Goal: Task Accomplishment & Management: Use online tool/utility

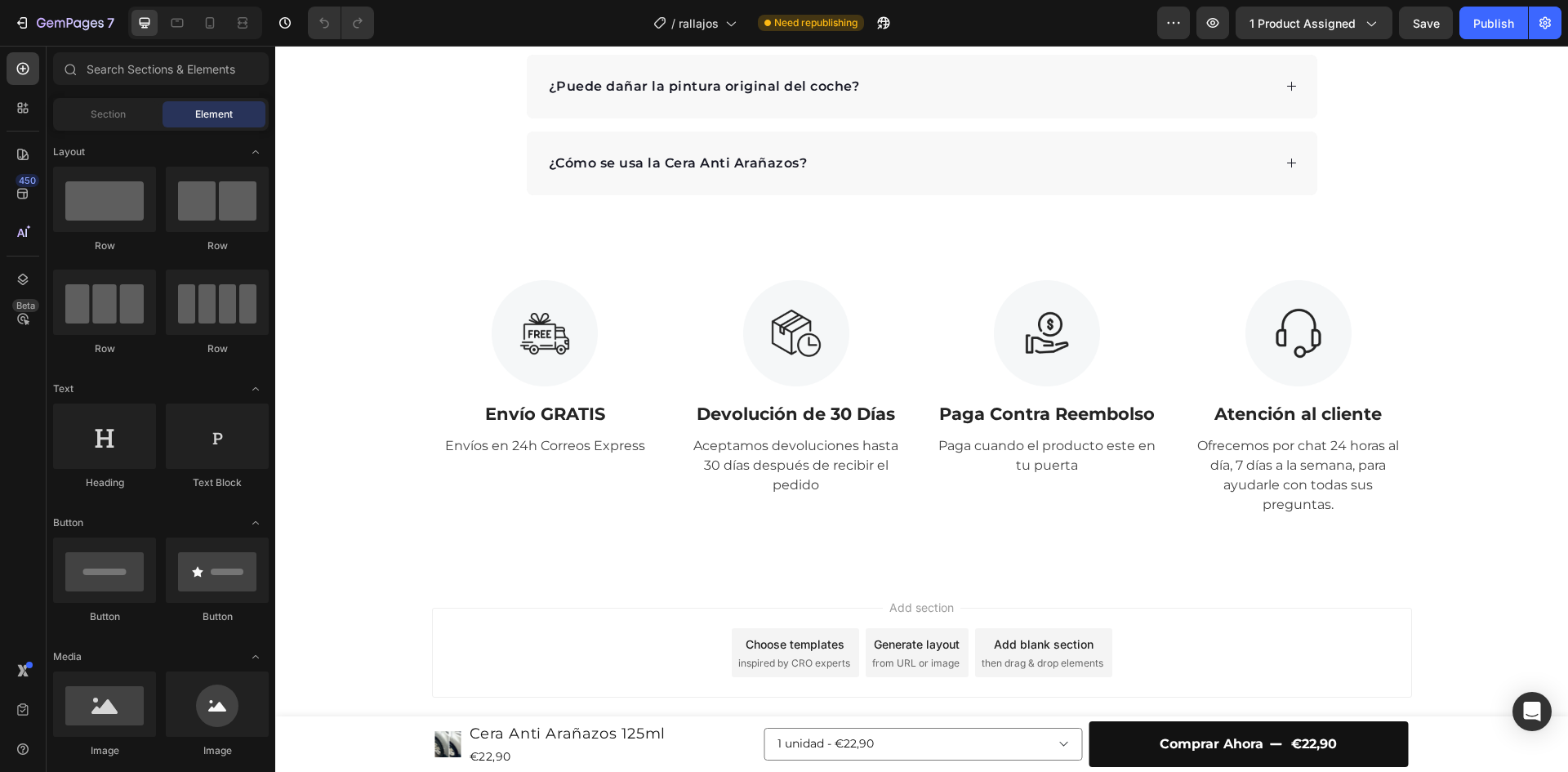
scroll to position [2737, 0]
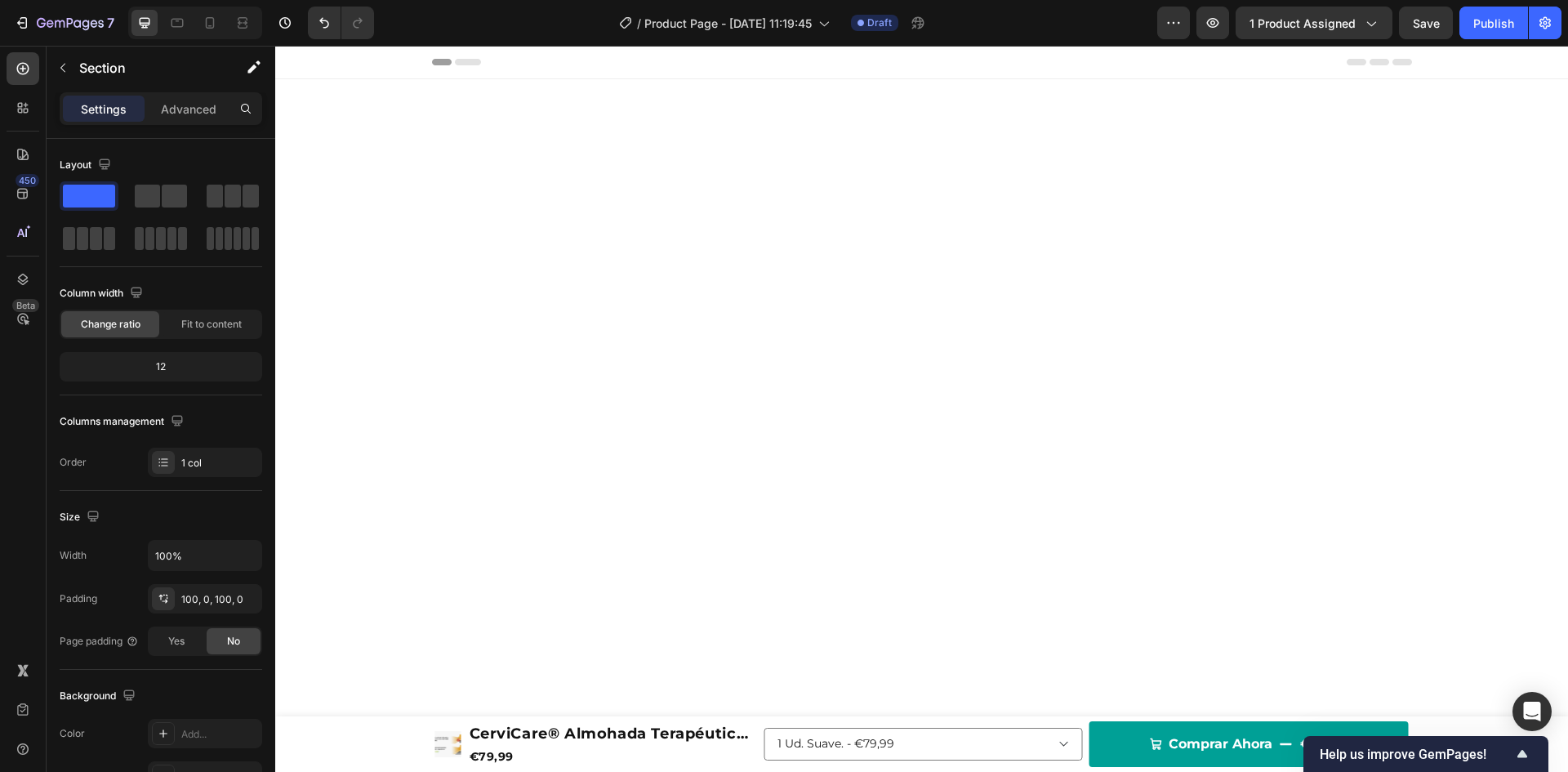
scroll to position [3047, 0]
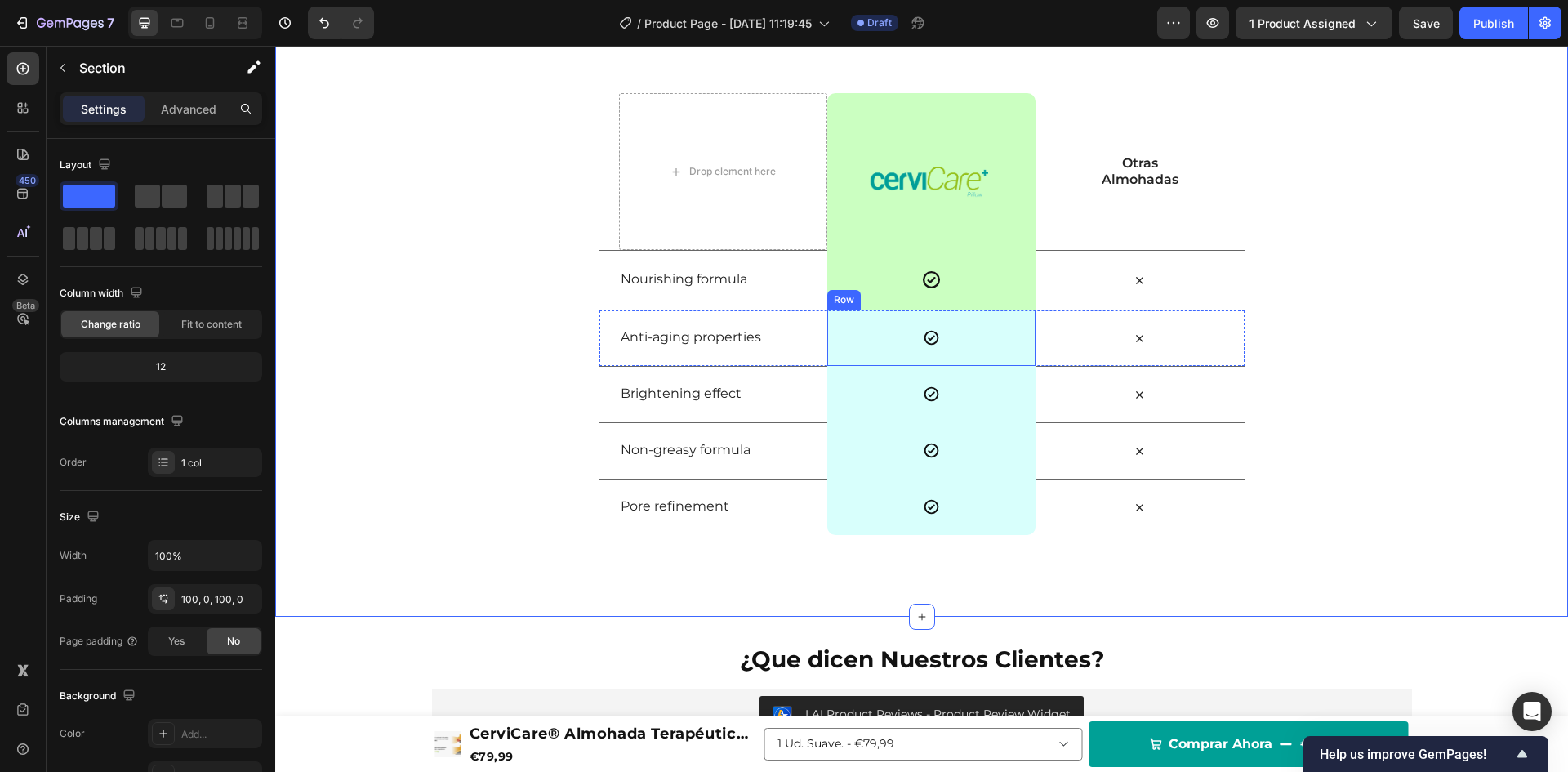
click at [858, 328] on div "Icon Row" at bounding box center [932, 338] width 208 height 57
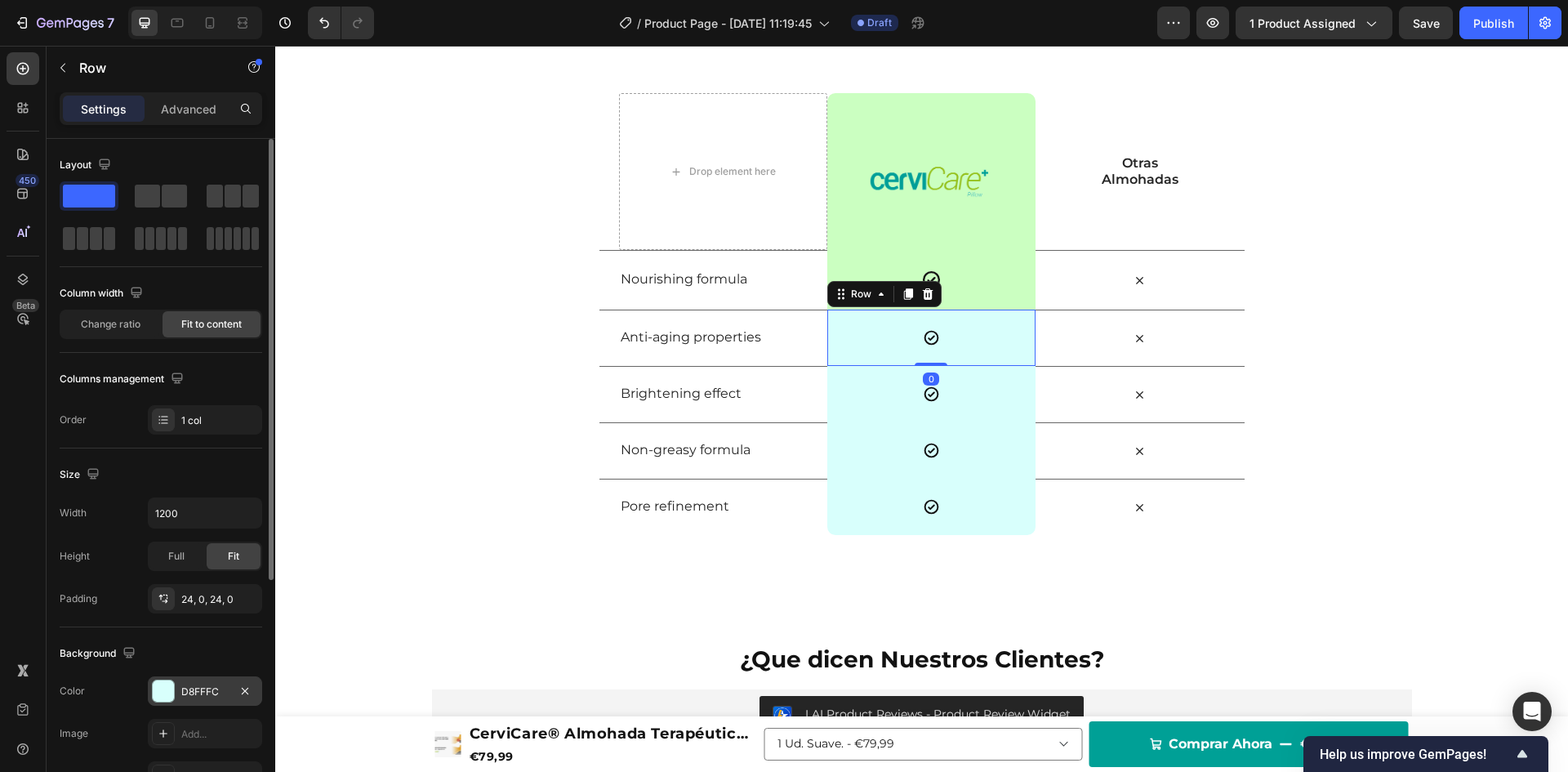
click at [196, 679] on div "D8FFFC" at bounding box center [205, 690] width 114 height 29
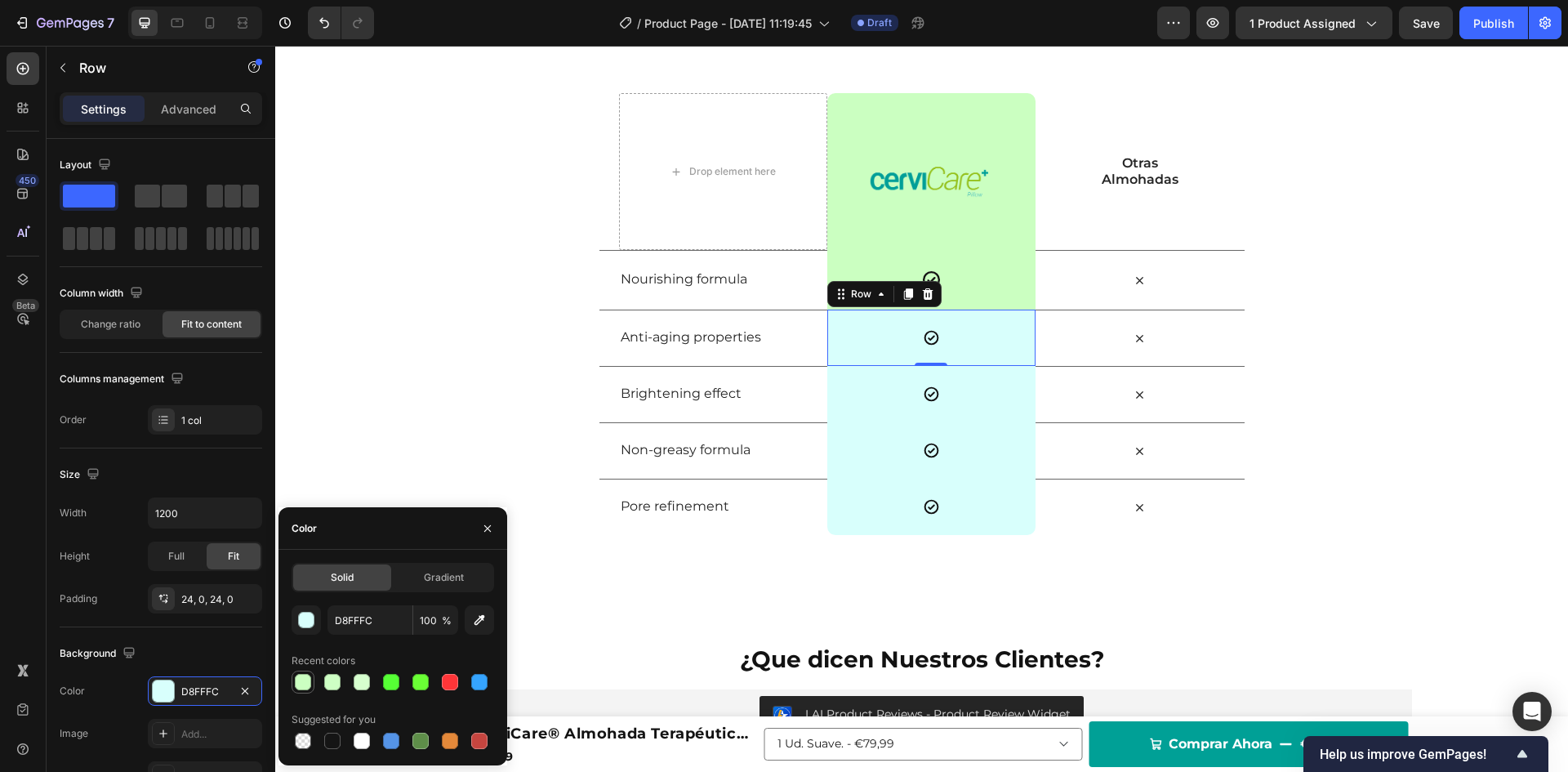
click at [311, 687] on div at bounding box center [303, 682] width 17 height 17
type input "CBFFC1"
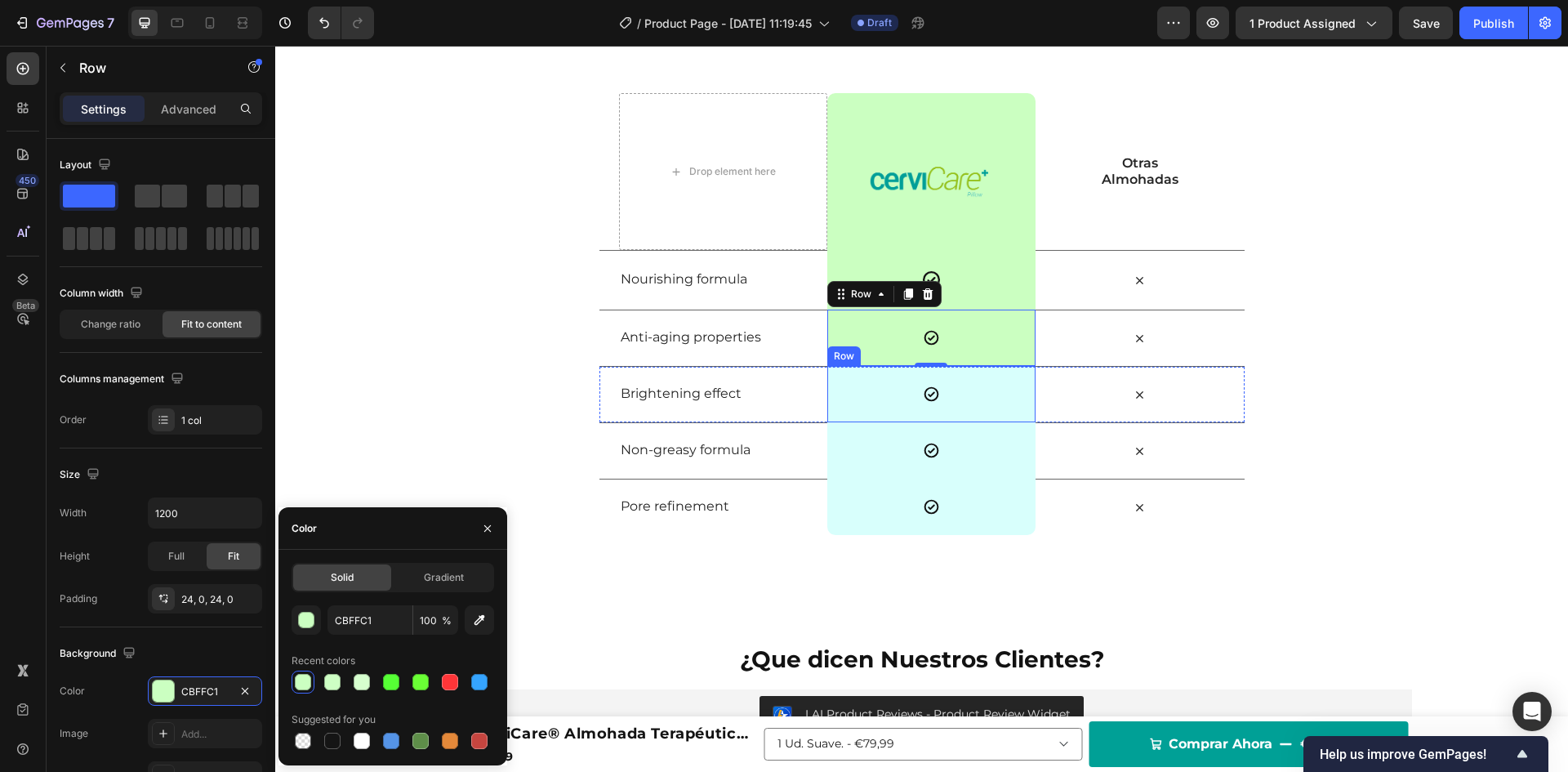
click at [858, 380] on div "Icon Row" at bounding box center [932, 394] width 208 height 57
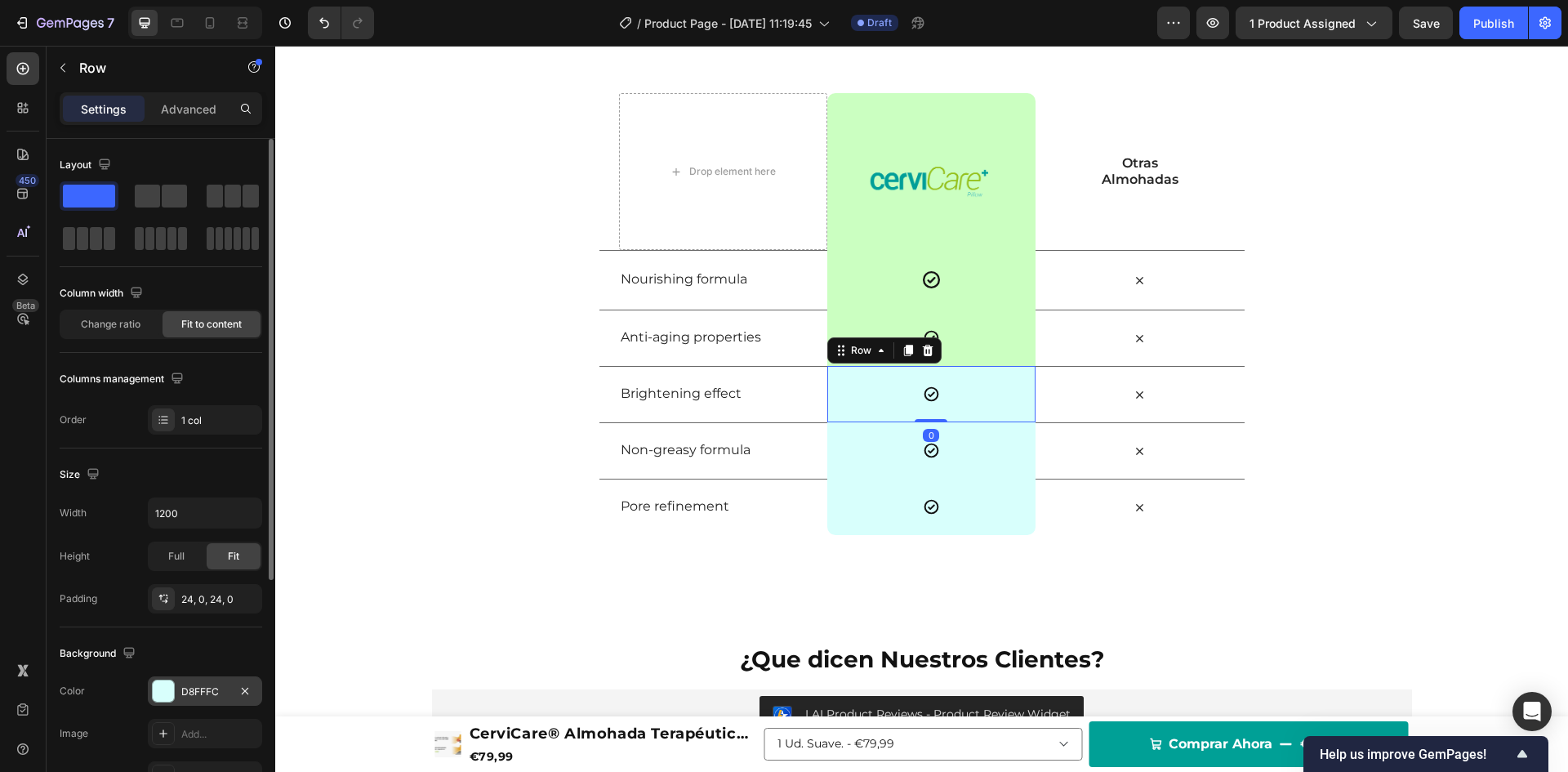
click at [177, 692] on div "D8FFFC" at bounding box center [205, 690] width 114 height 29
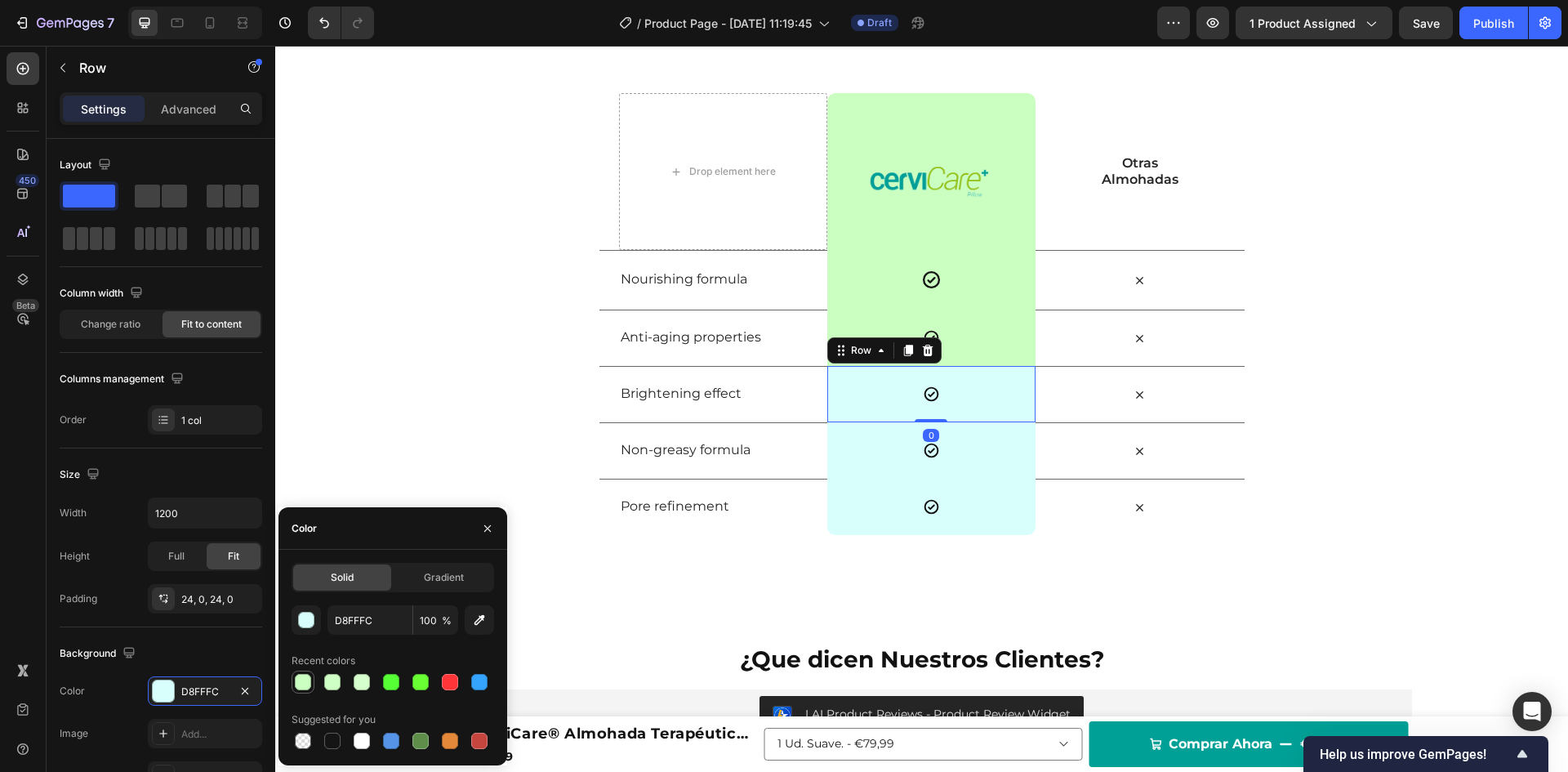
click at [297, 680] on div at bounding box center [303, 682] width 17 height 17
type input "CBFFC1"
click at [878, 441] on div "Icon Row" at bounding box center [932, 451] width 208 height 57
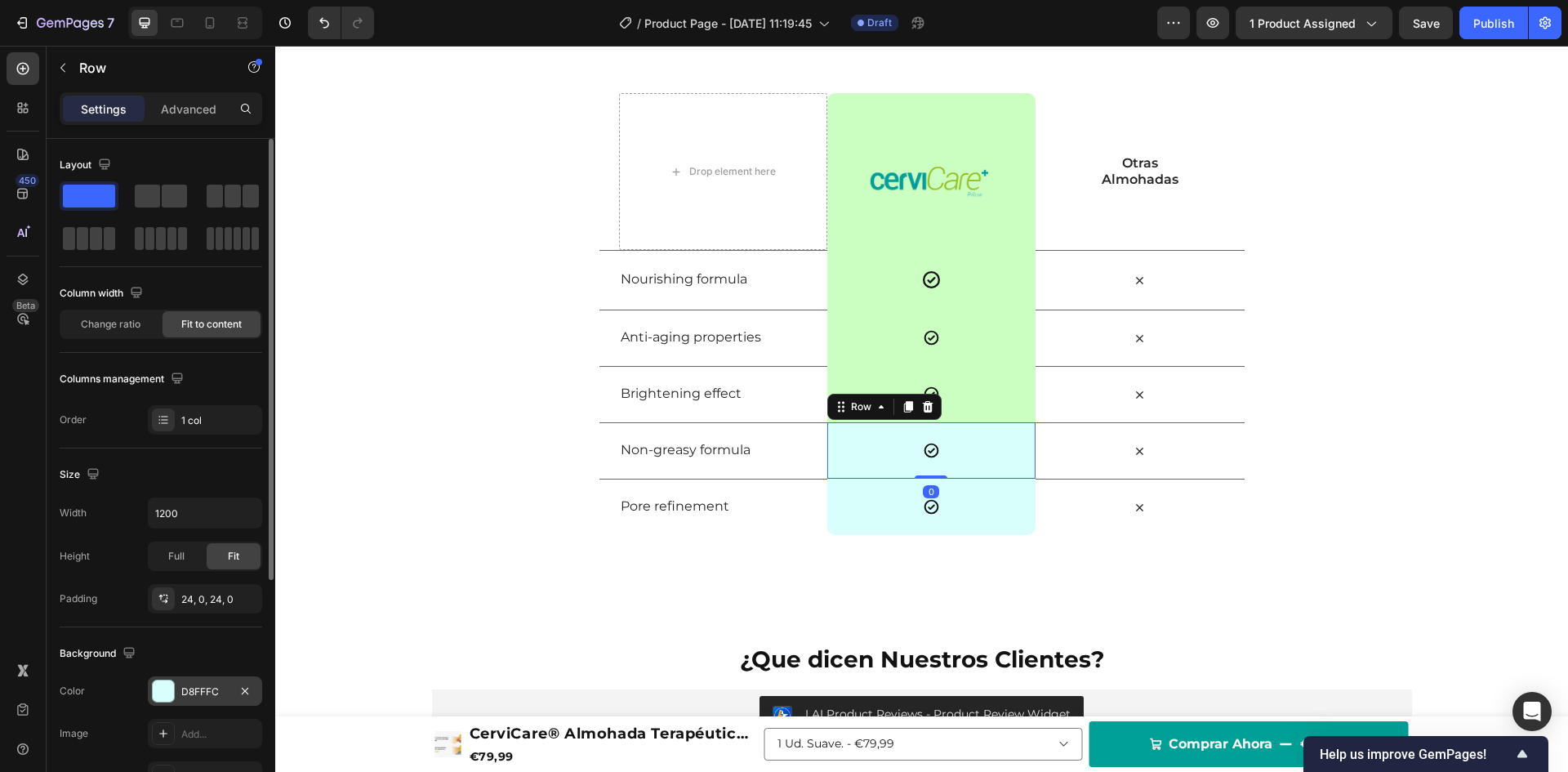
click at [180, 700] on div "D8FFFC" at bounding box center [205, 690] width 114 height 29
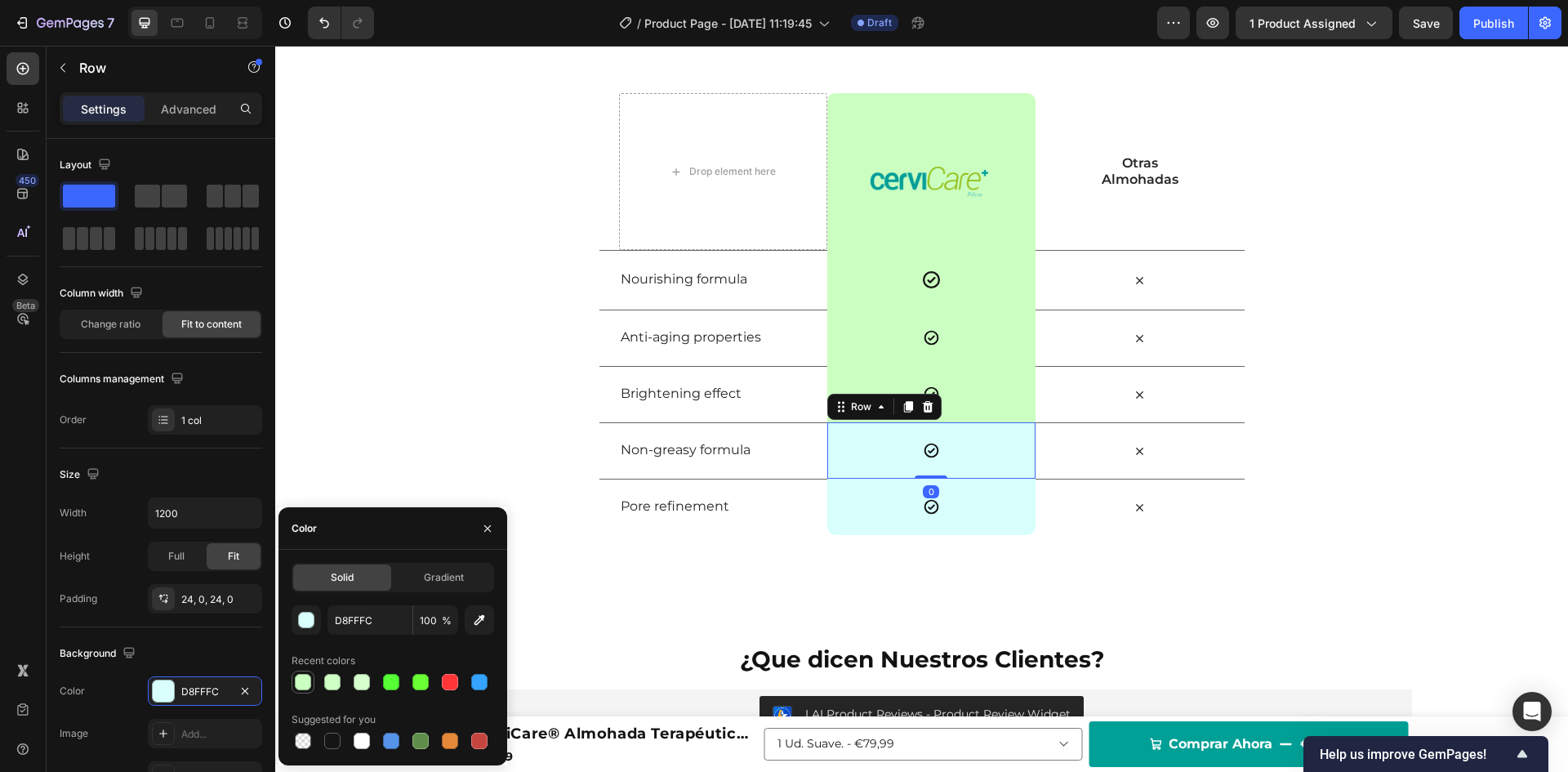
click at [299, 680] on div at bounding box center [303, 682] width 17 height 17
type input "CBFFC1"
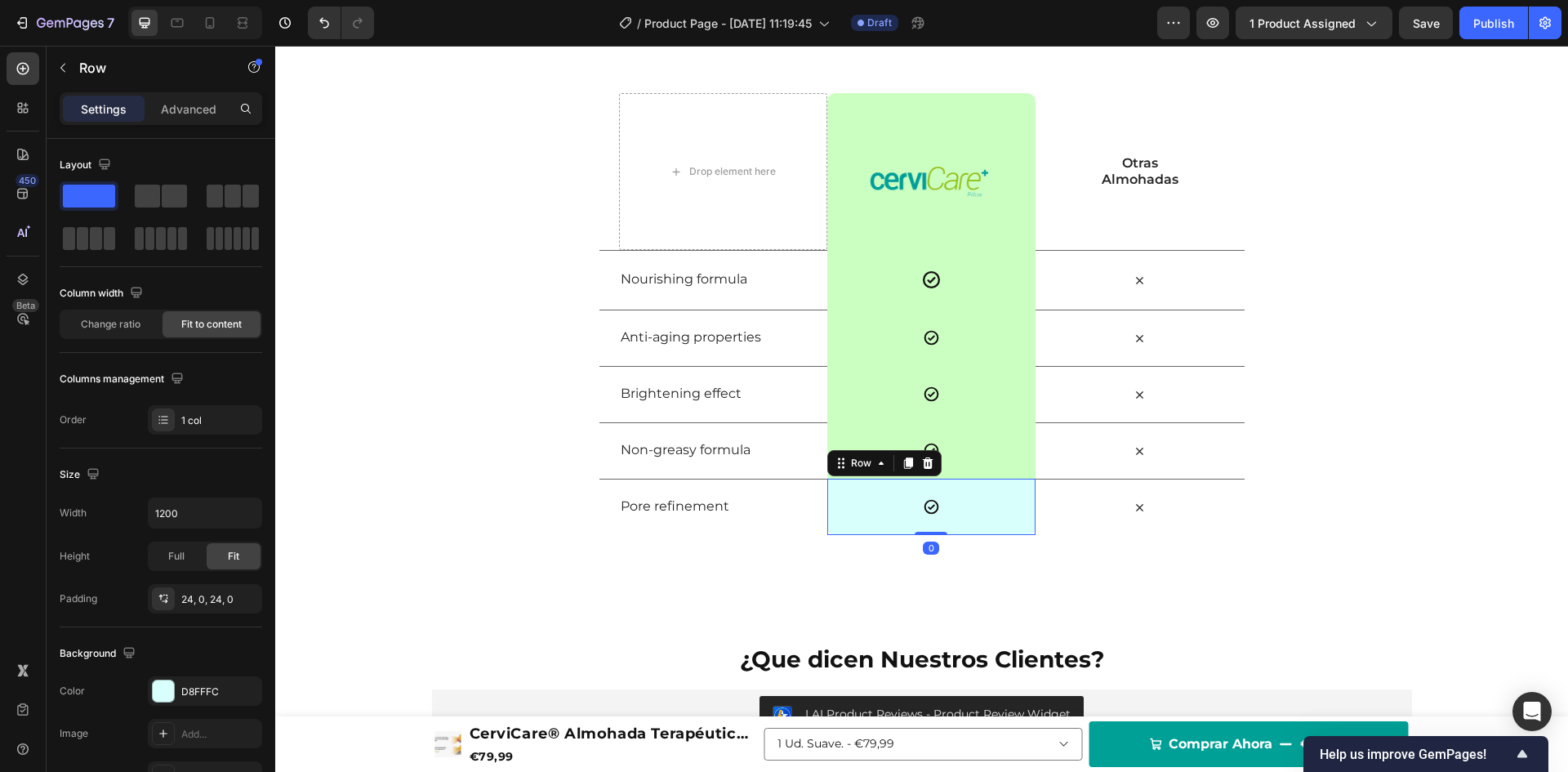
click at [869, 498] on div "Icon Row 0" at bounding box center [932, 507] width 208 height 57
click at [167, 693] on div at bounding box center [163, 691] width 22 height 22
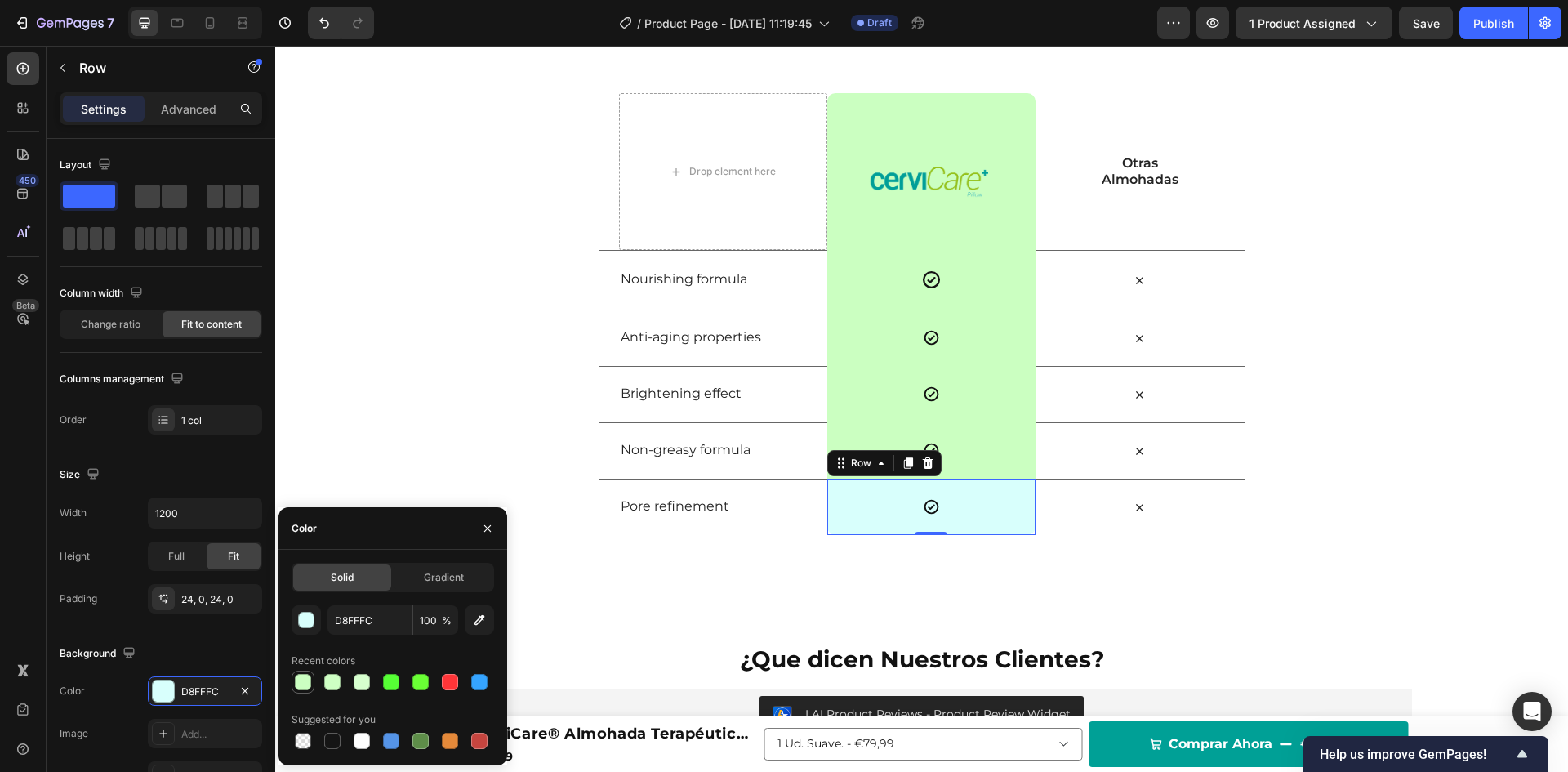
click at [301, 685] on div at bounding box center [303, 682] width 17 height 17
type input "CBFFC1"
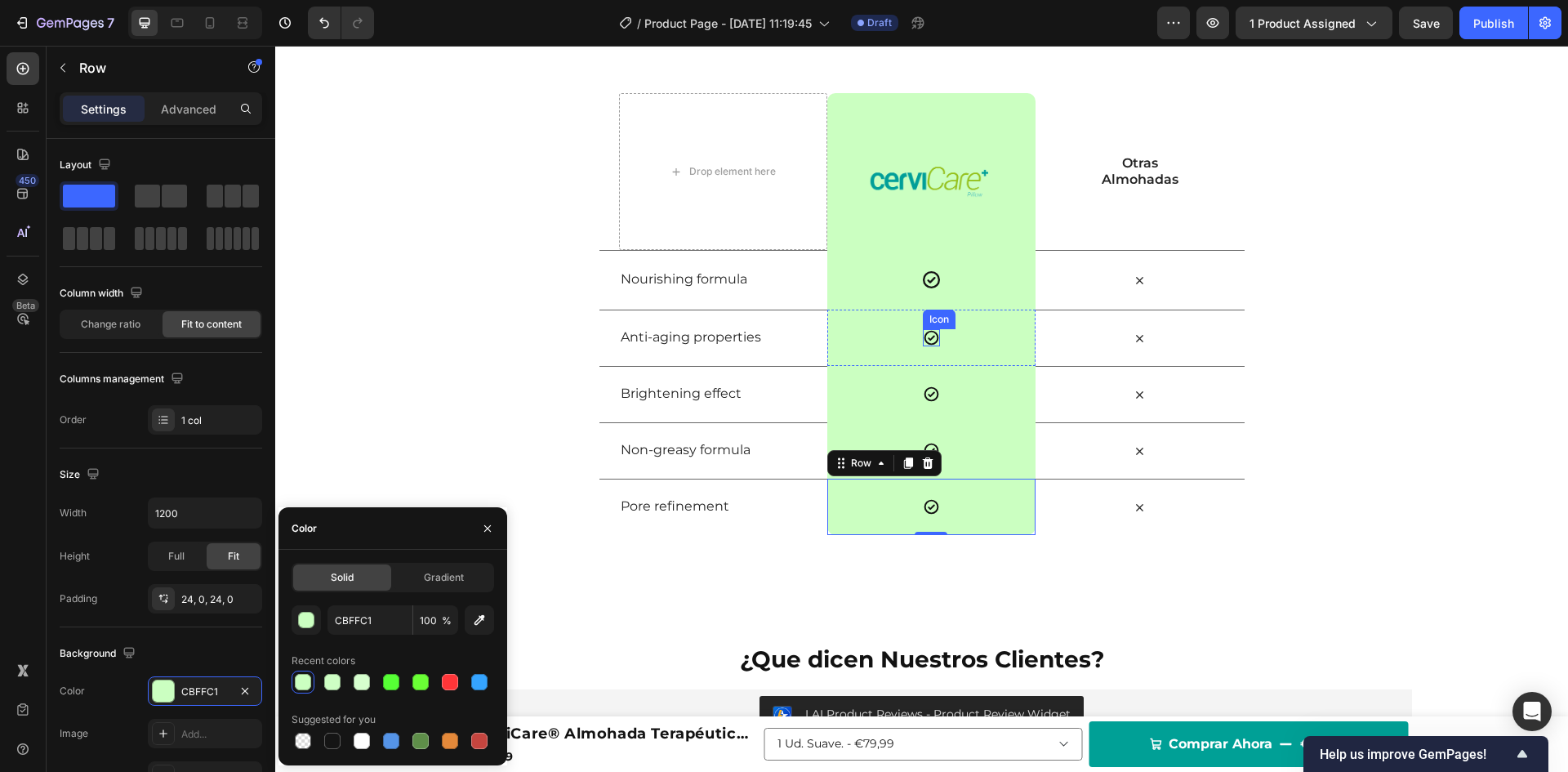
click at [924, 340] on icon at bounding box center [932, 338] width 15 height 15
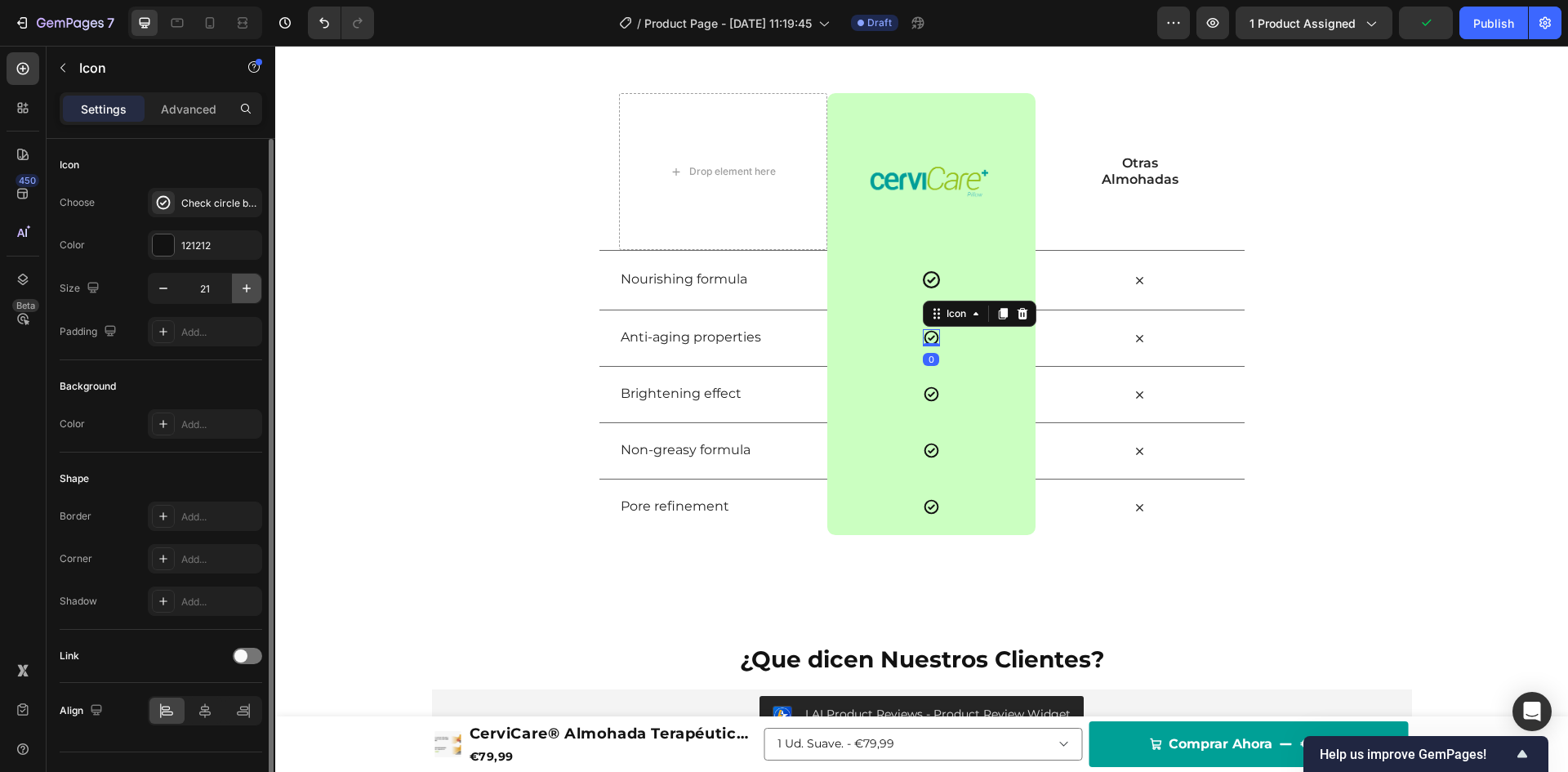
click at [243, 287] on icon "button" at bounding box center [246, 288] width 17 height 17
type input "25"
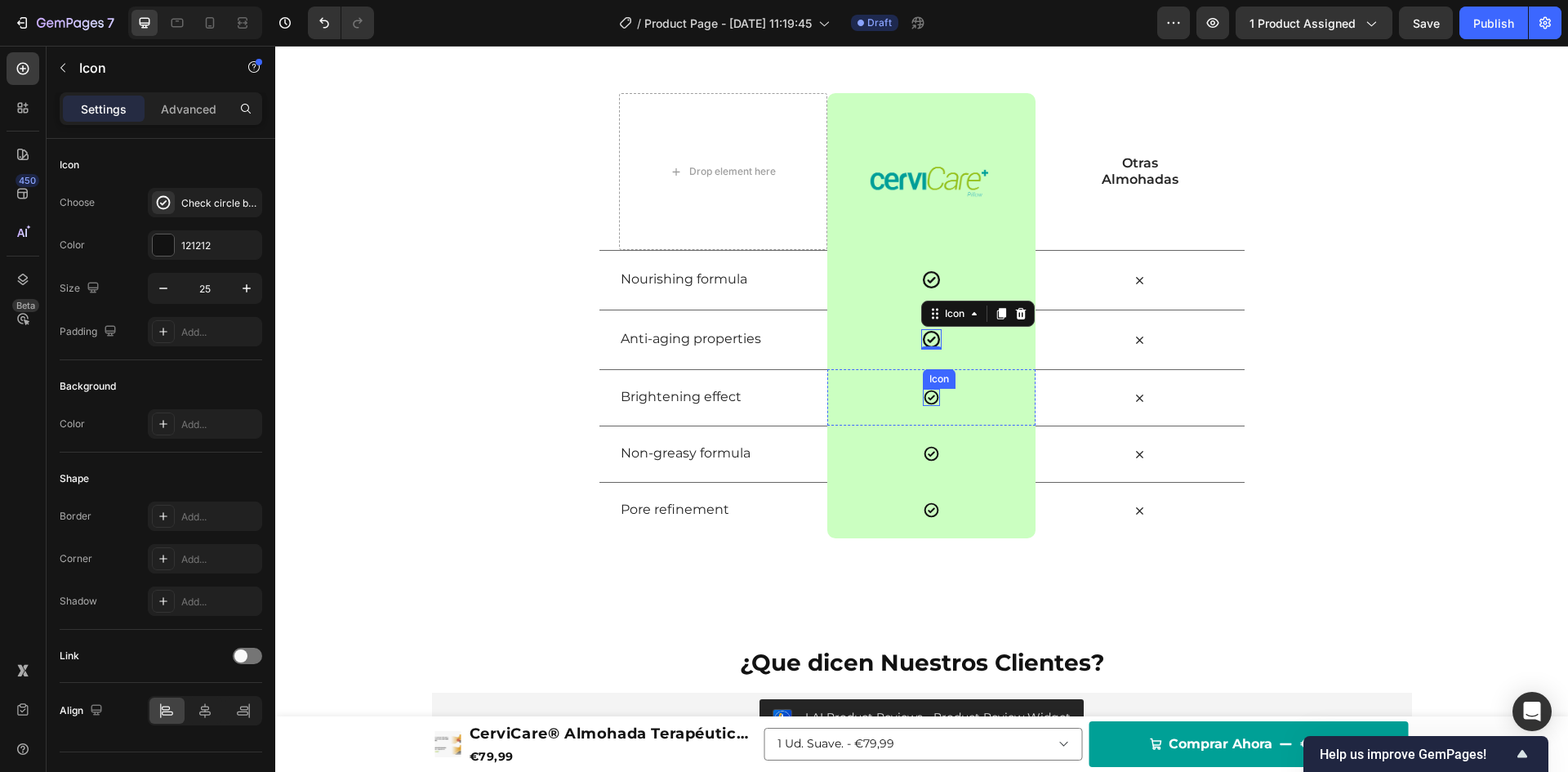
click at [923, 396] on icon at bounding box center [931, 397] width 17 height 17
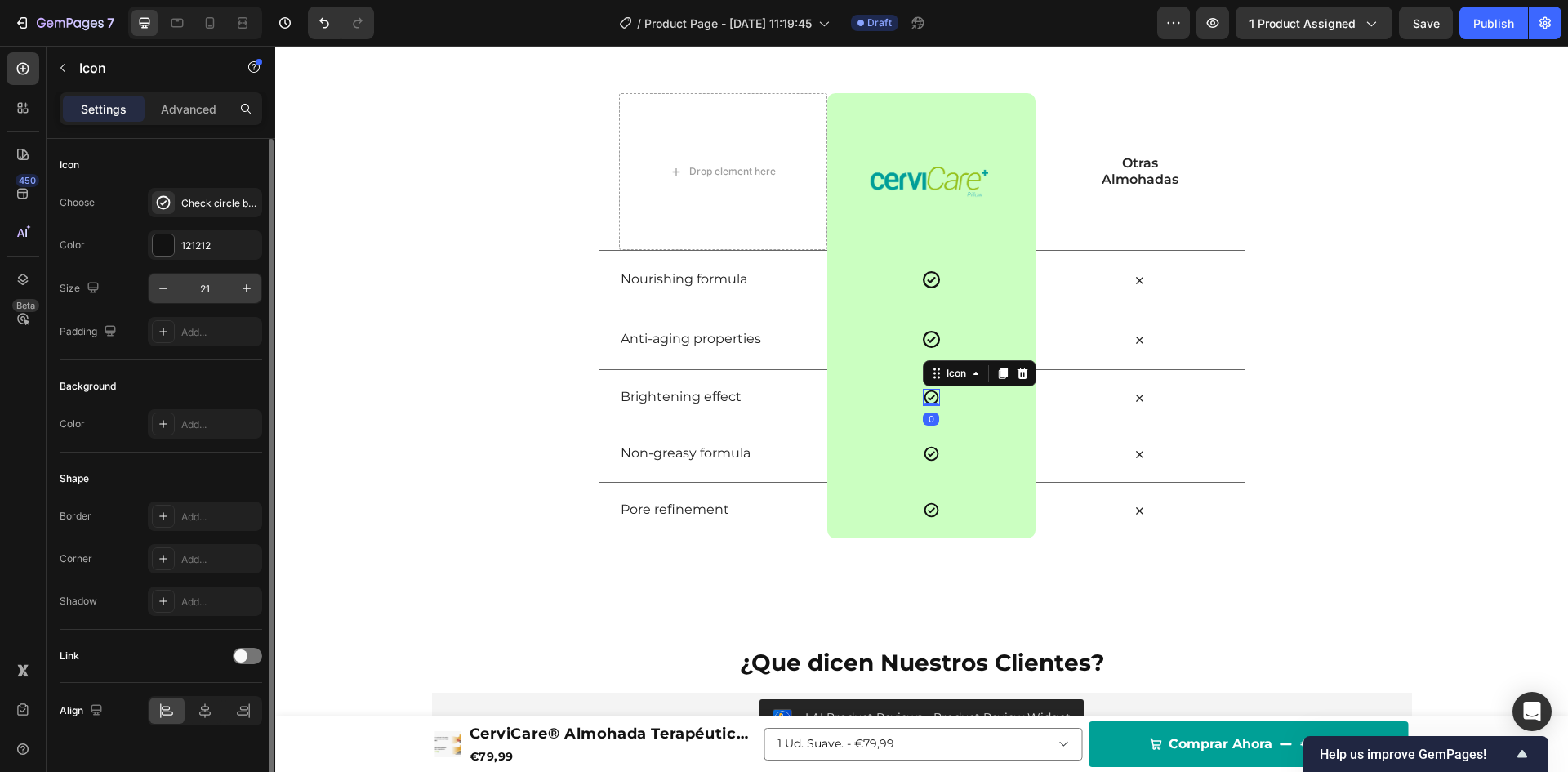
click at [217, 292] on input "21" at bounding box center [205, 288] width 54 height 29
type input "25"
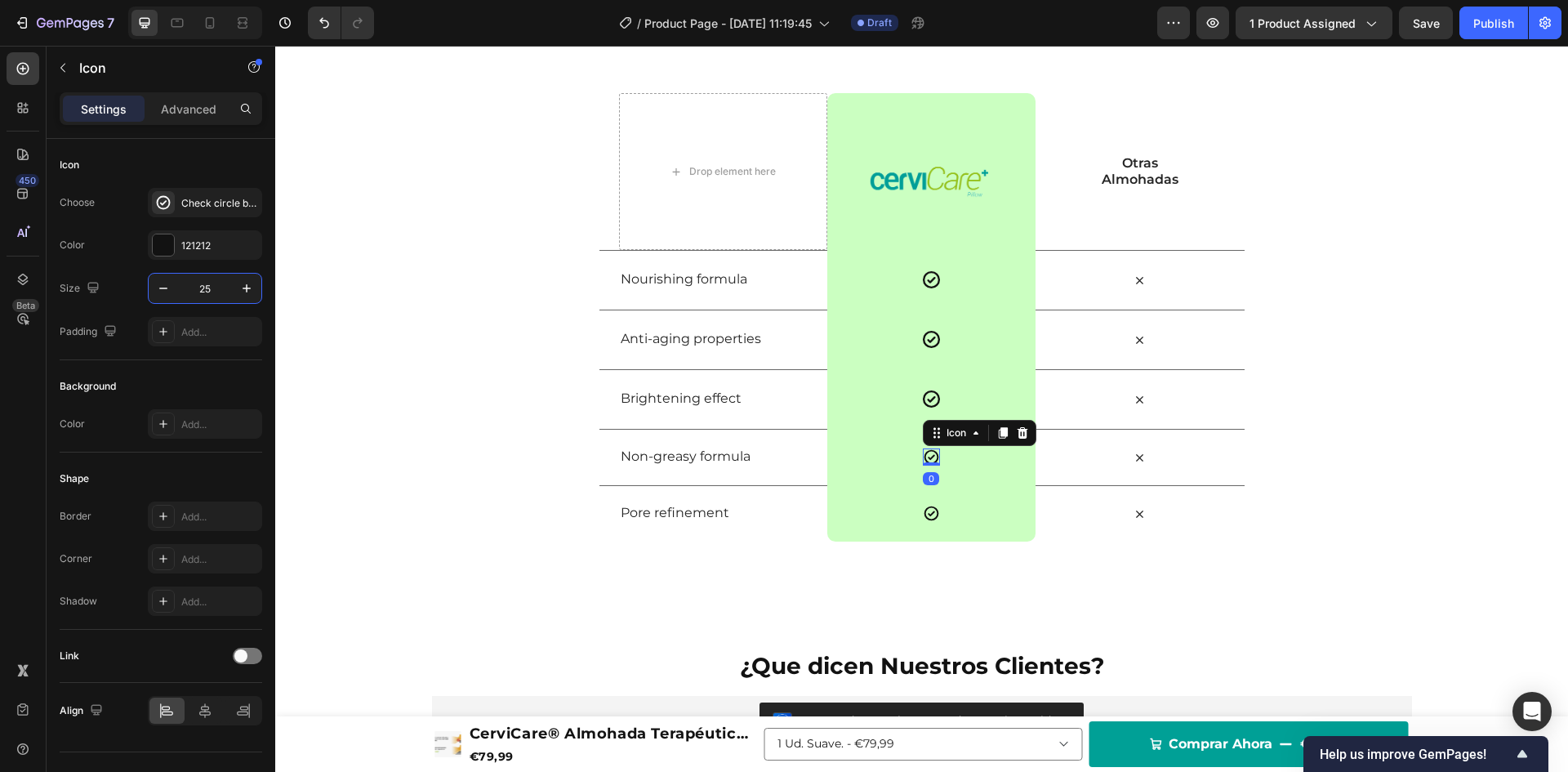
click at [926, 459] on icon at bounding box center [931, 456] width 17 height 17
click at [205, 286] on input "21" at bounding box center [205, 288] width 54 height 29
type input "25"
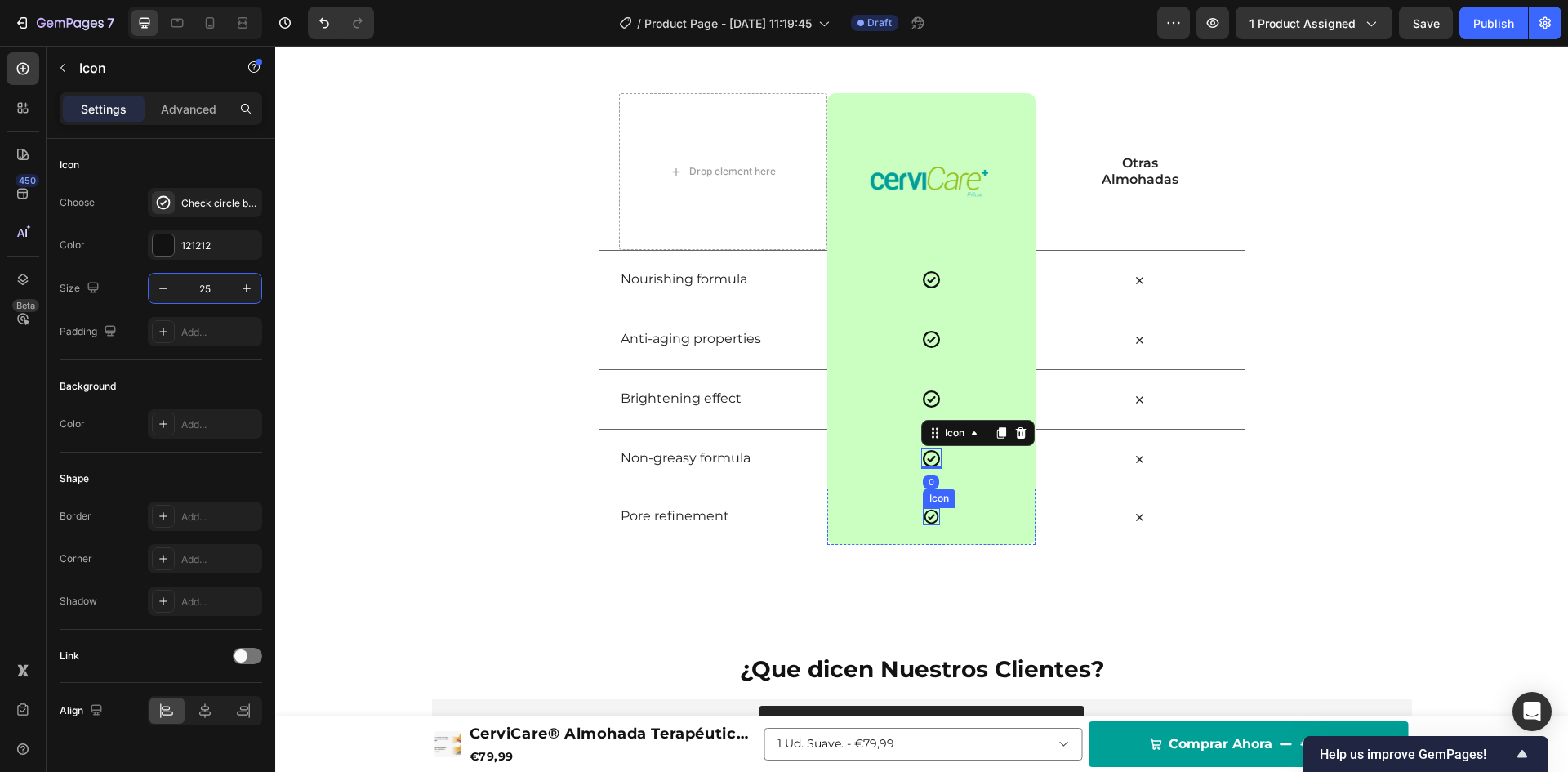
click at [923, 516] on icon at bounding box center [931, 516] width 17 height 17
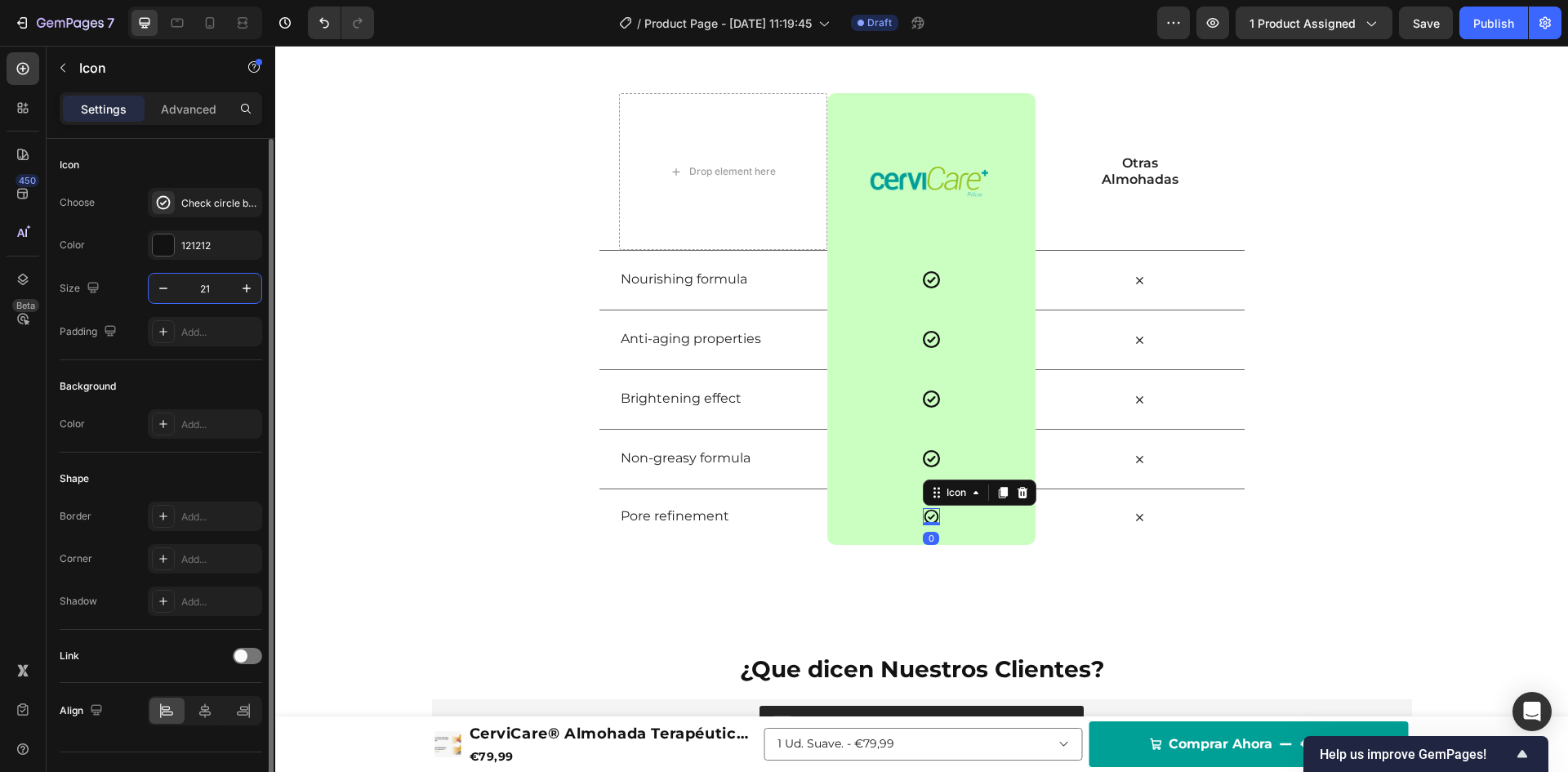
click at [206, 284] on input "21" at bounding box center [205, 288] width 54 height 29
type input "25"
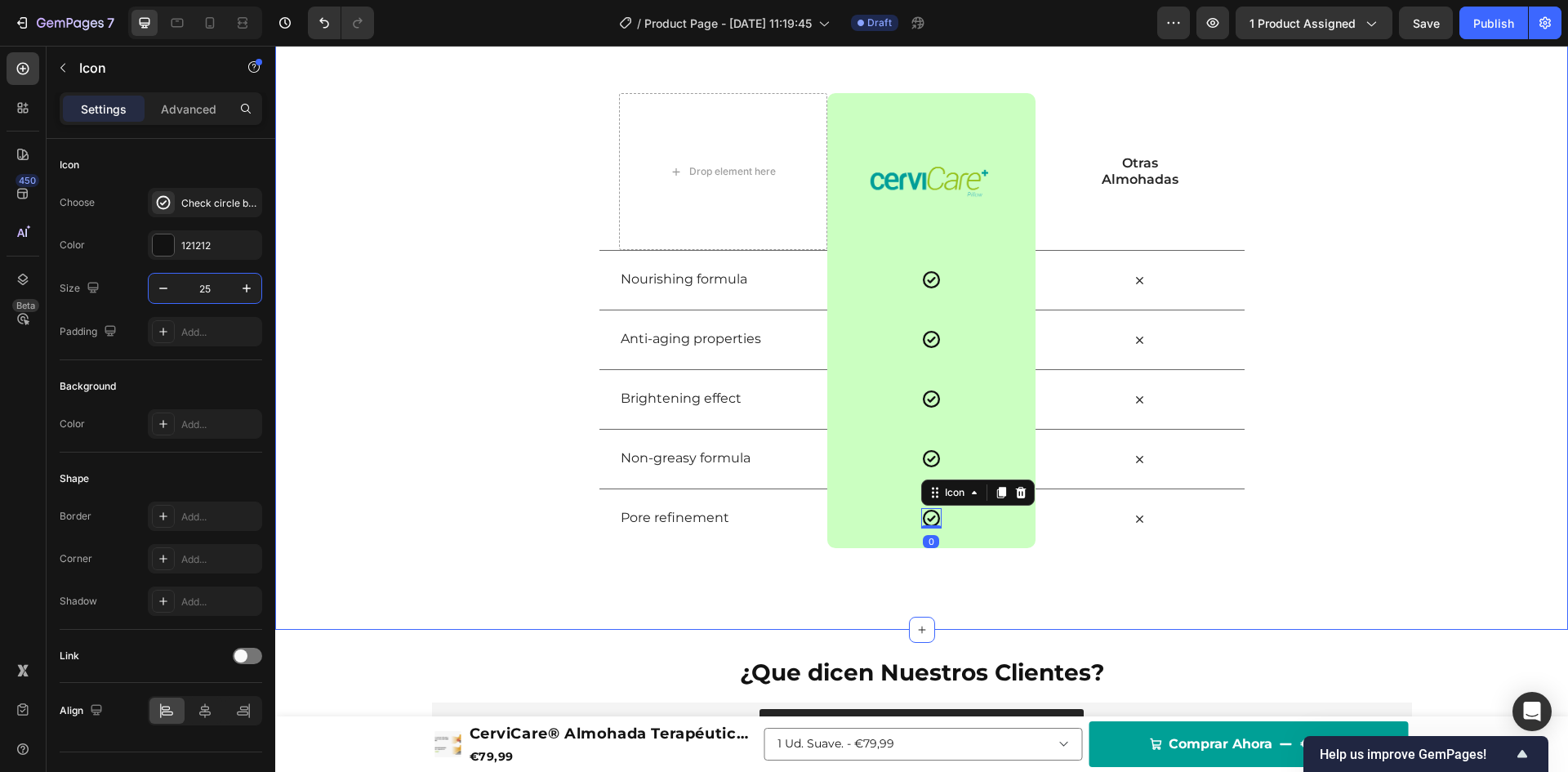
click at [425, 325] on div "Cervicare vs Otros Heading Row Drop element here Image Row Otras Almohadas Text…" at bounding box center [922, 278] width 1293 height 540
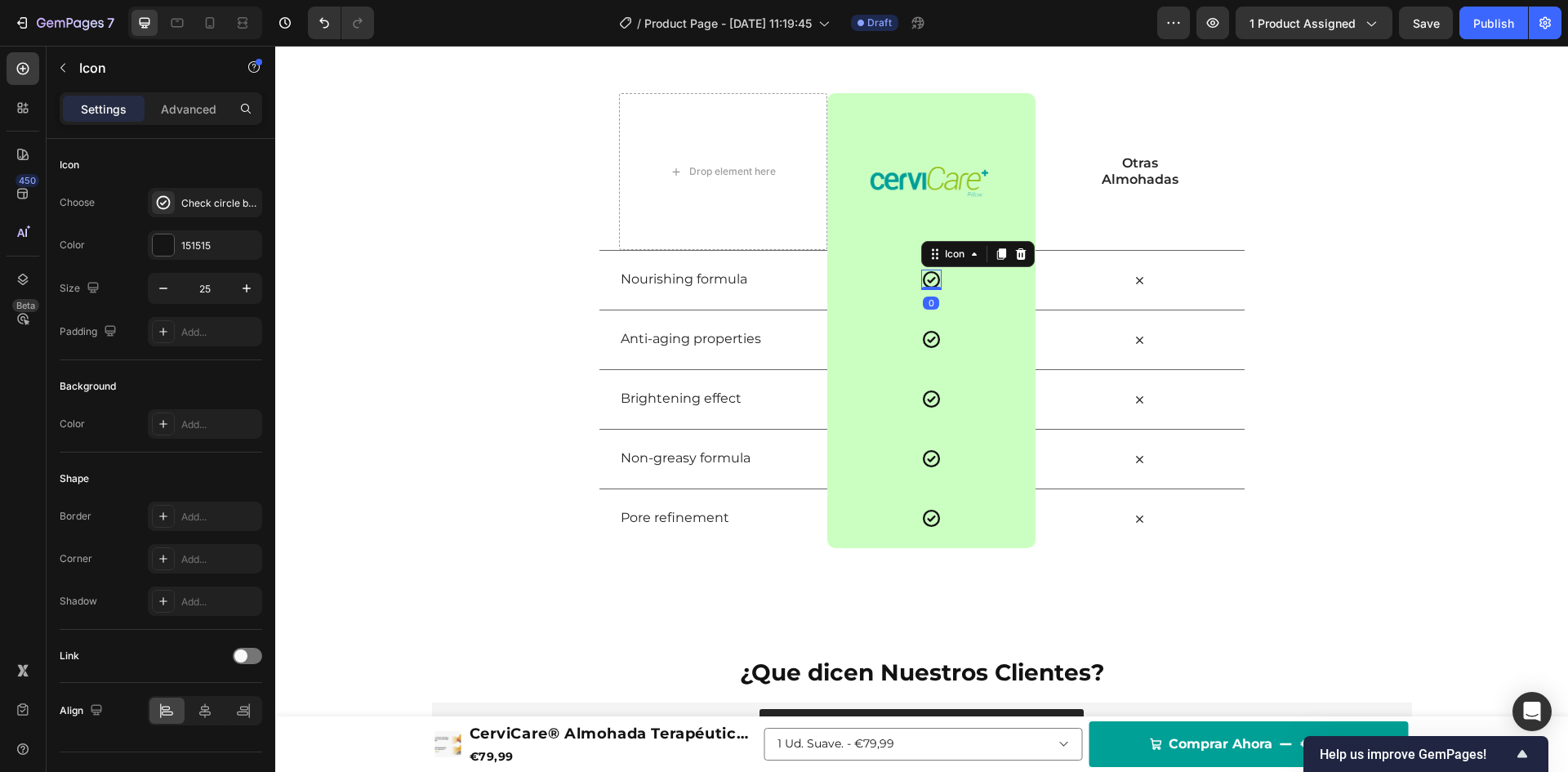
click at [925, 281] on icon at bounding box center [931, 280] width 17 height 17
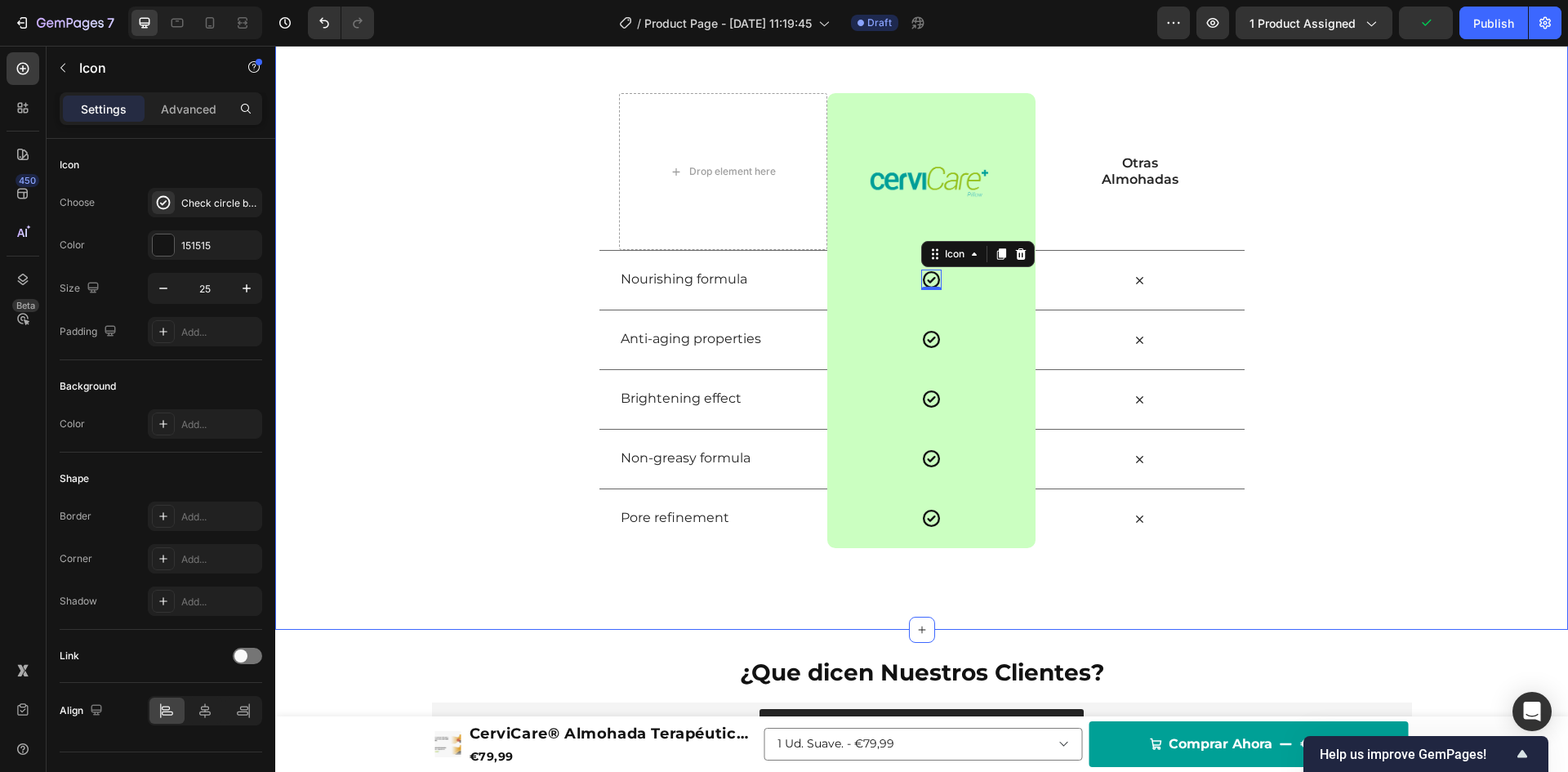
click at [490, 231] on div "Cervicare vs Otros Heading Row Drop element here Image Row Otras Almohadas Text…" at bounding box center [922, 278] width 1293 height 540
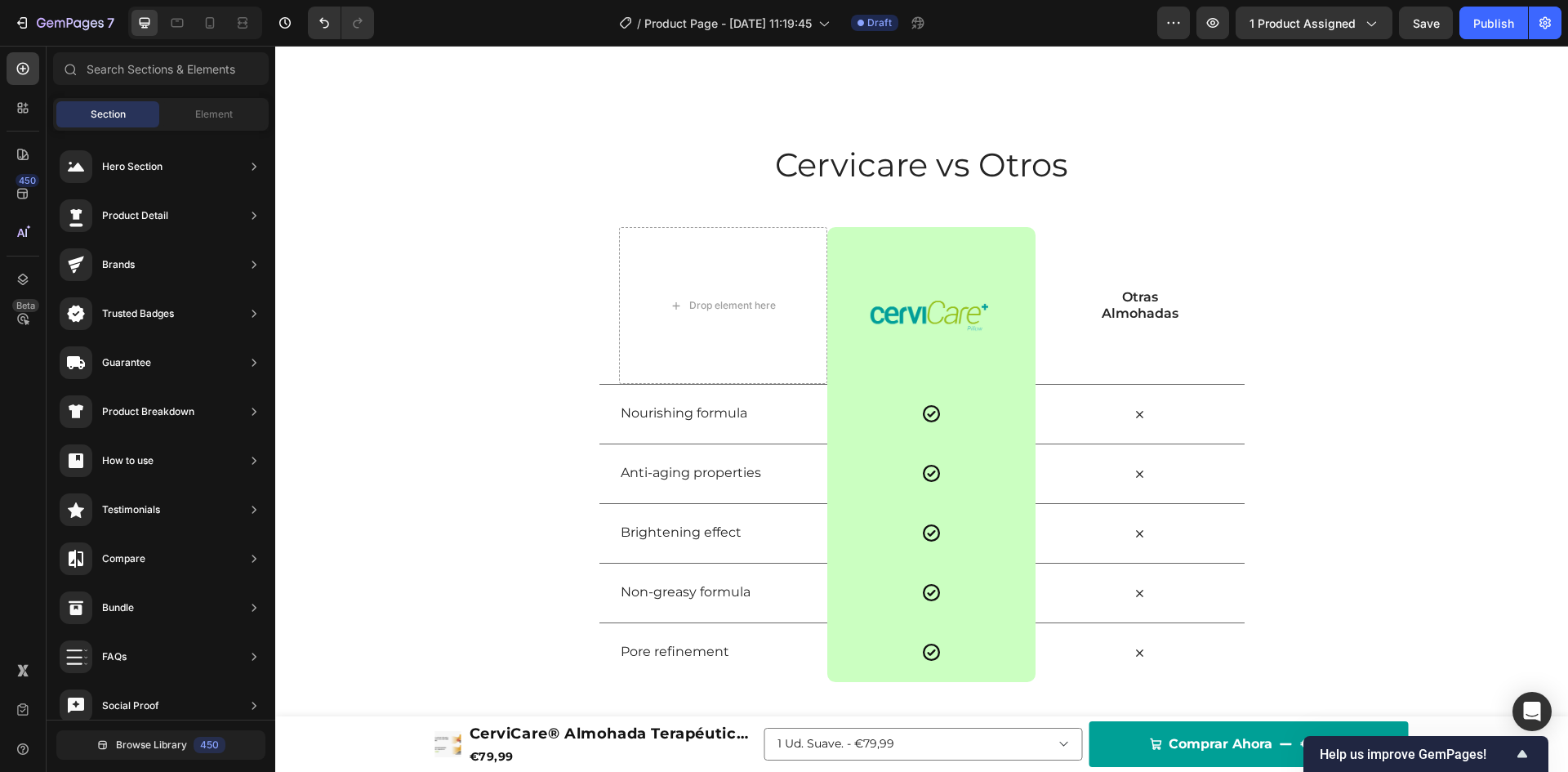
scroll to position [2961, 0]
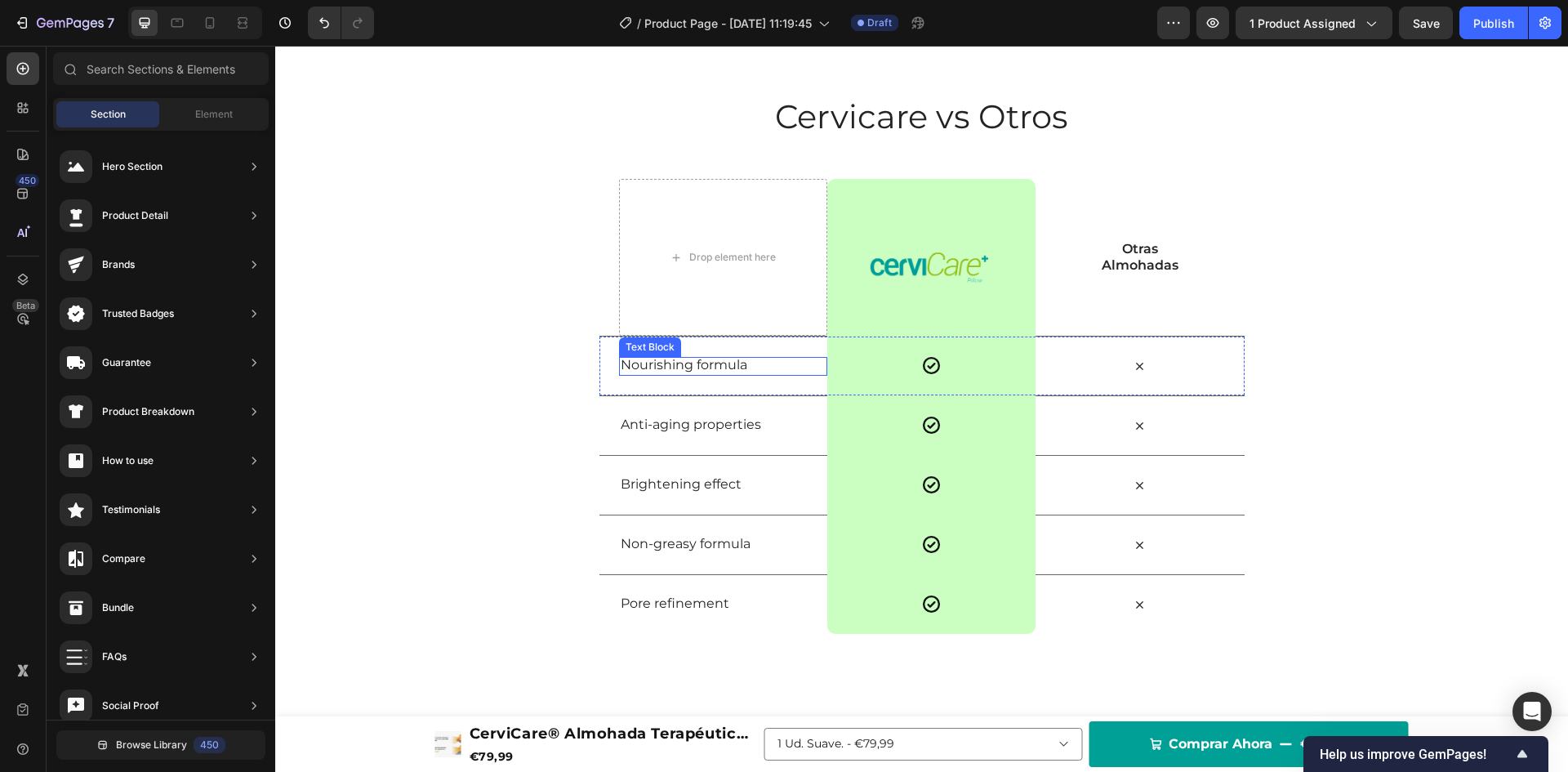
click at [667, 367] on p "Nourishing formula" at bounding box center [723, 366] width 205 height 17
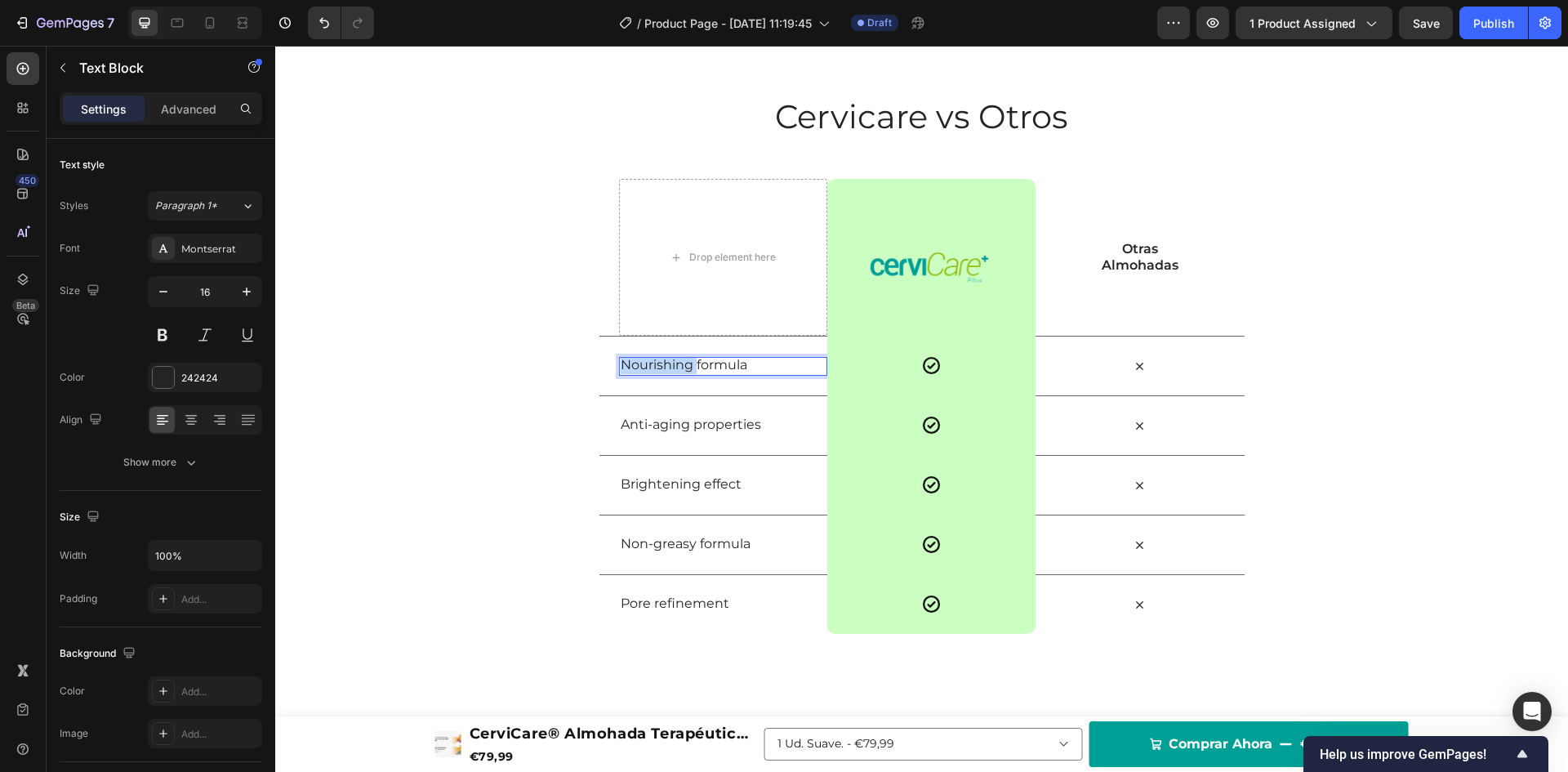
click at [667, 367] on p "Nourishing formula" at bounding box center [723, 366] width 205 height 17
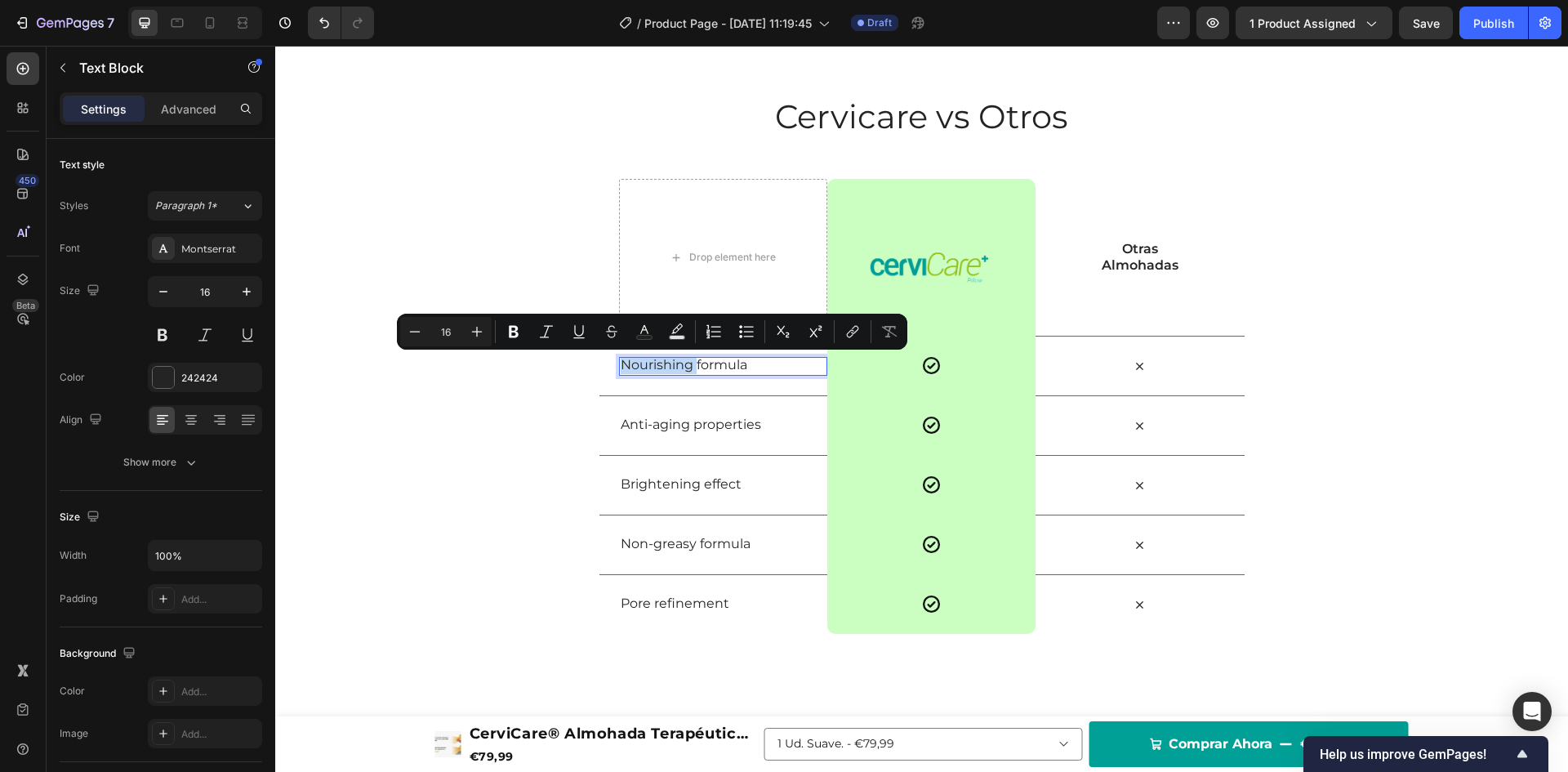
click at [675, 367] on p "Nourishing formula" at bounding box center [723, 366] width 205 height 17
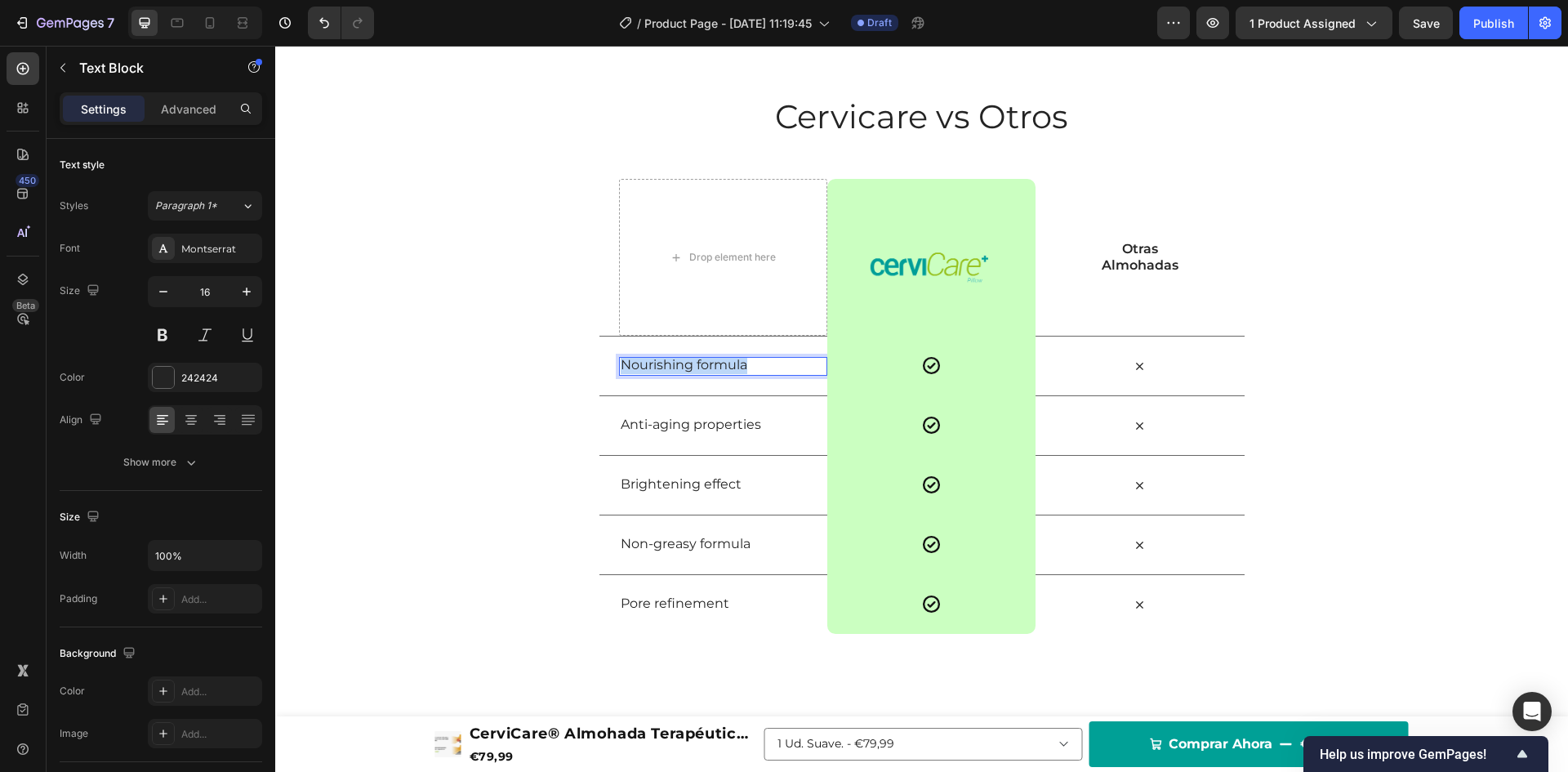
click at [675, 367] on p "Nourishing formula" at bounding box center [723, 366] width 205 height 17
click at [649, 427] on p "Anti-aging properties" at bounding box center [723, 425] width 205 height 17
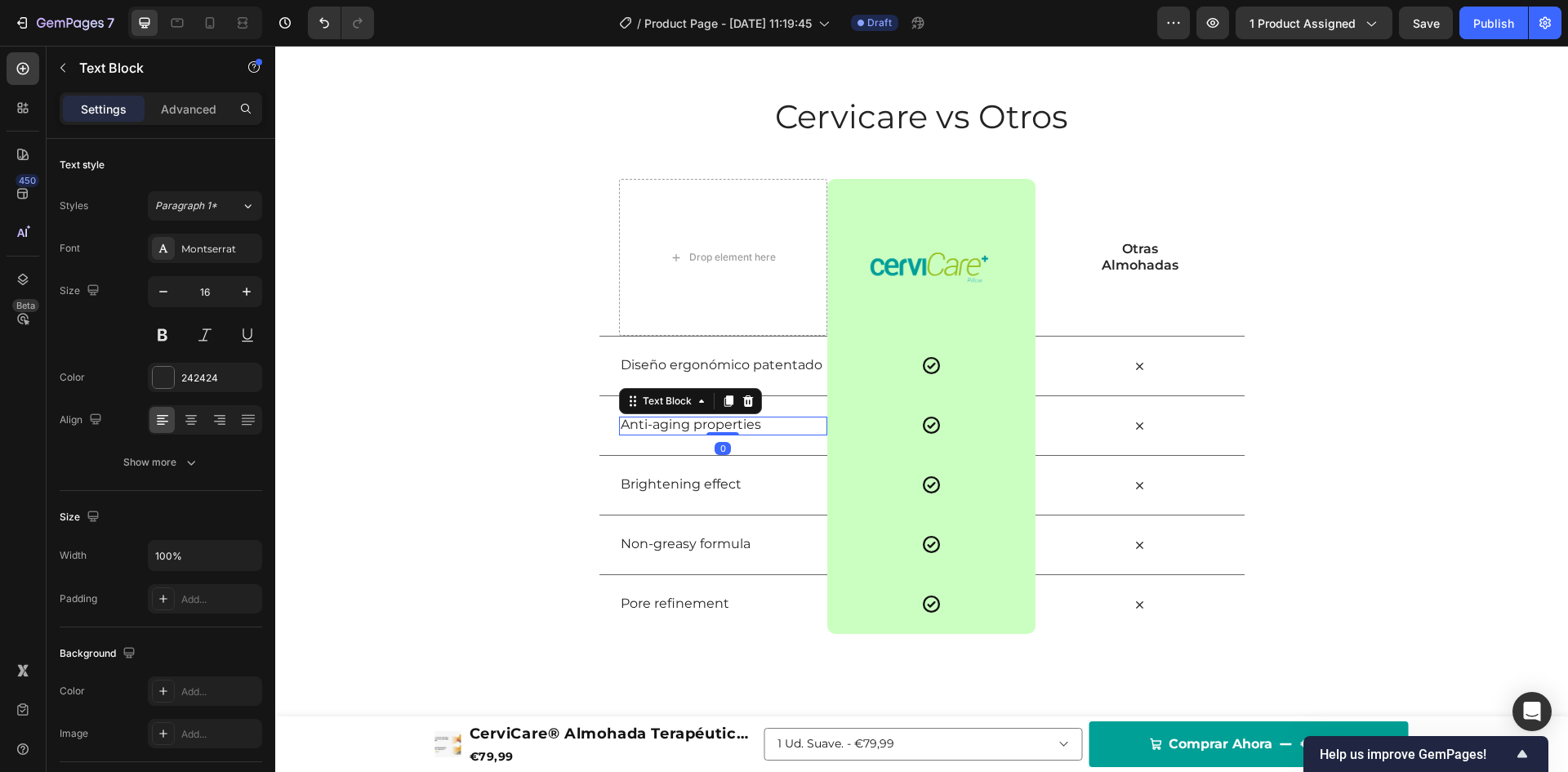
click at [649, 427] on p "Anti-aging properties" at bounding box center [723, 425] width 205 height 17
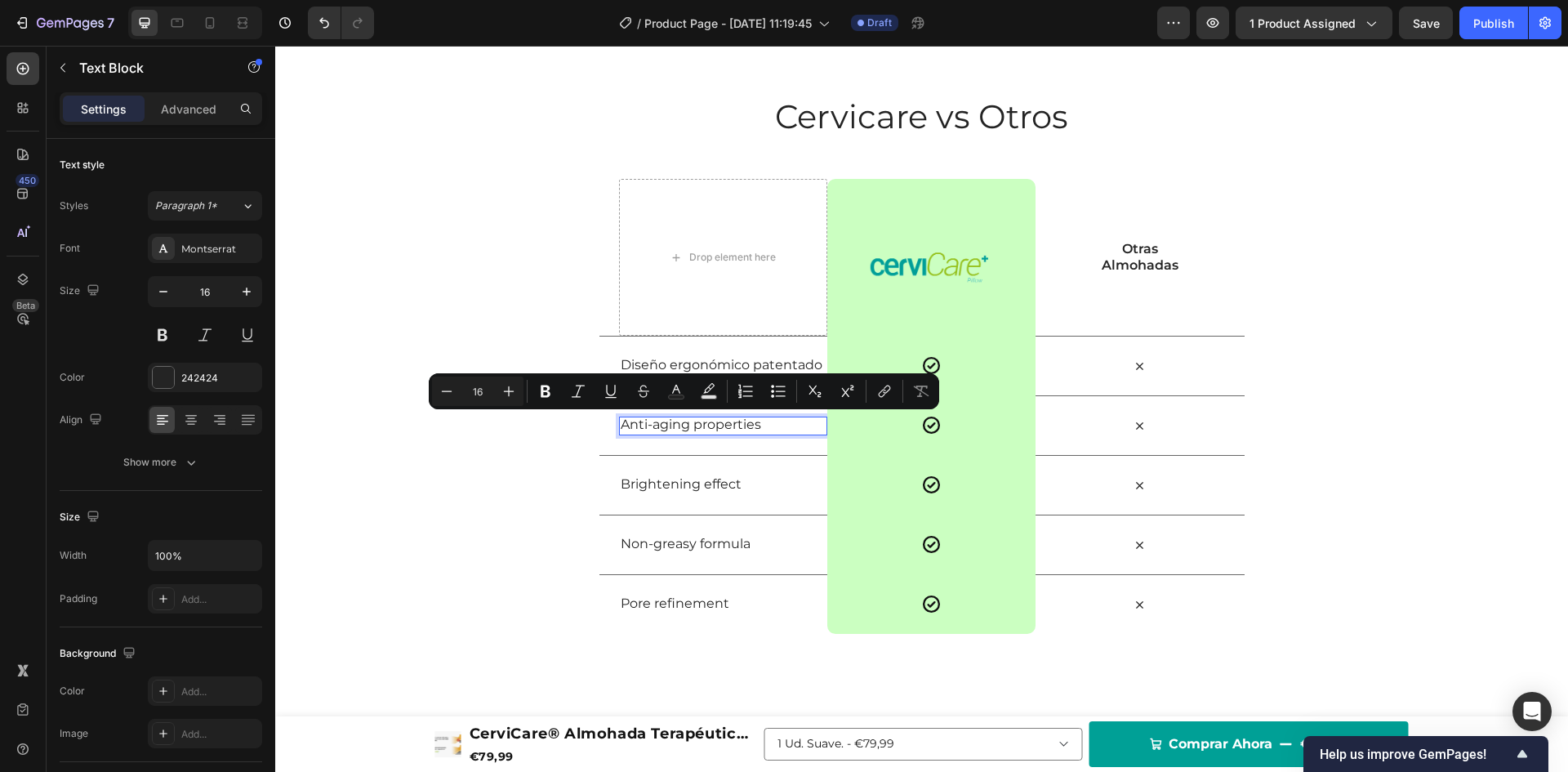
scroll to position [2952, 0]
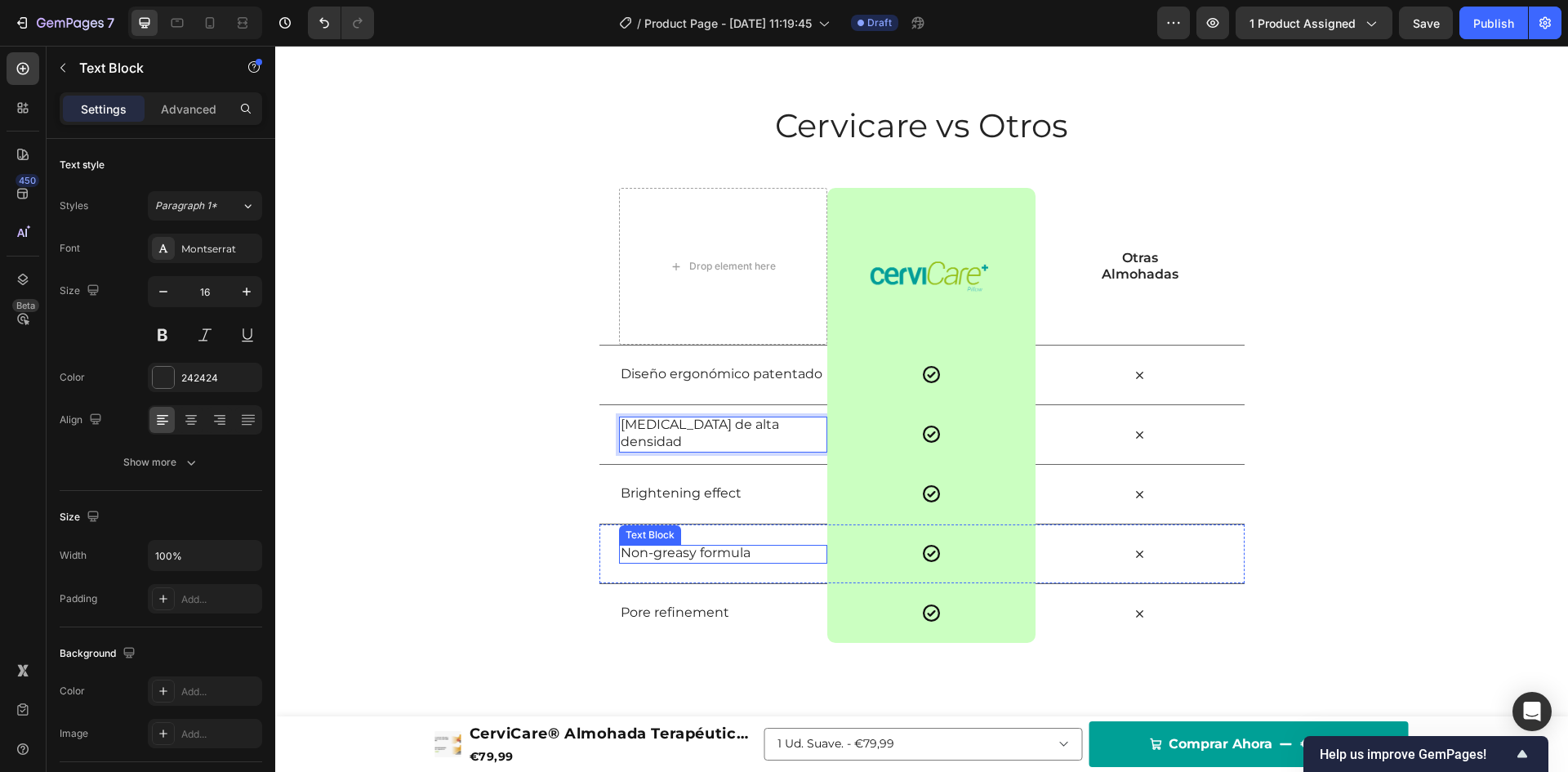
click at [662, 552] on p "Non-greasy formula" at bounding box center [723, 553] width 205 height 17
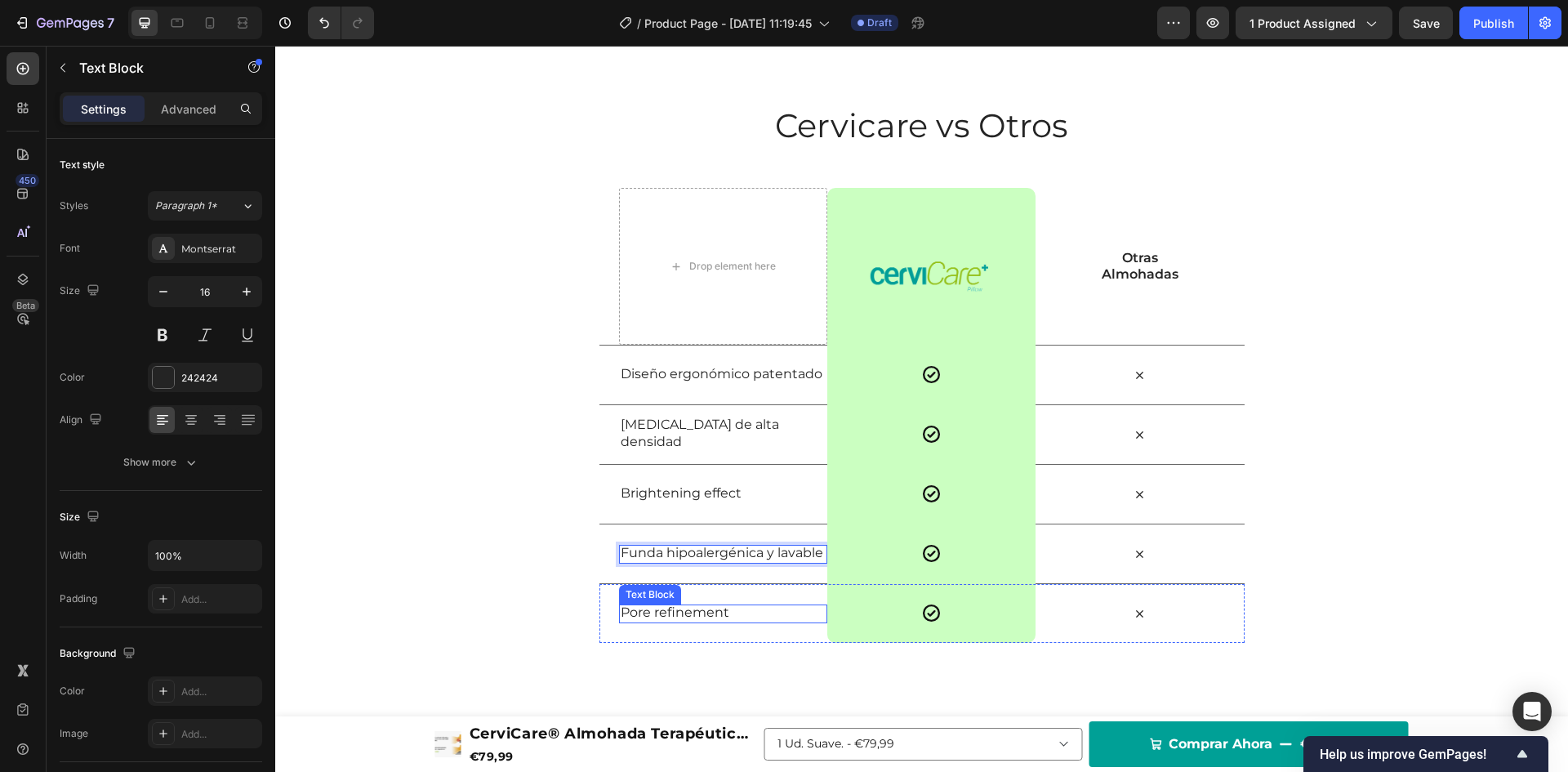
click at [661, 611] on p "Pore refinement" at bounding box center [723, 613] width 205 height 17
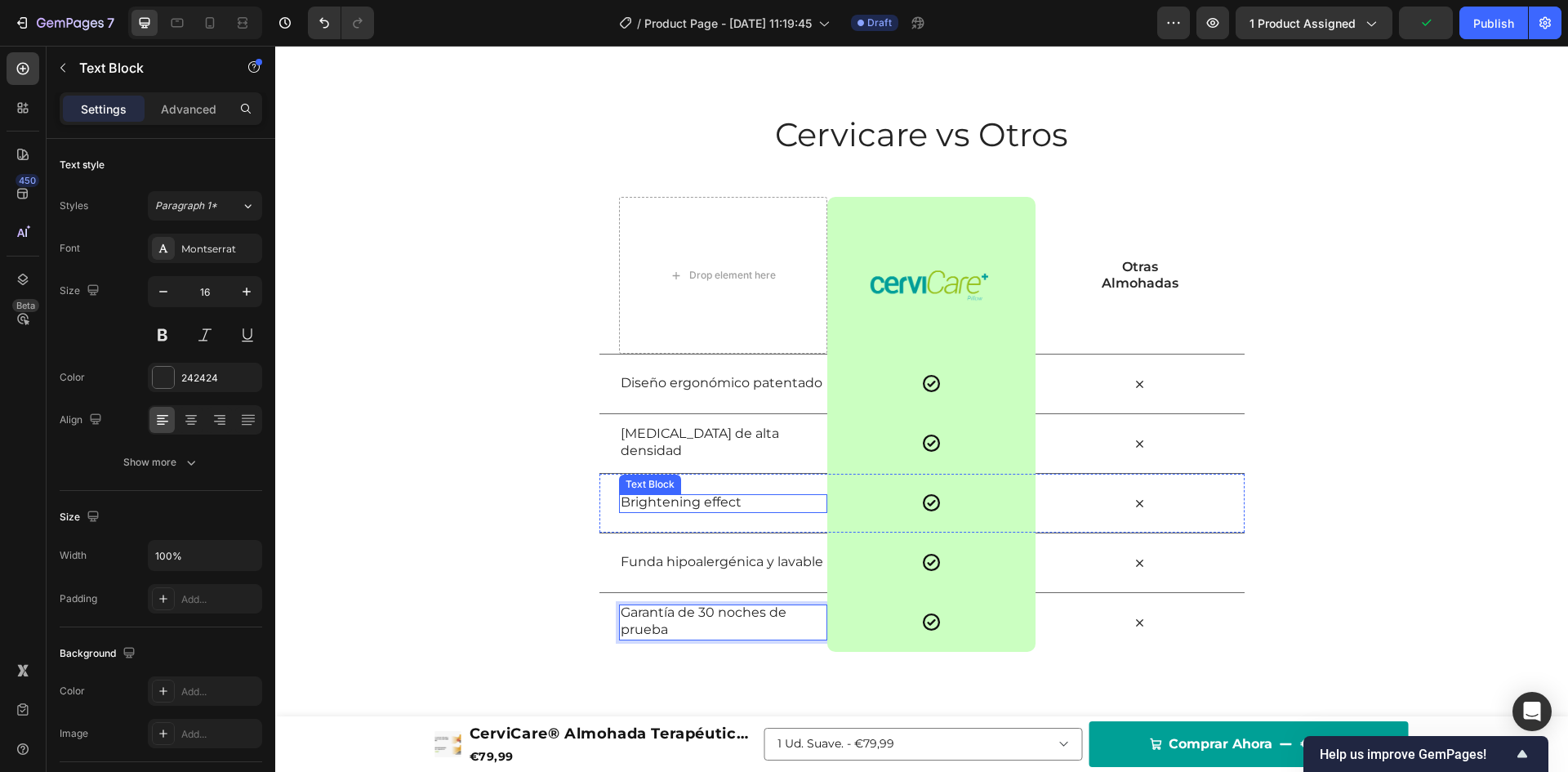
click at [654, 499] on p "Brightening effect" at bounding box center [723, 502] width 205 height 17
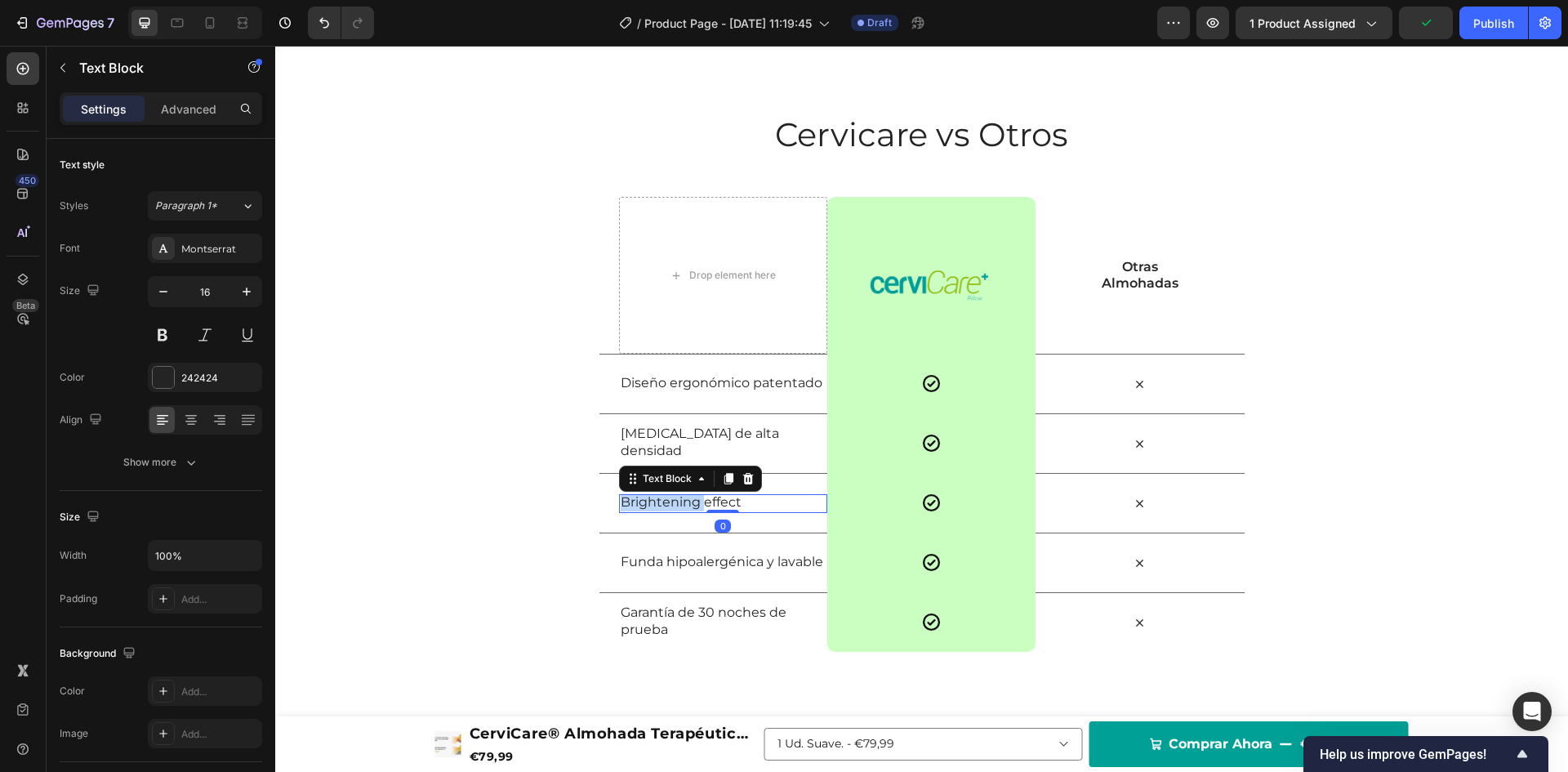
click at [654, 499] on p "Brightening effect" at bounding box center [723, 502] width 205 height 17
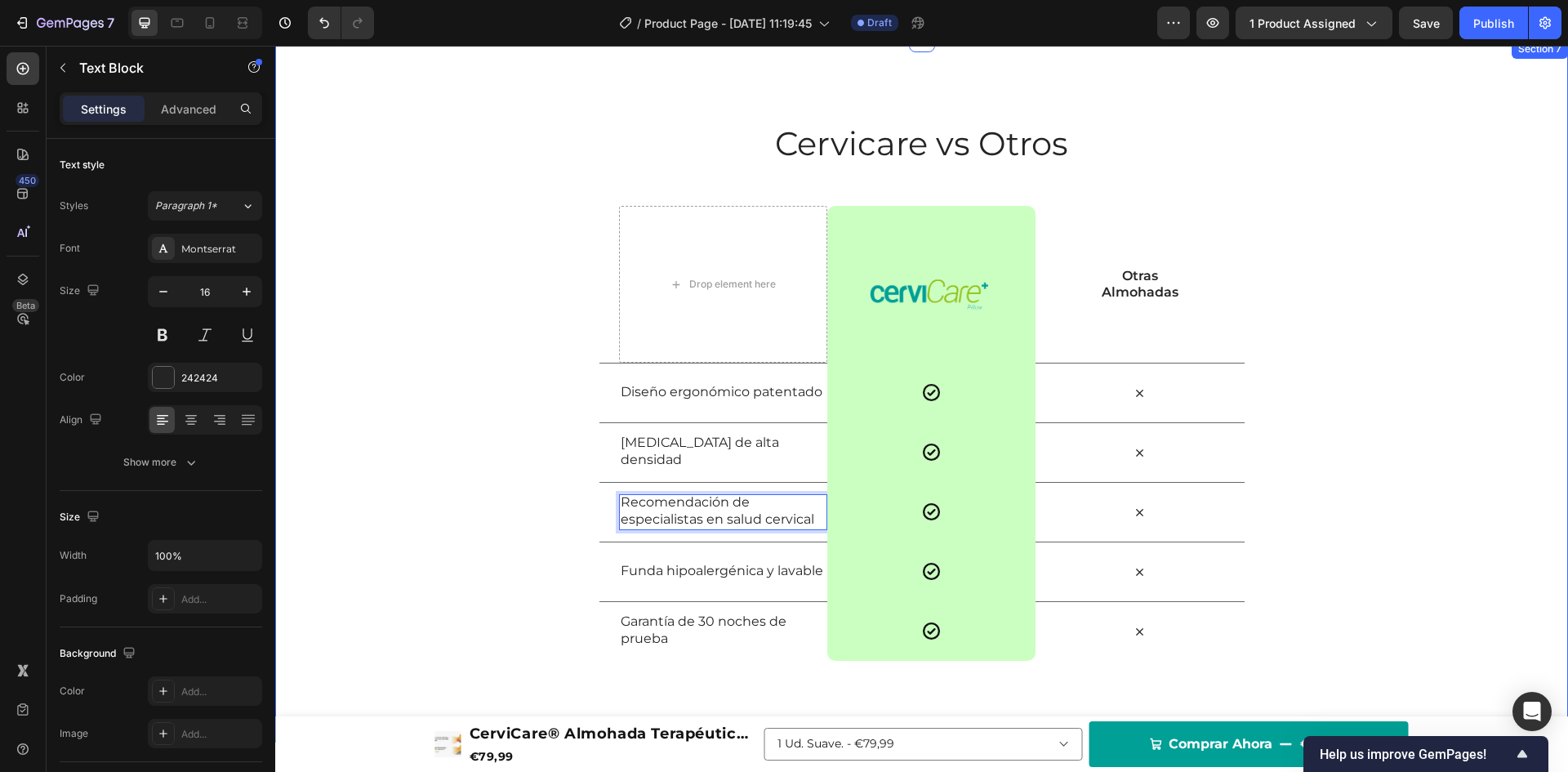
click at [463, 391] on div "Cervicare vs Otros Heading Row Drop element here Image Row Otras Almohadas Text…" at bounding box center [922, 391] width 1293 height 540
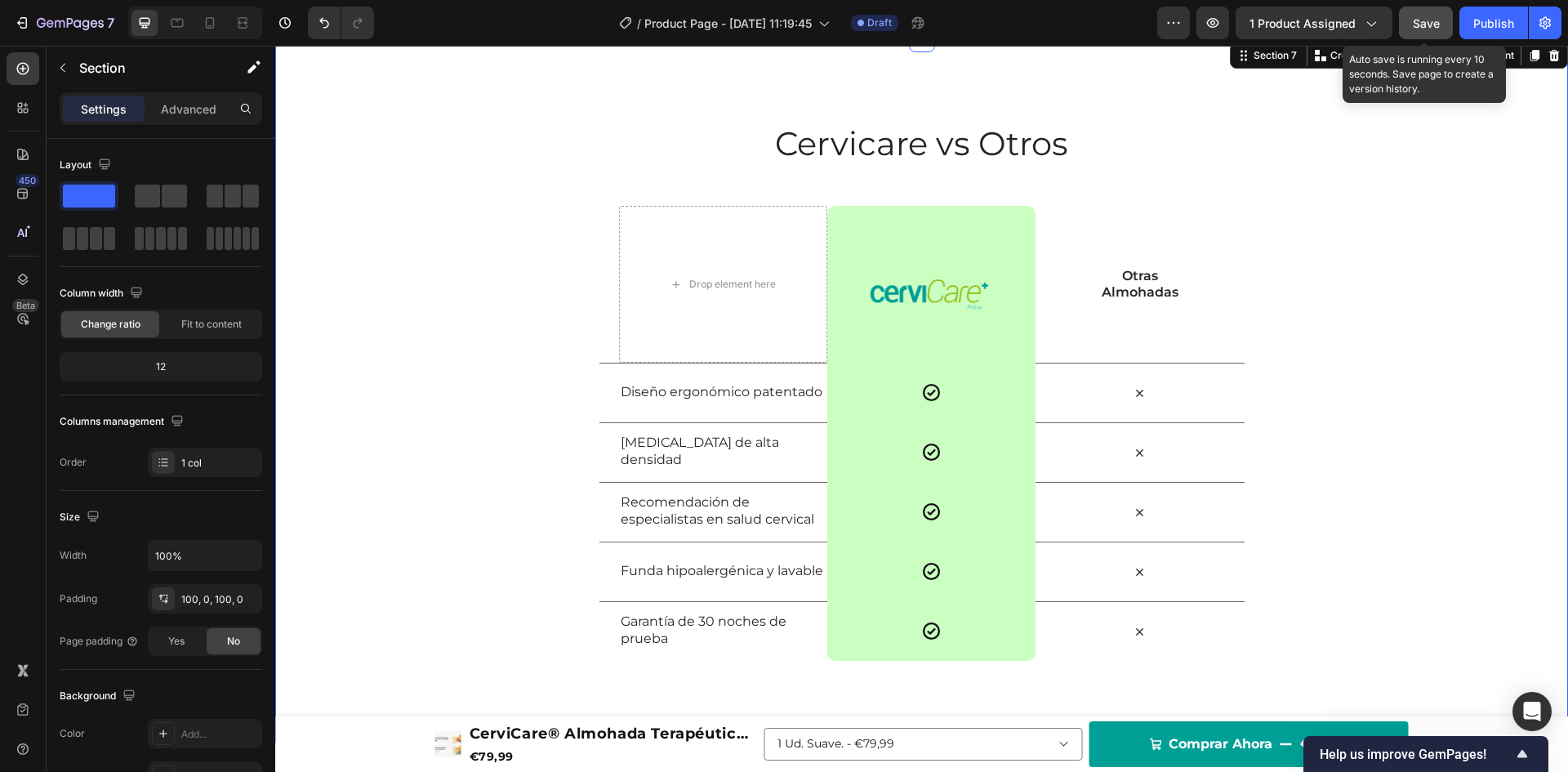
click at [1433, 17] on span "Save" at bounding box center [1426, 23] width 27 height 14
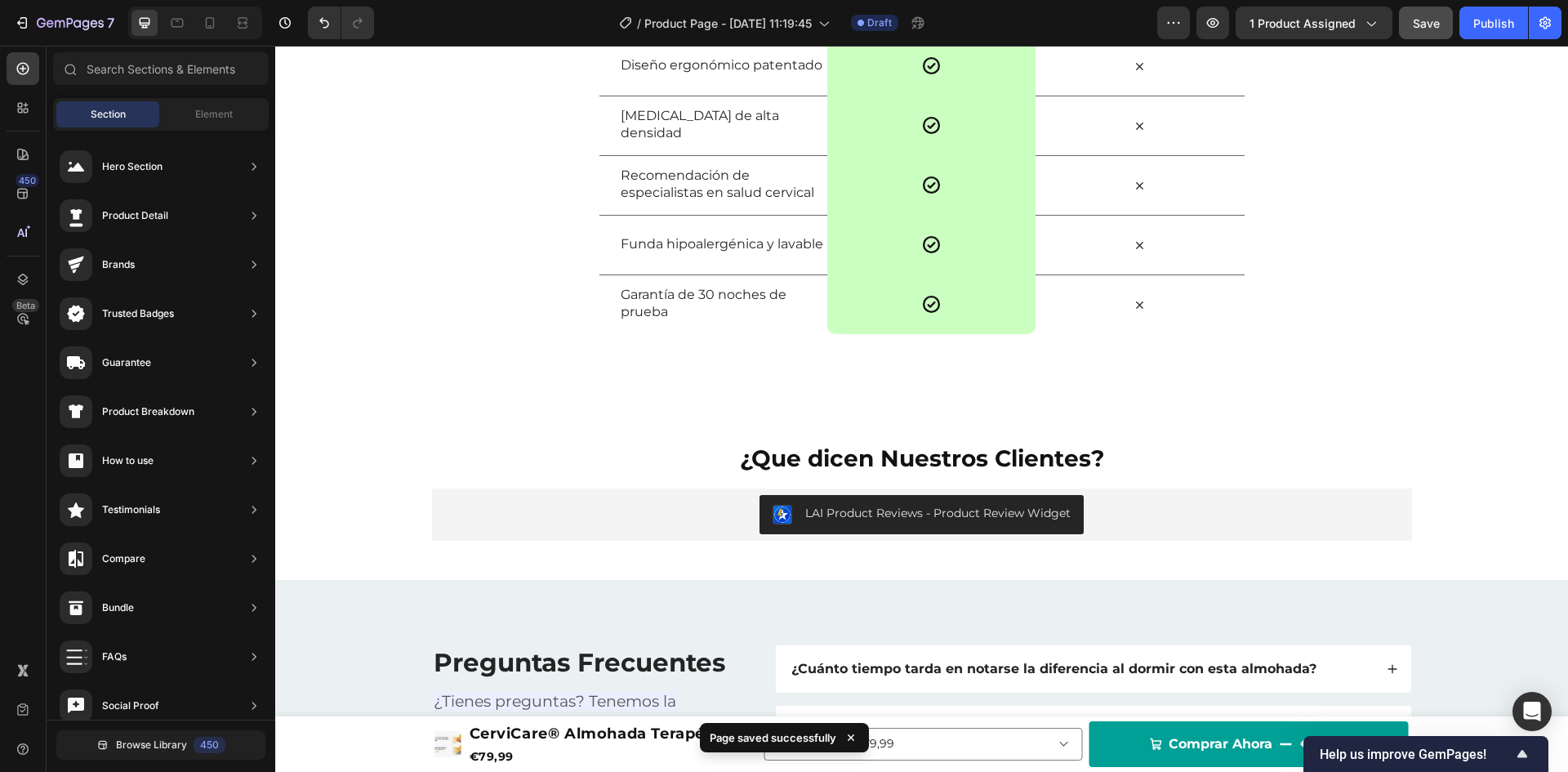
scroll to position [3524, 0]
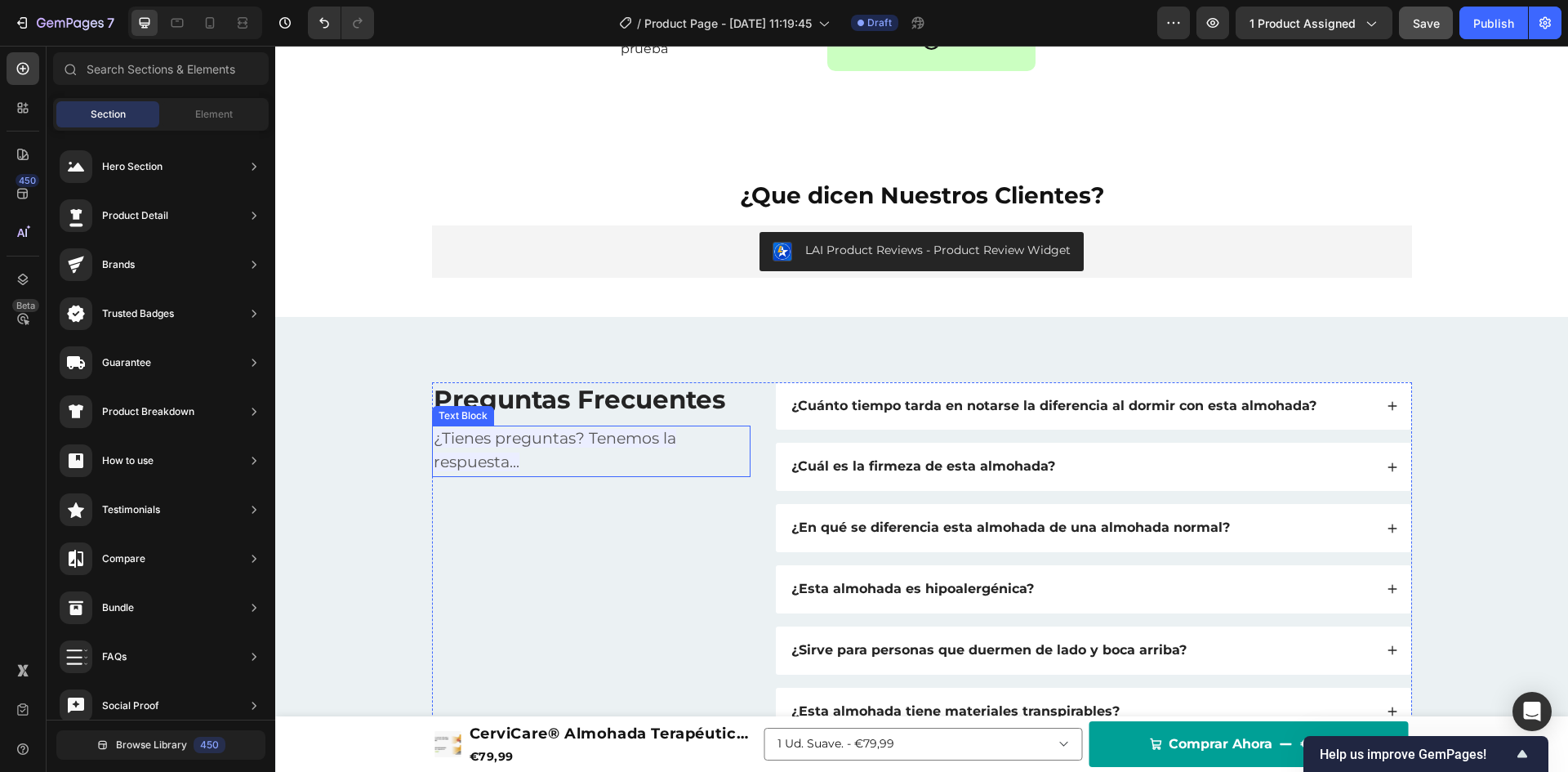
click at [522, 446] on span "¿Tienes preguntas? Tenemos la respuesta..." at bounding box center [555, 451] width 242 height 43
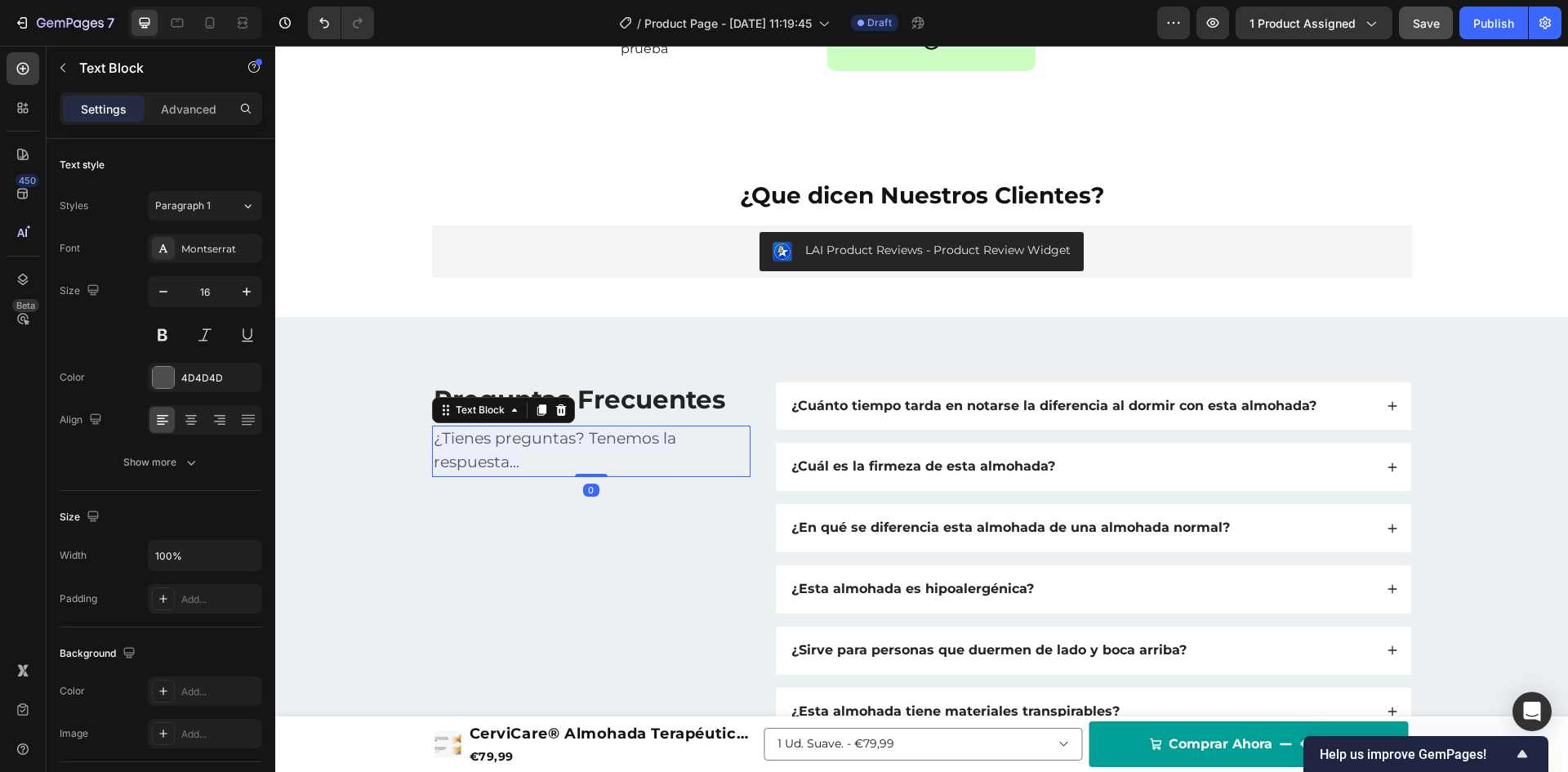
click at [522, 446] on span "¿Tienes preguntas? Tenemos la respuesta..." at bounding box center [555, 451] width 242 height 43
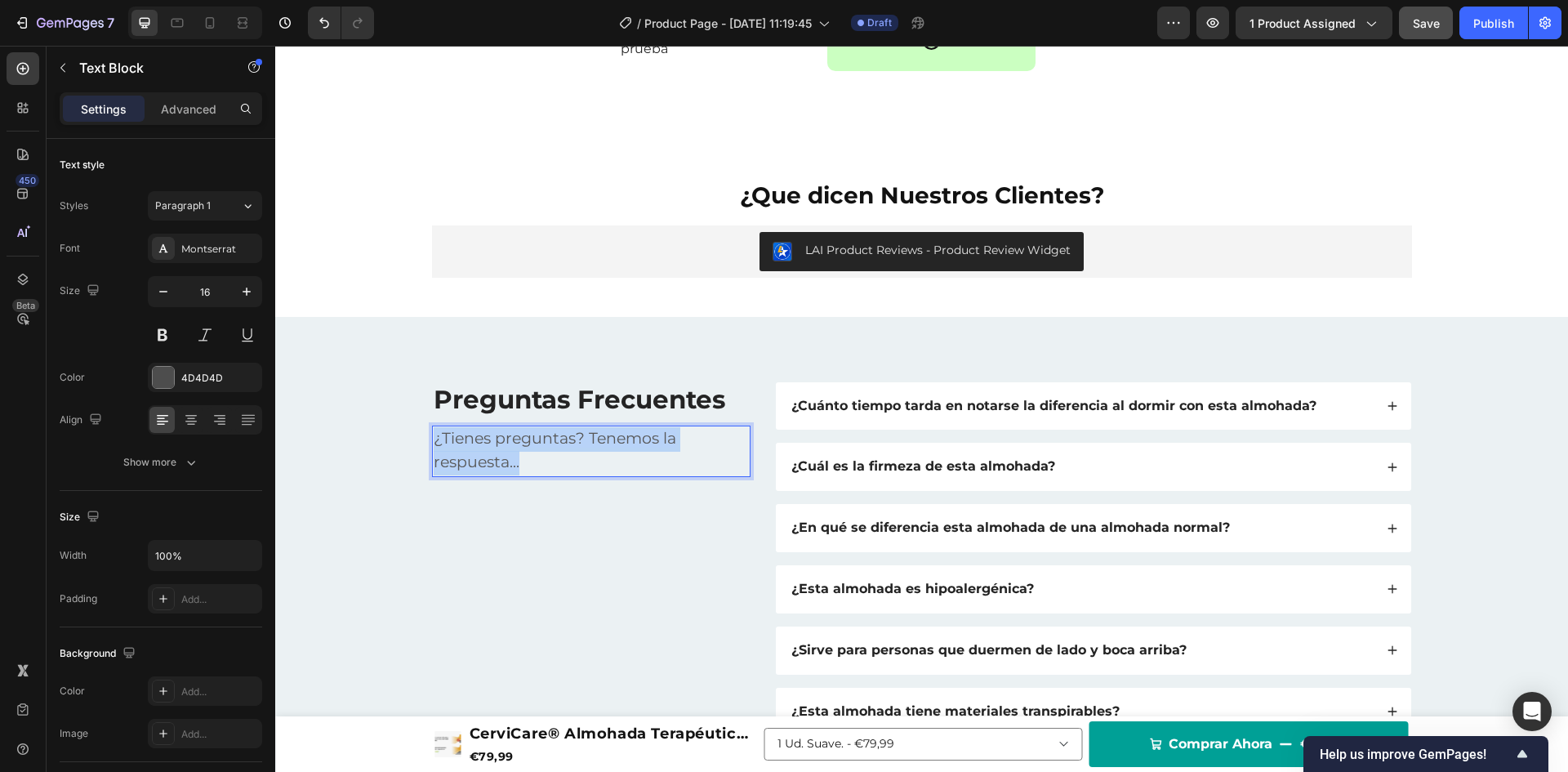
click at [522, 446] on span "¿Tienes preguntas? Tenemos la respuesta..." at bounding box center [555, 451] width 242 height 43
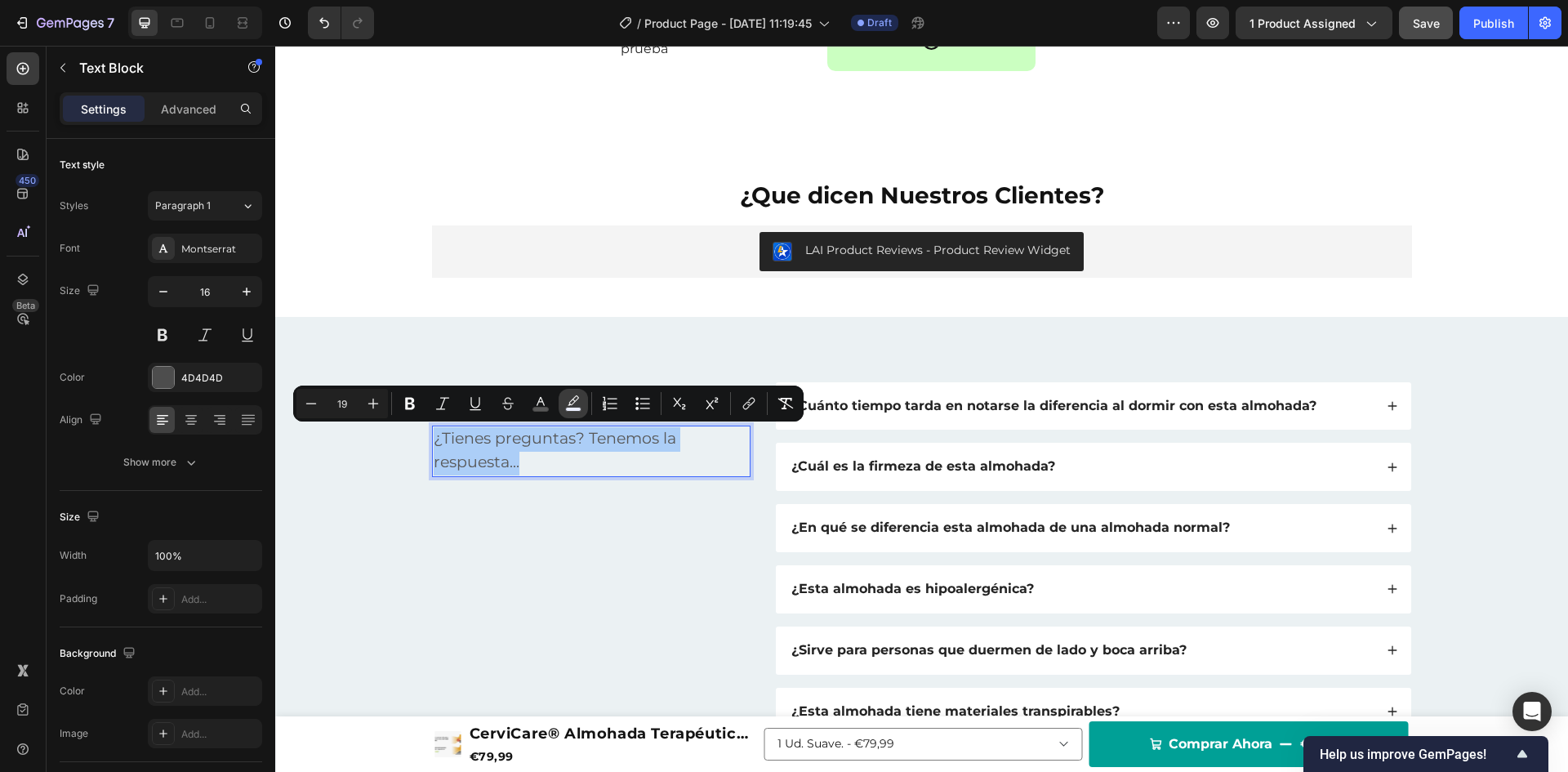
click at [571, 403] on icon "Editor contextual toolbar" at bounding box center [574, 404] width 17 height 17
type input "EBEEFF"
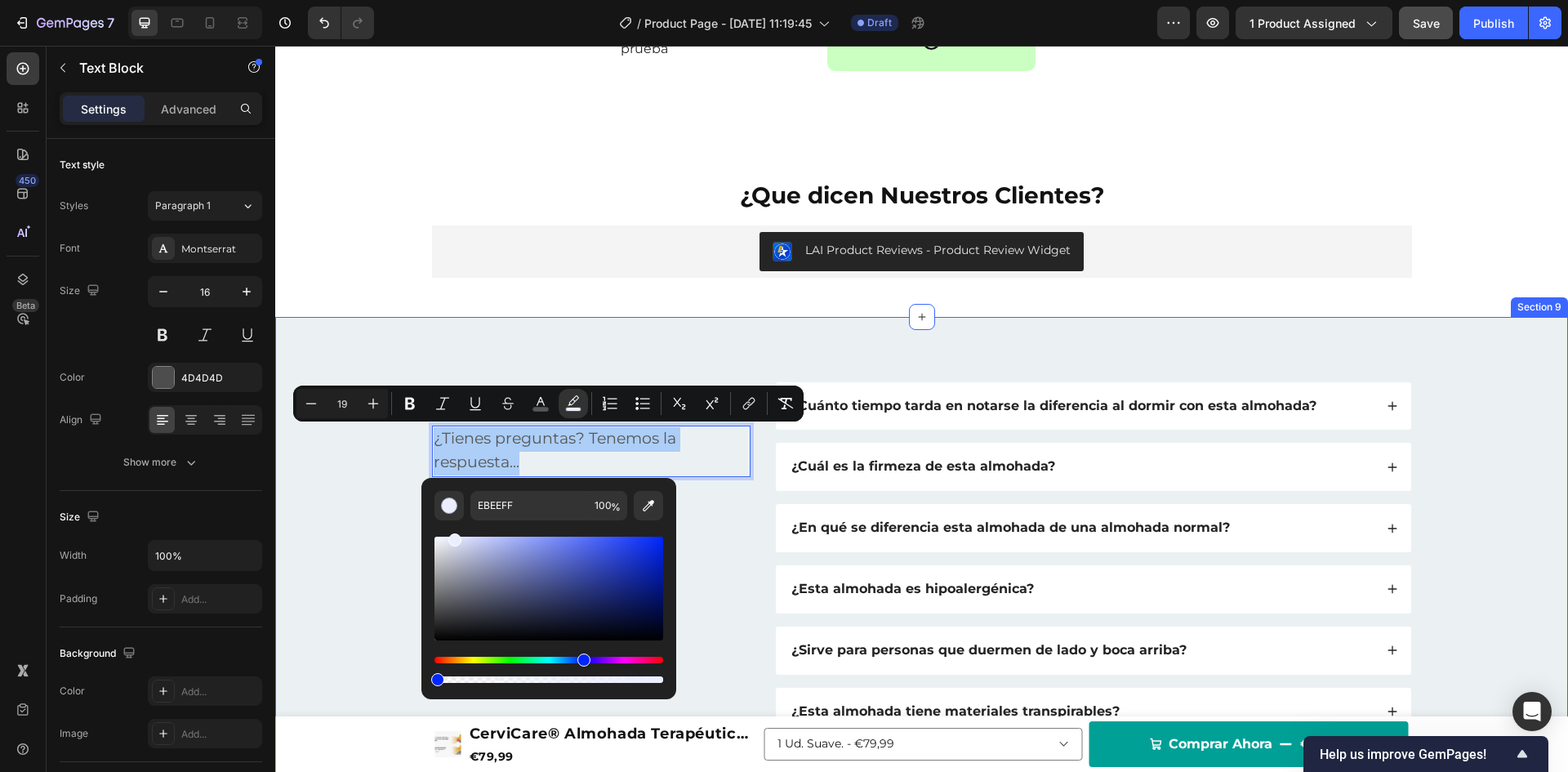
drag, startPoint x: 732, startPoint y: 725, endPoint x: 406, endPoint y: 676, distance: 329.7
type input "0"
click at [366, 535] on div "Preguntas Frecuentes Heading ¿Tienes preguntas? Tenemos la respuesta... Text Bl…" at bounding box center [921, 590] width 1260 height 415
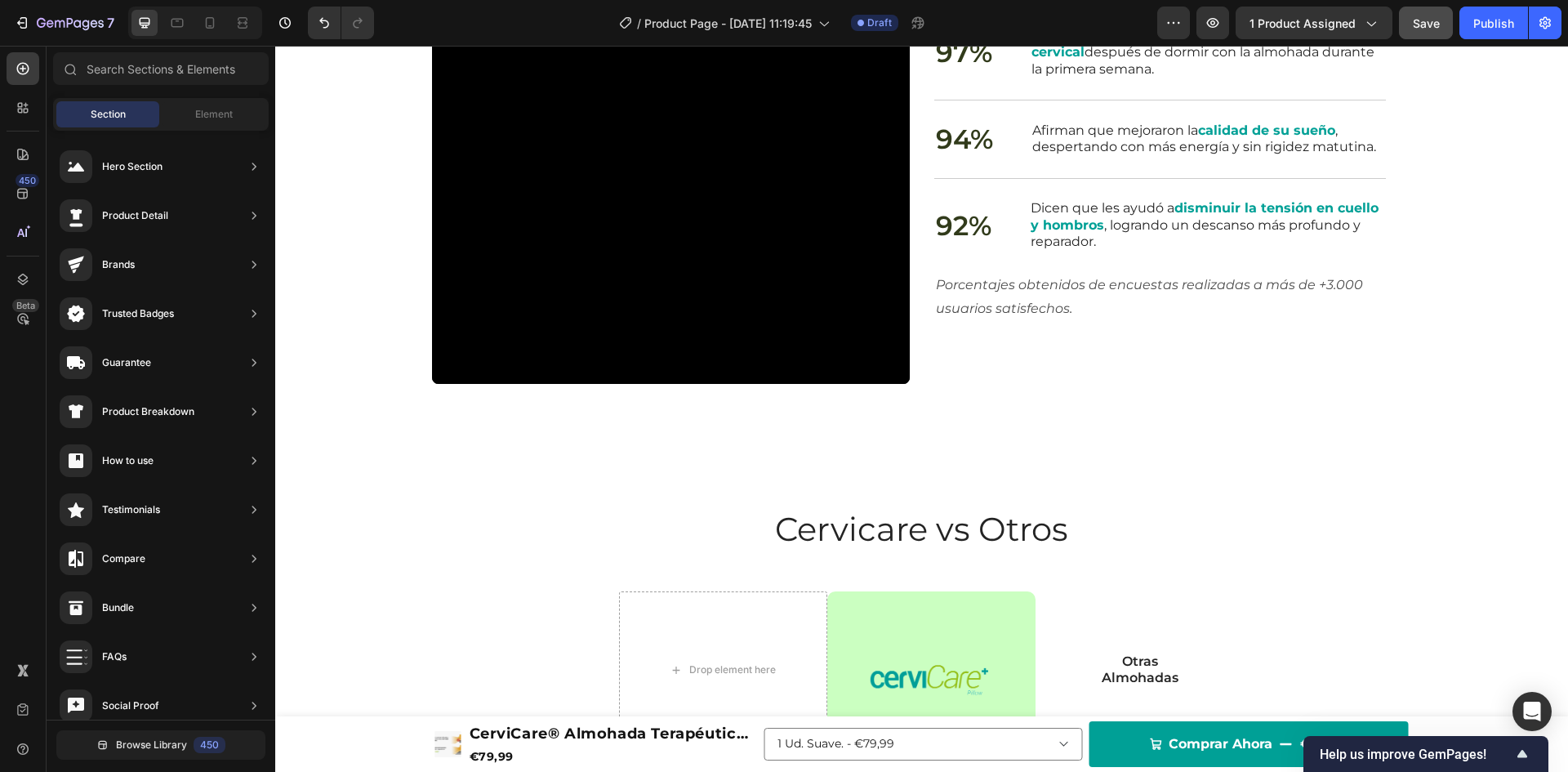
scroll to position [2538, 0]
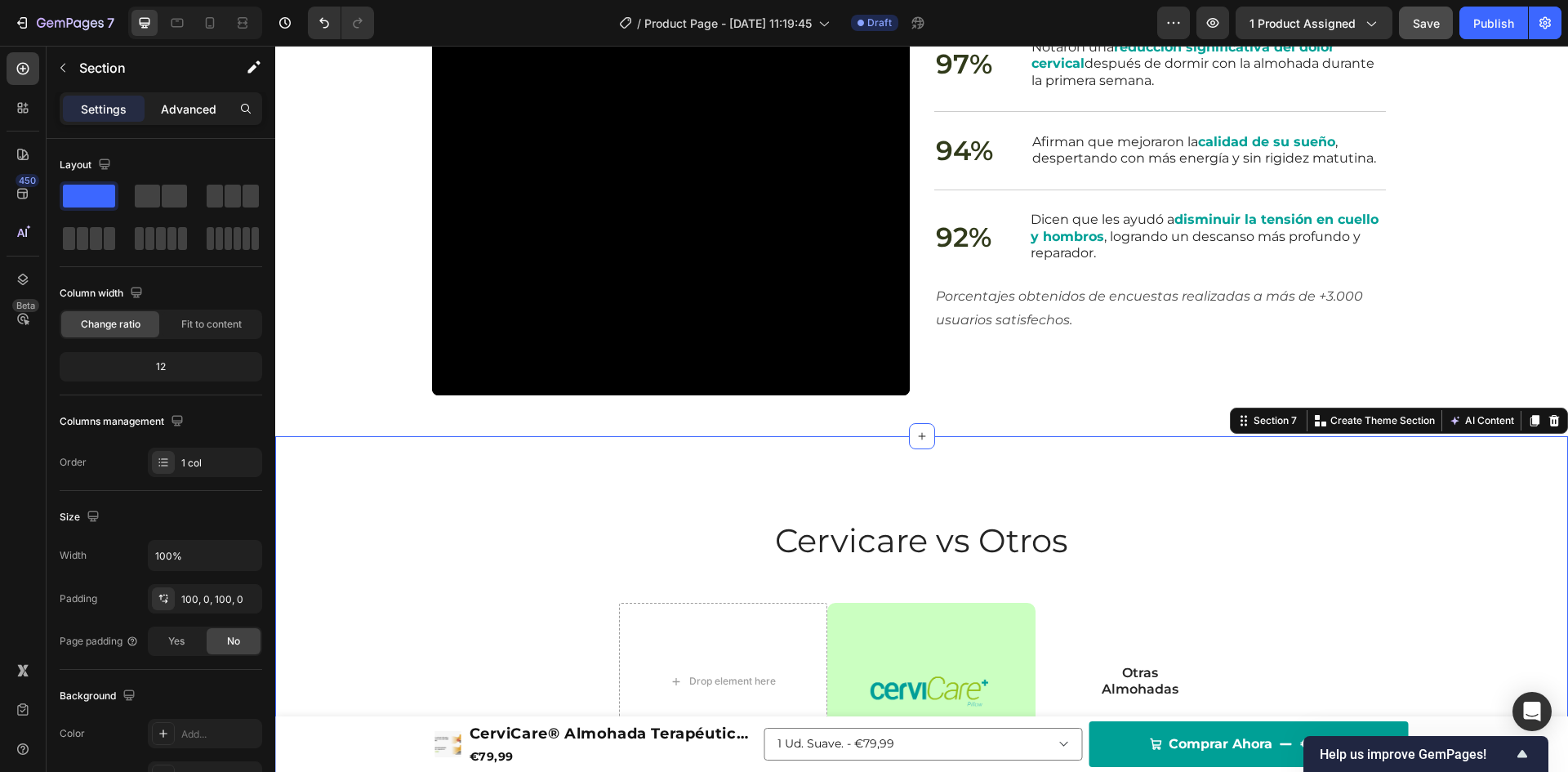
click at [172, 106] on p "Advanced" at bounding box center [188, 109] width 56 height 17
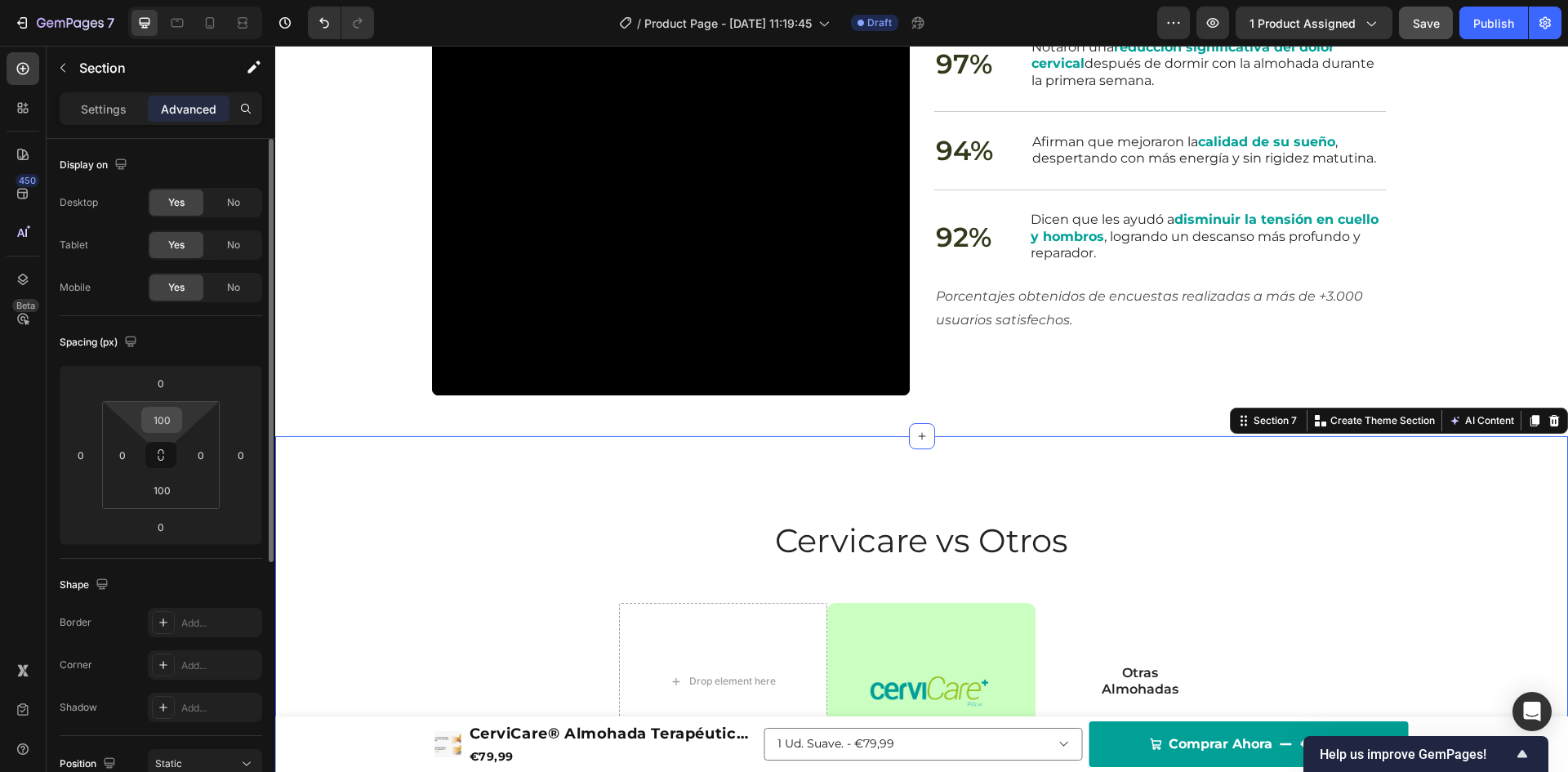
click at [166, 419] on input "100" at bounding box center [162, 419] width 32 height 24
type input "50"
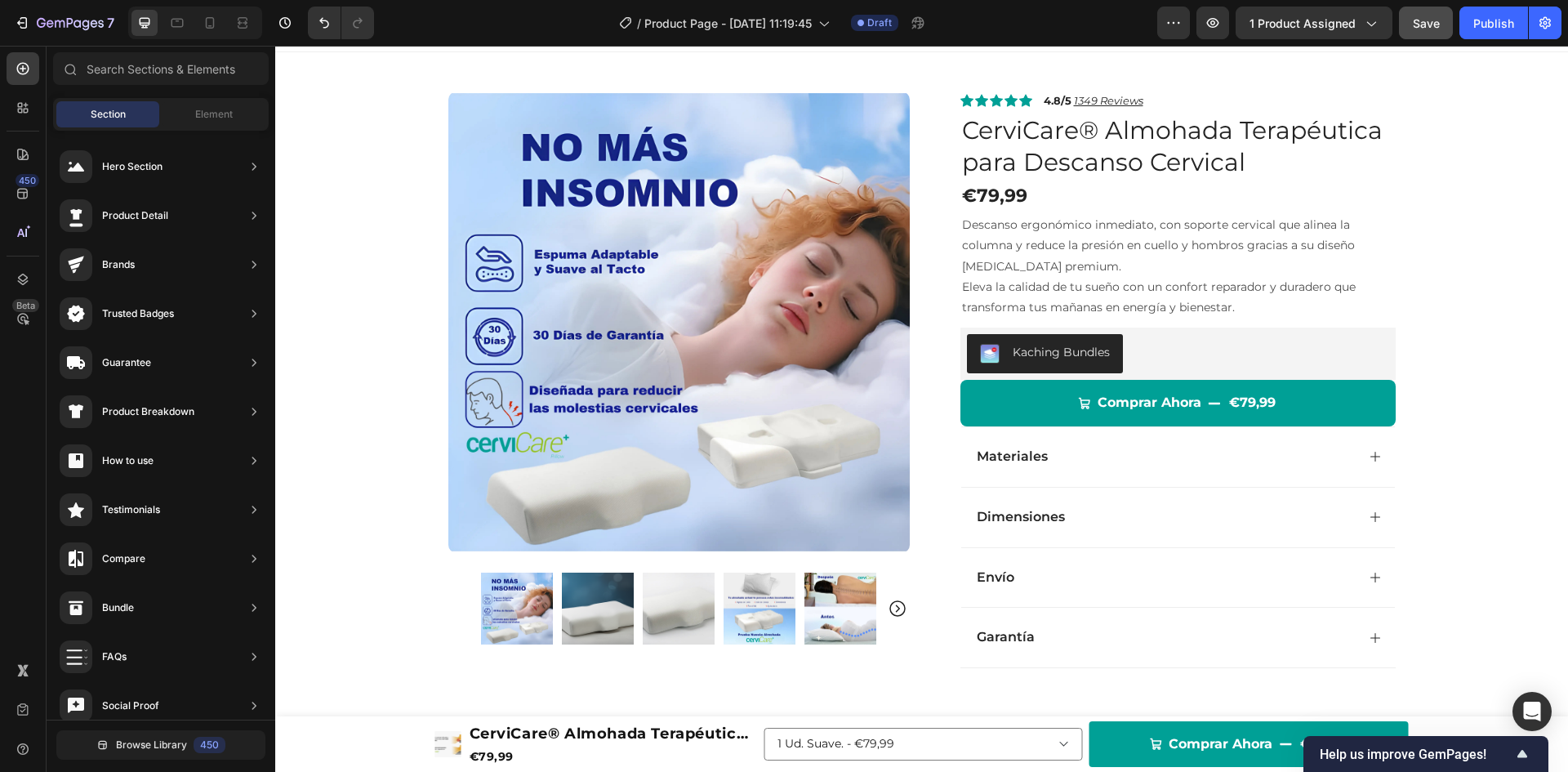
scroll to position [0, 0]
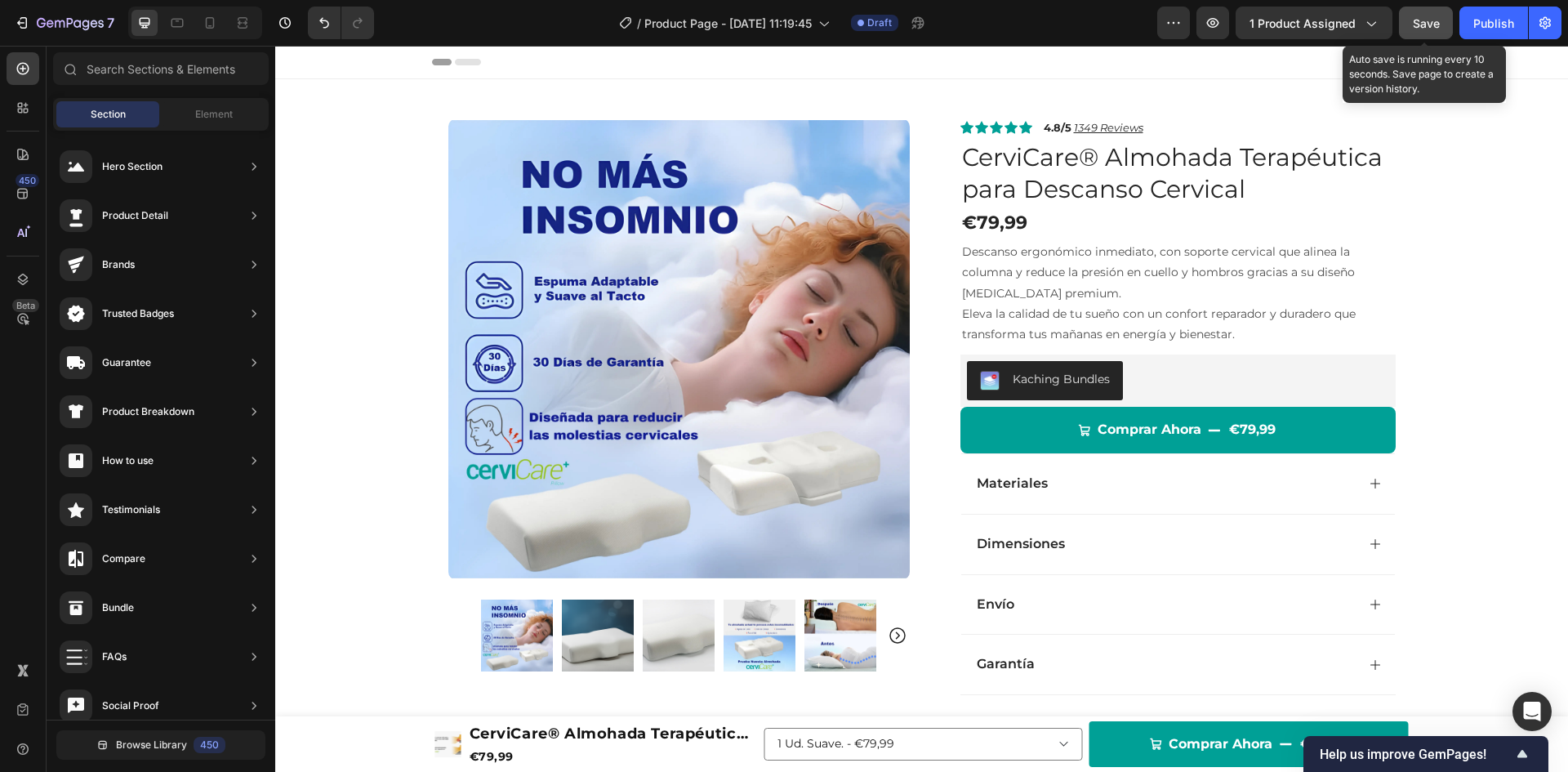
click at [1434, 23] on span "Save" at bounding box center [1426, 23] width 27 height 14
click at [17, 60] on div at bounding box center [22, 68] width 32 height 32
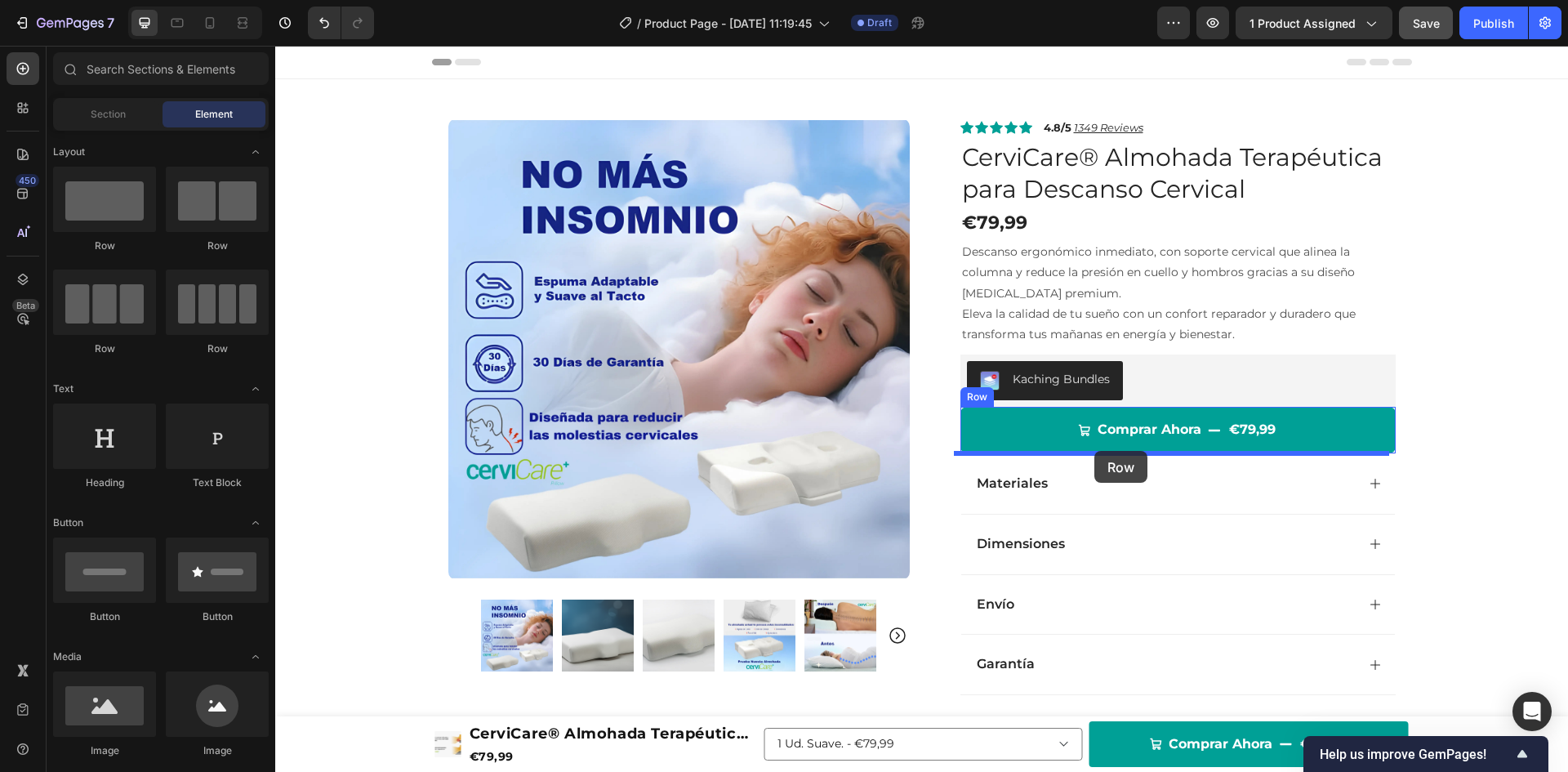
drag, startPoint x: 374, startPoint y: 237, endPoint x: 1094, endPoint y: 451, distance: 751.1
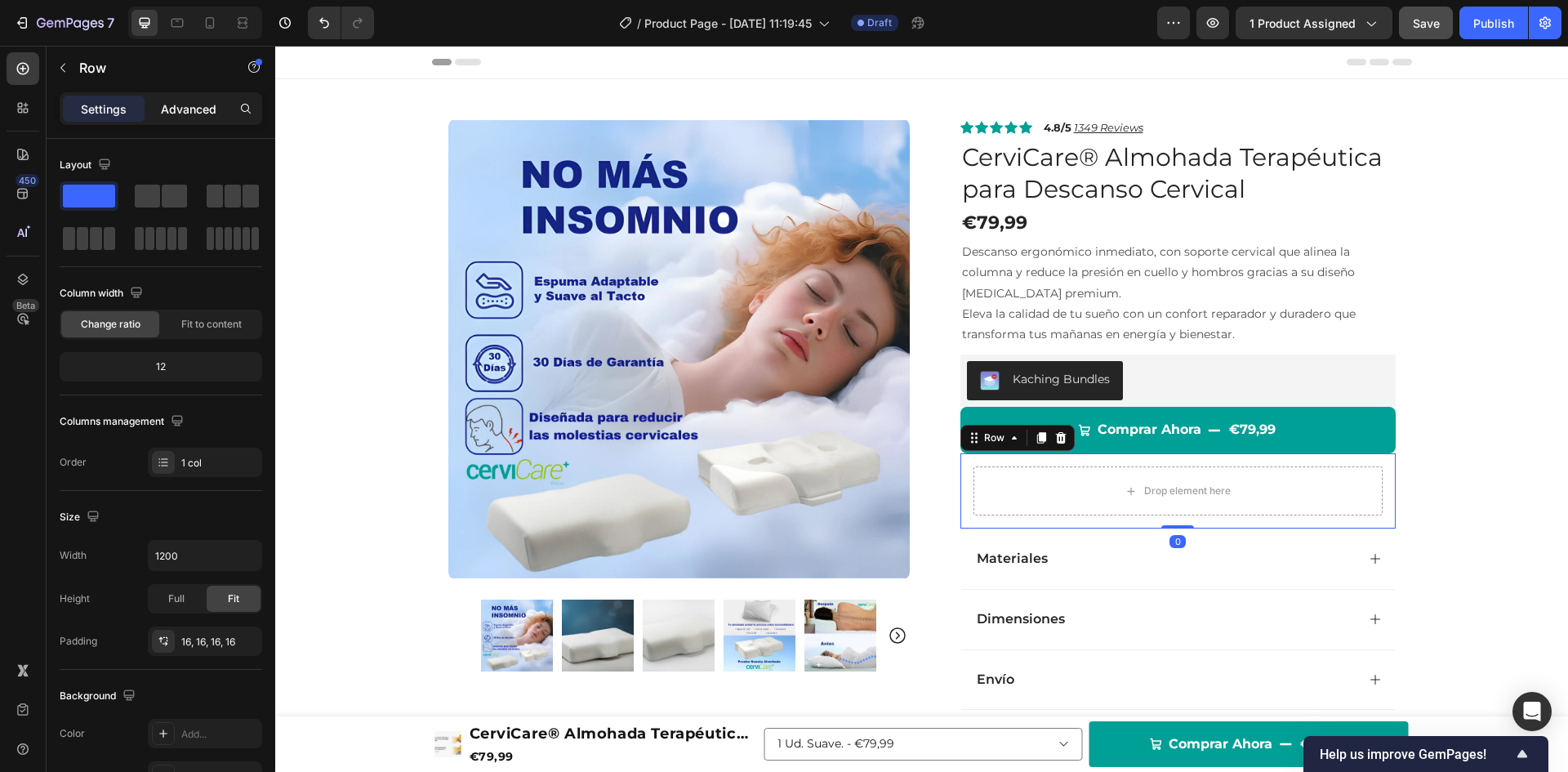
click at [178, 107] on p "Advanced" at bounding box center [188, 109] width 56 height 17
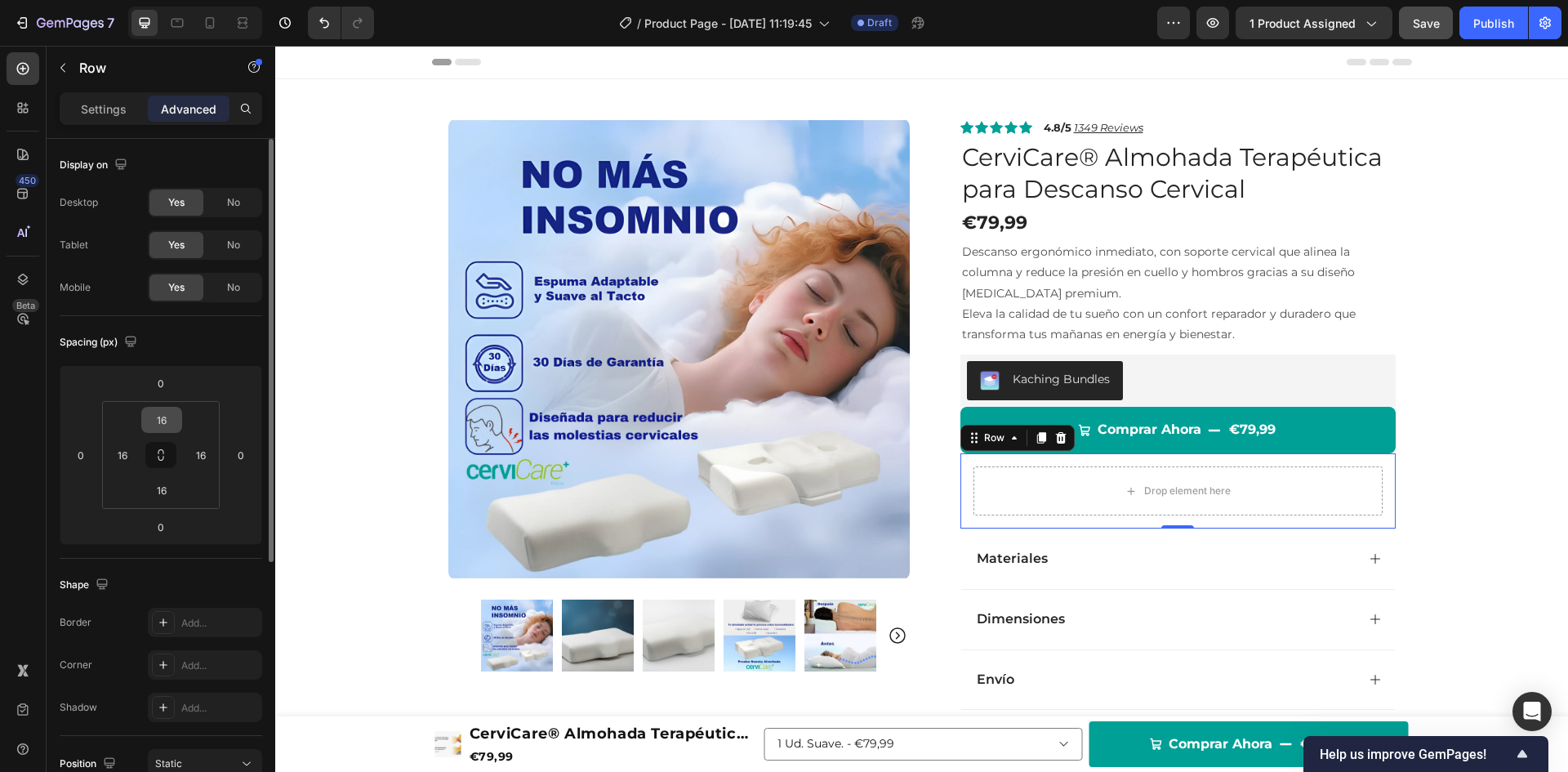
drag, startPoint x: 172, startPoint y: 460, endPoint x: 147, endPoint y: 431, distance: 38.3
click at [170, 461] on button at bounding box center [161, 455] width 31 height 26
type input "0"
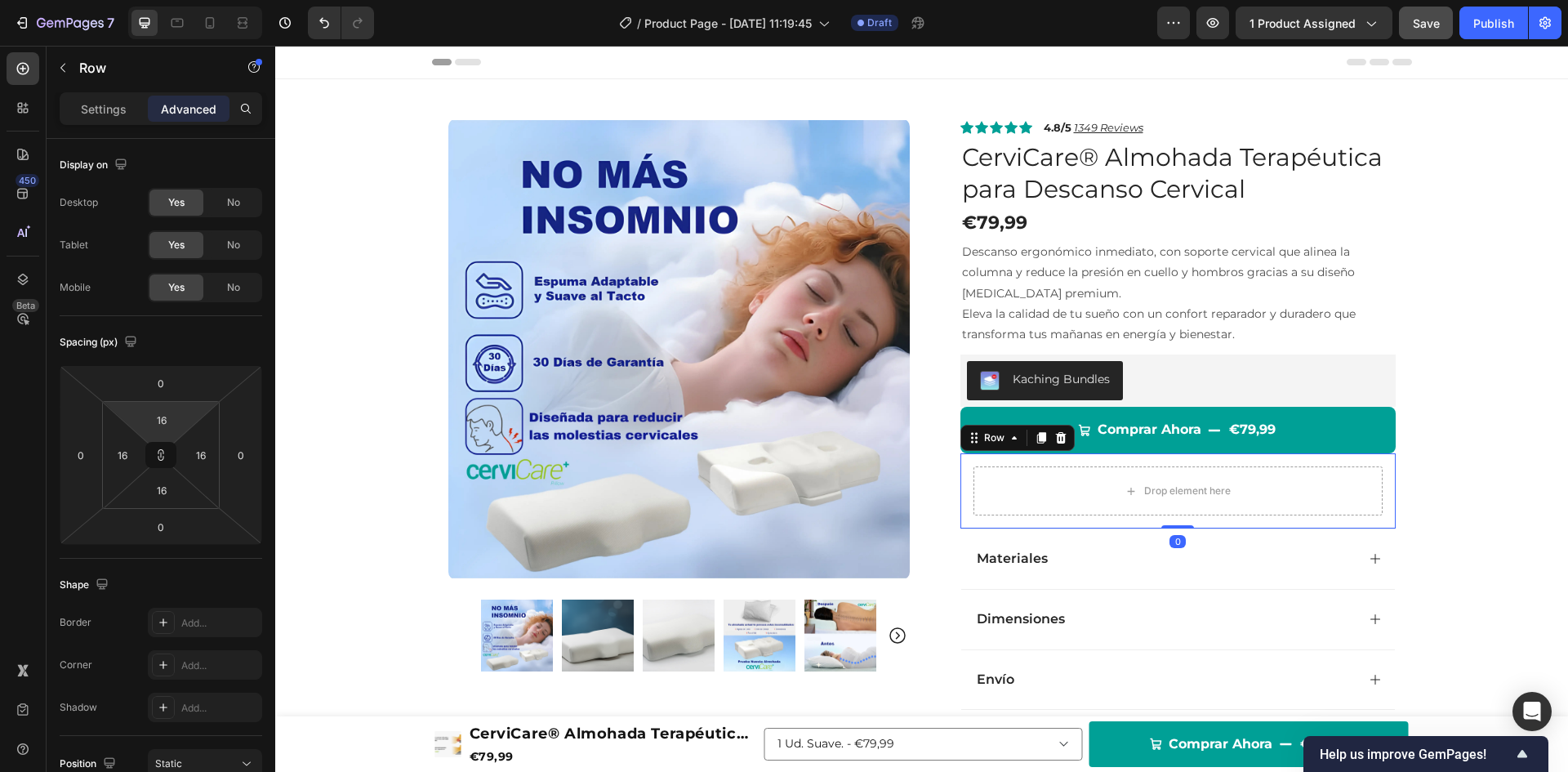
type input "0"
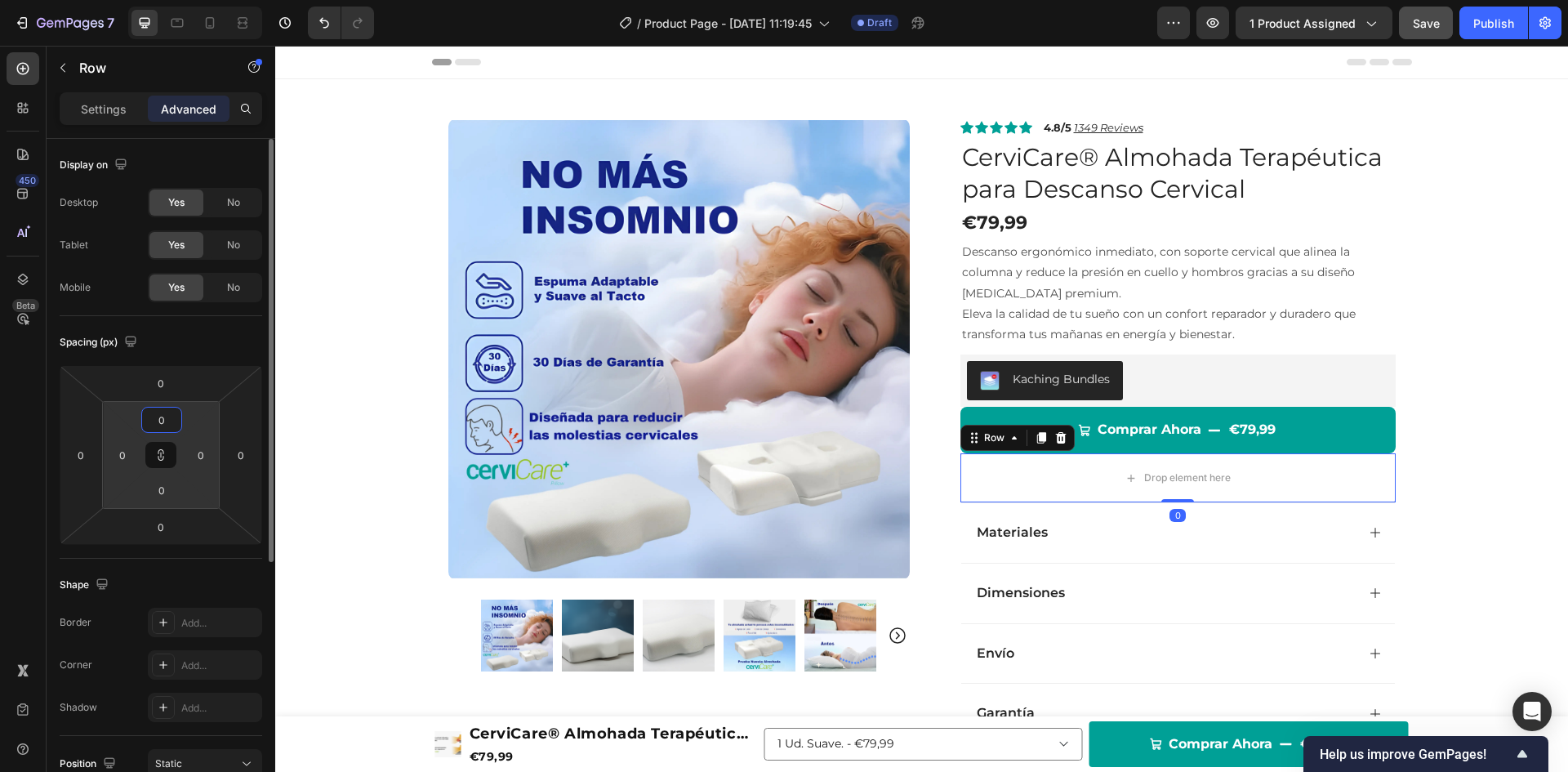
drag, startPoint x: 127, startPoint y: 426, endPoint x: 129, endPoint y: 438, distance: 12.2
click at [127, 0] on html "7 Version history / Product Page - [DATE] 11:19:45 Draft Preview 1 product assi…" at bounding box center [784, 0] width 1568 height 0
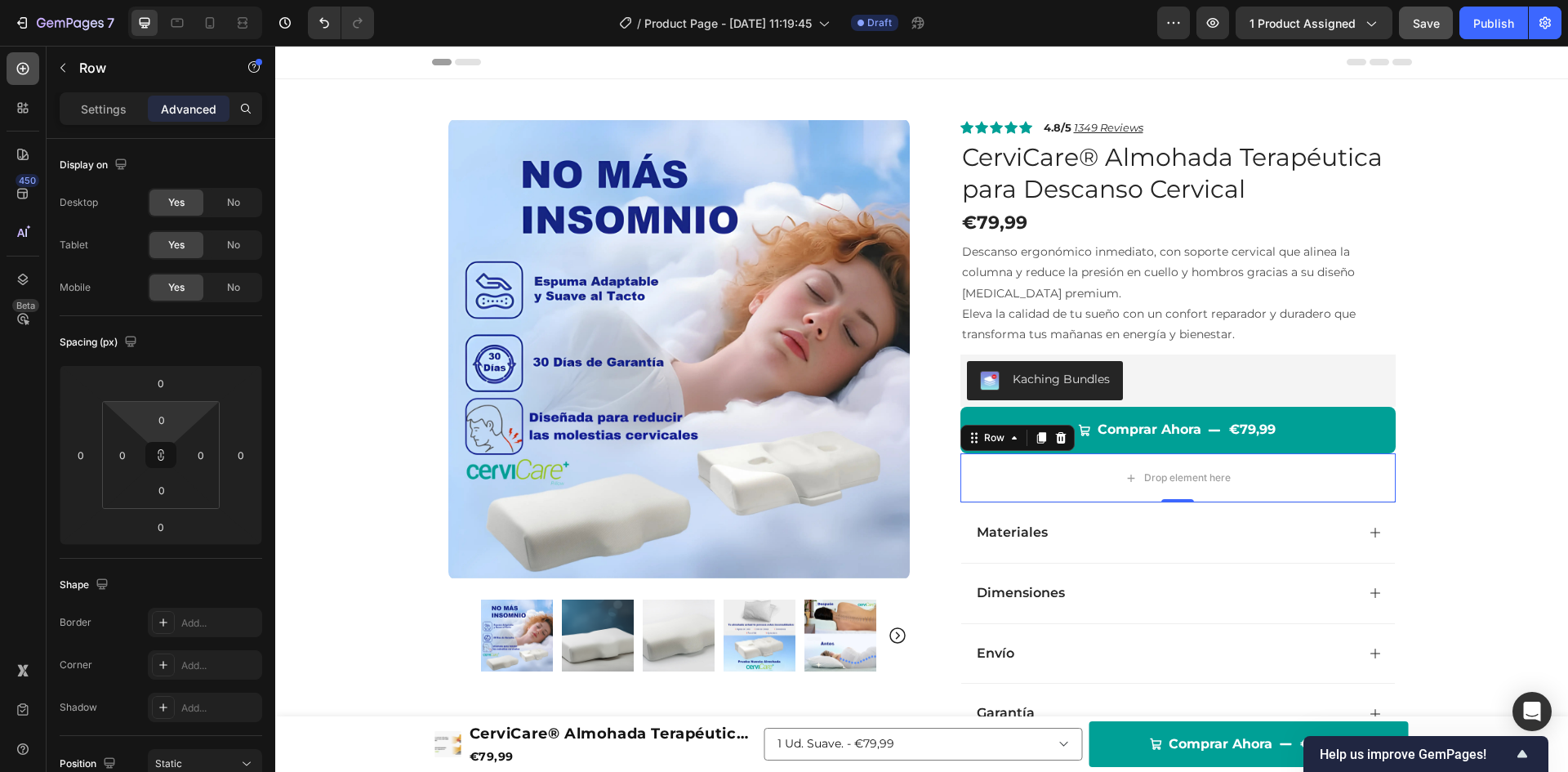
click at [17, 61] on icon at bounding box center [23, 69] width 17 height 17
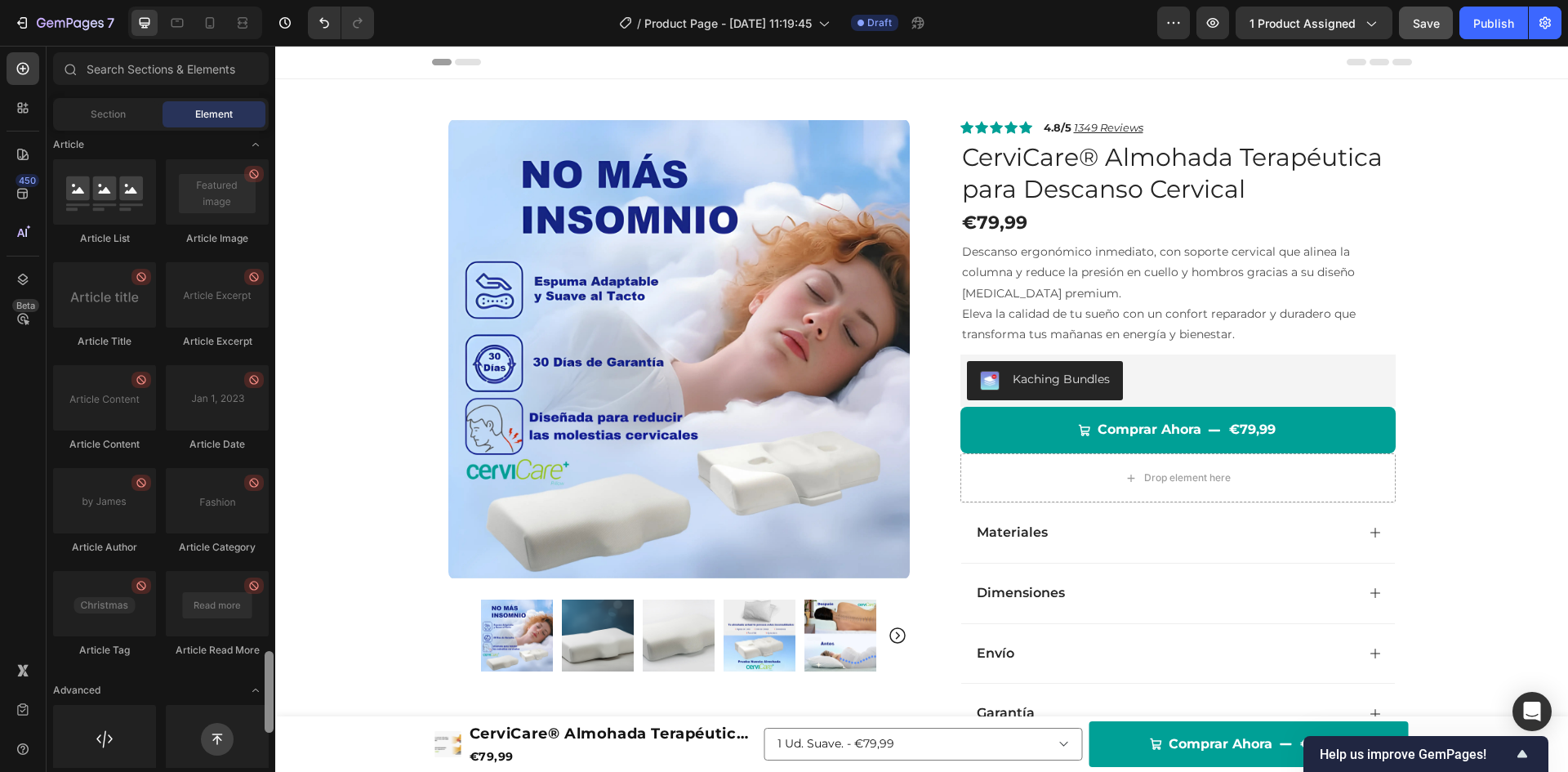
scroll to position [4311, 0]
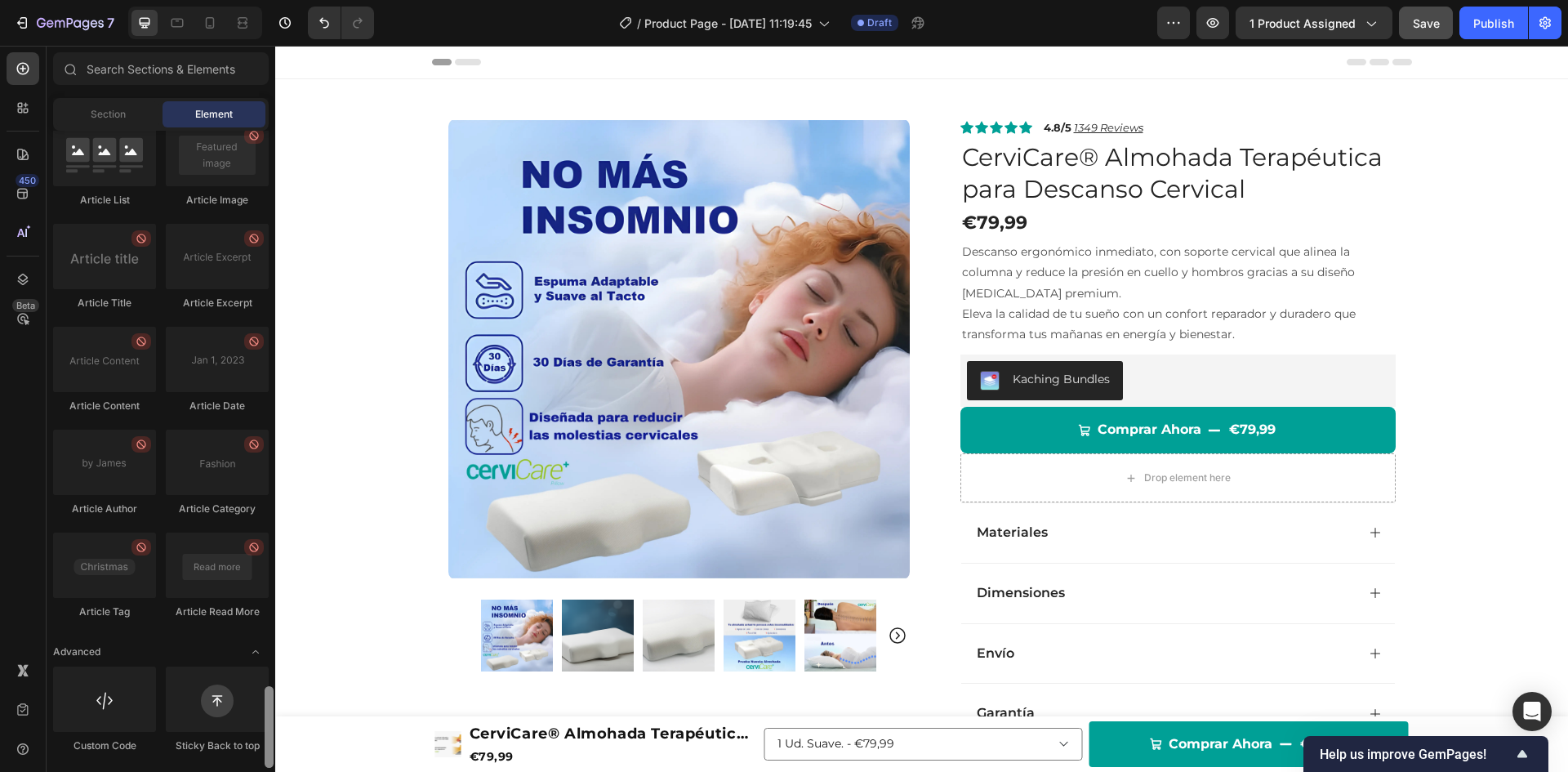
drag, startPoint x: 269, startPoint y: 203, endPoint x: 262, endPoint y: 762, distance: 559.0
click at [262, 762] on div "Layout Row Row Row Row Text Heading Text Block Button Button Button Media Image…" at bounding box center [161, 449] width 229 height 637
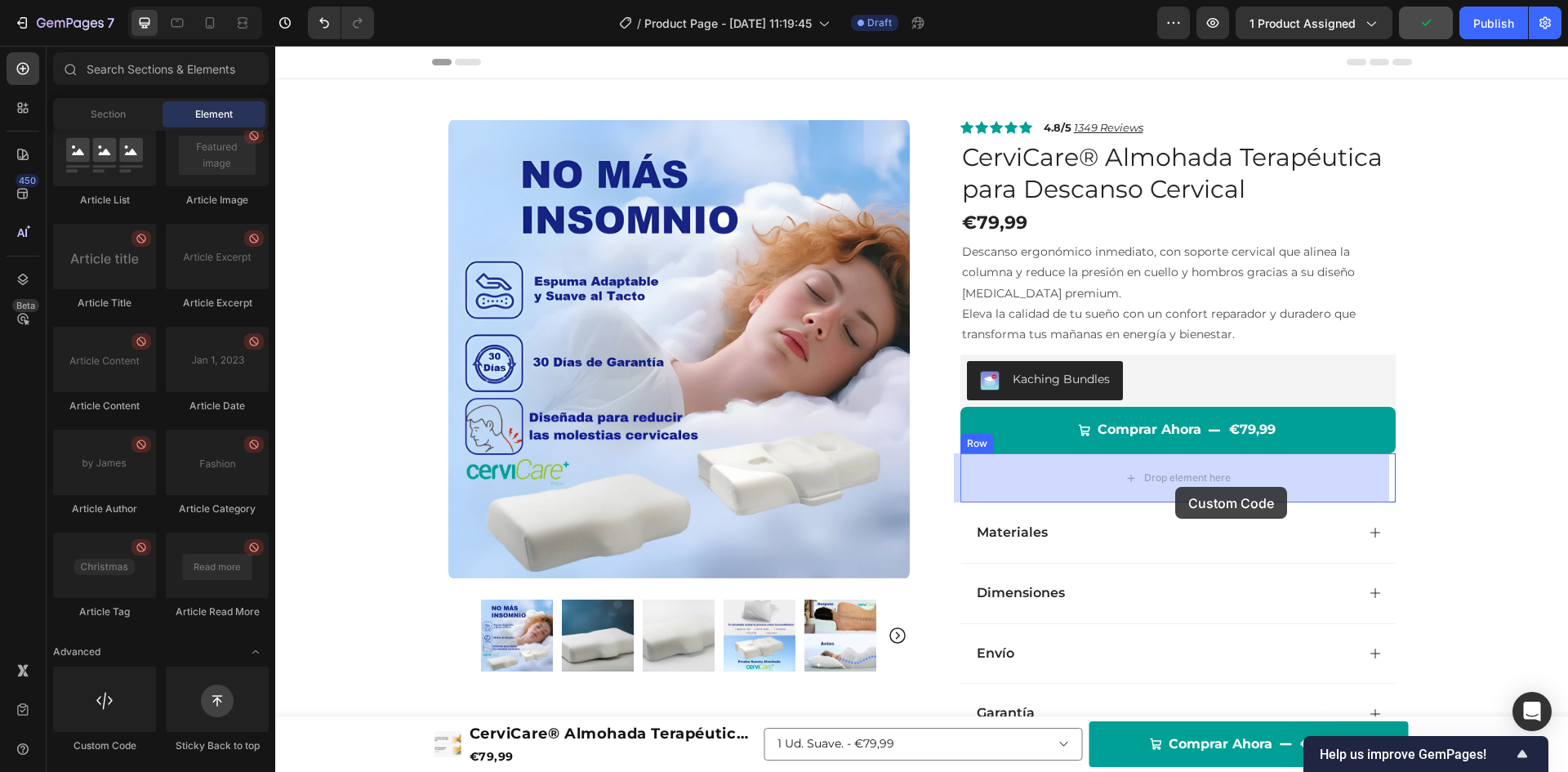
drag, startPoint x: 369, startPoint y: 760, endPoint x: 1175, endPoint y: 487, distance: 851.0
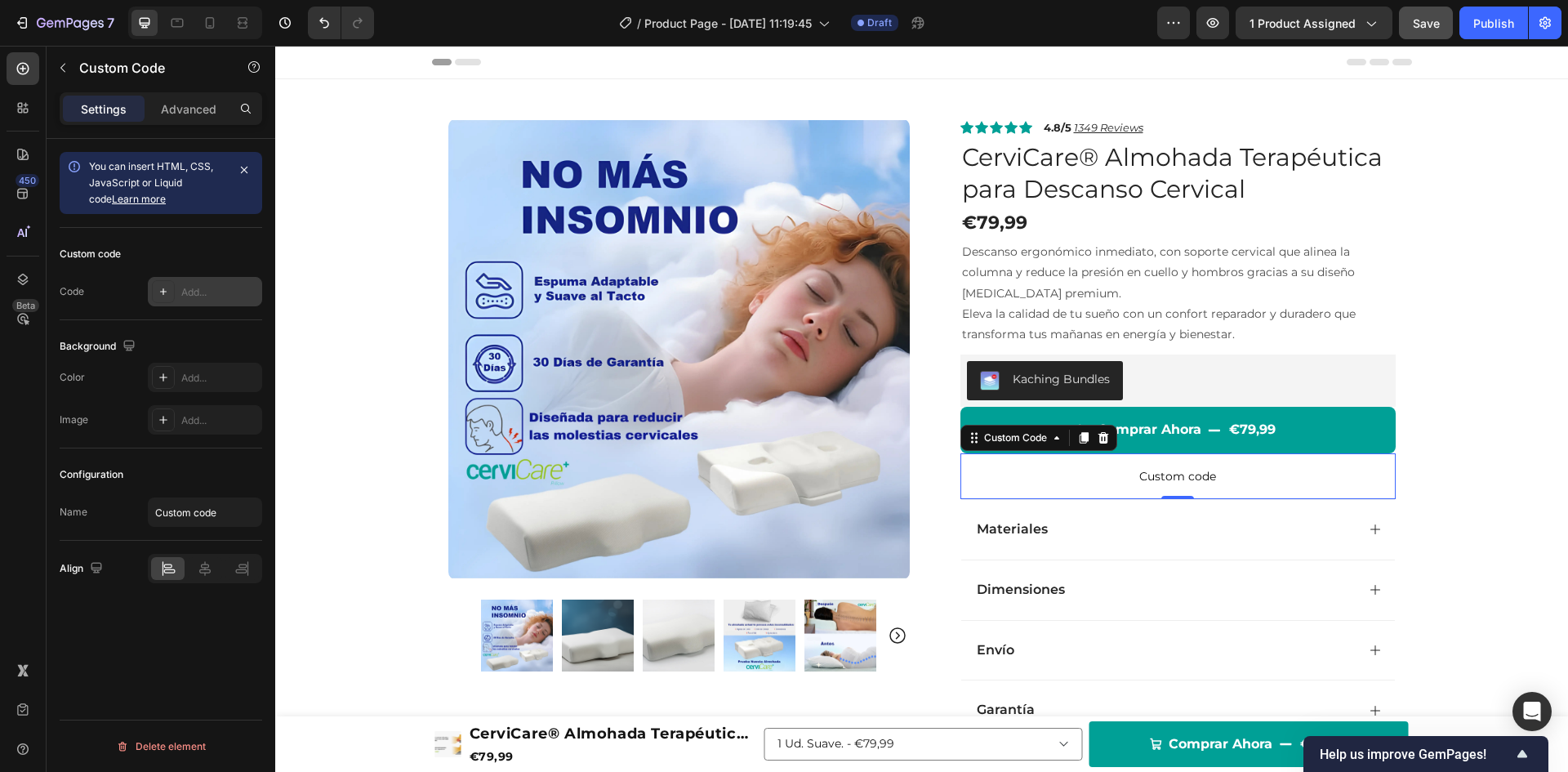
click at [169, 287] on icon at bounding box center [163, 291] width 13 height 13
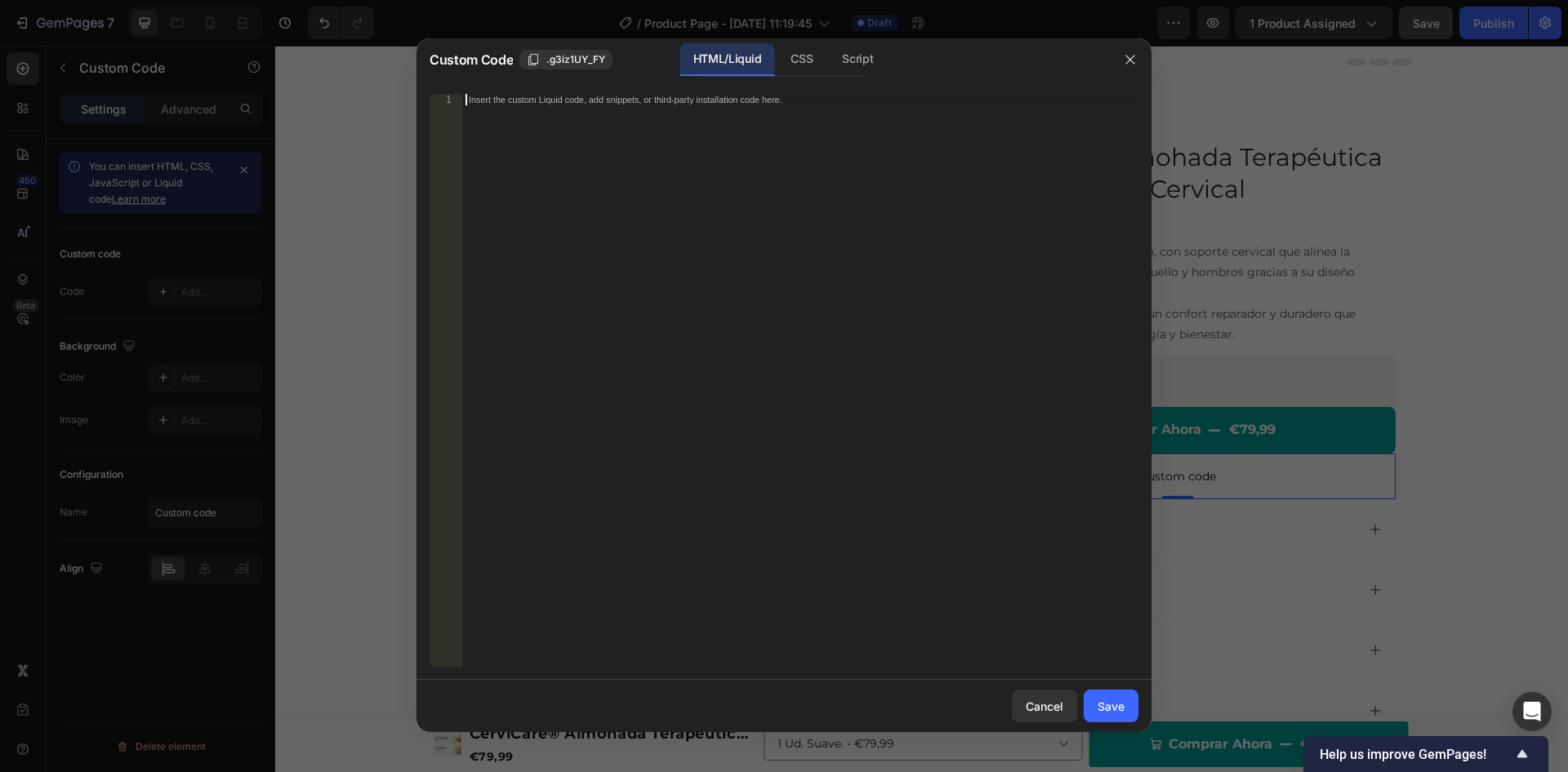
click at [496, 98] on div "Insert the custom Liquid code, add snippets, or third-party installation code h…" at bounding box center [766, 100] width 595 height 11
paste textarea "</li></ul>"
type textarea "</li></ul>"
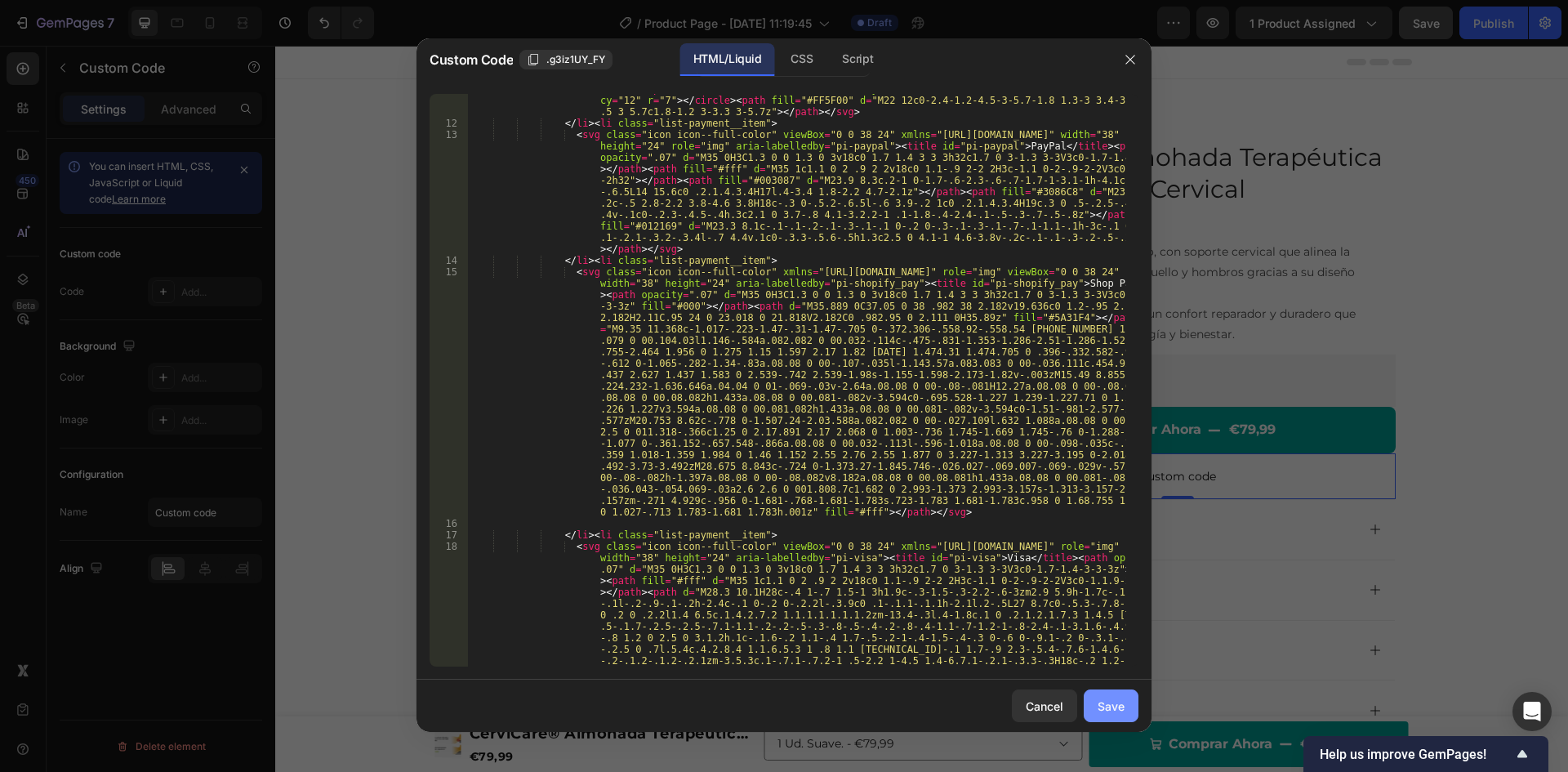
click at [1103, 700] on div "Save" at bounding box center [1111, 706] width 27 height 17
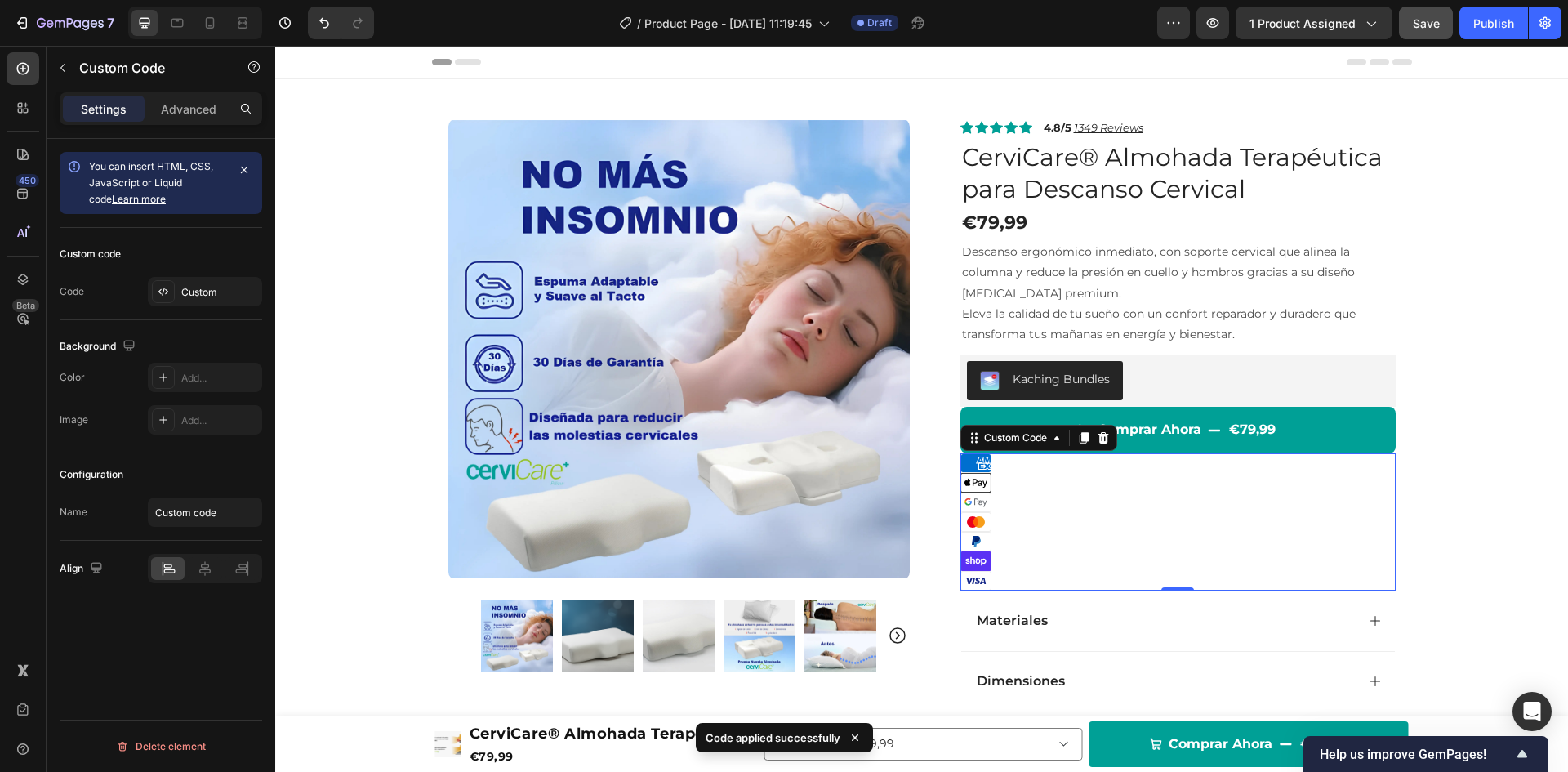
click at [1029, 566] on li "Shop Pay" at bounding box center [1177, 561] width 436 height 20
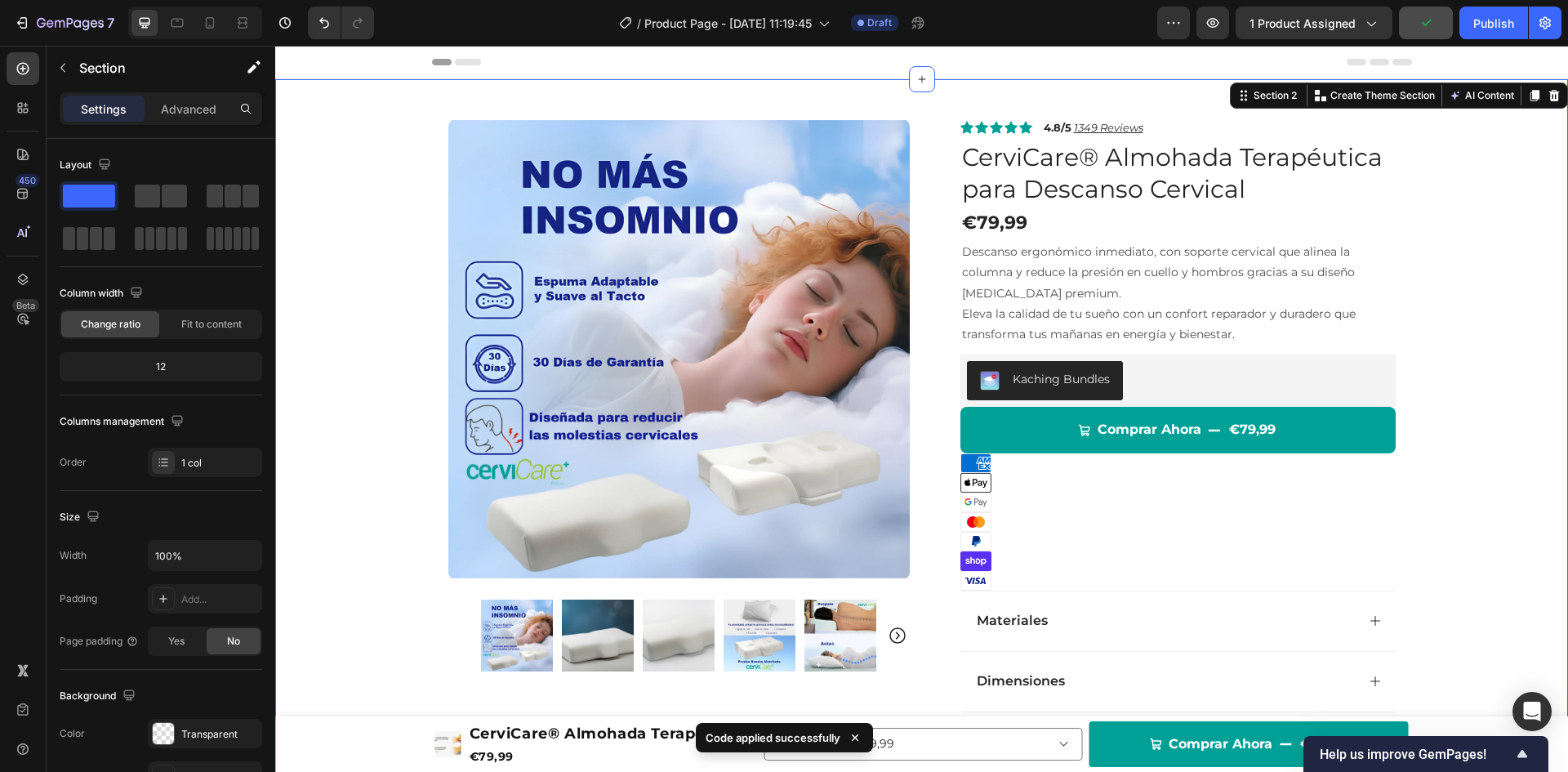
click at [1465, 470] on div "Product Images Row Icon Icon Icon Icon Icon Icon List 4.8/5 1349 Reviews Text B…" at bounding box center [922, 464] width 1293 height 770
click at [209, 22] on icon at bounding box center [210, 23] width 17 height 17
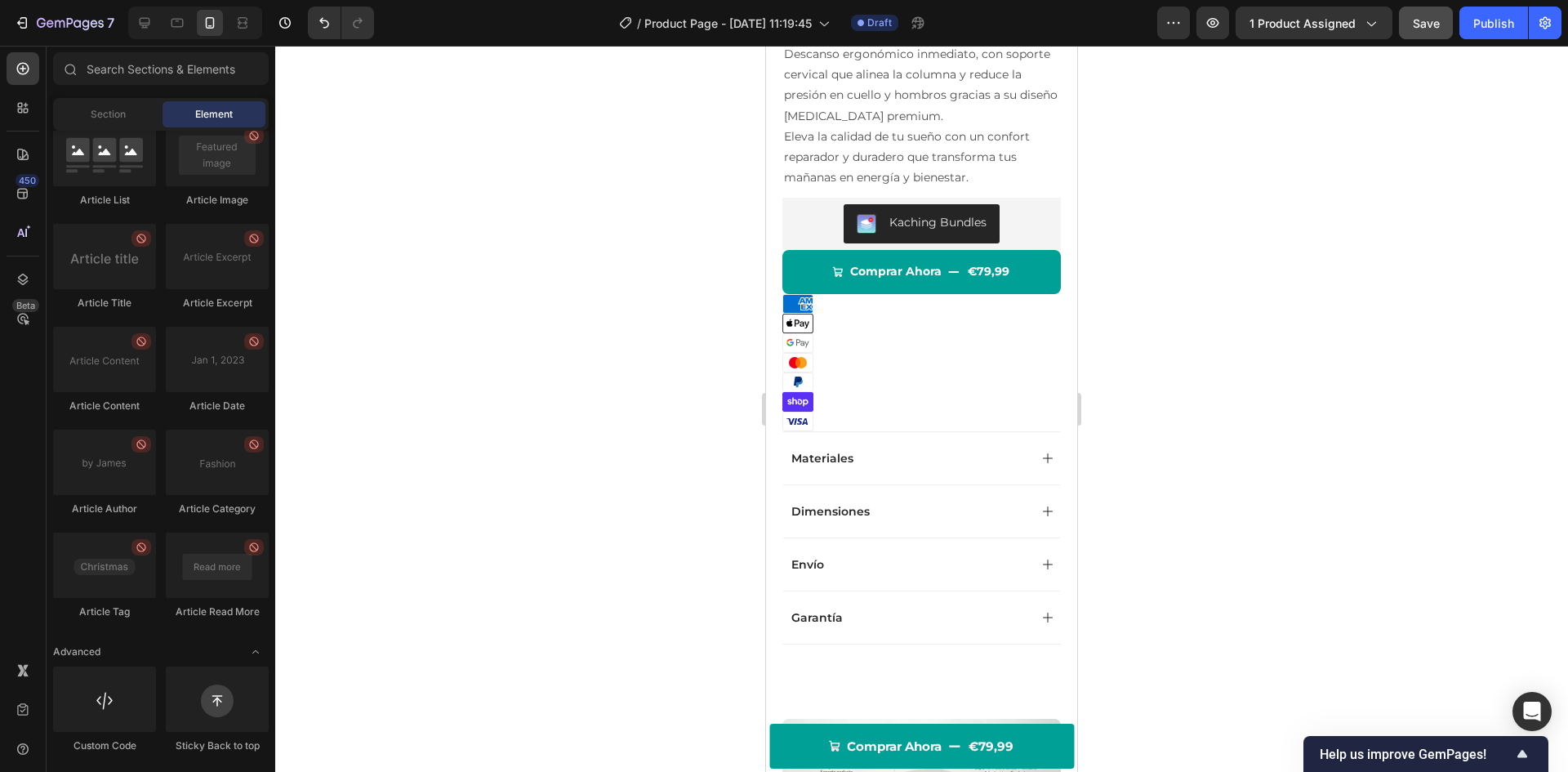
scroll to position [393, 0]
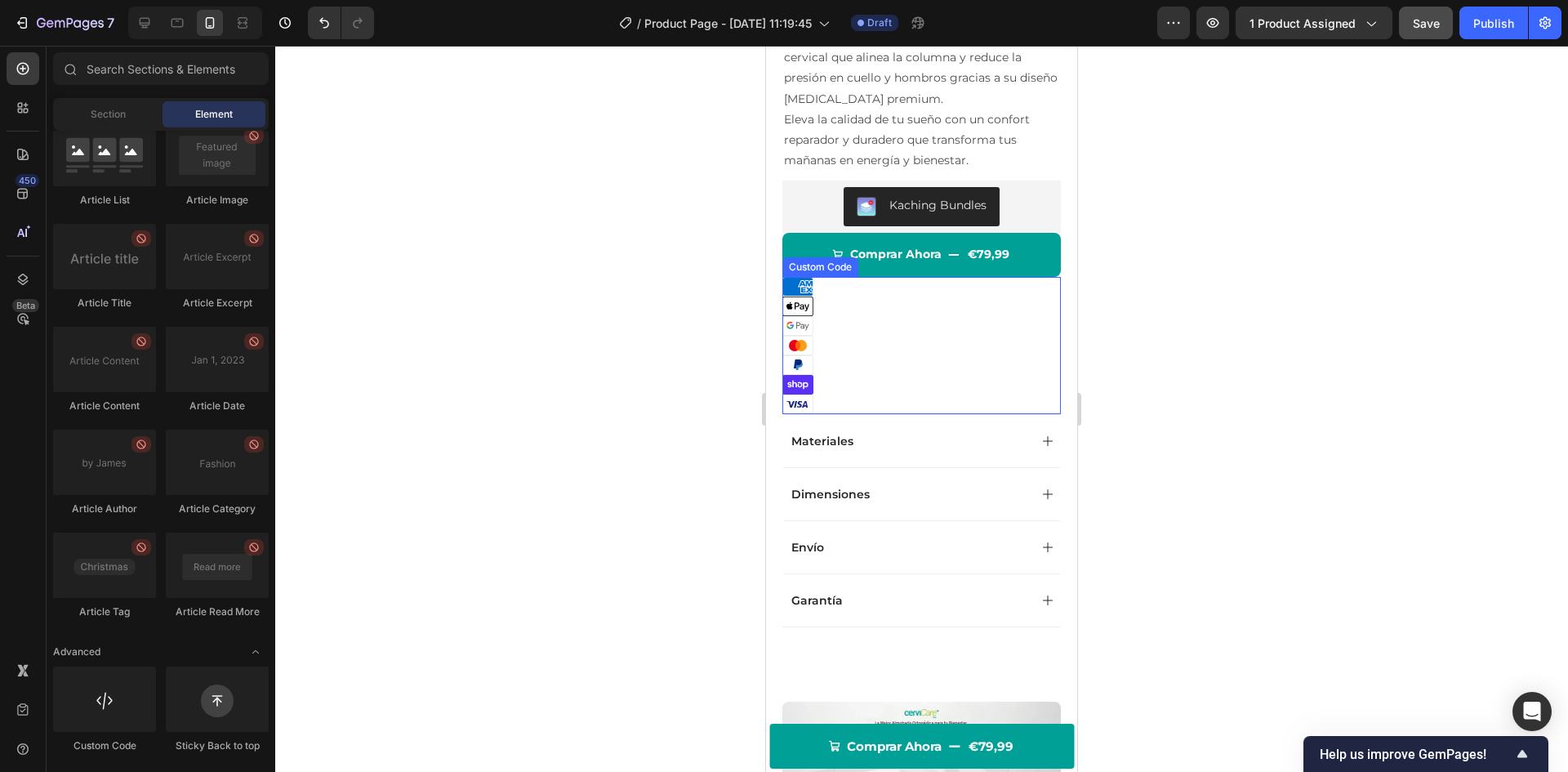
click at [877, 333] on li "Google Pay" at bounding box center [922, 326] width 278 height 20
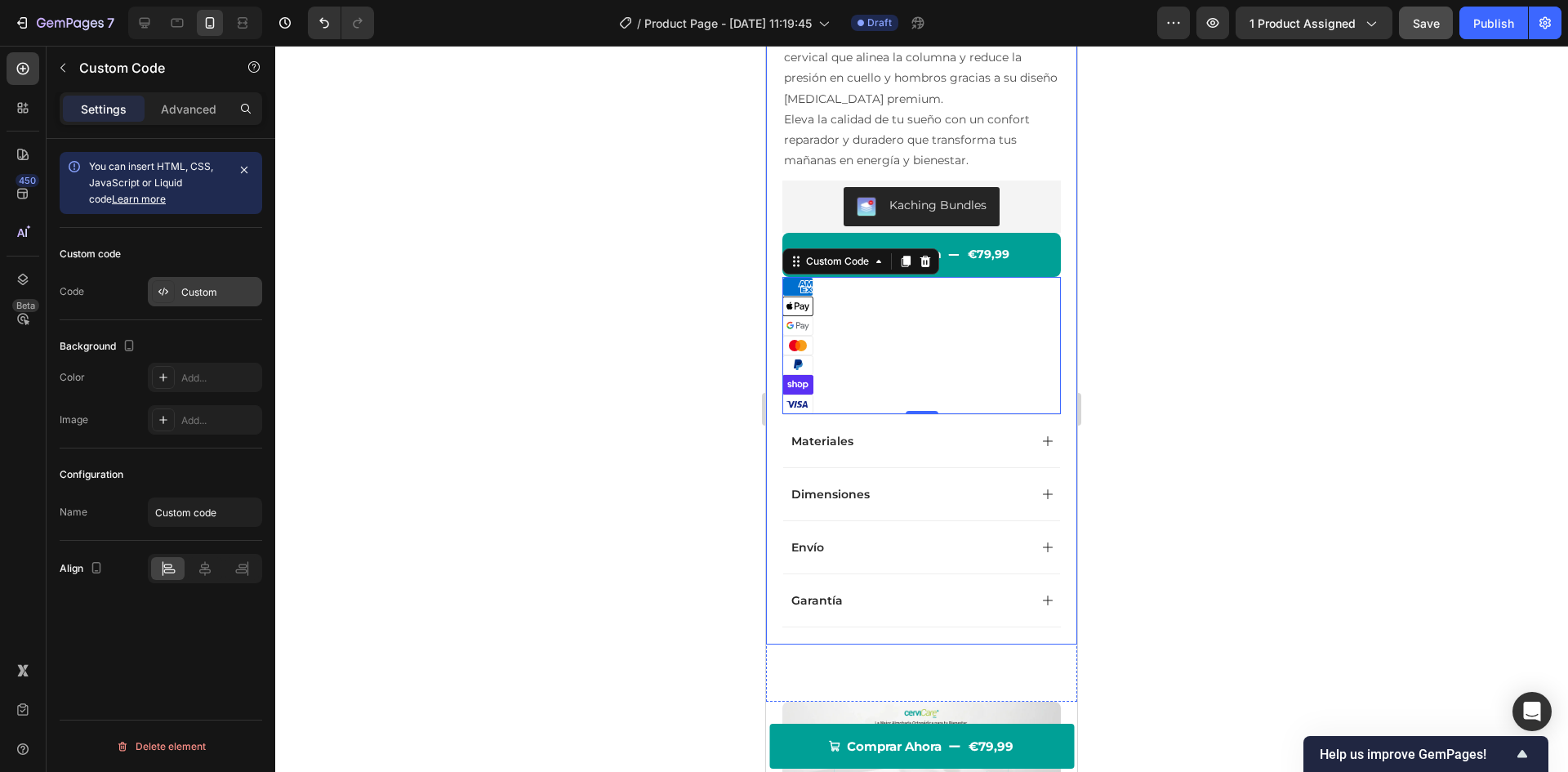
click at [177, 292] on div "Custom" at bounding box center [205, 291] width 114 height 29
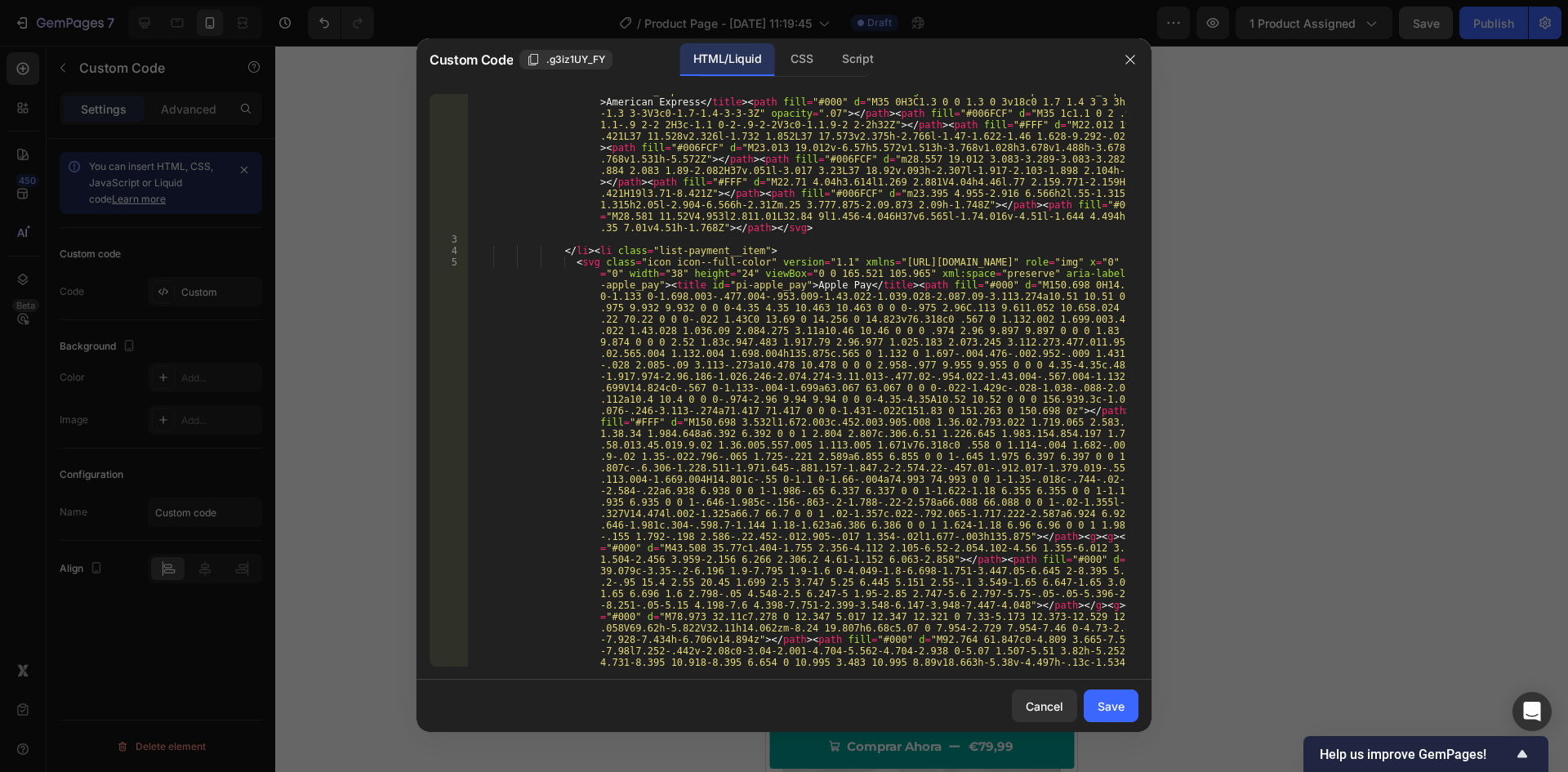
scroll to position [0, 0]
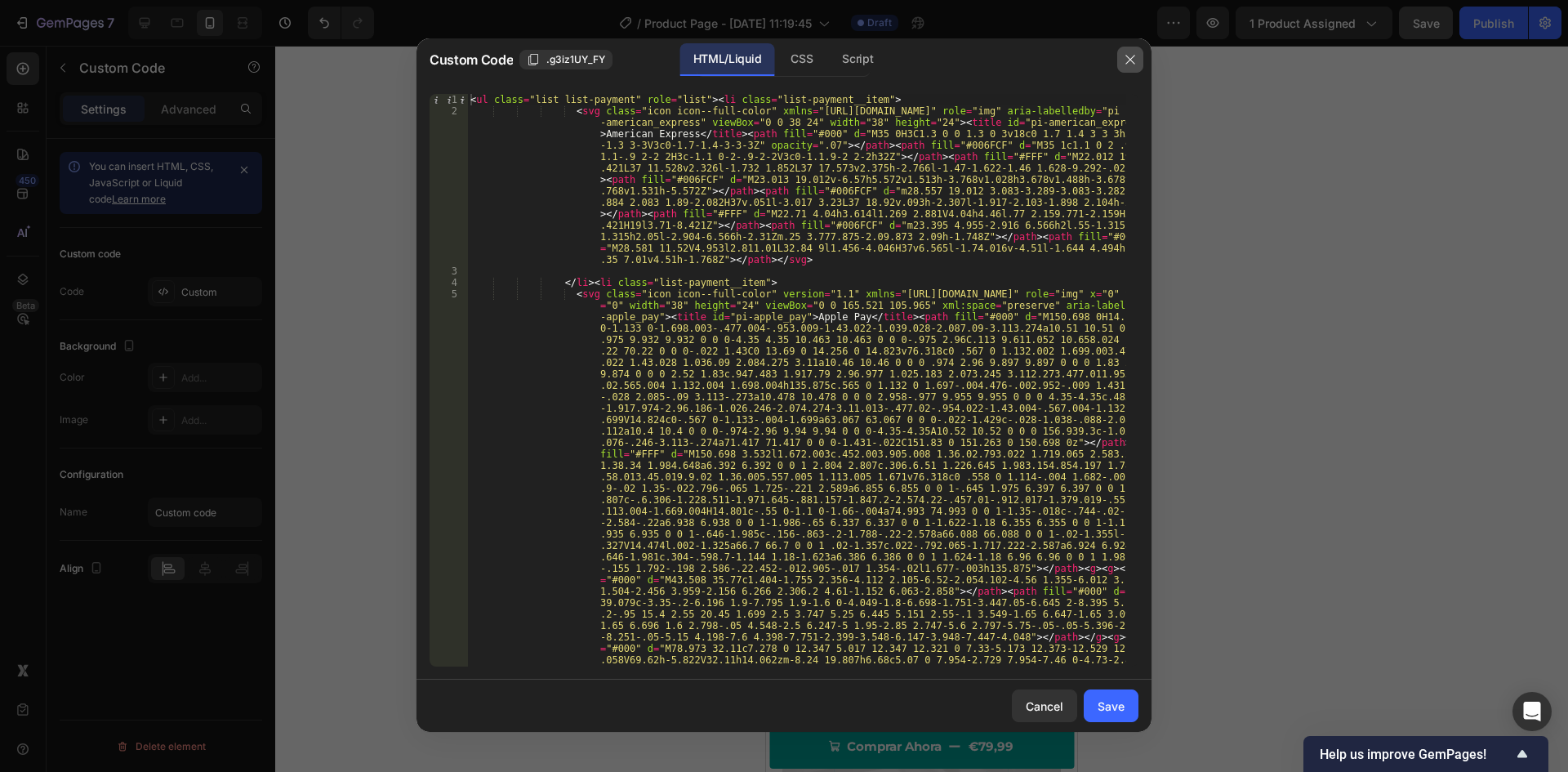
click at [1129, 55] on icon "button" at bounding box center [1131, 60] width 13 height 13
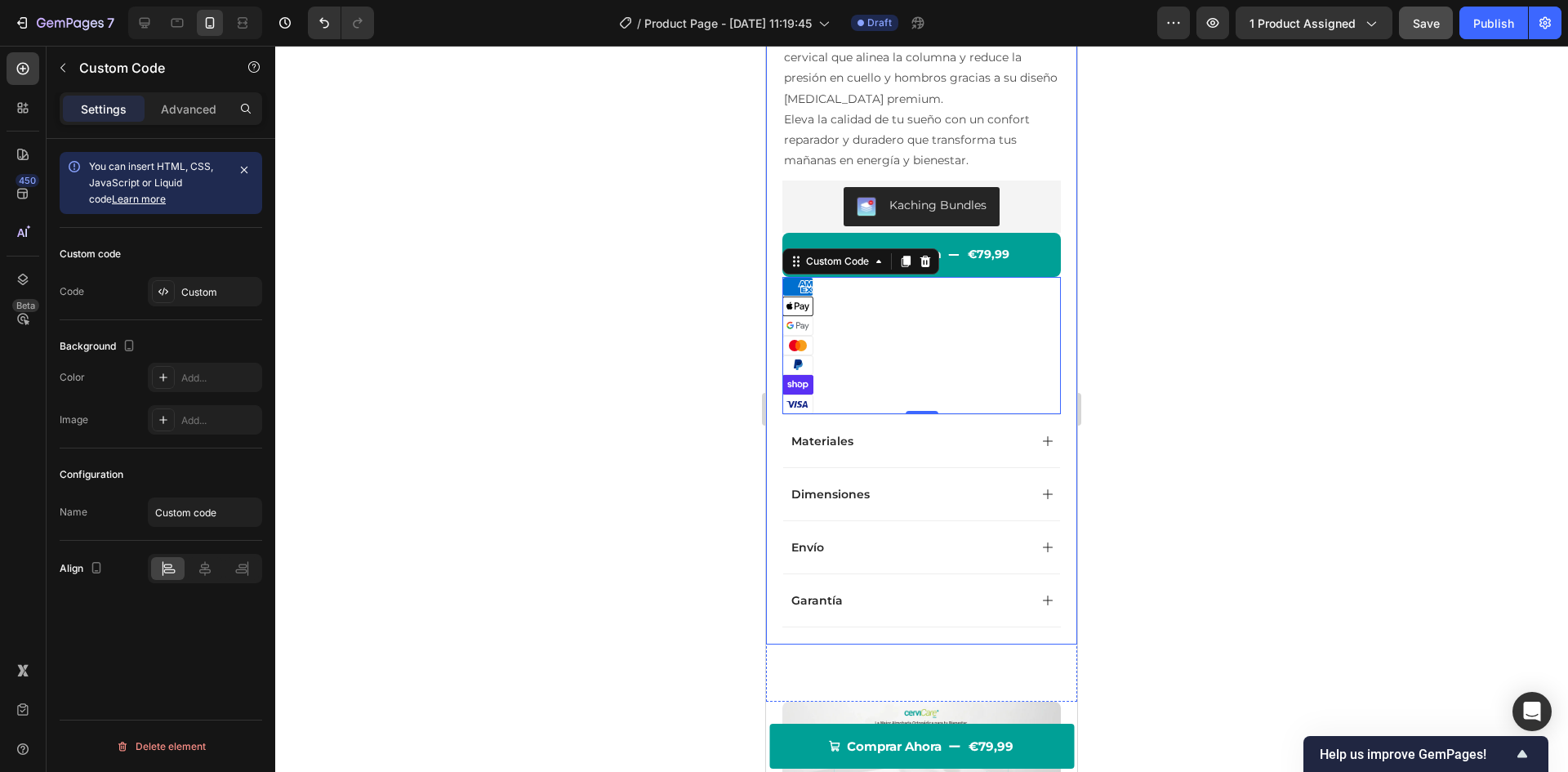
click at [704, 320] on div at bounding box center [922, 409] width 1293 height 726
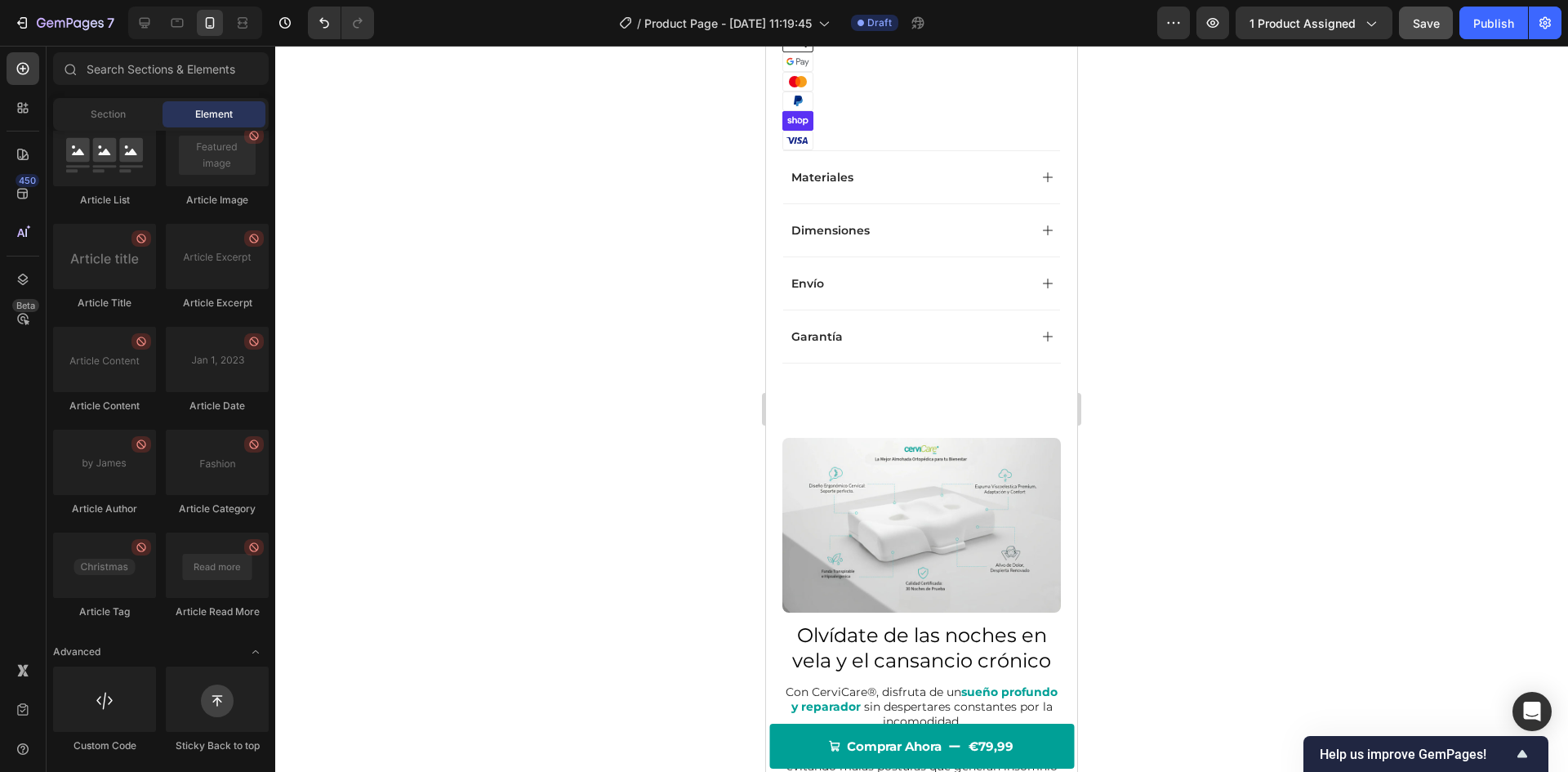
scroll to position [704, 0]
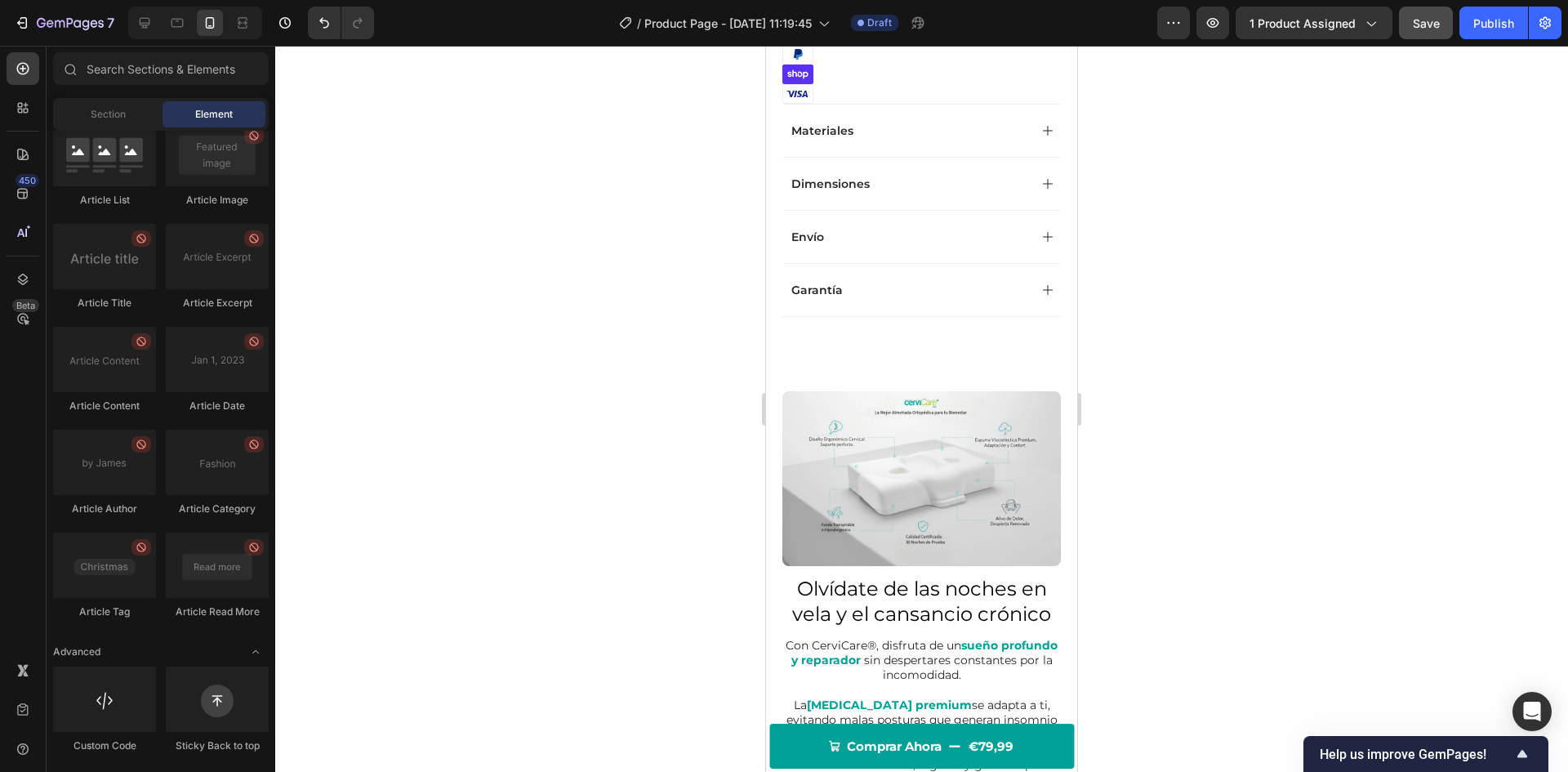
drag, startPoint x: 1065, startPoint y: 171, endPoint x: 1844, endPoint y: 260, distance: 784.1
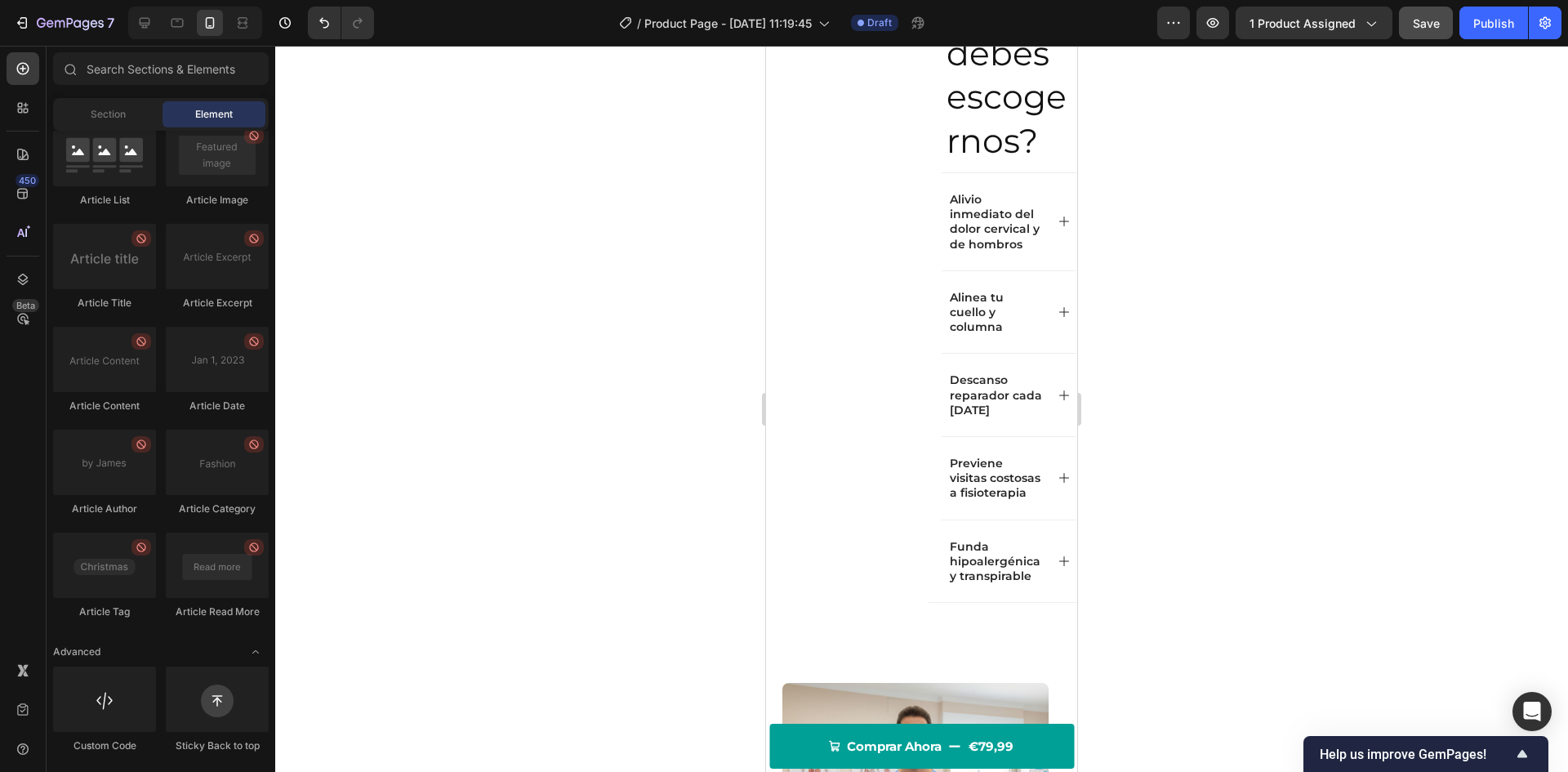
scroll to position [1632, 0]
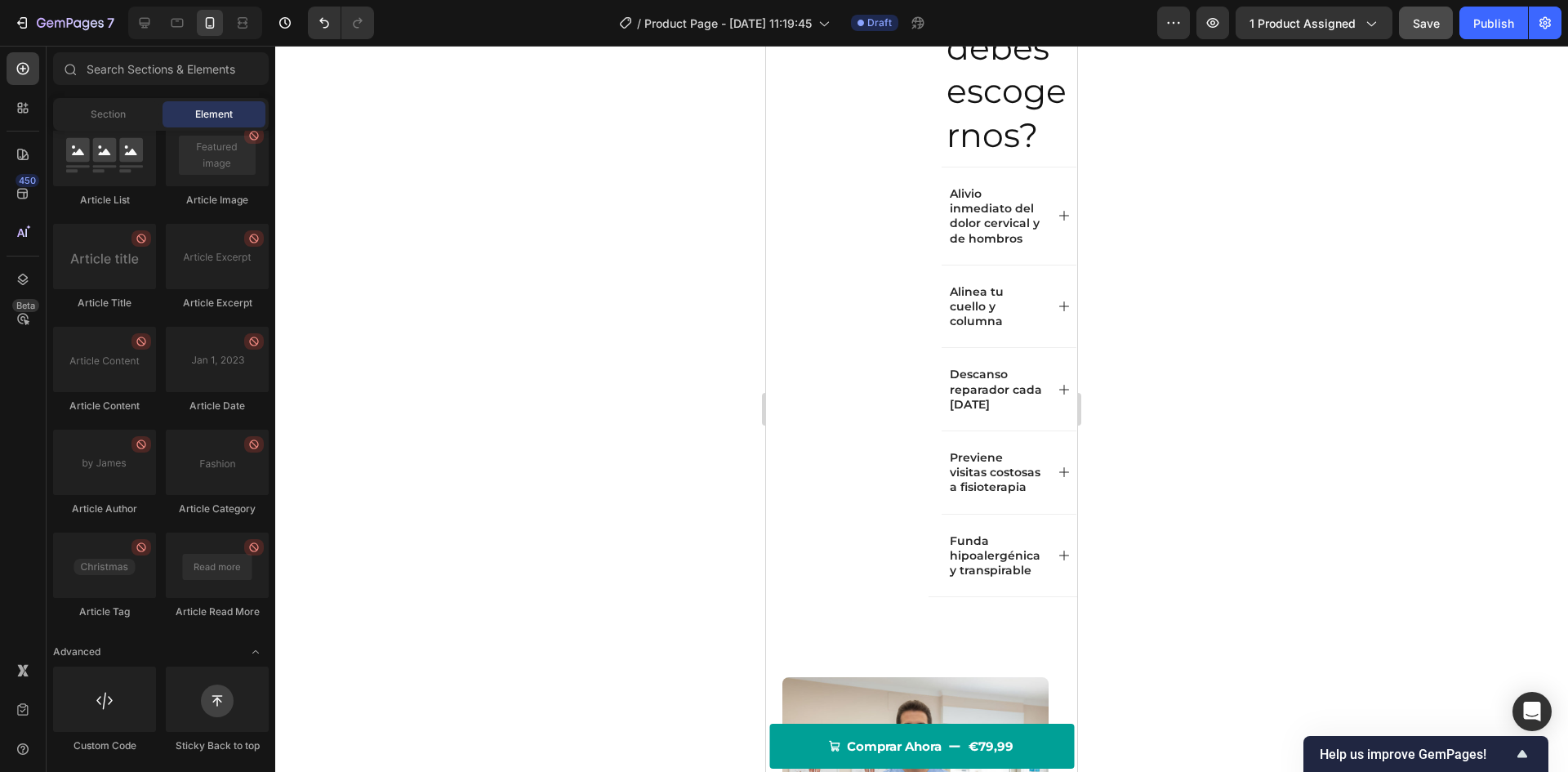
drag, startPoint x: 1073, startPoint y: 200, endPoint x: 1844, endPoint y: 374, distance: 790.4
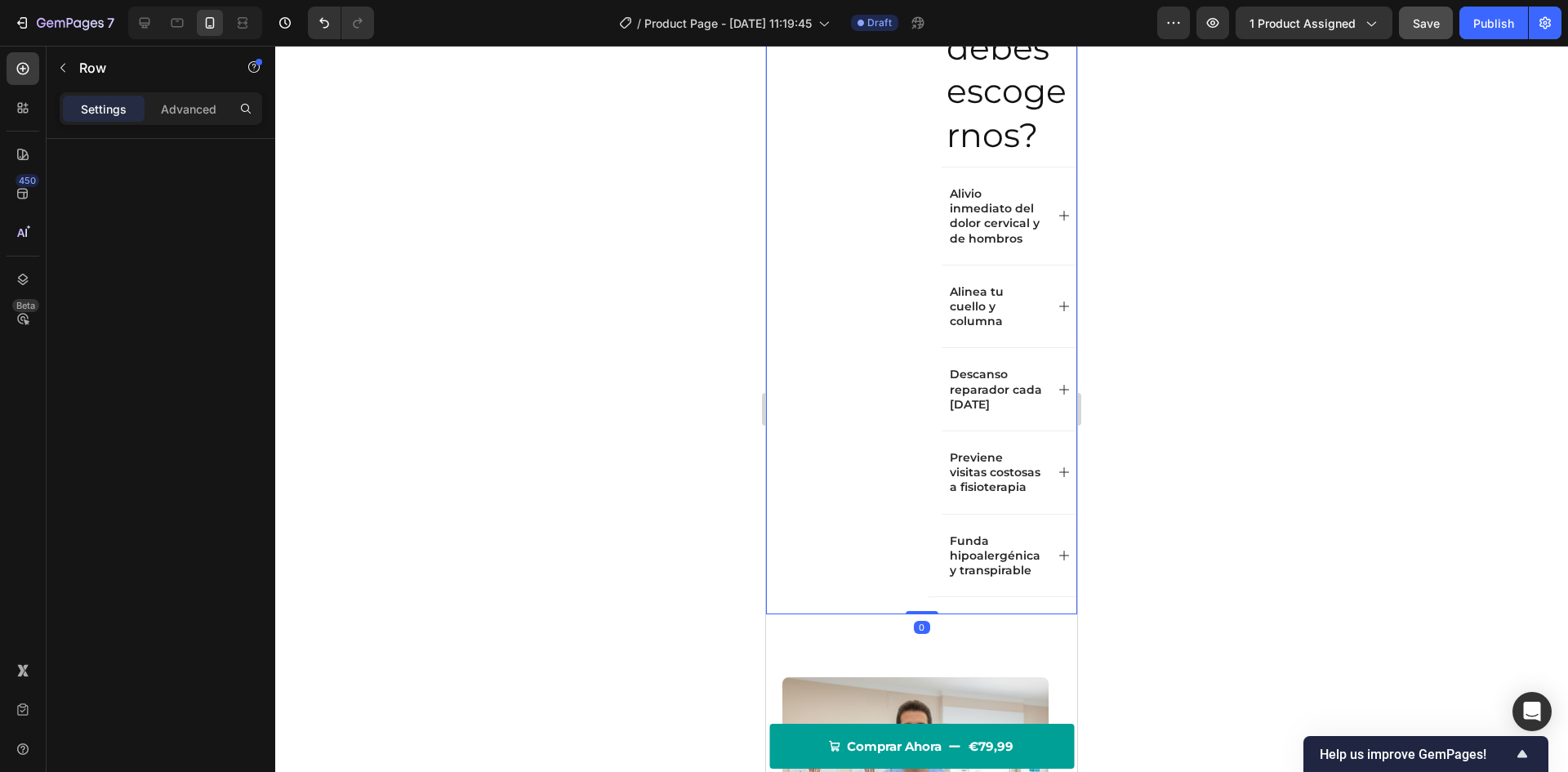
click at [855, 329] on div "Image" at bounding box center [840, 275] width 149 height 677
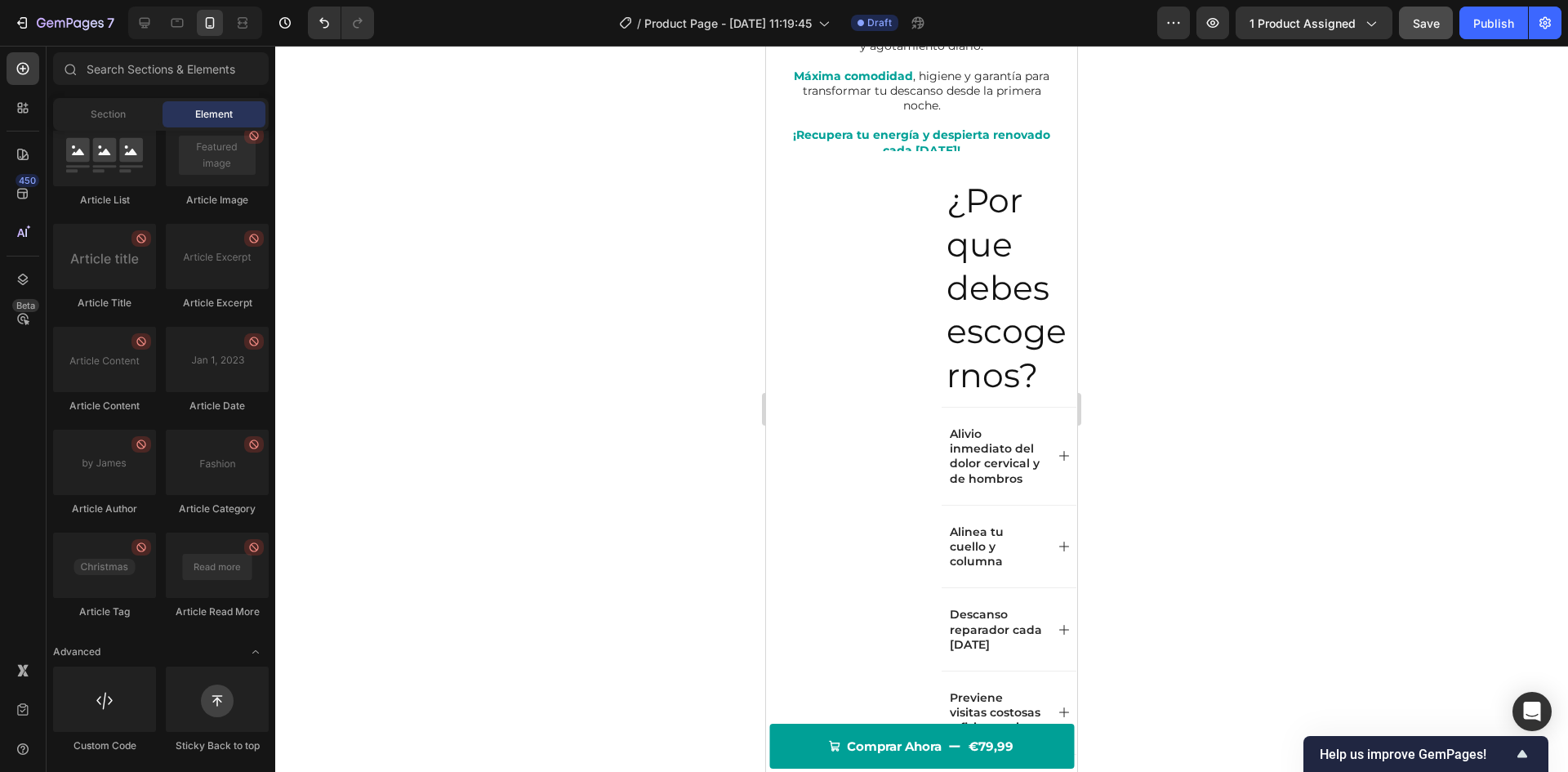
scroll to position [1386, 0]
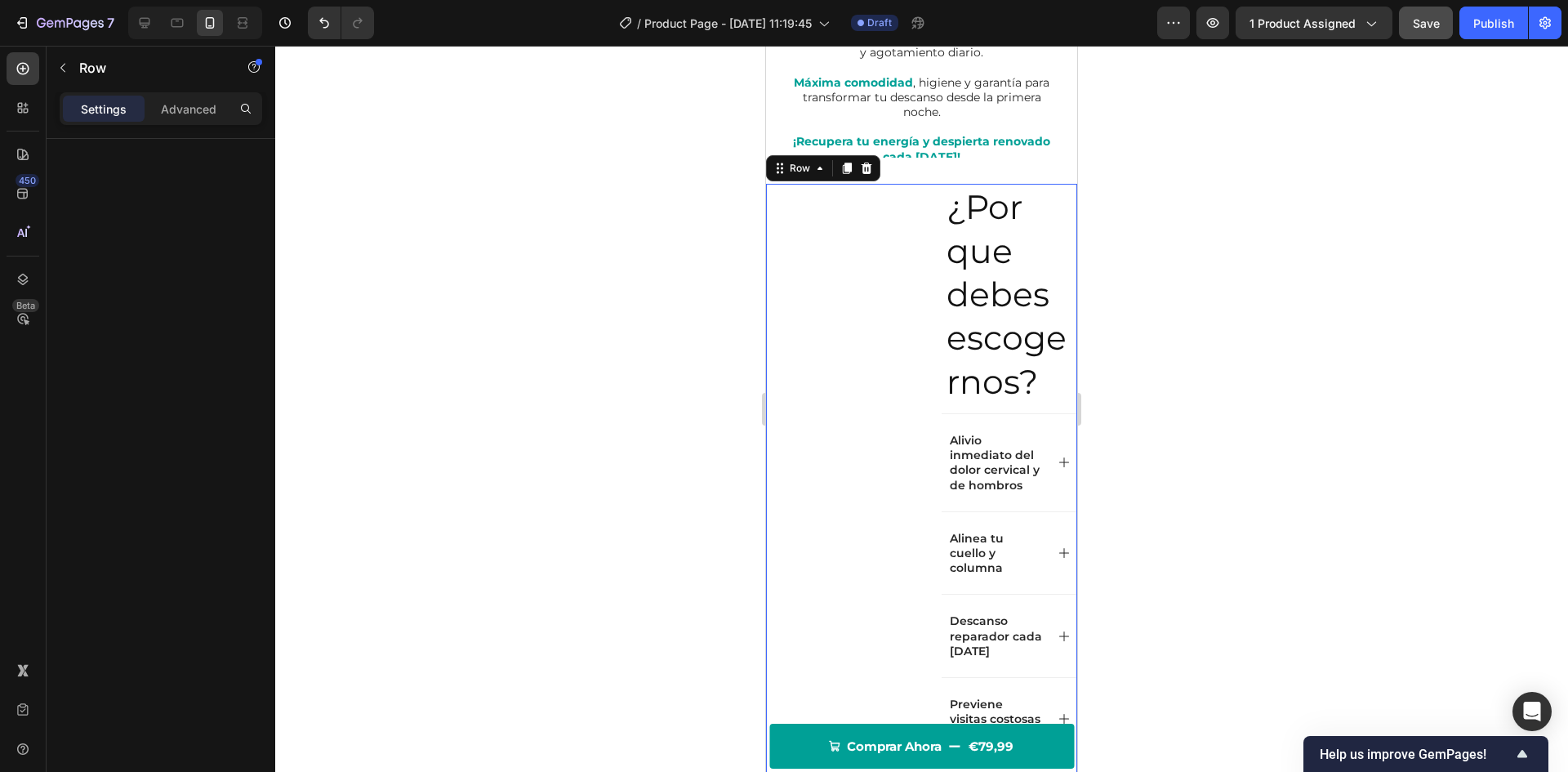
click at [892, 276] on div "Image" at bounding box center [840, 522] width 149 height 677
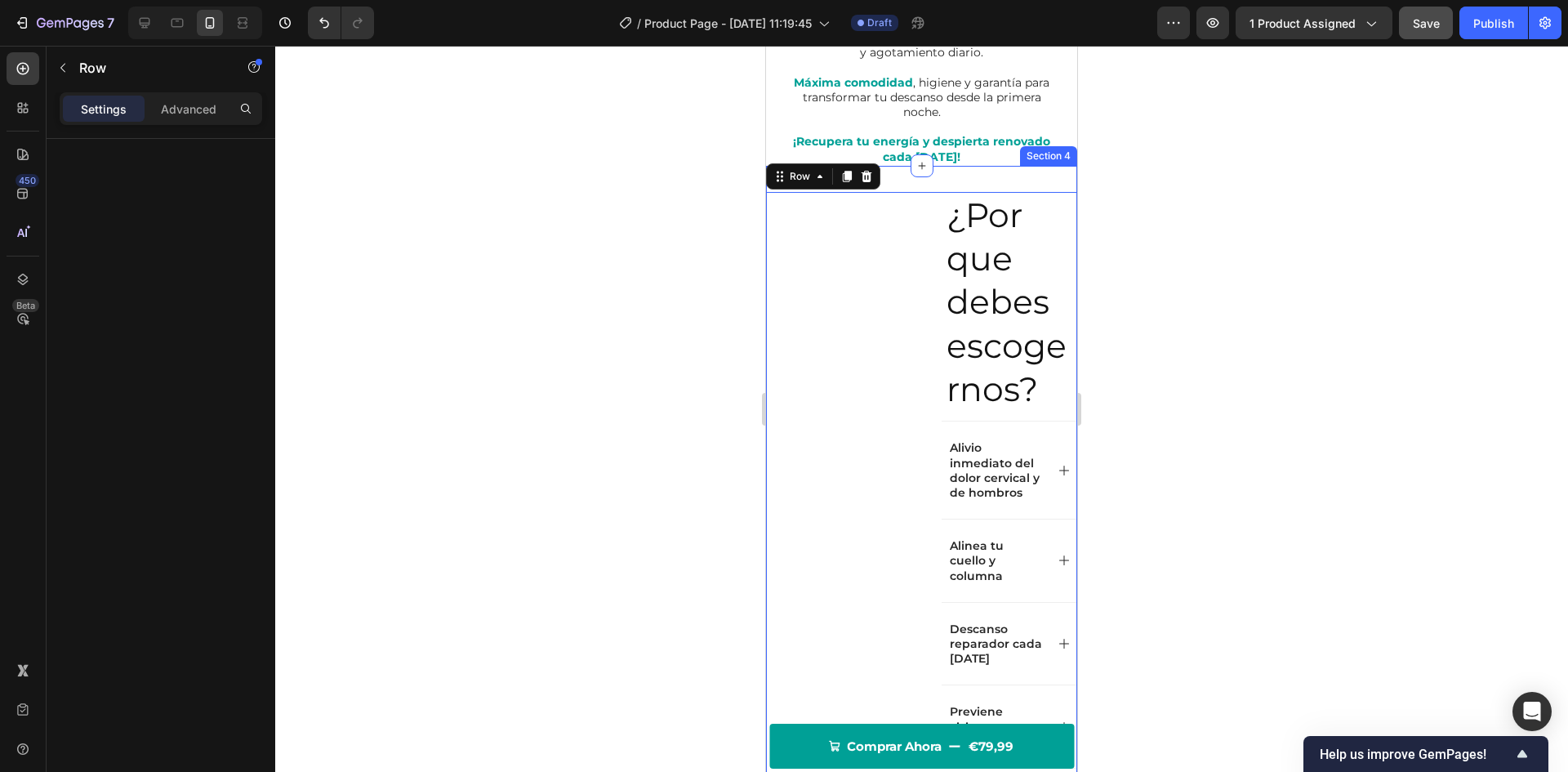
click at [992, 169] on div "¿Por que debes escogernos? Heading Alivio inmediato del dolor cervical y de hom…" at bounding box center [922, 530] width 311 height 730
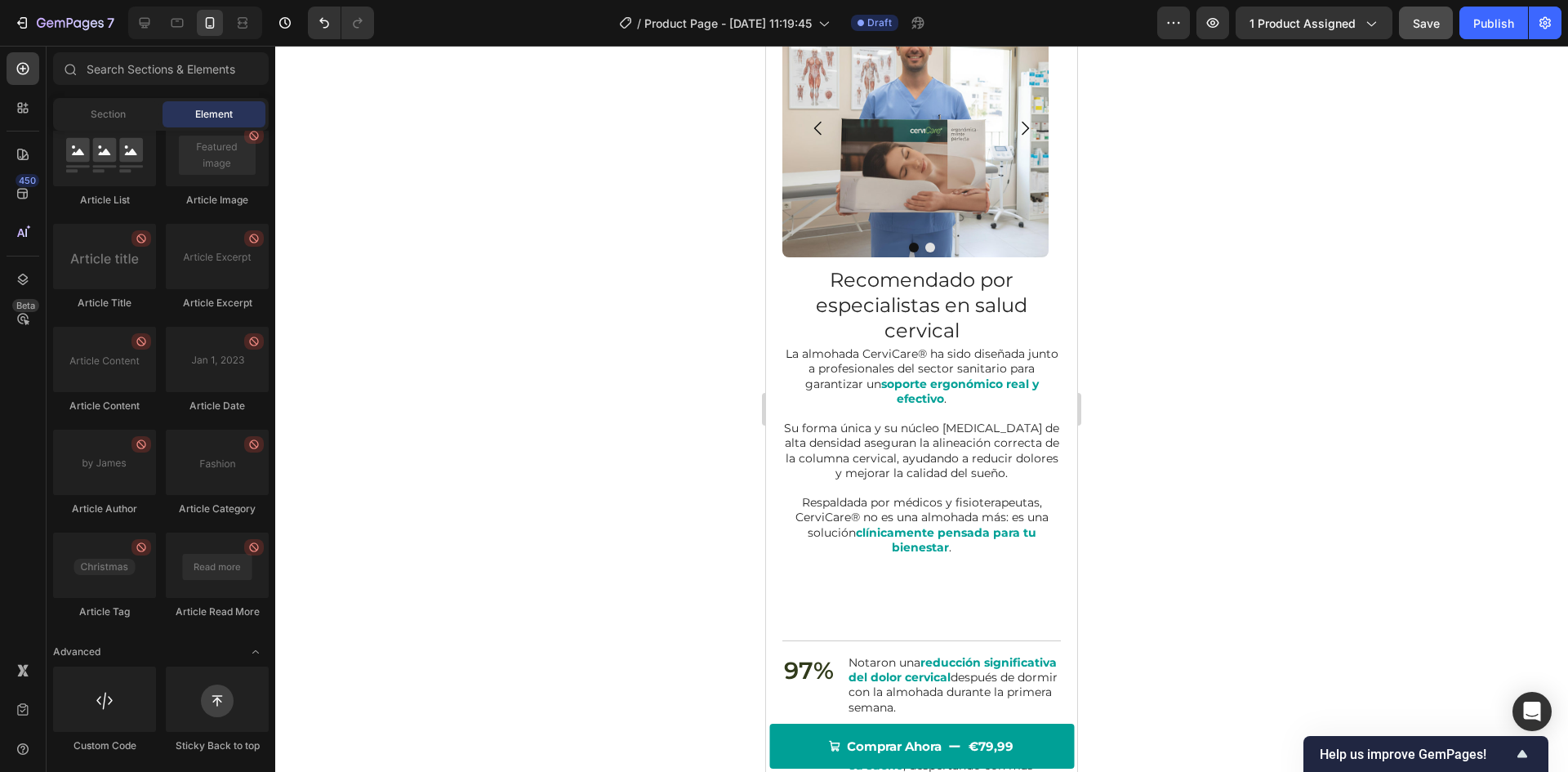
scroll to position [2367, 0]
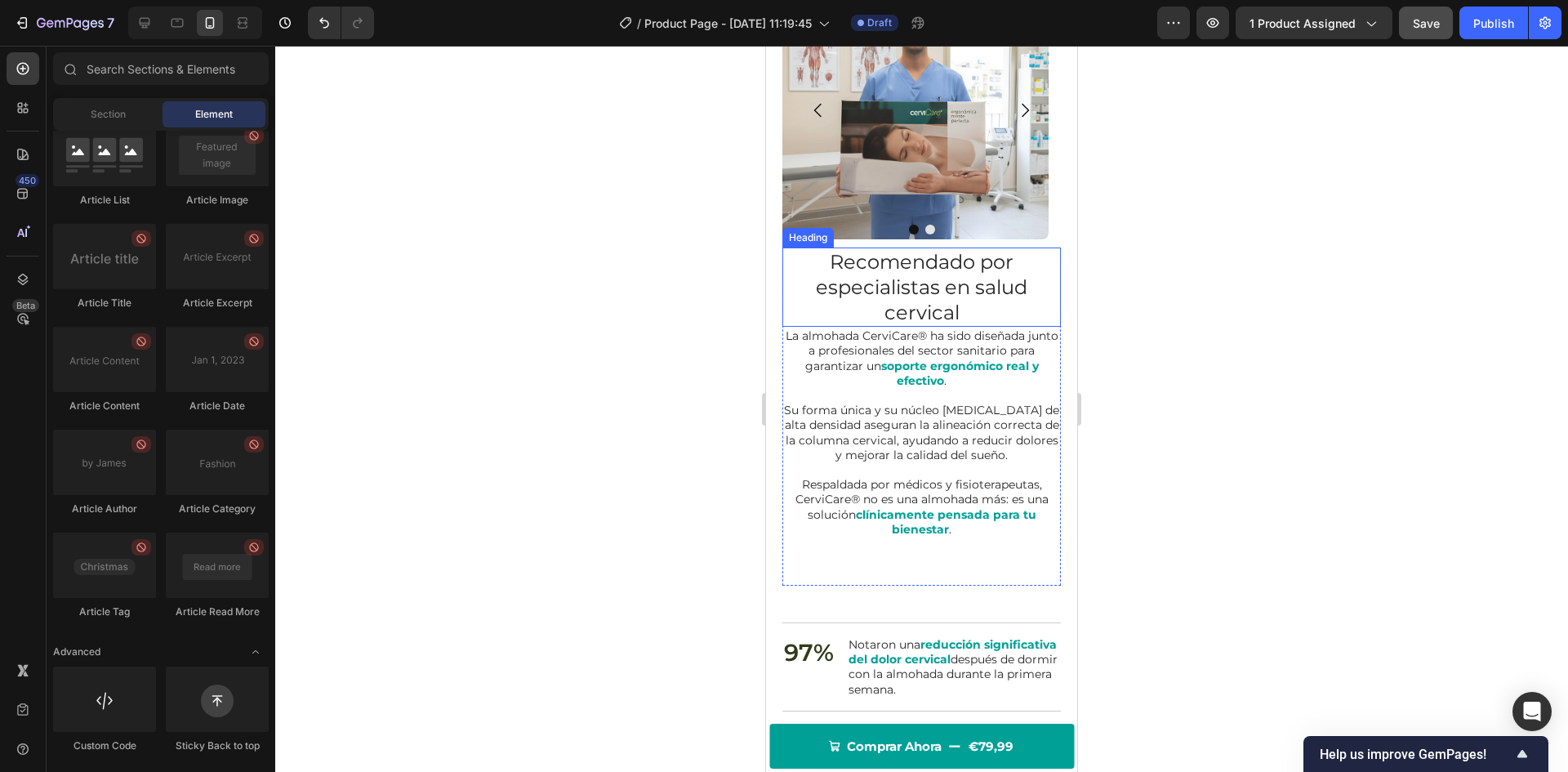
click at [904, 258] on h2 "Recomendado por especialistas en salud cervical" at bounding box center [922, 287] width 278 height 80
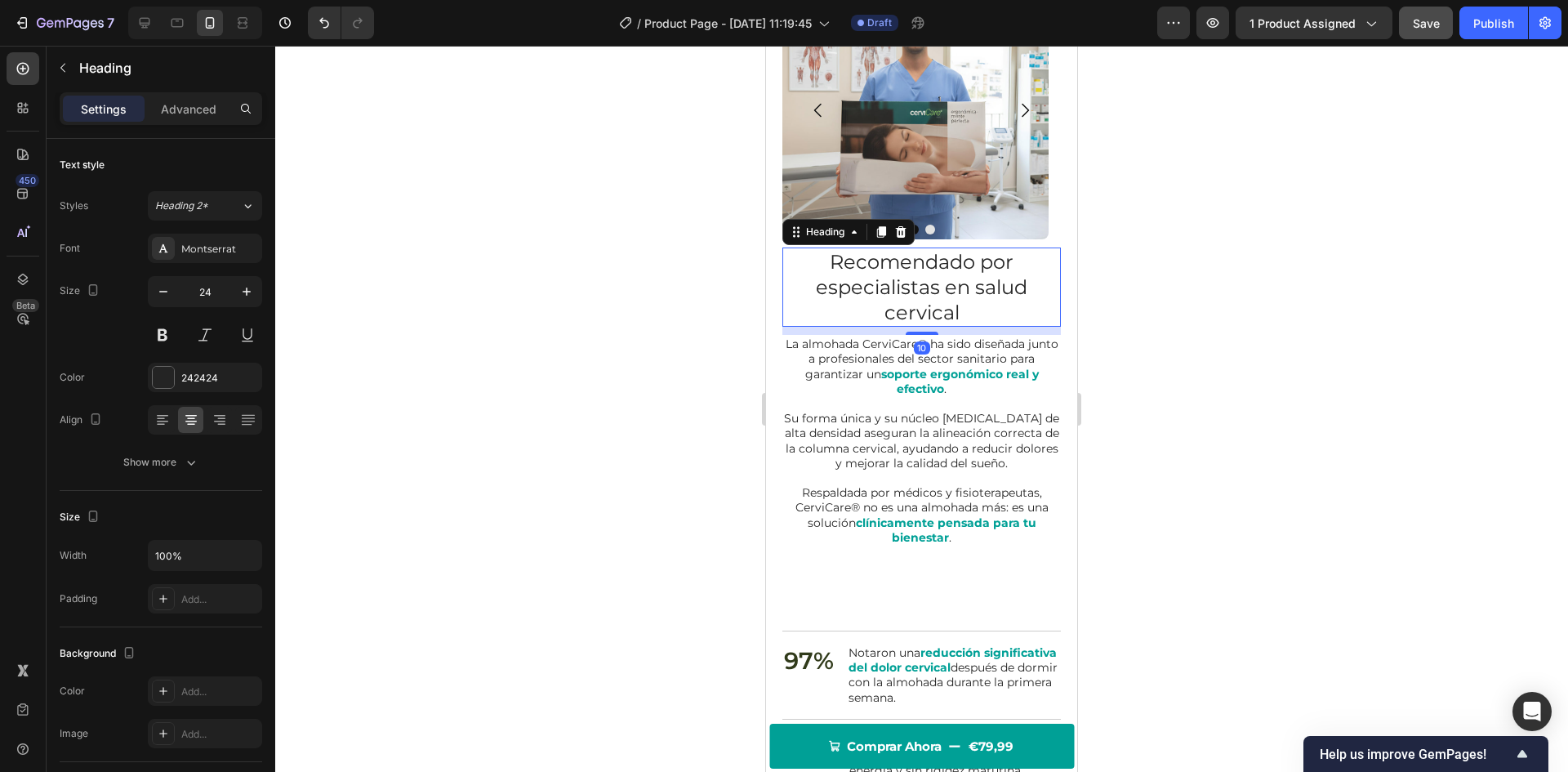
drag, startPoint x: 923, startPoint y: 324, endPoint x: 943, endPoint y: 332, distance: 21.5
click at [943, 326] on div "10" at bounding box center [922, 326] width 278 height 0
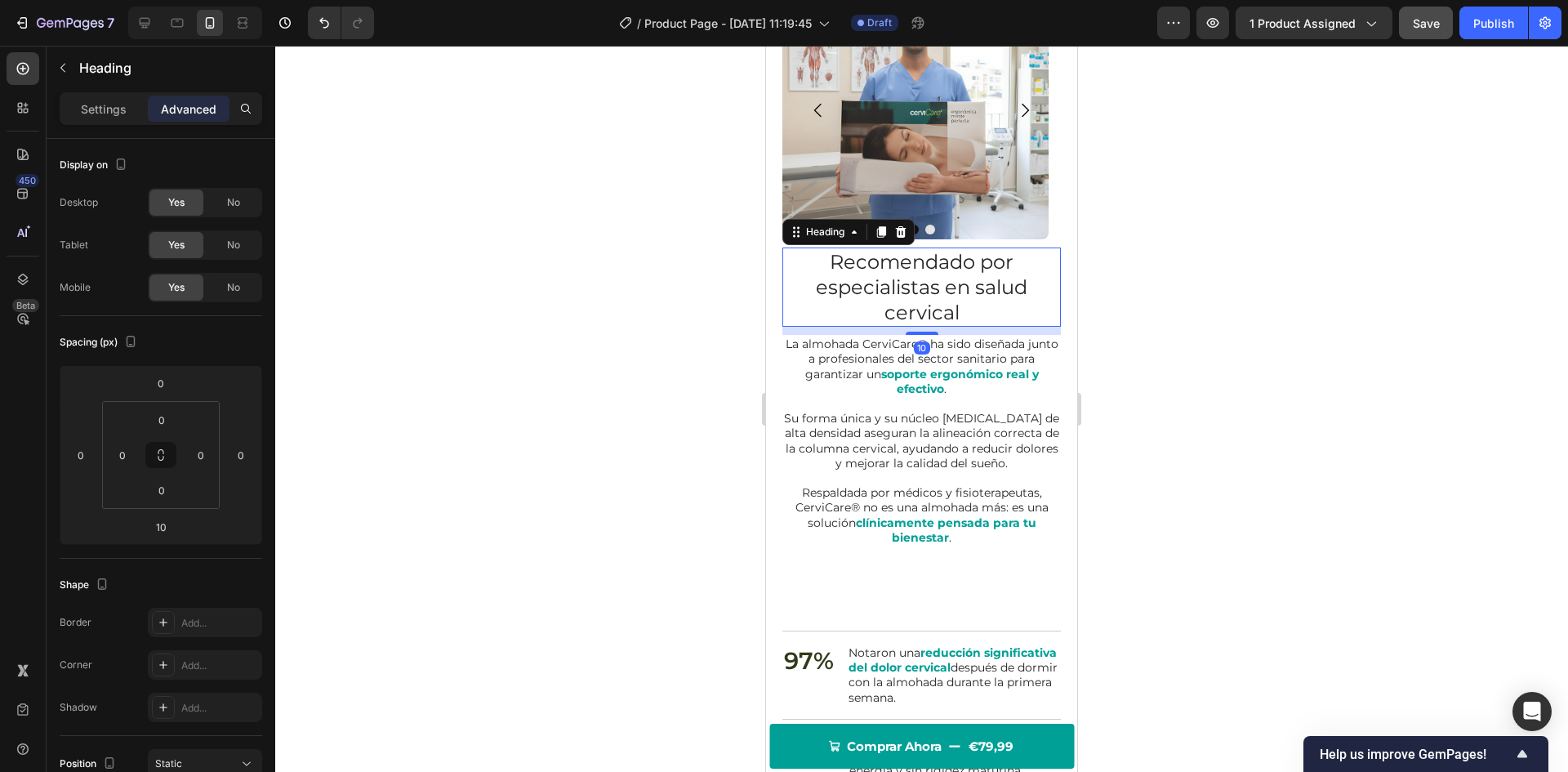
click at [533, 382] on div at bounding box center [922, 409] width 1293 height 726
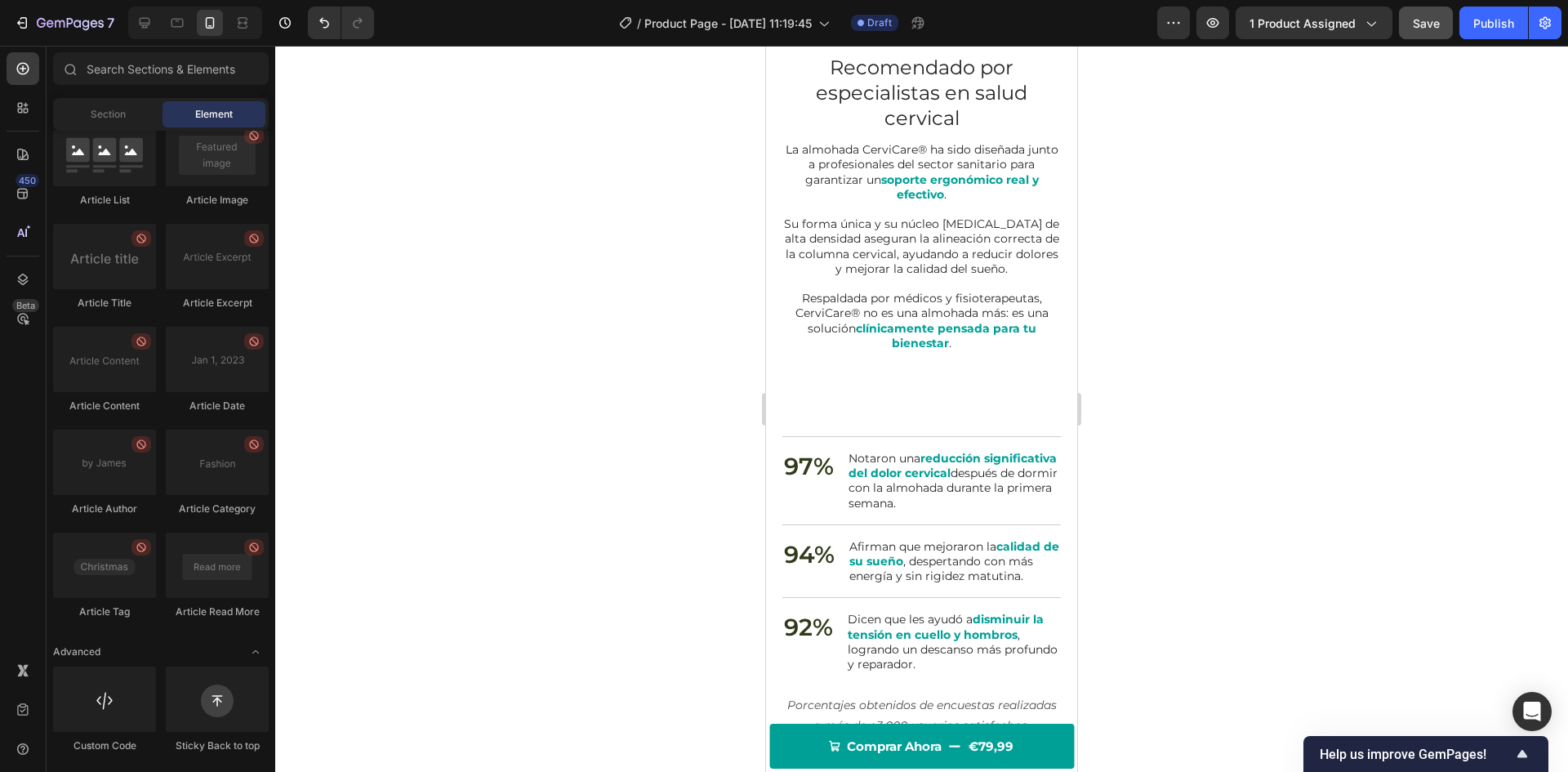
scroll to position [2631, 0]
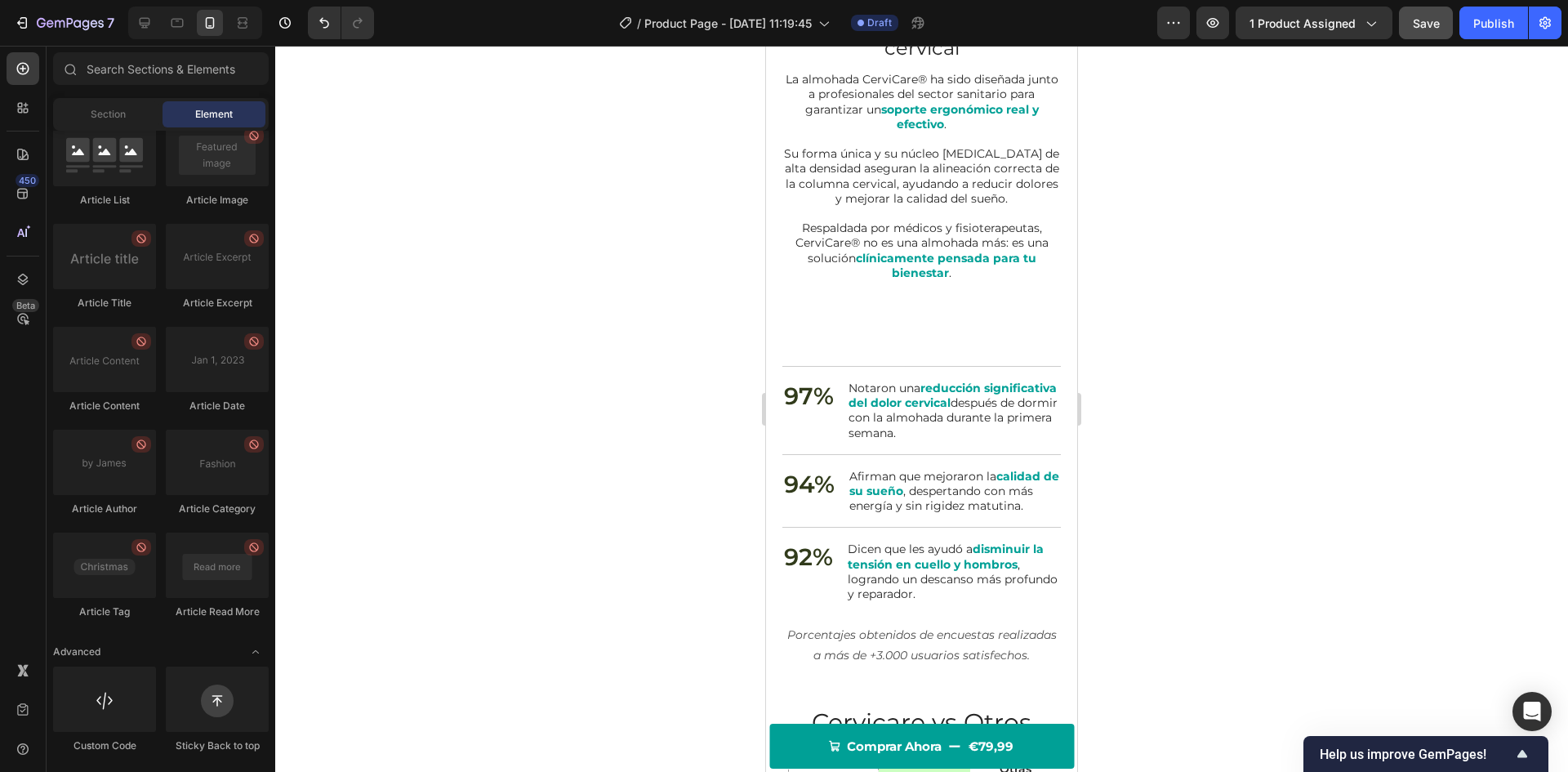
drag, startPoint x: 1073, startPoint y: 419, endPoint x: 1846, endPoint y: 501, distance: 777.3
click at [862, 313] on div "Recomendado por especialistas en salud cervical Heading La almohada CerviCare® …" at bounding box center [922, 156] width 278 height 346
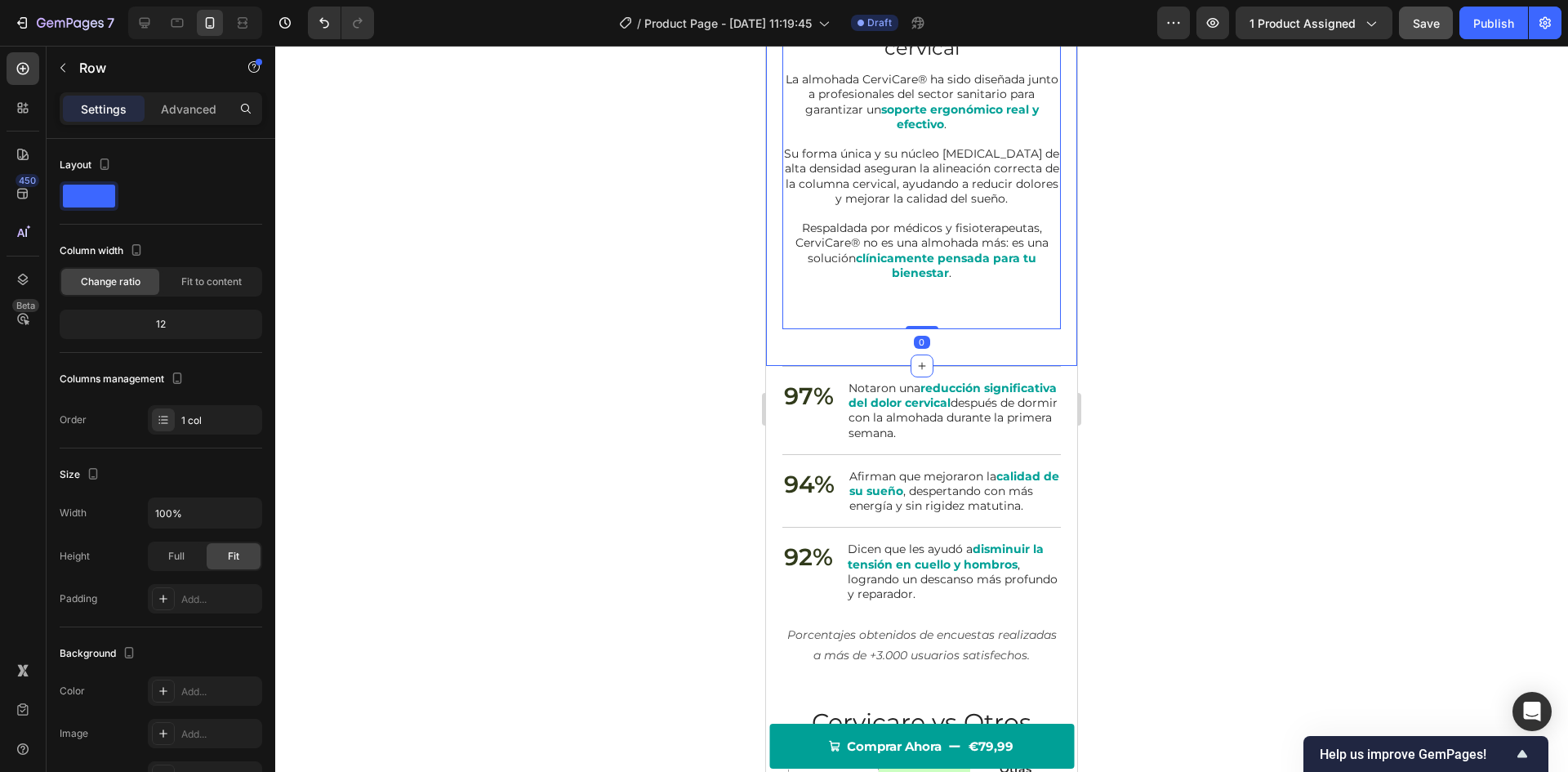
click at [849, 337] on div "Image Image Carousel Recomendado por especialistas en salud cervical Heading La…" at bounding box center [922, 19] width 311 height 695
click at [862, 296] on div "Recomendado por especialistas en salud cervical Heading La almohada CerviCare® …" at bounding box center [922, 156] width 278 height 346
click at [899, 251] on strong "clínicamente pensada para tu bienestar" at bounding box center [946, 265] width 181 height 29
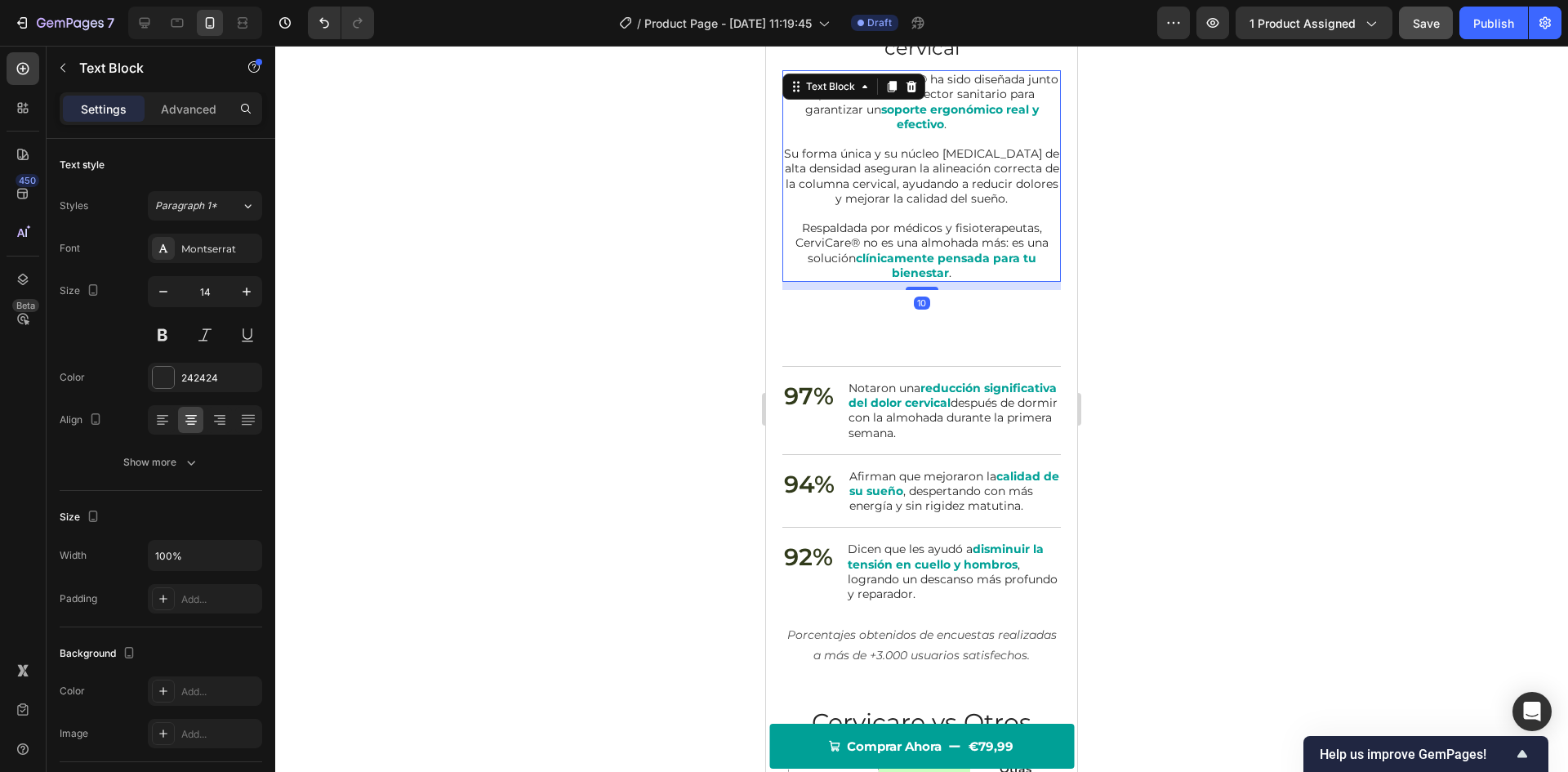
click at [913, 286] on div "10" at bounding box center [922, 286] width 278 height 8
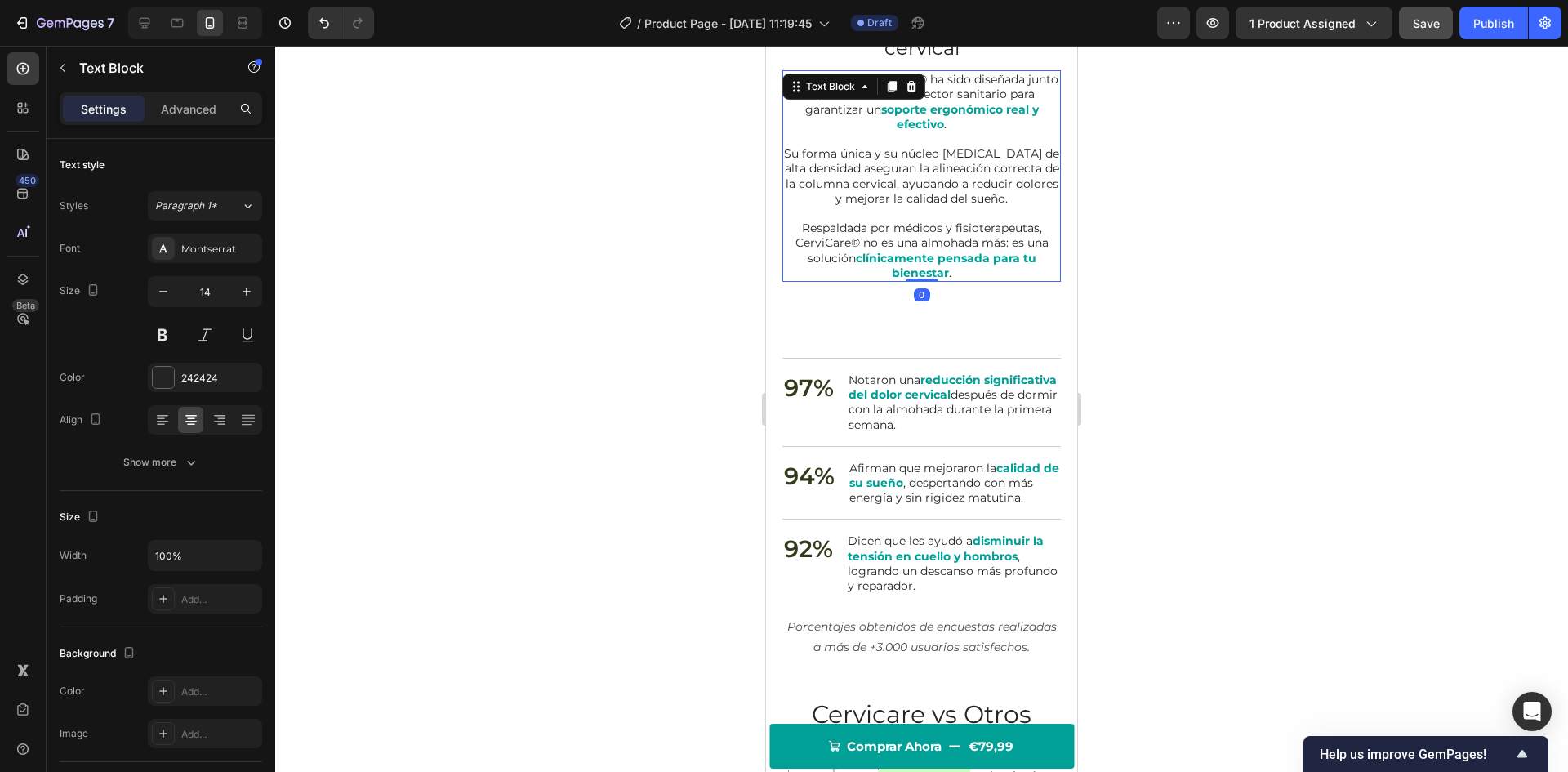
drag, startPoint x: 913, startPoint y: 289, endPoint x: 905, endPoint y: 267, distance: 23.4
click at [913, 266] on div "La almohada CerviCare® ha sido diseñada junto a profesionales del sector sanita…" at bounding box center [922, 176] width 278 height 212
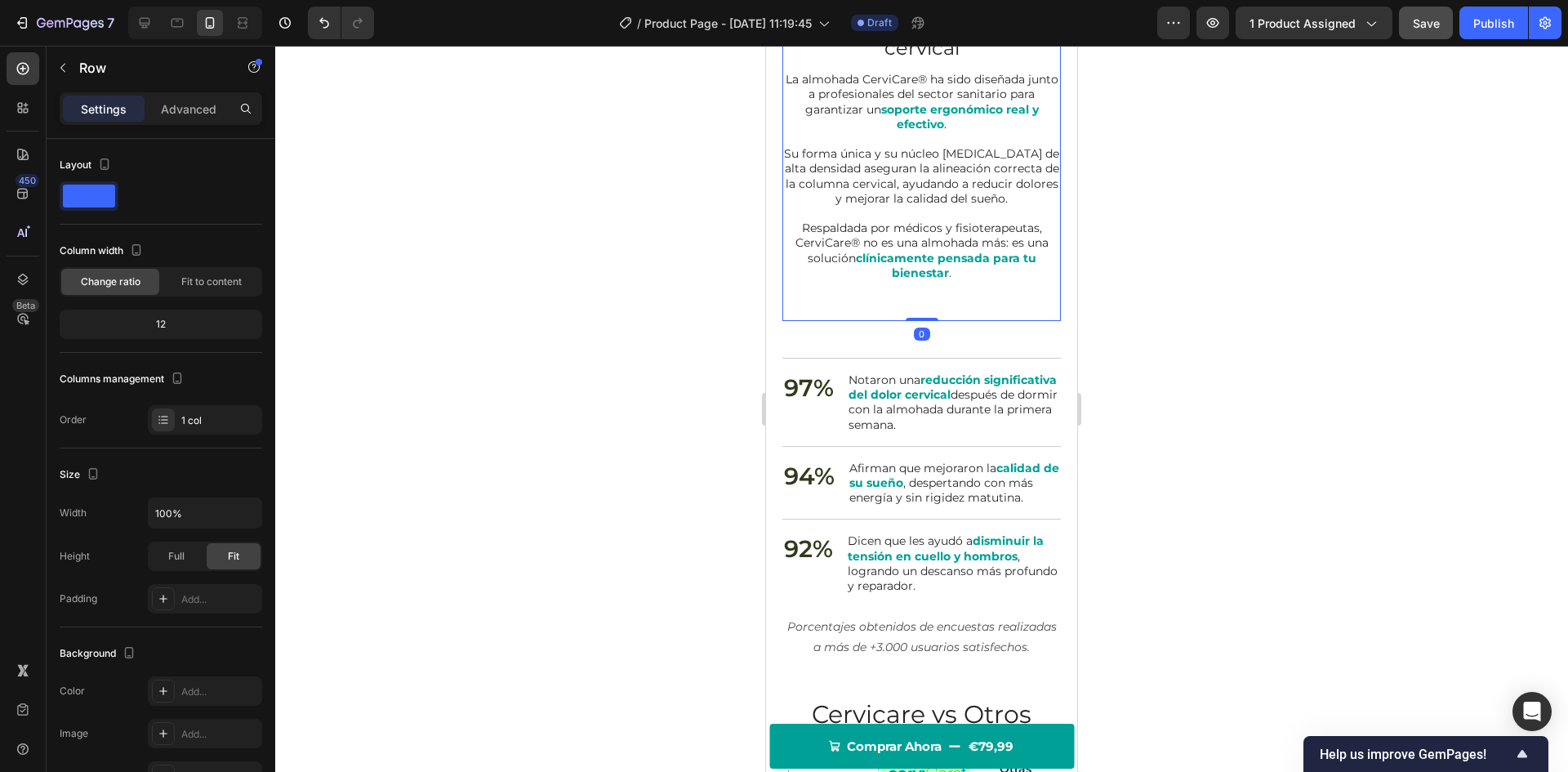
click at [852, 306] on div "Recomendado por especialistas en salud cervical Heading La almohada CerviCare® …" at bounding box center [922, 152] width 278 height 338
click at [176, 101] on p "Advanced" at bounding box center [188, 109] width 56 height 17
drag, startPoint x: 829, startPoint y: 331, endPoint x: 1522, endPoint y: 377, distance: 694.5
click at [829, 331] on div "Image Image Carousel Recomendado por especialistas en salud cervical Heading La…" at bounding box center [922, 15] width 311 height 686
click at [188, 107] on p "Advanced" at bounding box center [188, 109] width 56 height 17
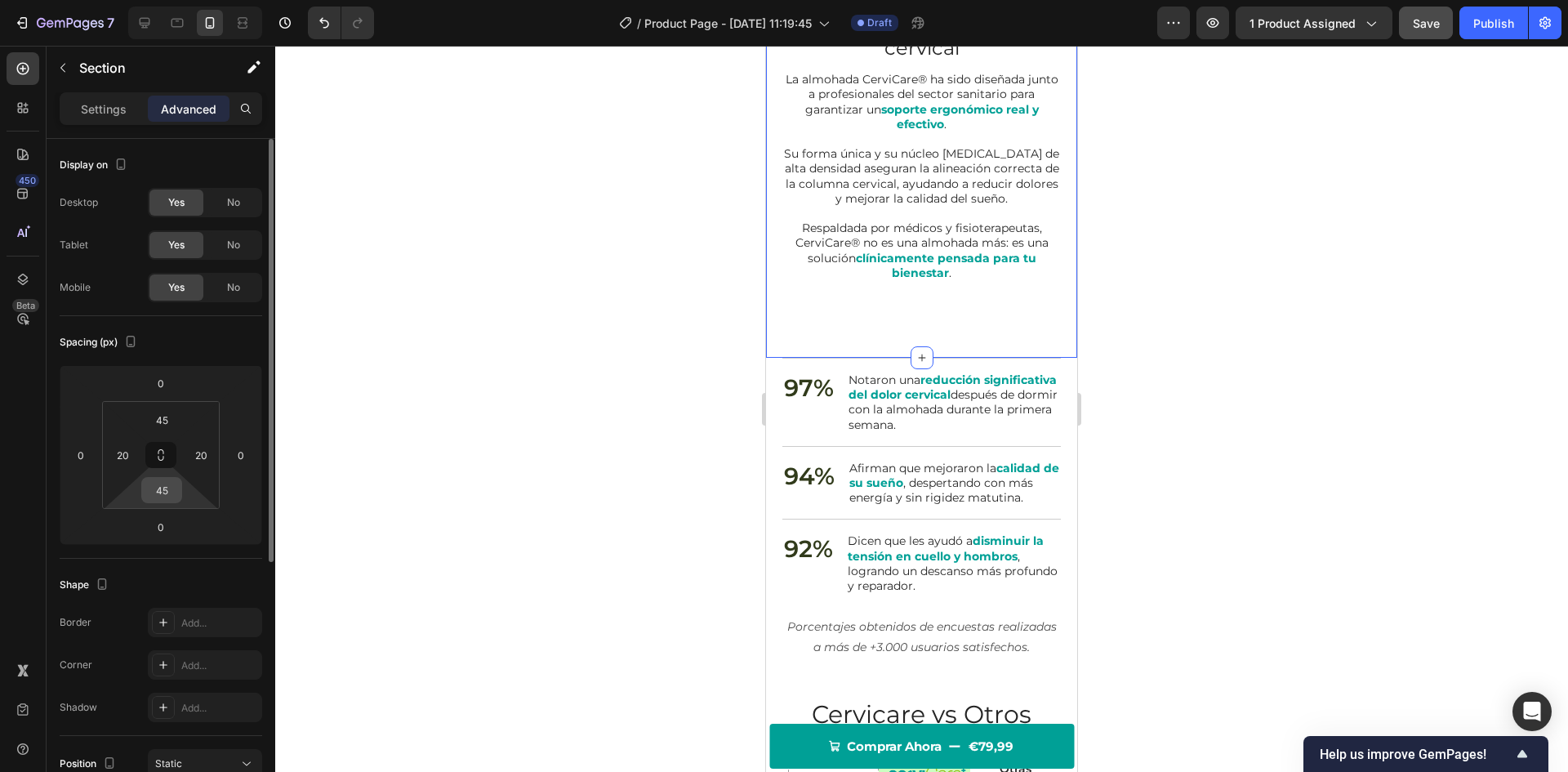
click at [160, 480] on input "45" at bounding box center [162, 490] width 32 height 24
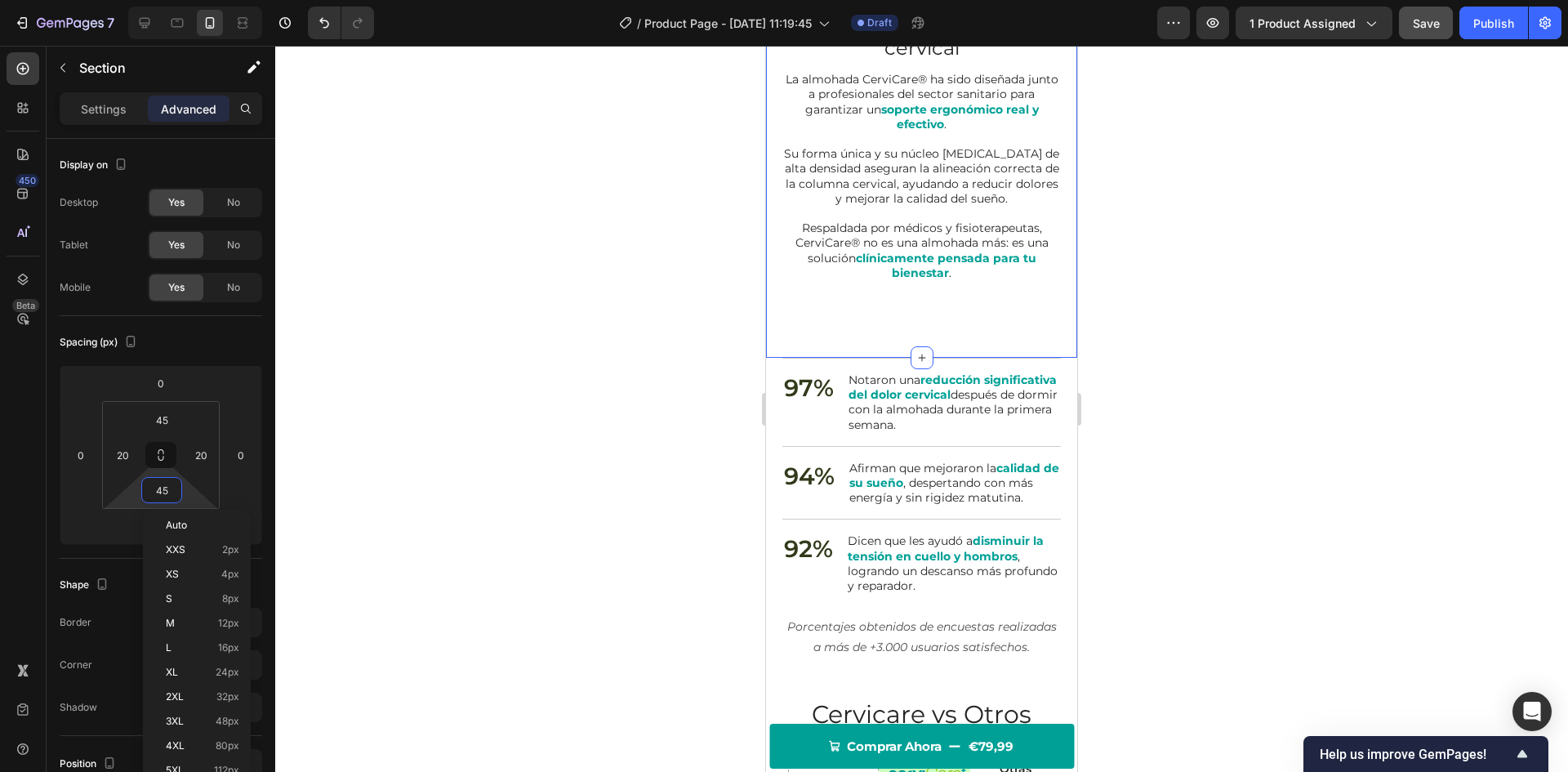
type input "0"
click at [542, 378] on div at bounding box center [922, 409] width 1293 height 726
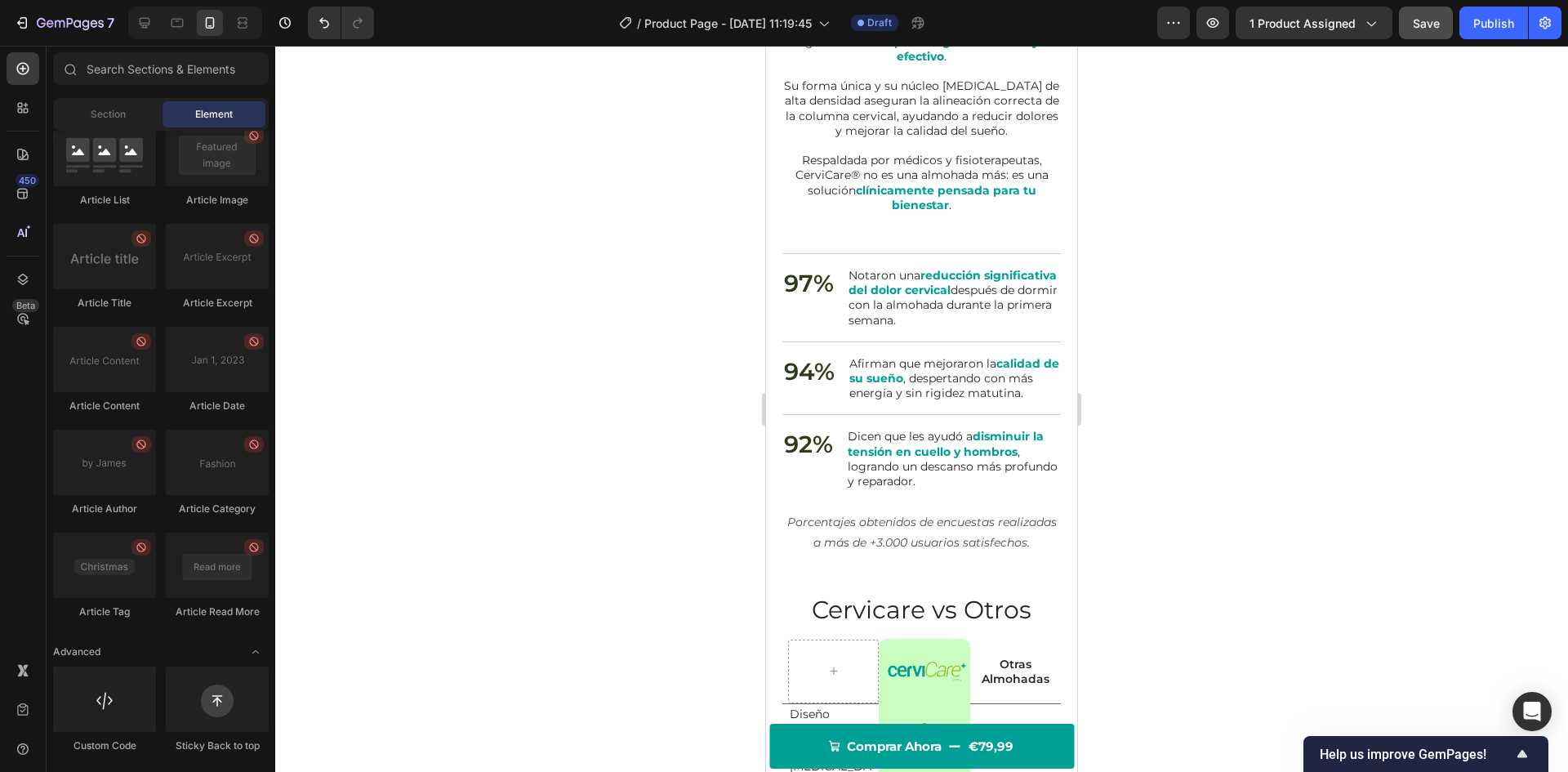
scroll to position [2705, 0]
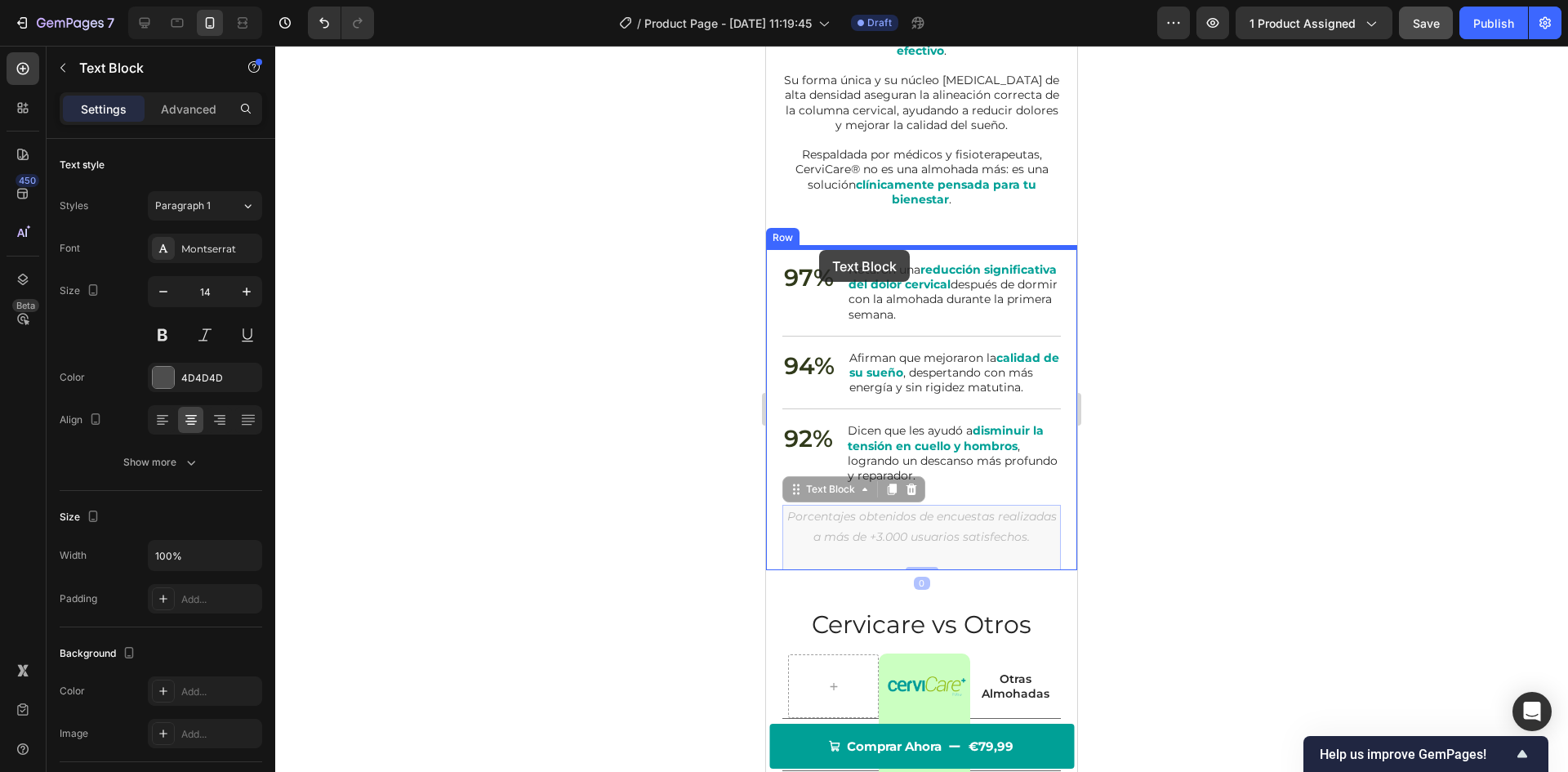
drag, startPoint x: 820, startPoint y: 592, endPoint x: 819, endPoint y: 250, distance: 342.0
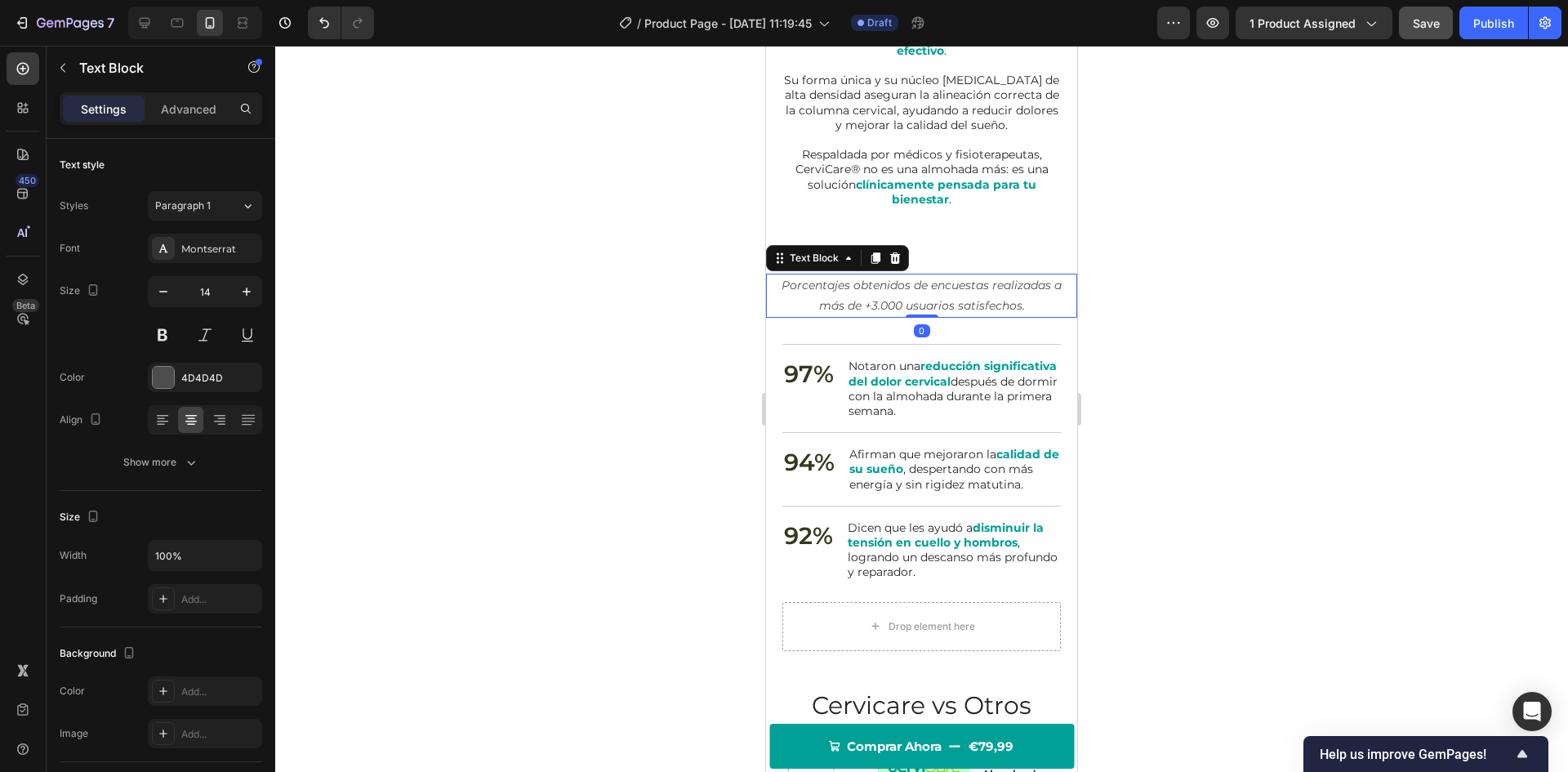
click at [638, 315] on div at bounding box center [922, 409] width 1293 height 726
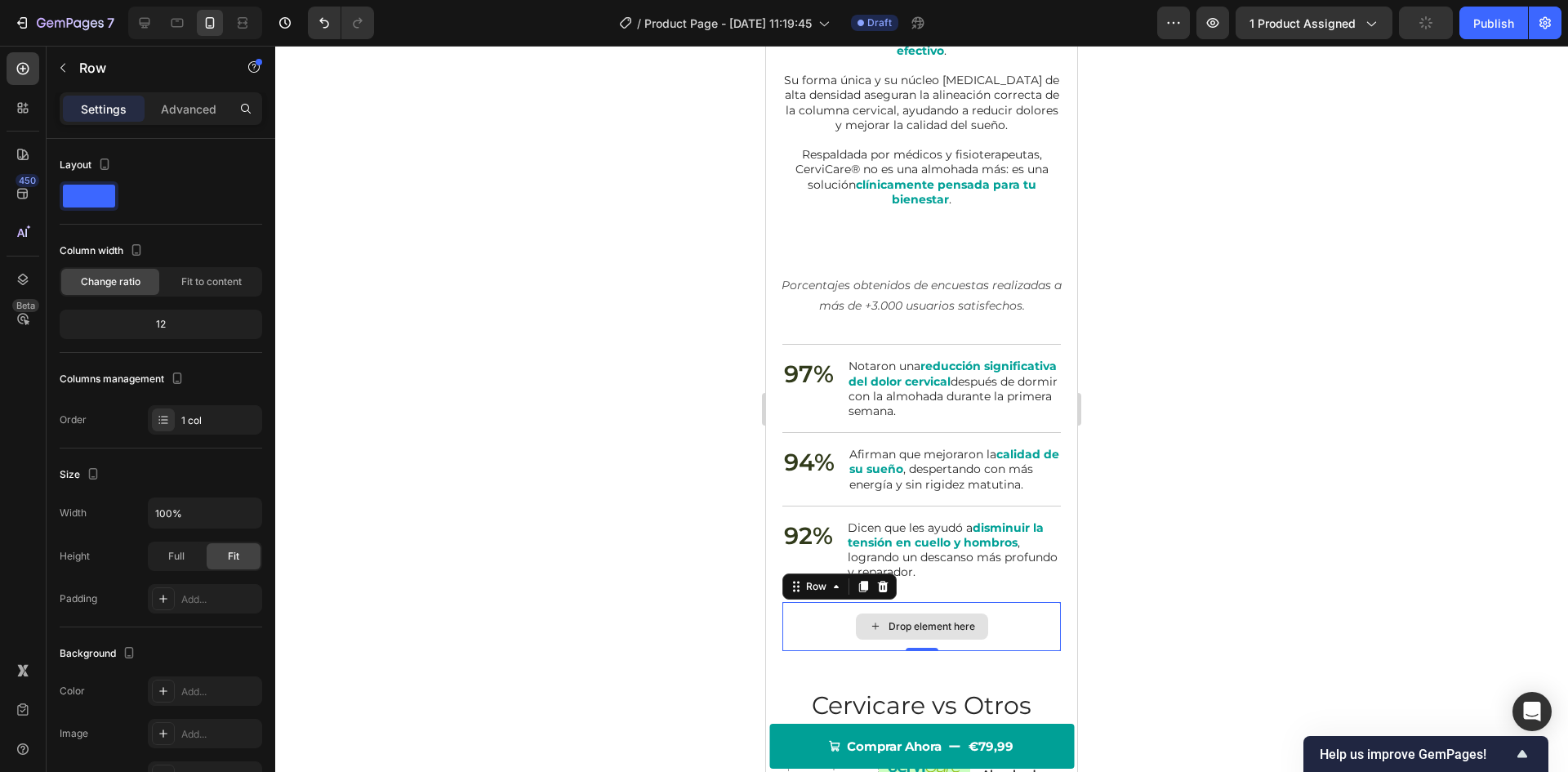
click at [811, 651] on div "Drop element here" at bounding box center [922, 626] width 278 height 49
click at [889, 596] on div at bounding box center [884, 586] width 20 height 20
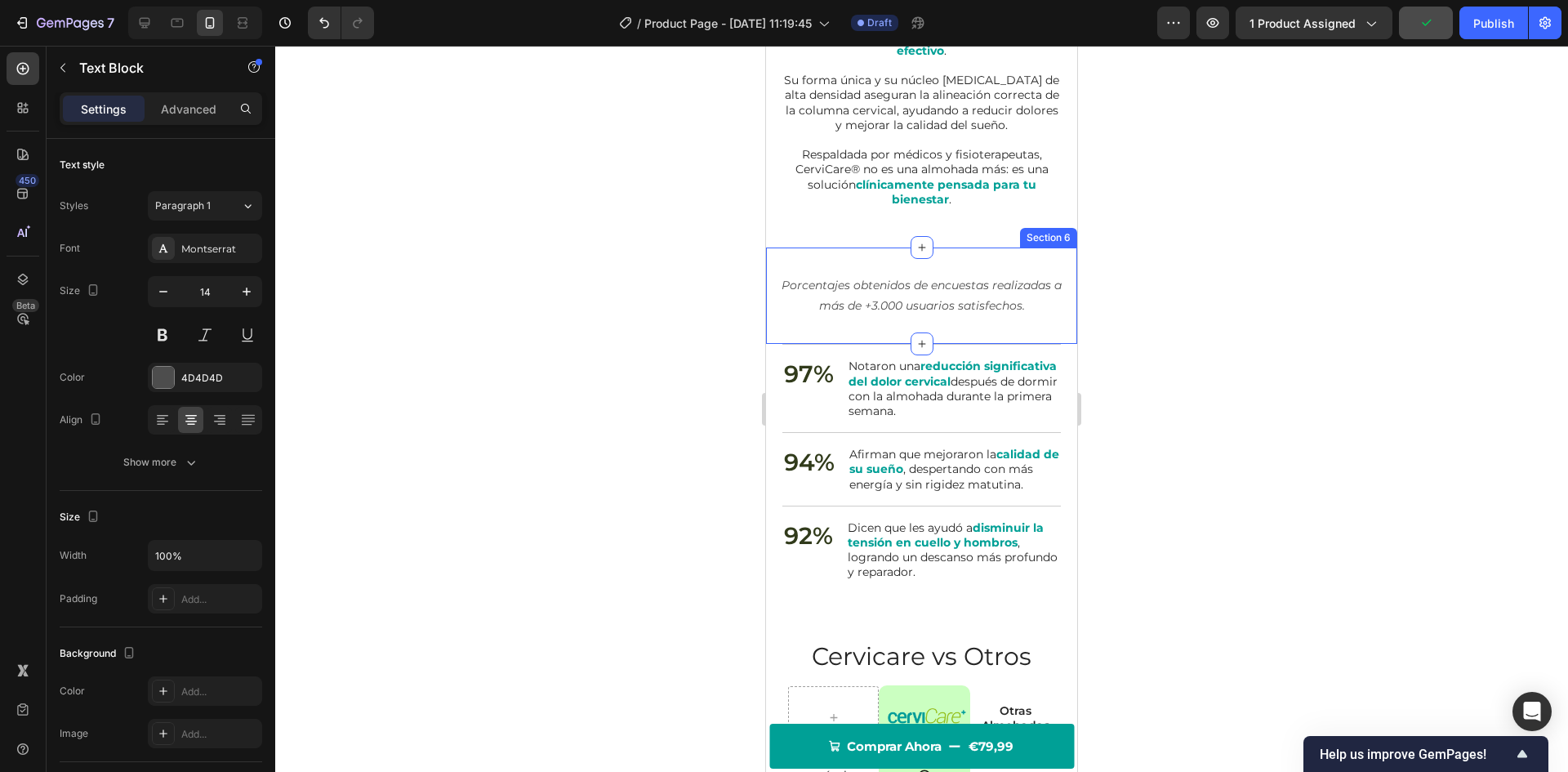
click at [928, 304] on icon "Porcentajes obtenidos de encuestas realizadas a más de +3.000 usuarios satisfec…" at bounding box center [922, 295] width 280 height 35
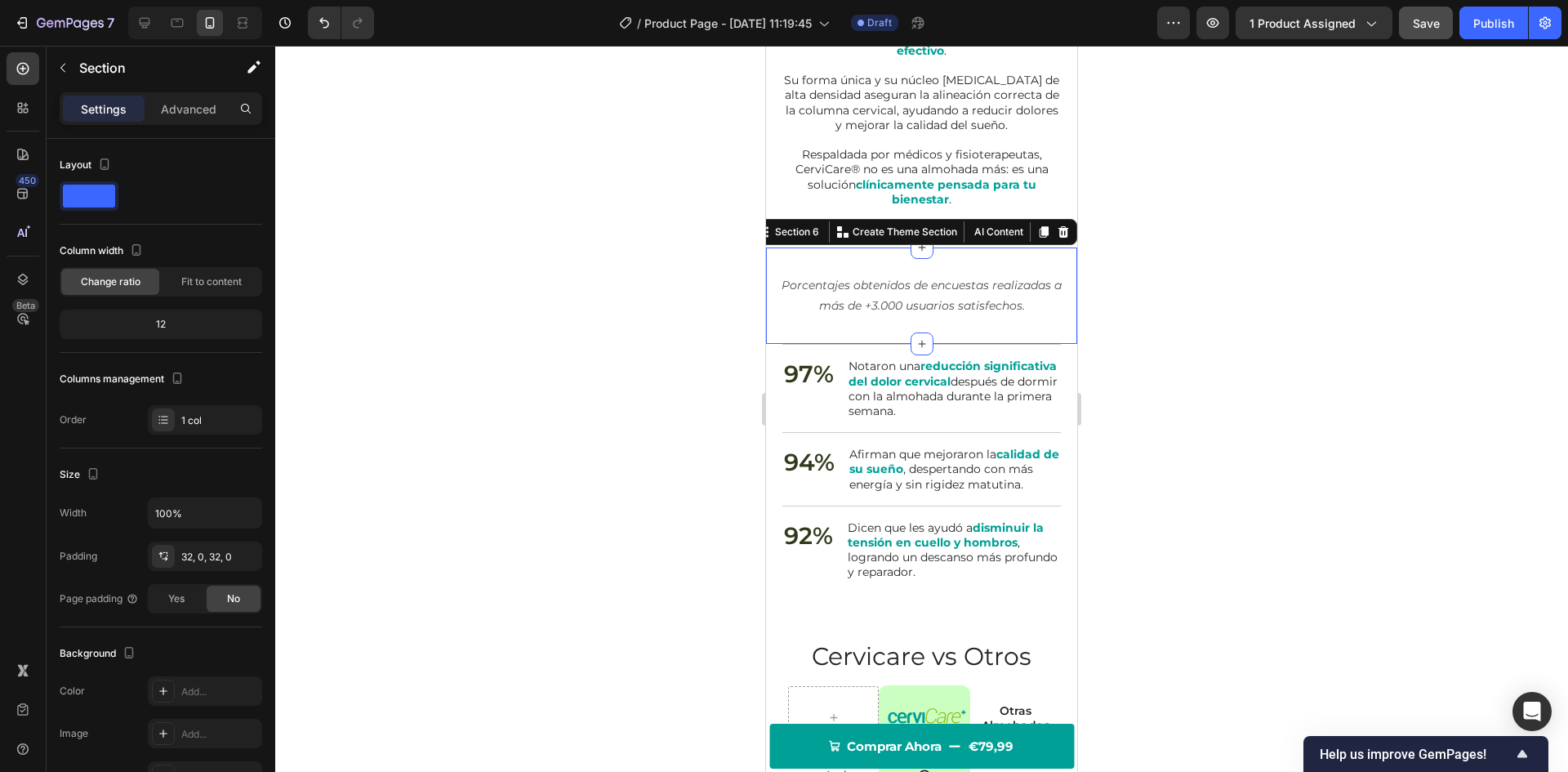
click at [961, 326] on div "Porcentajes obtenidos de encuestas realizadas a más de +3.000 usuarios satisfec…" at bounding box center [922, 296] width 311 height 97
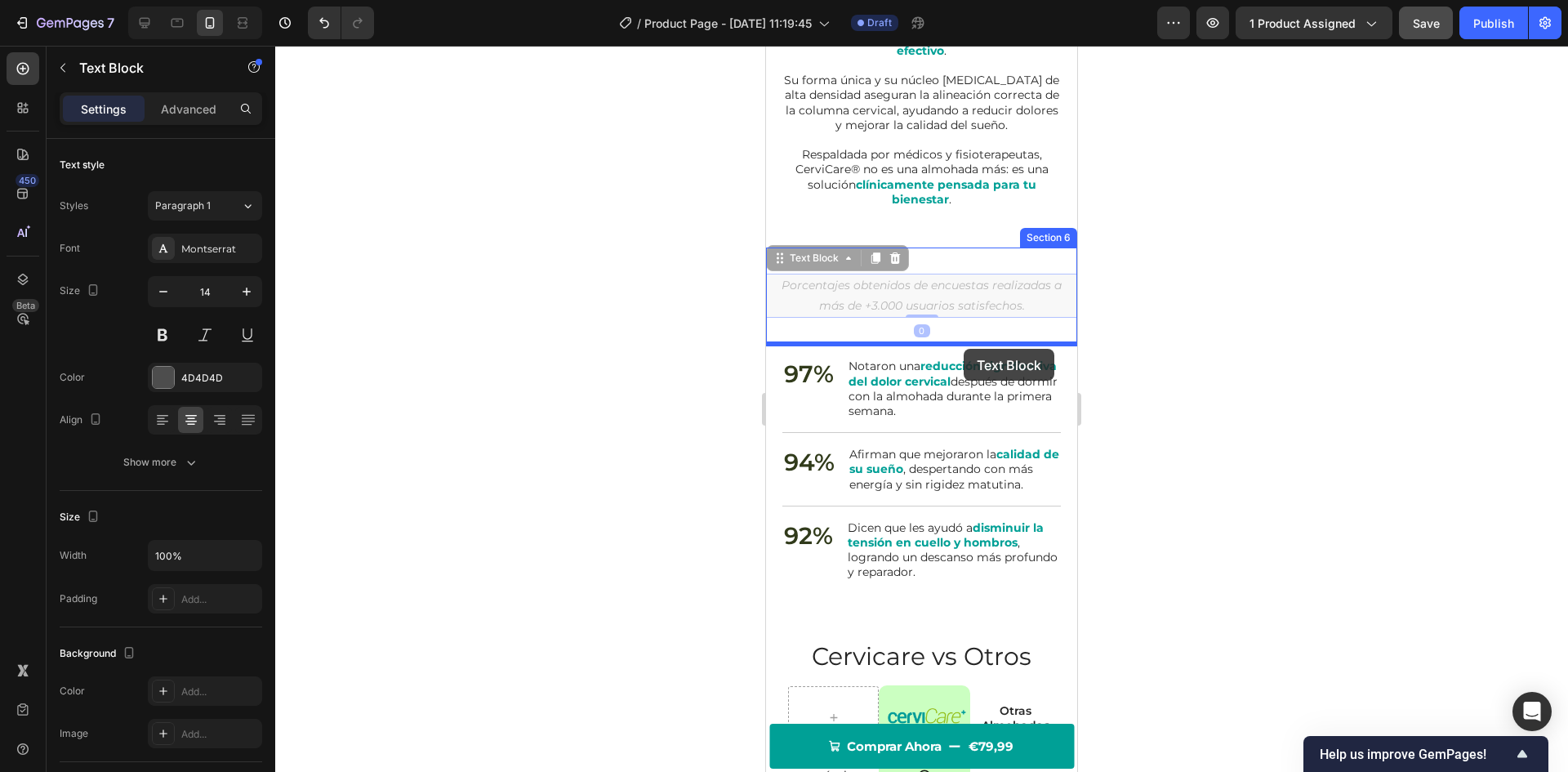
drag, startPoint x: 949, startPoint y: 292, endPoint x: 963, endPoint y: 349, distance: 58.7
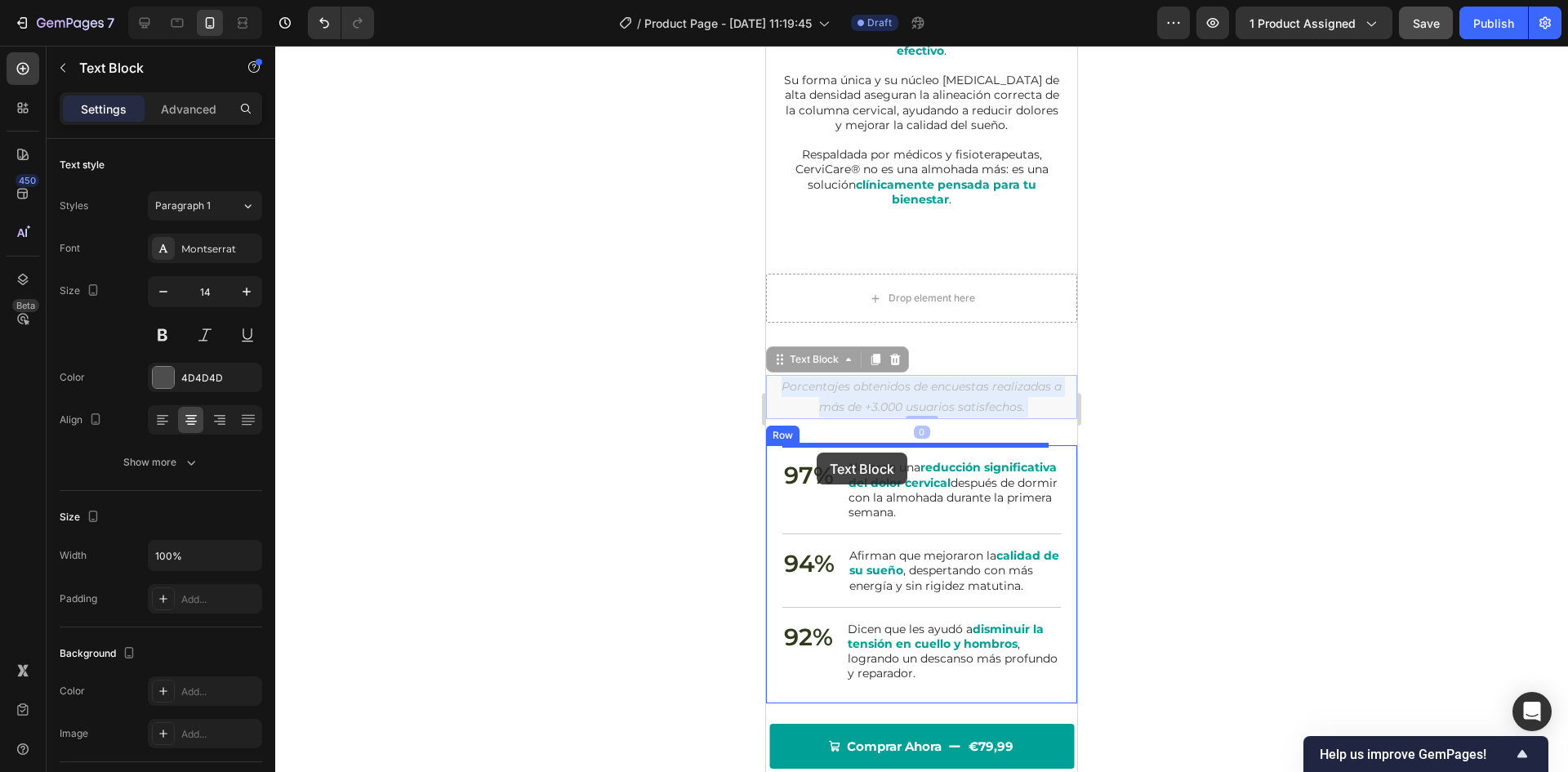
drag, startPoint x: 965, startPoint y: 398, endPoint x: 817, endPoint y: 452, distance: 157.5
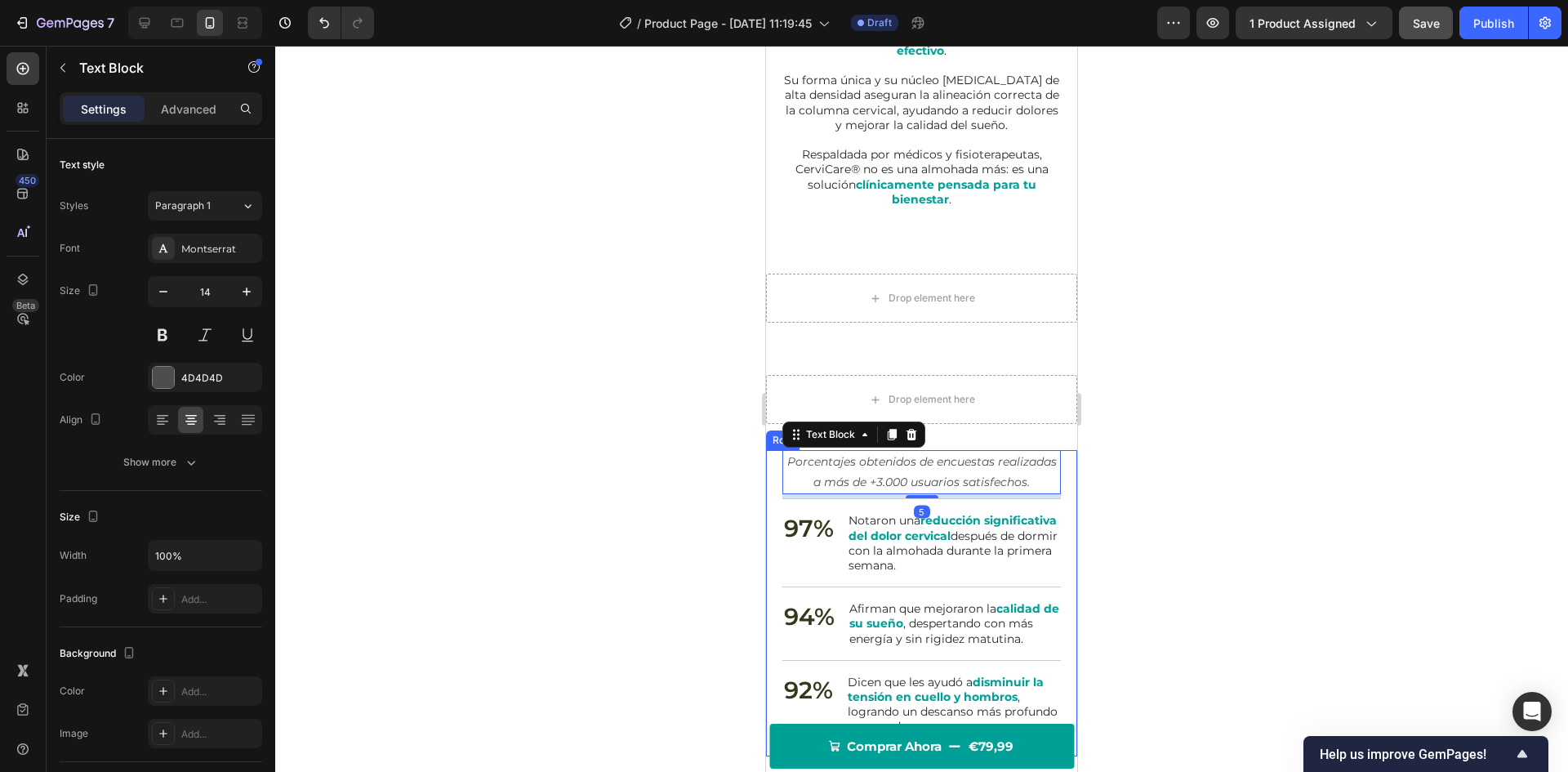
click at [776, 519] on div "Resultados Comprobados Heading Porcentajes obtenidos de encuestas realizadas a …" at bounding box center [922, 603] width 311 height 306
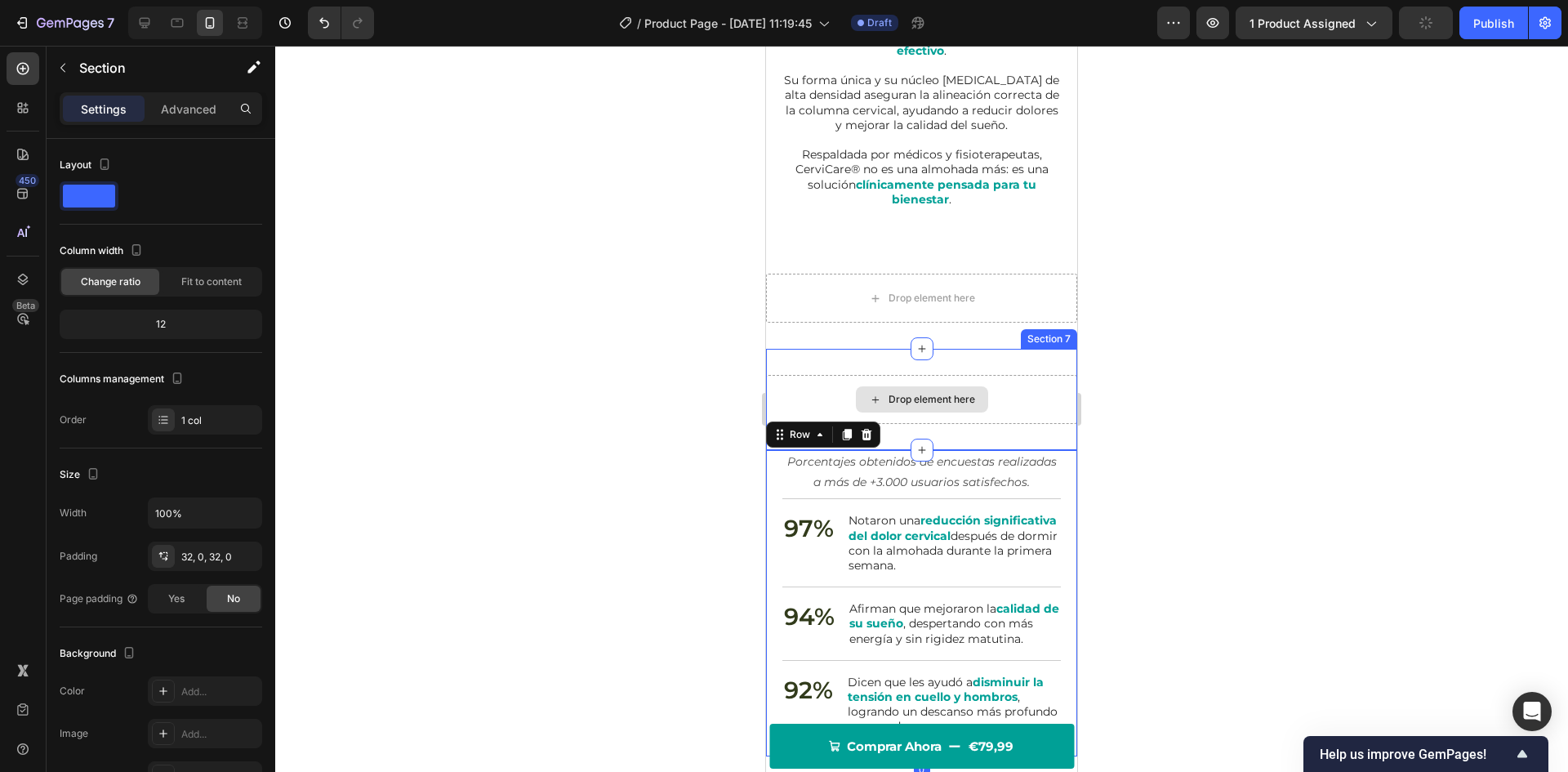
click at [989, 400] on div "Drop element here" at bounding box center [922, 399] width 311 height 49
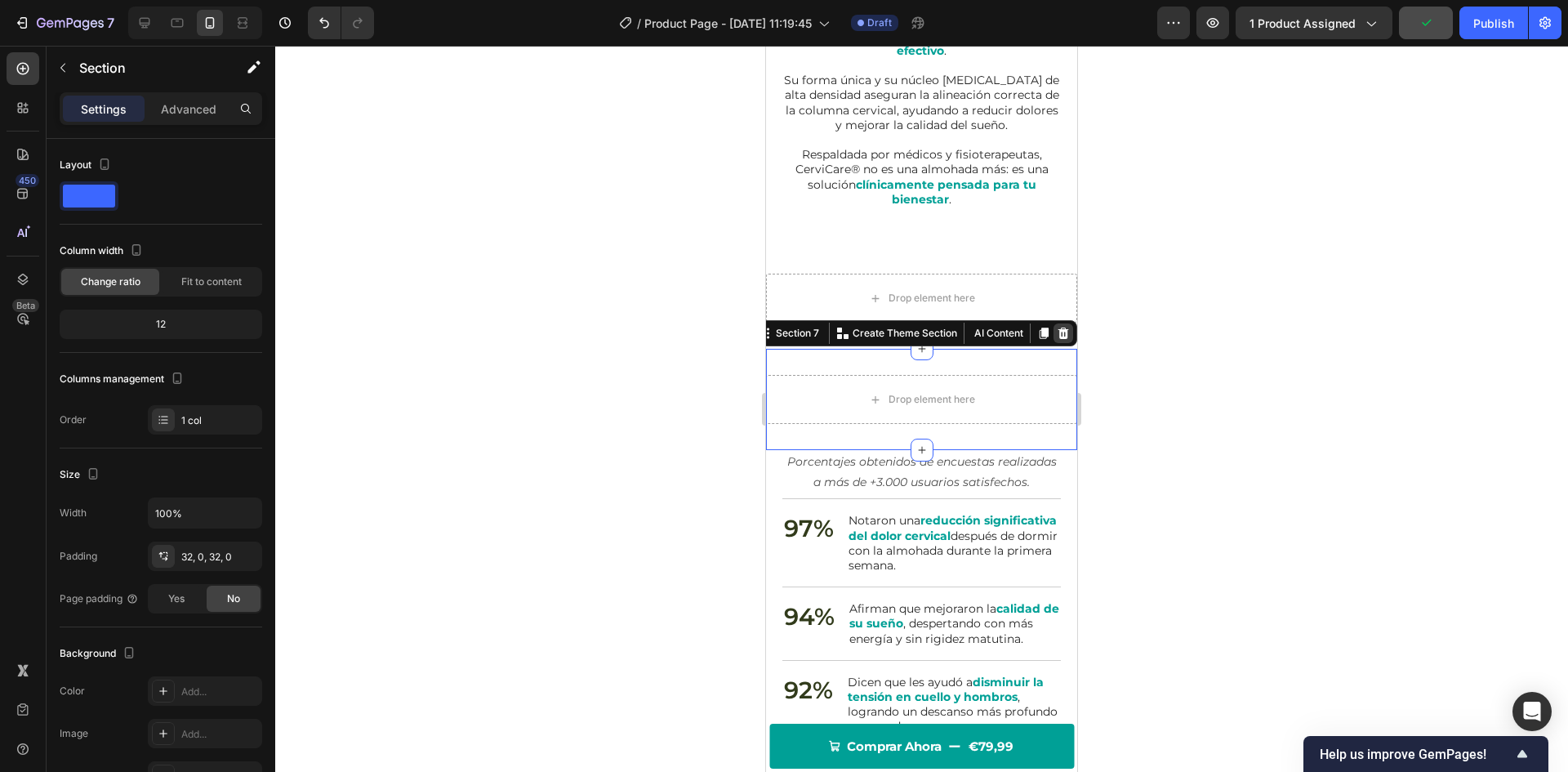
click at [1058, 333] on icon at bounding box center [1063, 333] width 11 height 12
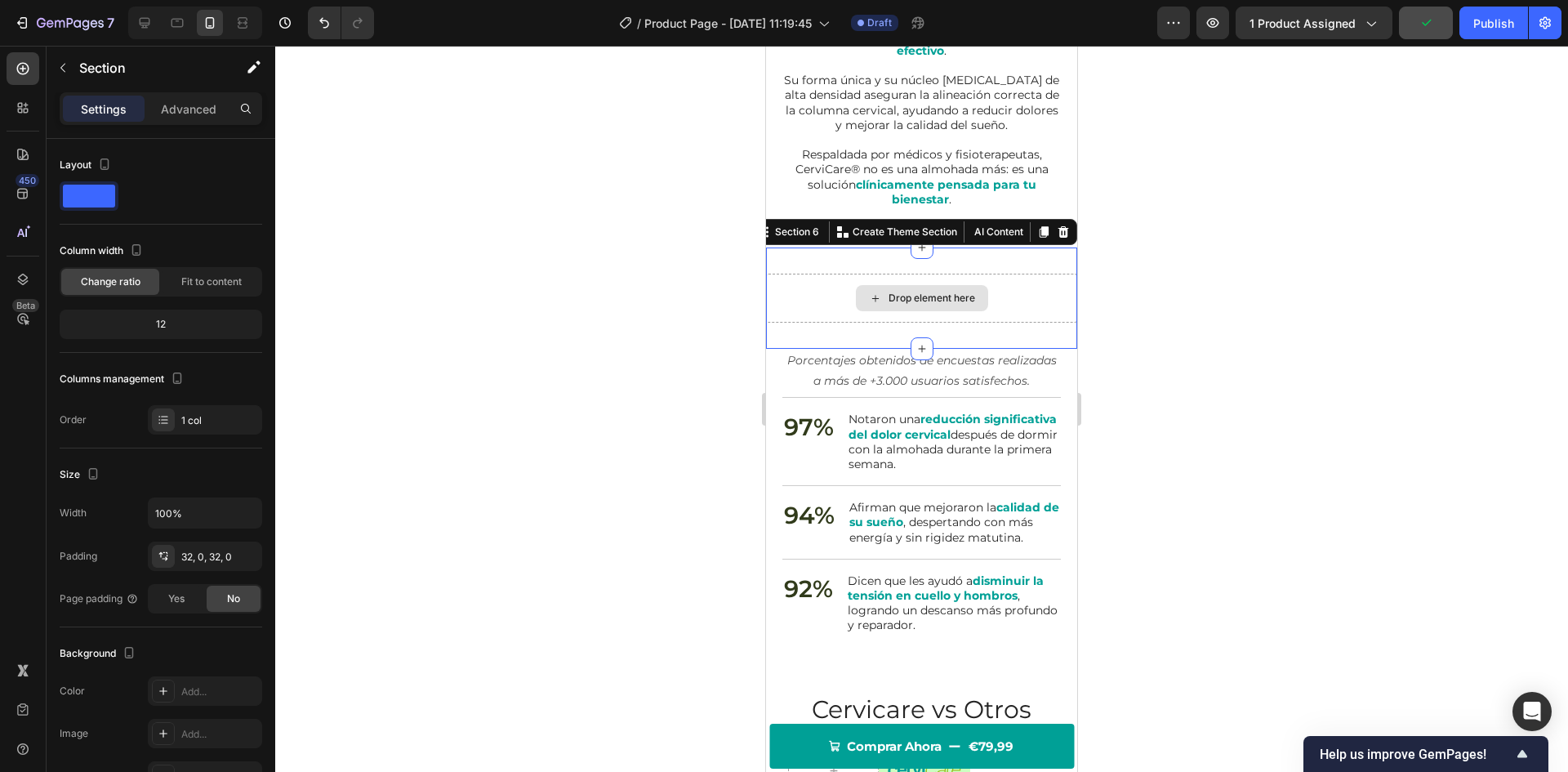
click at [1028, 294] on div "Drop element here" at bounding box center [922, 298] width 311 height 49
click at [1058, 232] on icon at bounding box center [1063, 232] width 11 height 12
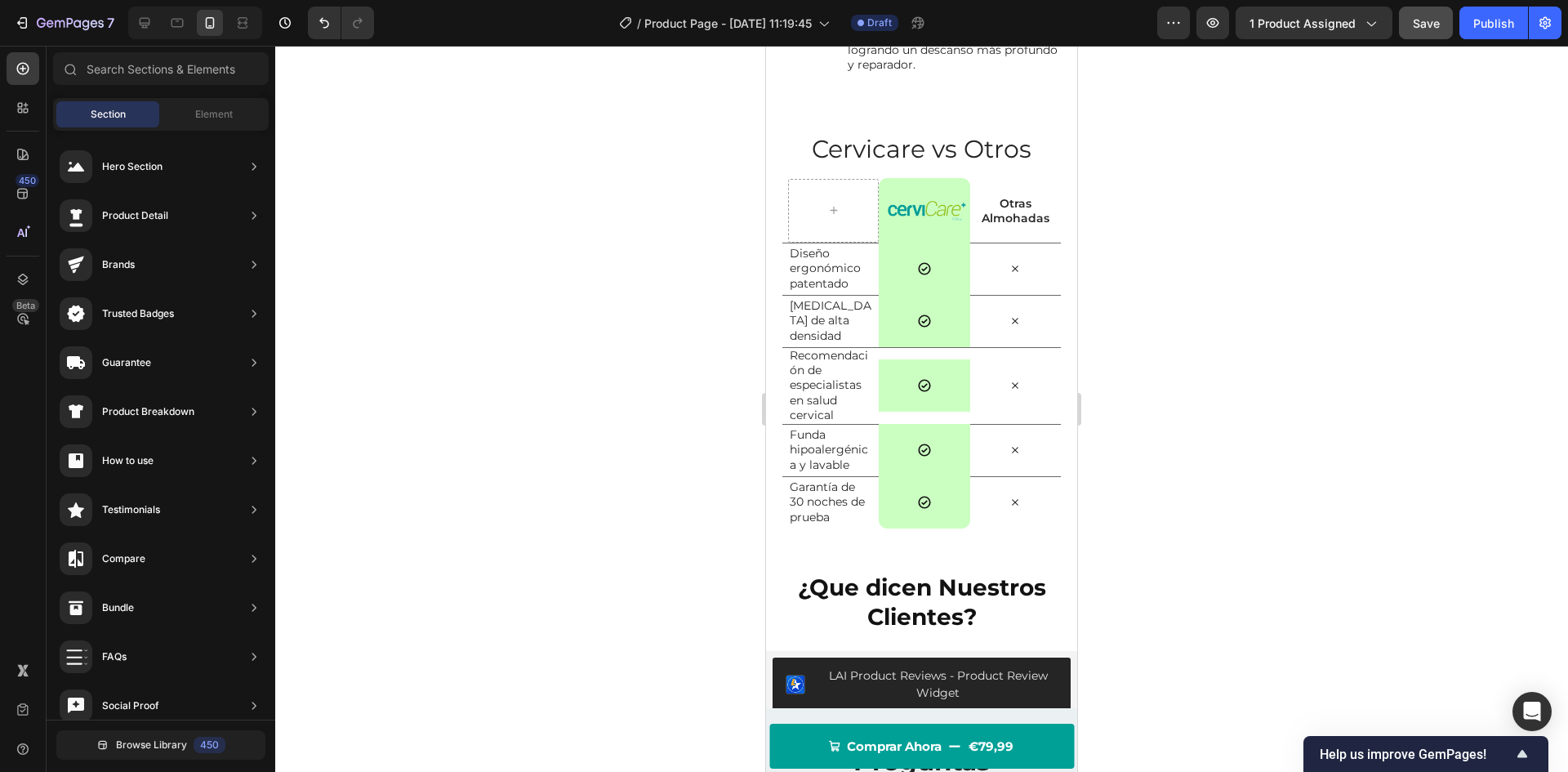
scroll to position [3170, 0]
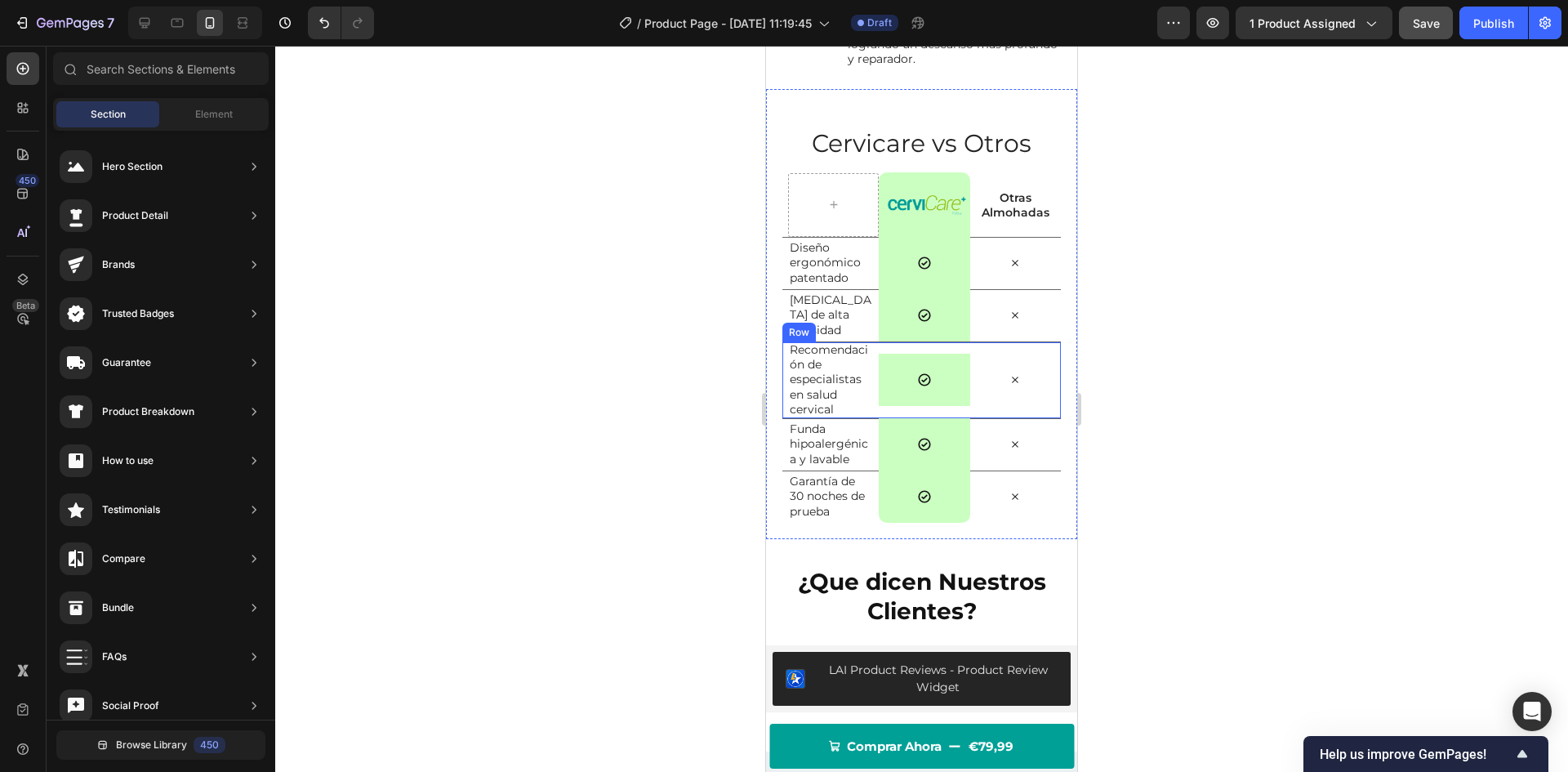
click at [911, 418] on div "Icon Row" at bounding box center [923, 380] width 91 height 76
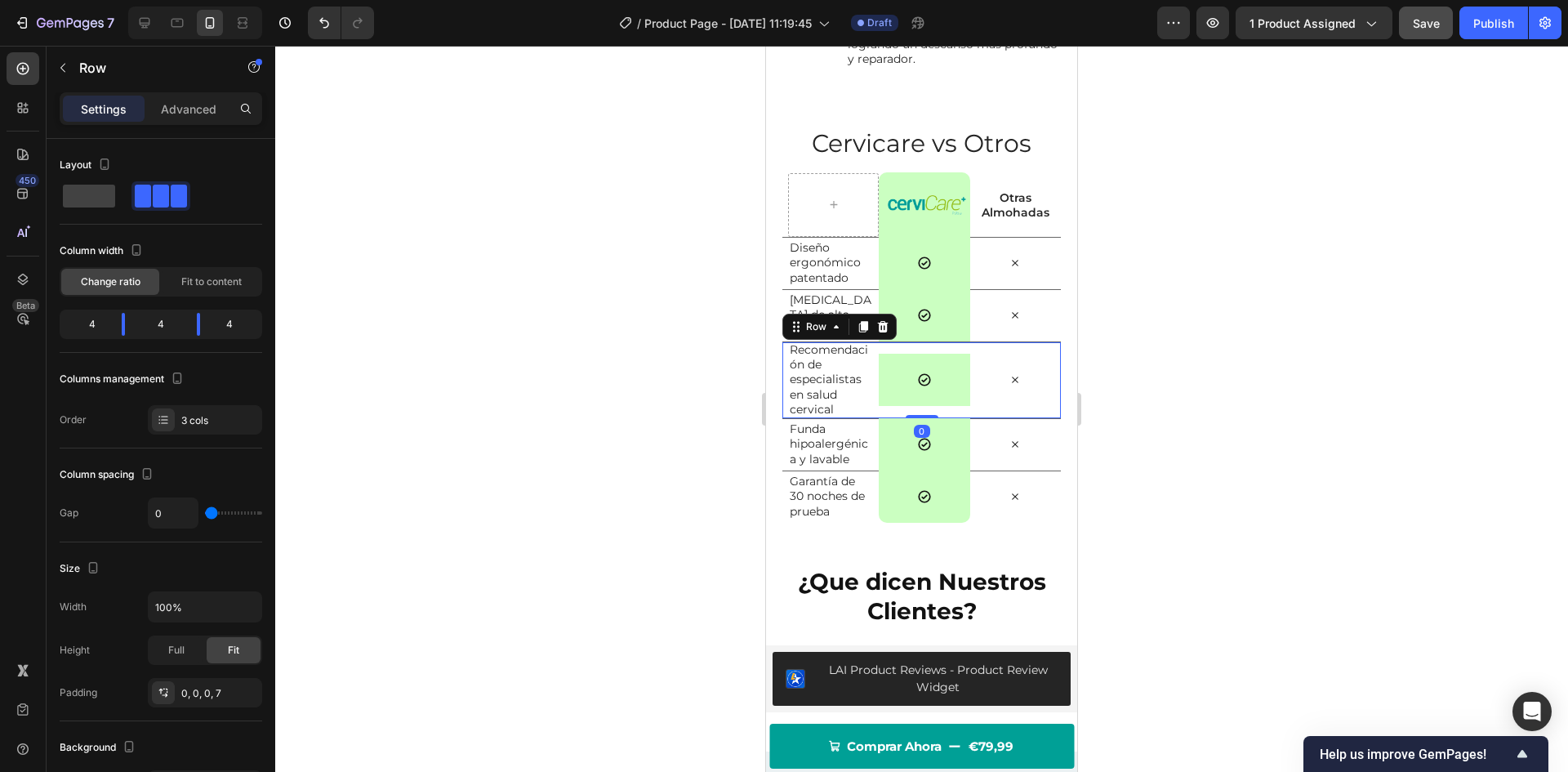
click at [930, 406] on div "Icon Row" at bounding box center [923, 380] width 91 height 76
click at [907, 406] on div "Icon Row 0" at bounding box center [923, 380] width 91 height 52
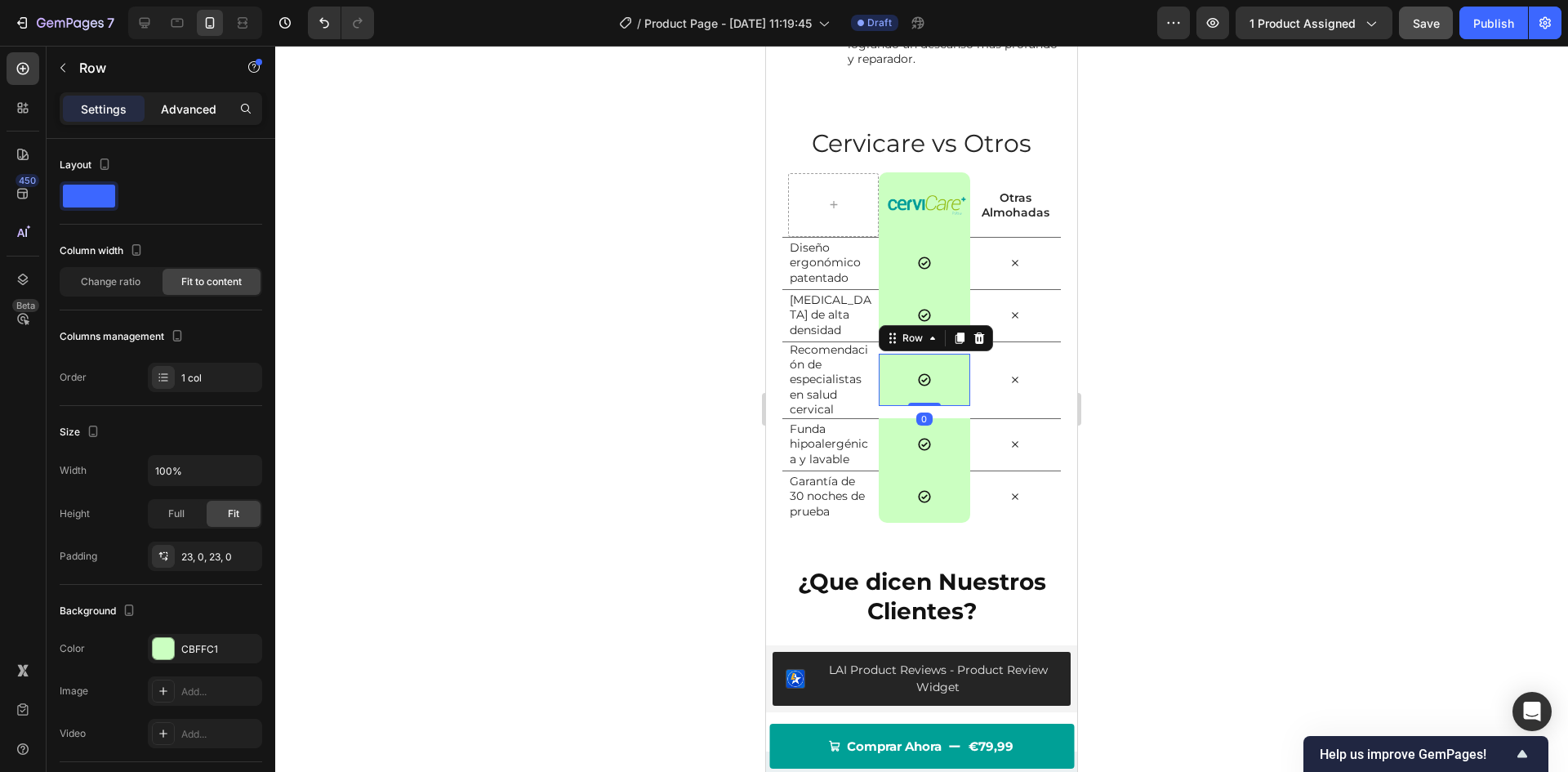
click at [192, 116] on p "Advanced" at bounding box center [188, 109] width 56 height 17
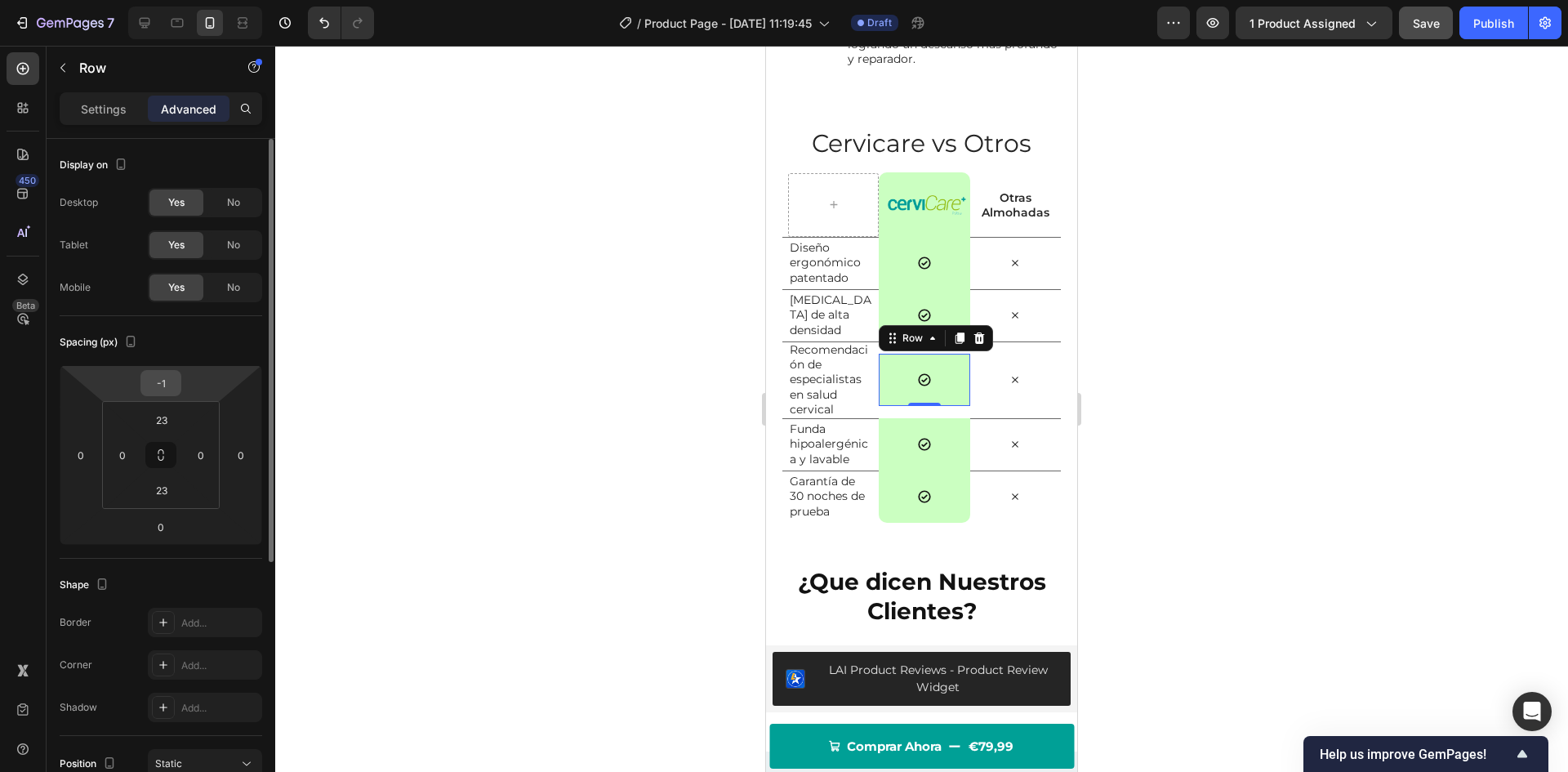
click at [168, 378] on input "-1" at bounding box center [161, 382] width 32 height 24
type input "0"
click at [164, 421] on input "23" at bounding box center [162, 419] width 32 height 24
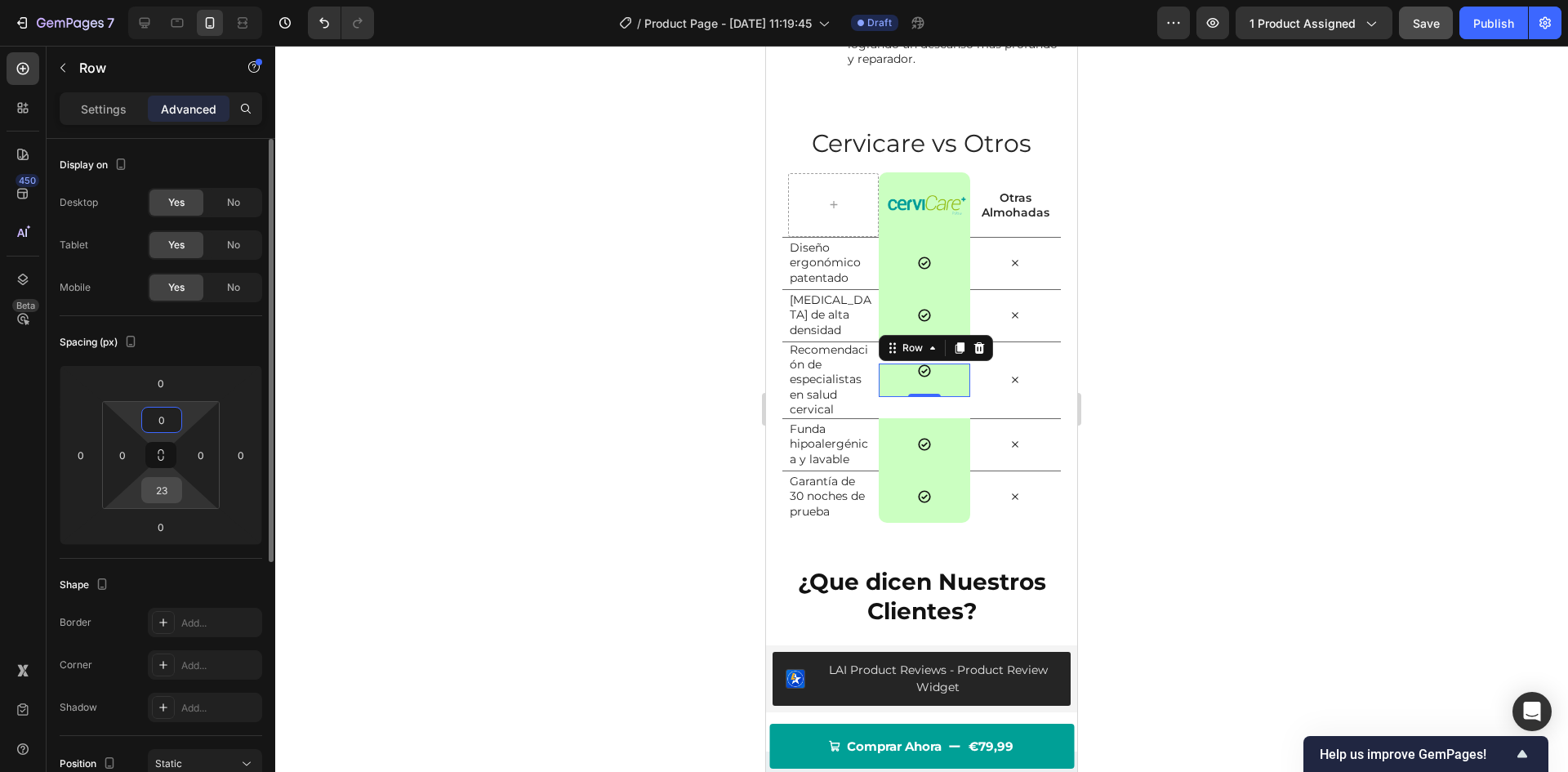
type input "0"
click at [160, 481] on input "23" at bounding box center [162, 490] width 32 height 24
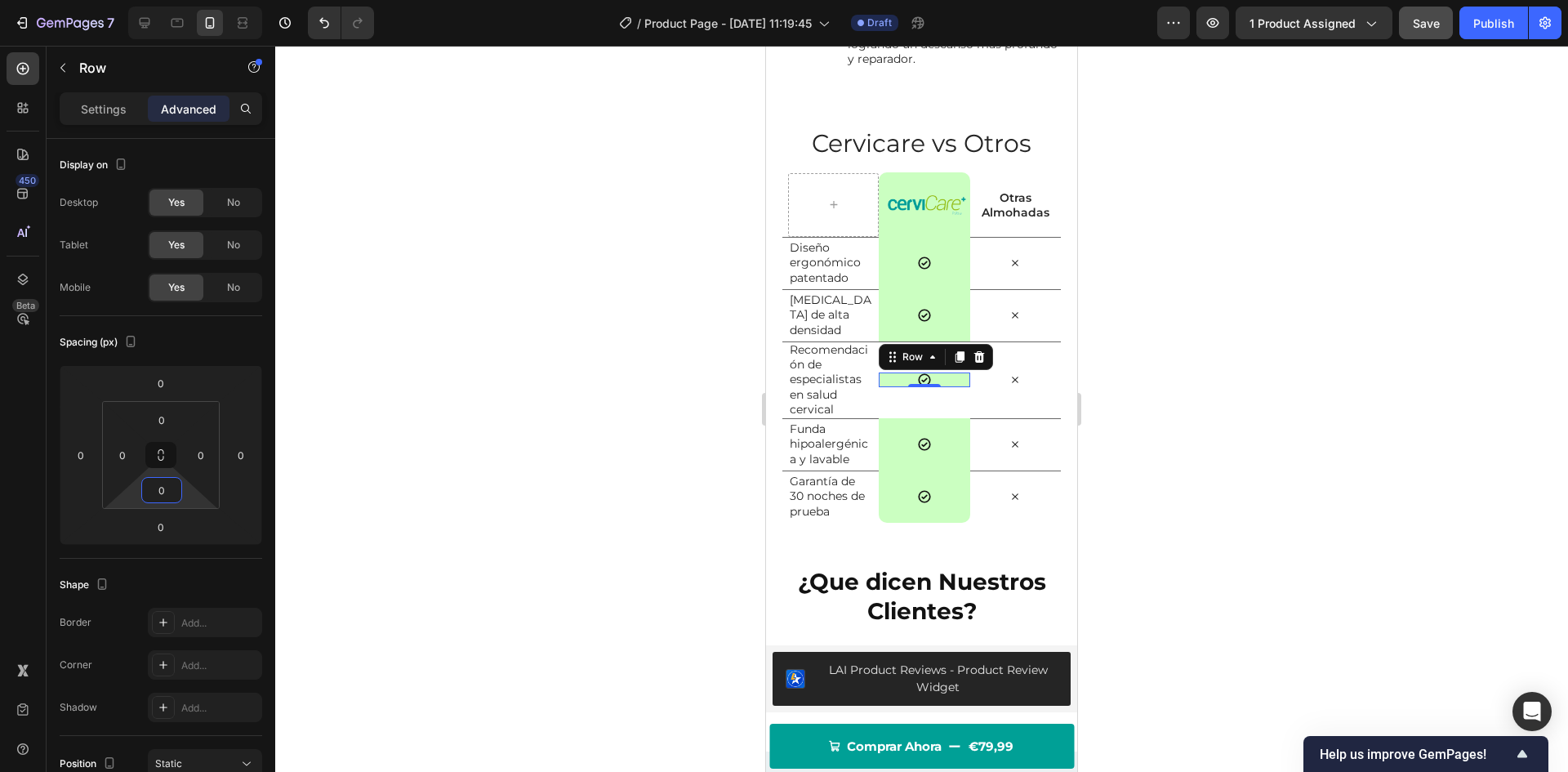
type input "0"
click at [1468, 325] on div at bounding box center [922, 409] width 1293 height 726
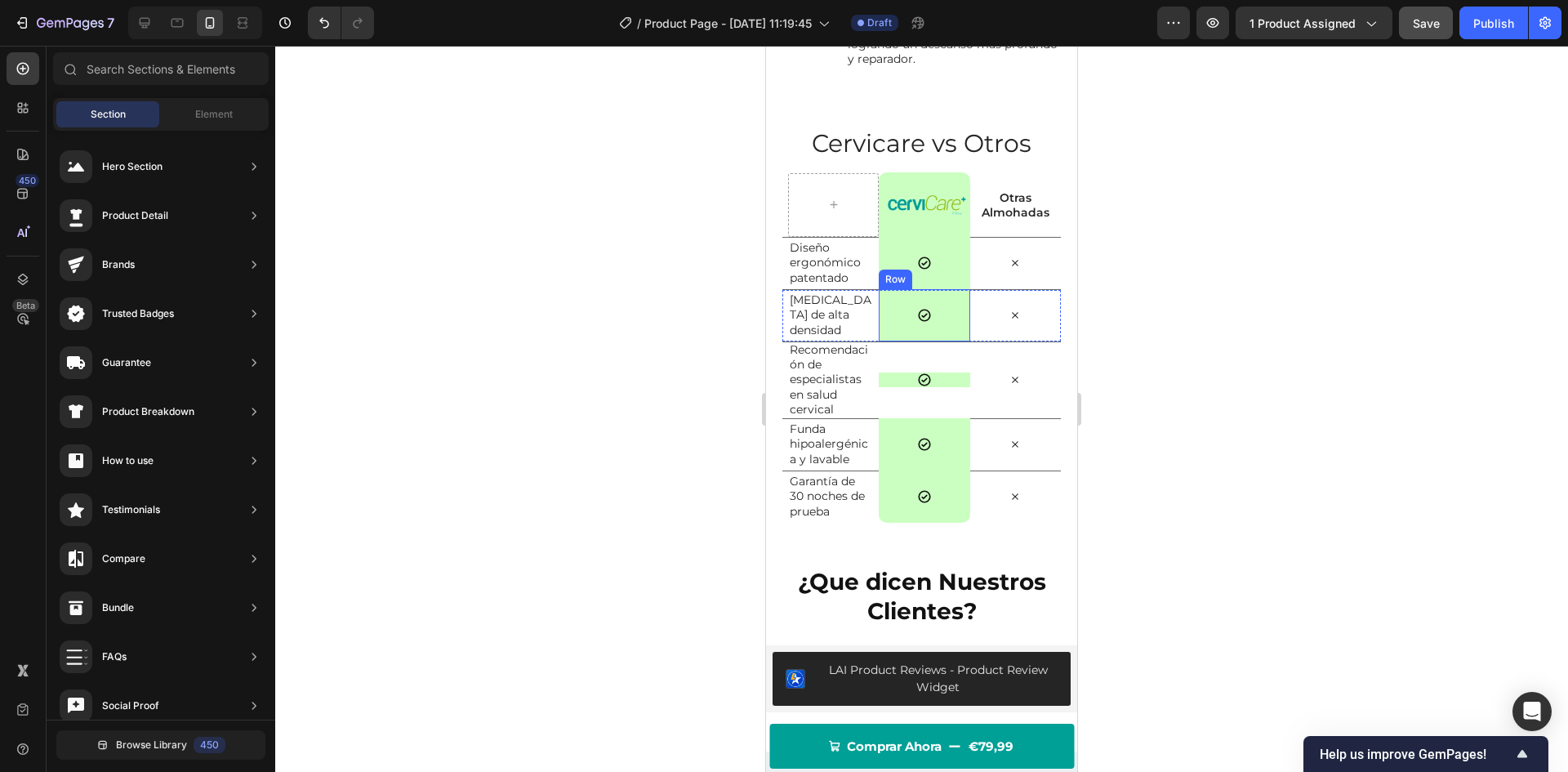
click at [943, 341] on div "Icon Row" at bounding box center [923, 315] width 91 height 52
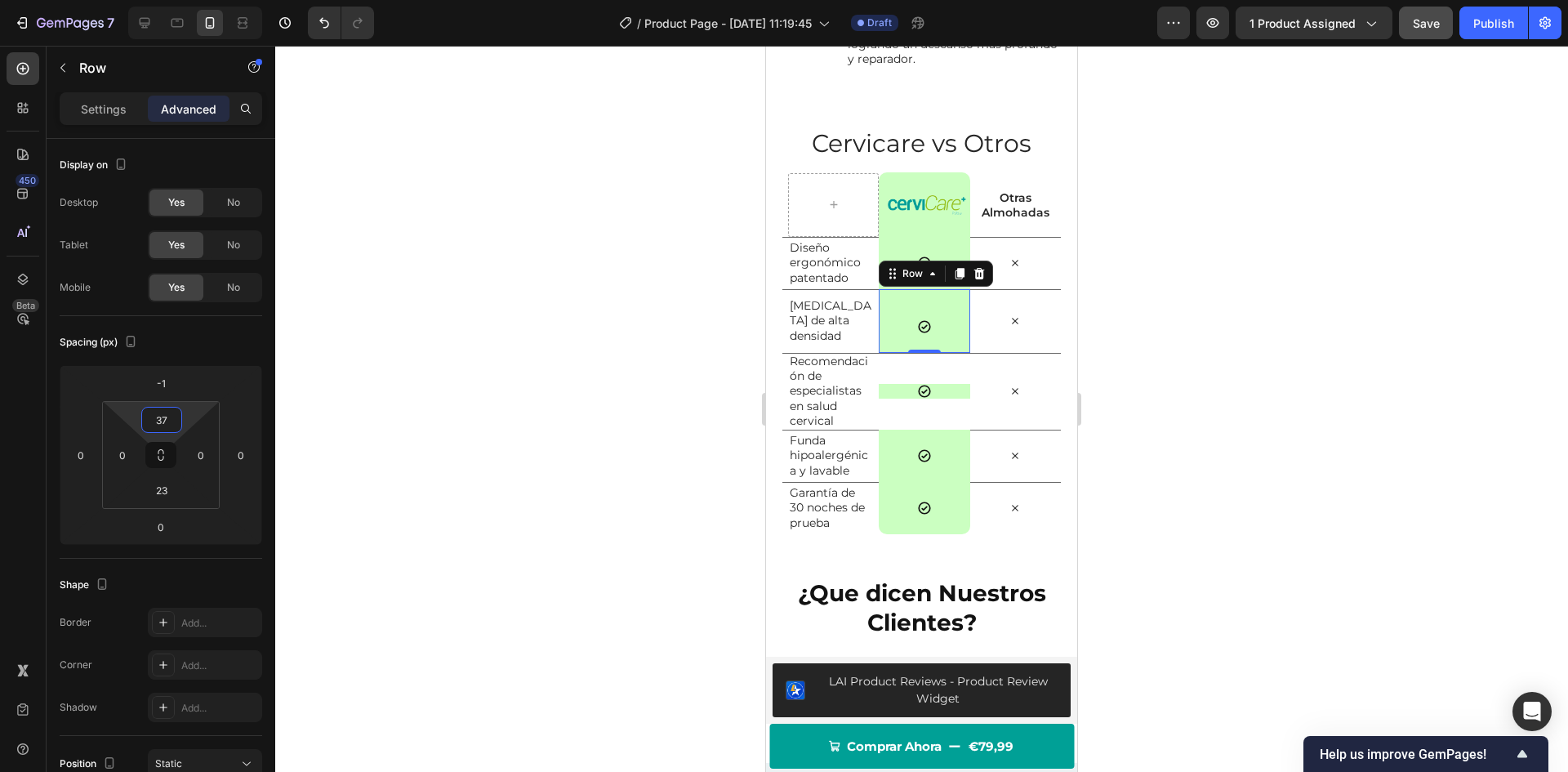
click at [182, 0] on html "7 Version history / Product Page - [DATE] 11:19:45 Draft Preview 1 product assi…" at bounding box center [784, 0] width 1568 height 0
click at [167, 421] on input "37" at bounding box center [162, 419] width 32 height 24
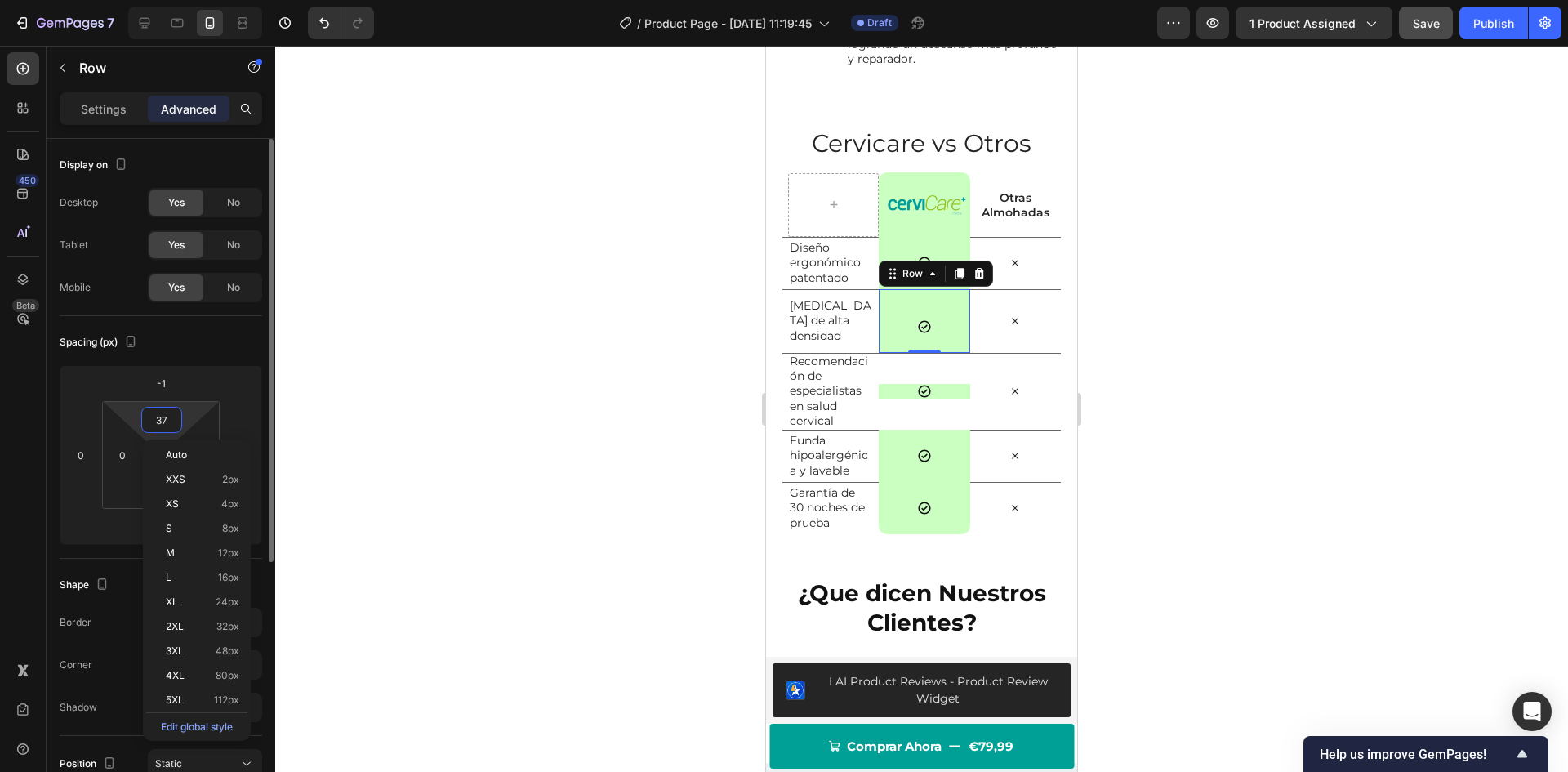
click at [167, 421] on input "37" at bounding box center [162, 419] width 32 height 24
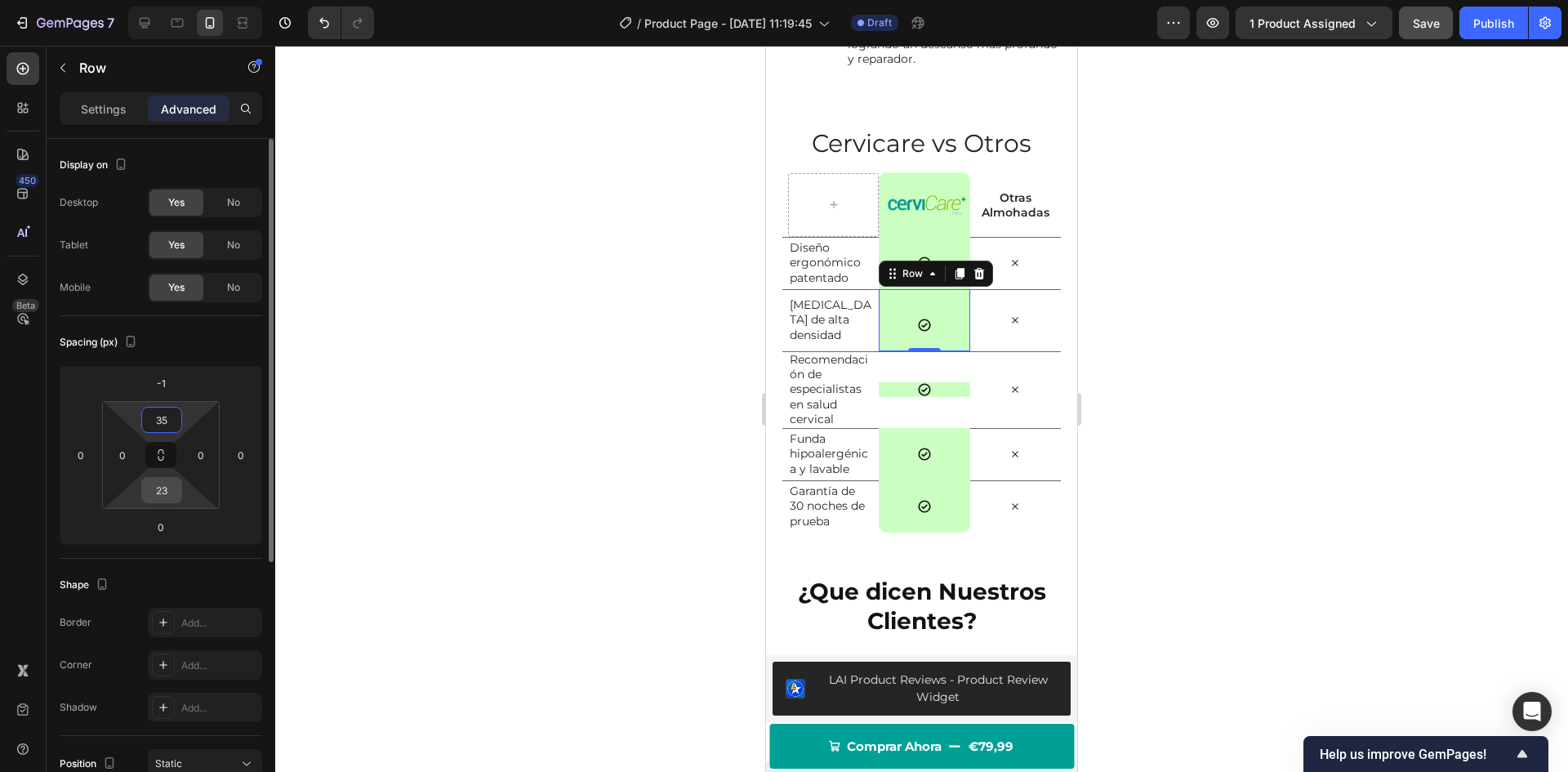
type input "35"
click at [165, 489] on input "23" at bounding box center [162, 490] width 32 height 24
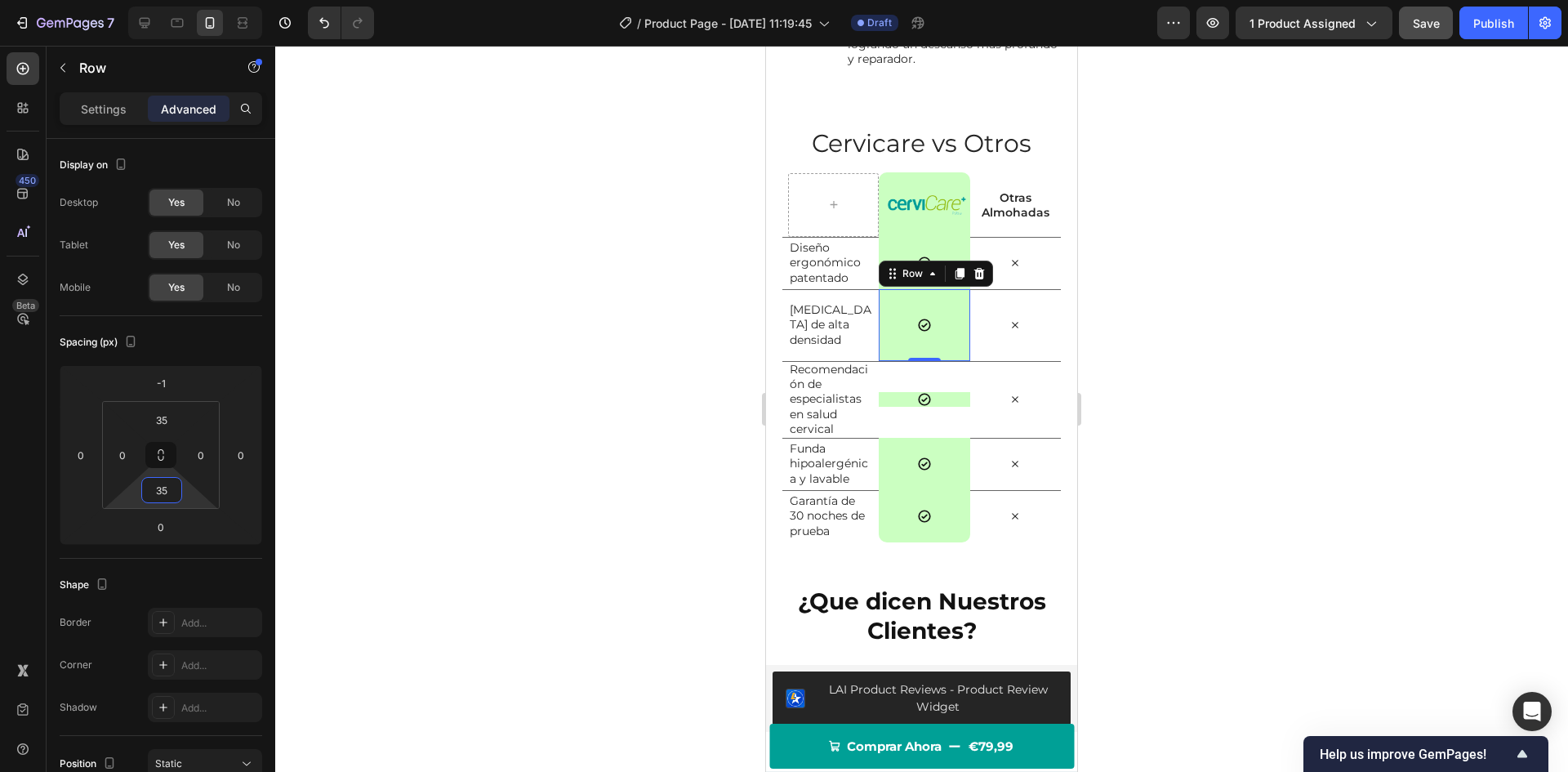
type input "35"
click at [433, 445] on div at bounding box center [922, 409] width 1293 height 726
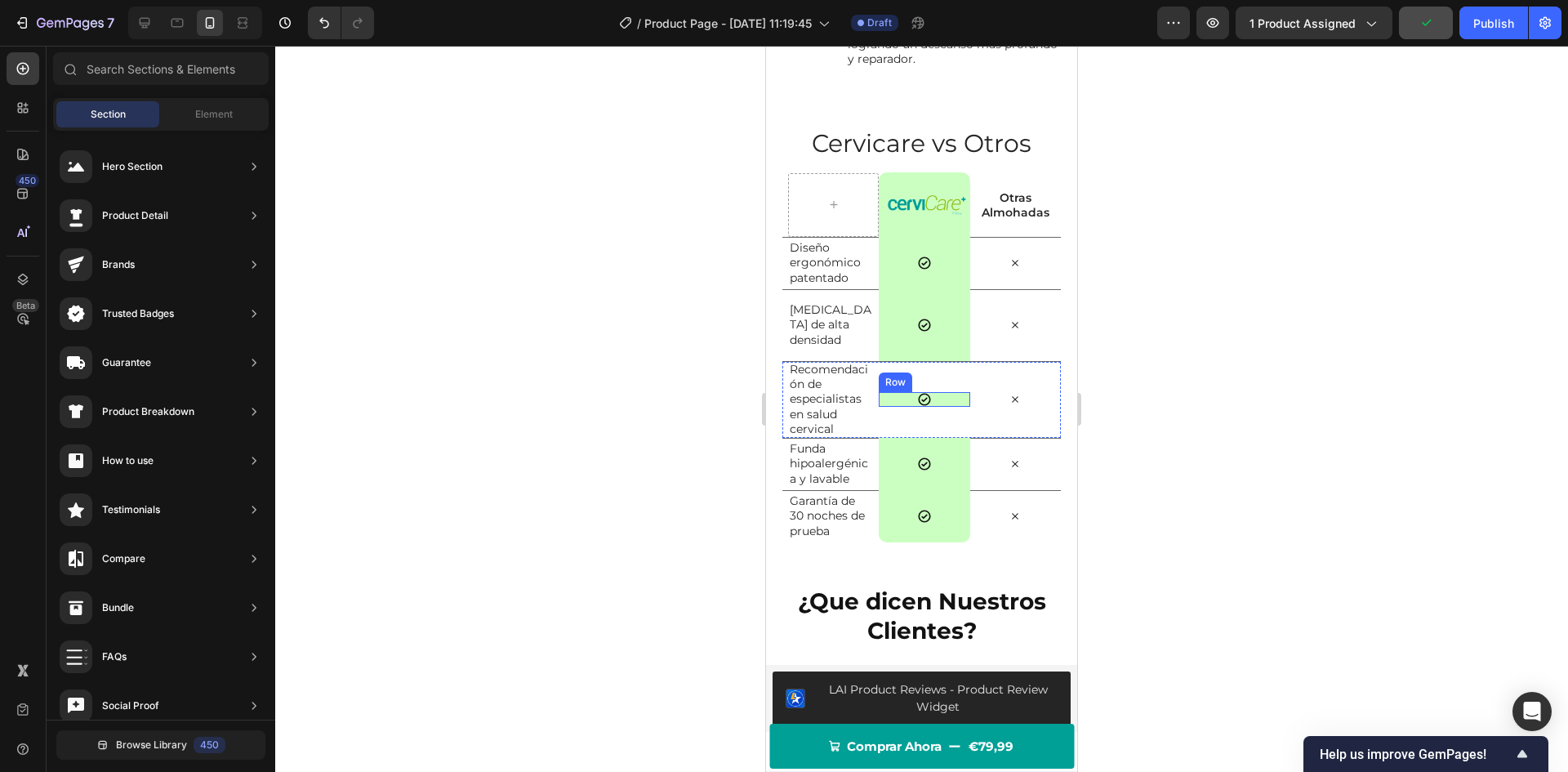
click at [893, 406] on div "Icon Row" at bounding box center [923, 400] width 91 height 15
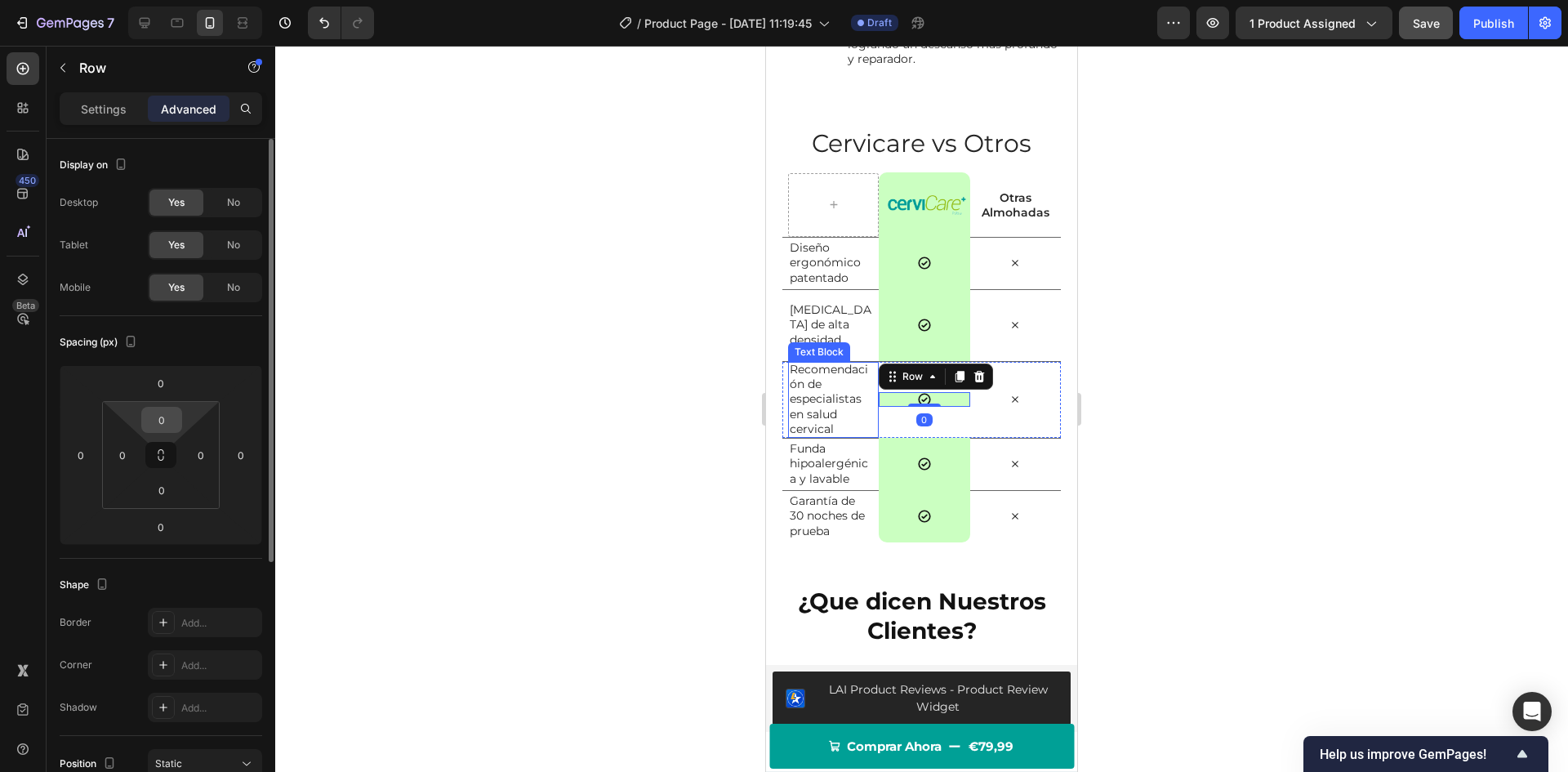
click at [161, 413] on input "0" at bounding box center [162, 419] width 32 height 24
type input "35"
click at [162, 481] on input "0" at bounding box center [162, 490] width 32 height 24
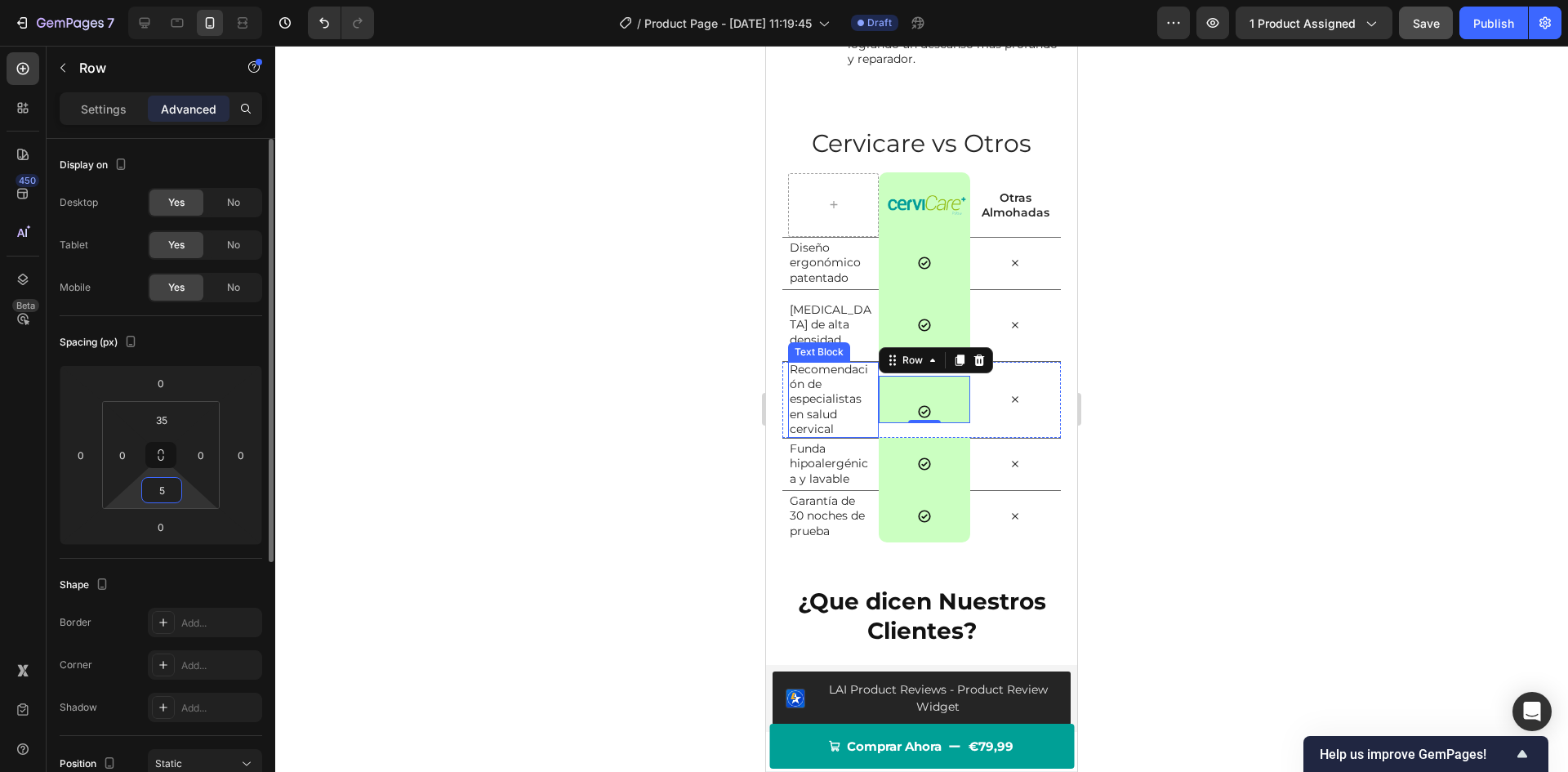
click at [167, 494] on input "5" at bounding box center [162, 490] width 32 height 24
click at [167, 493] on input "5" at bounding box center [162, 490] width 32 height 24
type input "35"
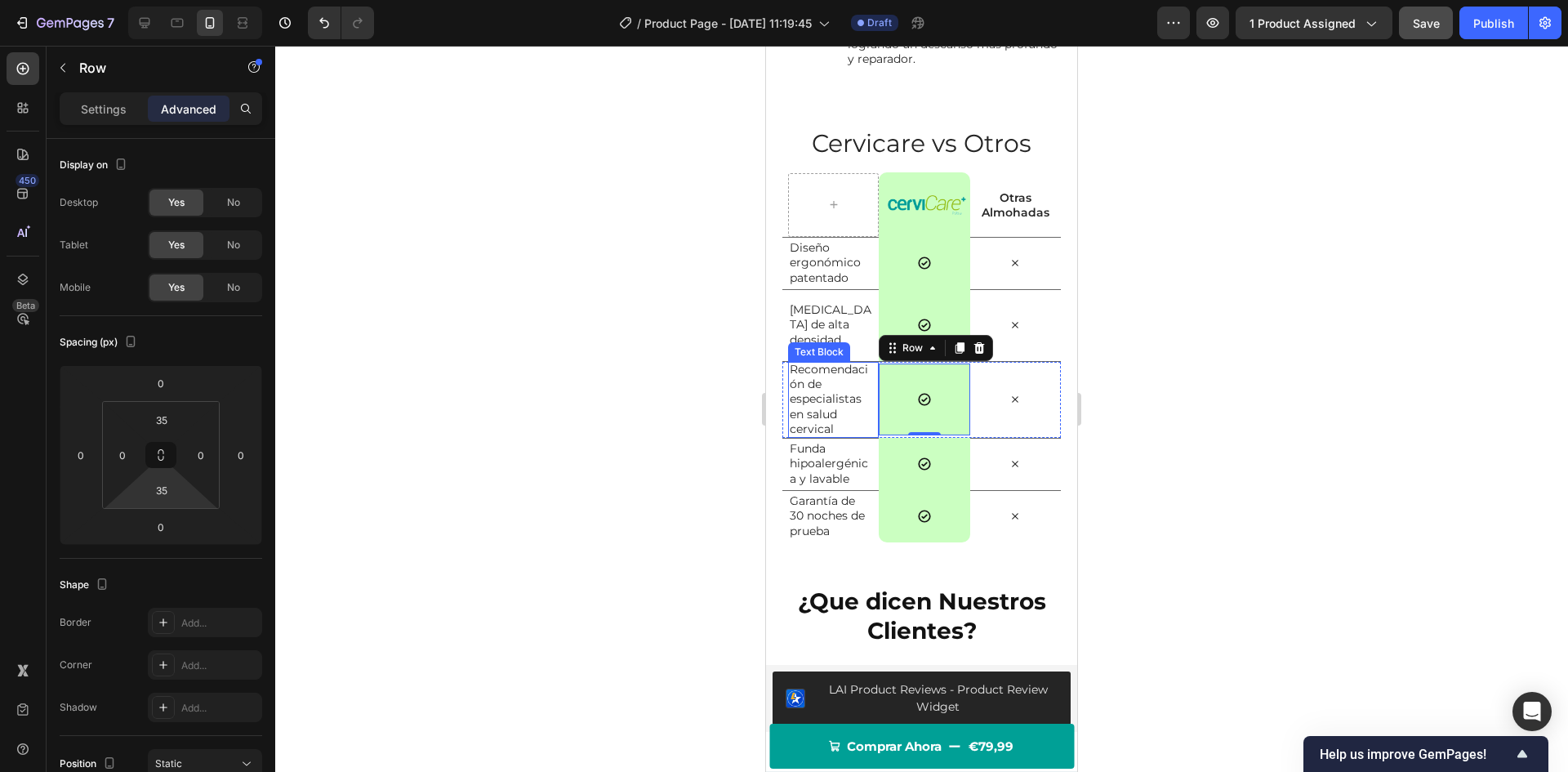
click at [498, 485] on div at bounding box center [922, 409] width 1293 height 726
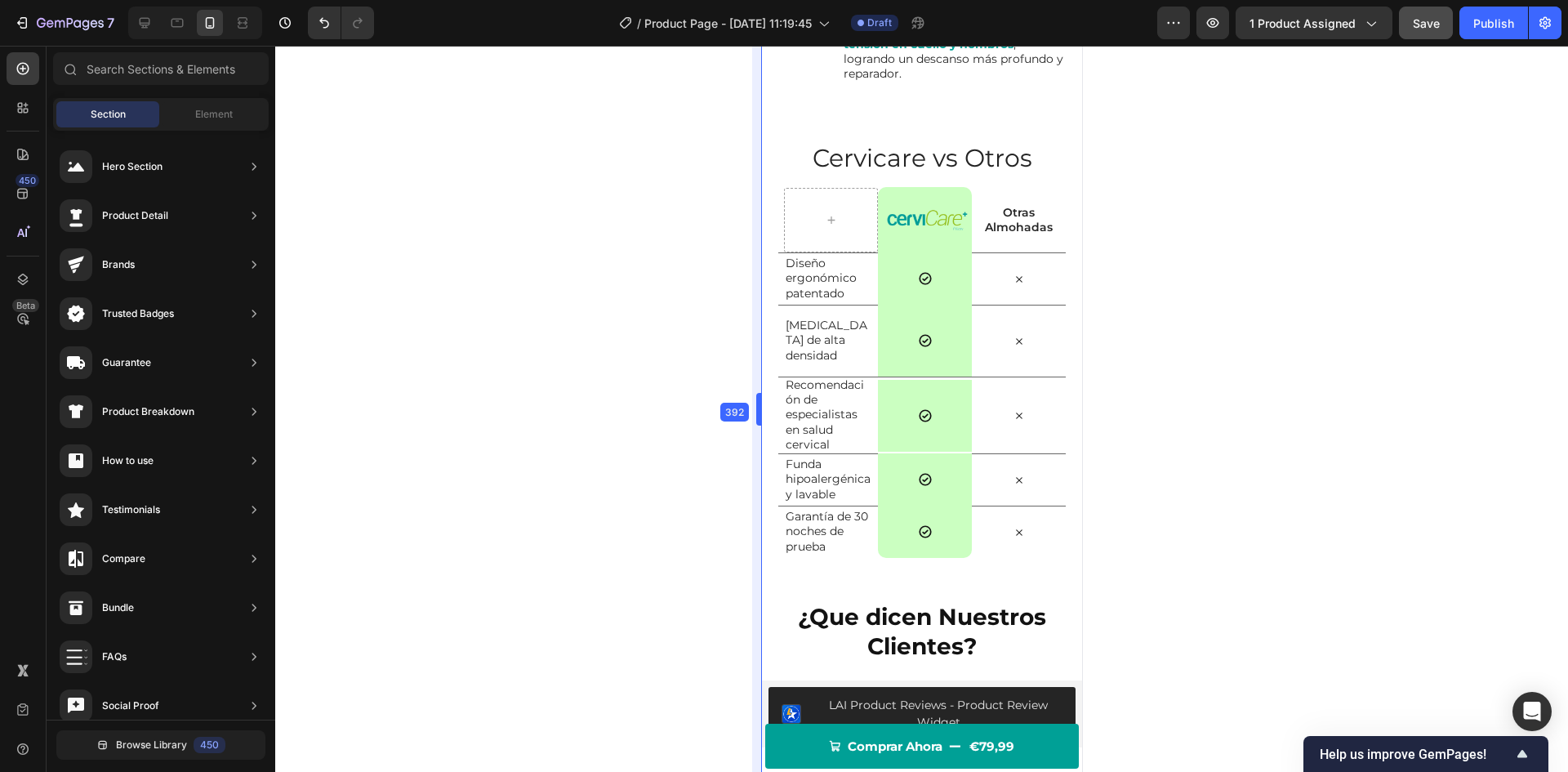
scroll to position [3120, 0]
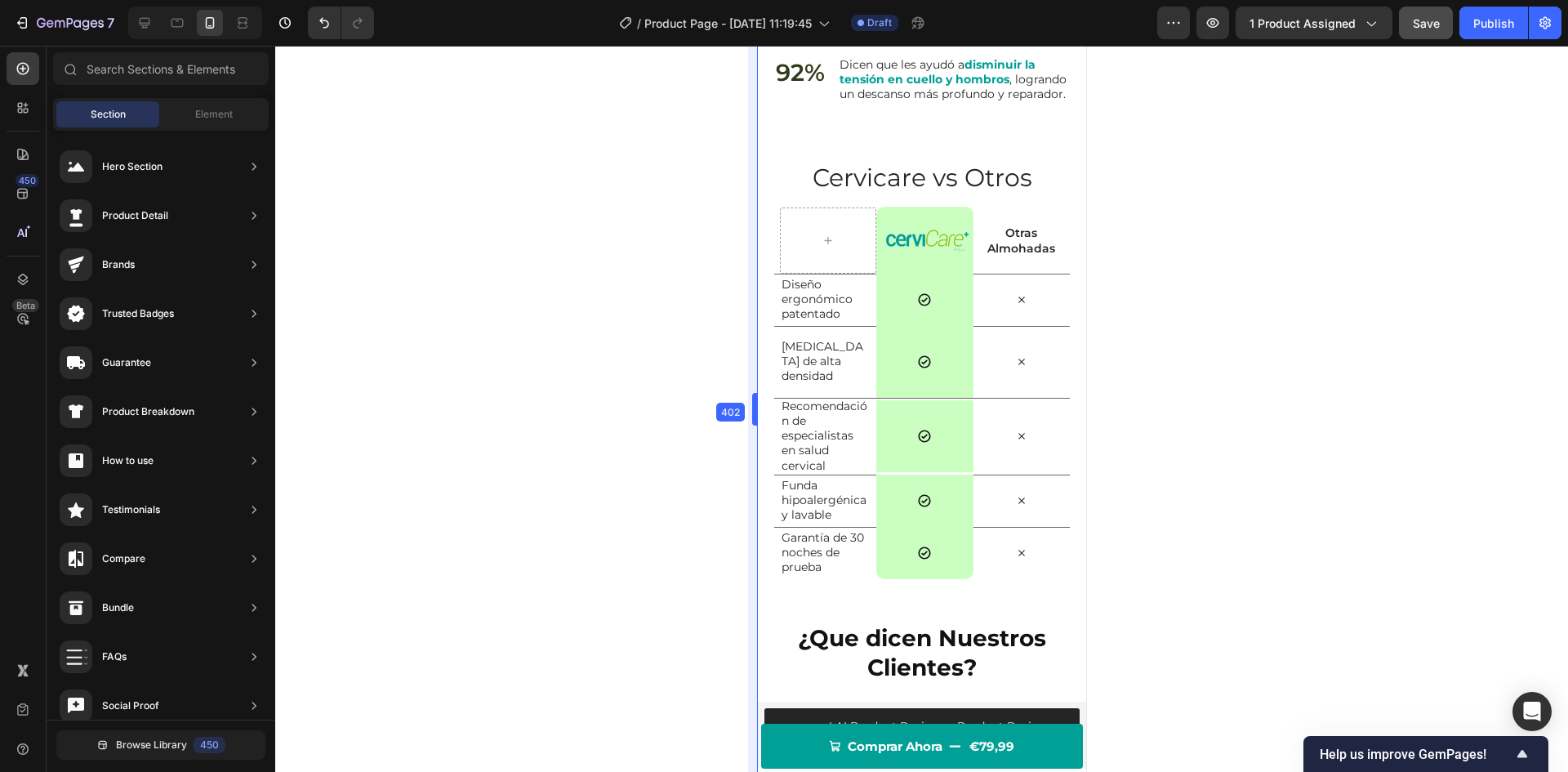
drag, startPoint x: 761, startPoint y: 503, endPoint x: 744, endPoint y: 515, distance: 20.8
click at [690, 510] on div at bounding box center [922, 409] width 1293 height 726
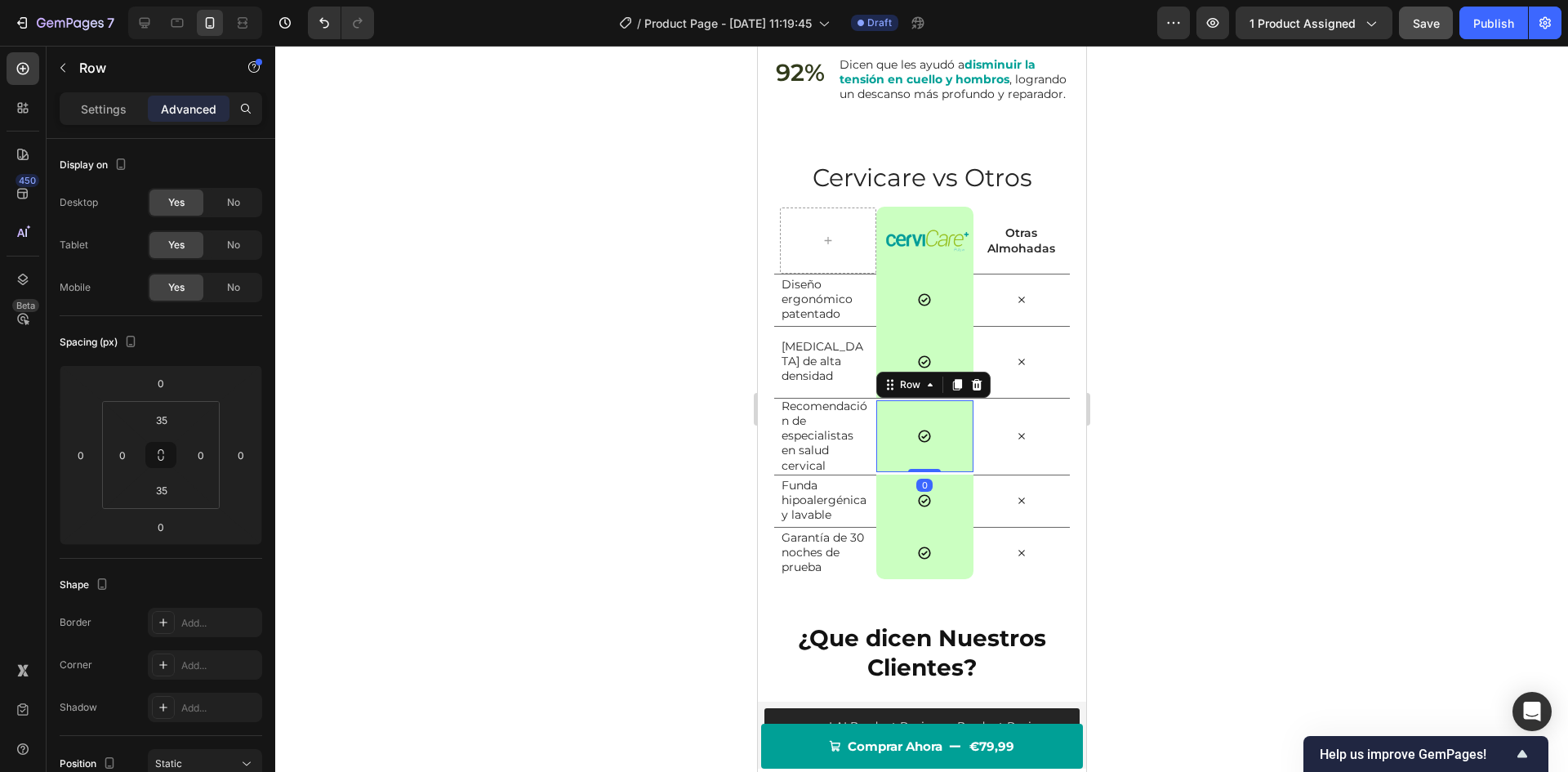
click at [895, 472] on div "Icon Row 0" at bounding box center [923, 436] width 97 height 72
click at [169, 426] on input "35" at bounding box center [162, 419] width 32 height 24
type input "48"
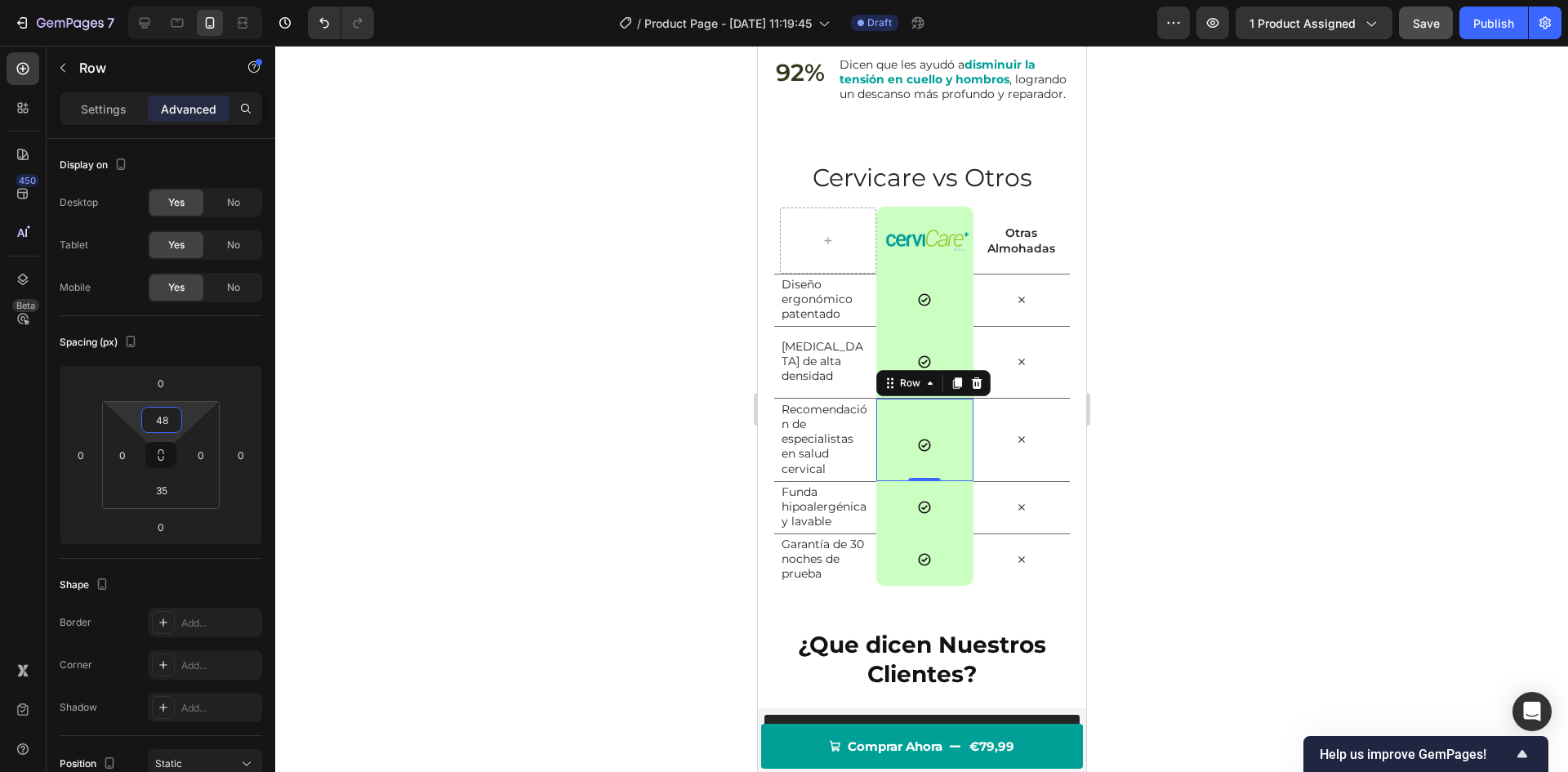
click at [487, 438] on div at bounding box center [922, 409] width 1293 height 726
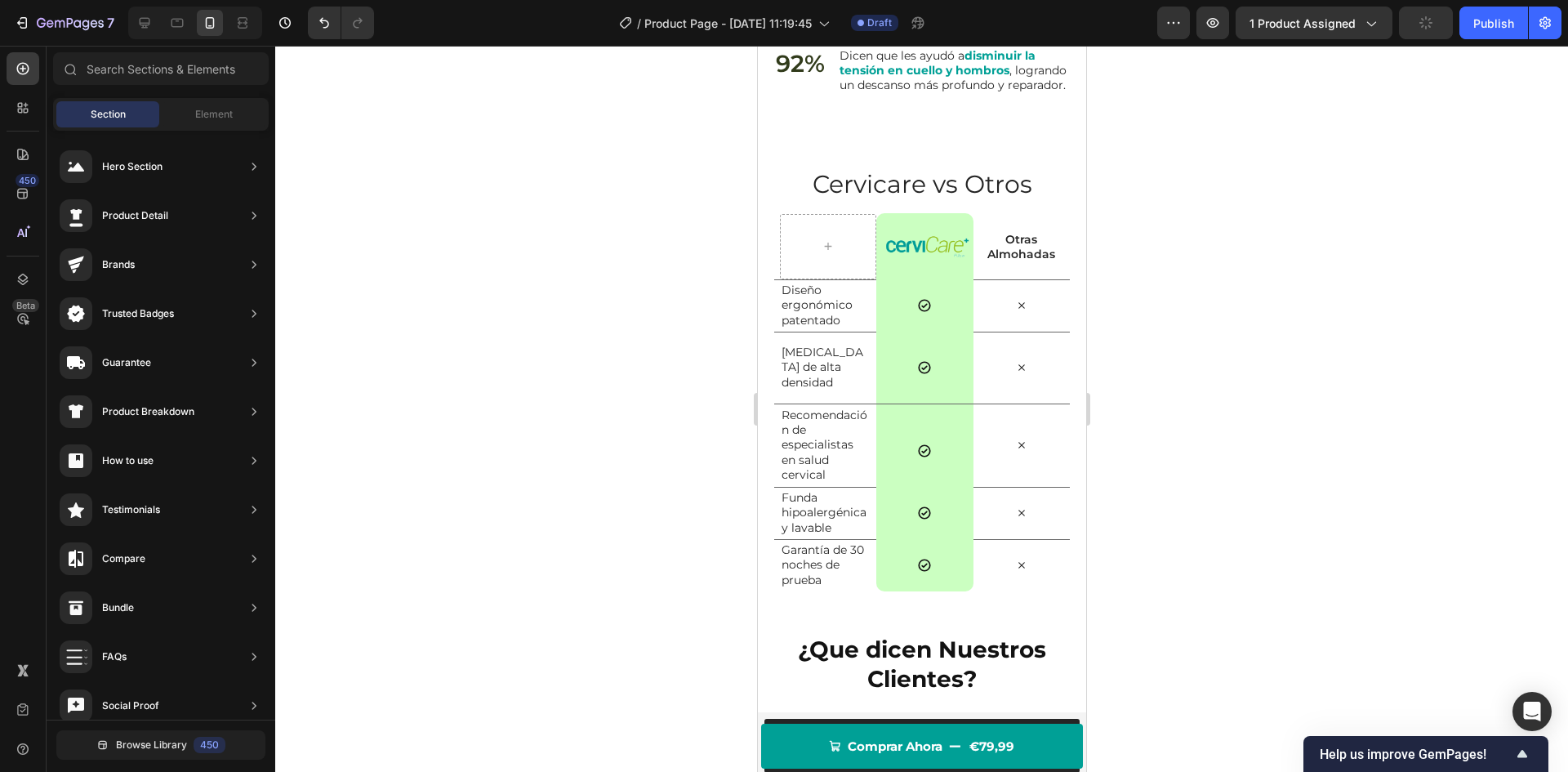
scroll to position [3089, 0]
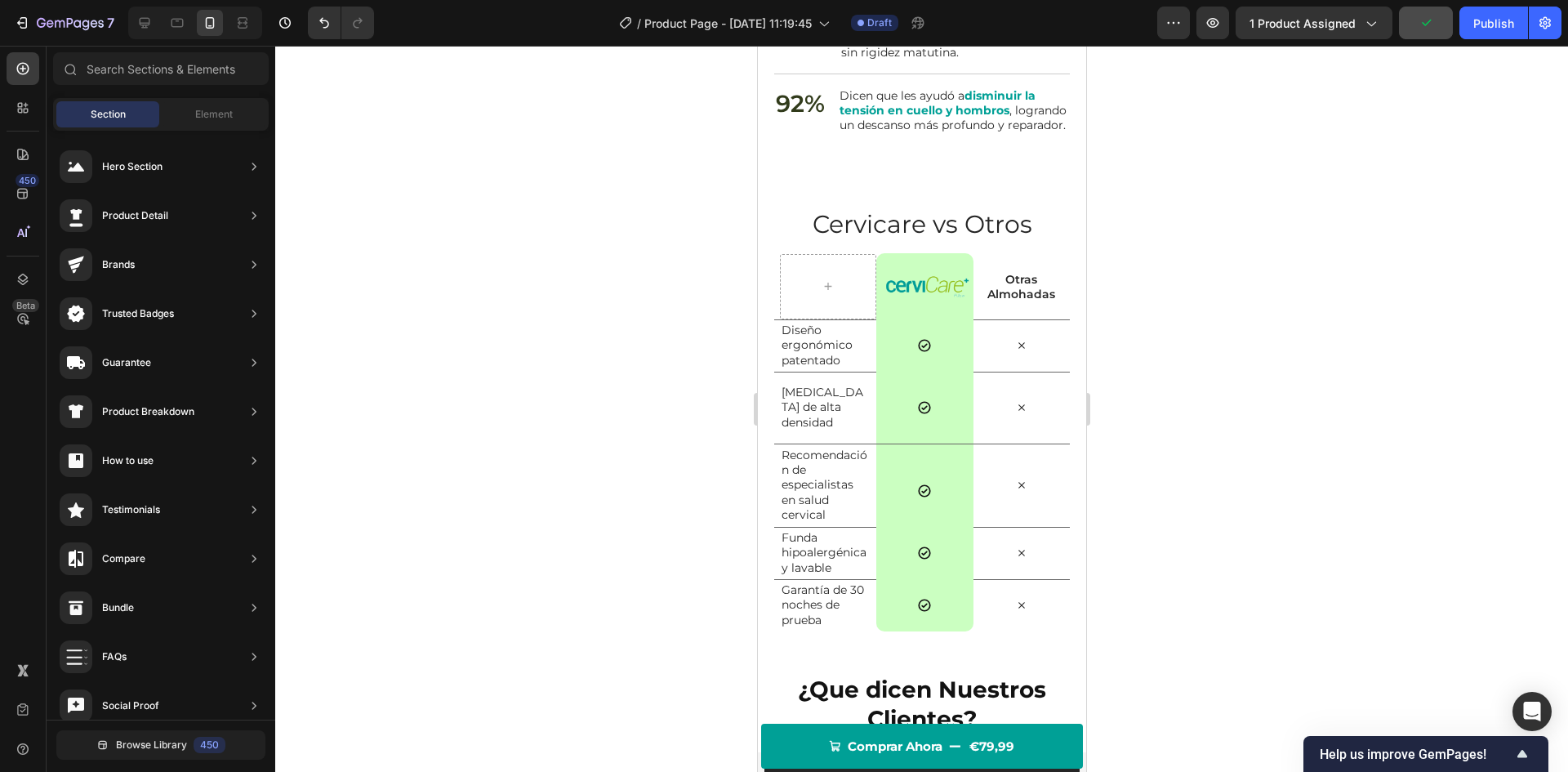
drag, startPoint x: 1079, startPoint y: 522, endPoint x: 1845, endPoint y: 562, distance: 767.0
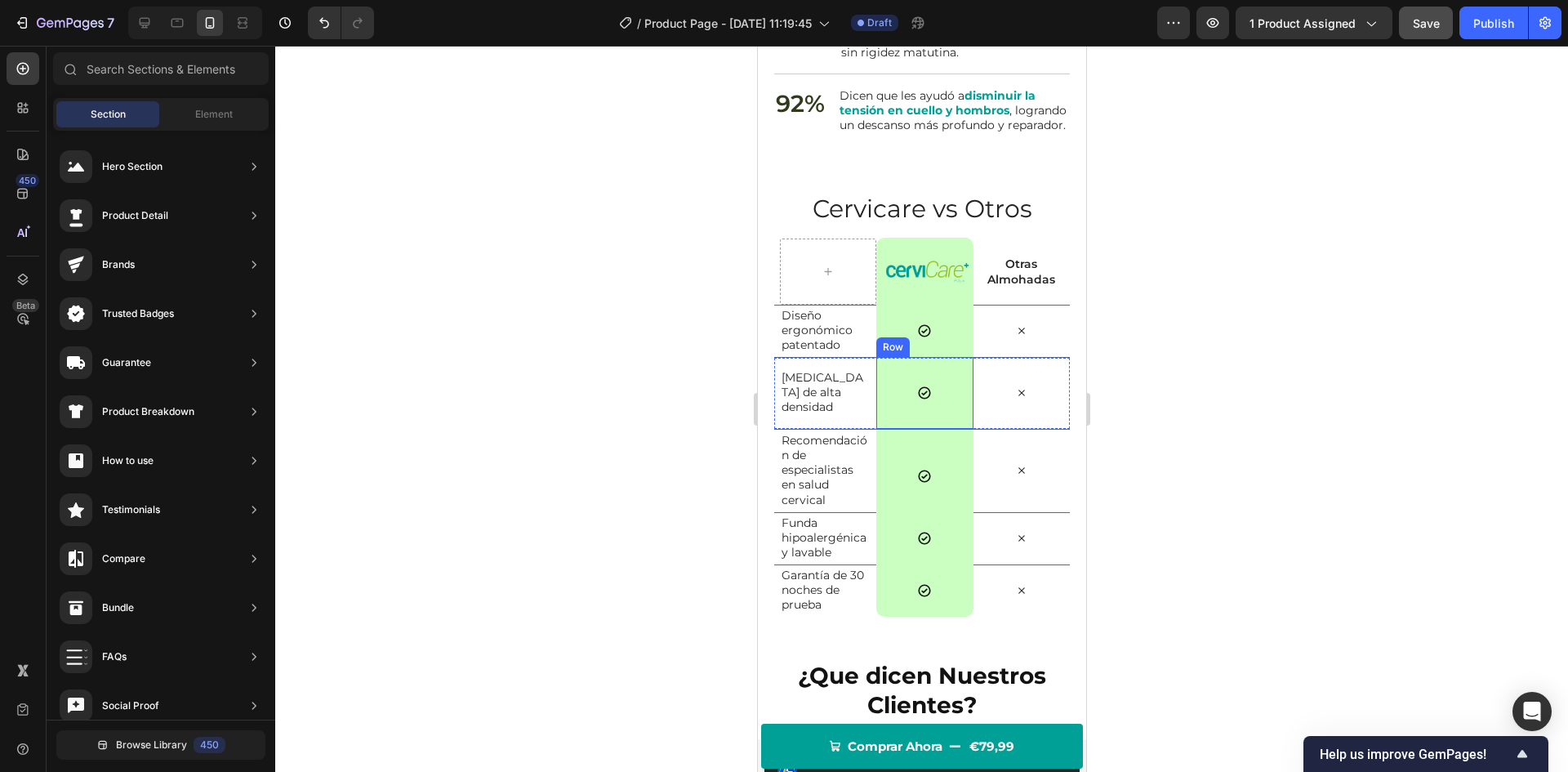
click at [955, 429] on div "Icon Row" at bounding box center [923, 393] width 97 height 72
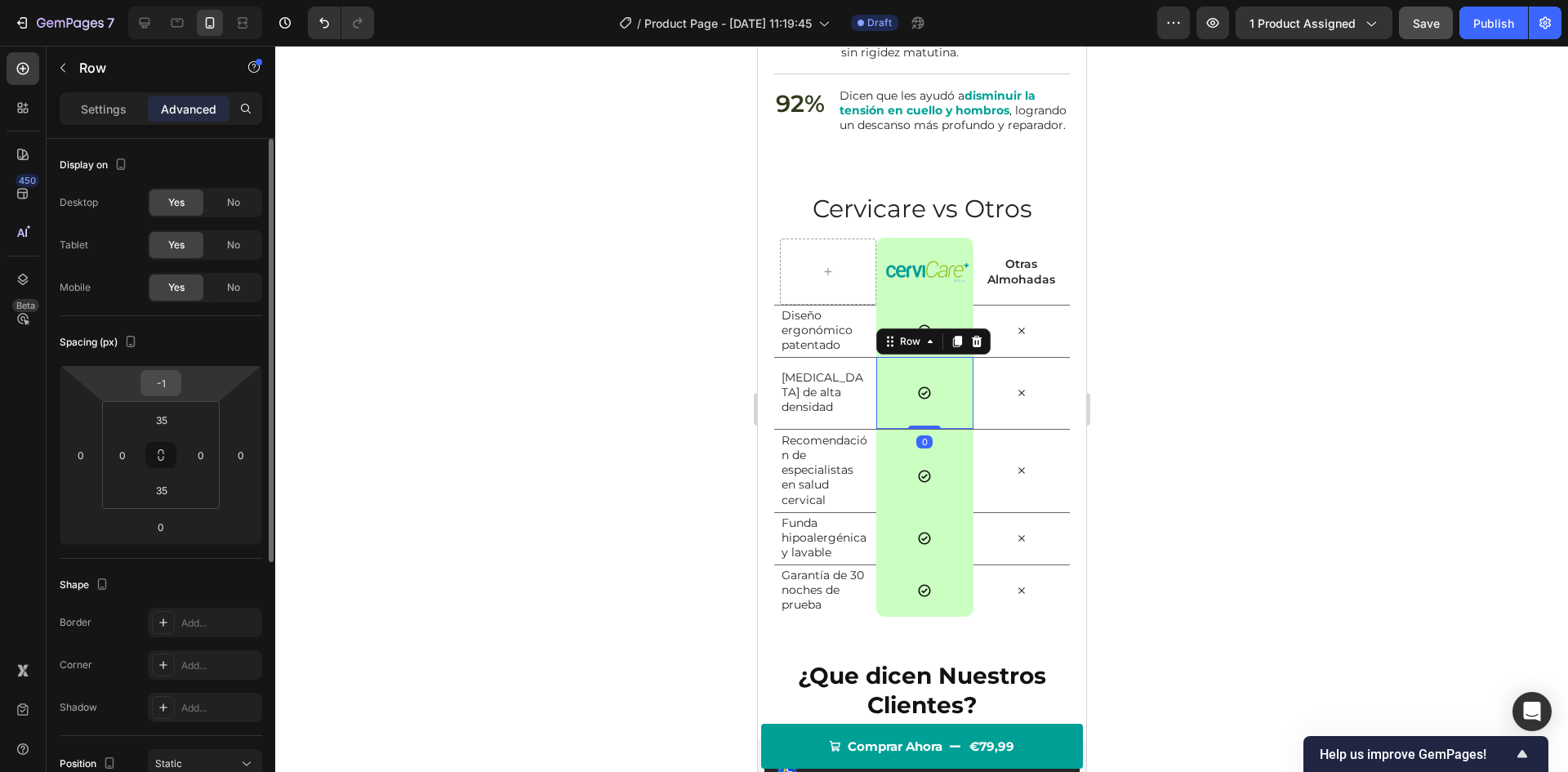
click at [175, 378] on input "-1" at bounding box center [161, 382] width 32 height 24
type input "0"
click at [513, 375] on div at bounding box center [922, 409] width 1293 height 726
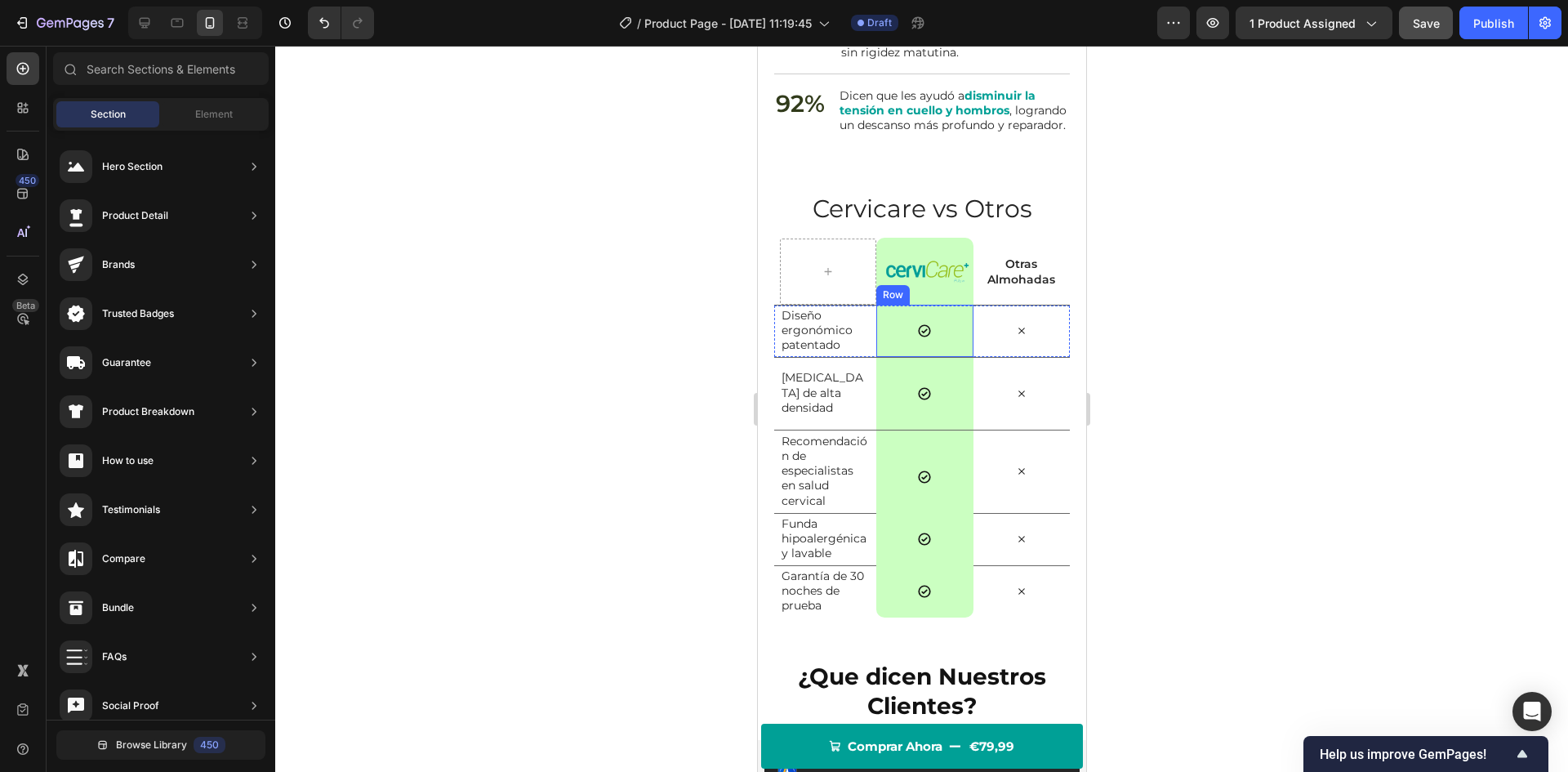
click at [898, 341] on div "Icon Row" at bounding box center [923, 331] width 97 height 52
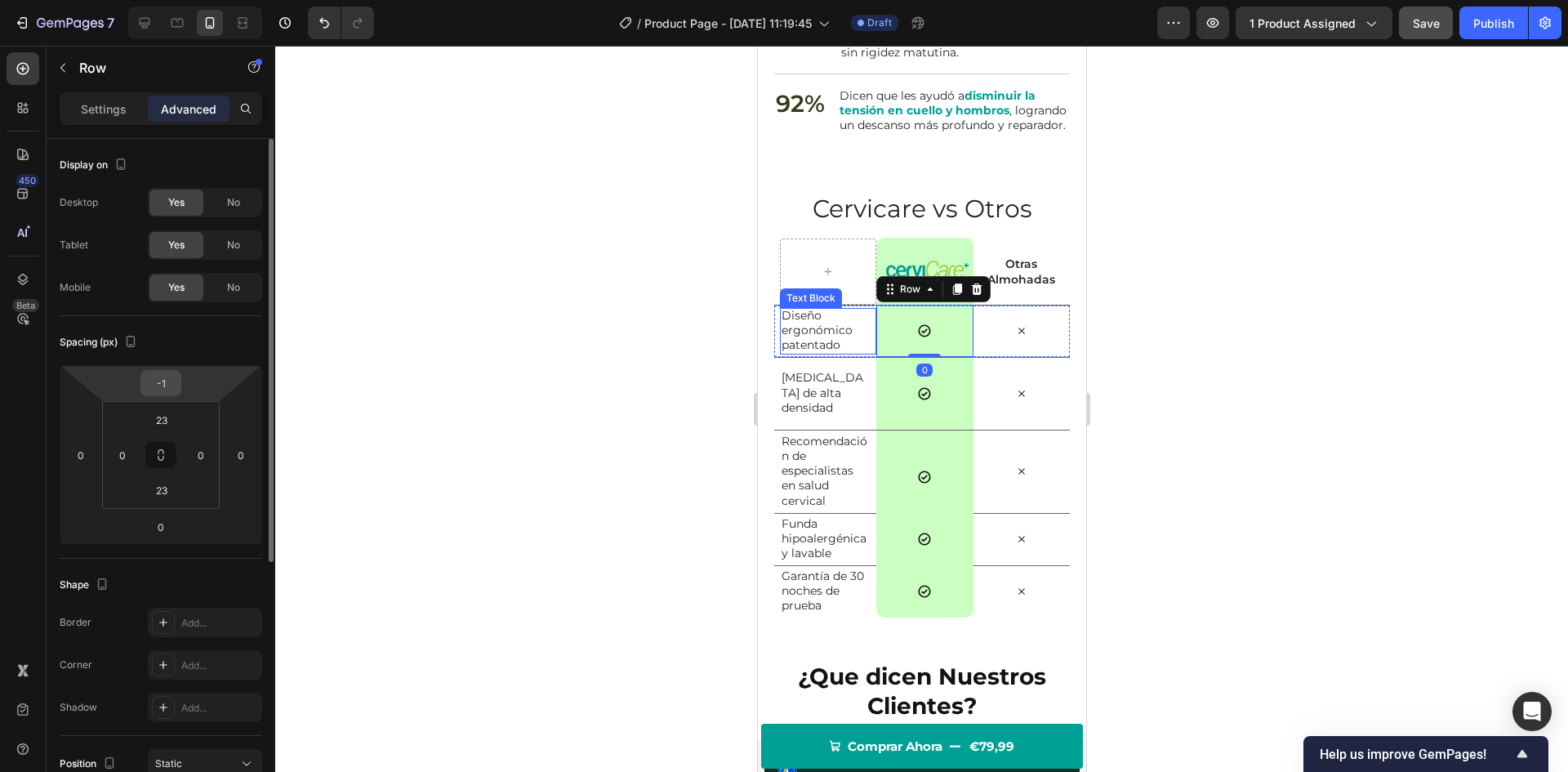
click at [163, 377] on input "-1" at bounding box center [161, 382] width 32 height 24
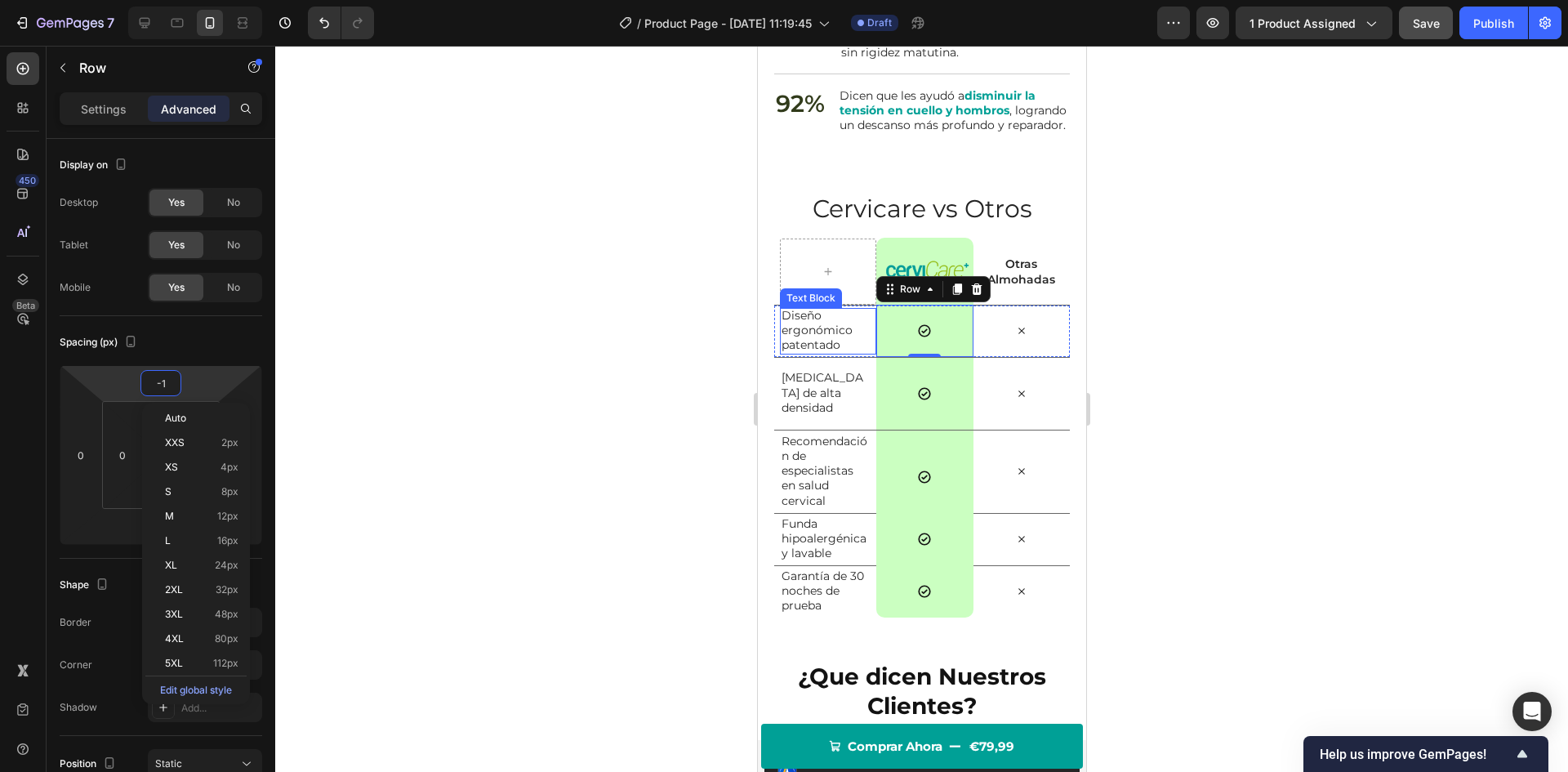
type input "0"
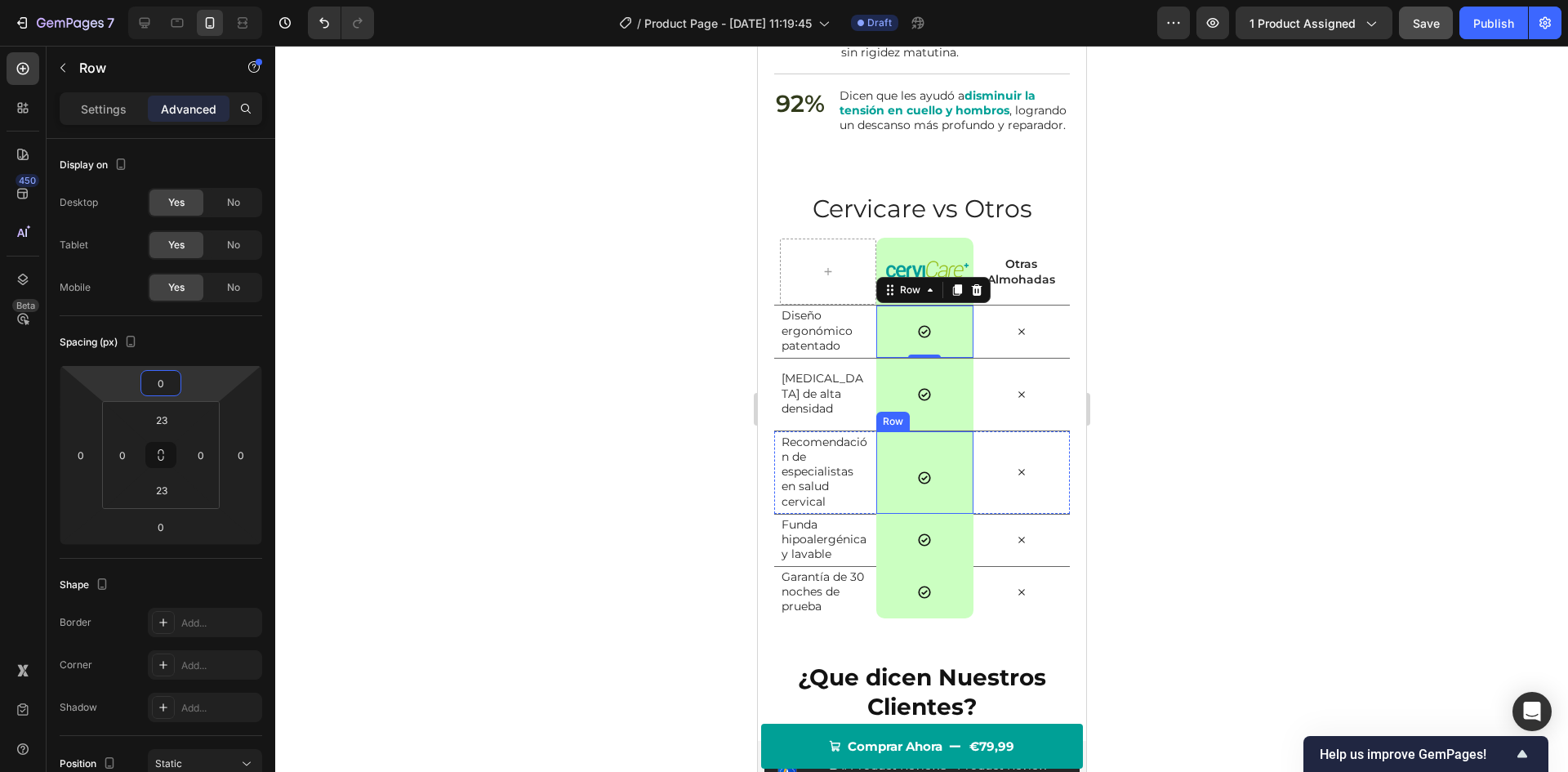
click at [902, 506] on div "Icon Row" at bounding box center [923, 472] width 97 height 82
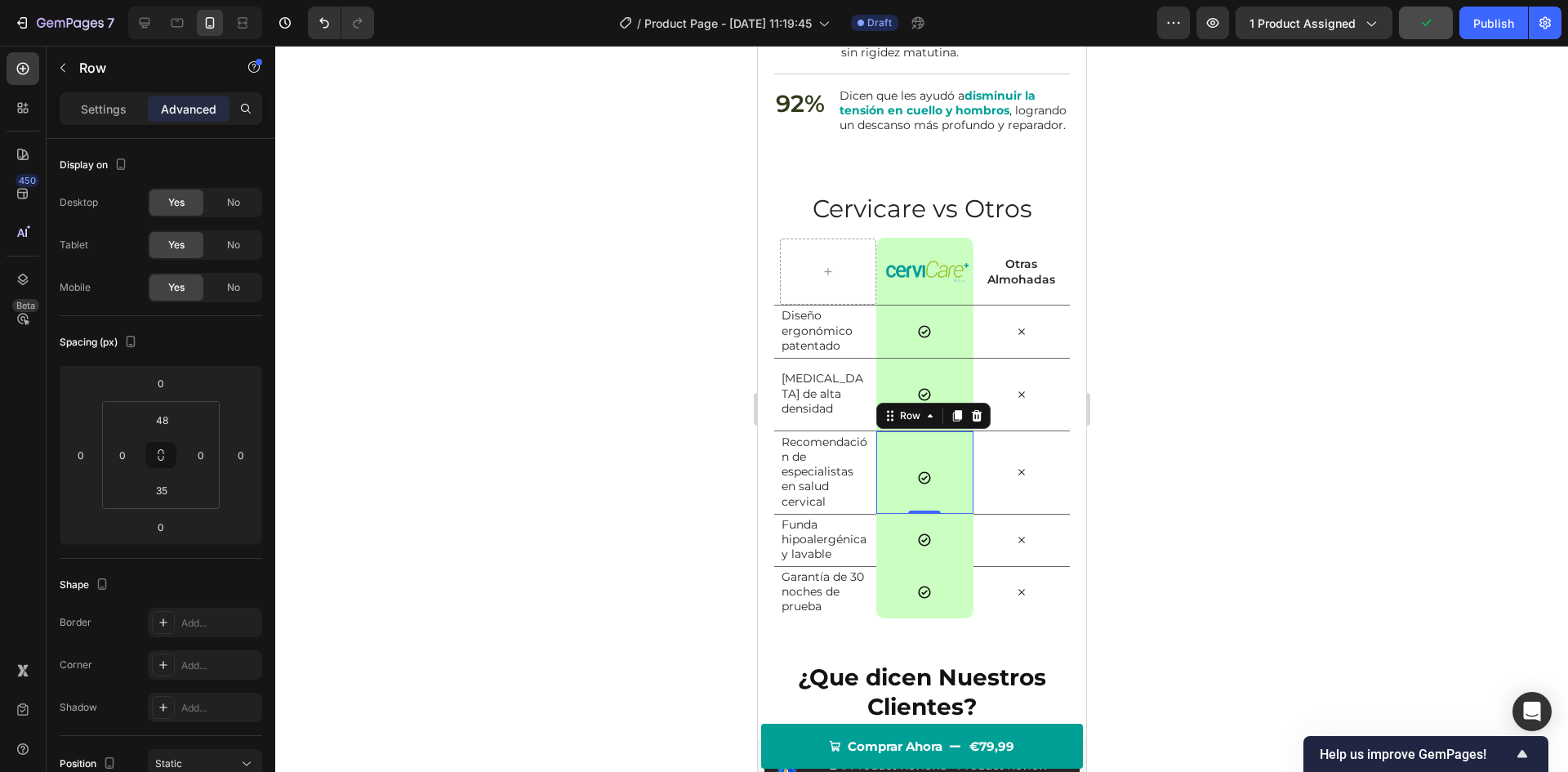
click at [641, 539] on div at bounding box center [922, 409] width 1293 height 726
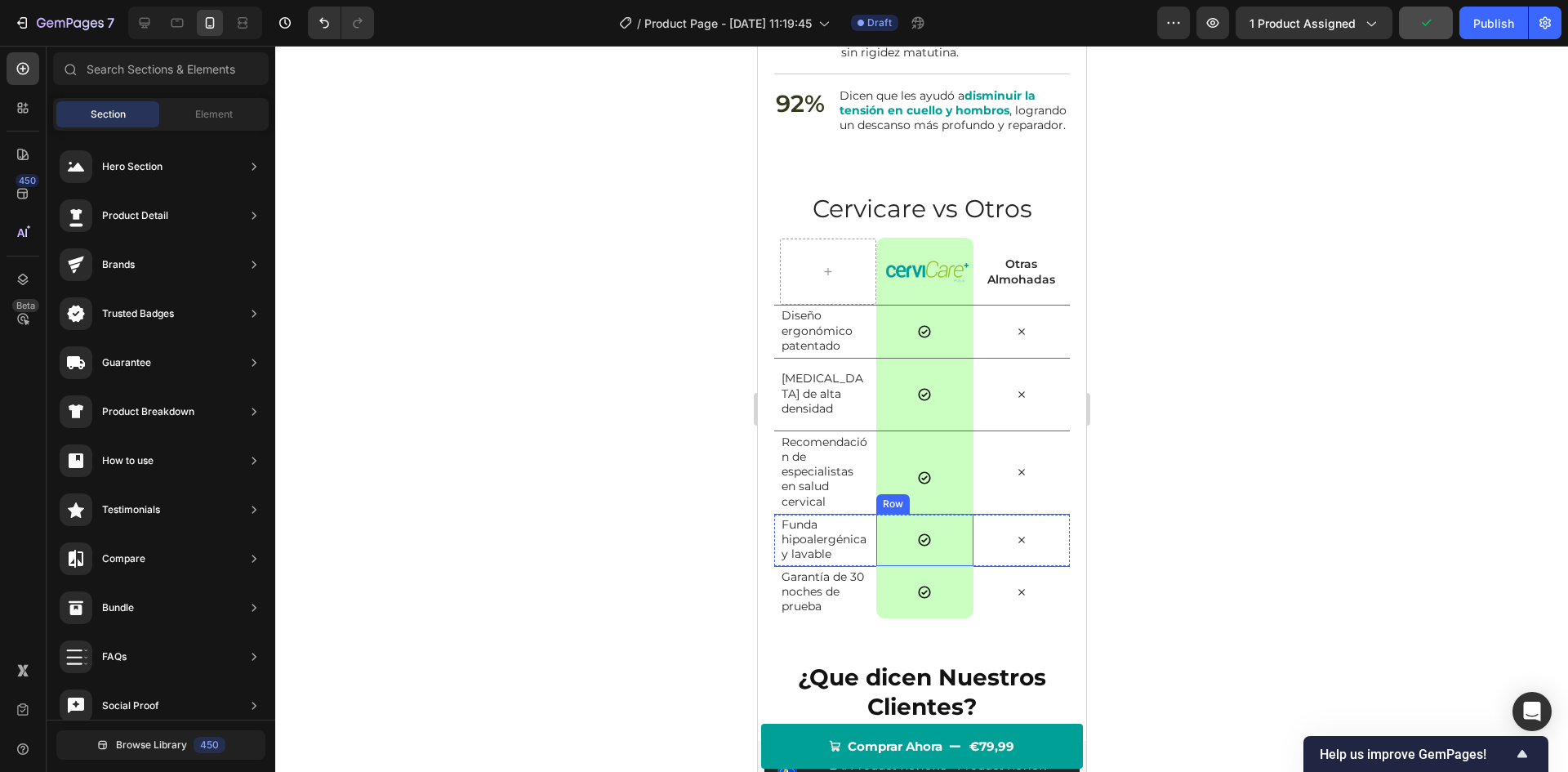
click at [895, 560] on div "Icon Row" at bounding box center [923, 540] width 97 height 52
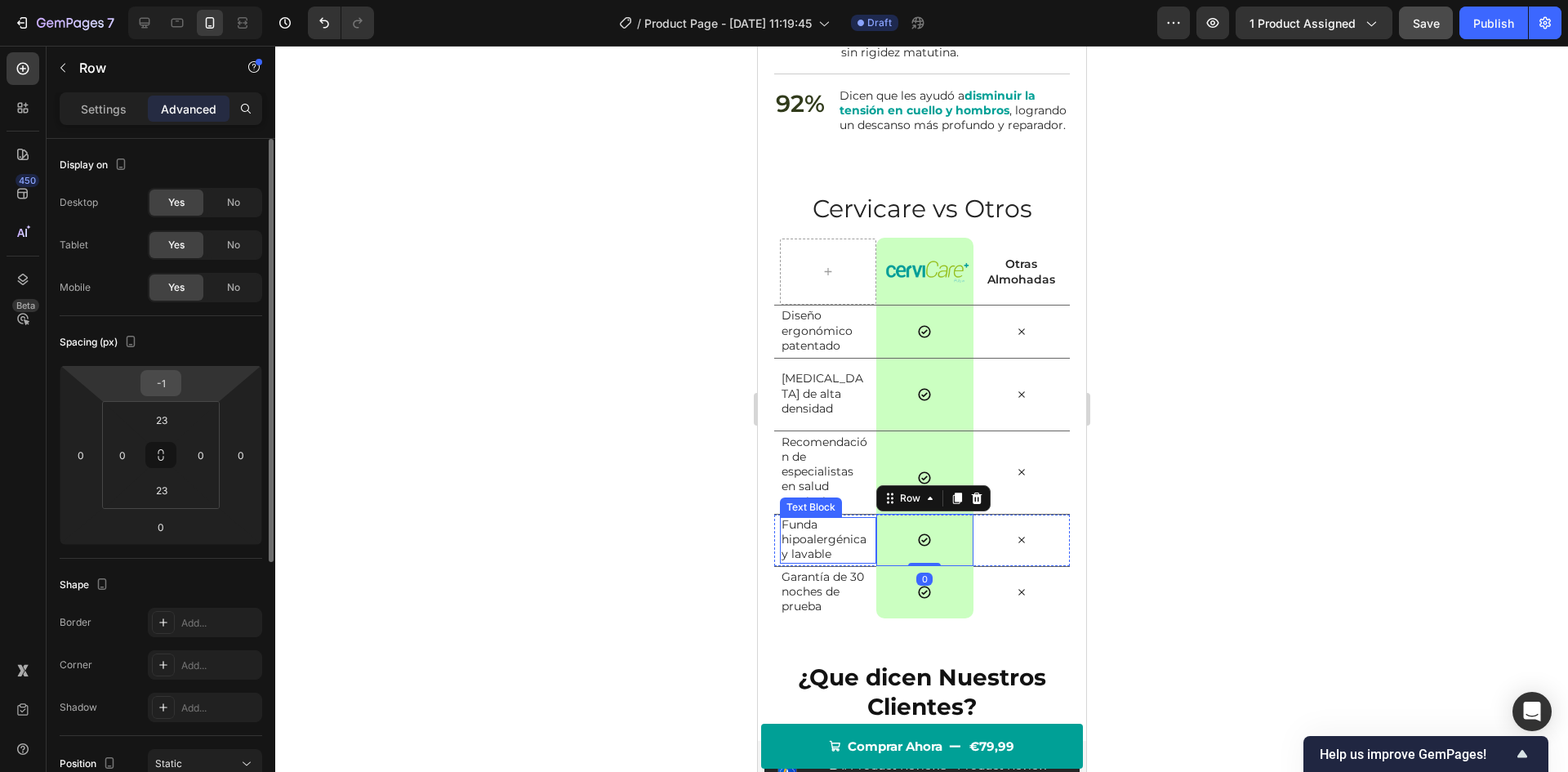
click at [167, 390] on input "-1" at bounding box center [161, 382] width 32 height 24
type input "0"
drag, startPoint x: 565, startPoint y: 520, endPoint x: 576, endPoint y: 531, distance: 15.6
click at [566, 520] on div at bounding box center [922, 409] width 1293 height 726
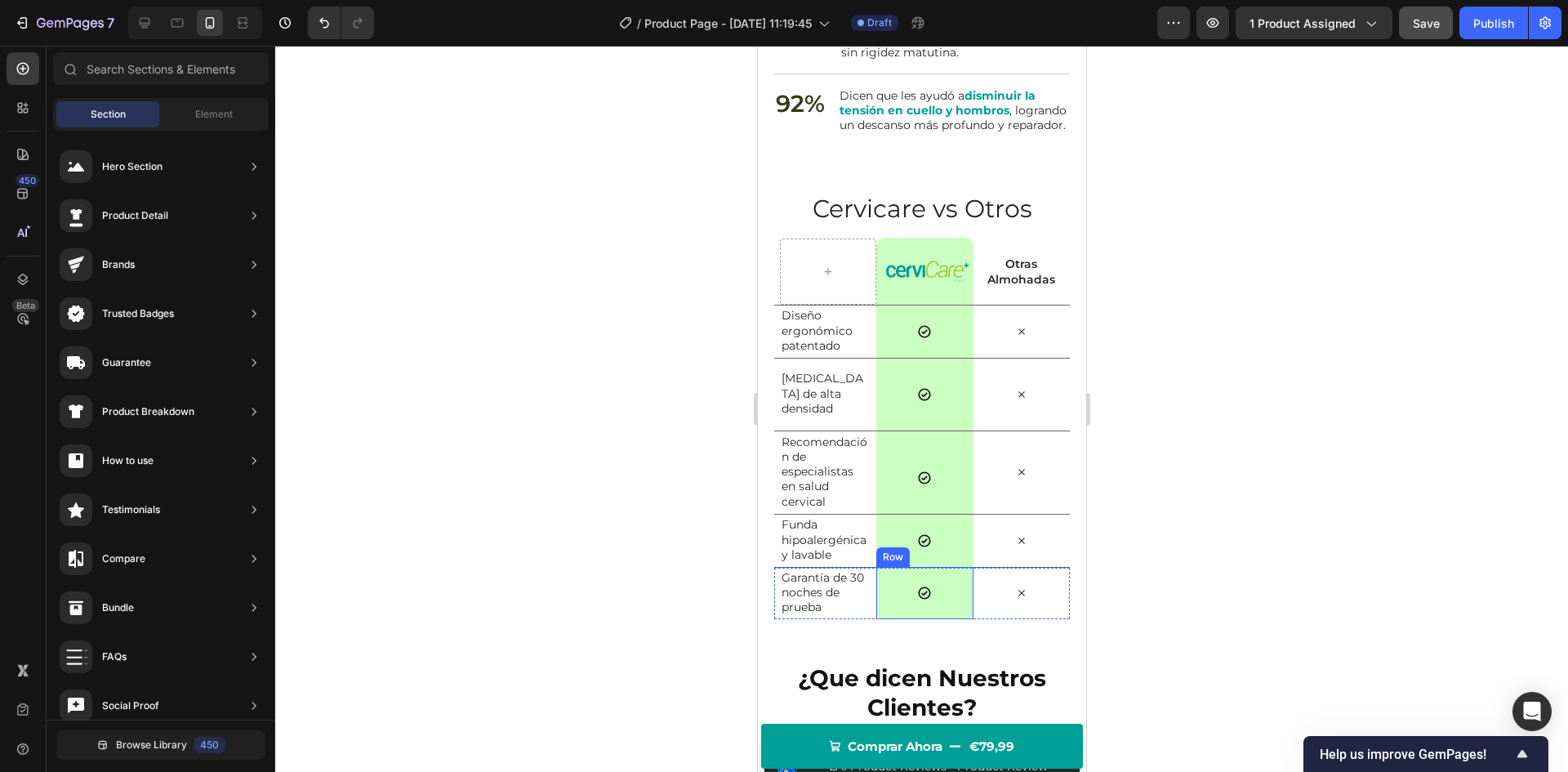
click at [893, 616] on div "Icon Row" at bounding box center [923, 593] width 97 height 52
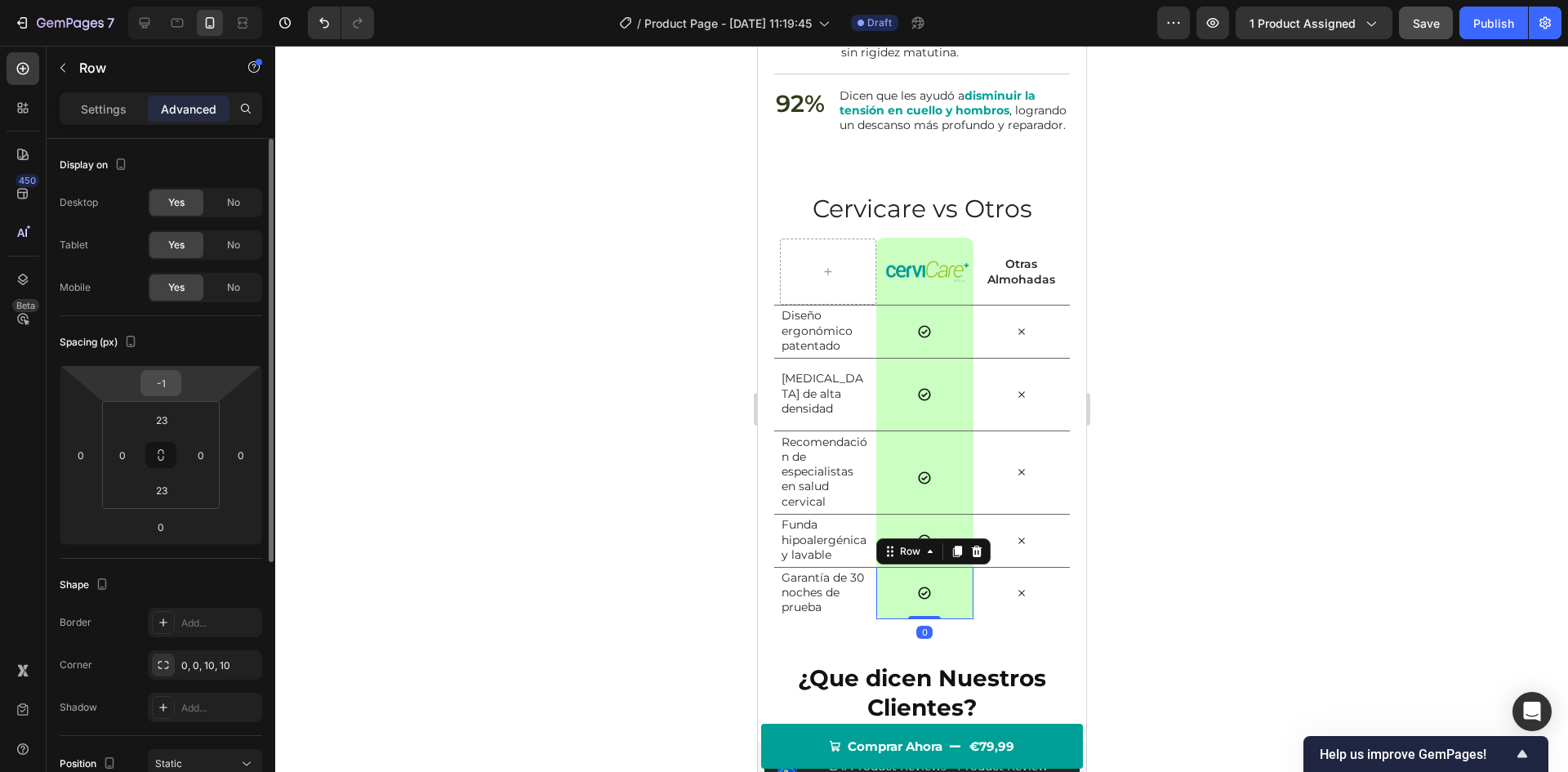
click at [158, 387] on input "-1" at bounding box center [161, 382] width 32 height 24
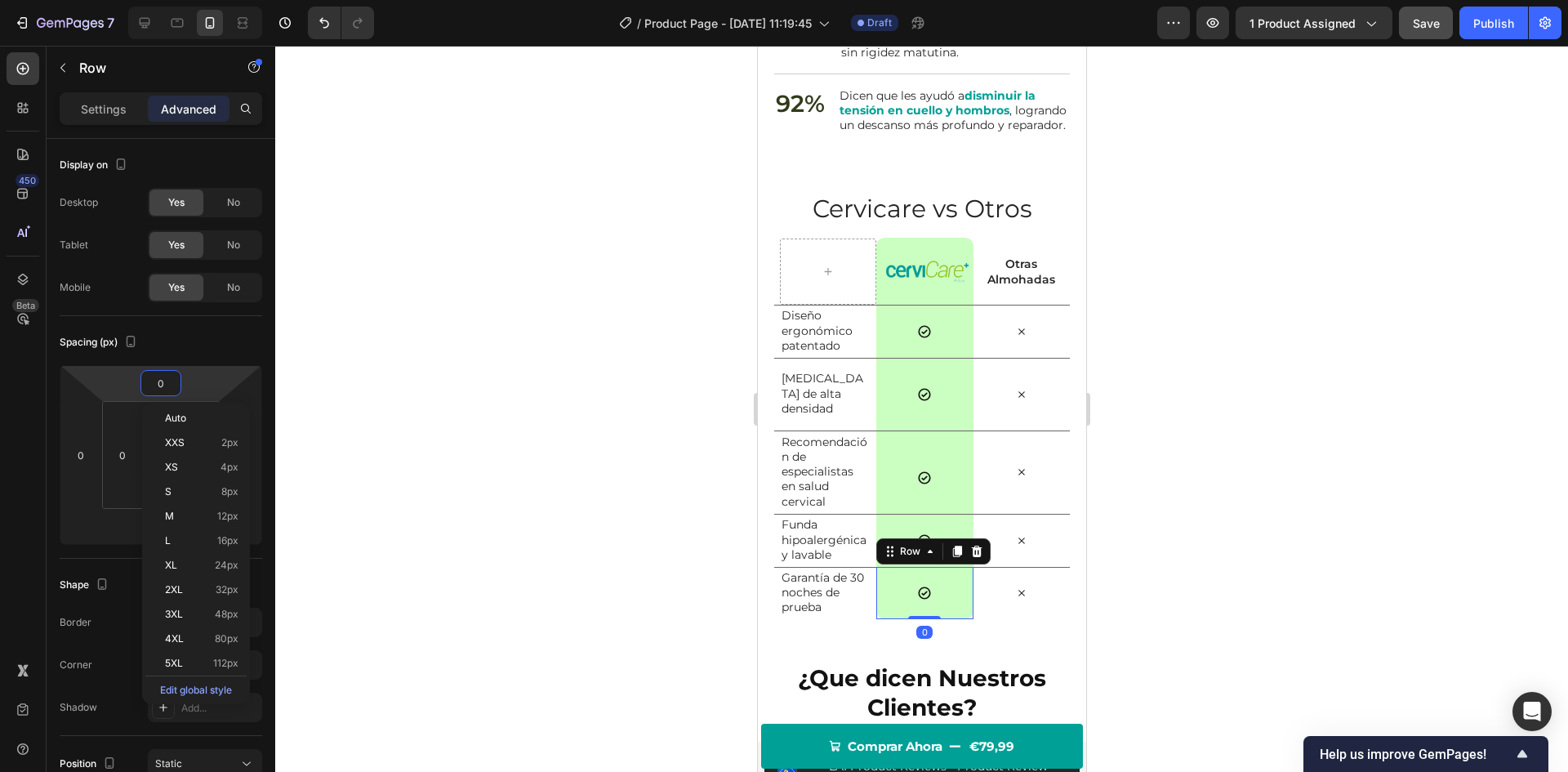
type input "0"
click at [478, 361] on div at bounding box center [922, 409] width 1293 height 726
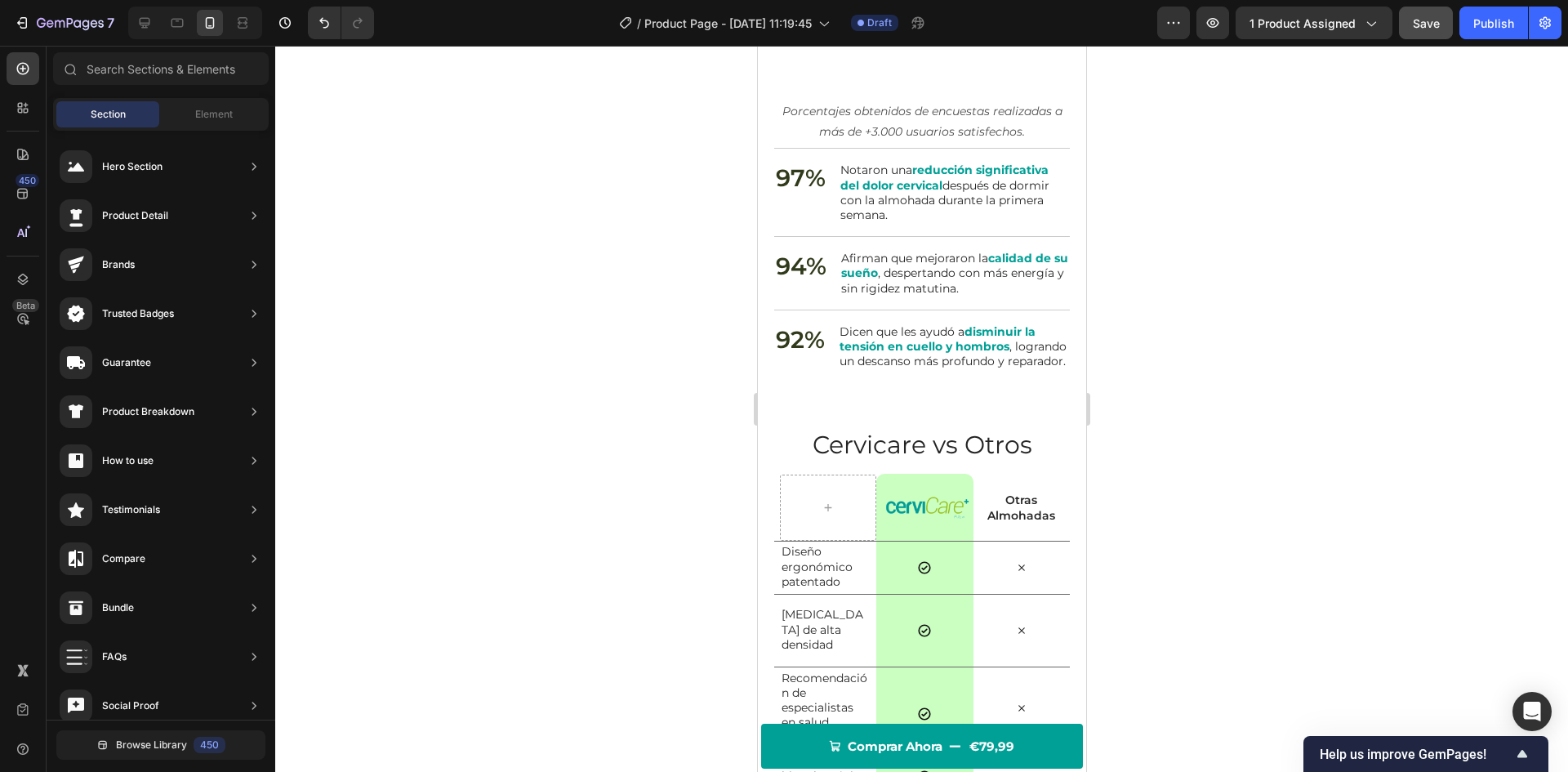
scroll to position [2830, 0]
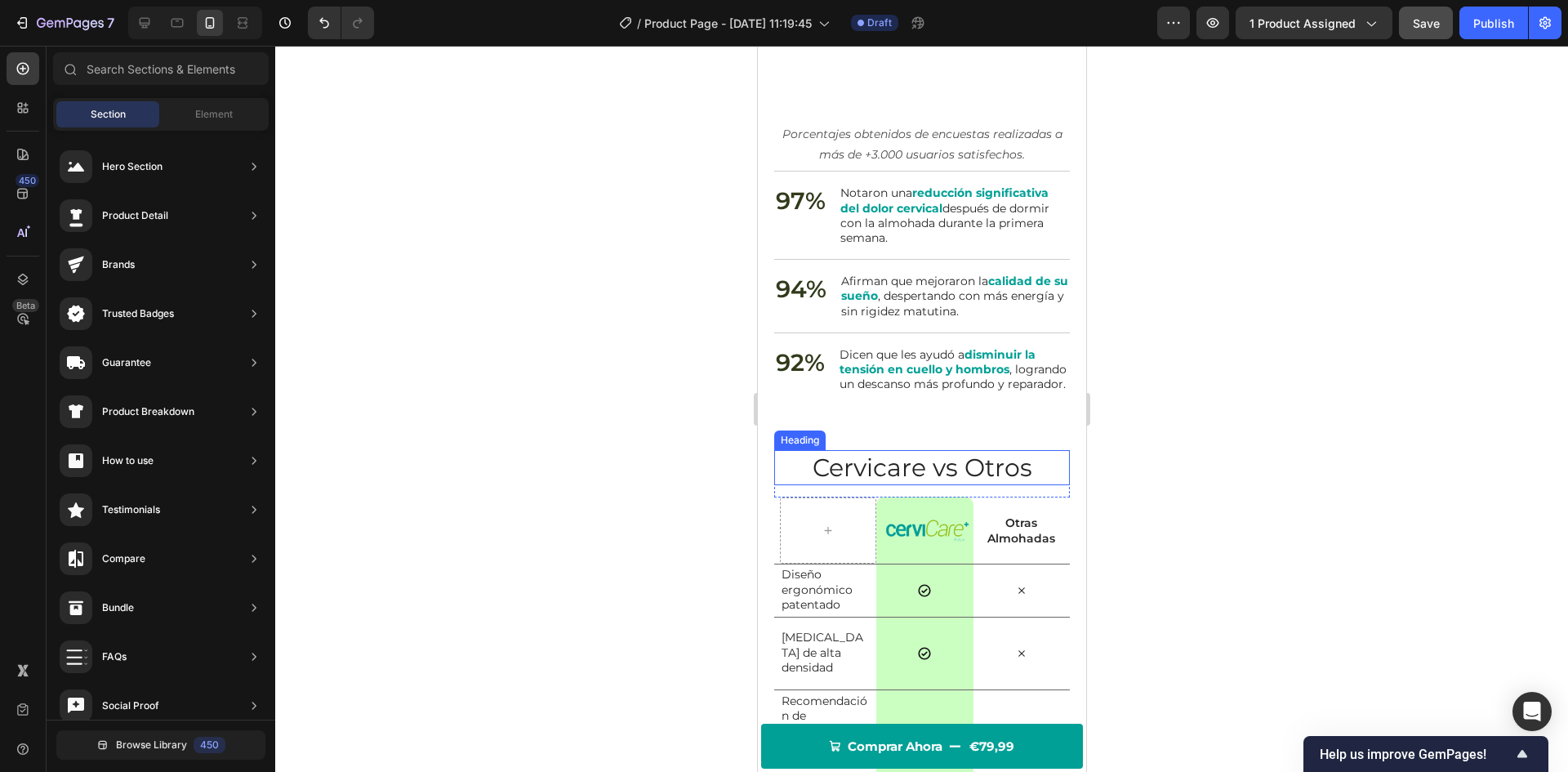
click at [983, 486] on h2 "Cervicare vs Otros" at bounding box center [921, 467] width 296 height 35
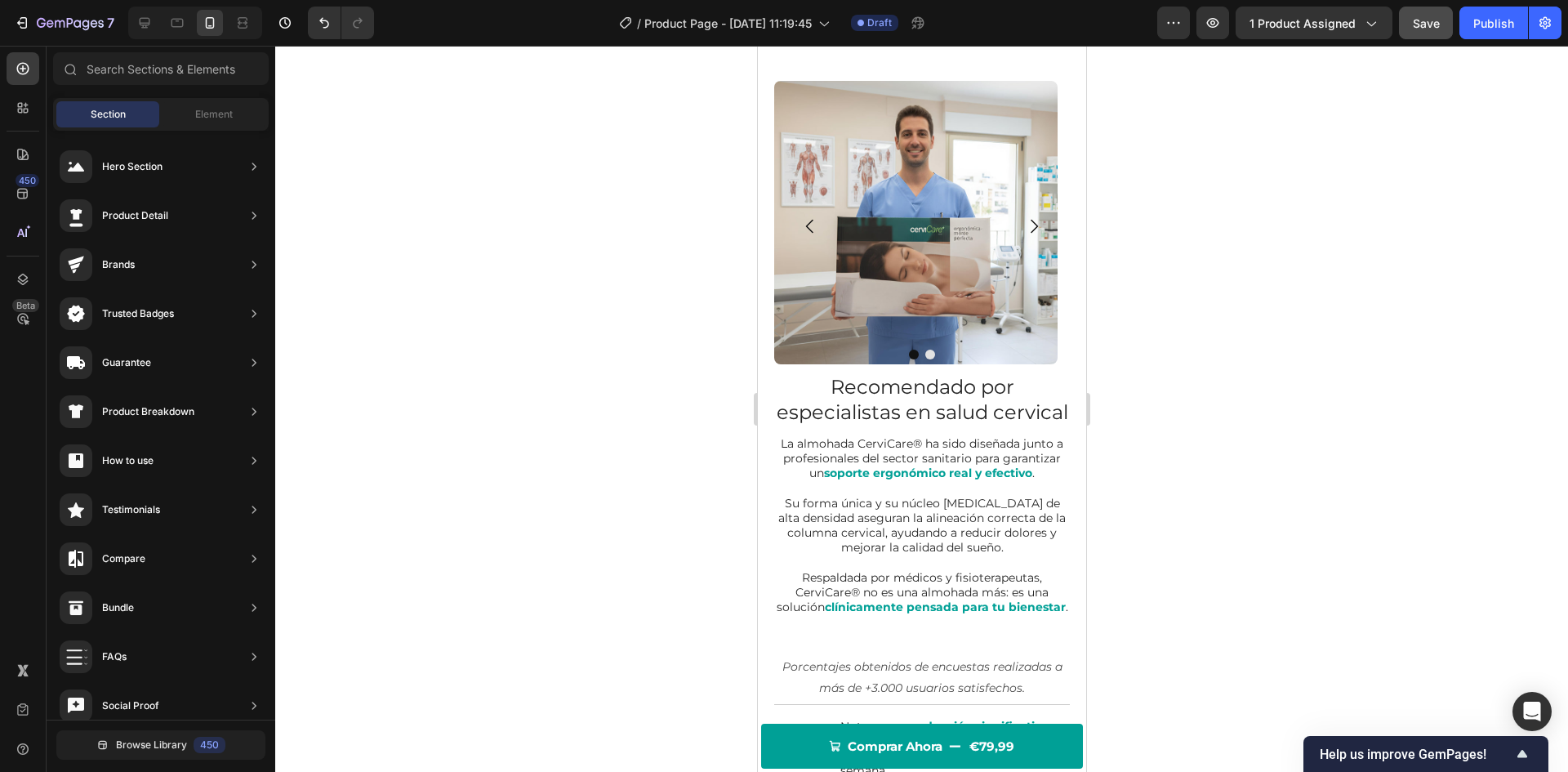
scroll to position [2246, 0]
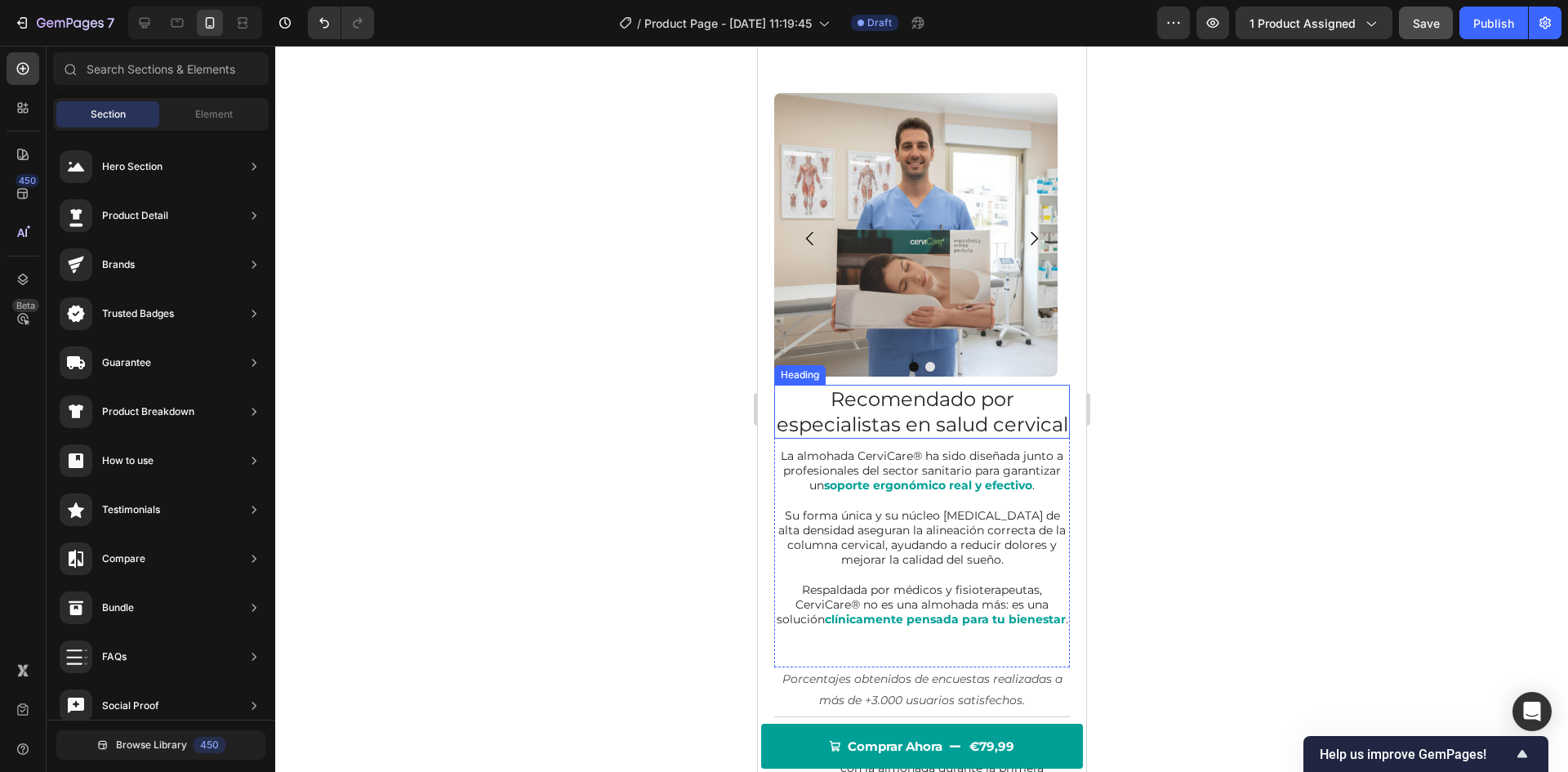
click at [921, 426] on h2 "Recomendado por especialistas en salud cervical" at bounding box center [921, 411] width 296 height 54
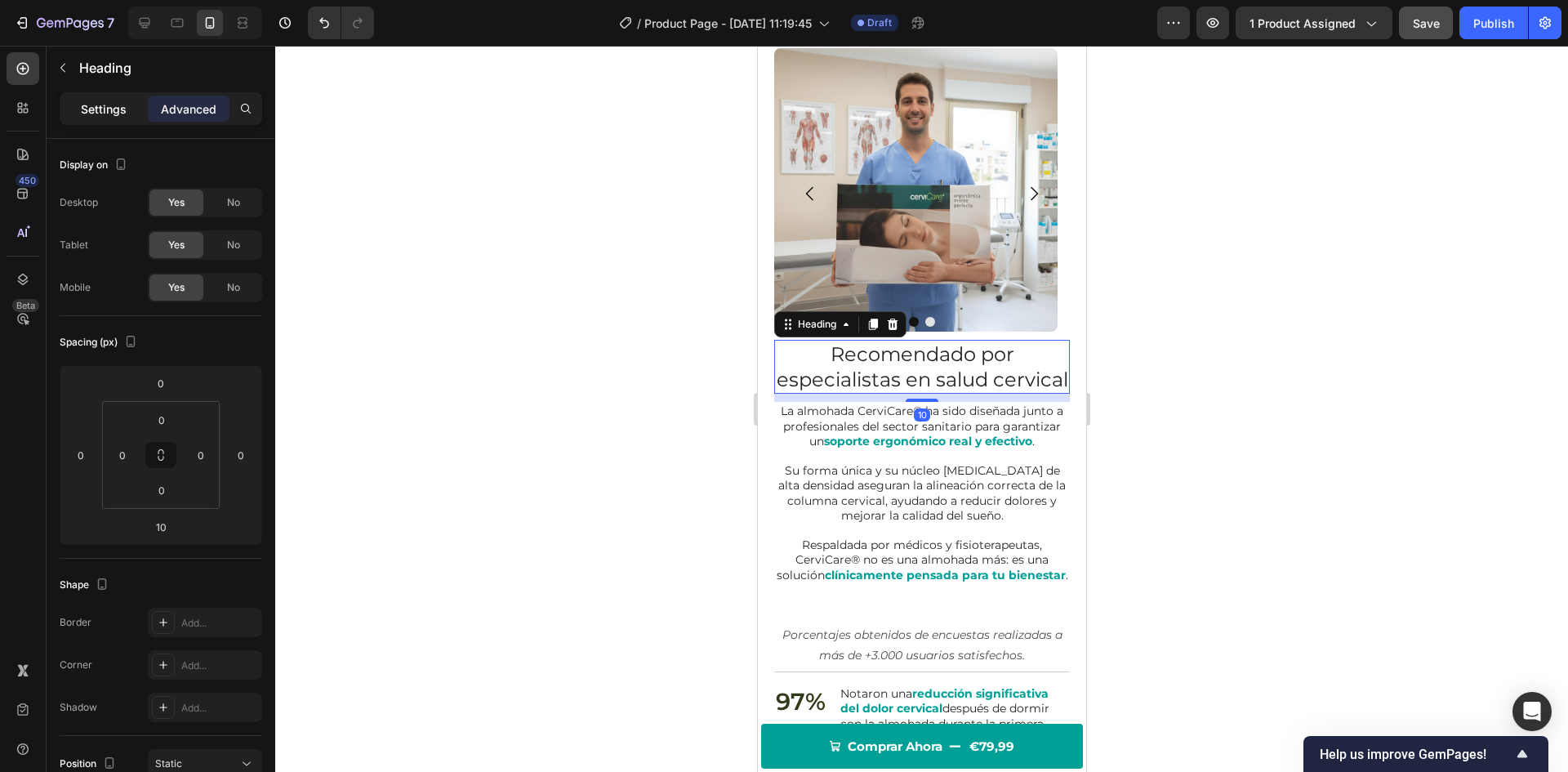
click at [122, 107] on p "Settings" at bounding box center [103, 109] width 46 height 17
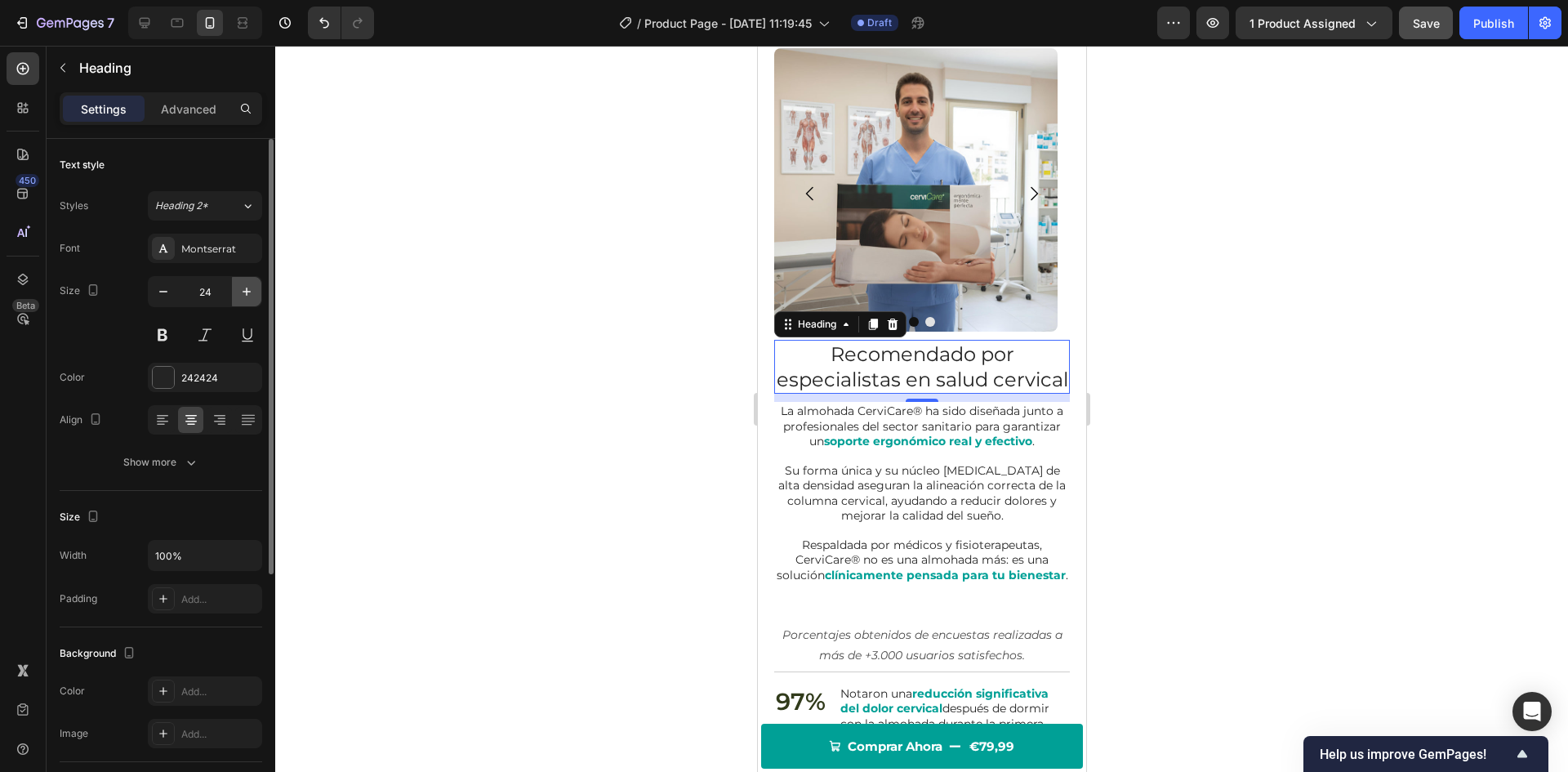
click at [251, 296] on icon "button" at bounding box center [246, 291] width 17 height 17
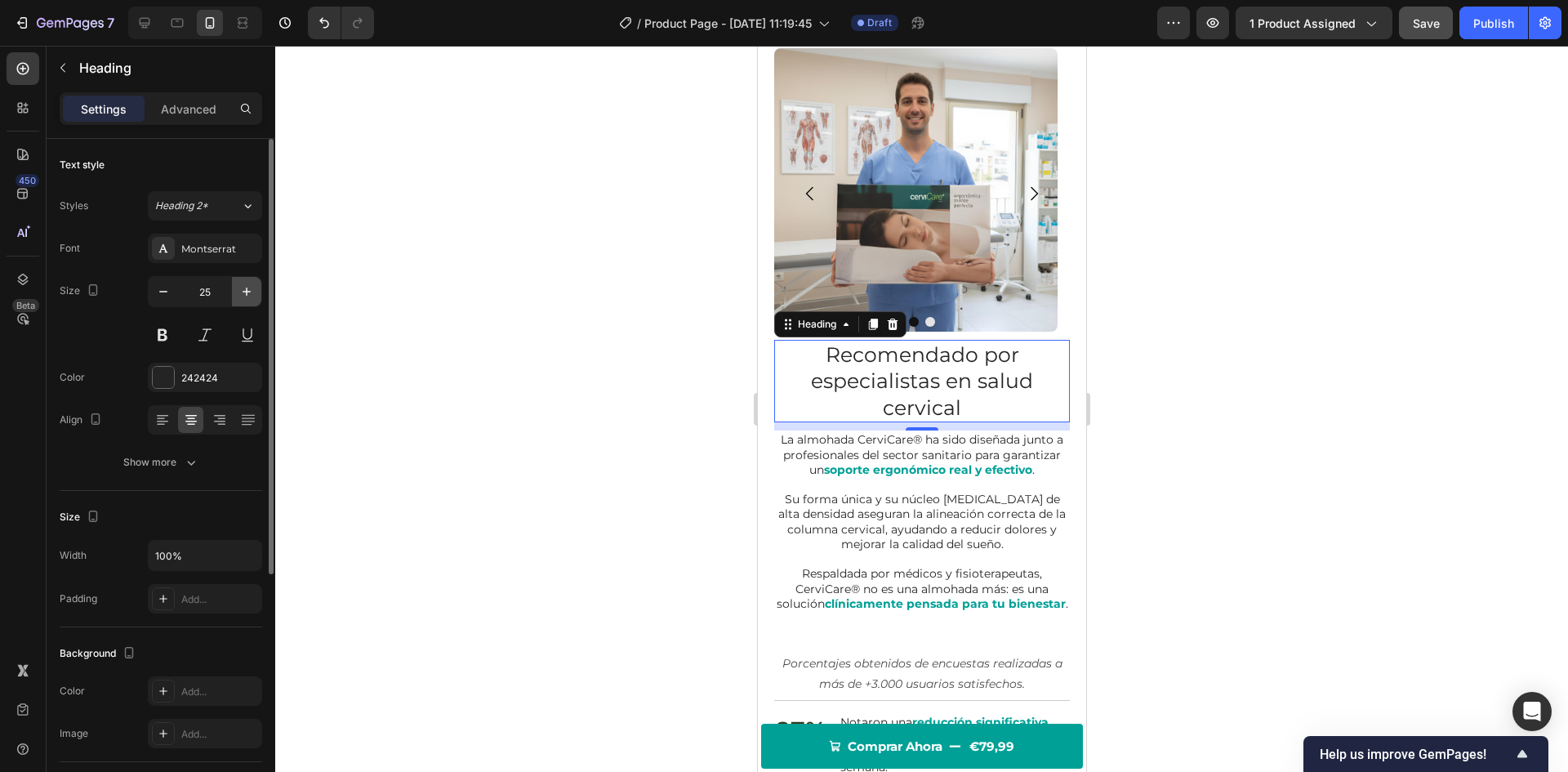
type input "26"
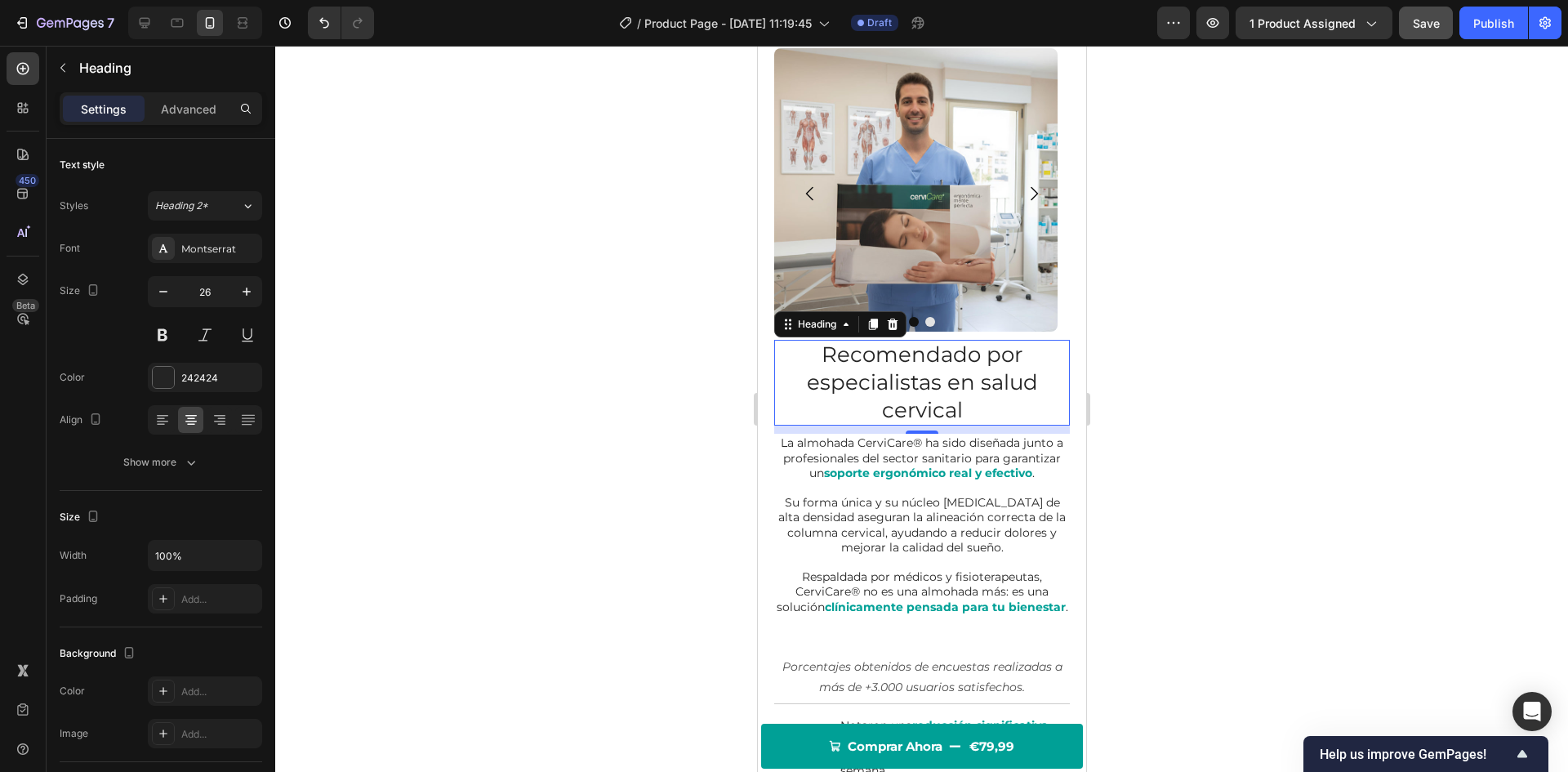
click at [408, 291] on div at bounding box center [922, 409] width 1293 height 726
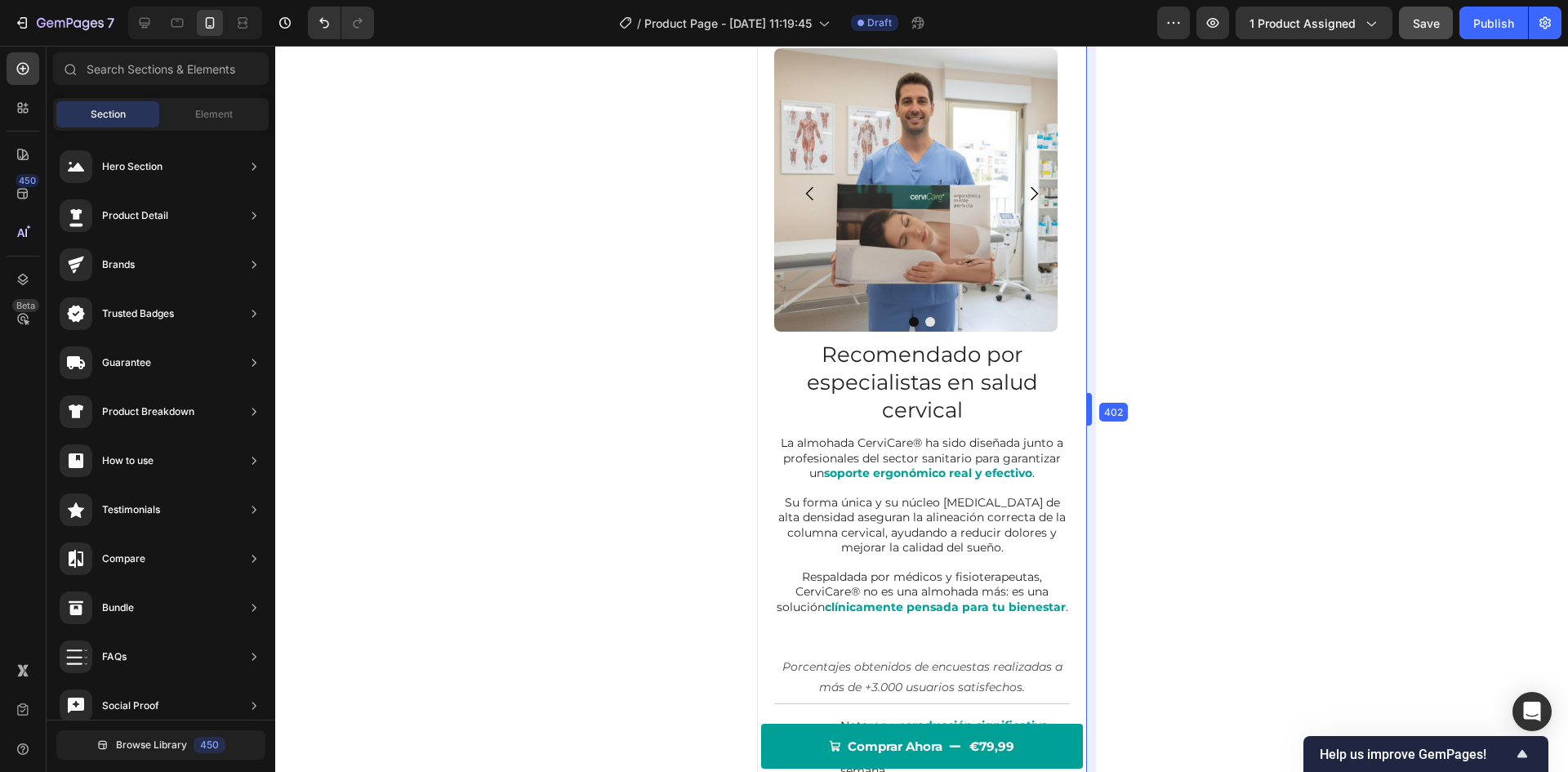
drag, startPoint x: 1086, startPoint y: 424, endPoint x: 1086, endPoint y: 395, distance: 29.0
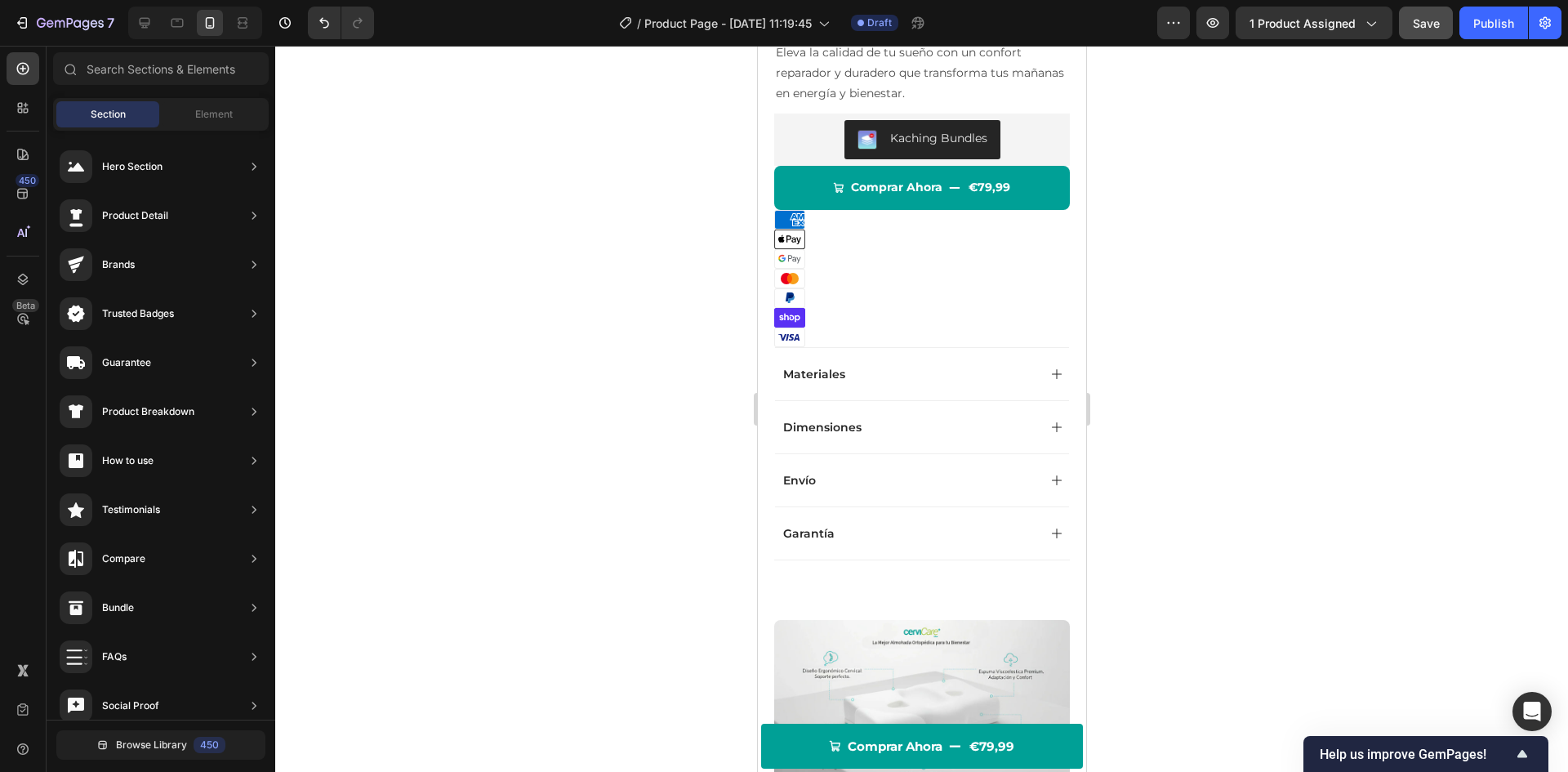
scroll to position [435, 0]
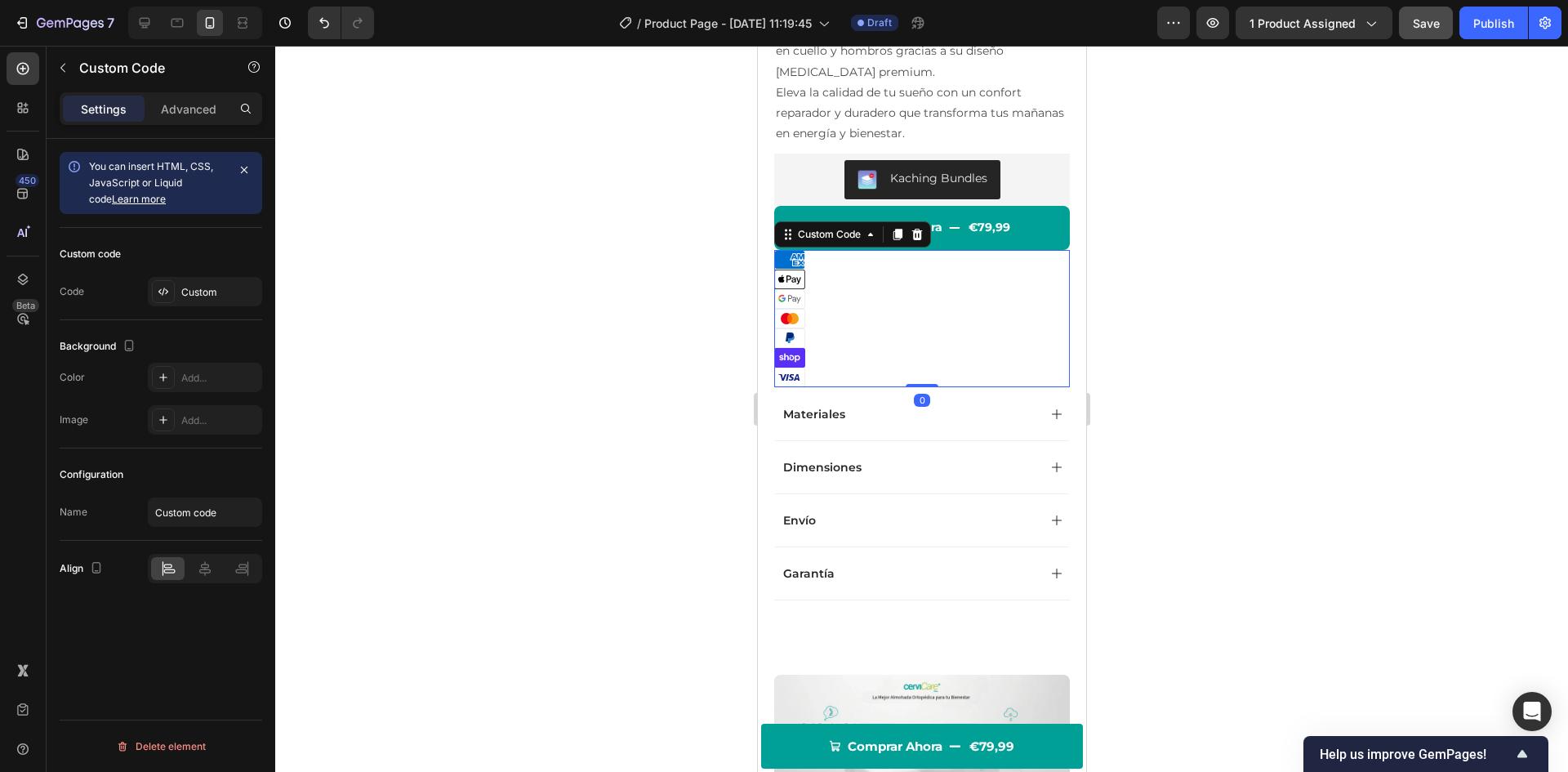
click at [923, 272] on li "Apple Pay" at bounding box center [921, 280] width 296 height 20
click at [918, 238] on icon at bounding box center [917, 235] width 11 height 12
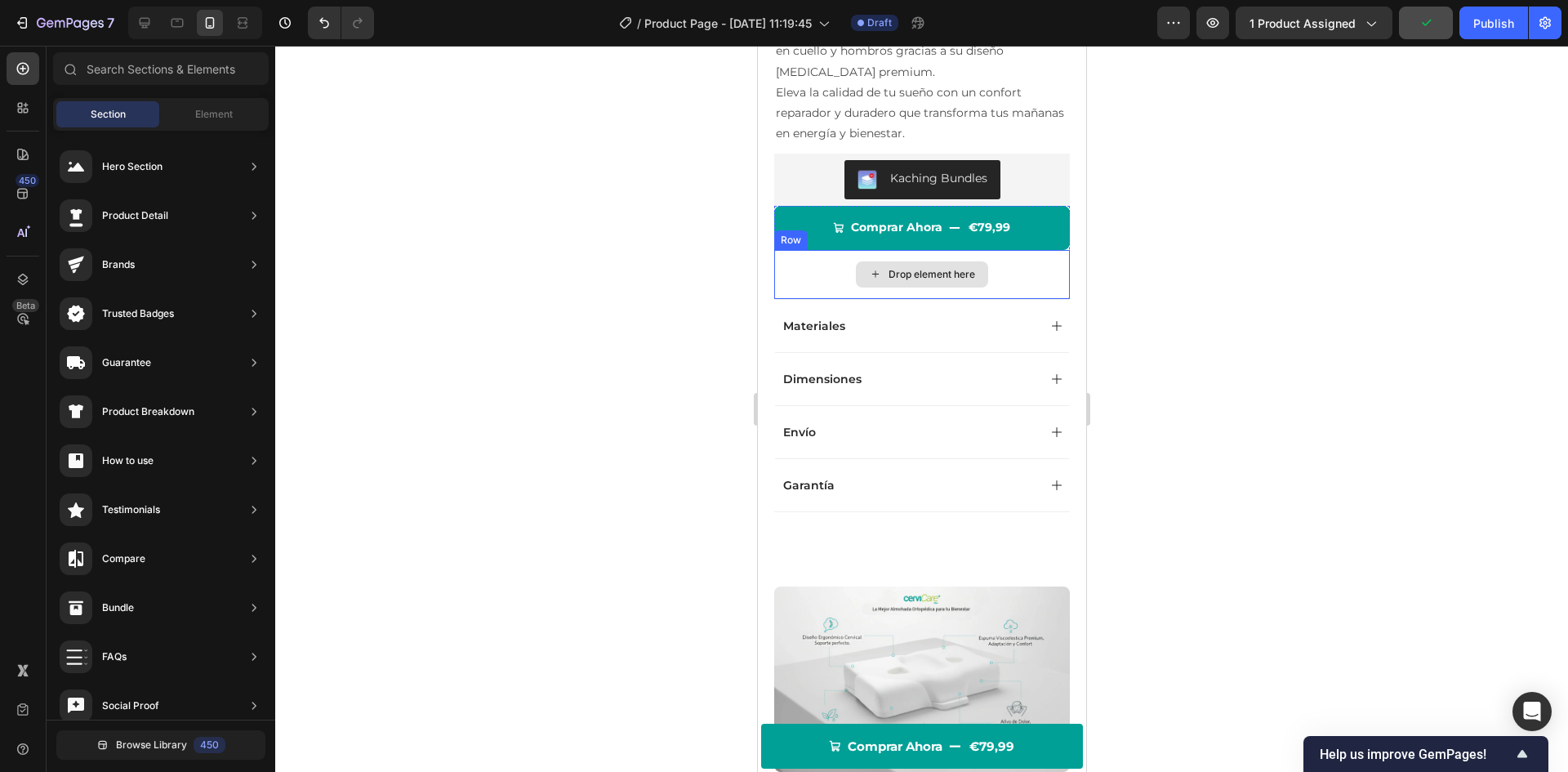
click at [944, 273] on div "Drop element here" at bounding box center [931, 275] width 87 height 13
click at [794, 278] on div "Drop element here" at bounding box center [921, 274] width 296 height 49
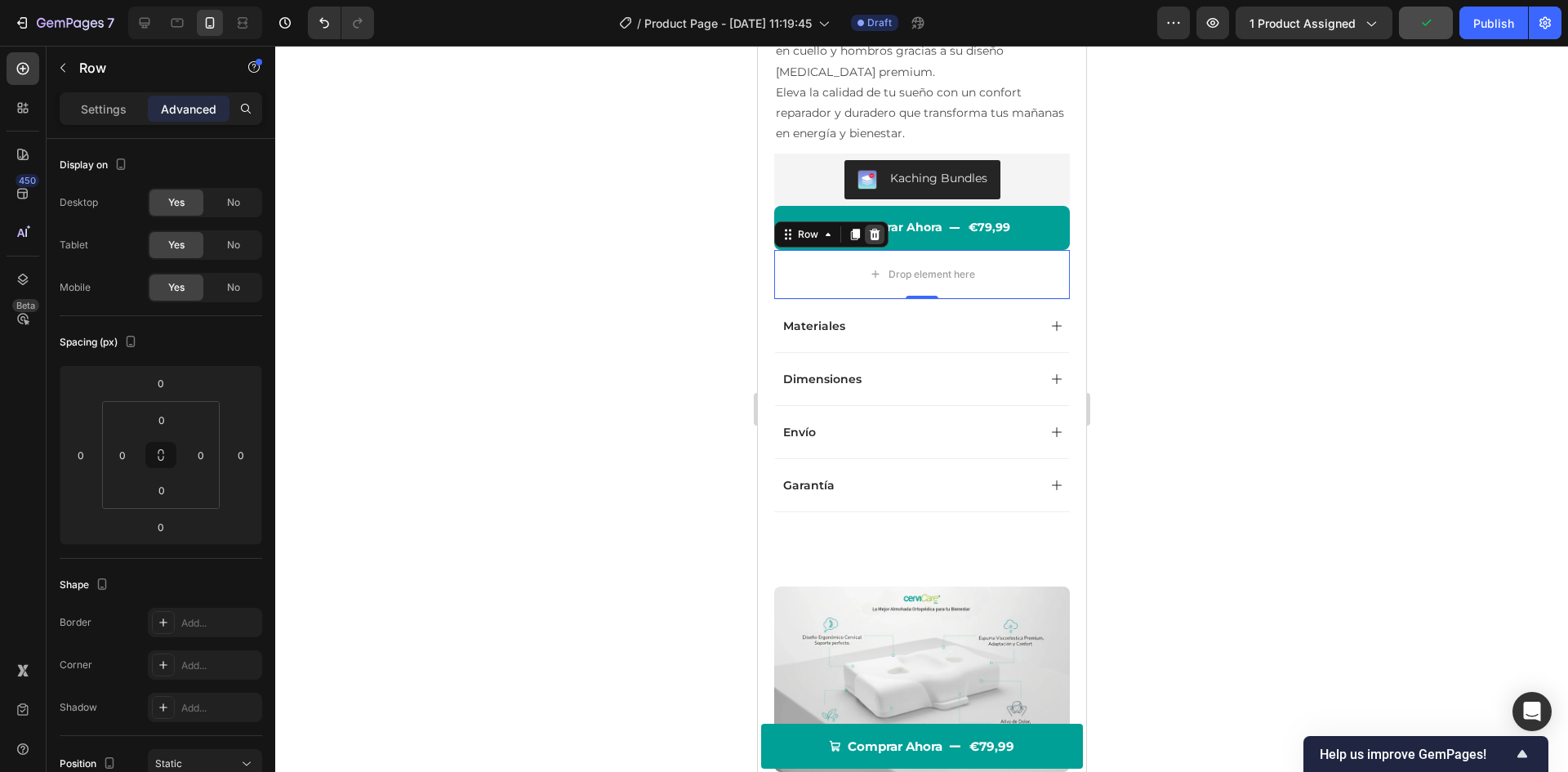
click at [874, 237] on icon at bounding box center [874, 235] width 13 height 13
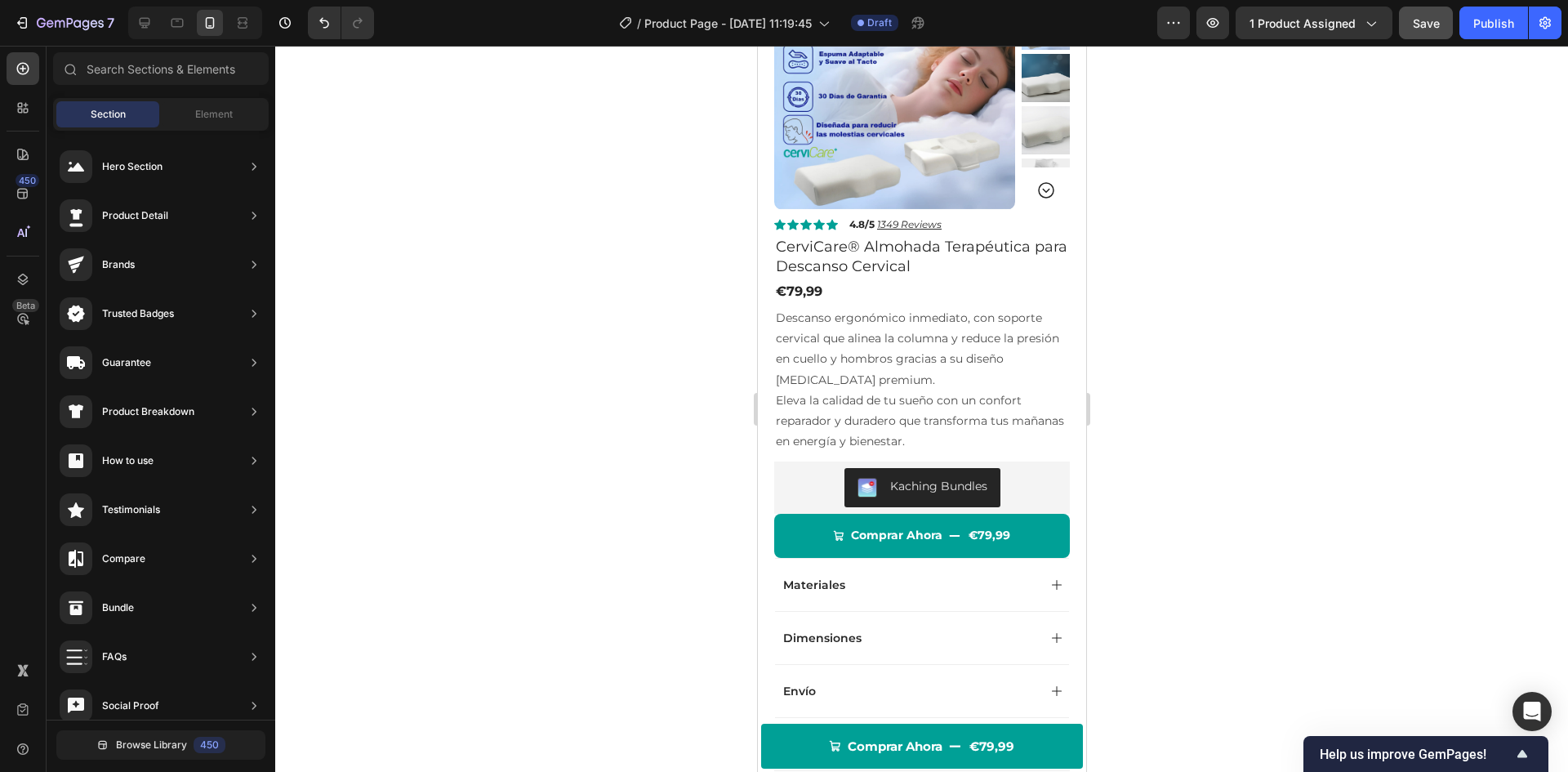
scroll to position [109, 0]
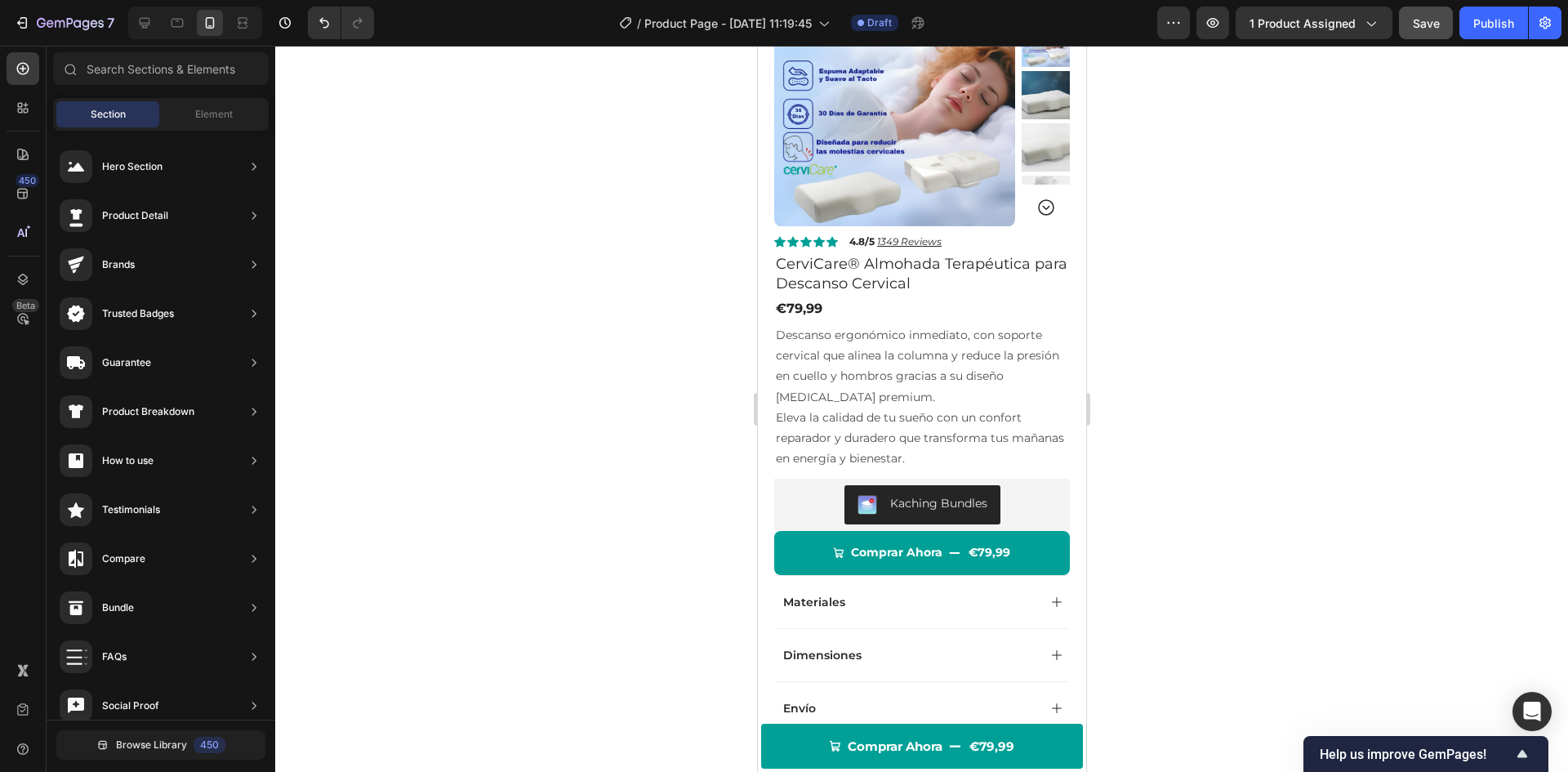
drag, startPoint x: 1077, startPoint y: 184, endPoint x: 1849, endPoint y: 182, distance: 772.0
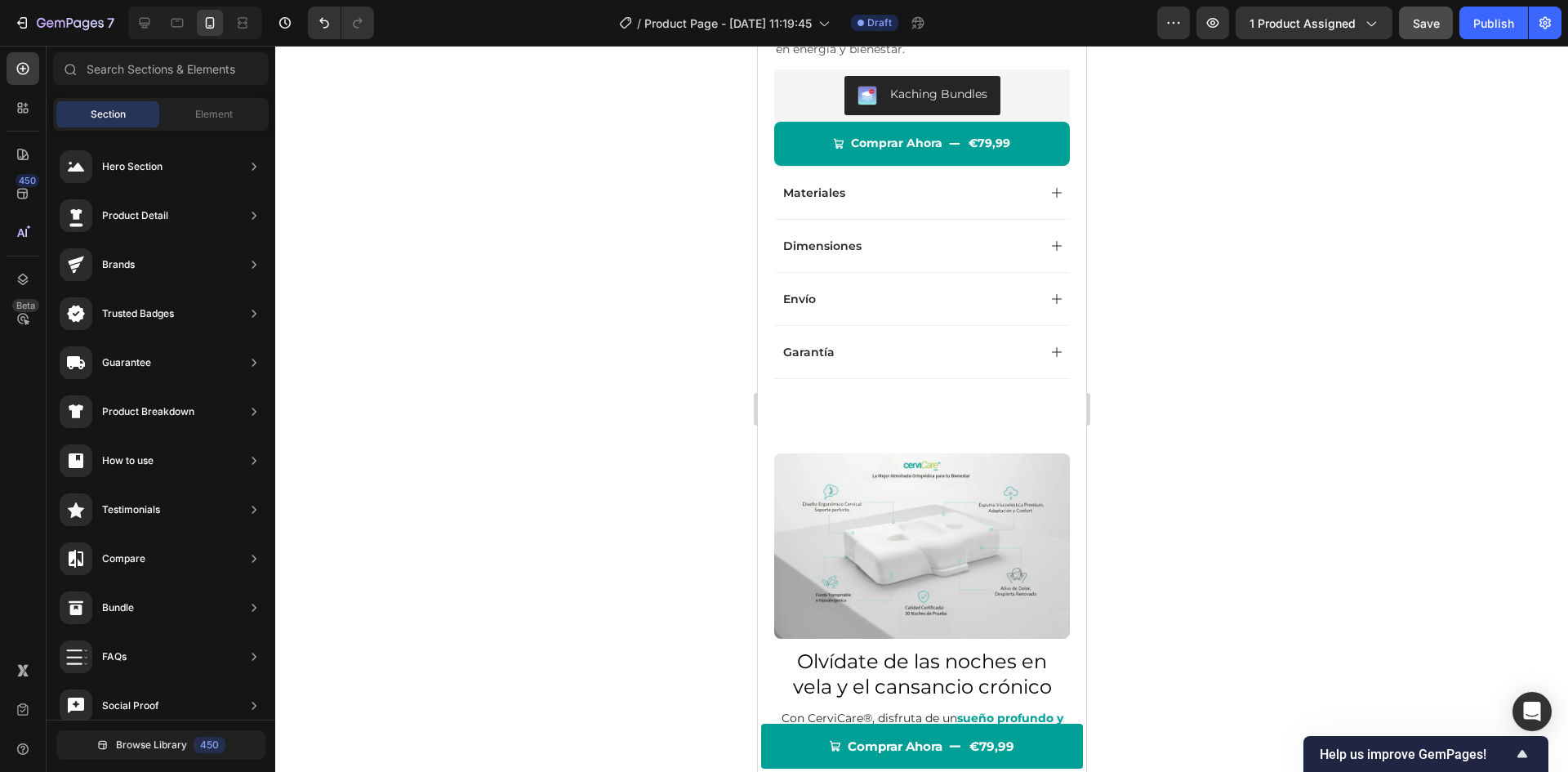
scroll to position [591, 0]
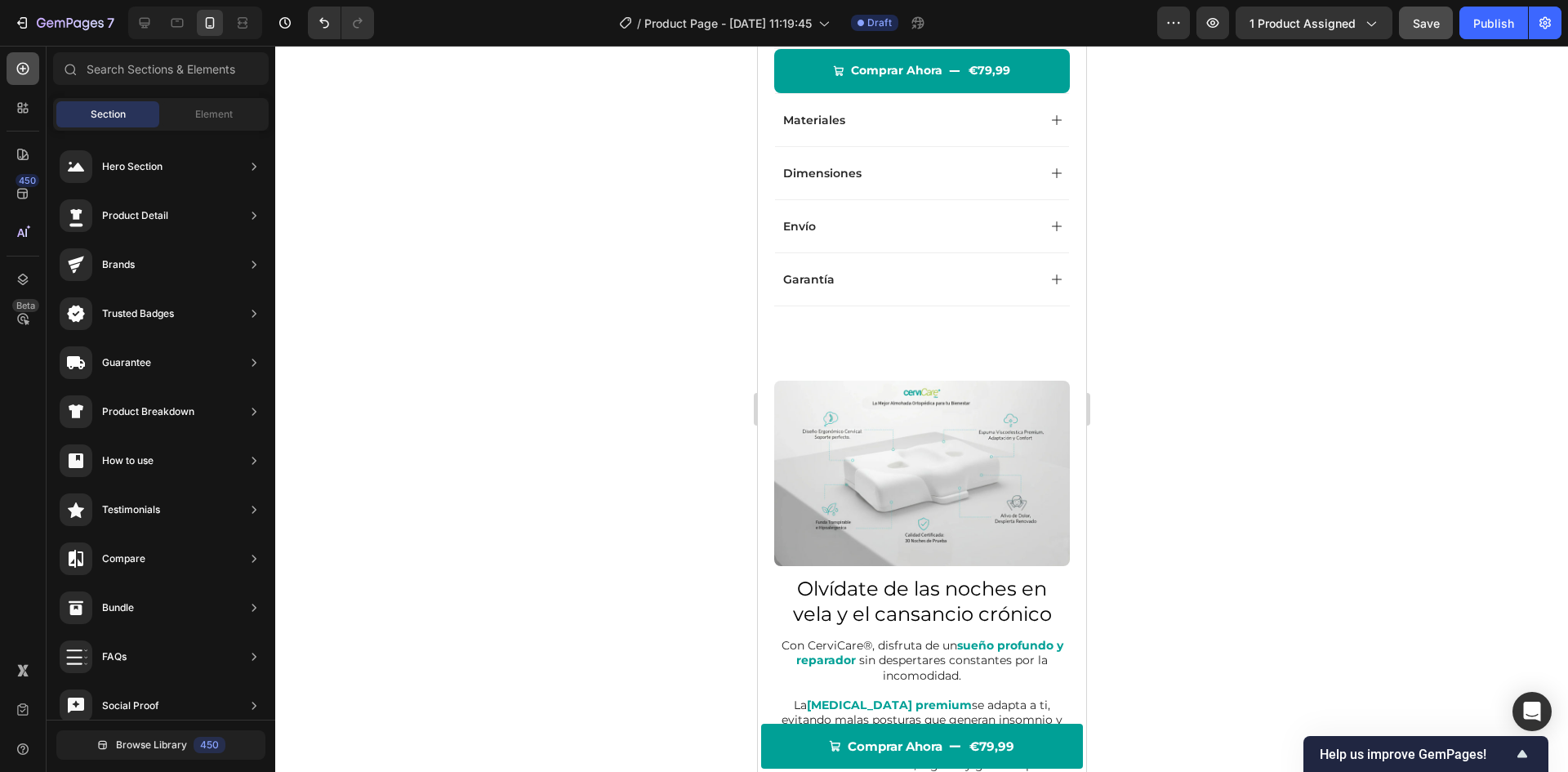
click at [27, 67] on icon at bounding box center [23, 69] width 17 height 17
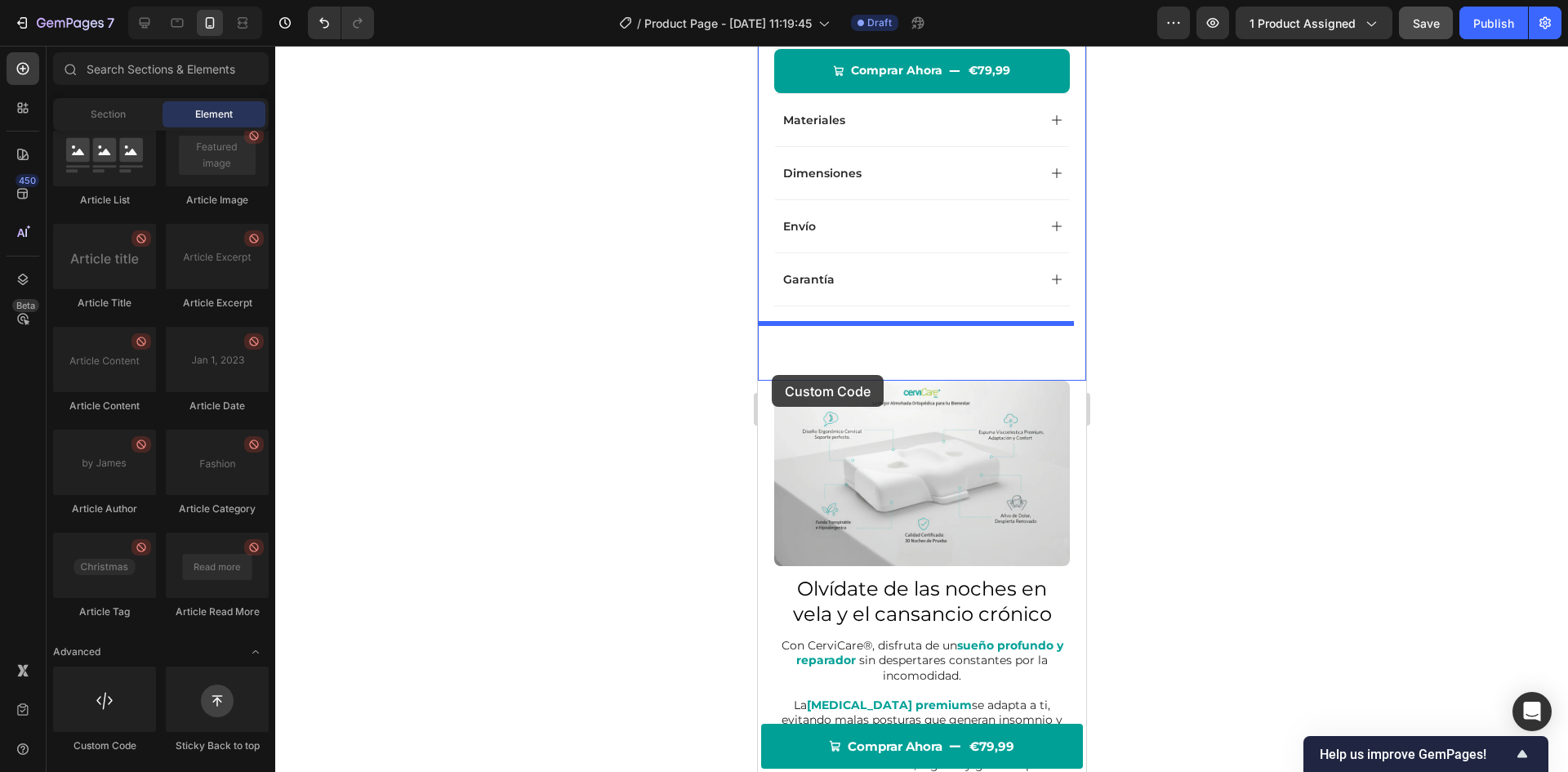
drag, startPoint x: 875, startPoint y: 732, endPoint x: 771, endPoint y: 375, distance: 371.8
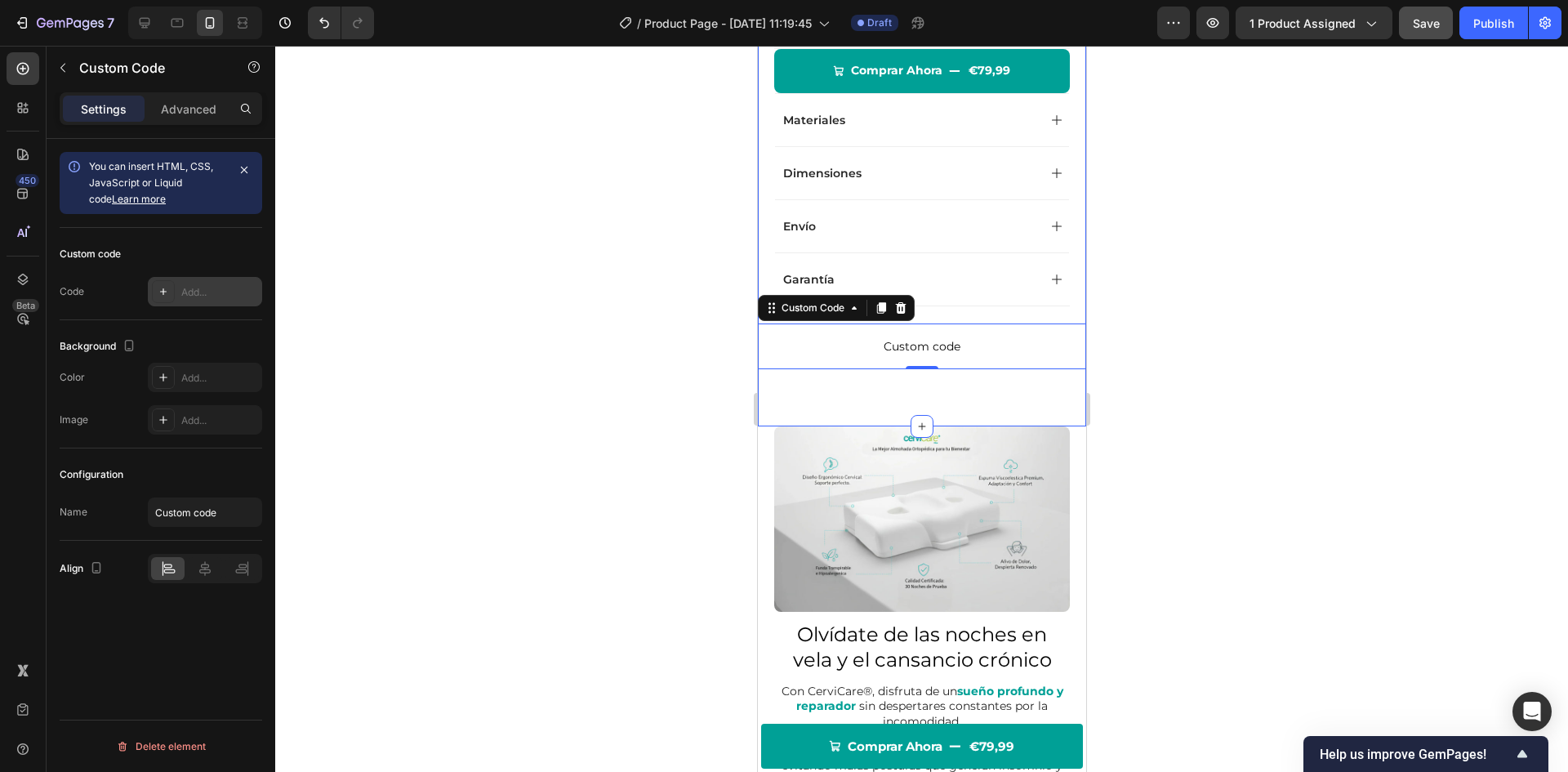
click at [168, 286] on icon at bounding box center [163, 291] width 13 height 13
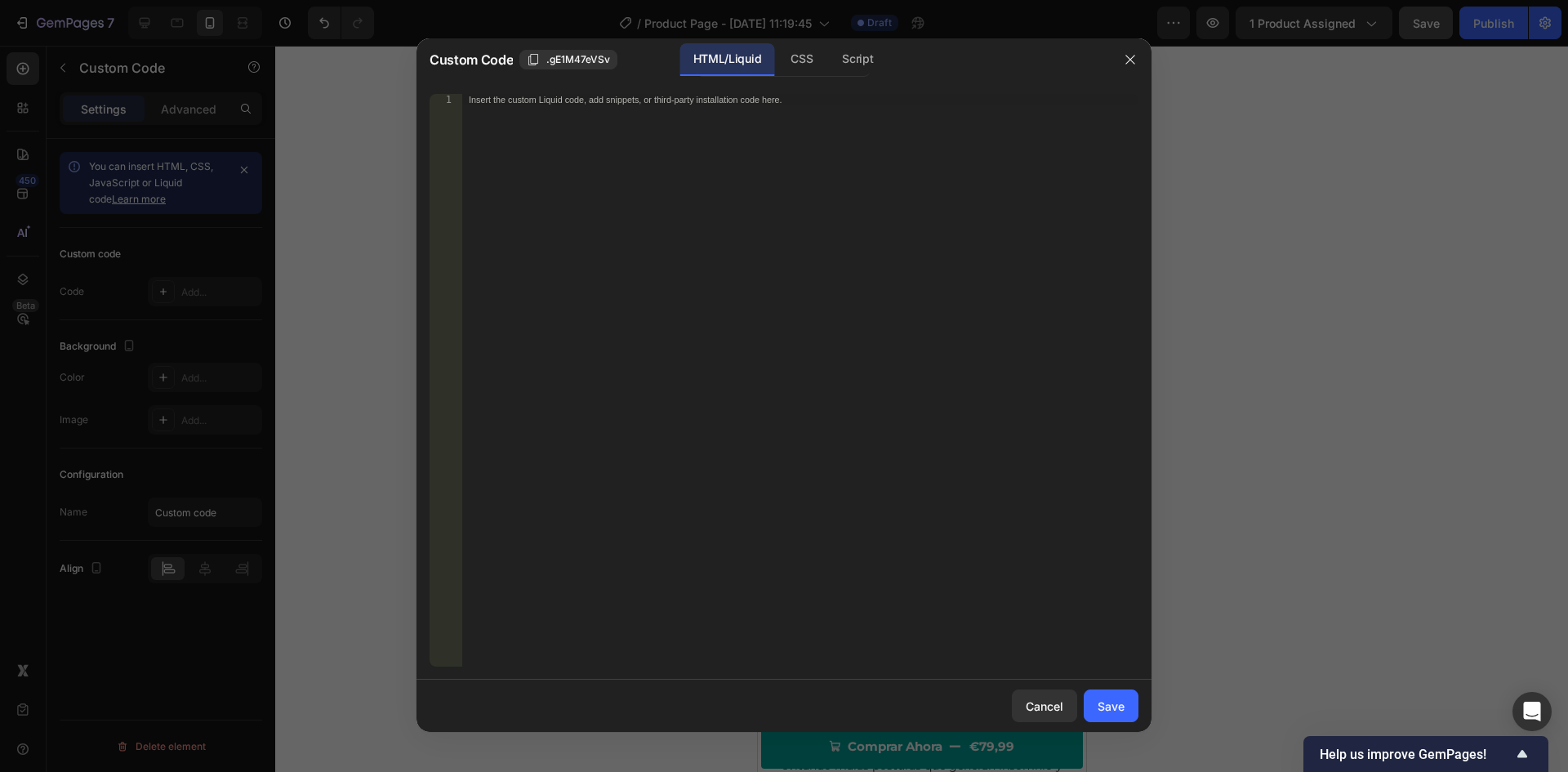
click at [534, 103] on div "Insert the custom Liquid code, add snippets, or third-party installation code h…" at bounding box center [766, 100] width 595 height 11
paste textarea "</div>"
type textarea "</div>"
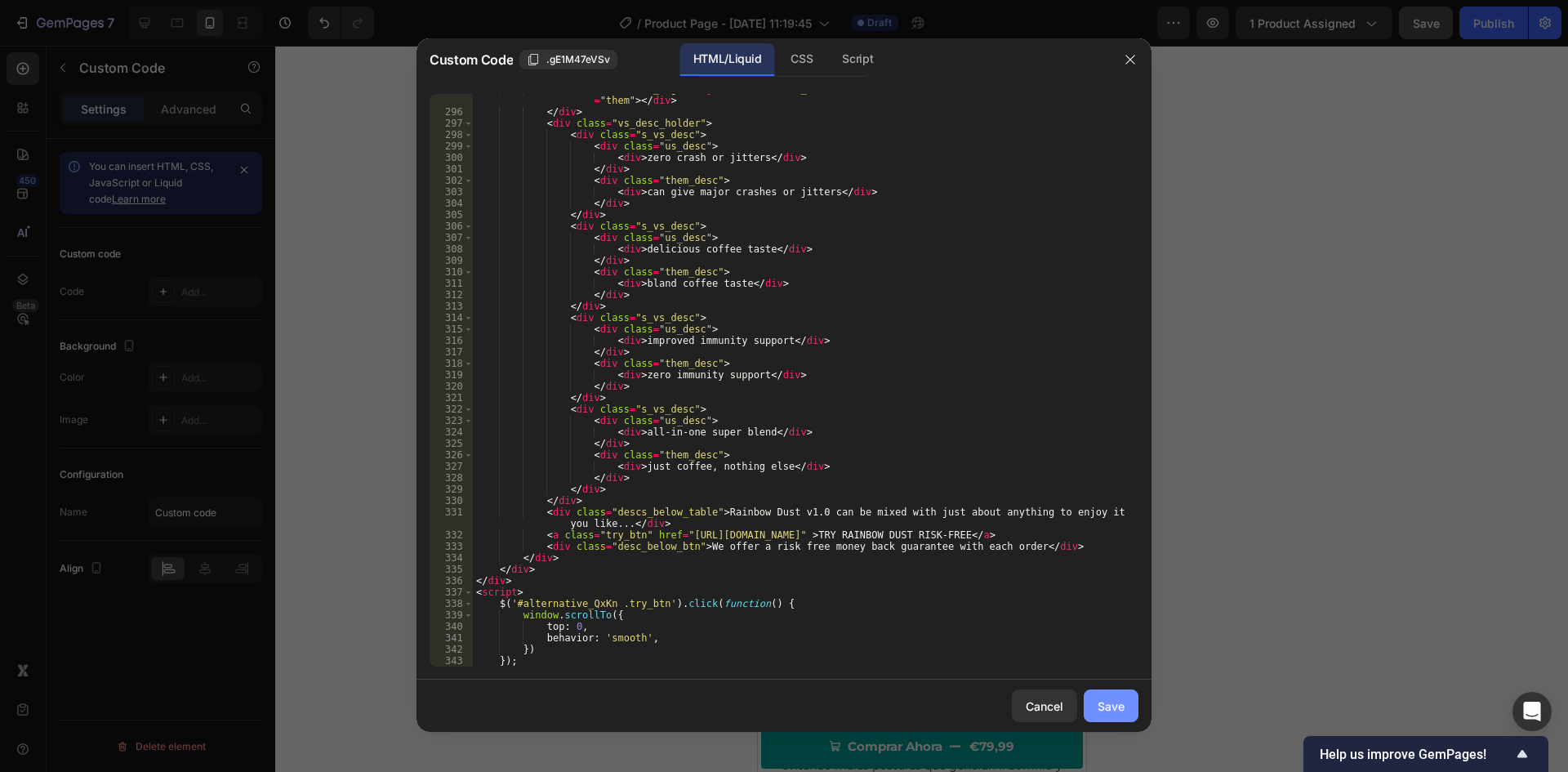
click at [1107, 712] on div "Save" at bounding box center [1111, 706] width 27 height 17
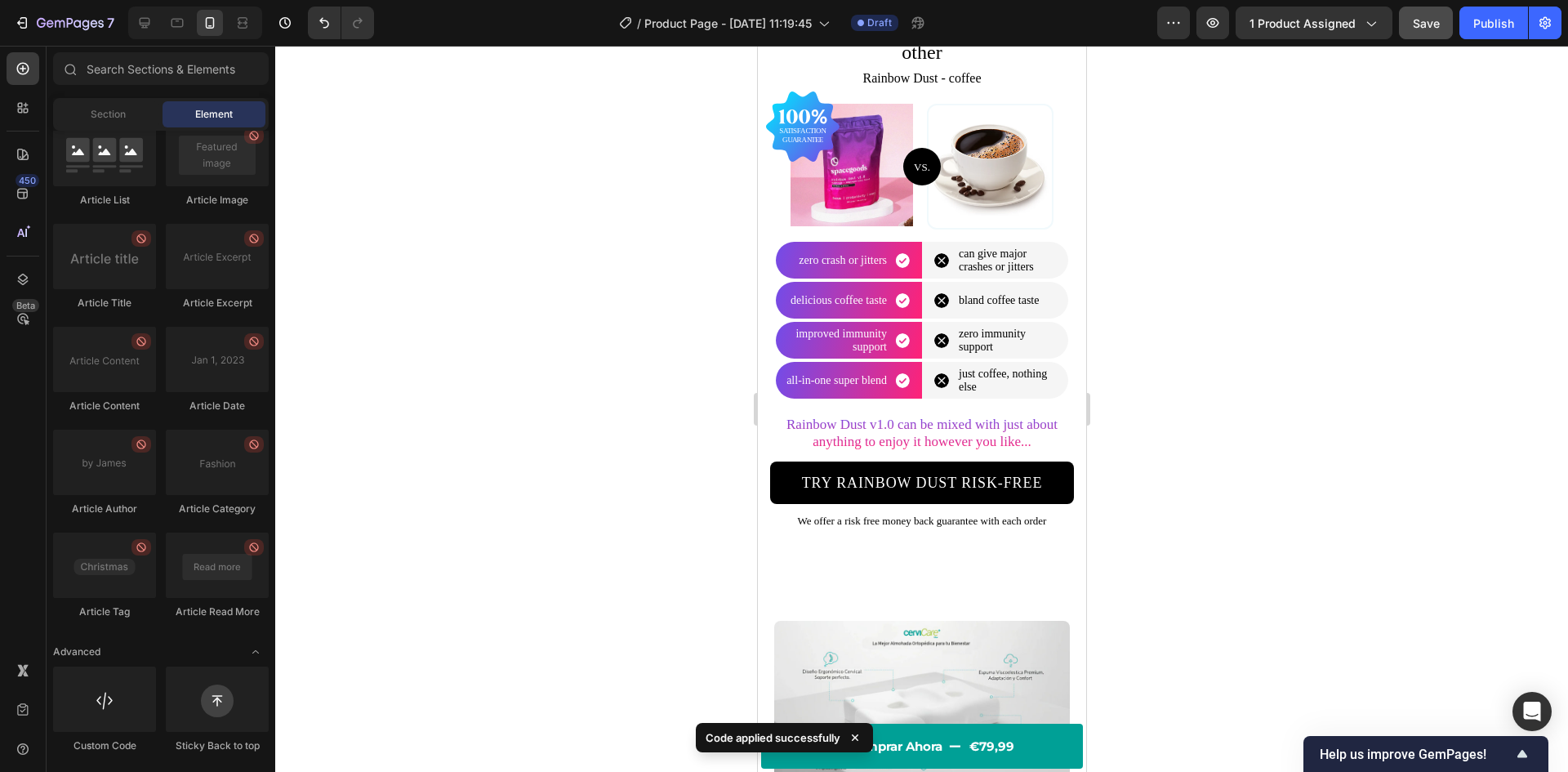
scroll to position [1007, 0]
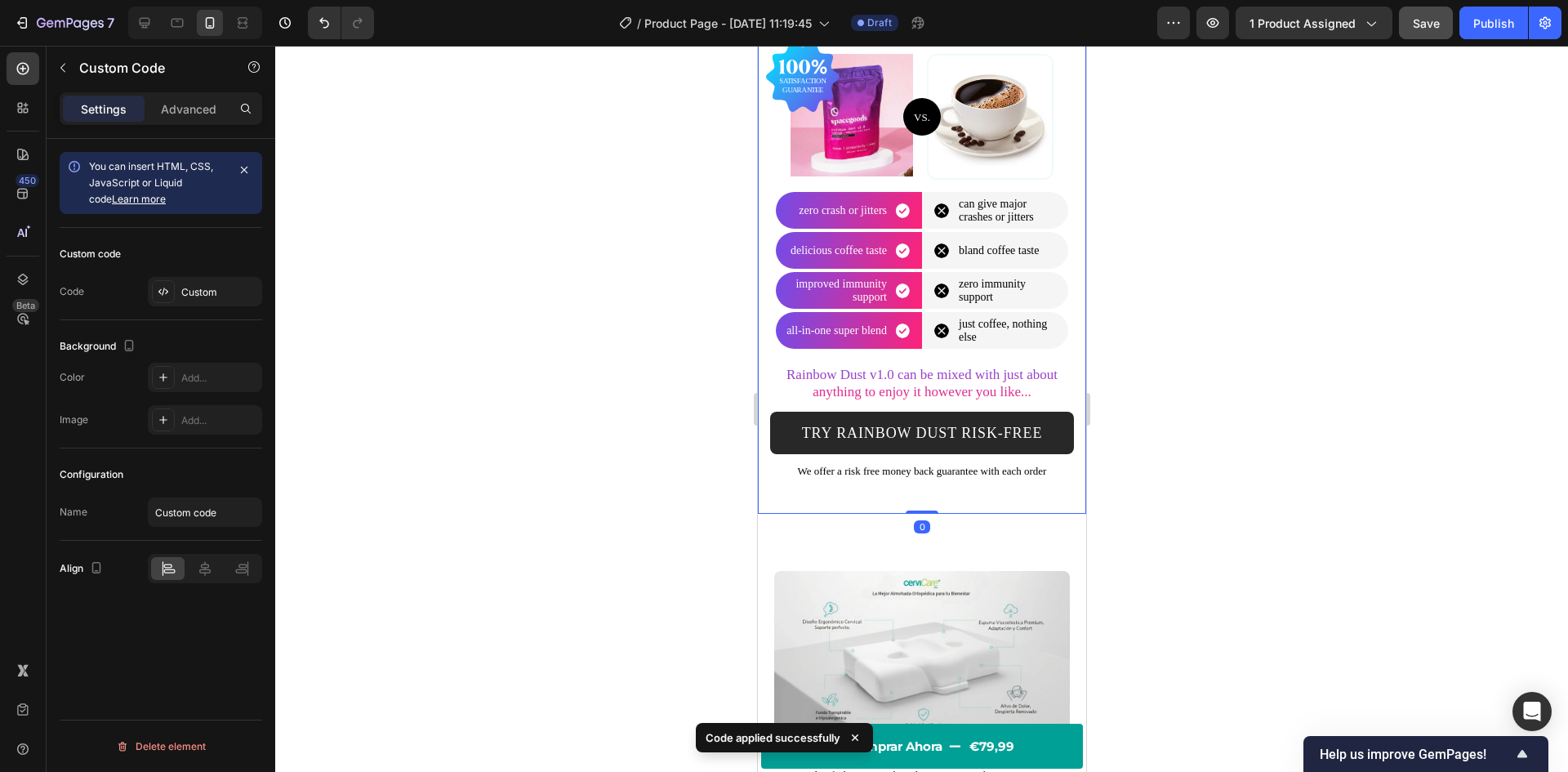
click at [898, 426] on link "TRY RAINBOW DUST RISK-FREE" at bounding box center [921, 432] width 304 height 42
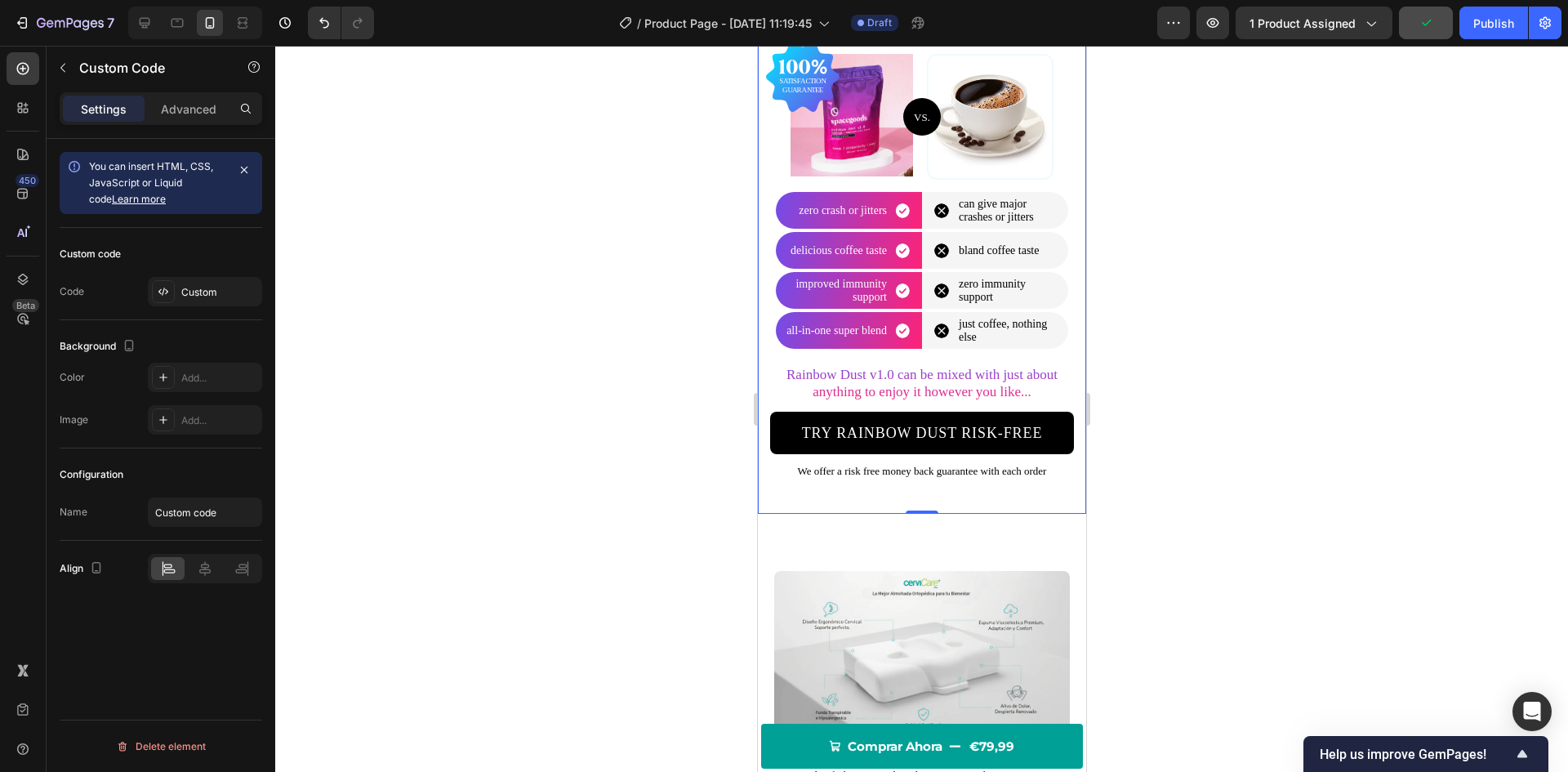
click at [965, 201] on div "can give major crashes or jitters" at bounding box center [994, 210] width 147 height 26
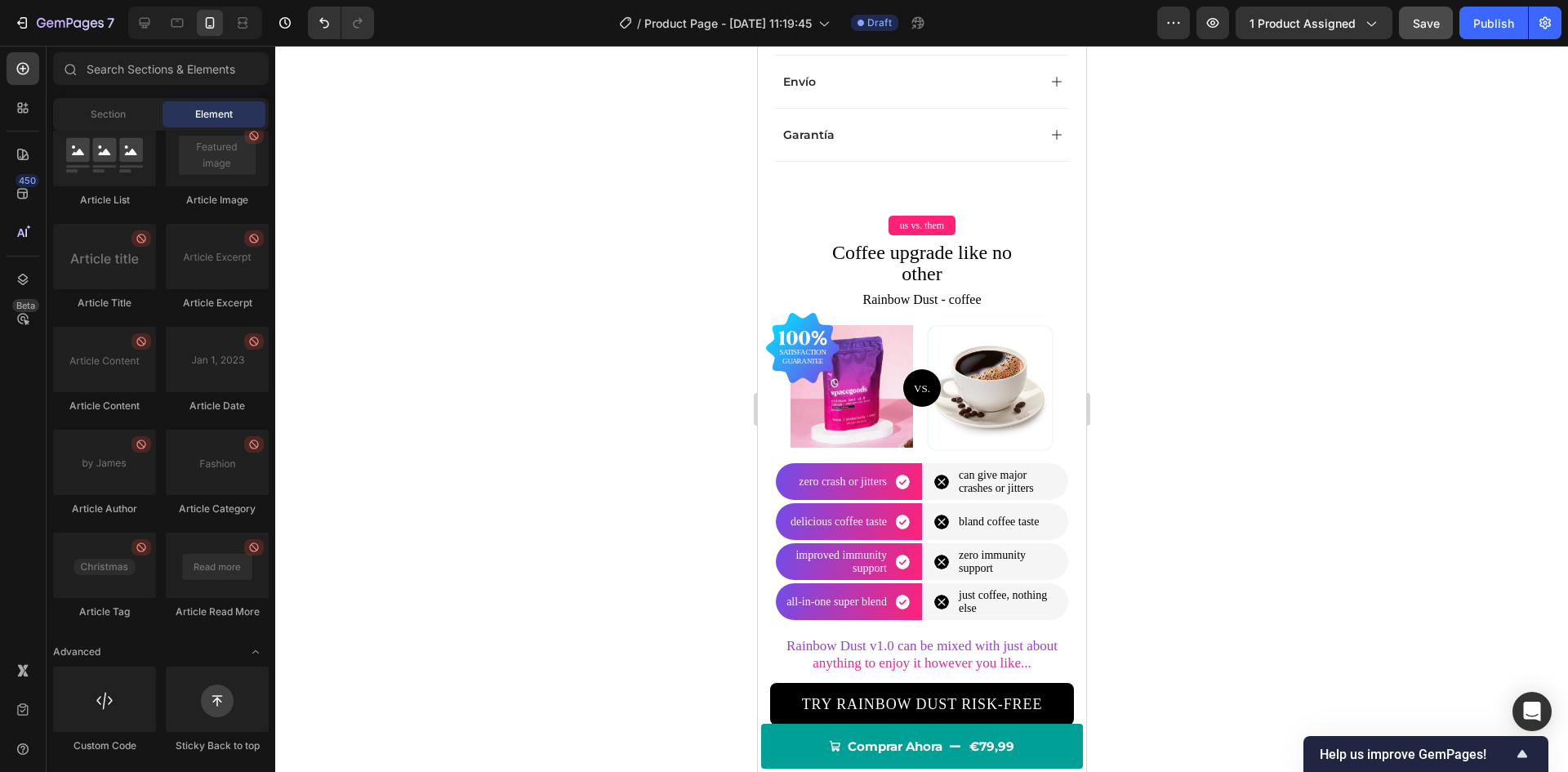
scroll to position [730, 0]
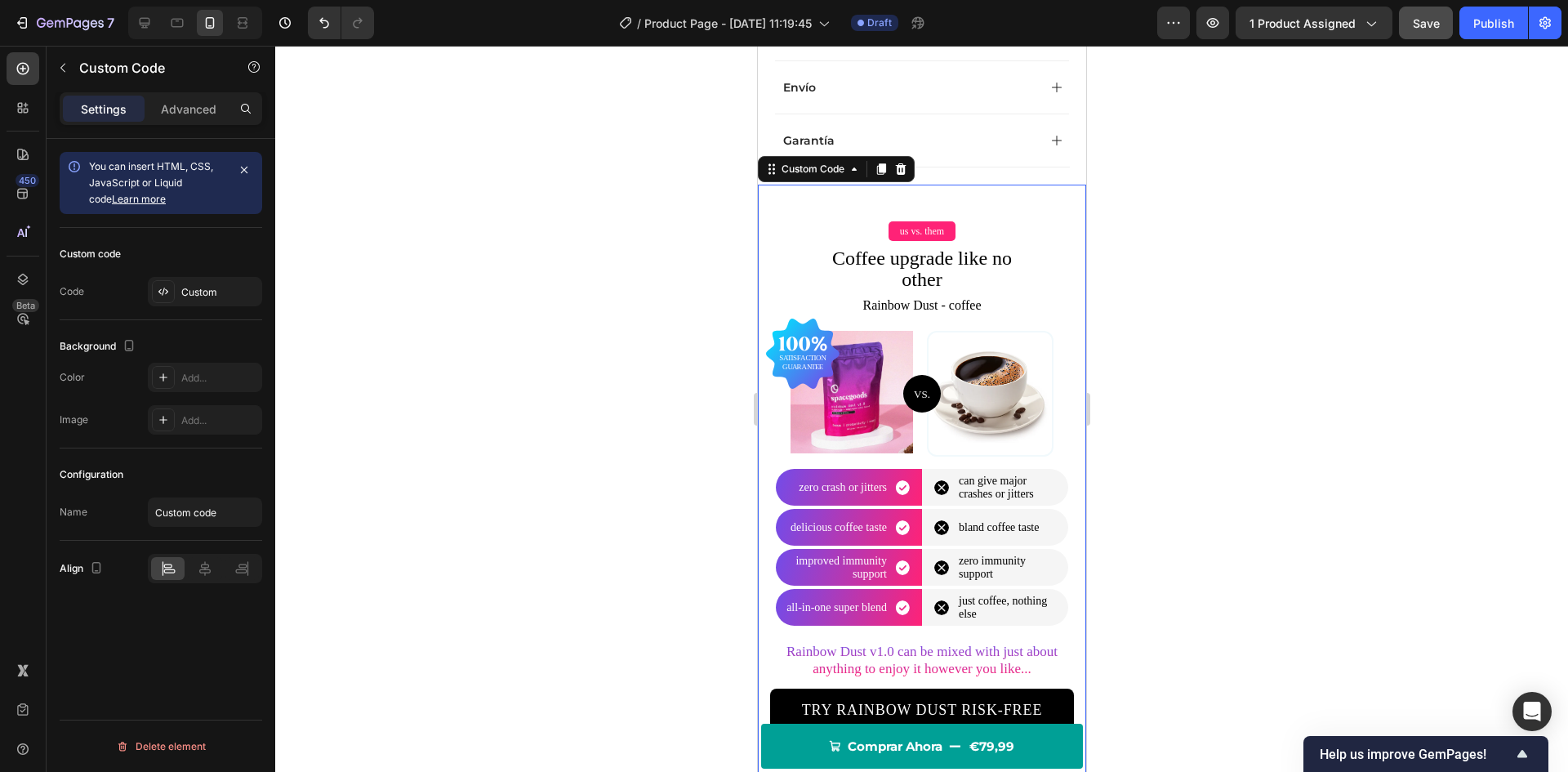
click at [923, 197] on div "us vs. them Coffee upgrade like no other Rainbow Dust - coffee VS. zero crash o…" at bounding box center [921, 488] width 328 height 606
click at [903, 172] on icon at bounding box center [900, 169] width 13 height 13
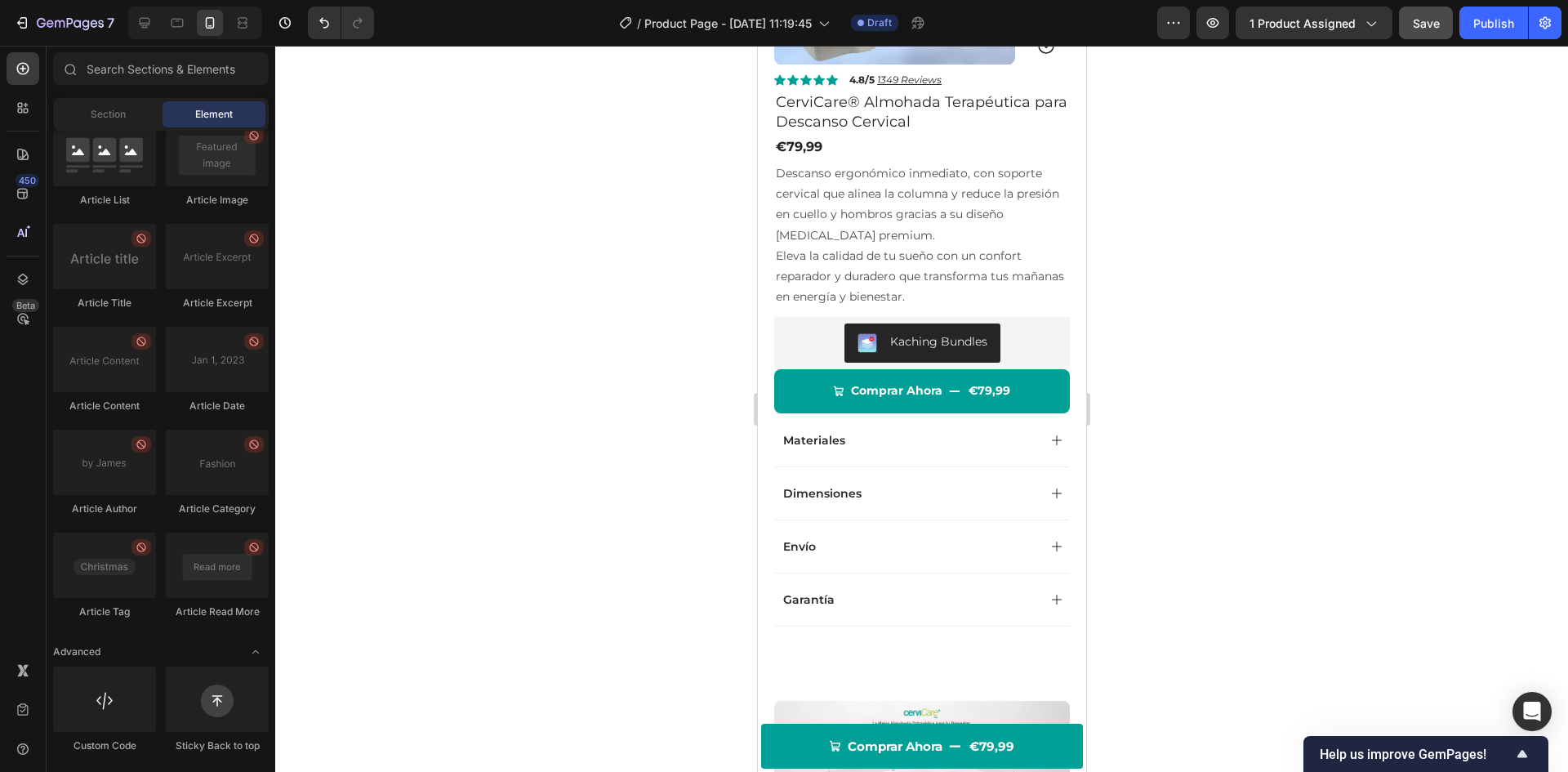
scroll to position [248, 0]
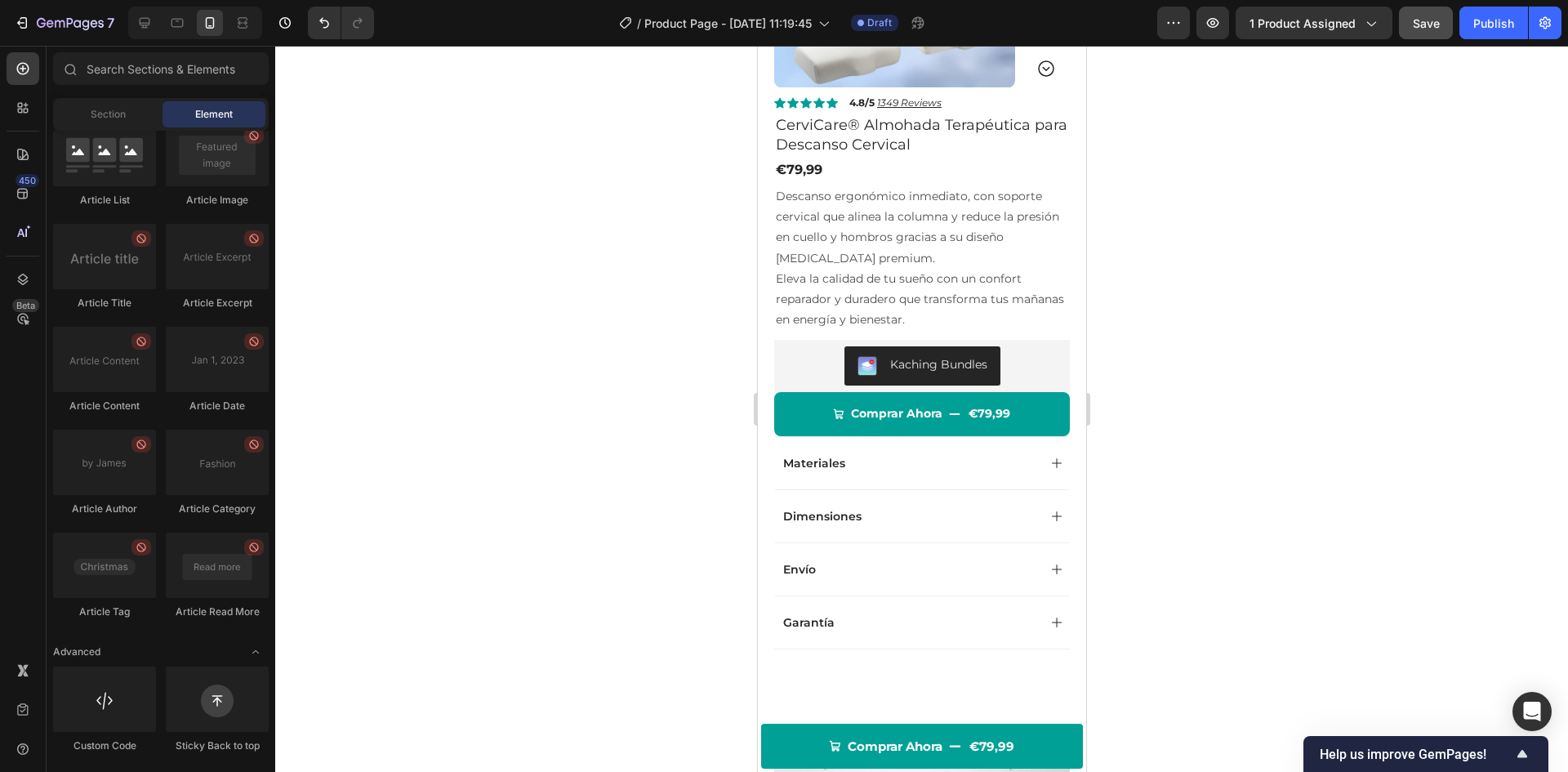
drag, startPoint x: 1078, startPoint y: 224, endPoint x: 1843, endPoint y: 207, distance: 765.2
click at [24, 72] on icon at bounding box center [23, 69] width 17 height 17
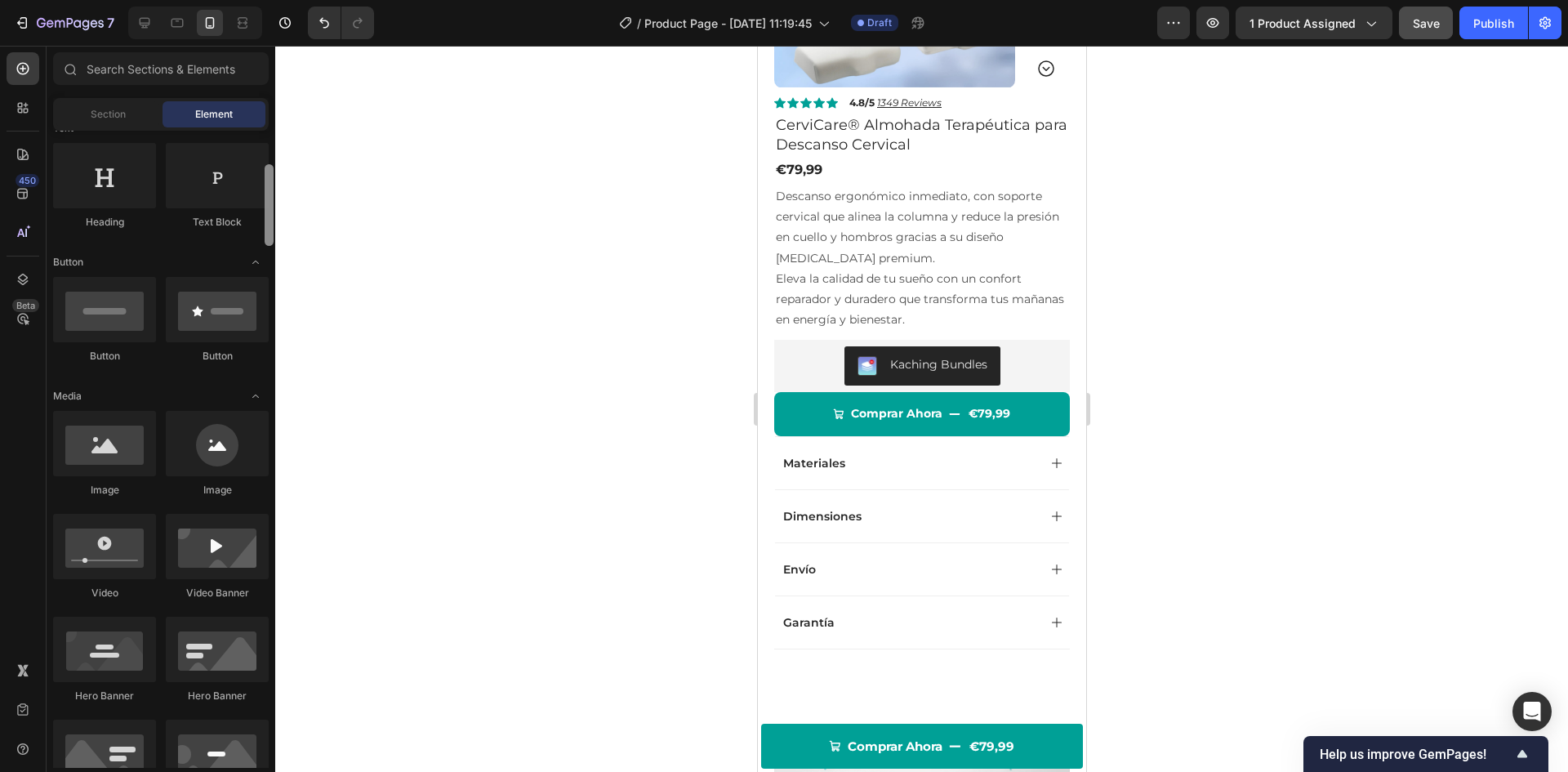
scroll to position [0, 0]
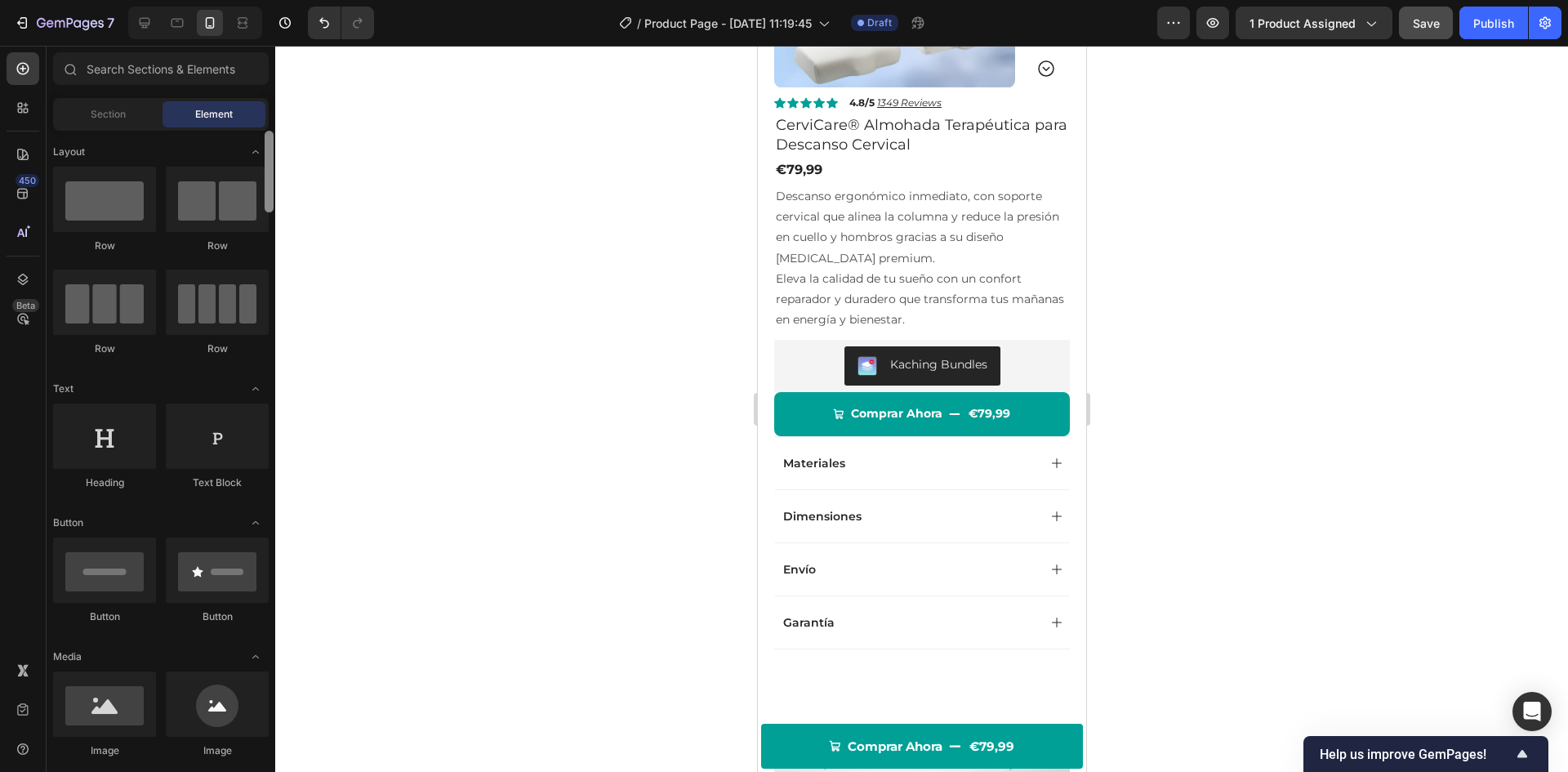
drag, startPoint x: 269, startPoint y: 700, endPoint x: 308, endPoint y: 143, distance: 558.4
click at [308, 0] on div "7 Version history / Product Page - [DATE] 11:19:45 Draft Preview 1 product assi…" at bounding box center [784, 0] width 1568 height 0
drag, startPoint x: 866, startPoint y: 253, endPoint x: 896, endPoint y: 431, distance: 180.5
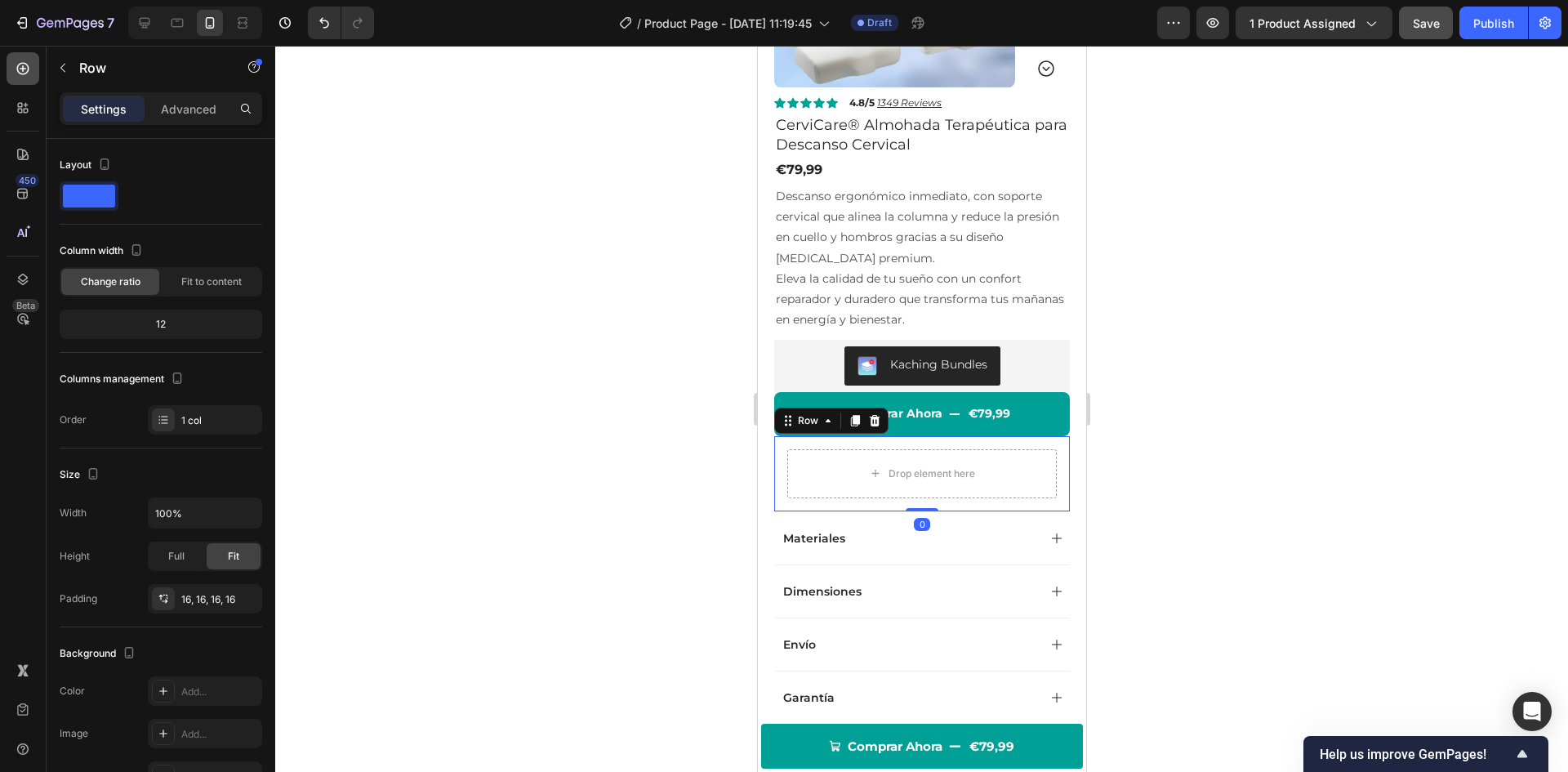
click at [32, 72] on div at bounding box center [22, 68] width 32 height 32
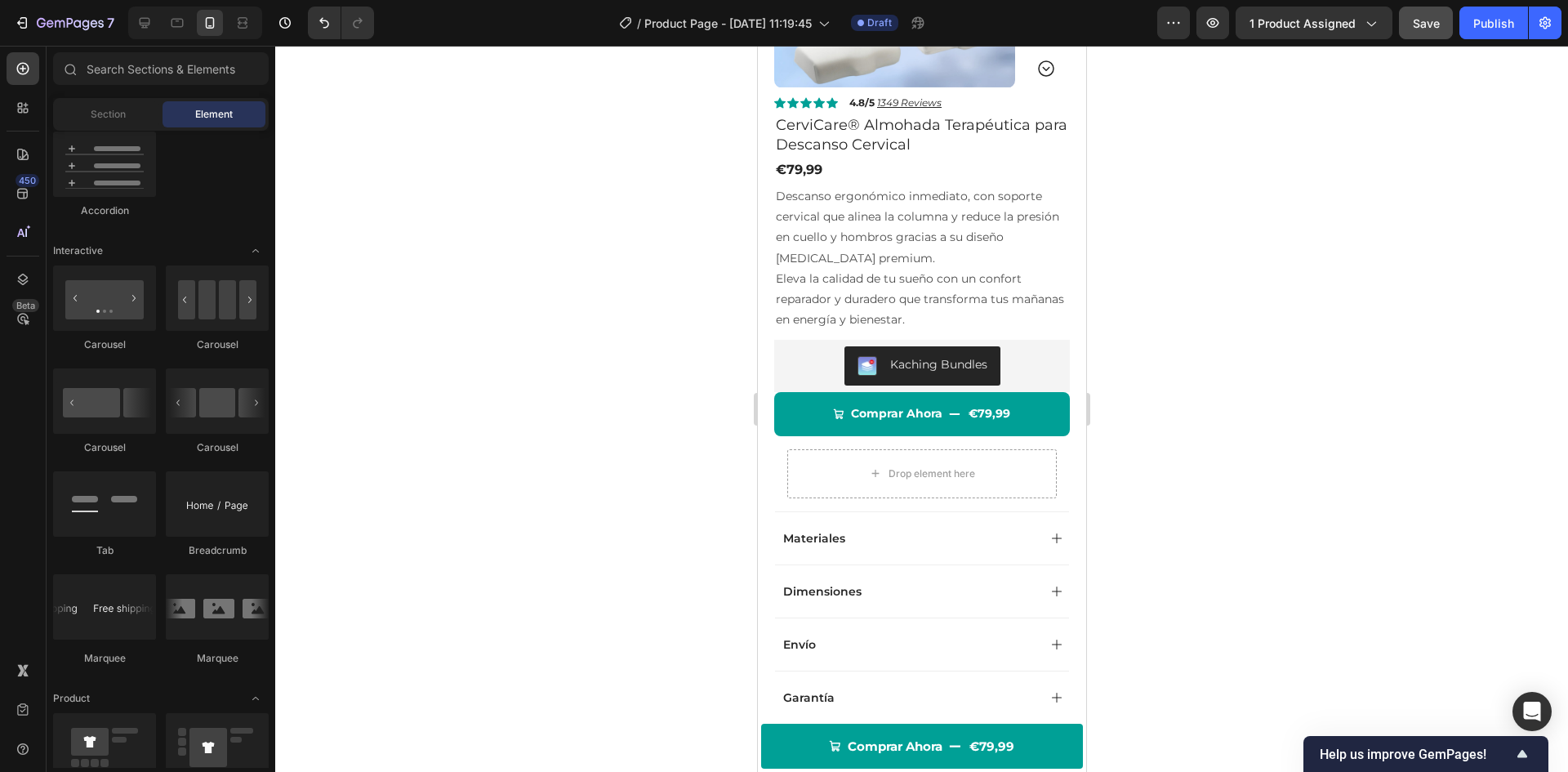
scroll to position [4311, 0]
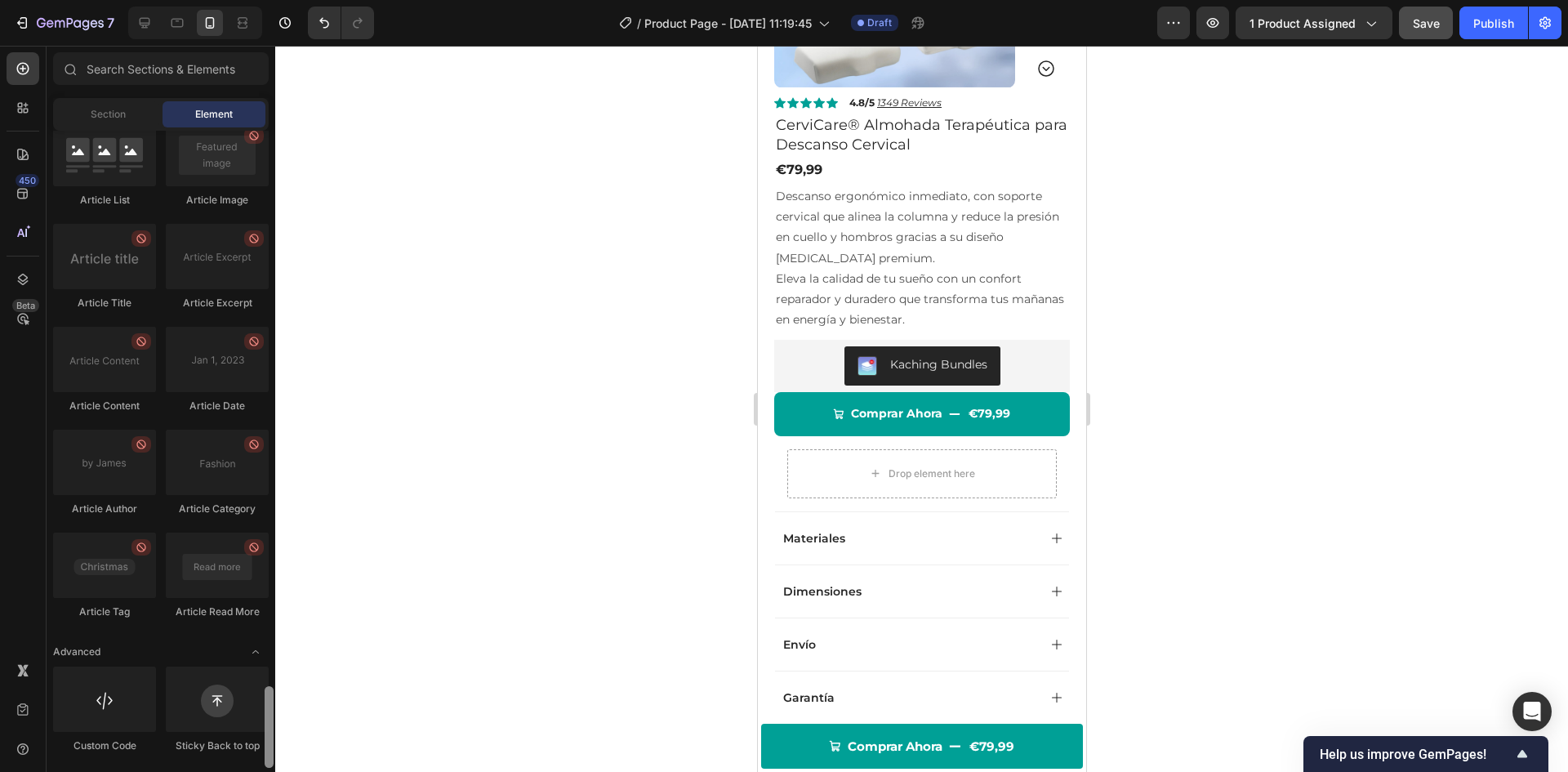
drag, startPoint x: 273, startPoint y: 192, endPoint x: 286, endPoint y: 805, distance: 613.1
click at [286, 0] on html "7 Version history / Product Page - [DATE] 11:19:45 Draft Preview 1 product assi…" at bounding box center [784, 0] width 1568 height 0
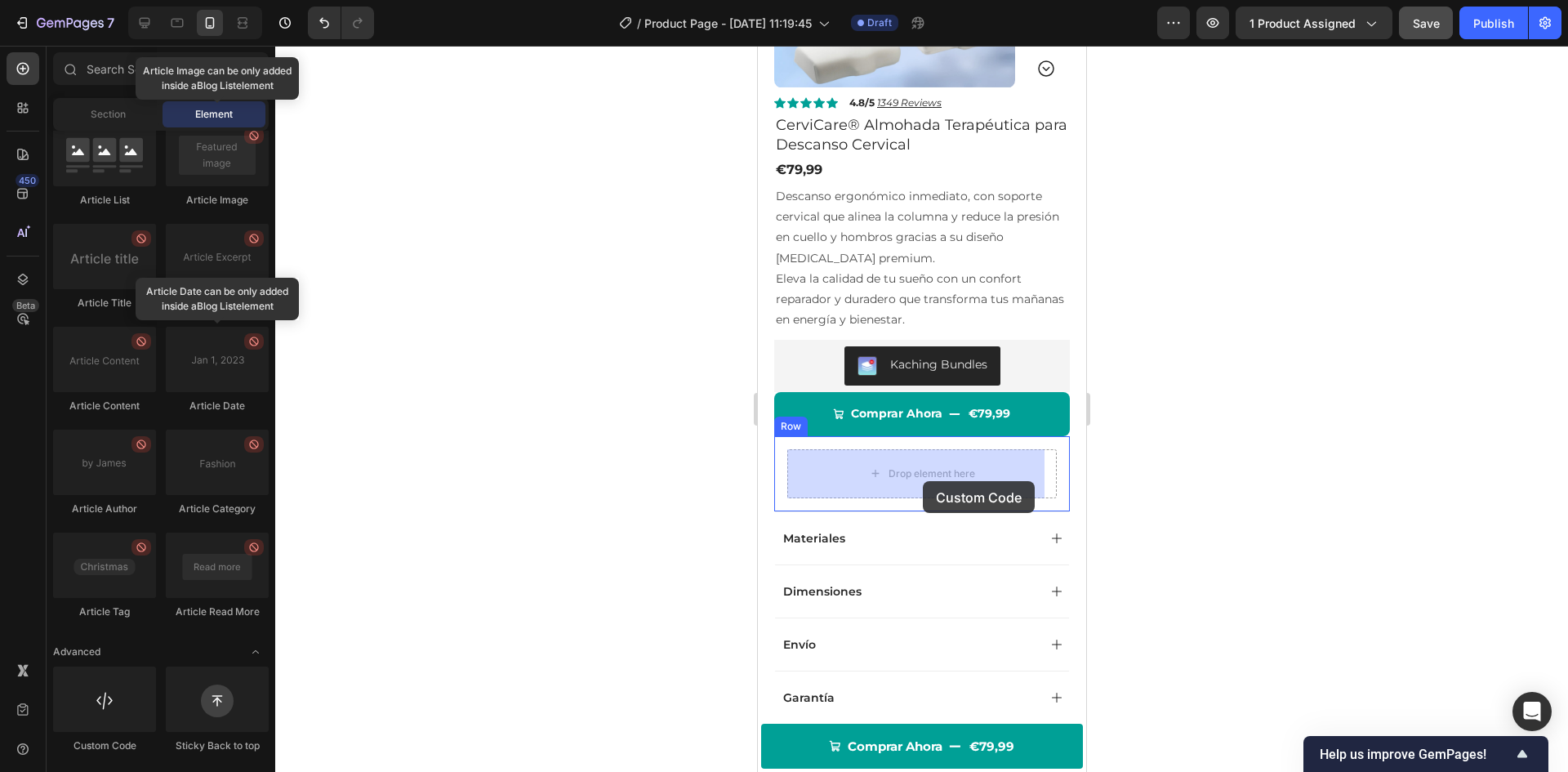
drag, startPoint x: 860, startPoint y: 757, endPoint x: 922, endPoint y: 481, distance: 282.9
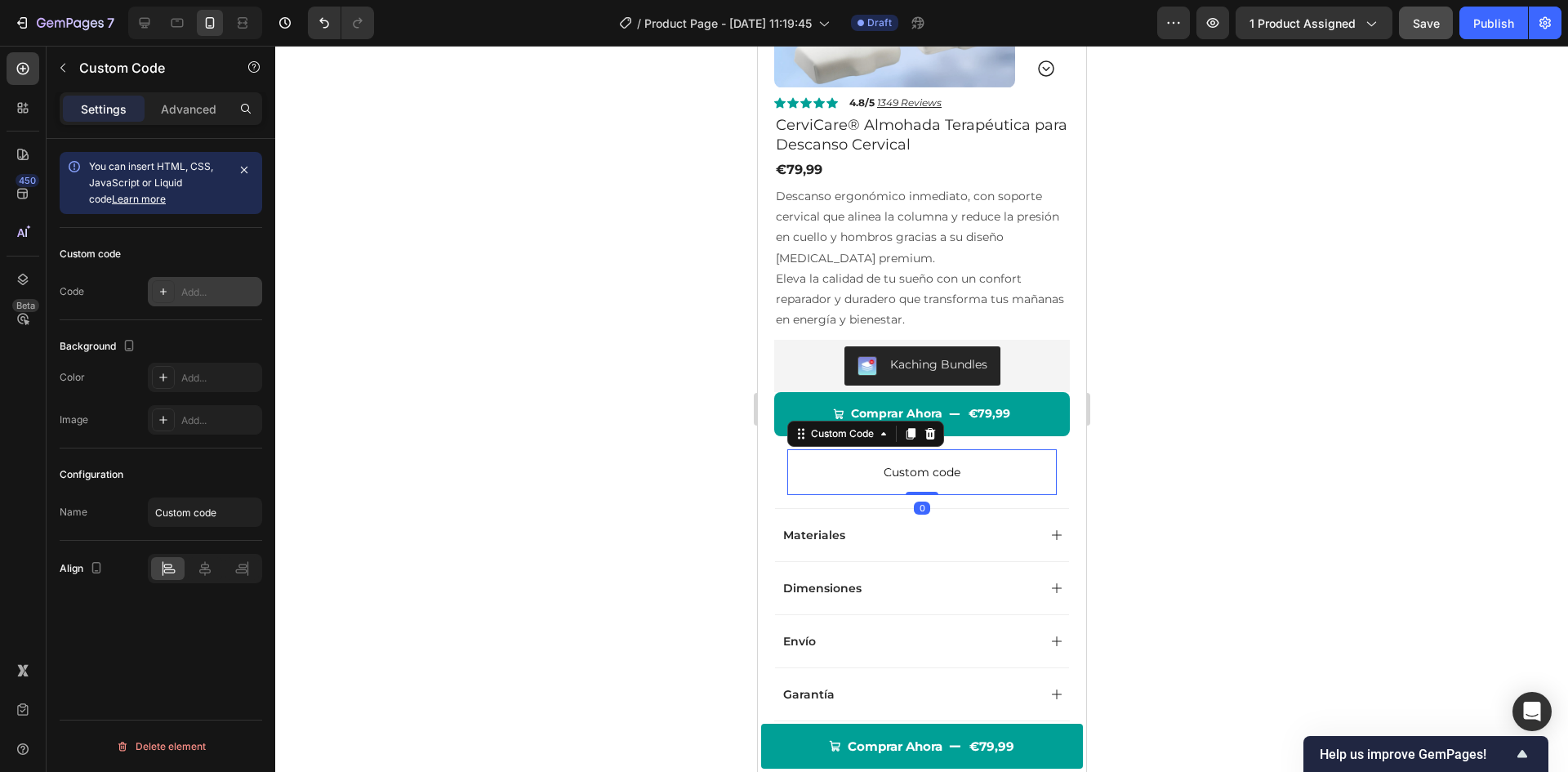
click at [179, 299] on div "Add..." at bounding box center [205, 291] width 114 height 29
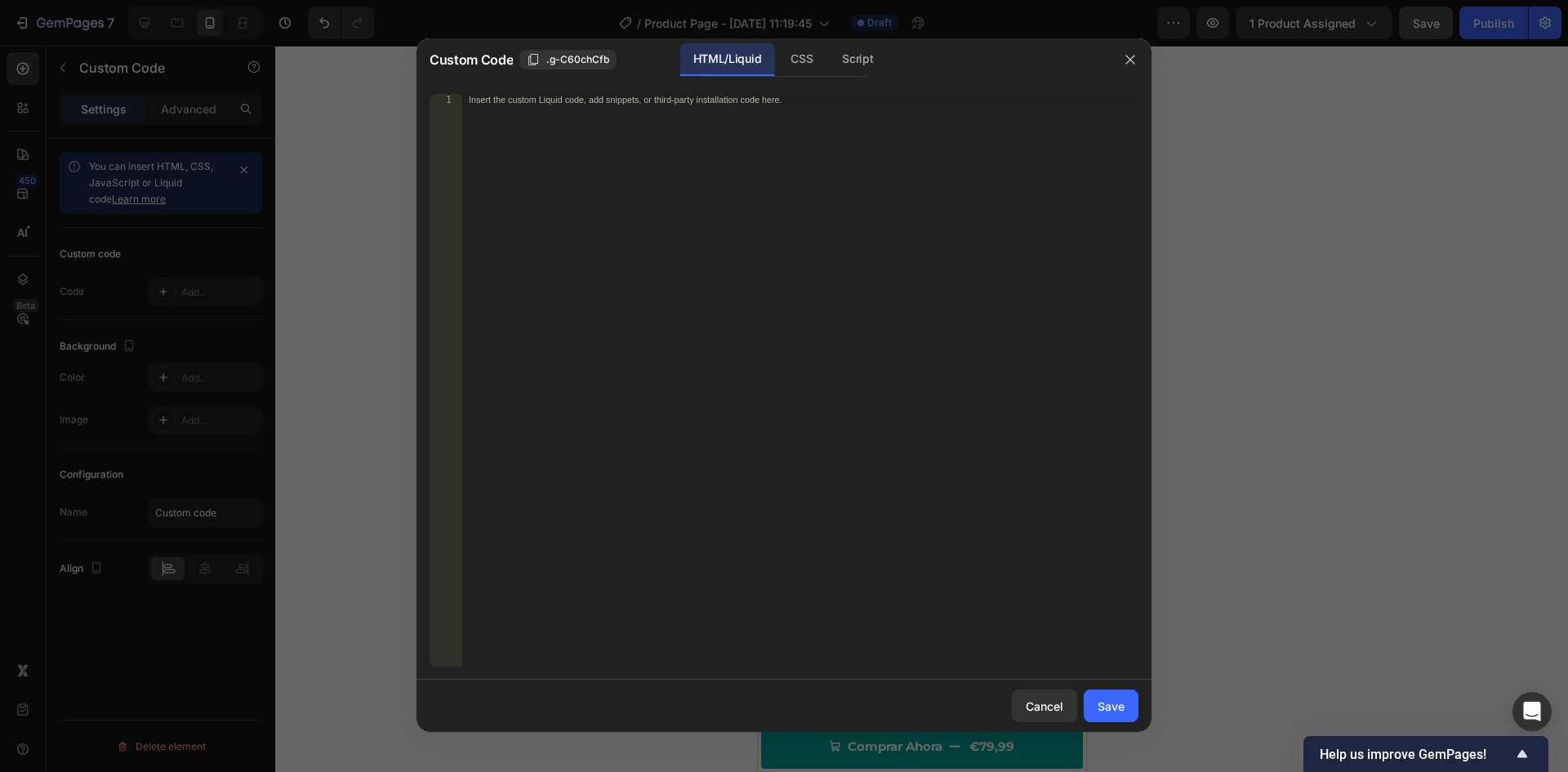
click at [533, 101] on div "Insert the custom Liquid code, add snippets, or third-party installation code h…" at bounding box center [766, 100] width 595 height 11
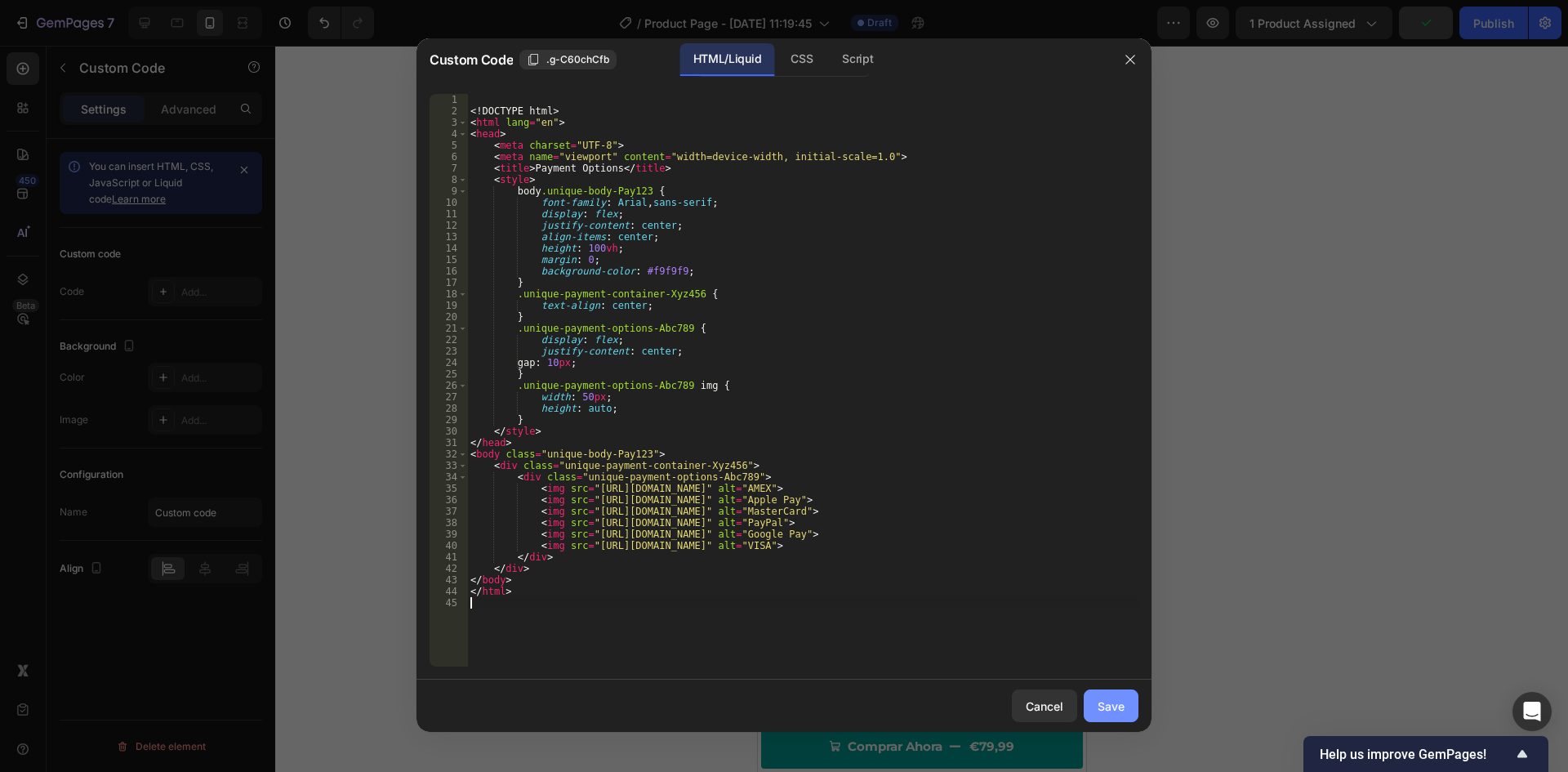
click at [1122, 715] on button "Save" at bounding box center [1112, 705] width 55 height 32
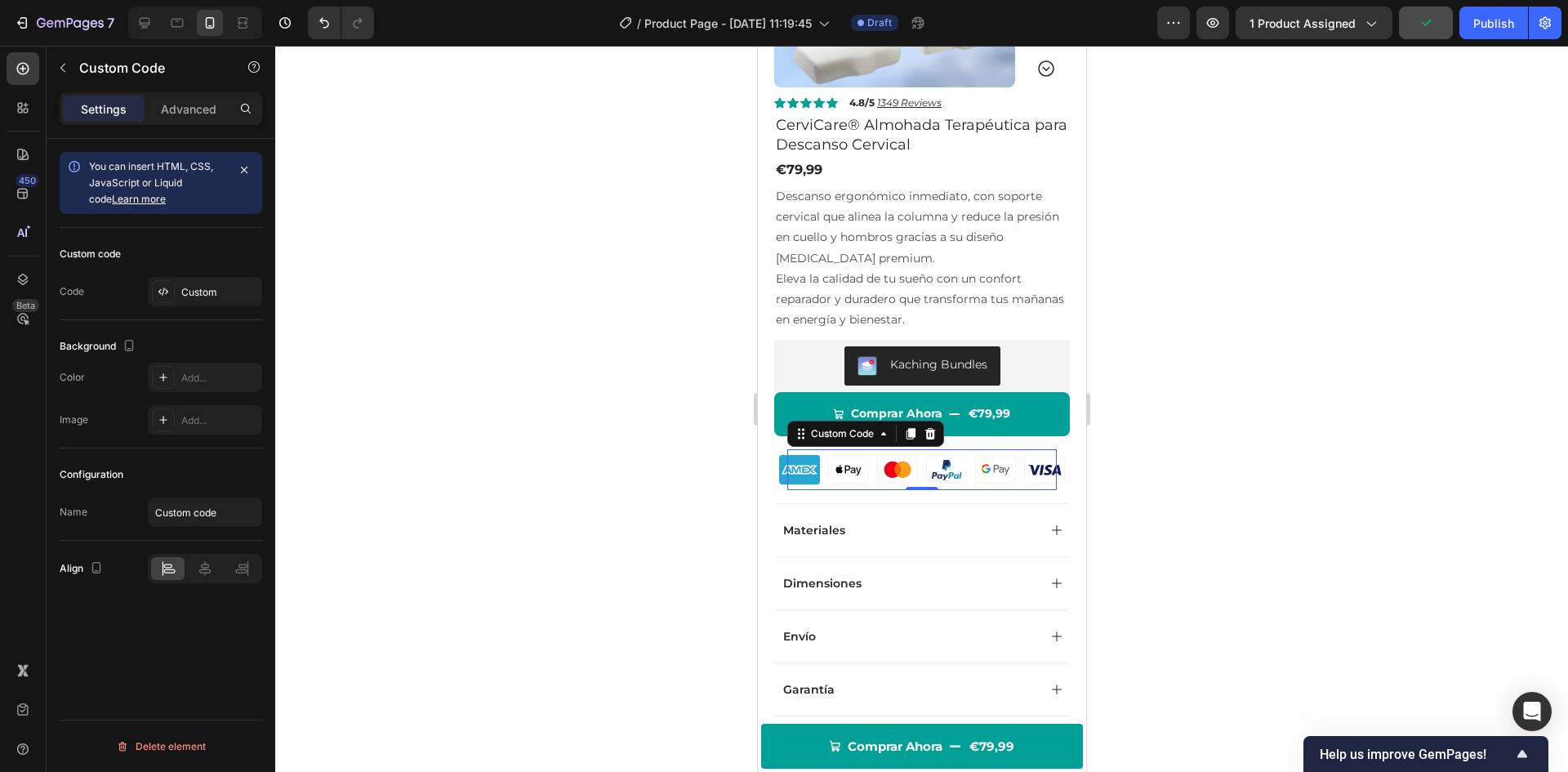
click at [1217, 554] on div at bounding box center [922, 409] width 1293 height 726
click at [862, 471] on div at bounding box center [922, 469] width 270 height 41
click at [173, 102] on p "Advanced" at bounding box center [188, 109] width 56 height 17
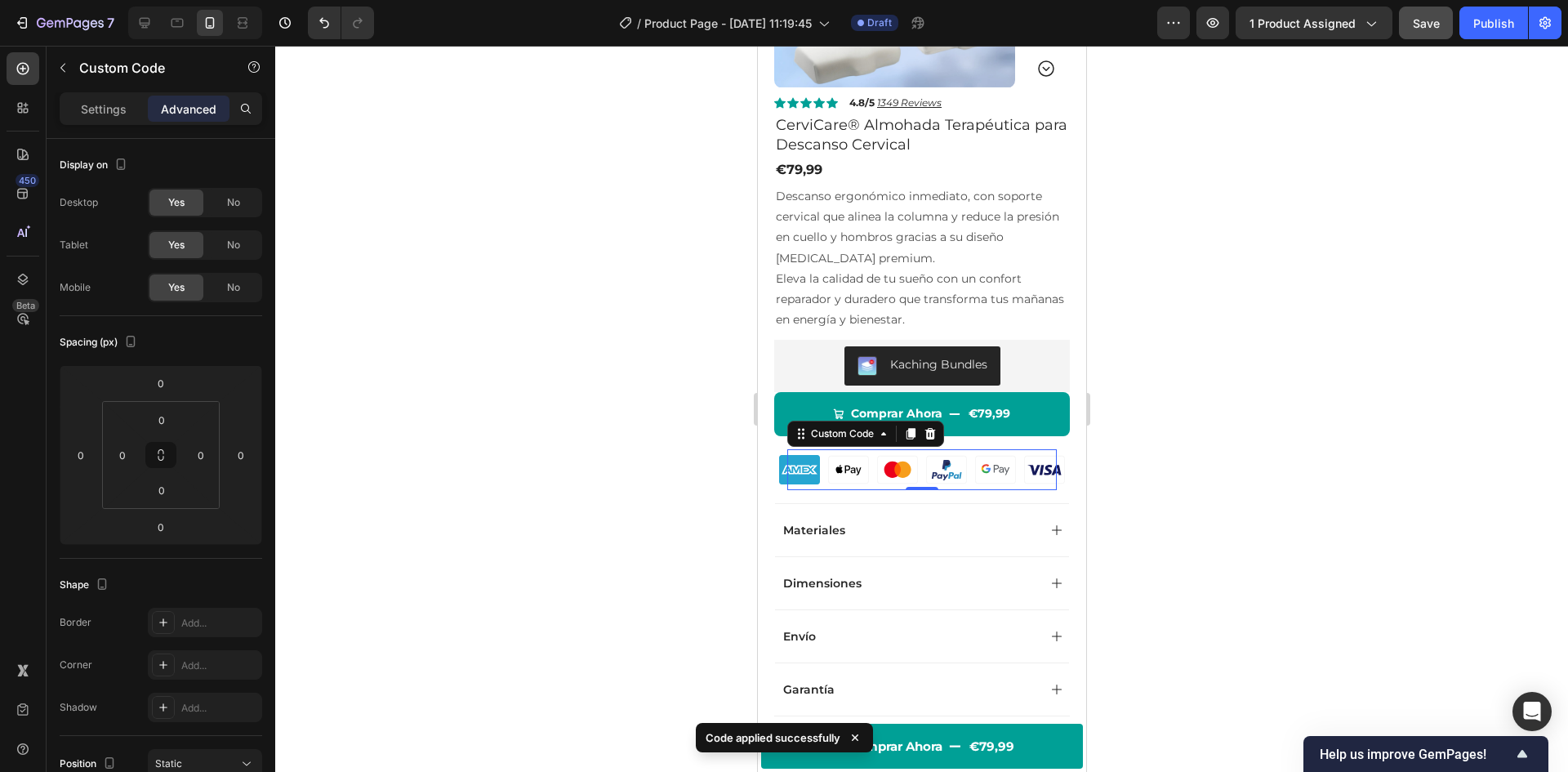
click at [101, 90] on div "Custom Code" at bounding box center [140, 69] width 187 height 47
click at [97, 98] on div "Settings" at bounding box center [104, 108] width 82 height 26
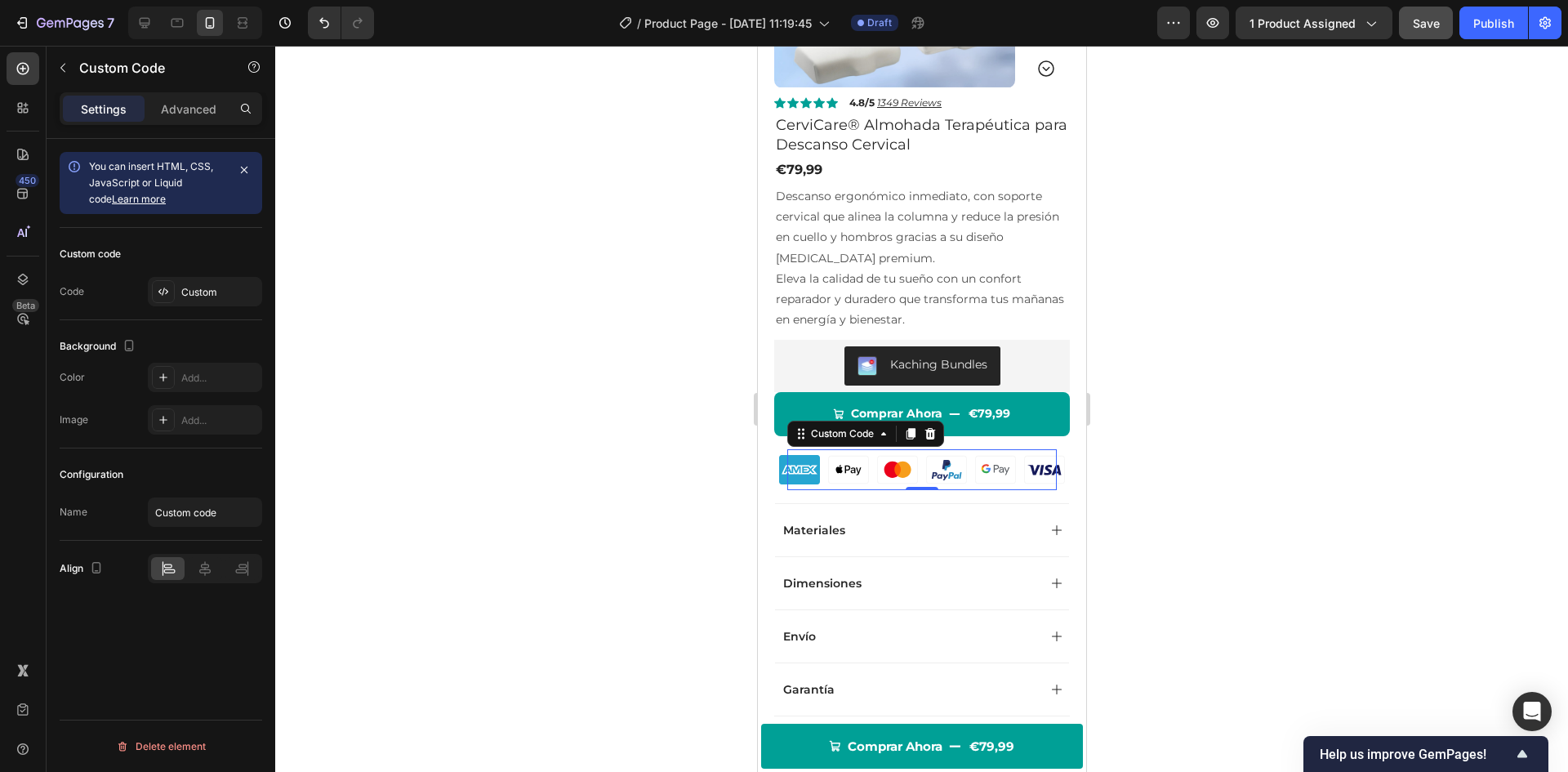
click at [828, 489] on img at bounding box center [848, 469] width 41 height 41
click at [812, 498] on div "Custom Code 0 Row" at bounding box center [921, 470] width 296 height 67
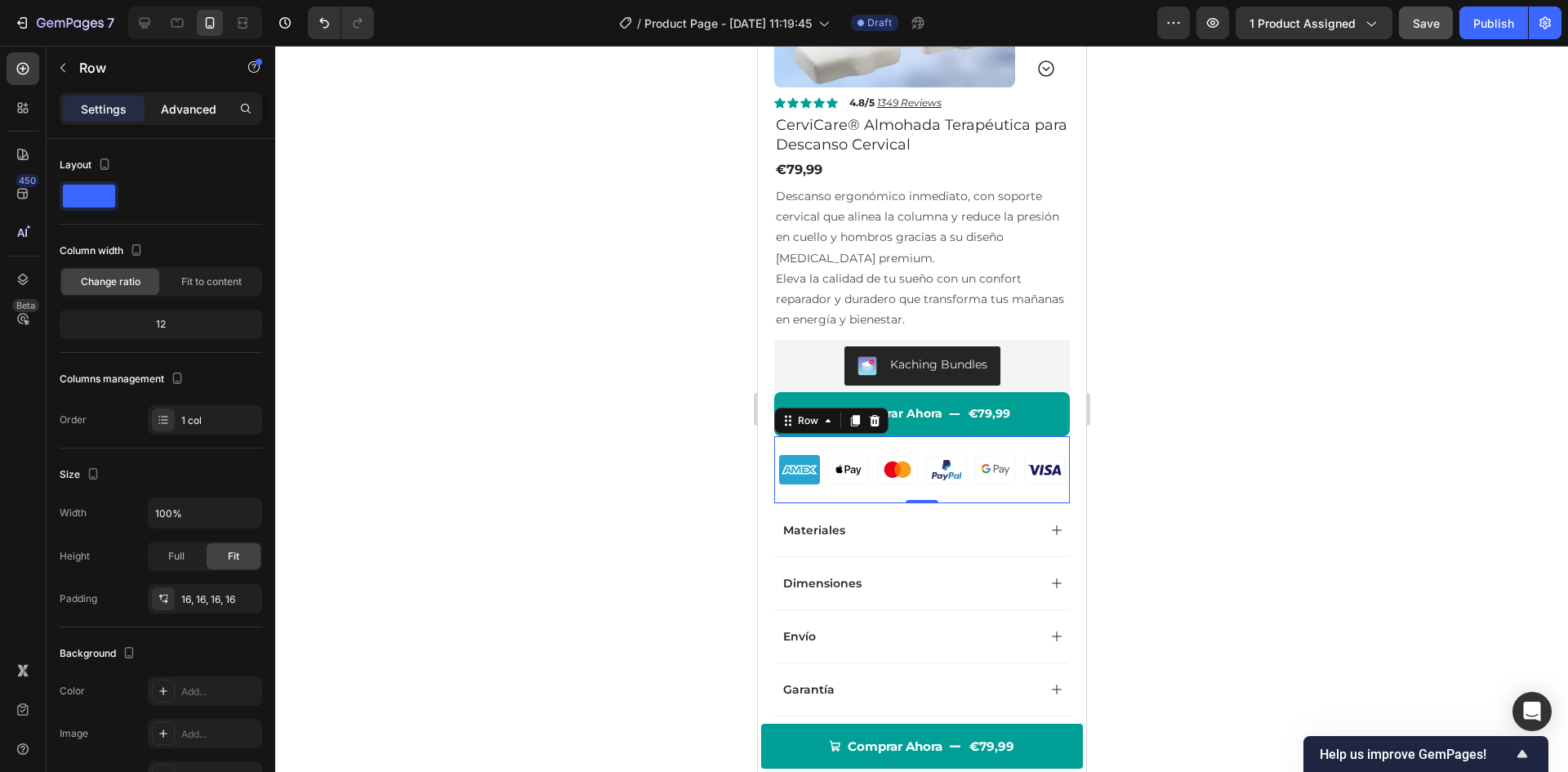
click at [190, 114] on p "Advanced" at bounding box center [188, 109] width 56 height 17
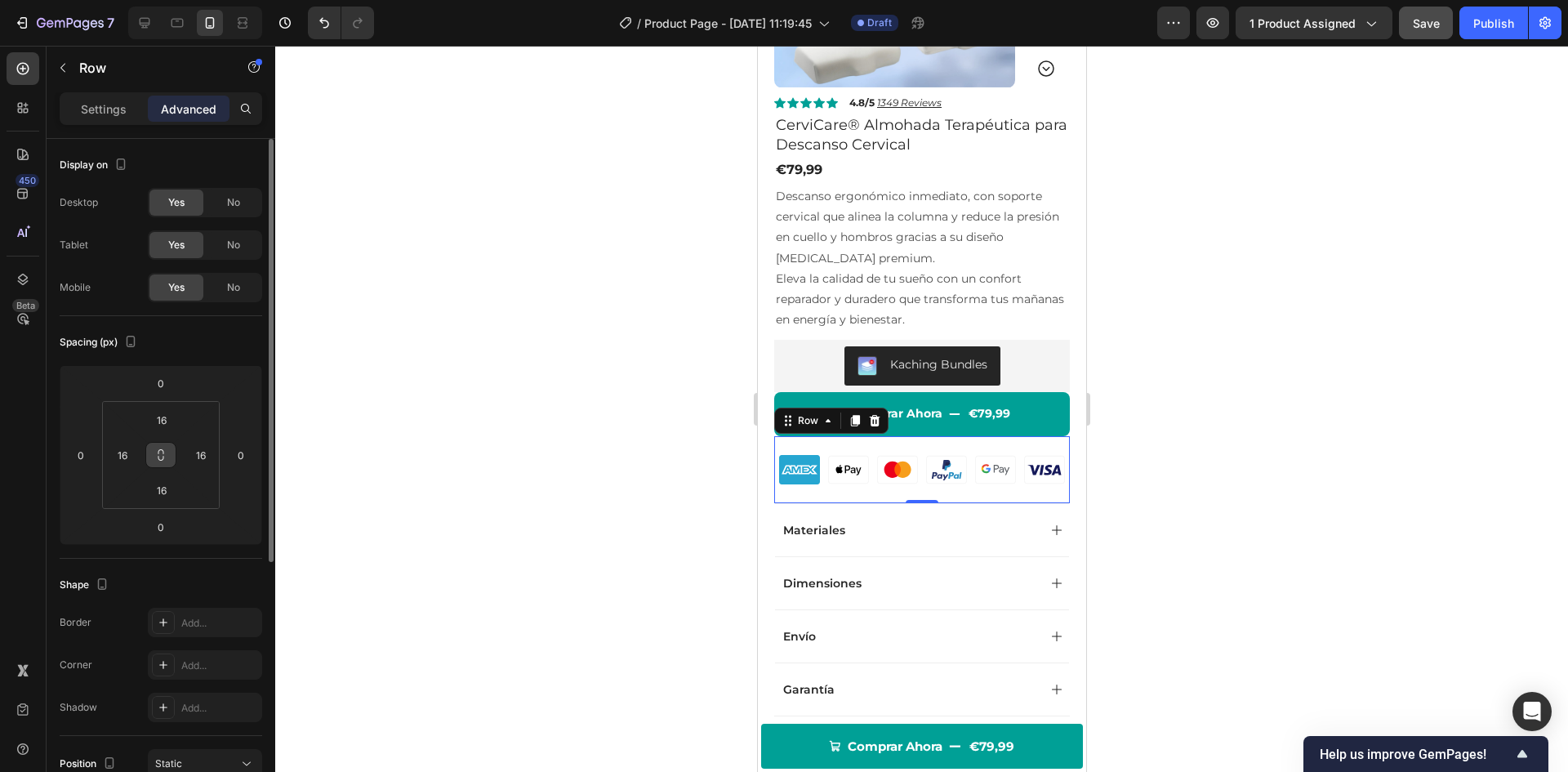
click at [155, 451] on icon at bounding box center [161, 455] width 13 height 13
type input "2"
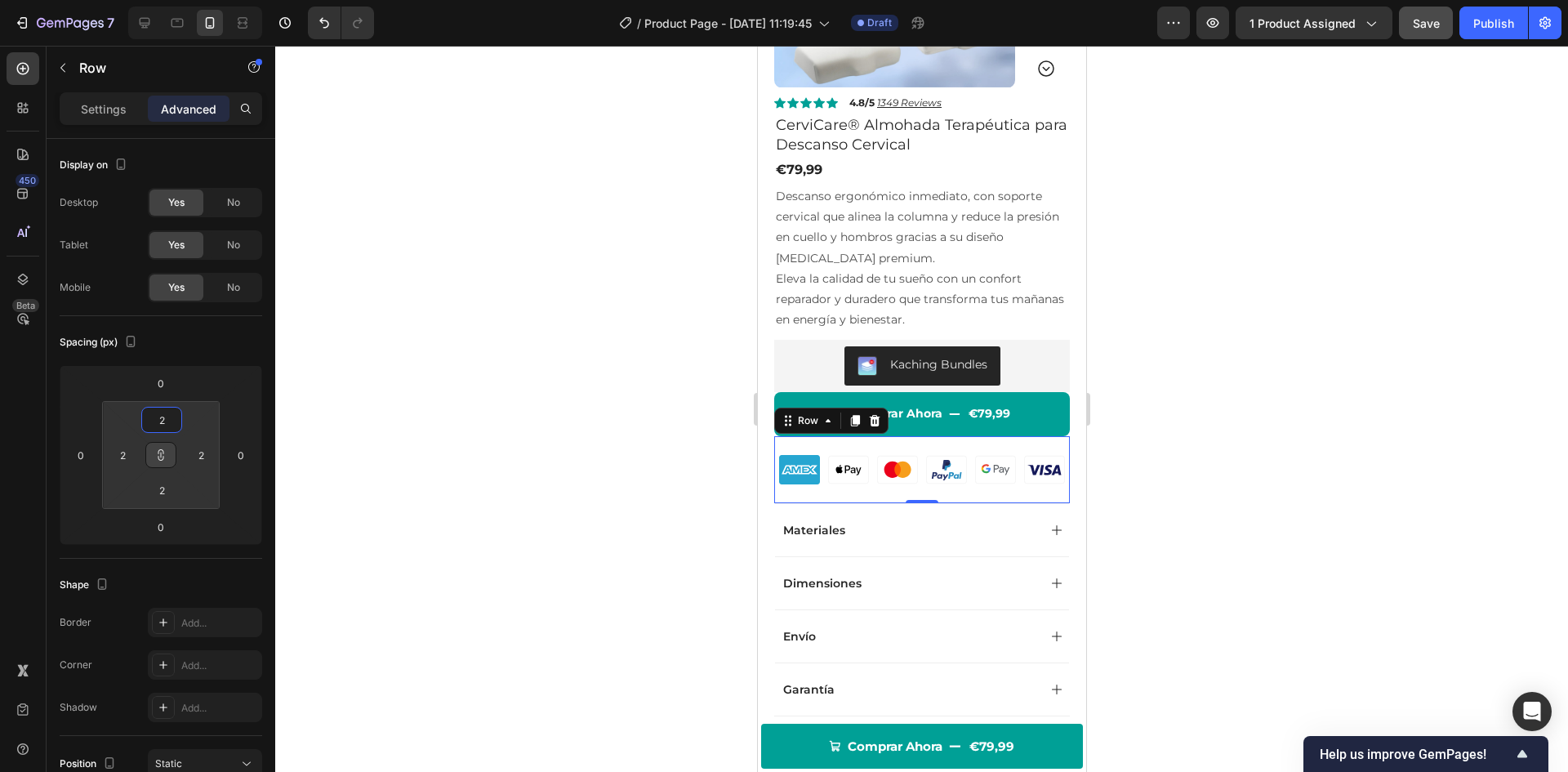
type input "0"
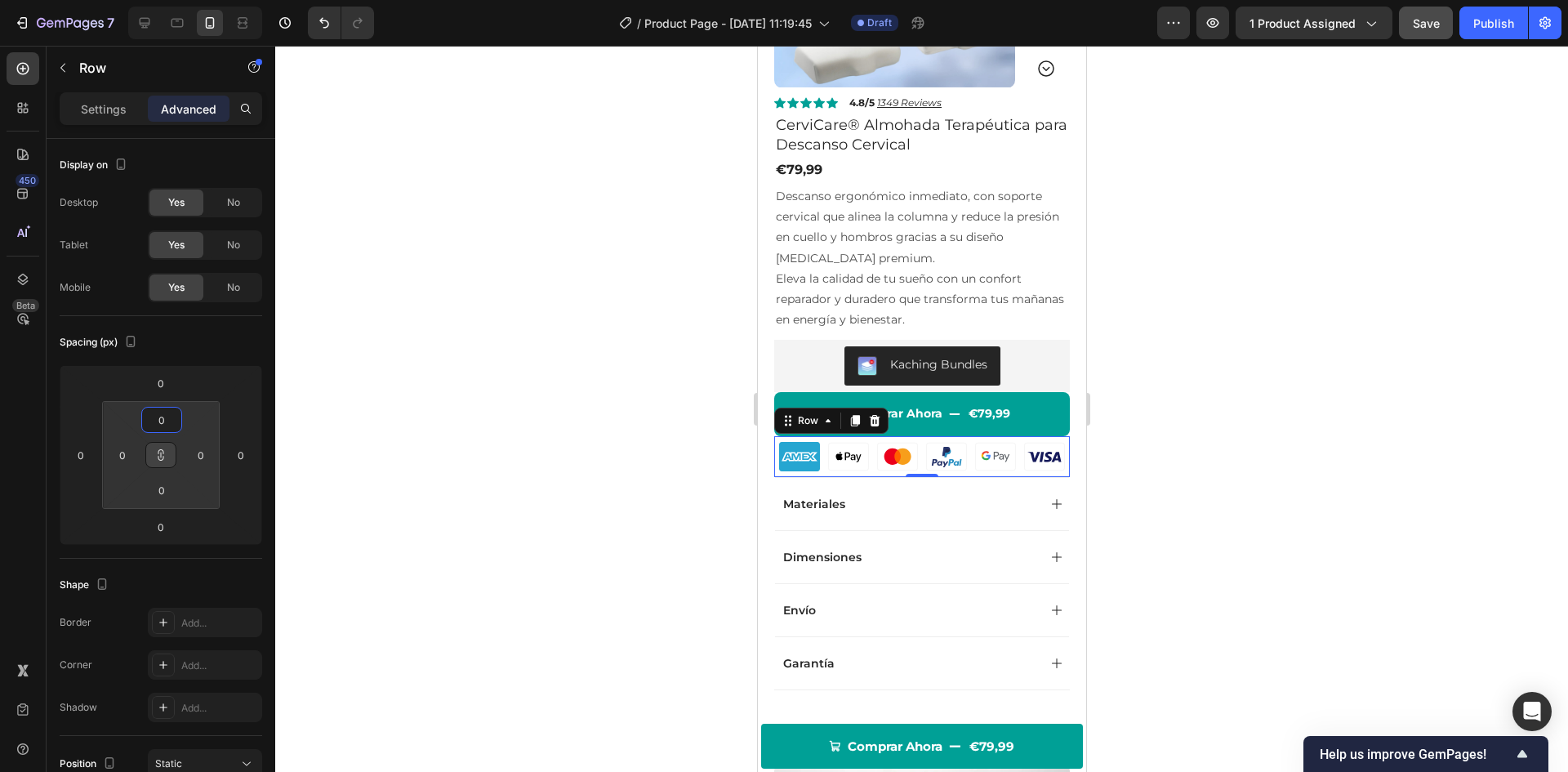
drag, startPoint x: 135, startPoint y: 409, endPoint x: 134, endPoint y: 418, distance: 9.1
click at [134, 0] on html "7 Version history / Product Page - [DATE] 11:19:45 Draft Preview 1 product assi…" at bounding box center [784, 0] width 1568 height 0
click at [151, 452] on button at bounding box center [161, 455] width 31 height 26
click at [77, 107] on div "Settings" at bounding box center [104, 108] width 82 height 26
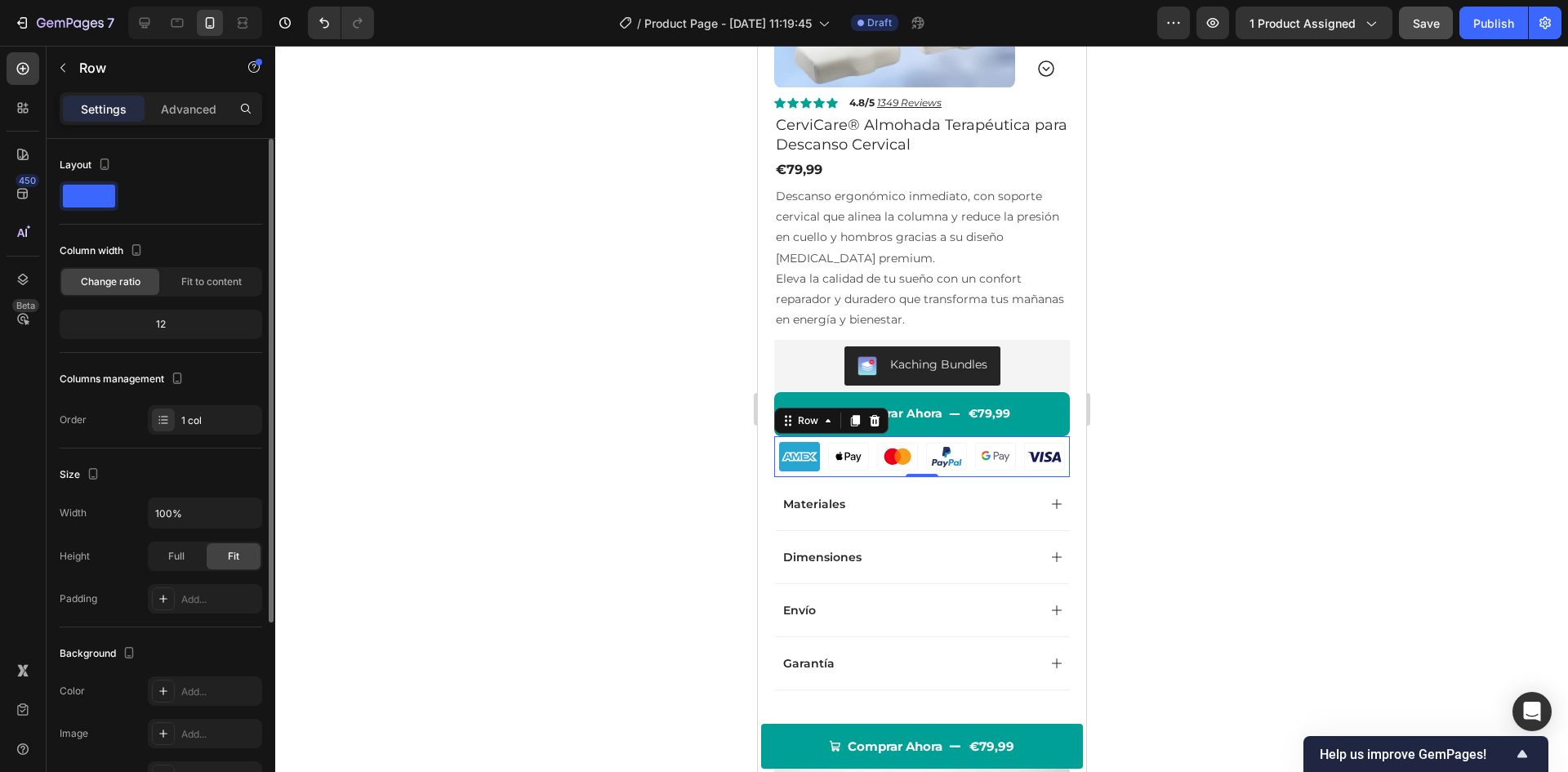
click at [164, 321] on div "12" at bounding box center [161, 324] width 196 height 22
click at [208, 510] on input "100%" at bounding box center [205, 512] width 112 height 29
click at [247, 515] on icon "button" at bounding box center [246, 513] width 17 height 17
click at [159, 510] on input "100%" at bounding box center [205, 512] width 112 height 29
click at [184, 517] on input "100%" at bounding box center [205, 512] width 112 height 29
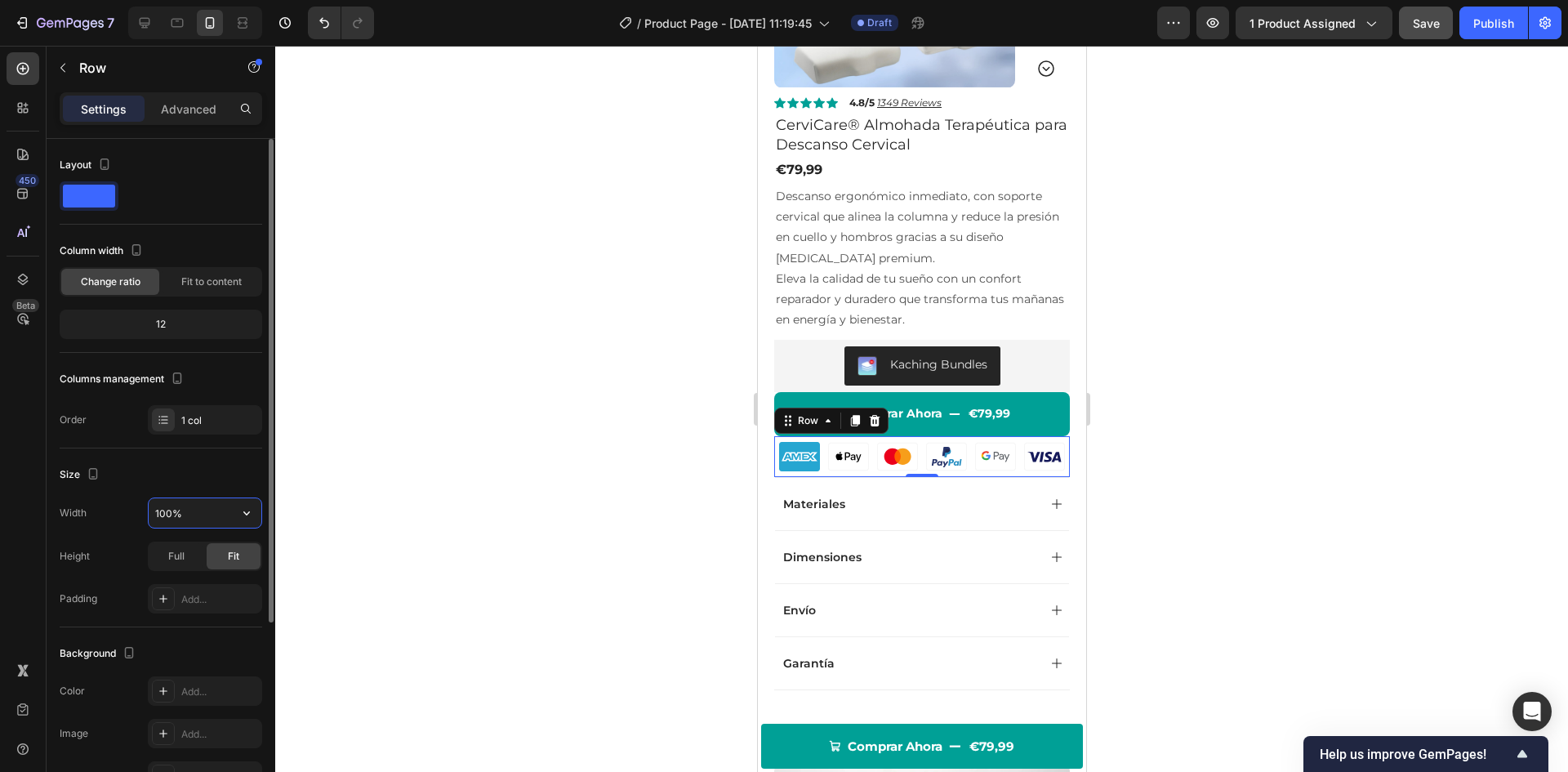
click at [184, 517] on input "100%" at bounding box center [205, 512] width 112 height 29
click at [172, 515] on input "100%" at bounding box center [205, 512] width 112 height 29
drag, startPoint x: 171, startPoint y: 515, endPoint x: 139, endPoint y: 515, distance: 32.0
click at [140, 515] on div "Width 100%" at bounding box center [161, 512] width 202 height 31
drag, startPoint x: 177, startPoint y: 511, endPoint x: 122, endPoint y: 514, distance: 55.1
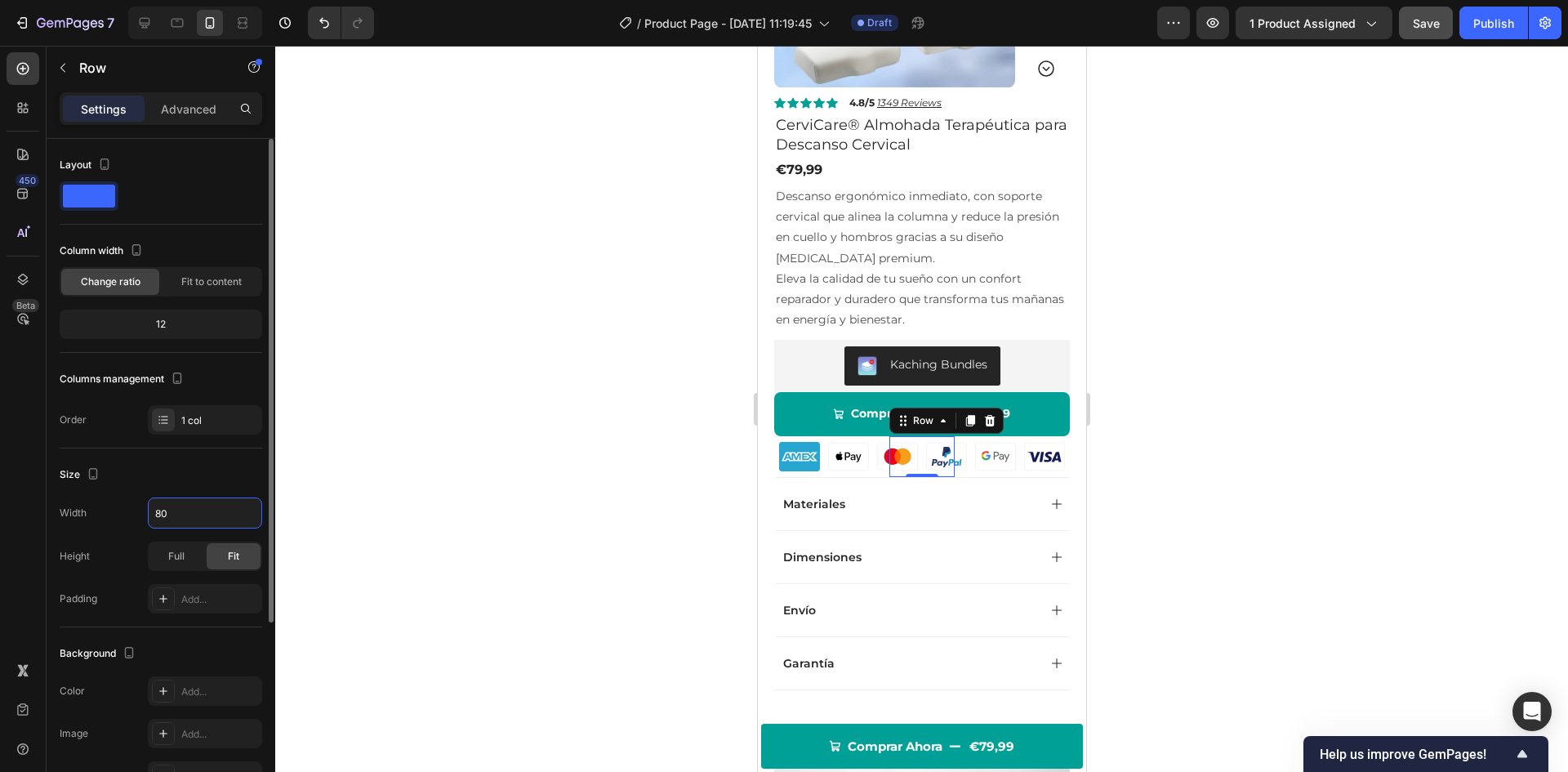
click at [122, 514] on div "Width 80" at bounding box center [161, 512] width 202 height 31
drag, startPoint x: 173, startPoint y: 509, endPoint x: 112, endPoint y: 511, distance: 61.0
click at [112, 511] on div "Width 70" at bounding box center [161, 512] width 202 height 31
click at [217, 484] on div "Size" at bounding box center [161, 474] width 202 height 26
click at [251, 511] on icon "button" at bounding box center [246, 513] width 17 height 17
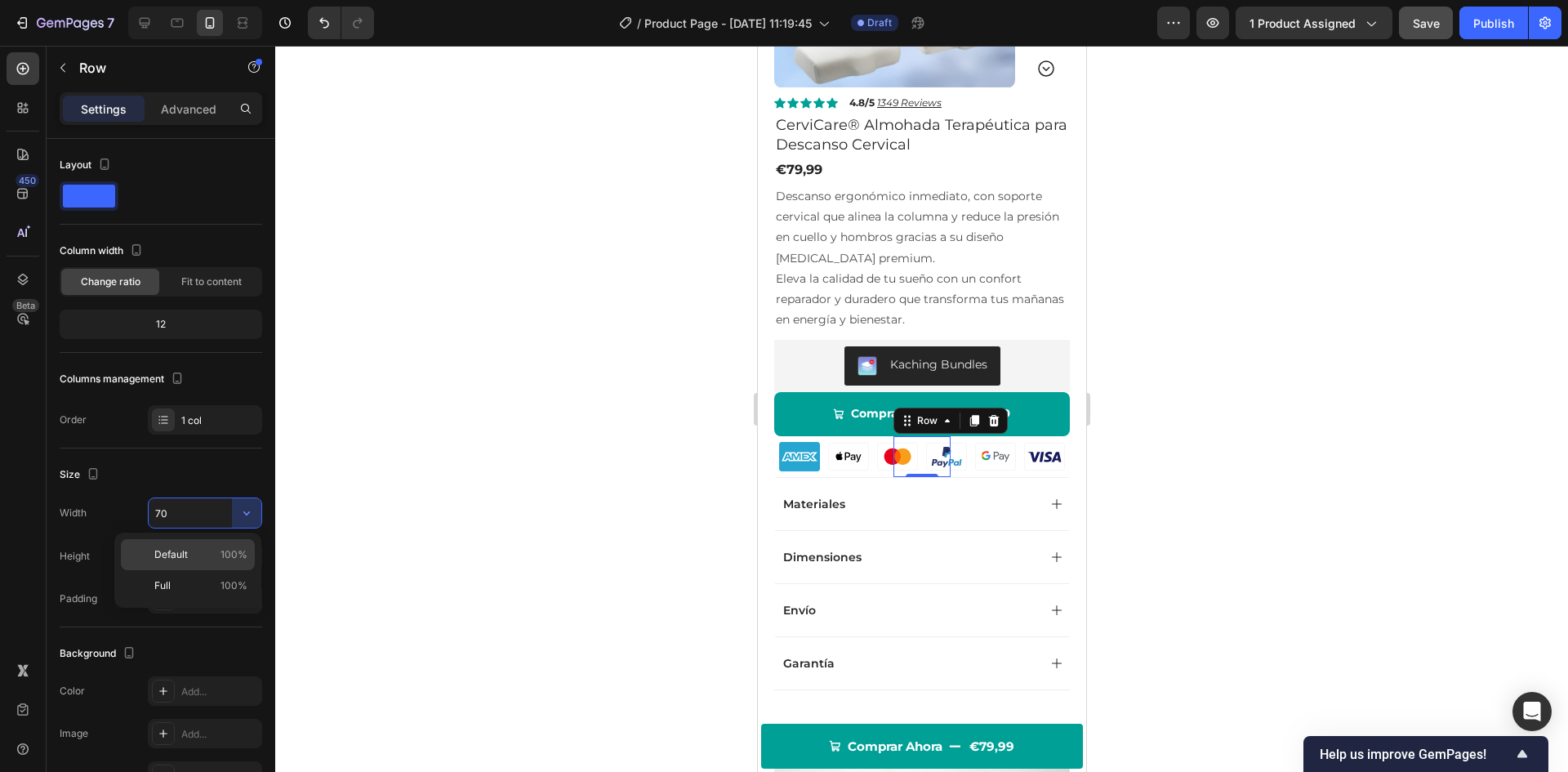
click at [224, 553] on span "100%" at bounding box center [234, 555] width 27 height 15
type input "100%"
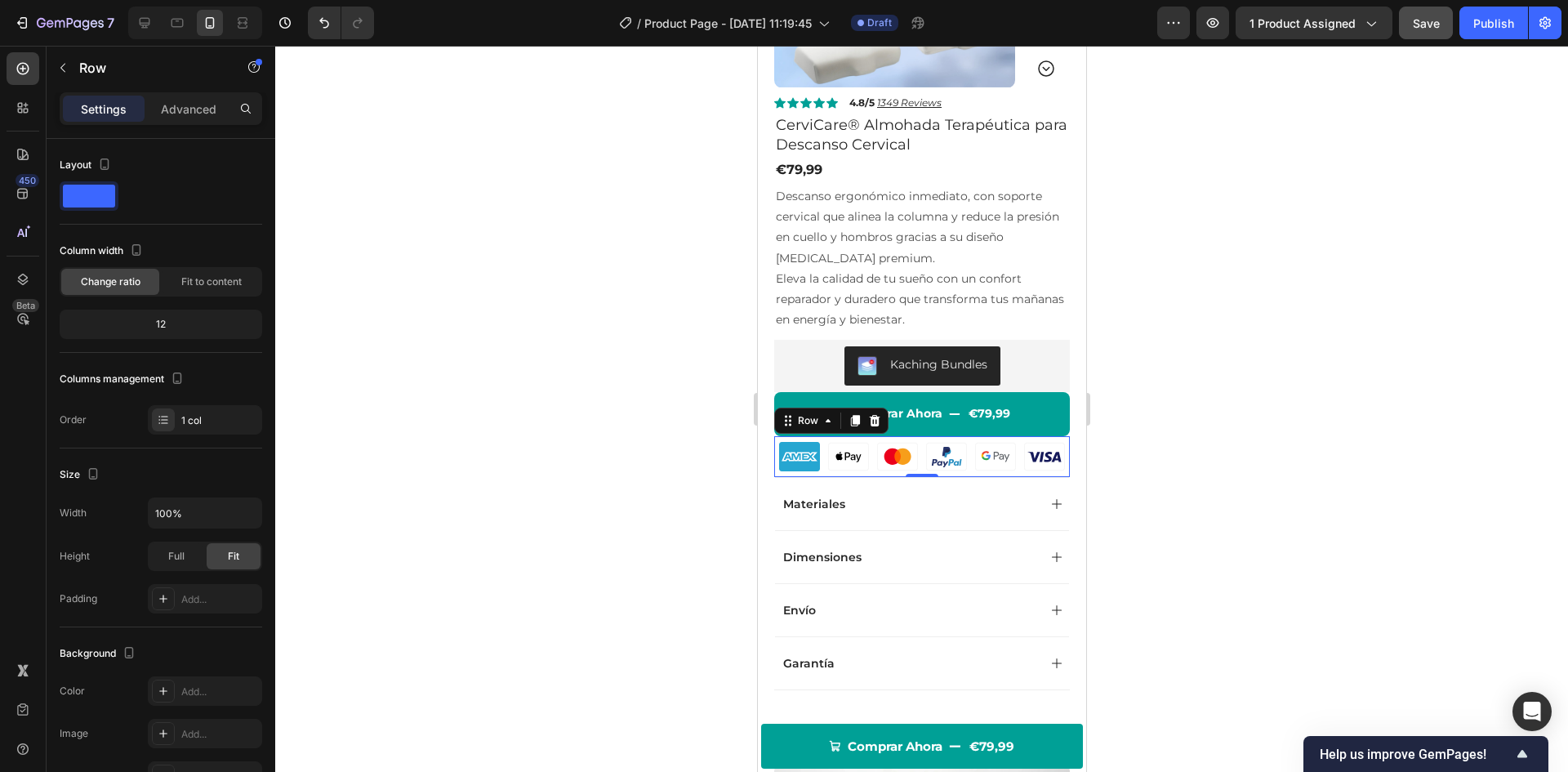
click at [409, 456] on div at bounding box center [922, 409] width 1293 height 726
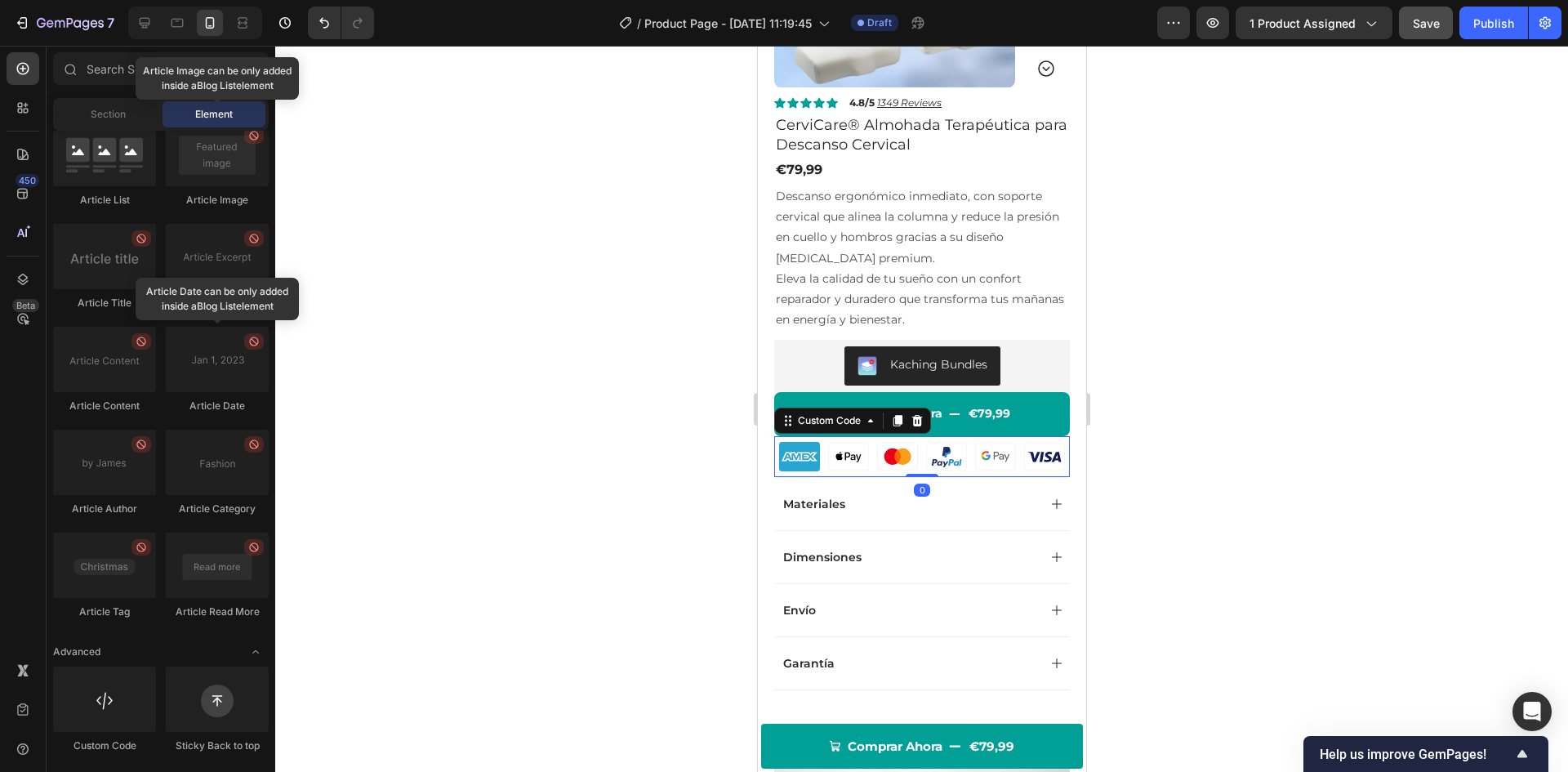
click at [828, 453] on img at bounding box center [848, 456] width 41 height 41
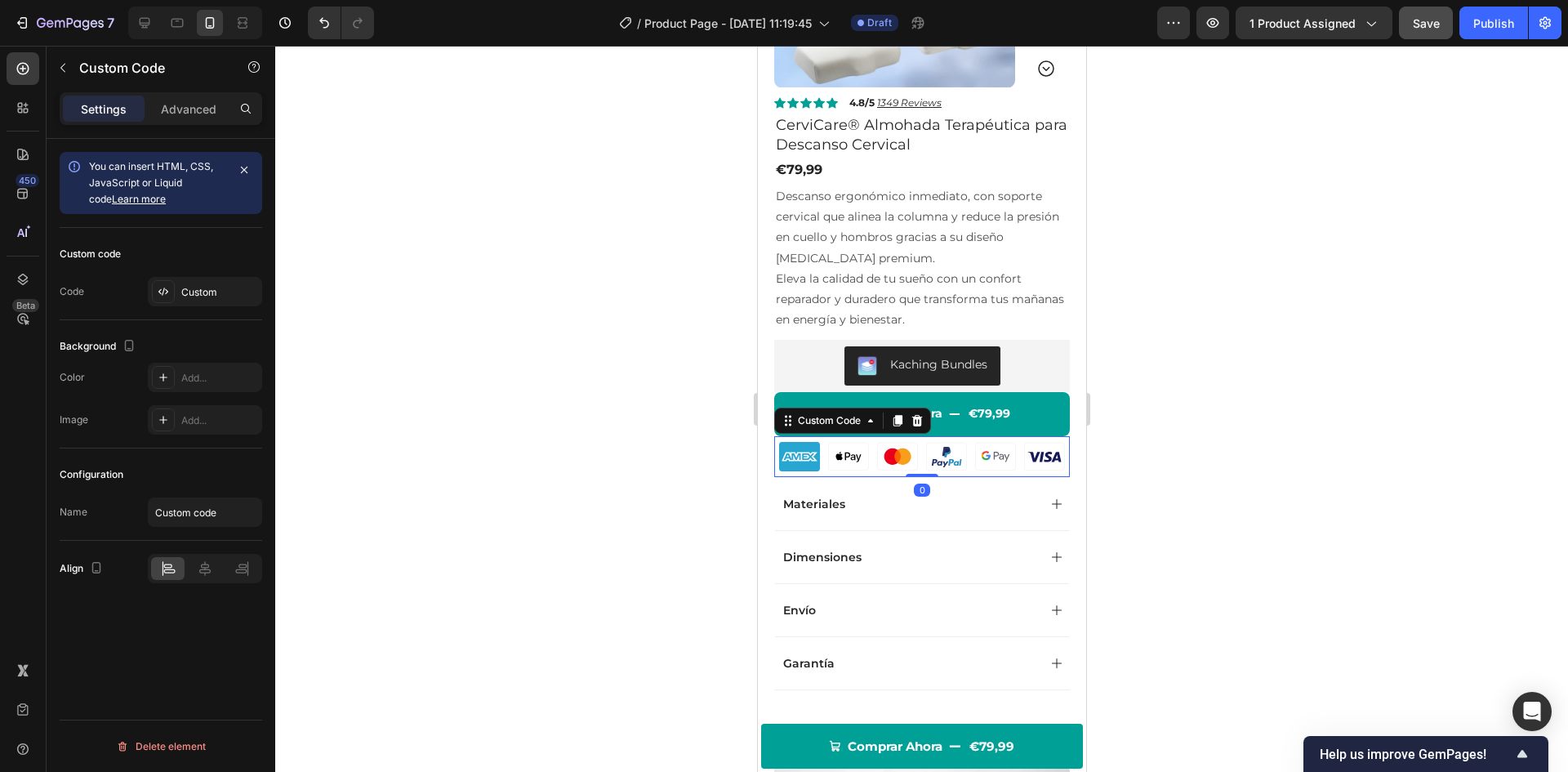
click at [551, 396] on div at bounding box center [922, 409] width 1293 height 726
click at [876, 470] on img at bounding box center [896, 456] width 41 height 41
click at [800, 421] on div "Custom Code" at bounding box center [828, 421] width 69 height 15
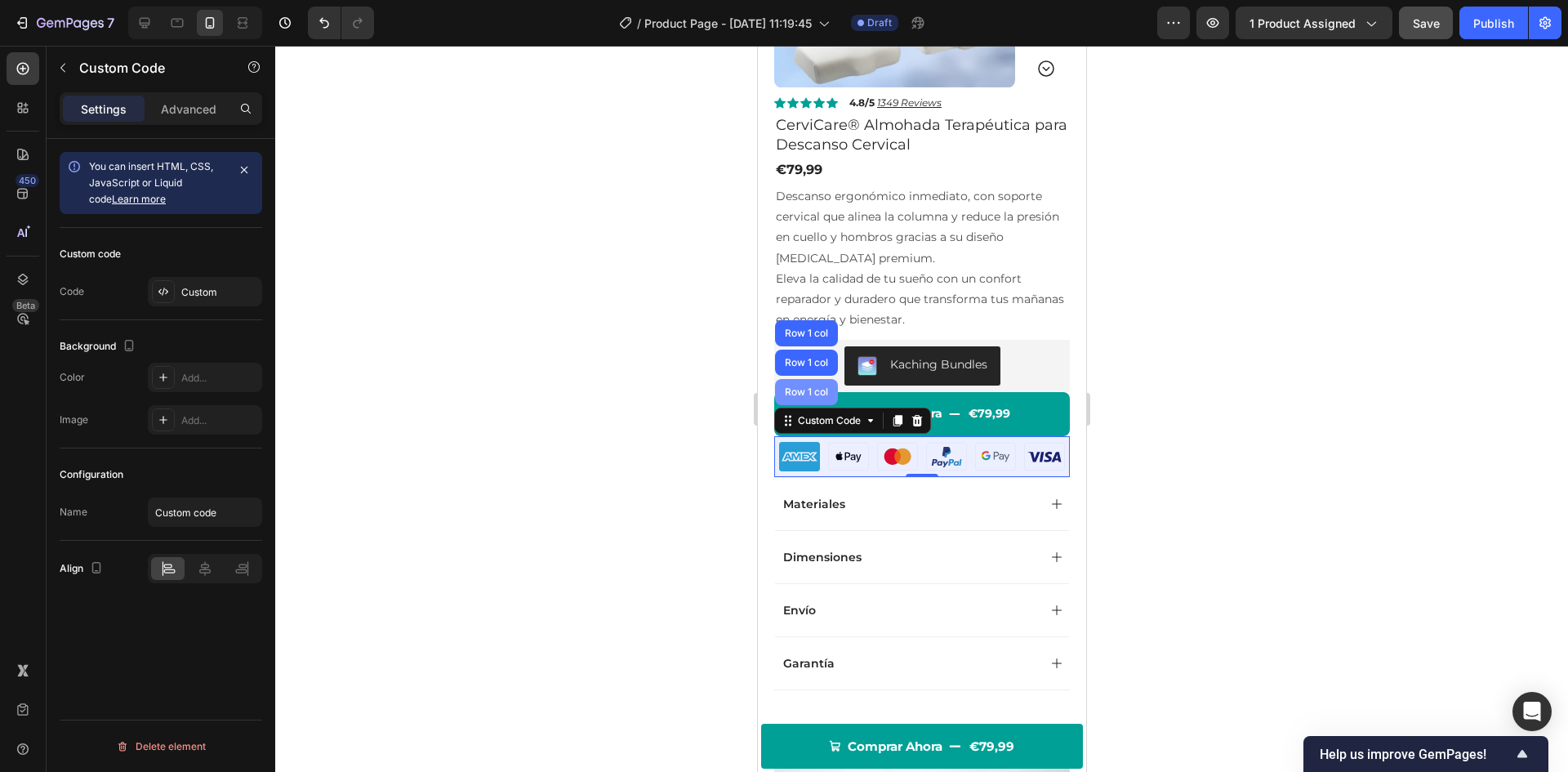
click at [791, 396] on div "Row 1 col" at bounding box center [806, 392] width 50 height 10
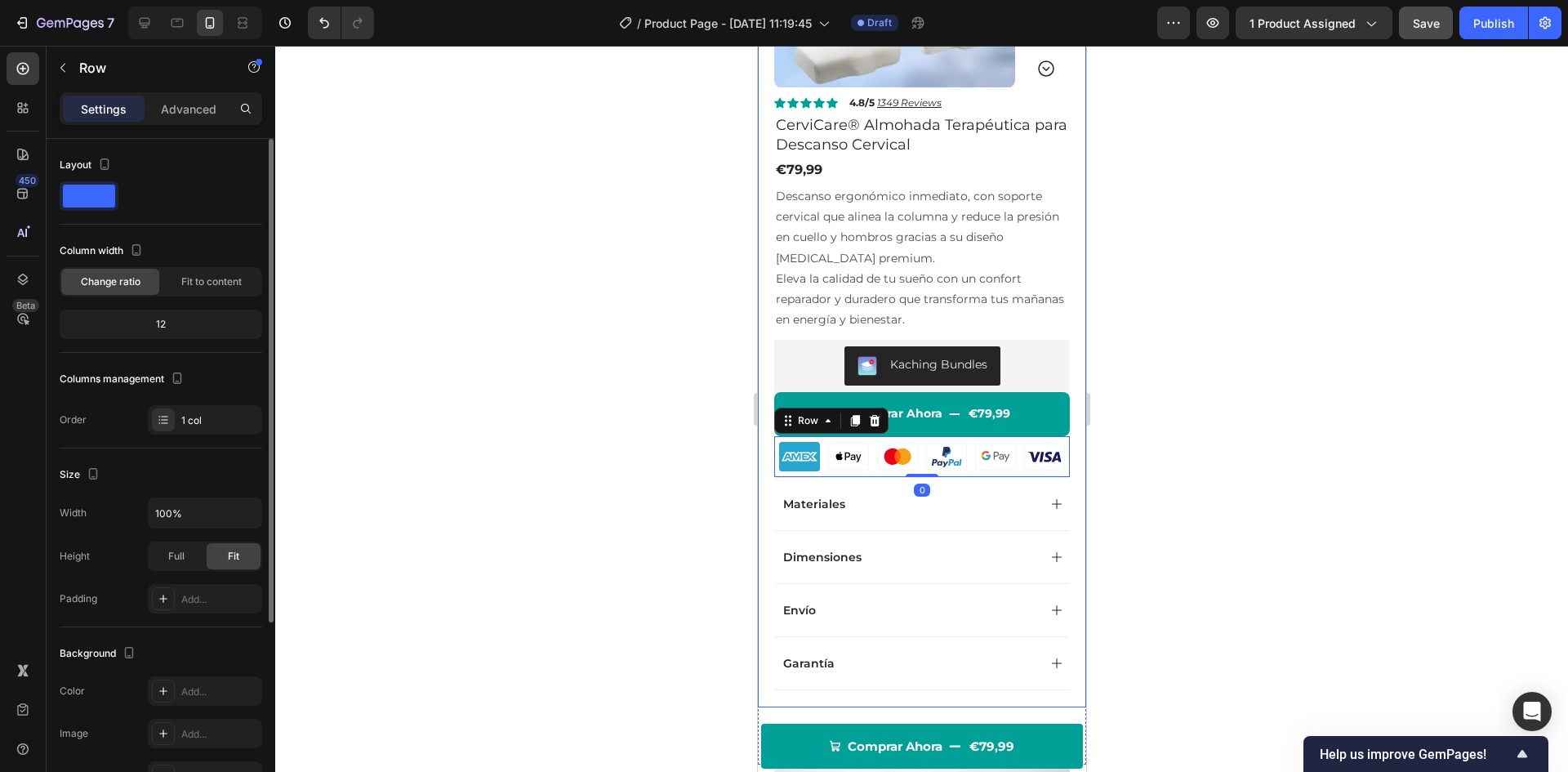
click at [149, 320] on div "12" at bounding box center [161, 324] width 196 height 22
click at [167, 321] on div "12" at bounding box center [161, 324] width 196 height 22
click at [202, 272] on div "Fit to content" at bounding box center [212, 281] width 98 height 26
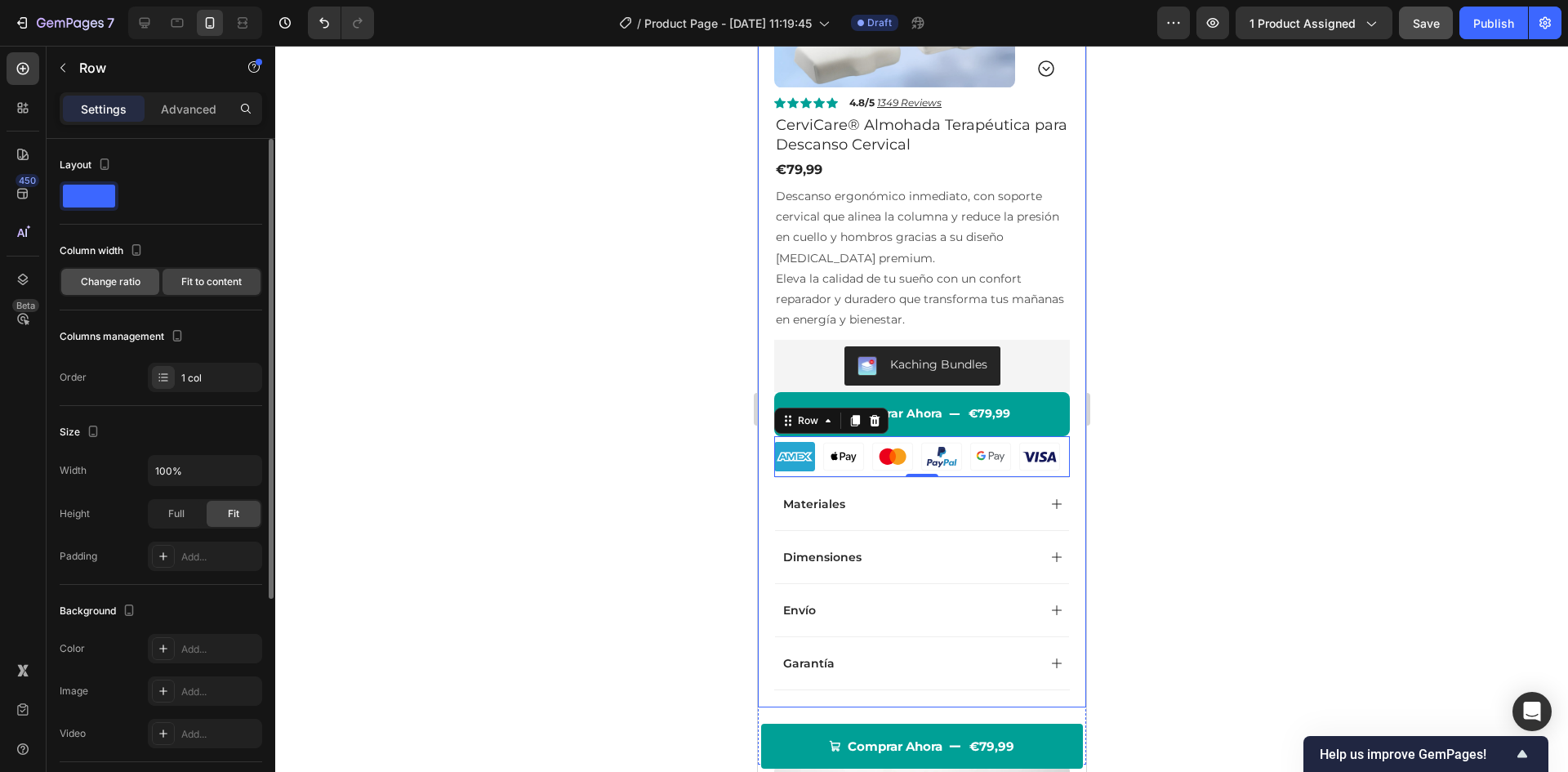
click at [97, 281] on span "Change ratio" at bounding box center [111, 282] width 60 height 15
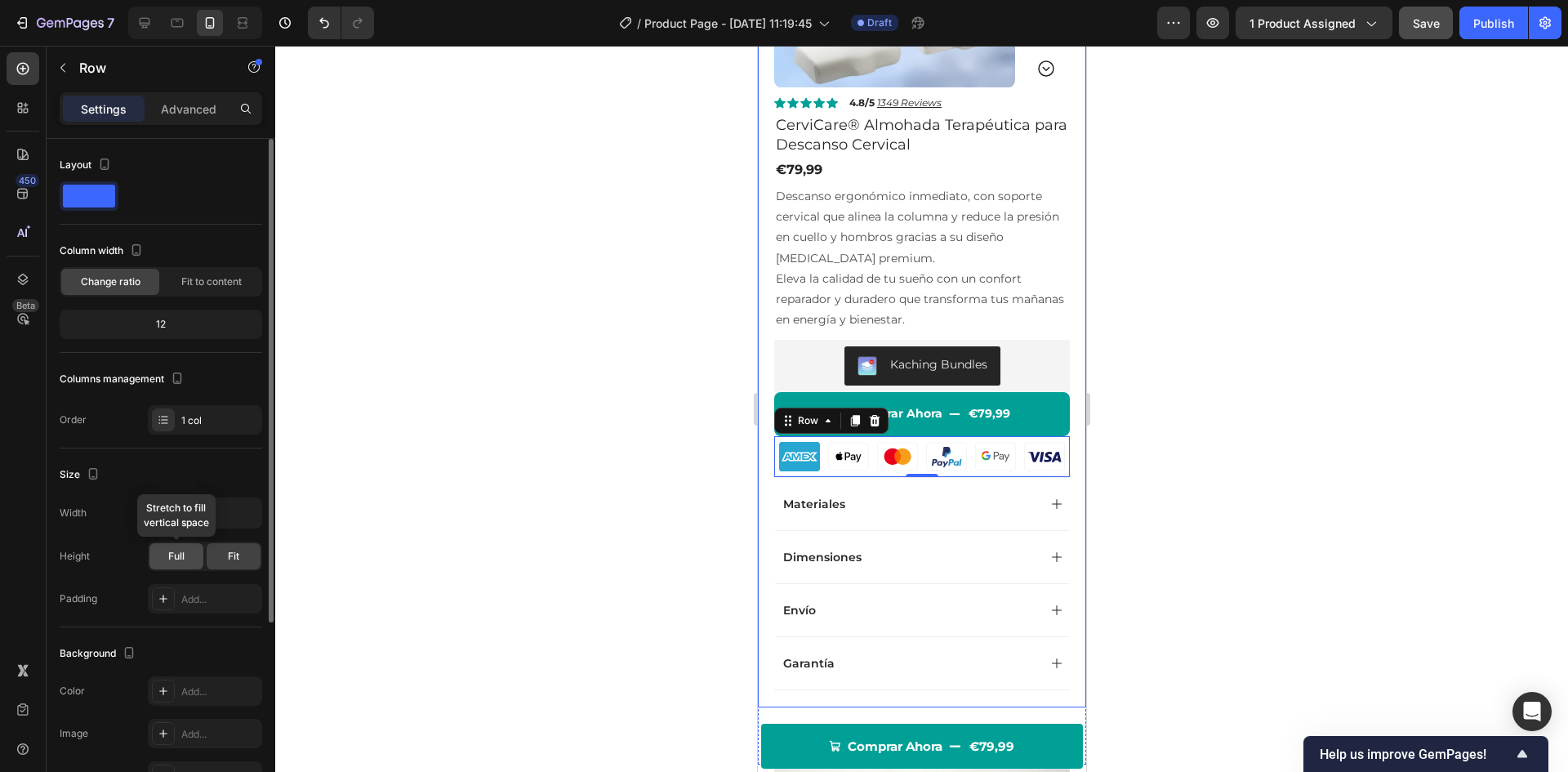
click at [182, 550] on span "Full" at bounding box center [177, 556] width 17 height 15
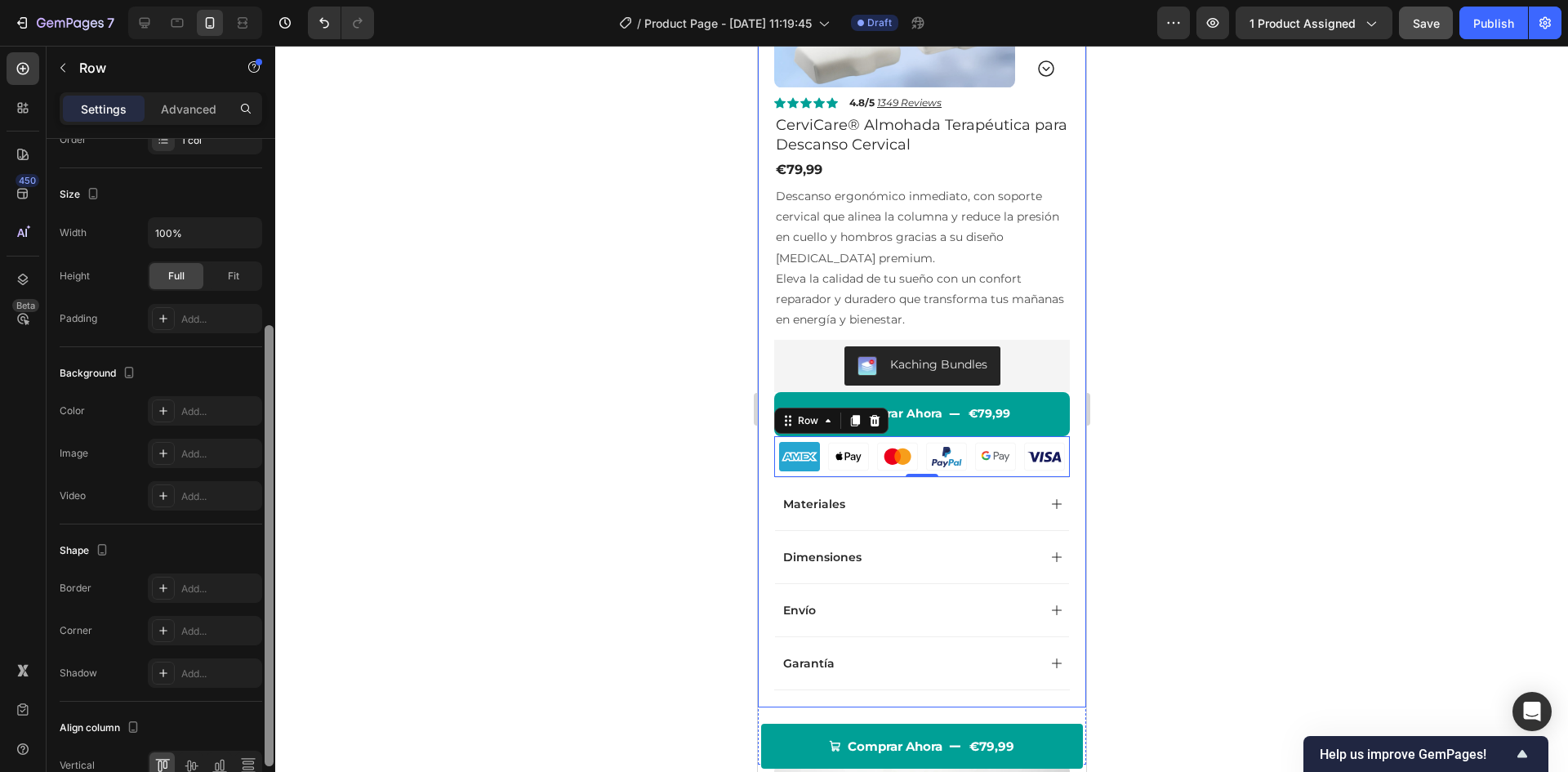
scroll to position [284, 0]
drag, startPoint x: 269, startPoint y: 455, endPoint x: 261, endPoint y: 640, distance: 185.2
click at [261, 640] on div "Layout Column width Change ratio Fit to content 12 Columns management Order 1 c…" at bounding box center [161, 479] width 229 height 680
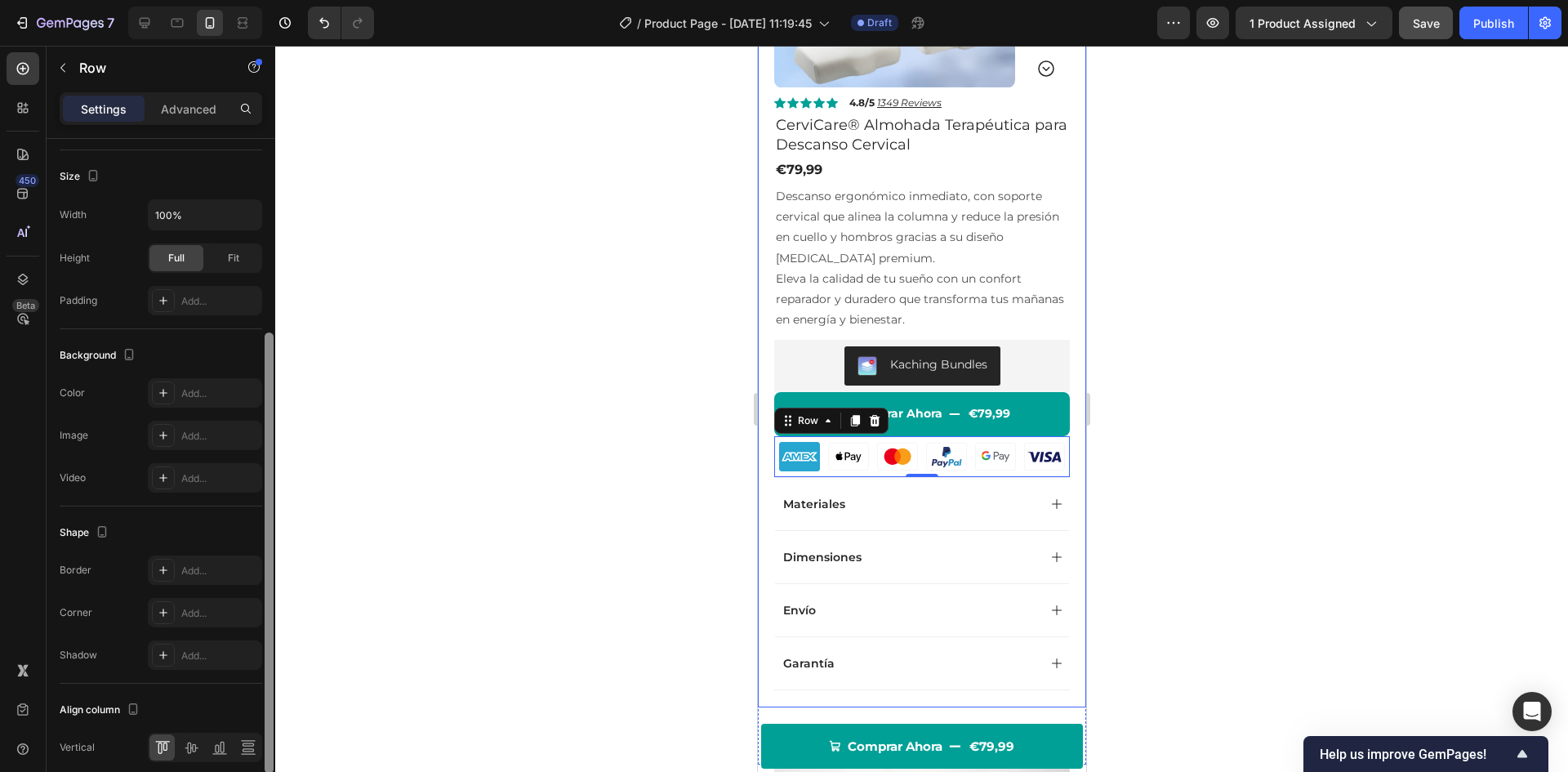
scroll to position [306, 0]
drag, startPoint x: 266, startPoint y: 580, endPoint x: 265, endPoint y: 595, distance: 15.0
click at [265, 595] on div at bounding box center [269, 558] width 9 height 441
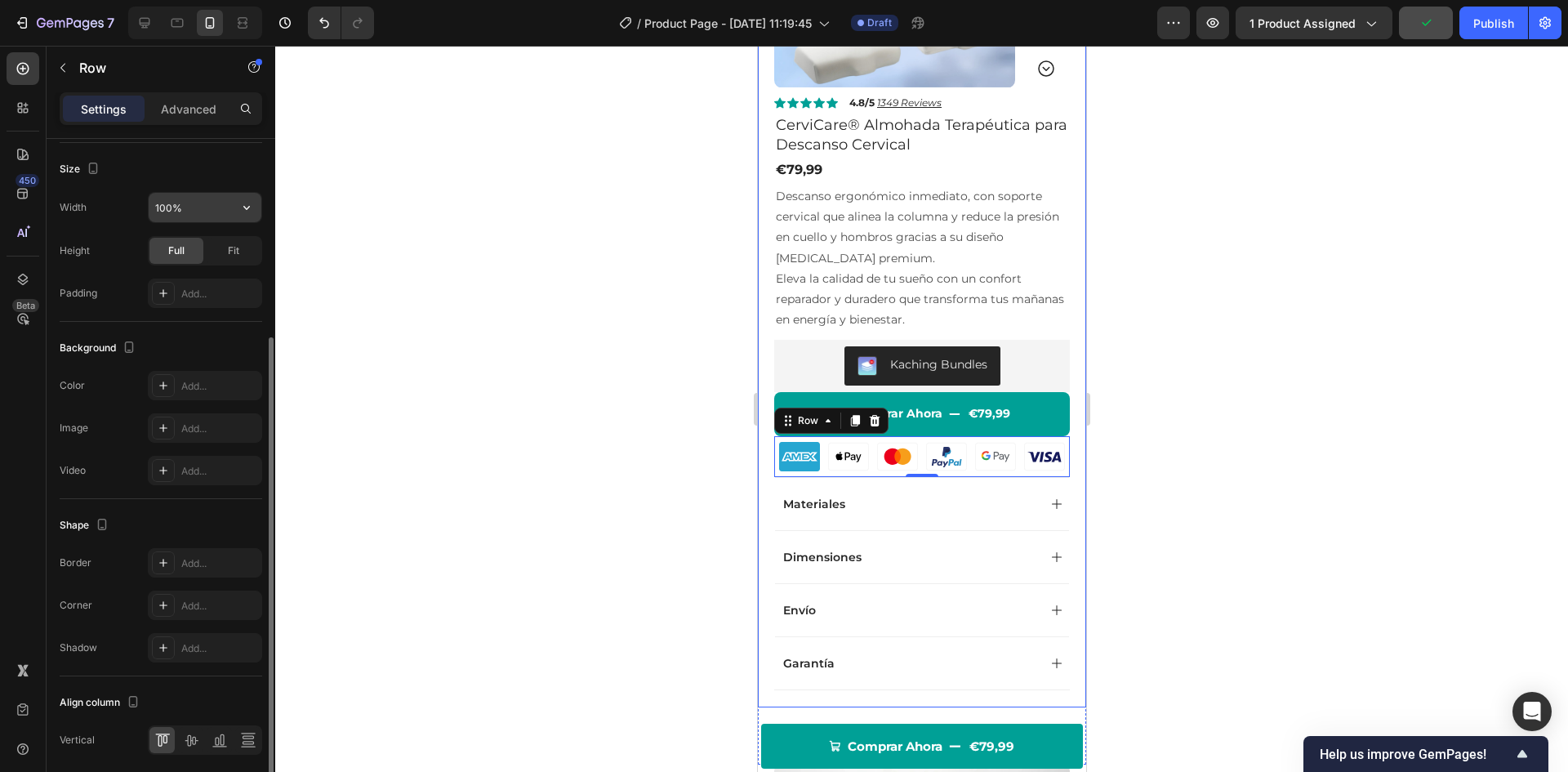
click at [197, 207] on input "100%" at bounding box center [205, 207] width 112 height 29
click at [245, 212] on icon "button" at bounding box center [246, 207] width 17 height 17
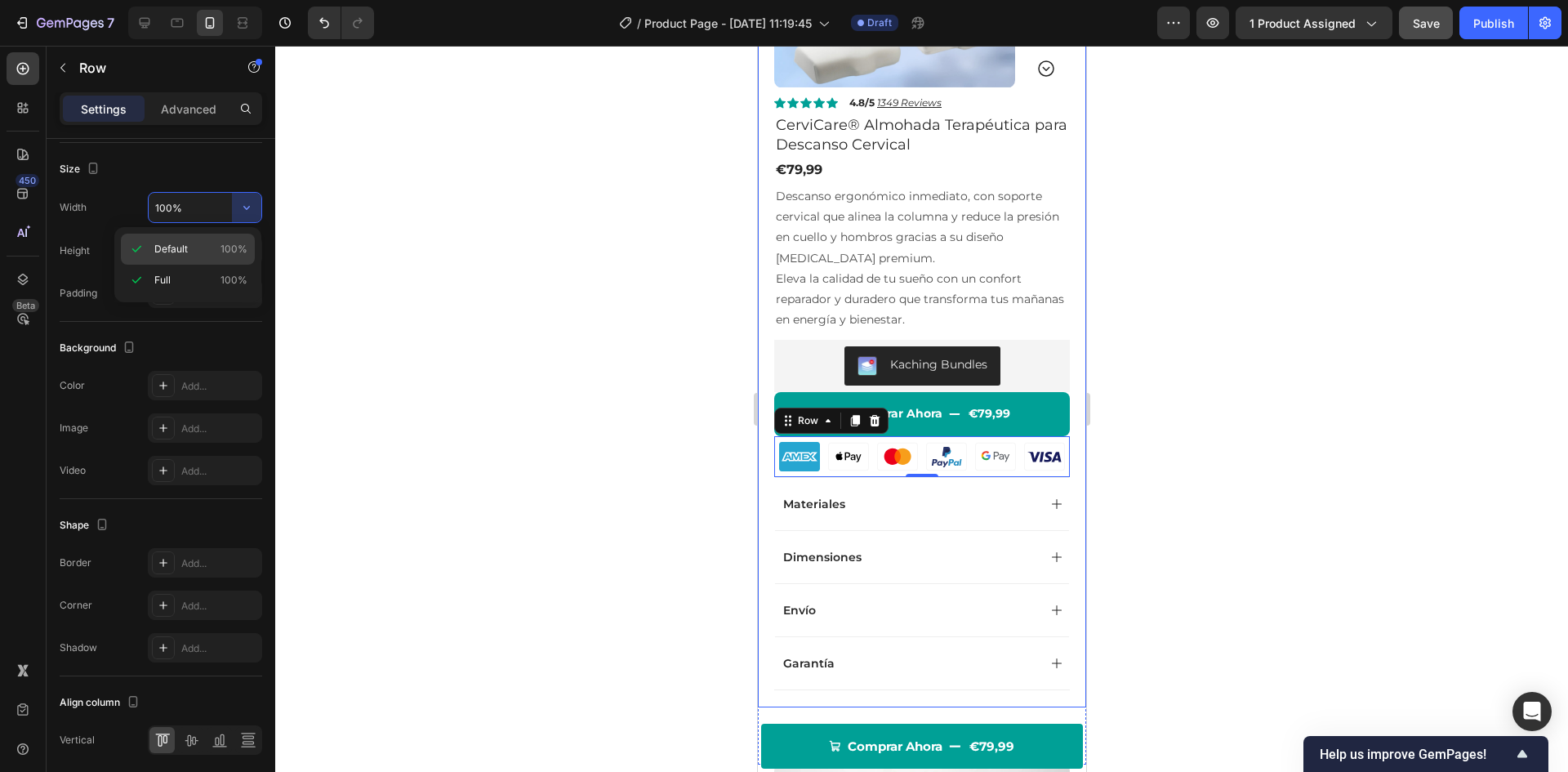
click at [212, 251] on p "Default 100%" at bounding box center [201, 249] width 93 height 15
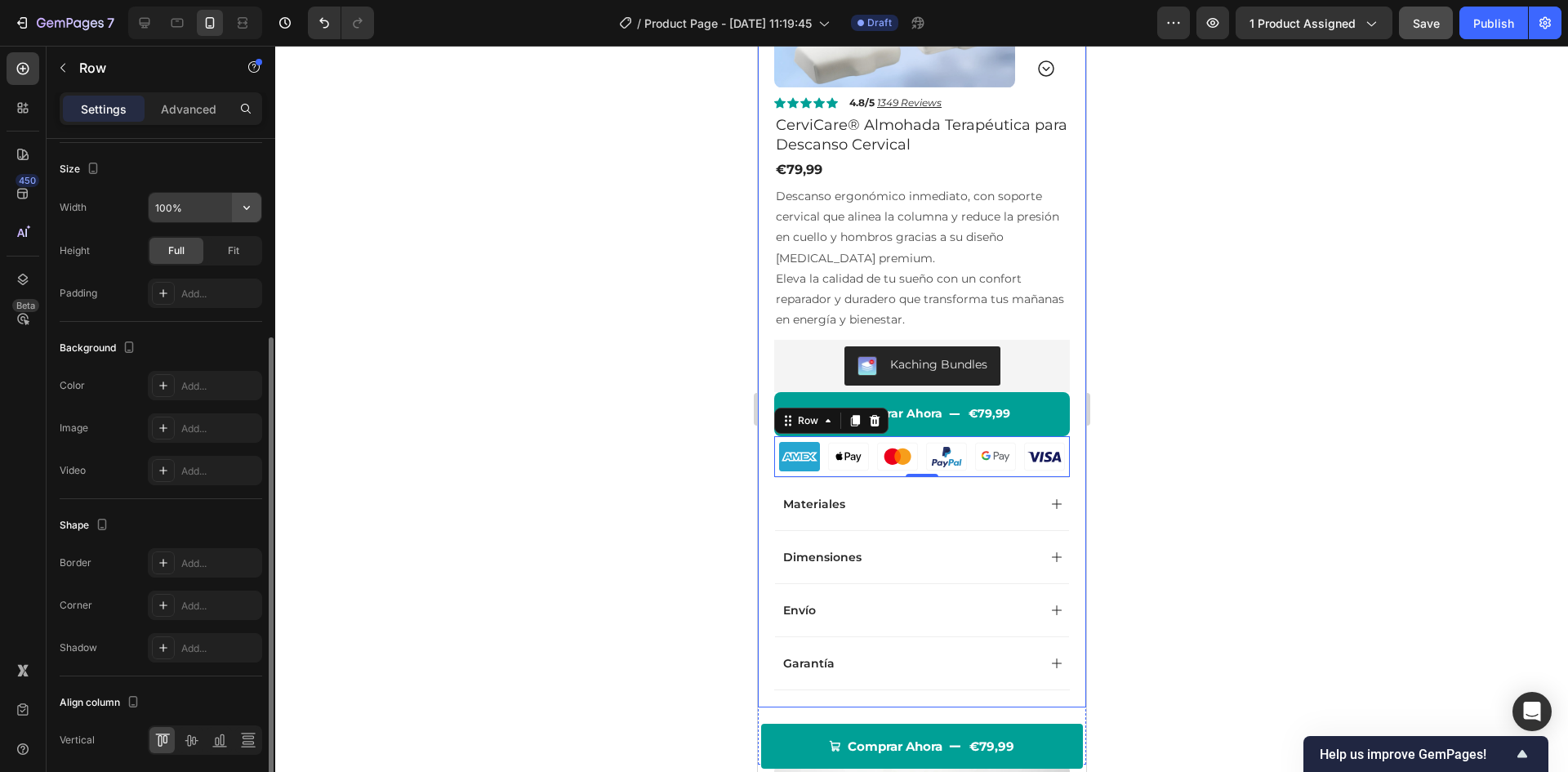
click at [242, 212] on icon "button" at bounding box center [246, 207] width 17 height 17
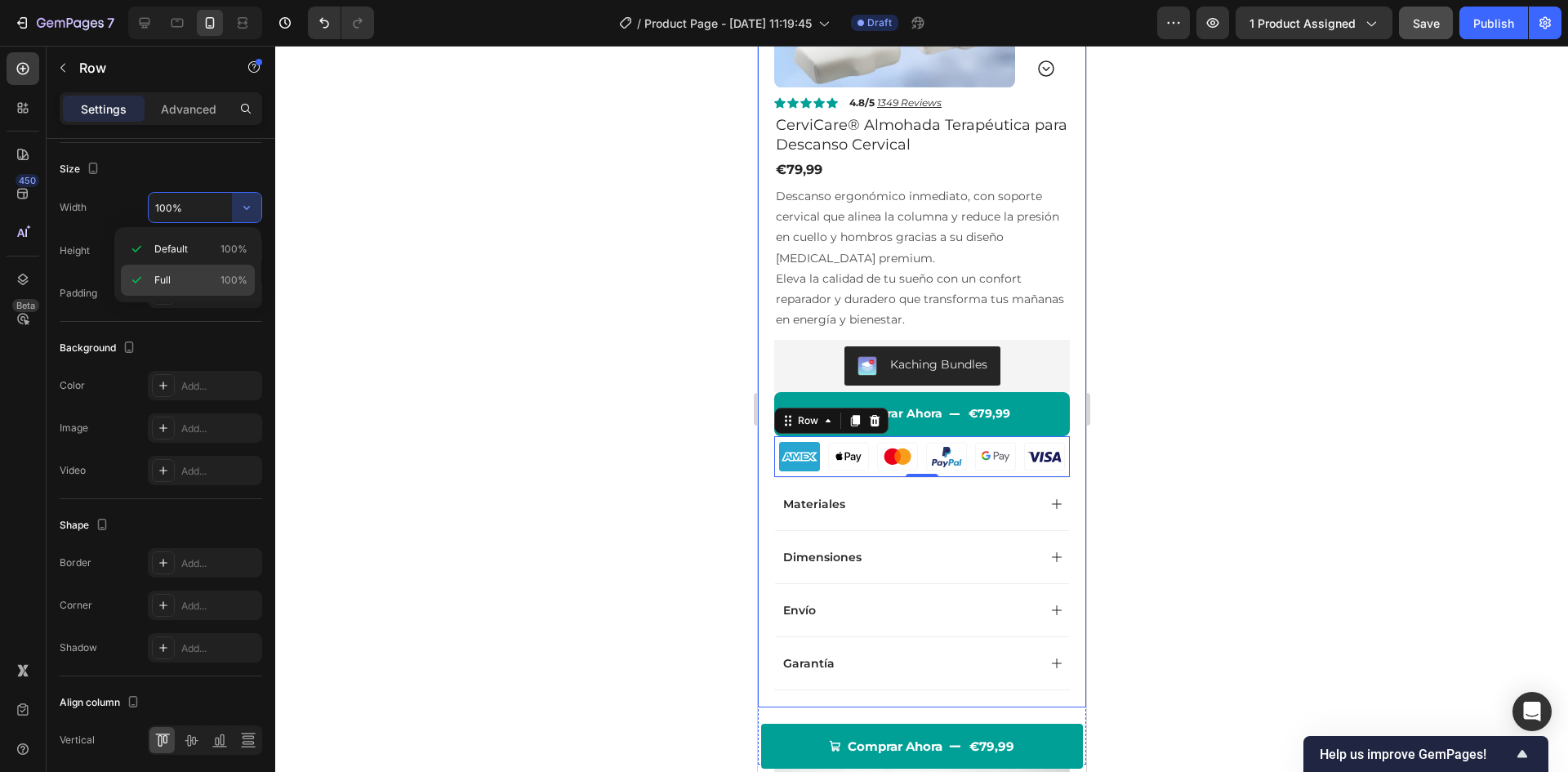
click at [207, 273] on p "Full 100%" at bounding box center [201, 281] width 93 height 15
click at [231, 207] on input "100%" at bounding box center [205, 207] width 112 height 29
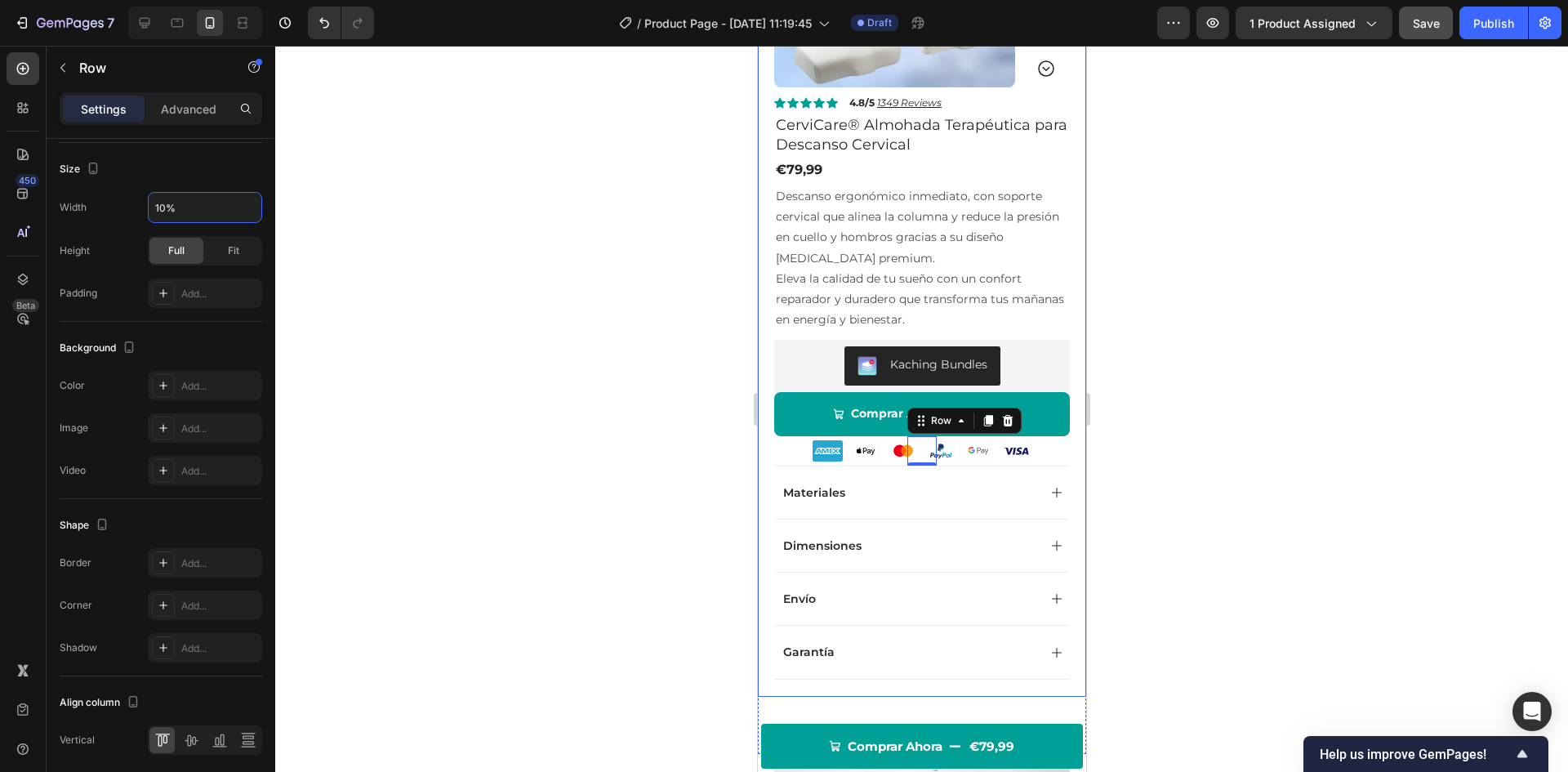
type input "10%"
click at [606, 311] on div at bounding box center [922, 409] width 1293 height 726
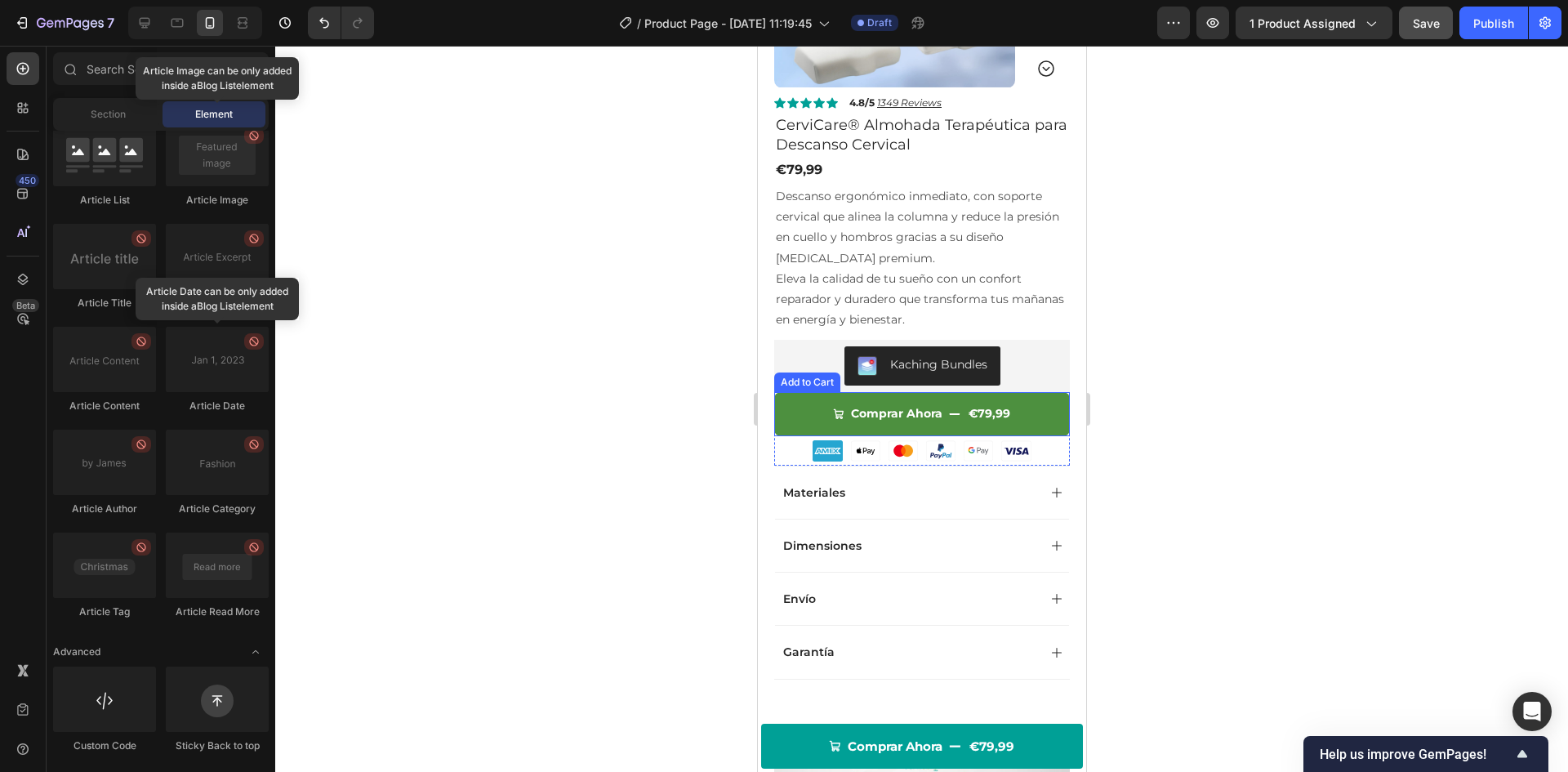
click at [800, 406] on button "Comprar Ahora €79,99" at bounding box center [921, 414] width 296 height 43
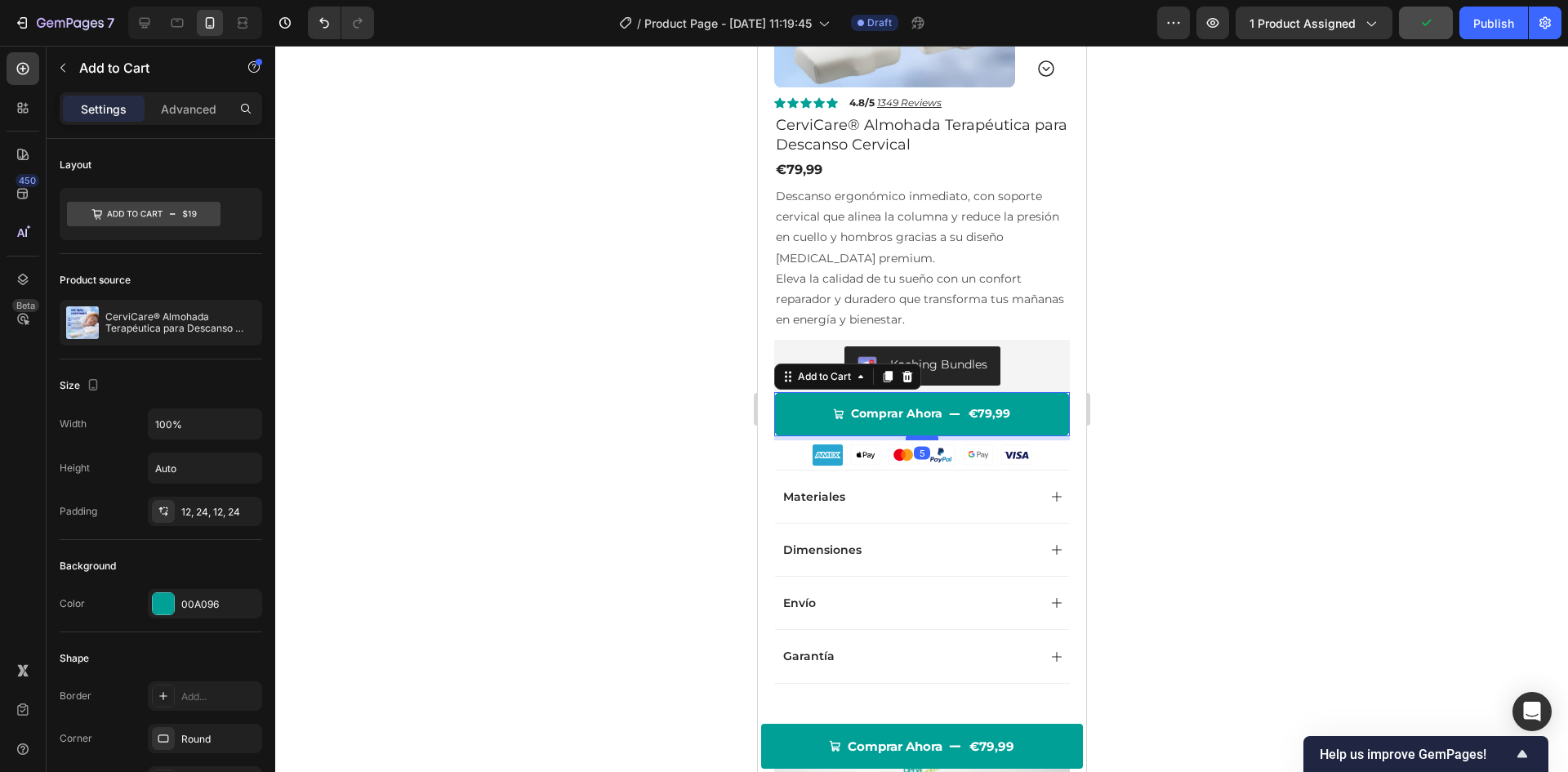
drag, startPoint x: 918, startPoint y: 432, endPoint x: 1356, endPoint y: 441, distance: 438.1
click at [927, 436] on div at bounding box center [921, 438] width 32 height 5
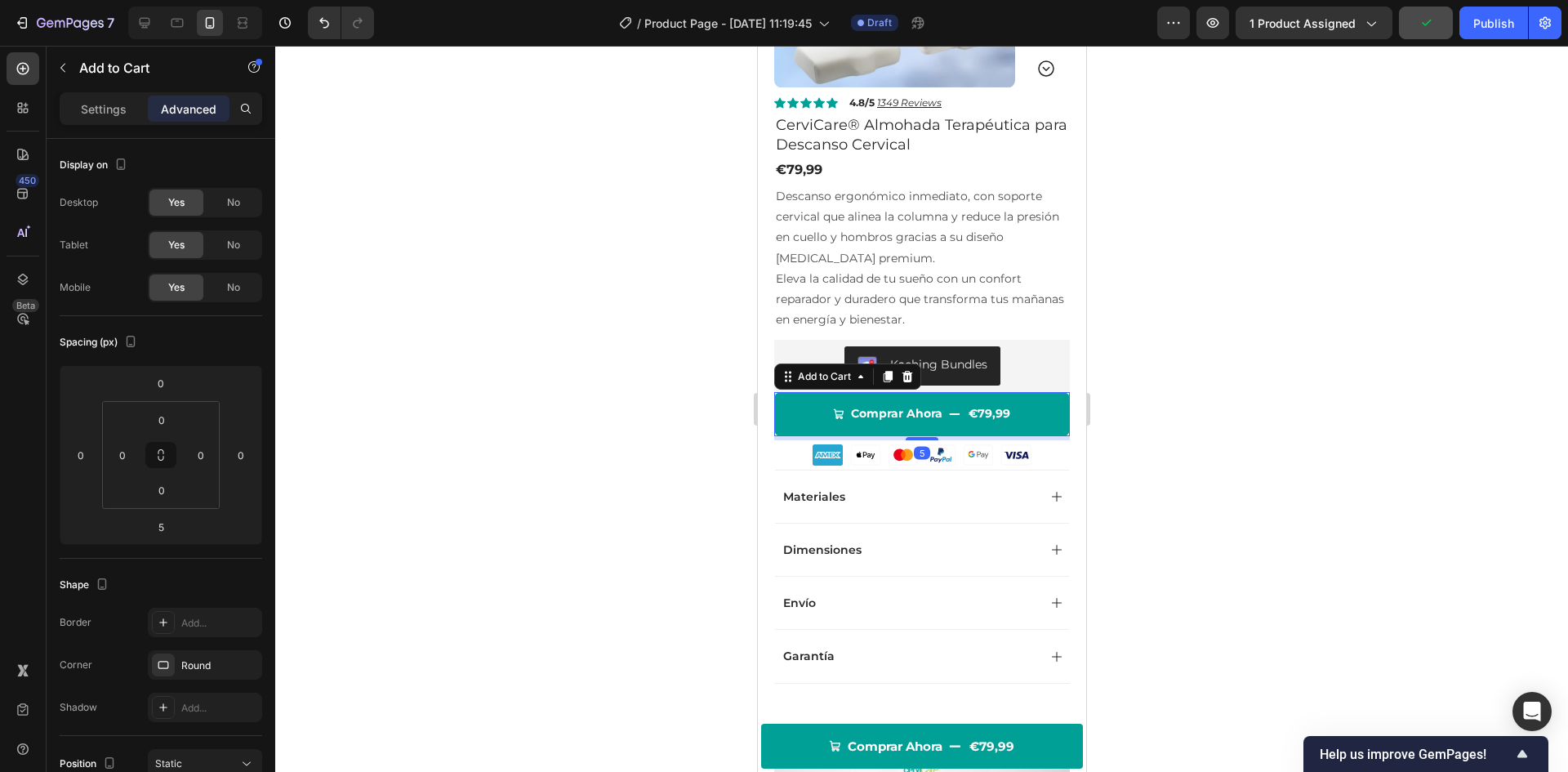
click at [533, 378] on div at bounding box center [922, 409] width 1293 height 726
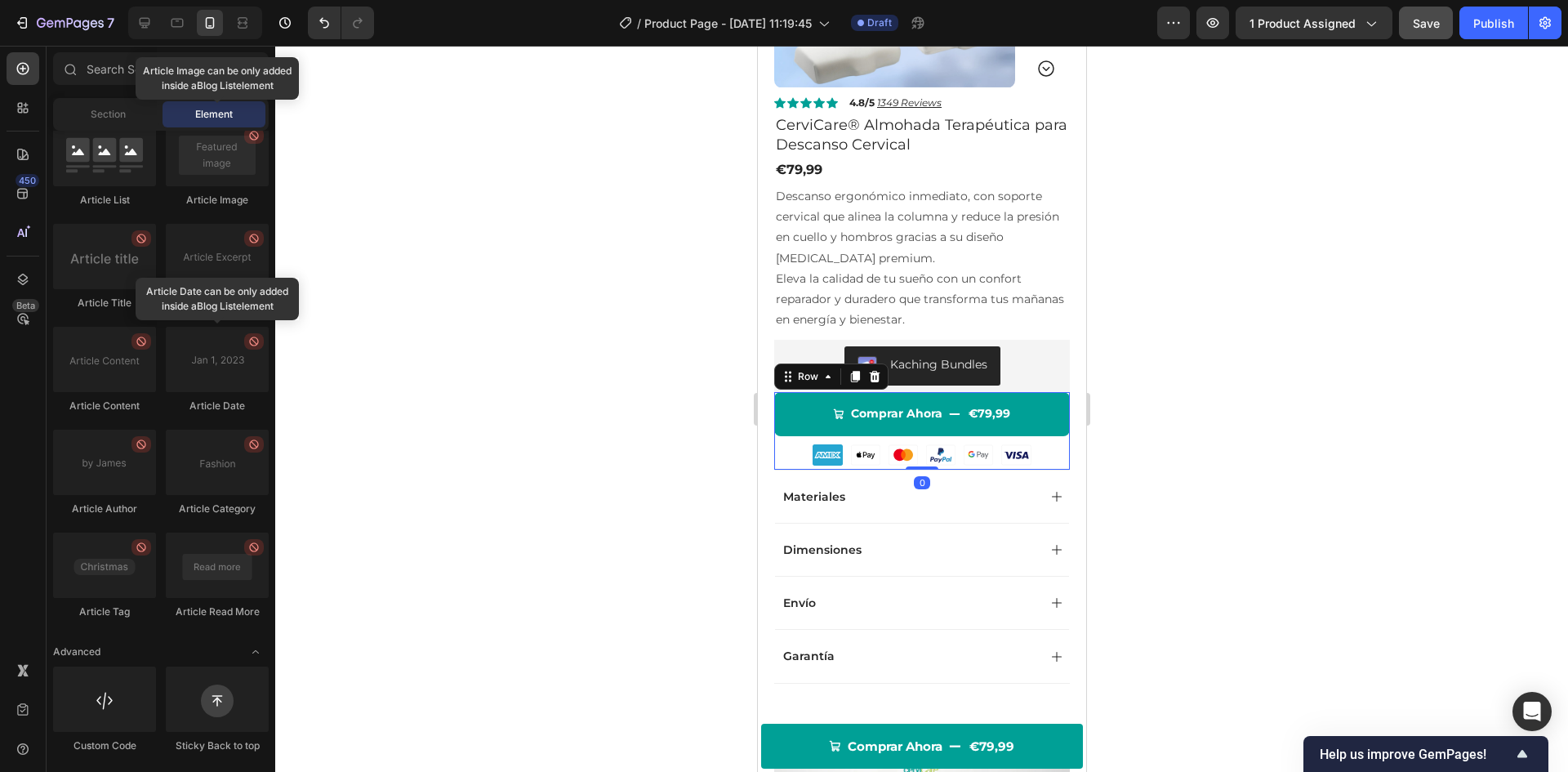
click at [792, 461] on div "Comprar Ahora €79,99 Add to Cart Custom Code Row" at bounding box center [921, 431] width 296 height 77
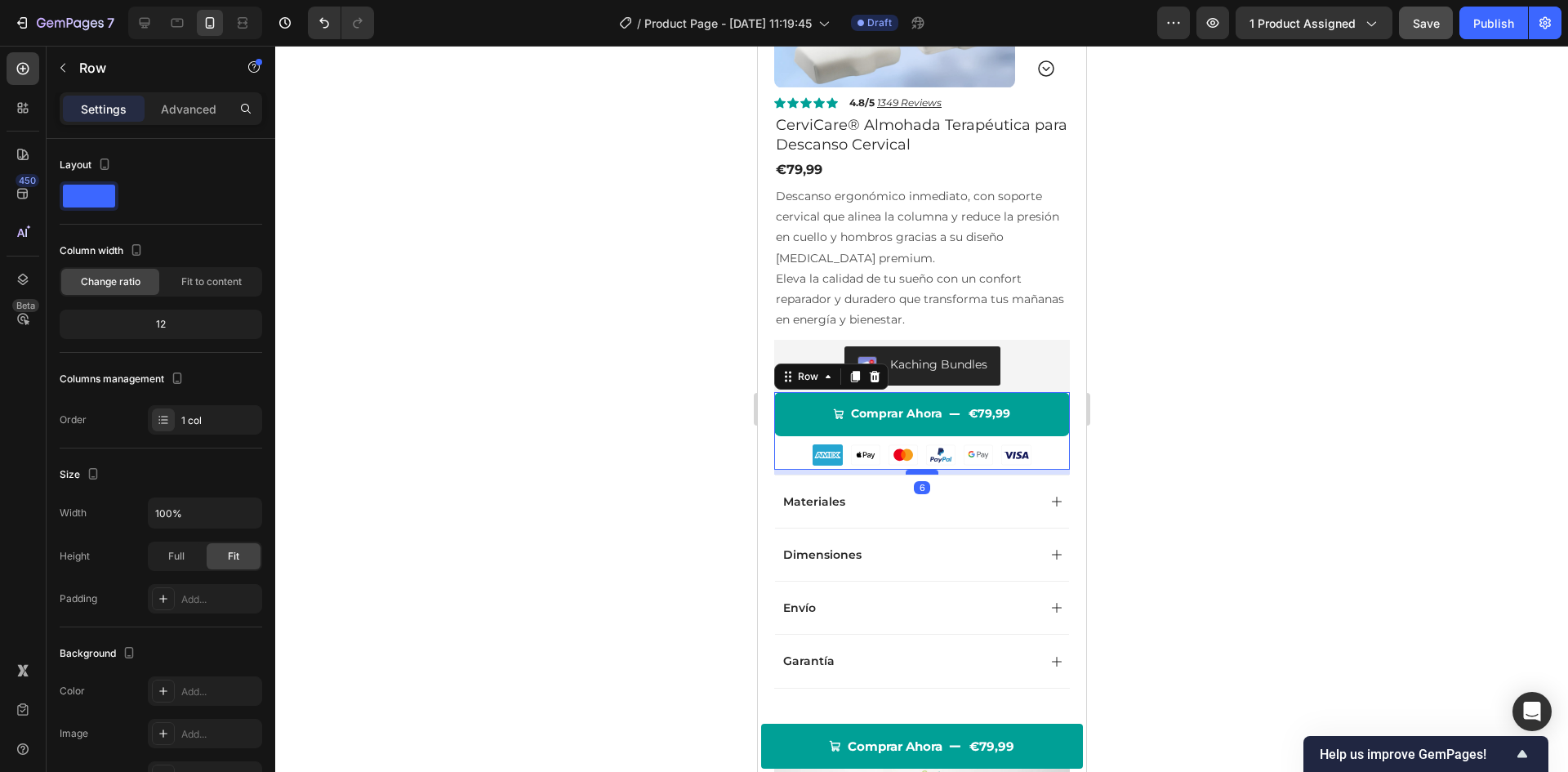
drag, startPoint x: 910, startPoint y: 466, endPoint x: 928, endPoint y: 471, distance: 18.7
click at [928, 471] on div at bounding box center [921, 472] width 32 height 5
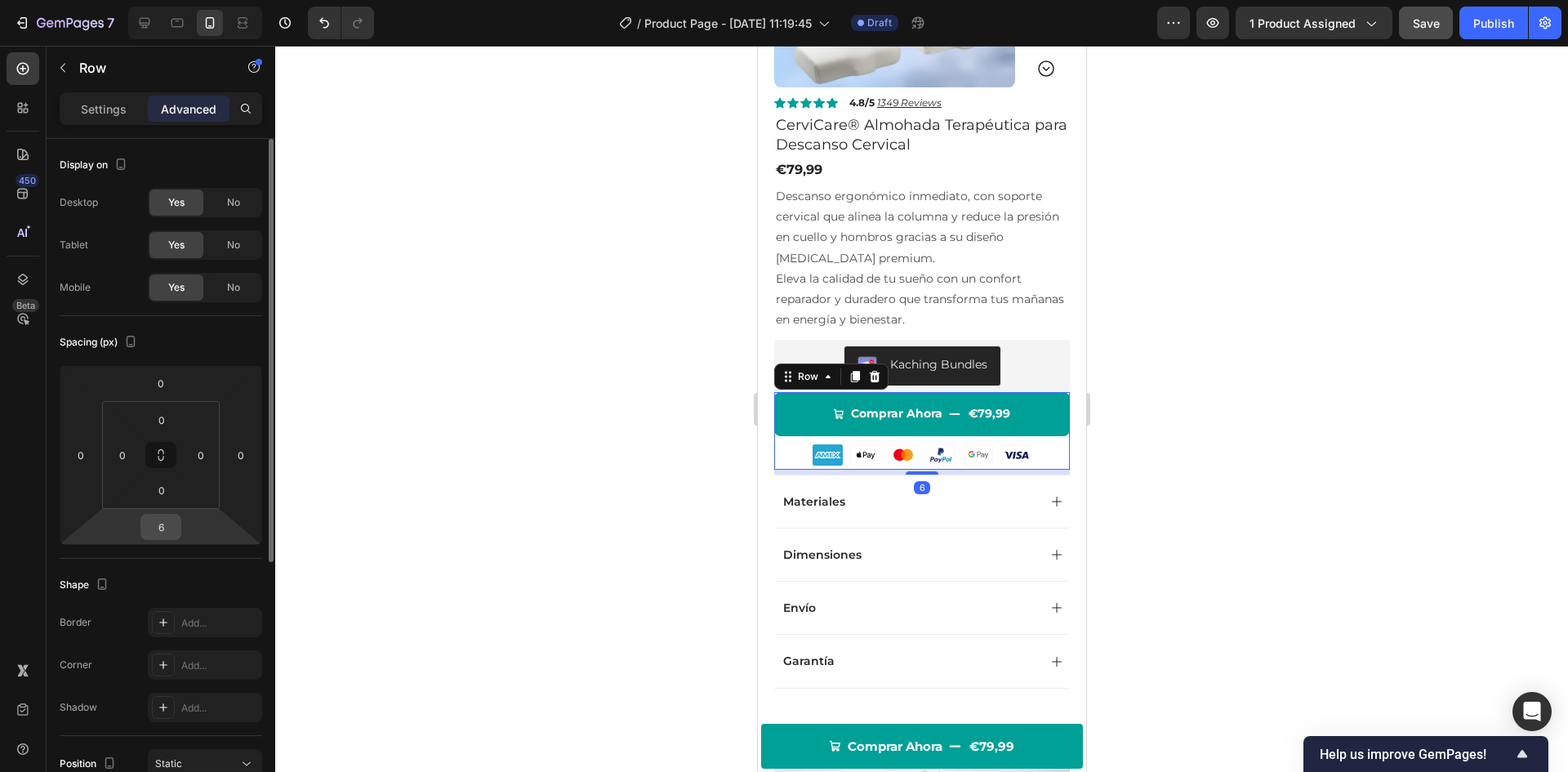
click at [161, 524] on input "6" at bounding box center [161, 526] width 32 height 24
type input "5"
click at [454, 363] on div at bounding box center [922, 409] width 1293 height 726
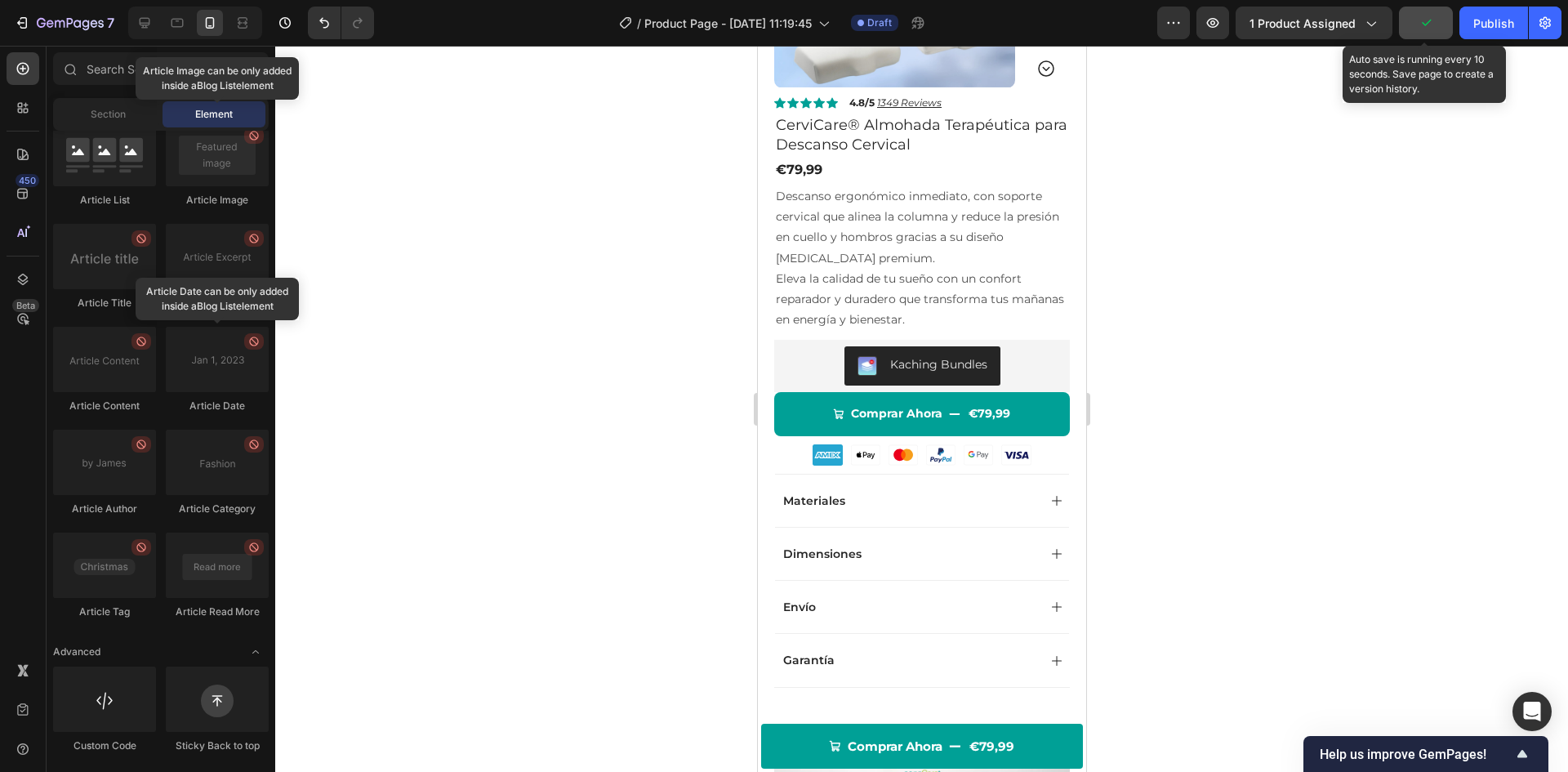
click at [1426, 25] on icon "button" at bounding box center [1426, 23] width 17 height 17
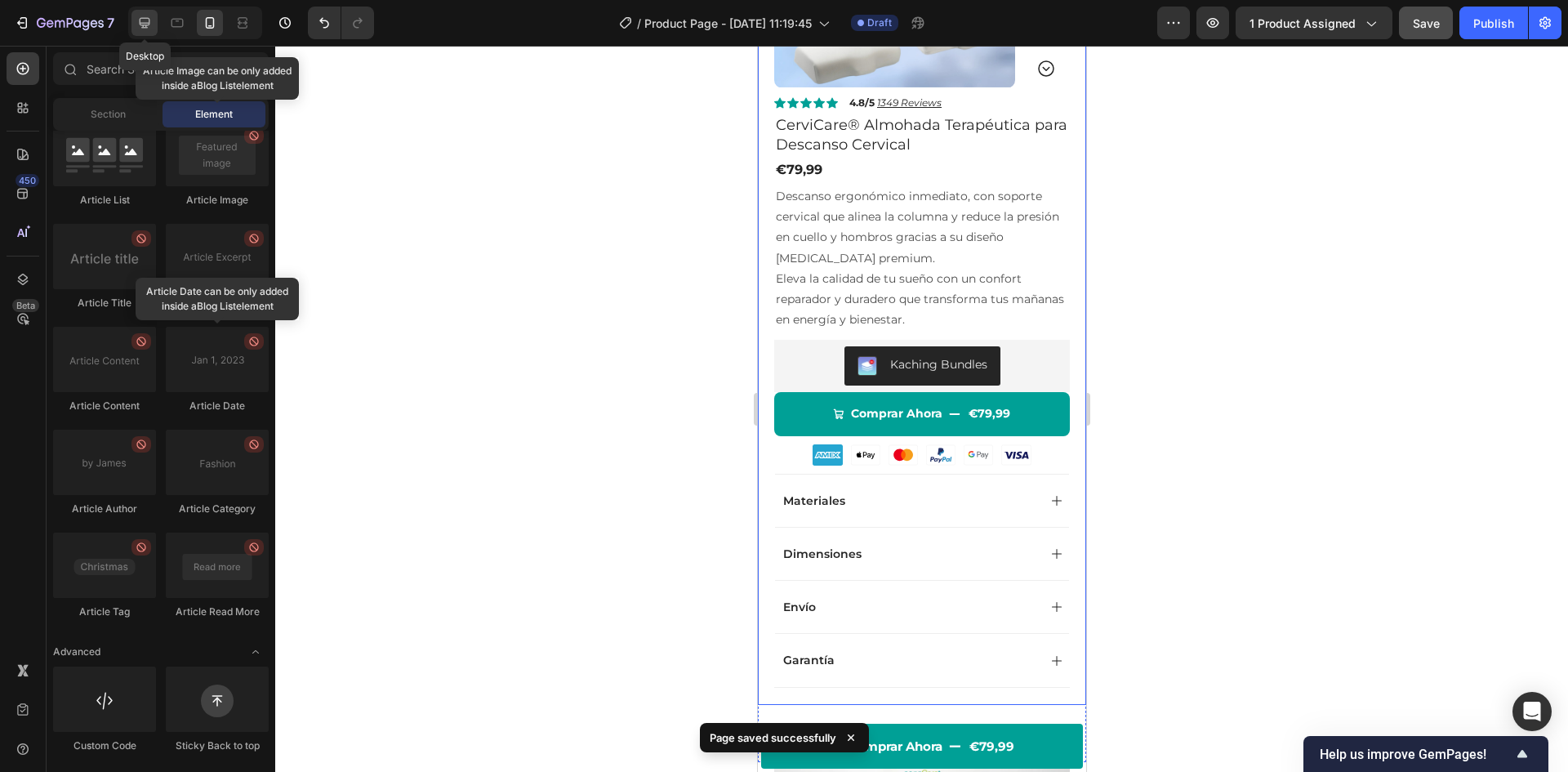
click at [149, 17] on icon at bounding box center [145, 23] width 17 height 17
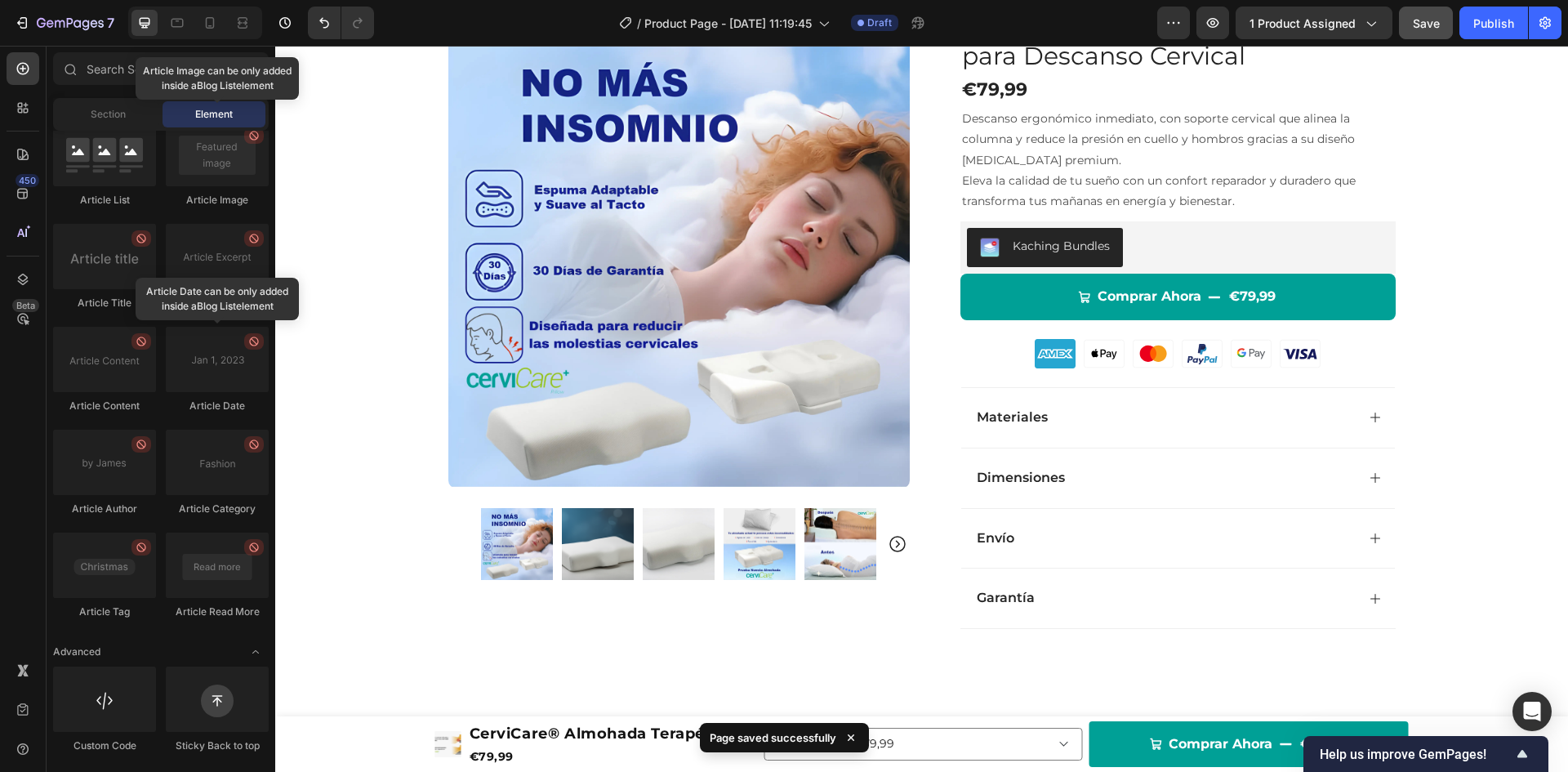
scroll to position [117, 0]
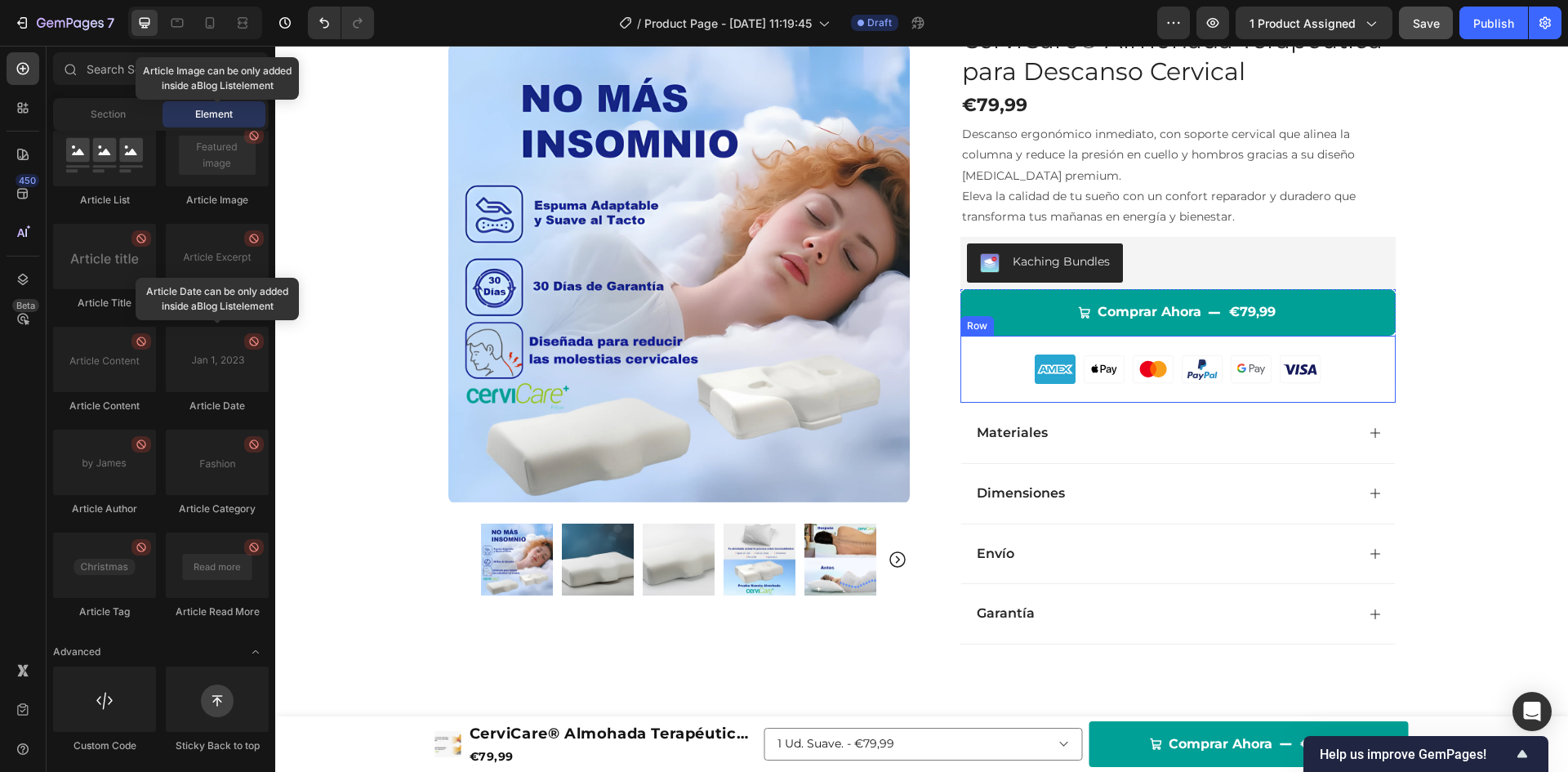
click at [1096, 393] on div "Custom Code Row" at bounding box center [1177, 369] width 436 height 67
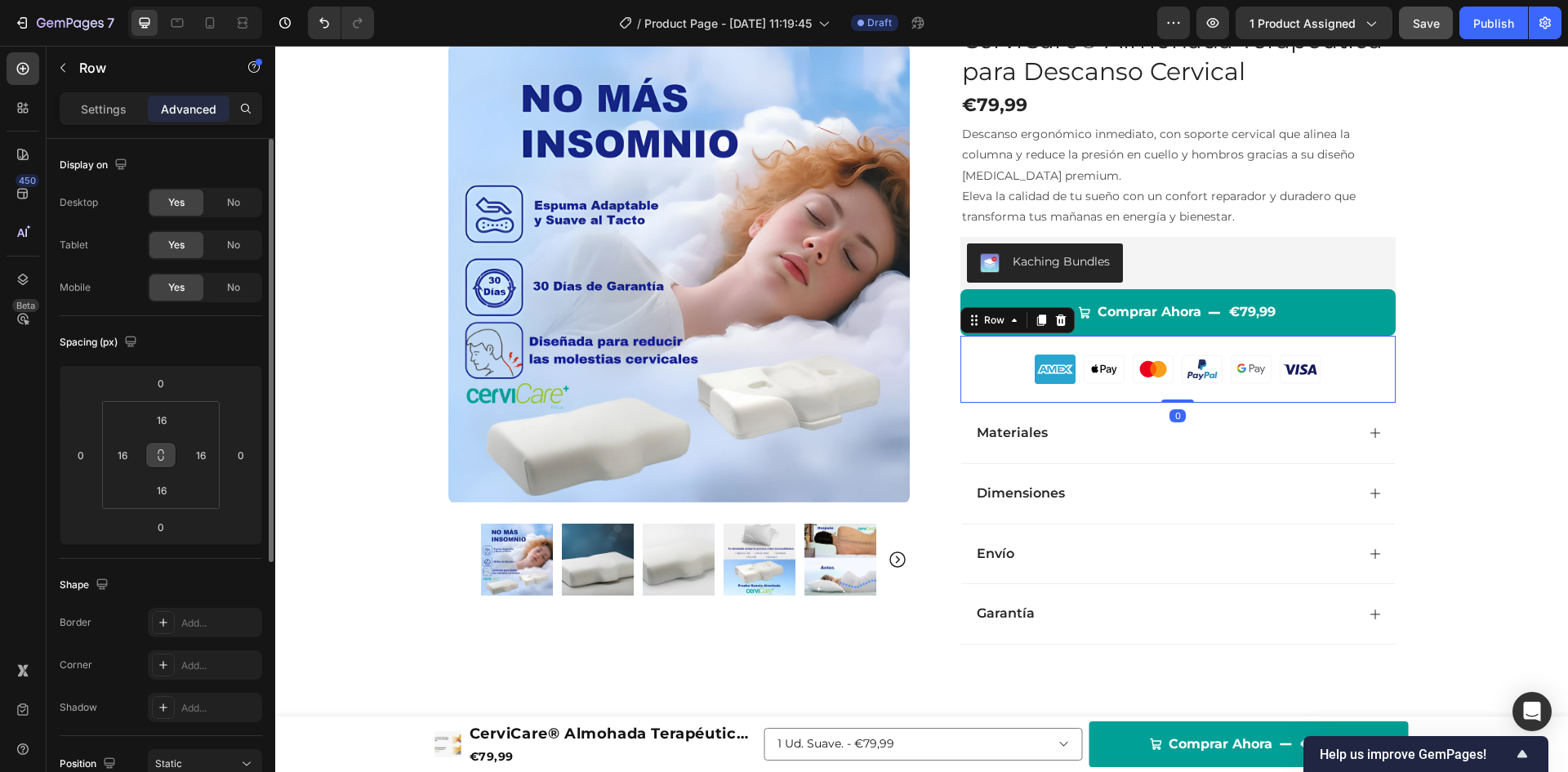
click at [151, 453] on button at bounding box center [161, 455] width 31 height 26
type input "4"
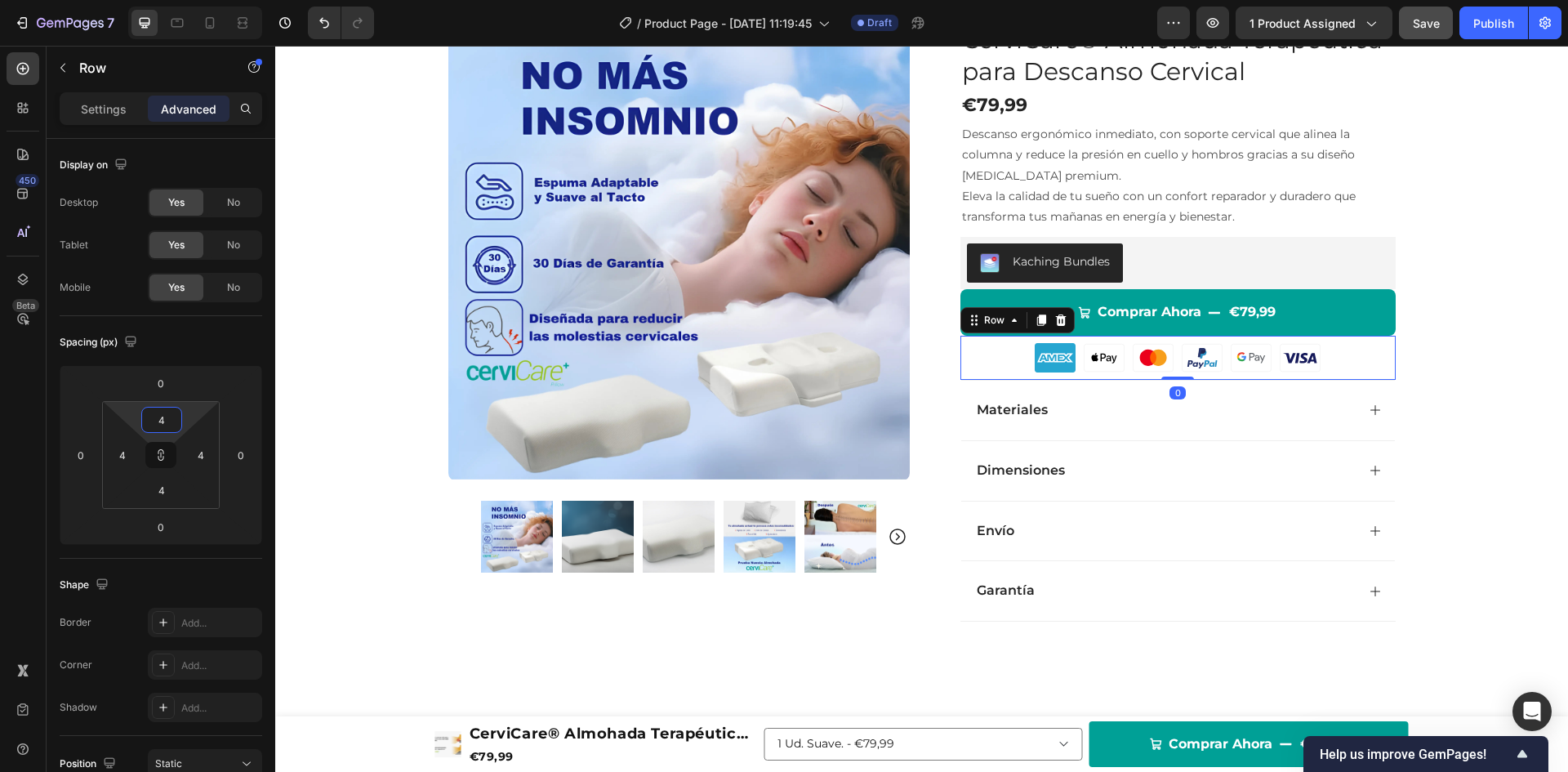
type input "2"
type input "0"
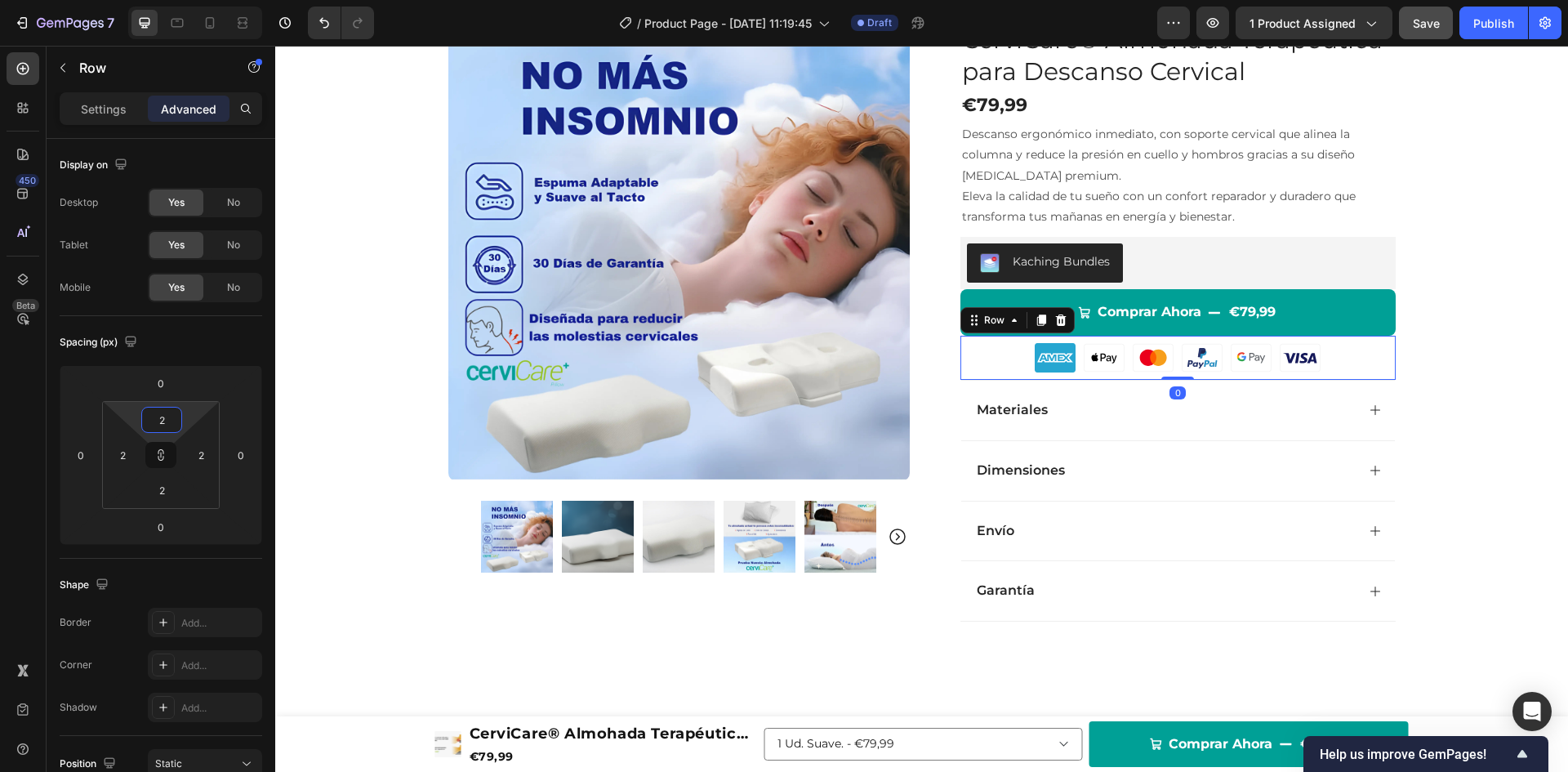
type input "0"
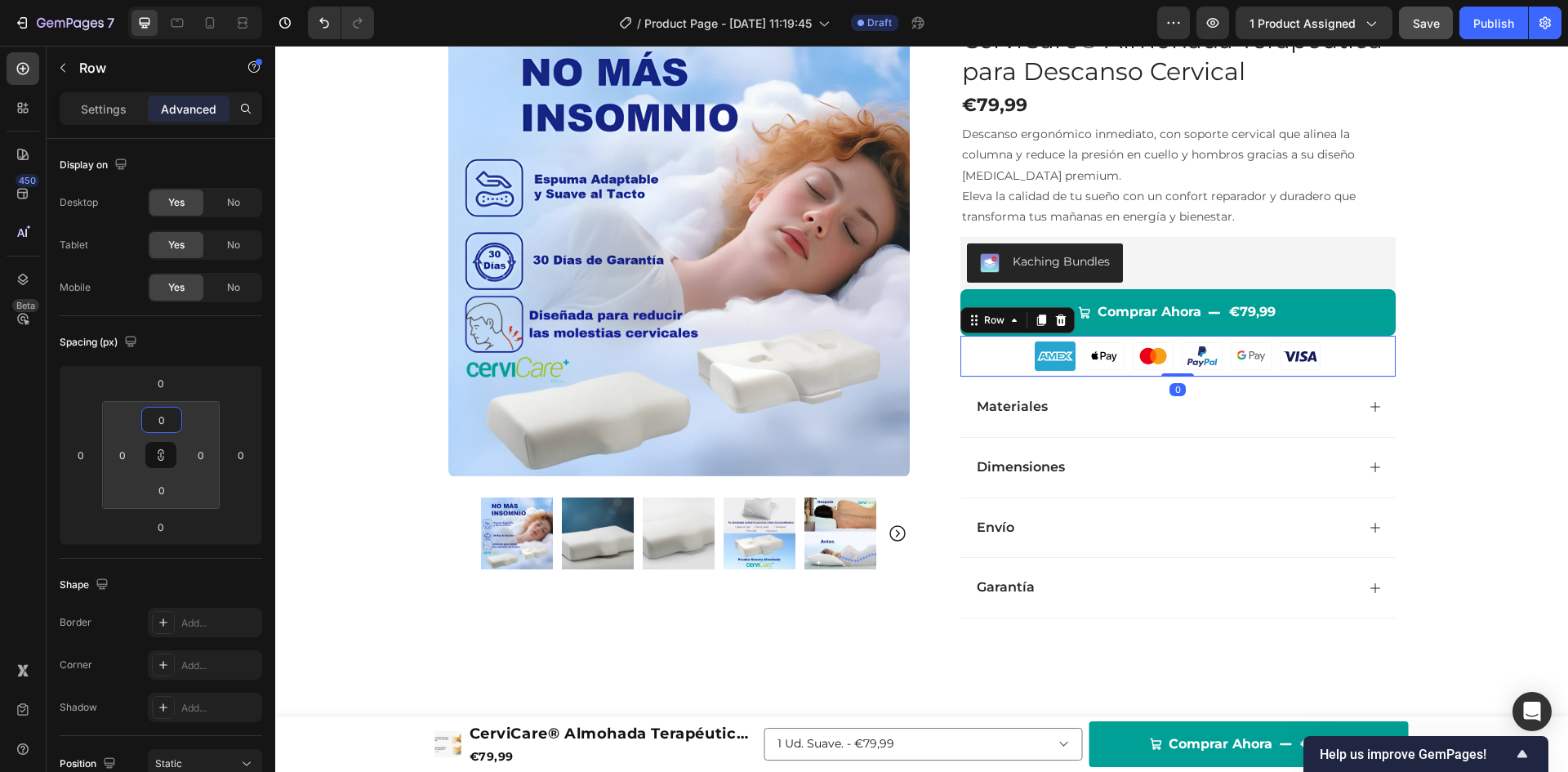
drag, startPoint x: 133, startPoint y: 407, endPoint x: 139, endPoint y: 426, distance: 19.9
click at [139, 0] on html "7 Version history / Product Page - [DATE] 11:19:45 Draft Preview 1 product assi…" at bounding box center [784, 0] width 1568 height 0
click at [155, 458] on icon at bounding box center [161, 455] width 13 height 13
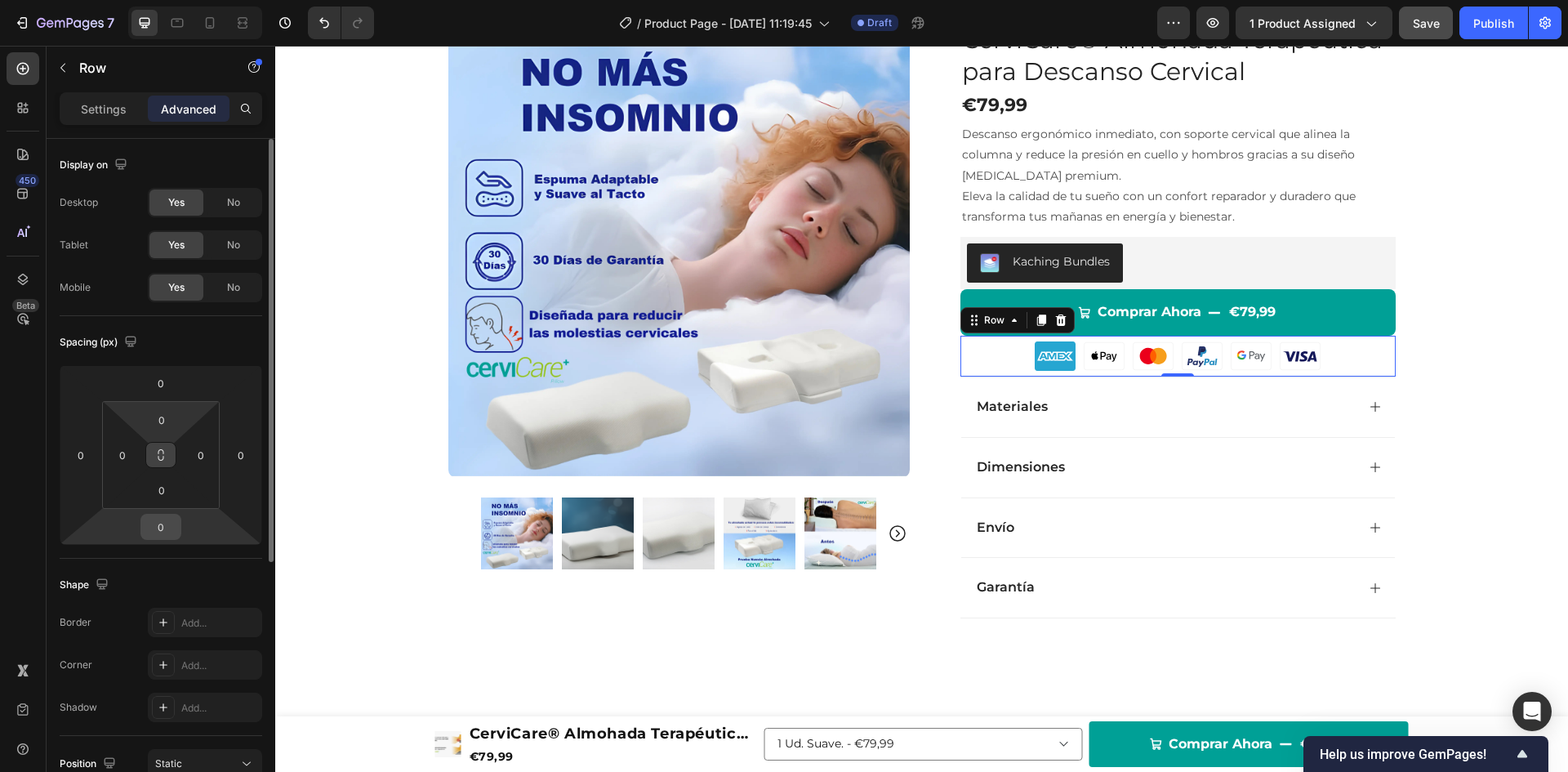
click at [158, 528] on input "0" at bounding box center [161, 526] width 32 height 24
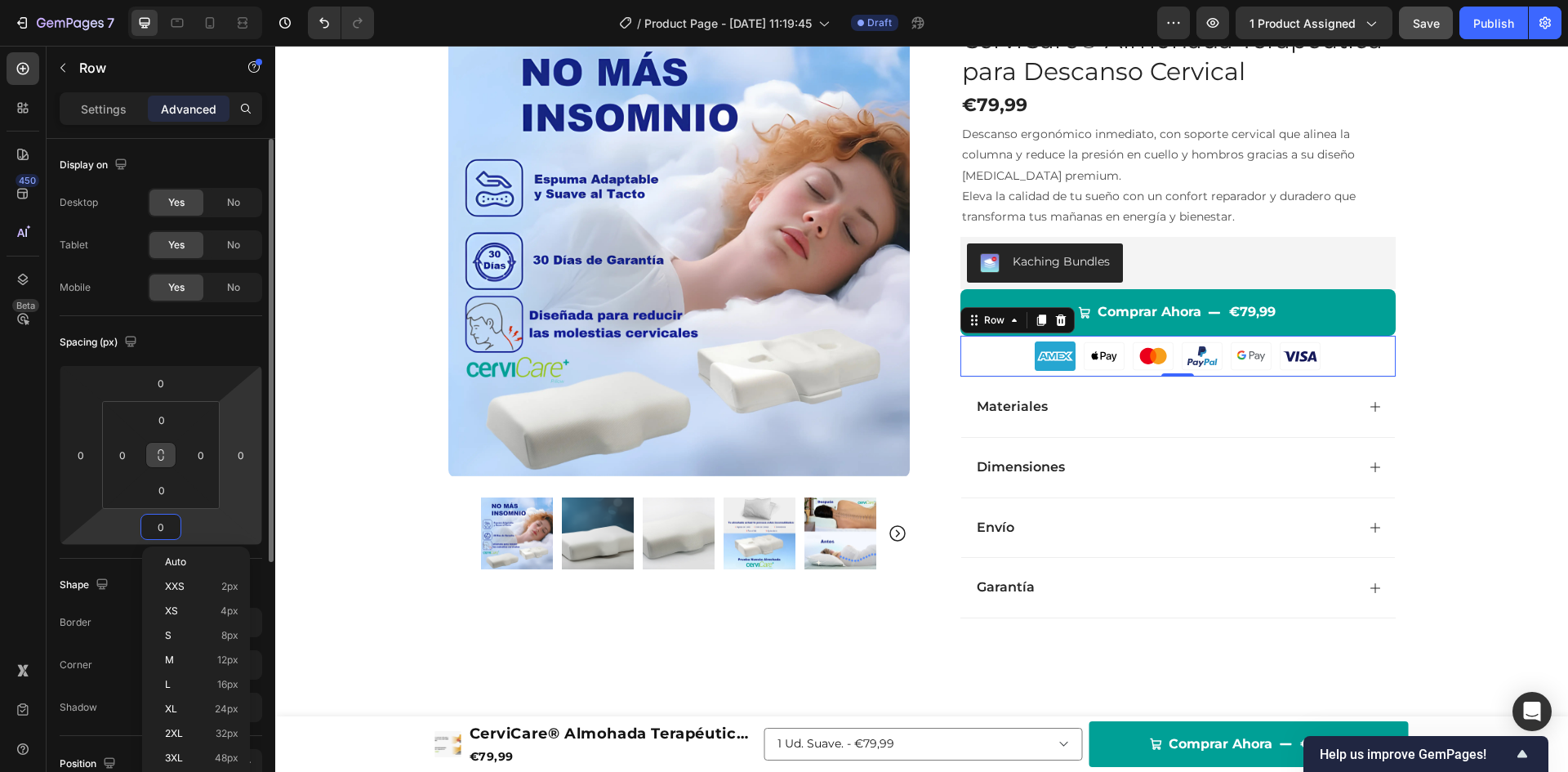
type input "5"
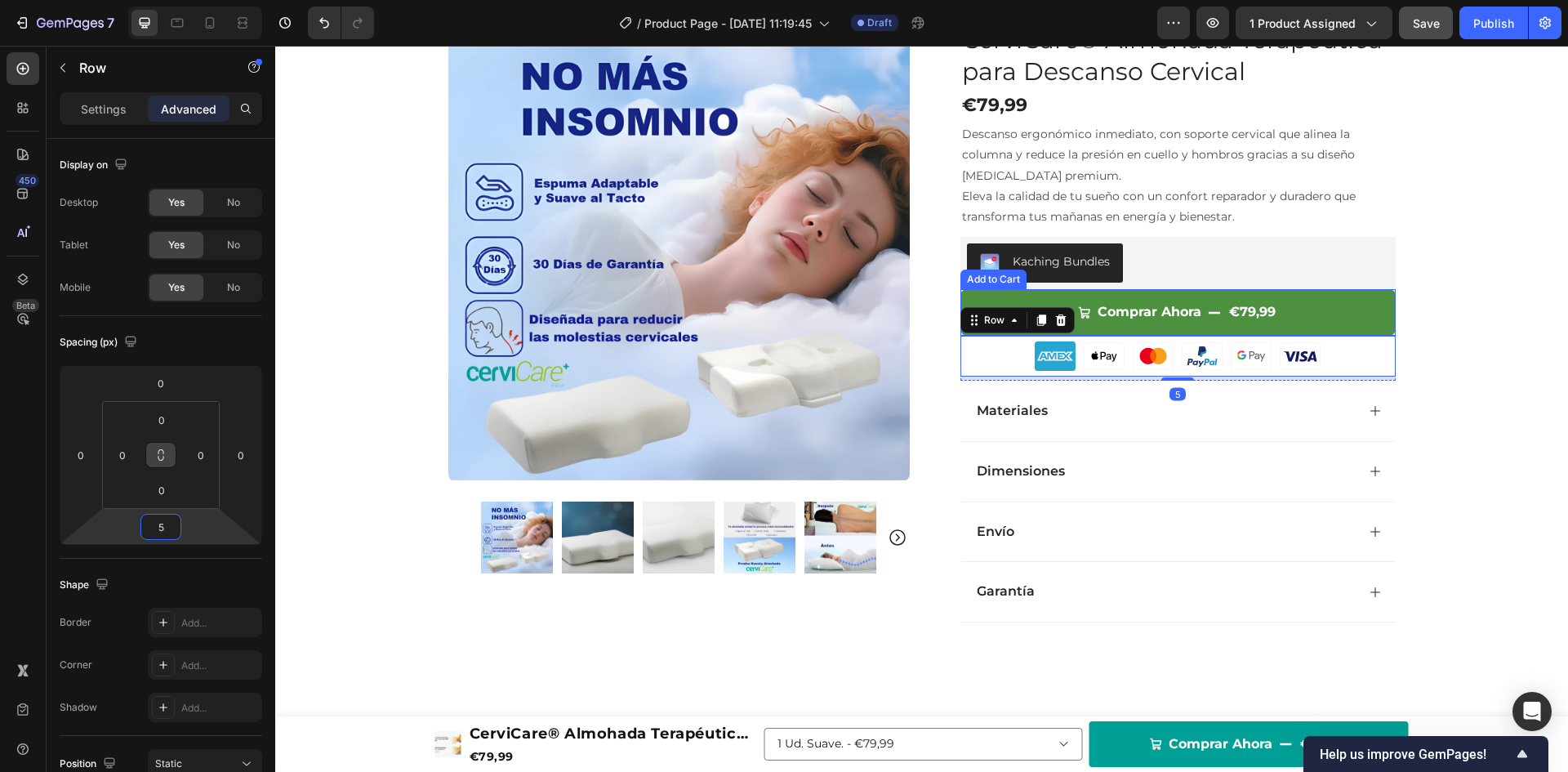
click at [1227, 301] on div "€79,99" at bounding box center [1252, 312] width 50 height 27
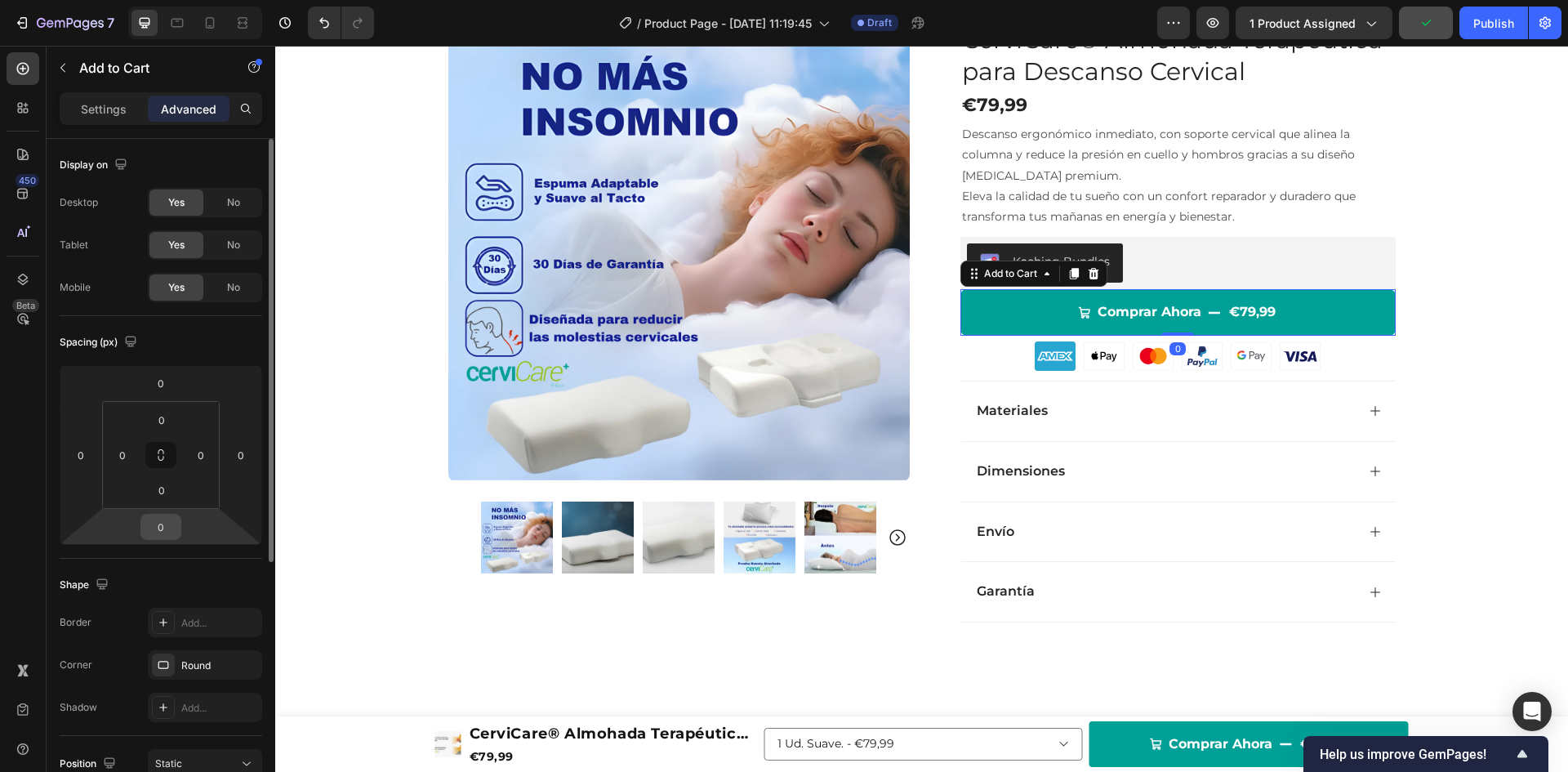
click at [160, 525] on input "0" at bounding box center [161, 526] width 32 height 24
type input "5"
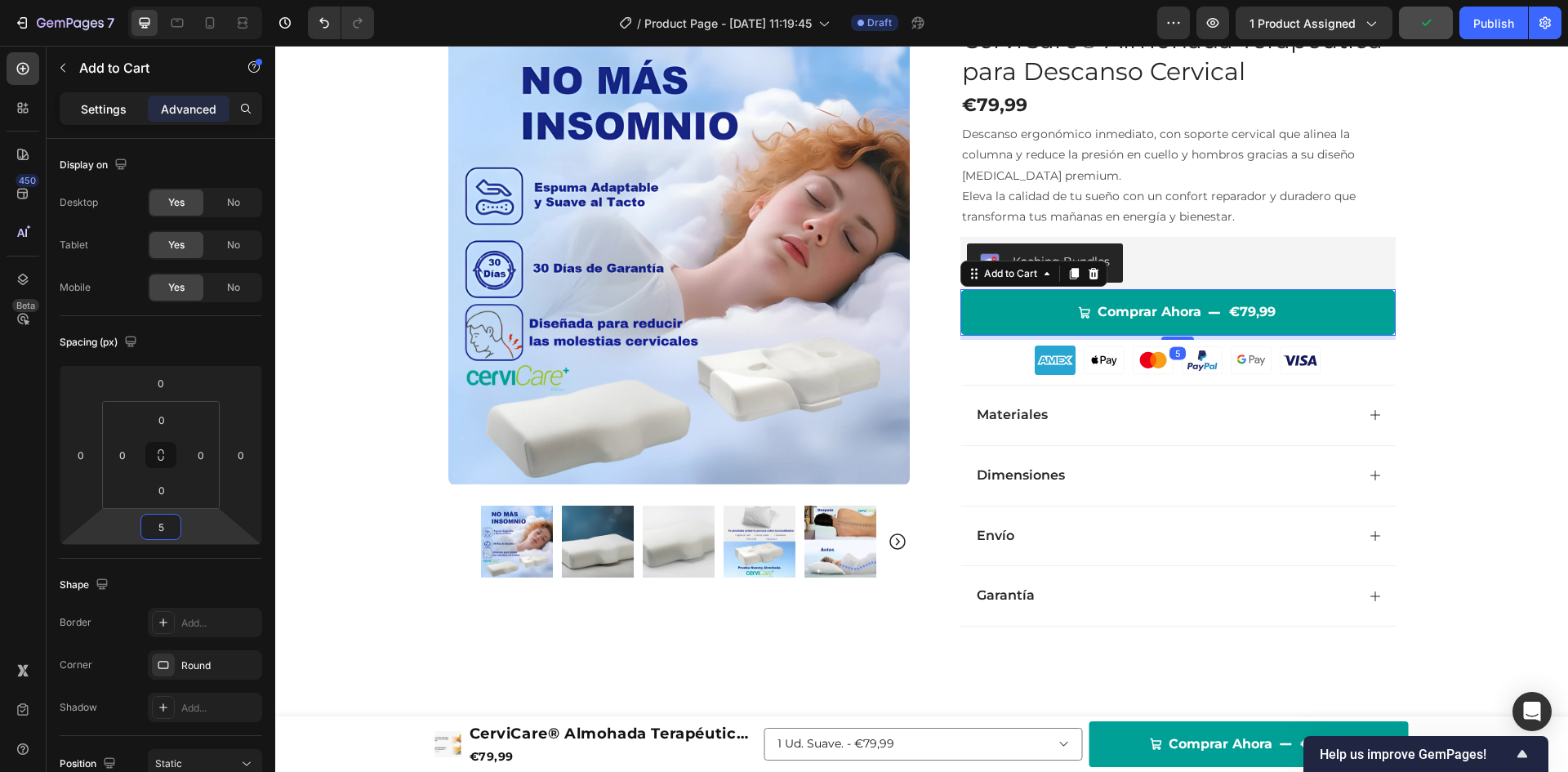
click at [88, 106] on p "Settings" at bounding box center [103, 109] width 46 height 17
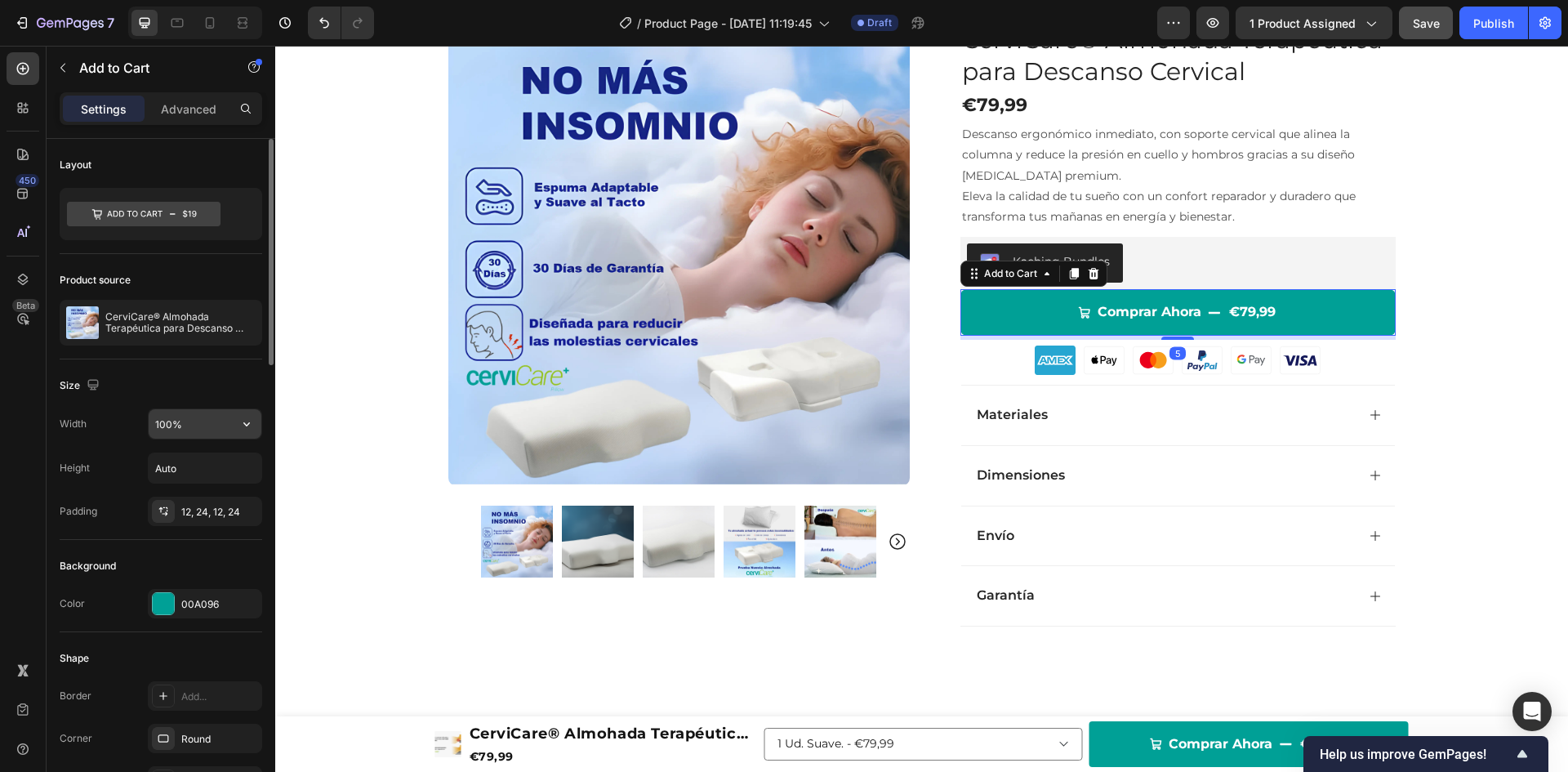
click at [164, 426] on input "100%" at bounding box center [205, 423] width 112 height 29
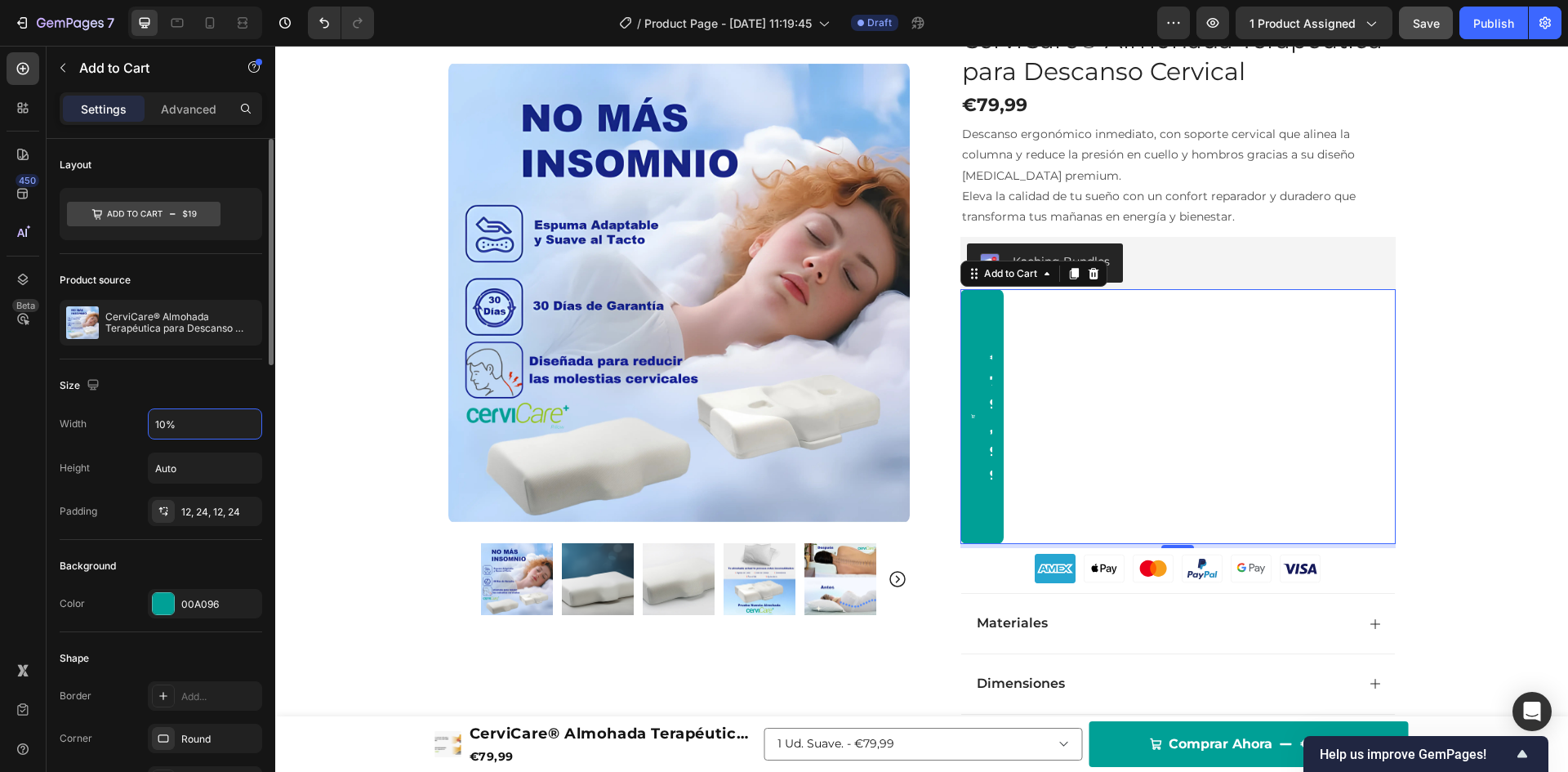
type input "100%"
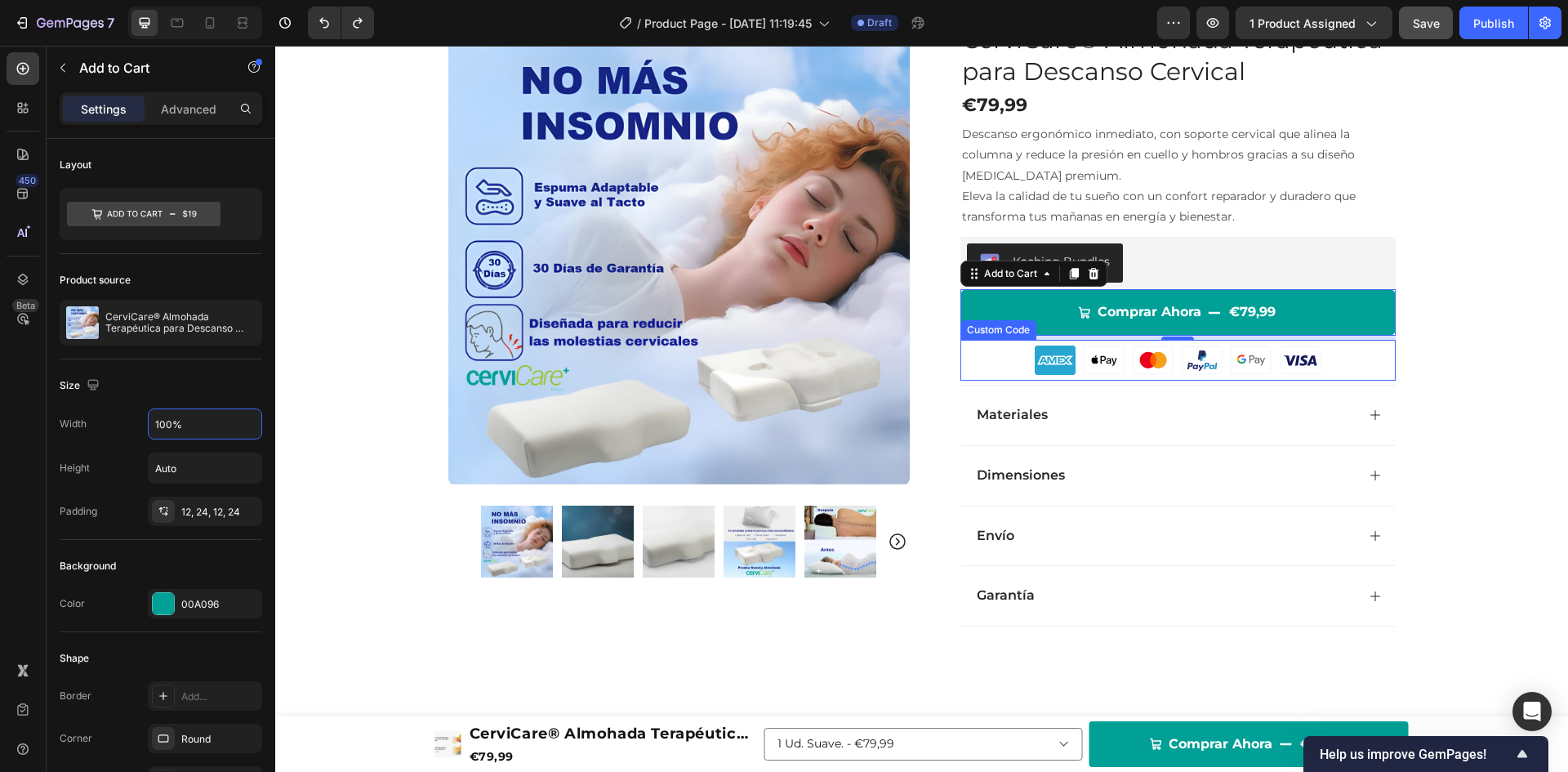
click at [1005, 362] on div at bounding box center [1177, 360] width 436 height 41
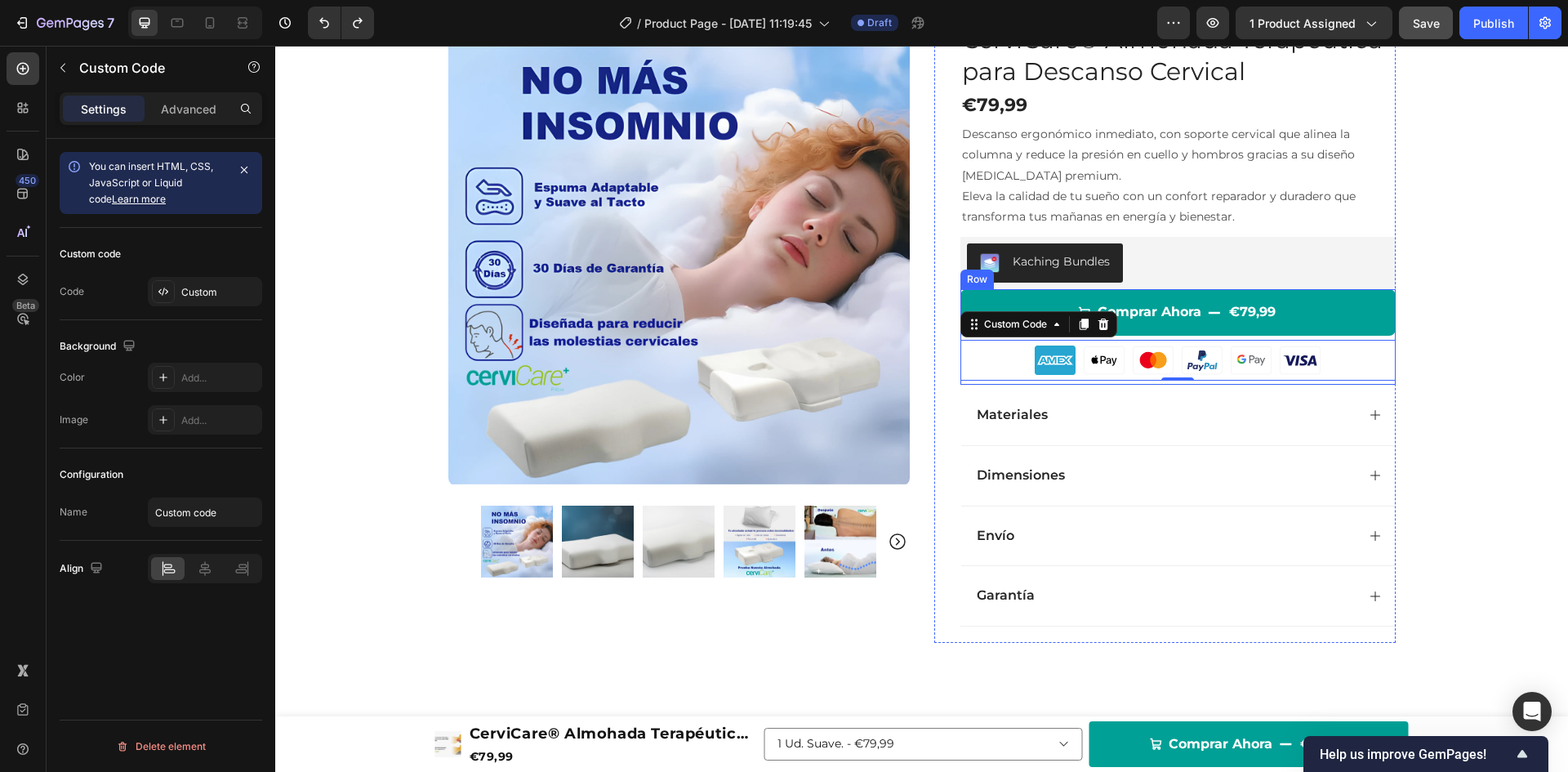
click at [1013, 381] on div "Comprar Ahora €79,99 Add to Cart Custom Code 0 Row" at bounding box center [1177, 336] width 436 height 96
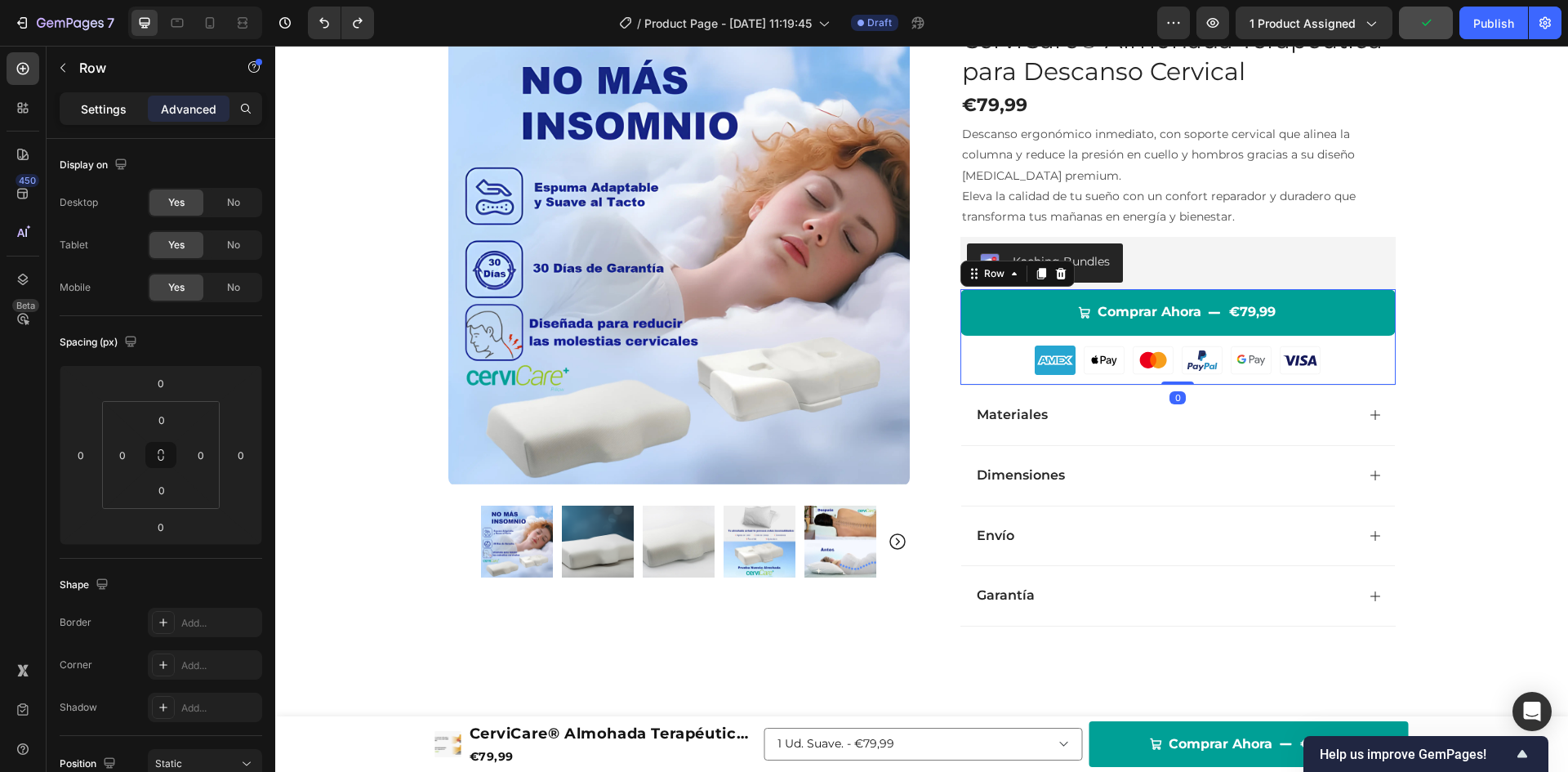
click at [119, 107] on p "Settings" at bounding box center [103, 109] width 46 height 17
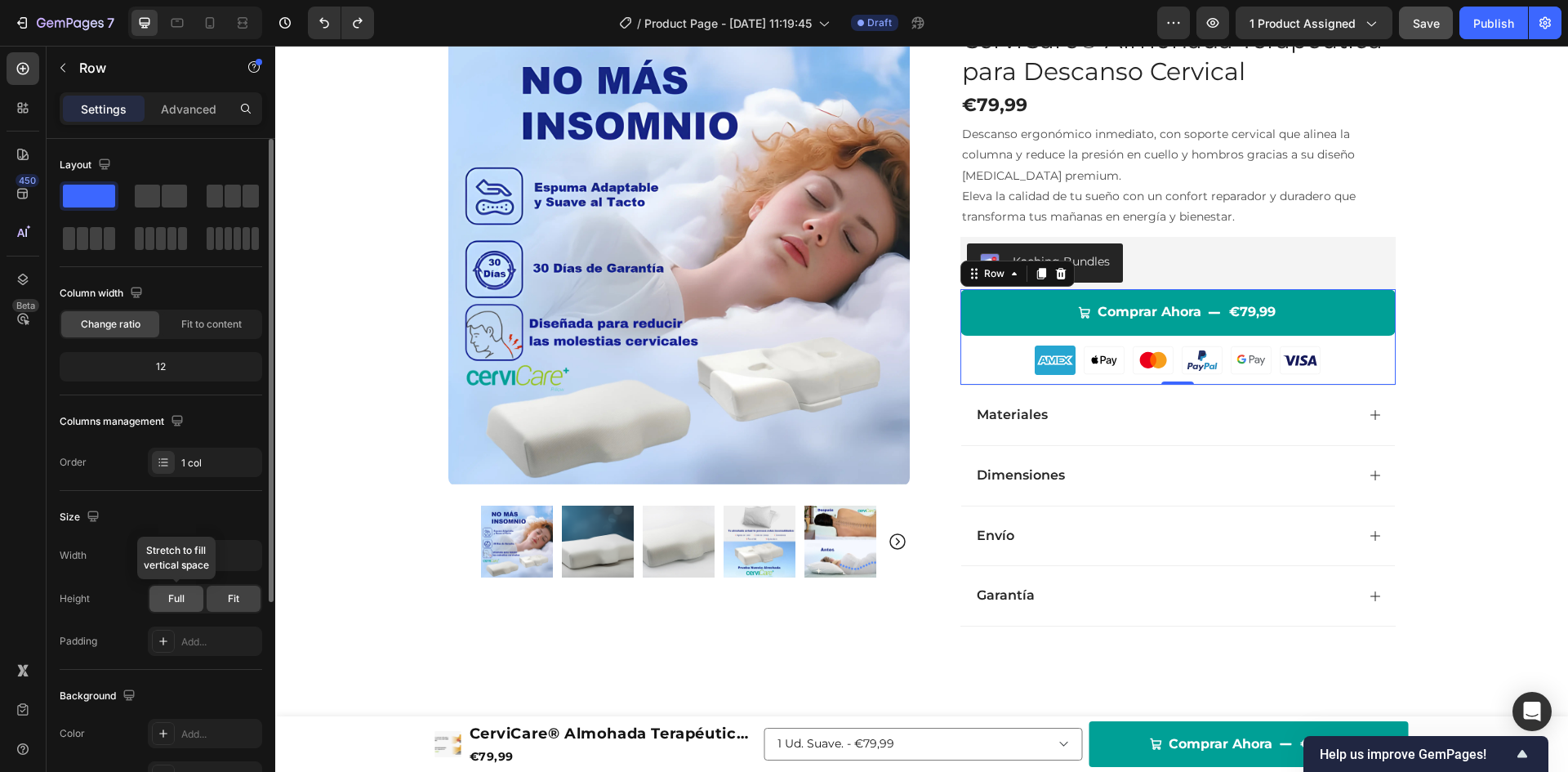
click at [172, 595] on span "Full" at bounding box center [177, 599] width 17 height 15
click at [236, 567] on button "button" at bounding box center [246, 555] width 29 height 29
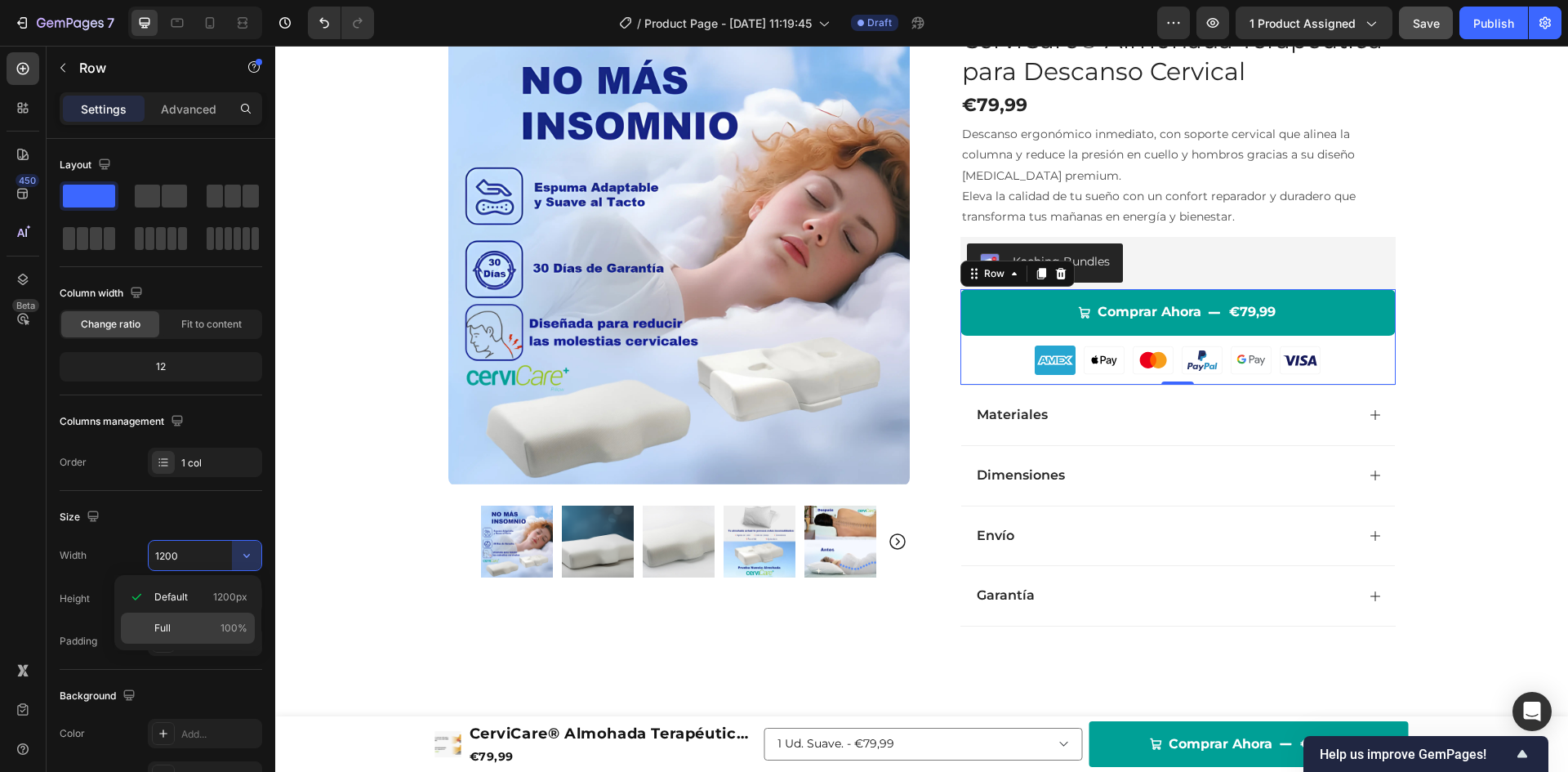
click at [187, 615] on div "Full 100%" at bounding box center [187, 628] width 134 height 31
click at [159, 556] on input "100%" at bounding box center [205, 555] width 112 height 29
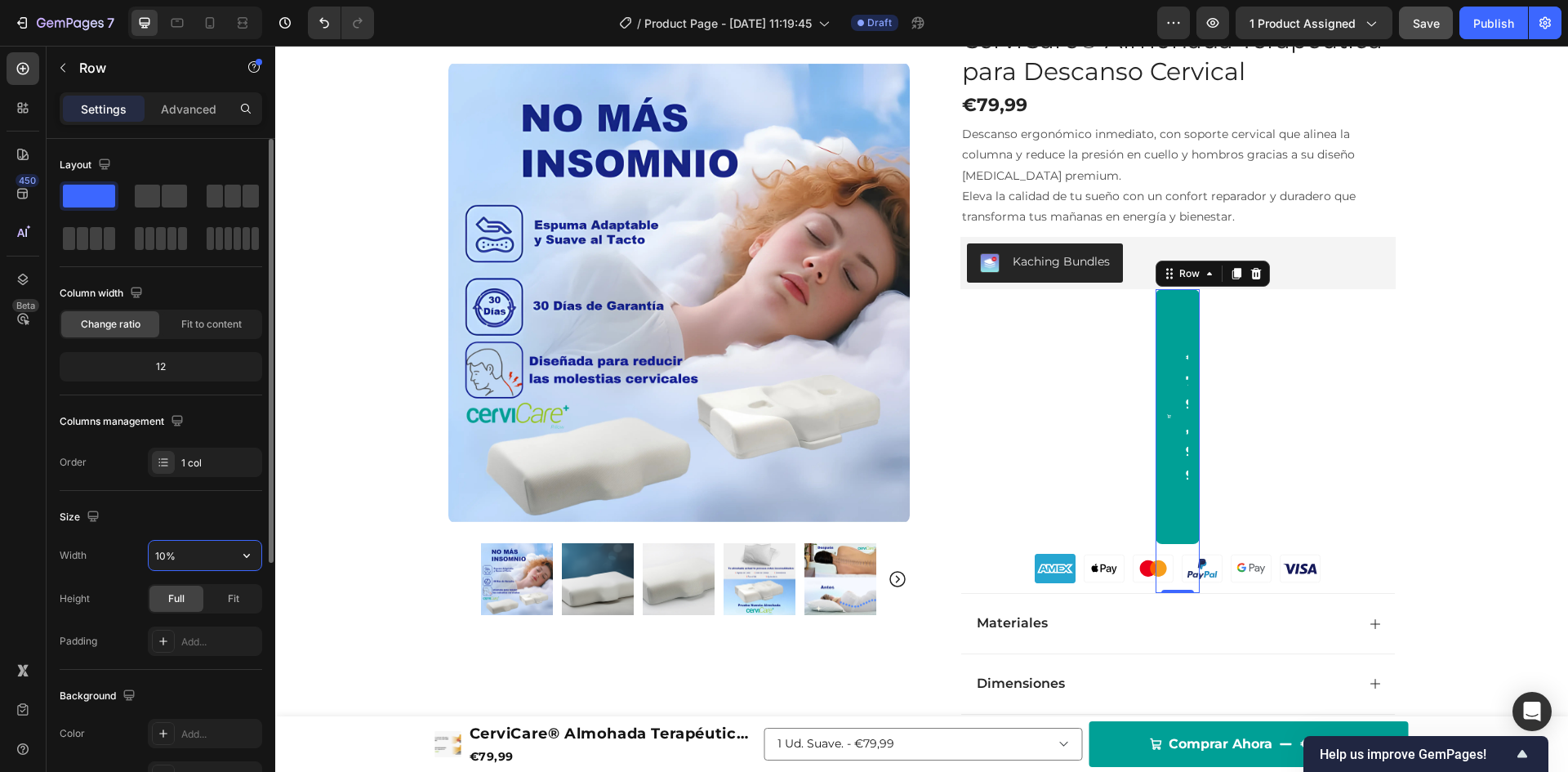
type input "1200"
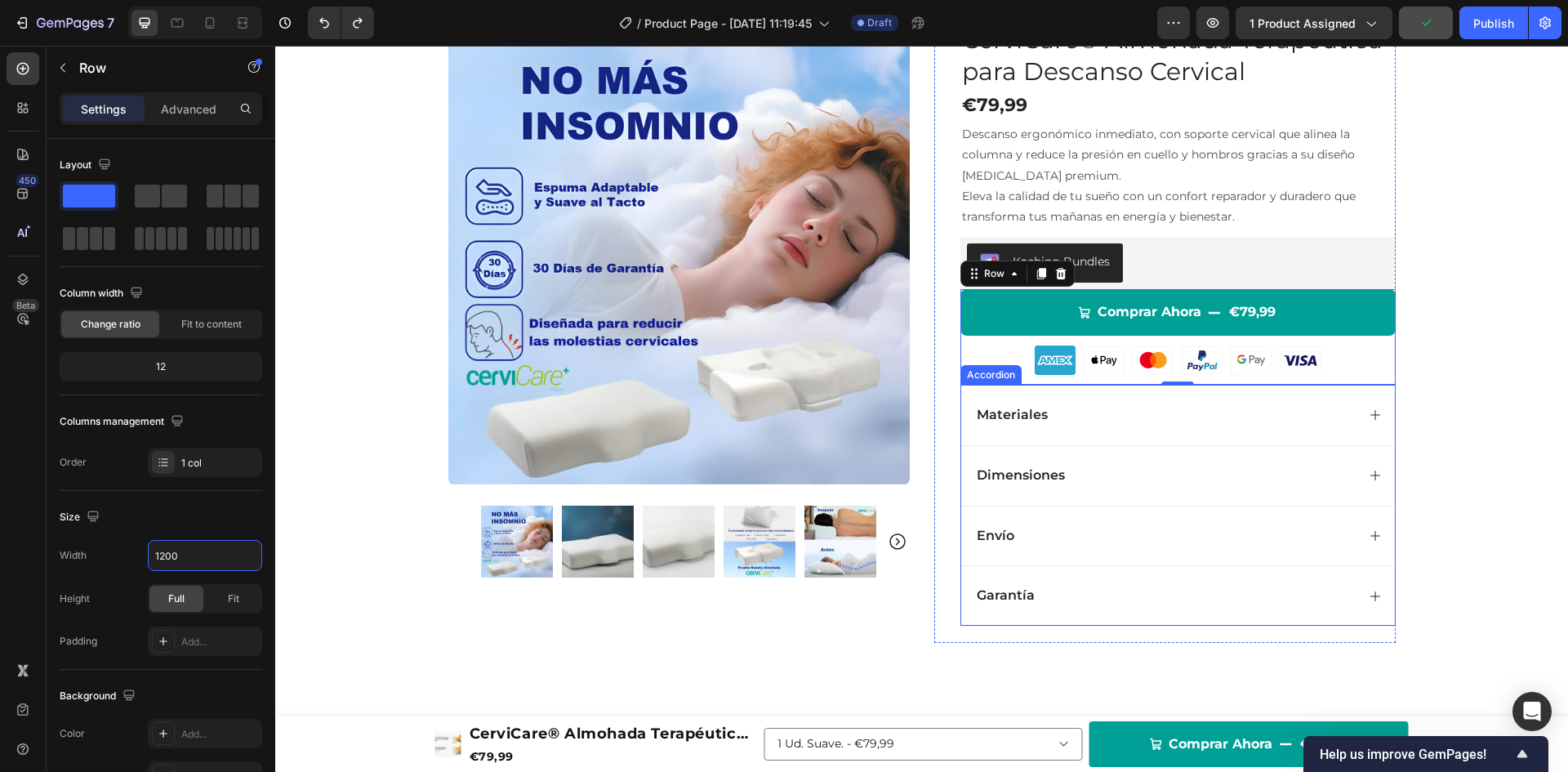
click at [1011, 371] on div "Accordion" at bounding box center [991, 375] width 55 height 15
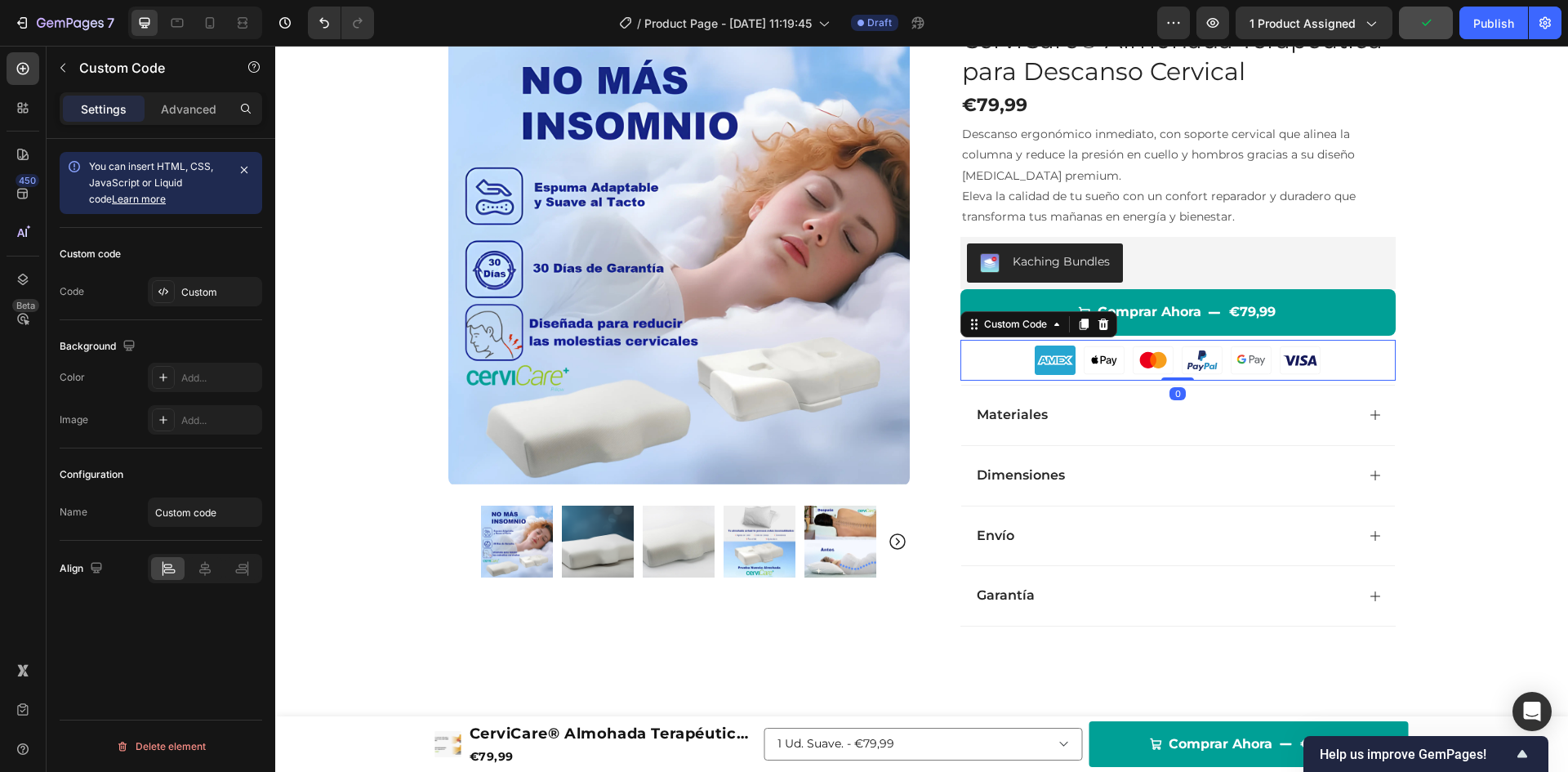
click at [1008, 347] on div at bounding box center [1177, 360] width 436 height 41
click at [998, 319] on div "Custom Code" at bounding box center [1015, 325] width 69 height 15
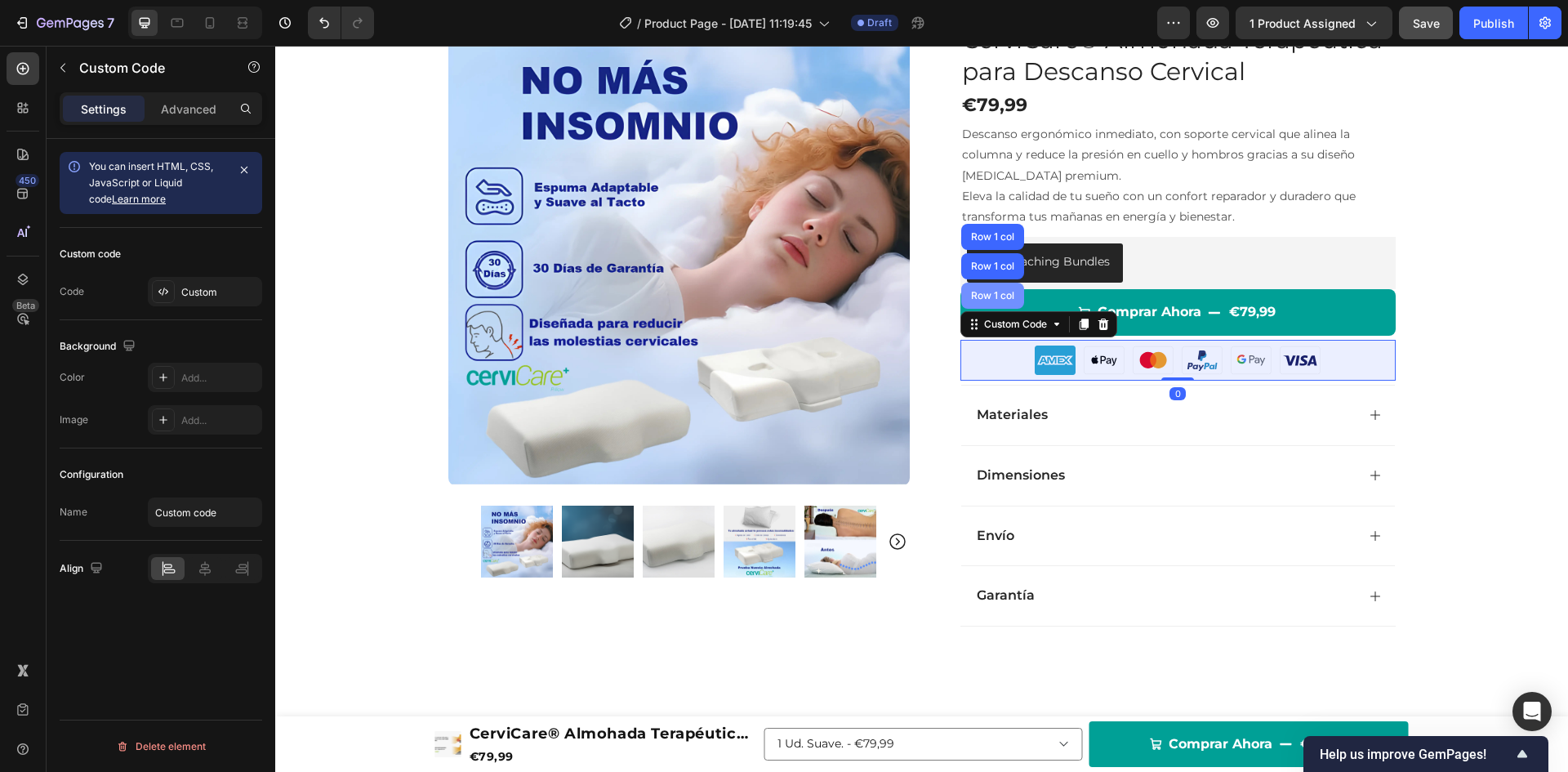
click at [995, 302] on div "Row 1 col" at bounding box center [993, 295] width 63 height 26
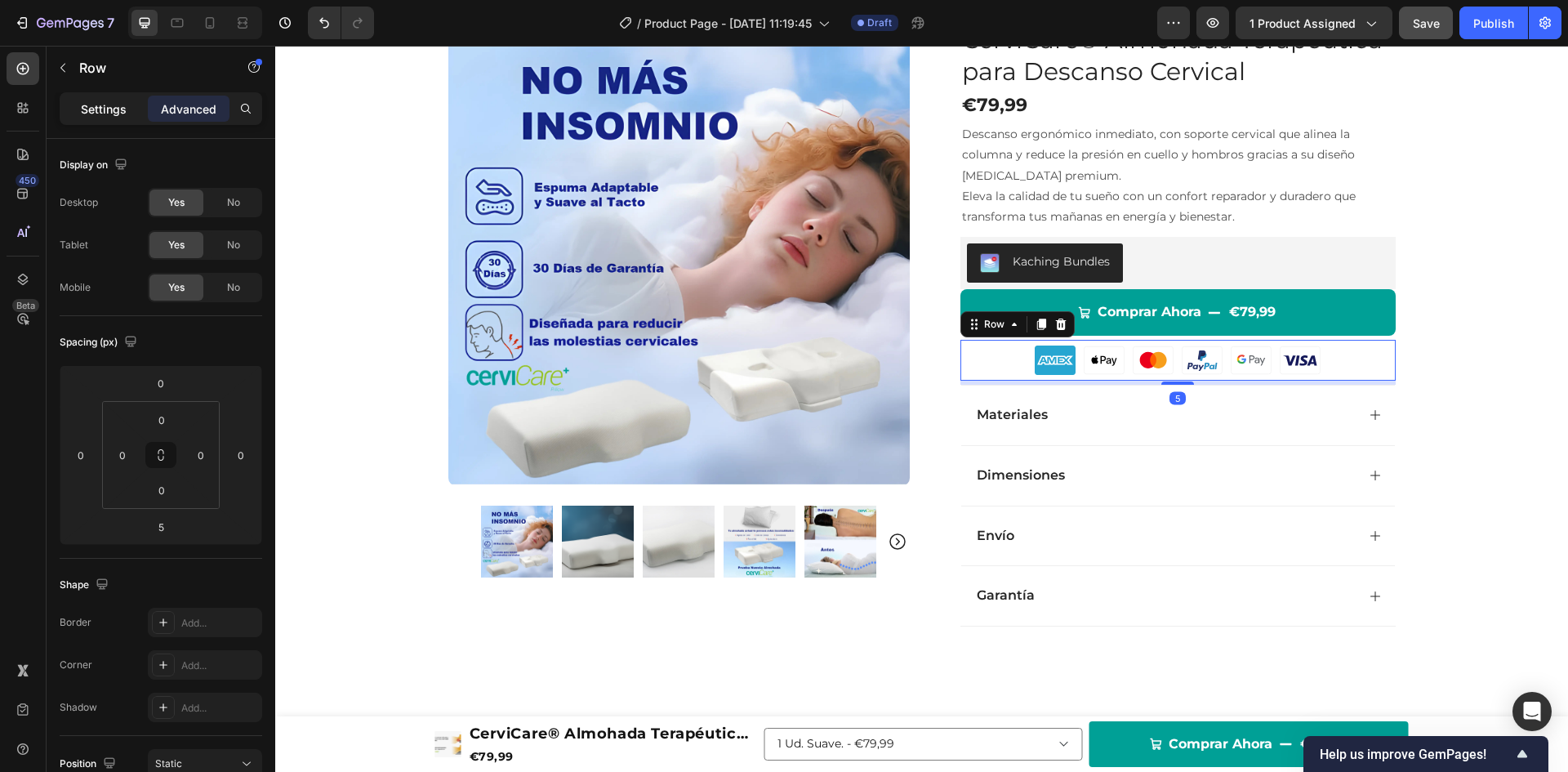
click at [114, 110] on p "Settings" at bounding box center [103, 109] width 46 height 17
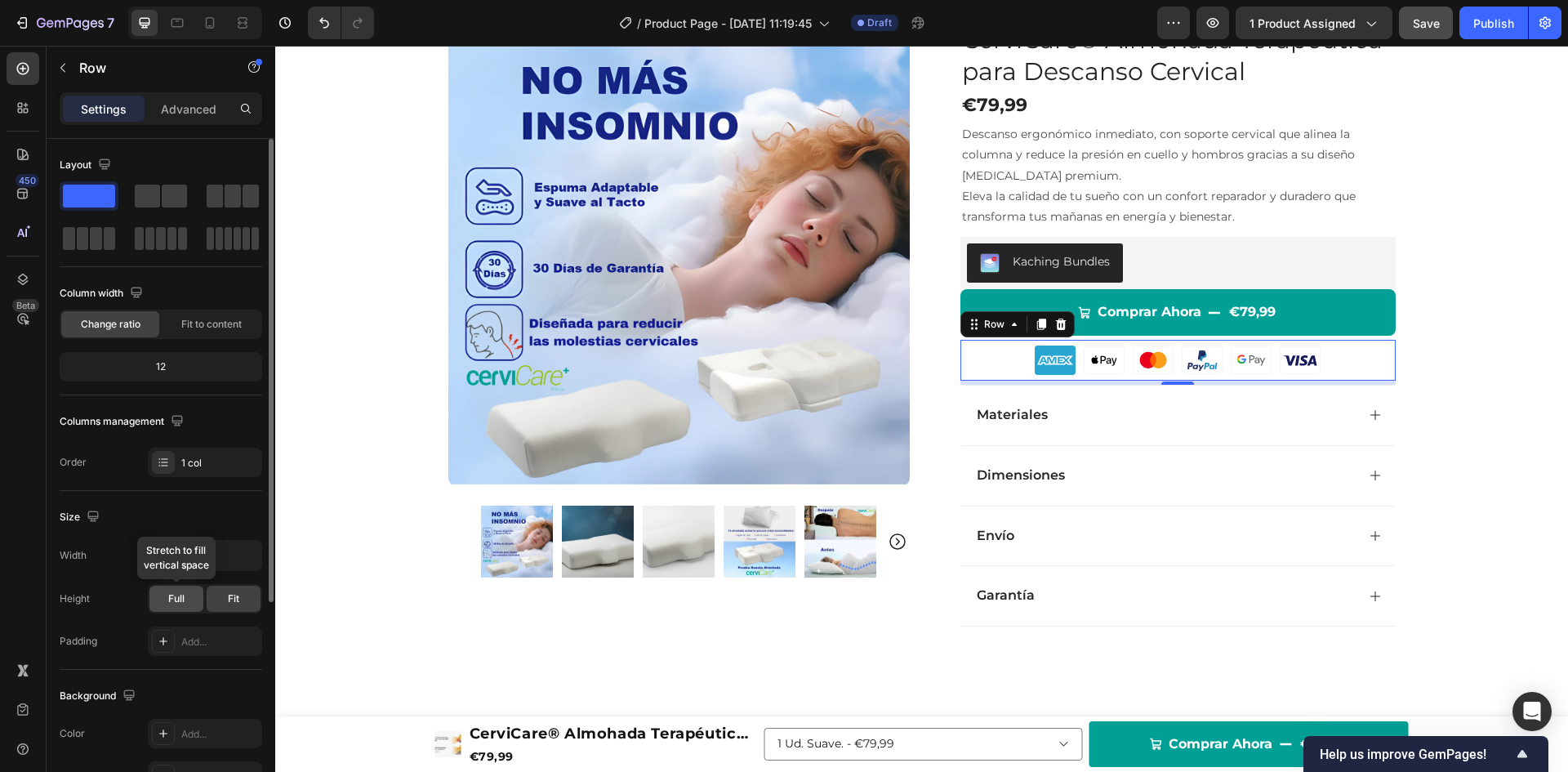
click at [192, 595] on div "Full" at bounding box center [176, 598] width 54 height 26
click at [245, 556] on icon "button" at bounding box center [246, 555] width 7 height 4
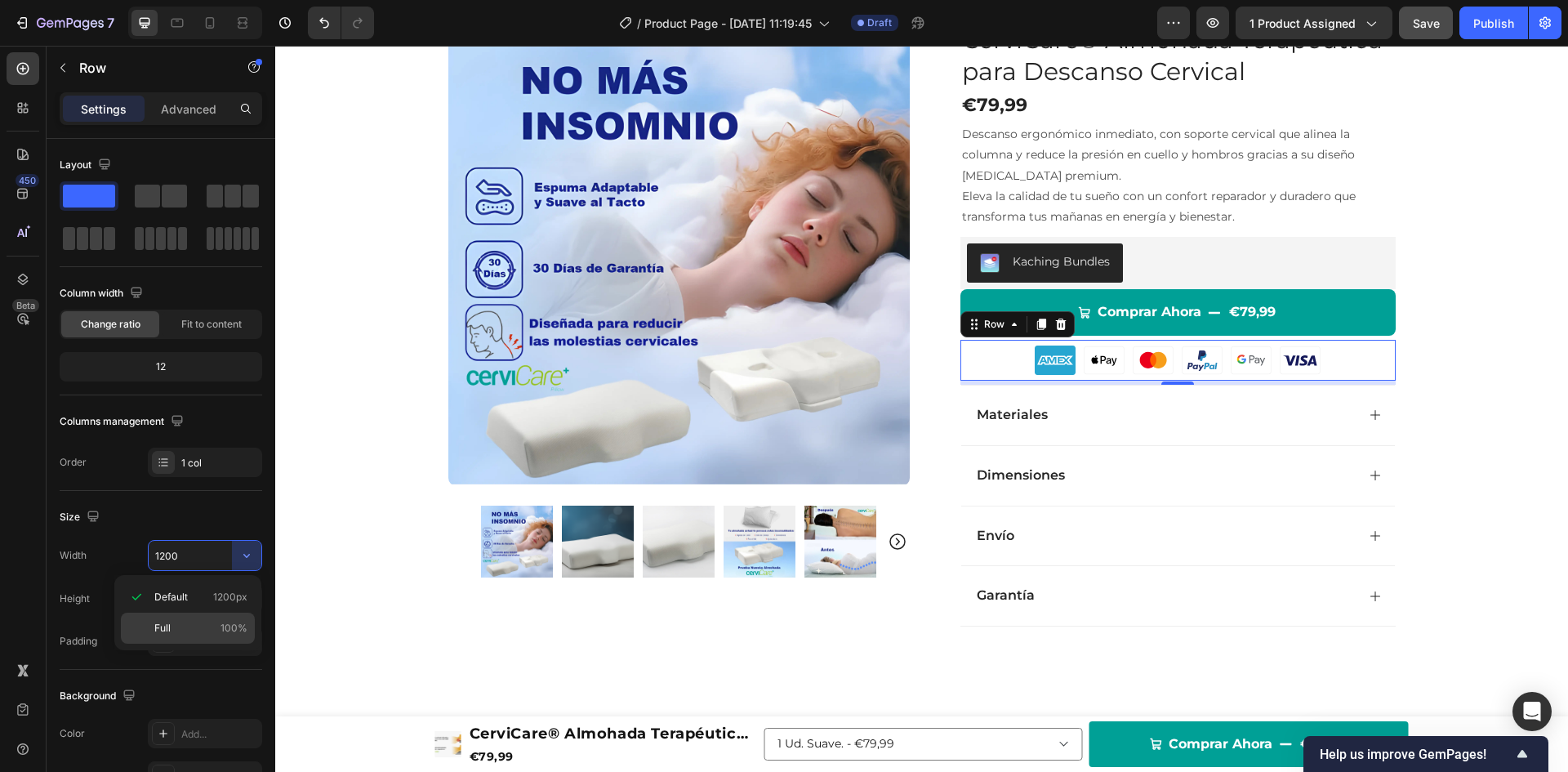
click at [174, 630] on p "Full 100%" at bounding box center [201, 628] width 93 height 15
click at [165, 560] on input "100%" at bounding box center [205, 555] width 112 height 29
type input "5%"
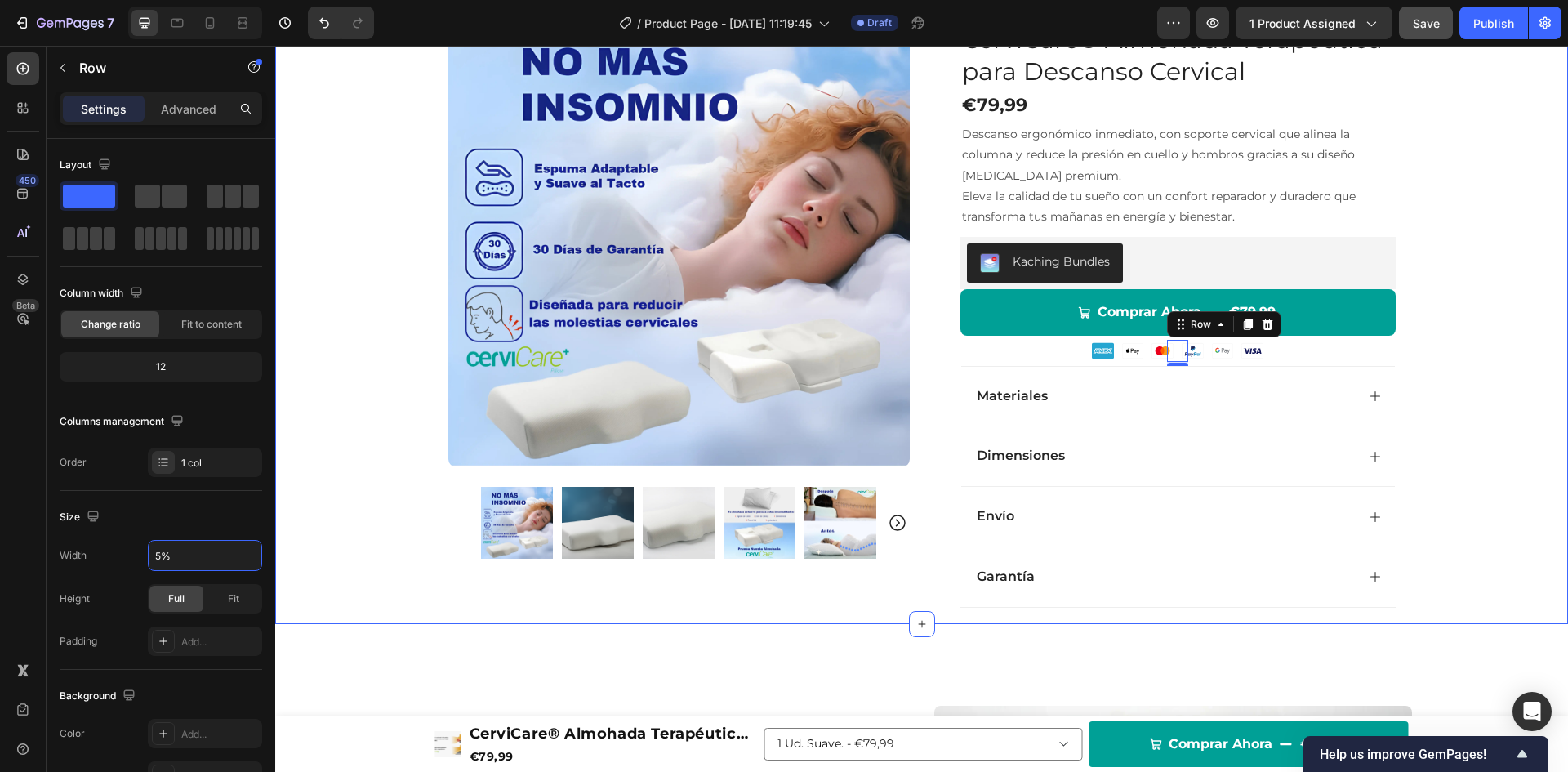
click at [1462, 439] on div "Product Images Row Icon Icon Icon Icon Icon Icon List 4.8/5 1349 Reviews Text B…" at bounding box center [922, 292] width 1293 height 662
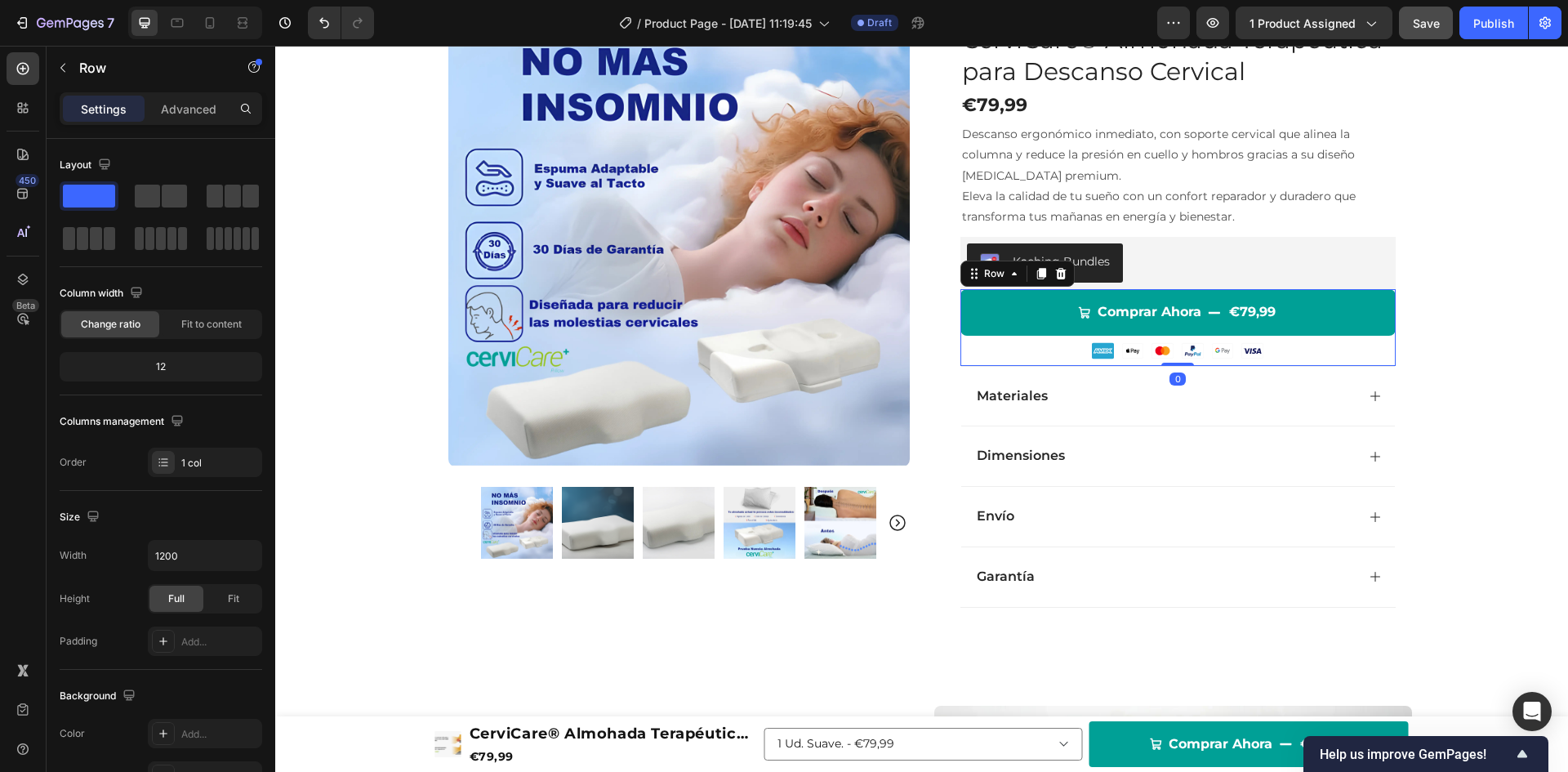
click at [1335, 355] on div "Comprar Ahora €79,99 Add to Cart Custom Code Row" at bounding box center [1177, 326] width 436 height 76
click at [1059, 345] on div "Comprar Ahora €79,99 Add to Cart Custom Code Row" at bounding box center [1177, 326] width 436 height 76
click at [1008, 268] on icon at bounding box center [1014, 274] width 13 height 13
click at [1103, 351] on img at bounding box center [1103, 351] width 22 height 22
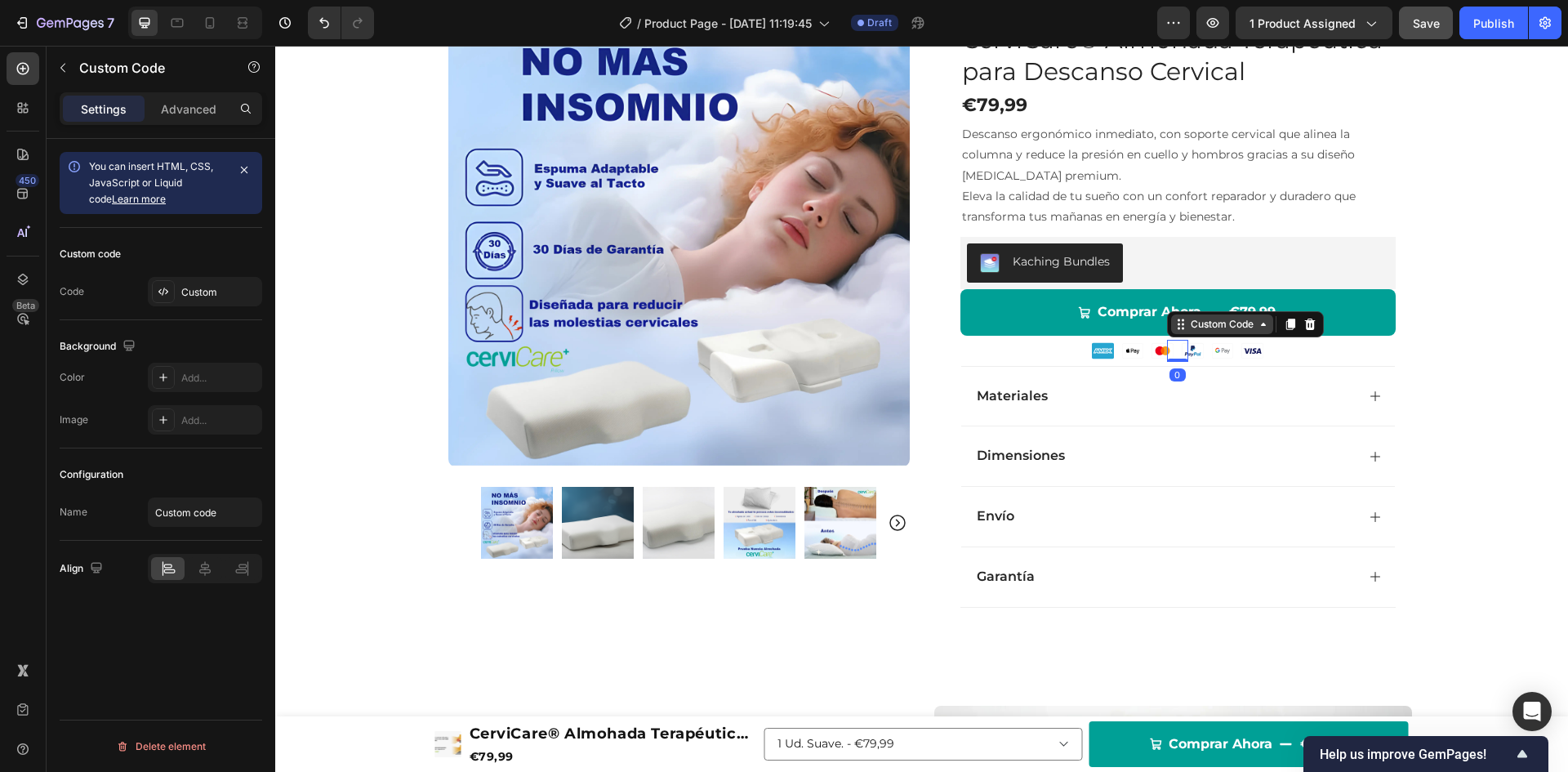
click at [1209, 325] on div "Custom Code" at bounding box center [1222, 325] width 69 height 15
click at [1202, 299] on div "Row 1 col" at bounding box center [1199, 296] width 50 height 10
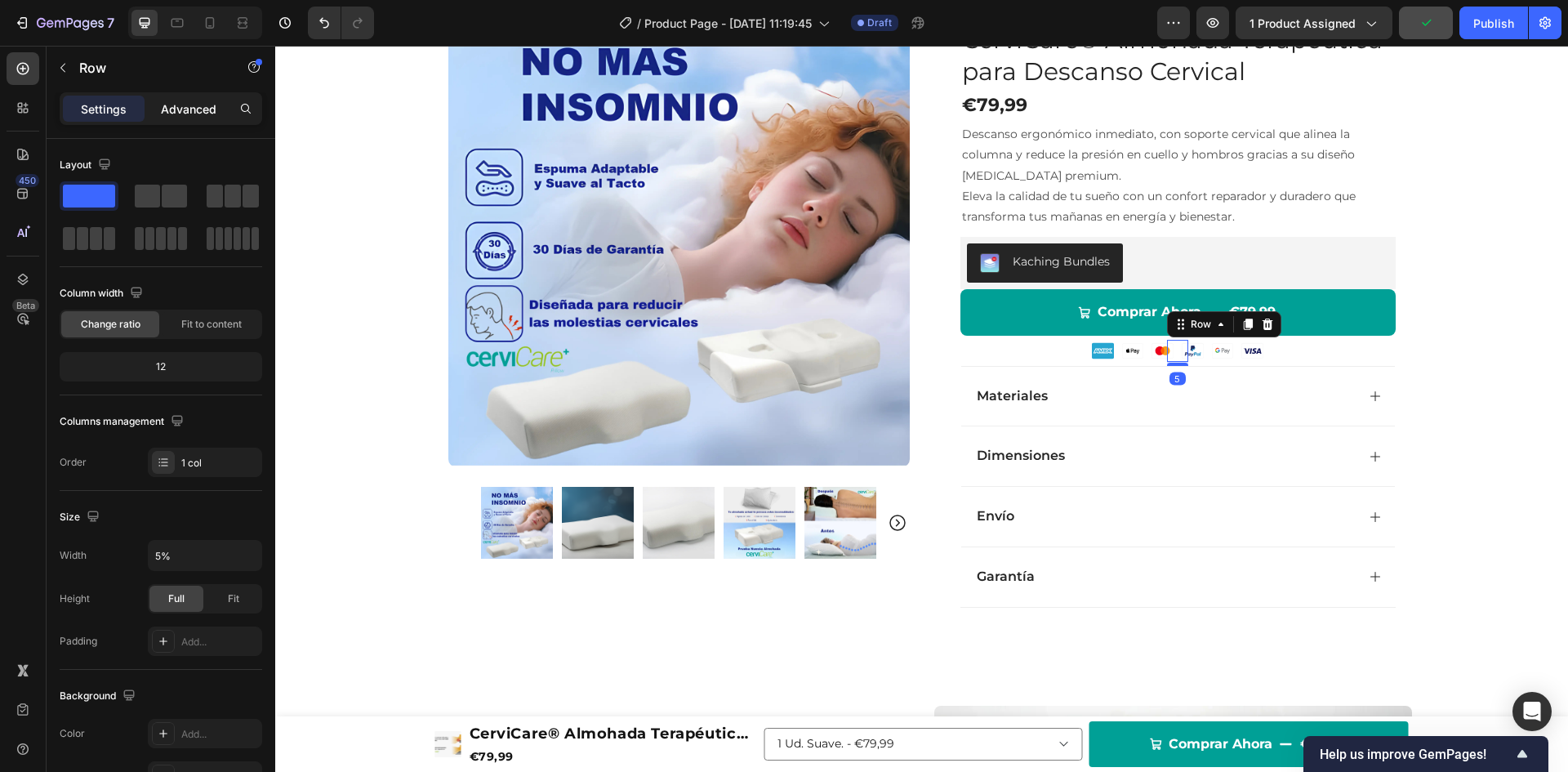
click at [185, 101] on p "Advanced" at bounding box center [188, 109] width 56 height 17
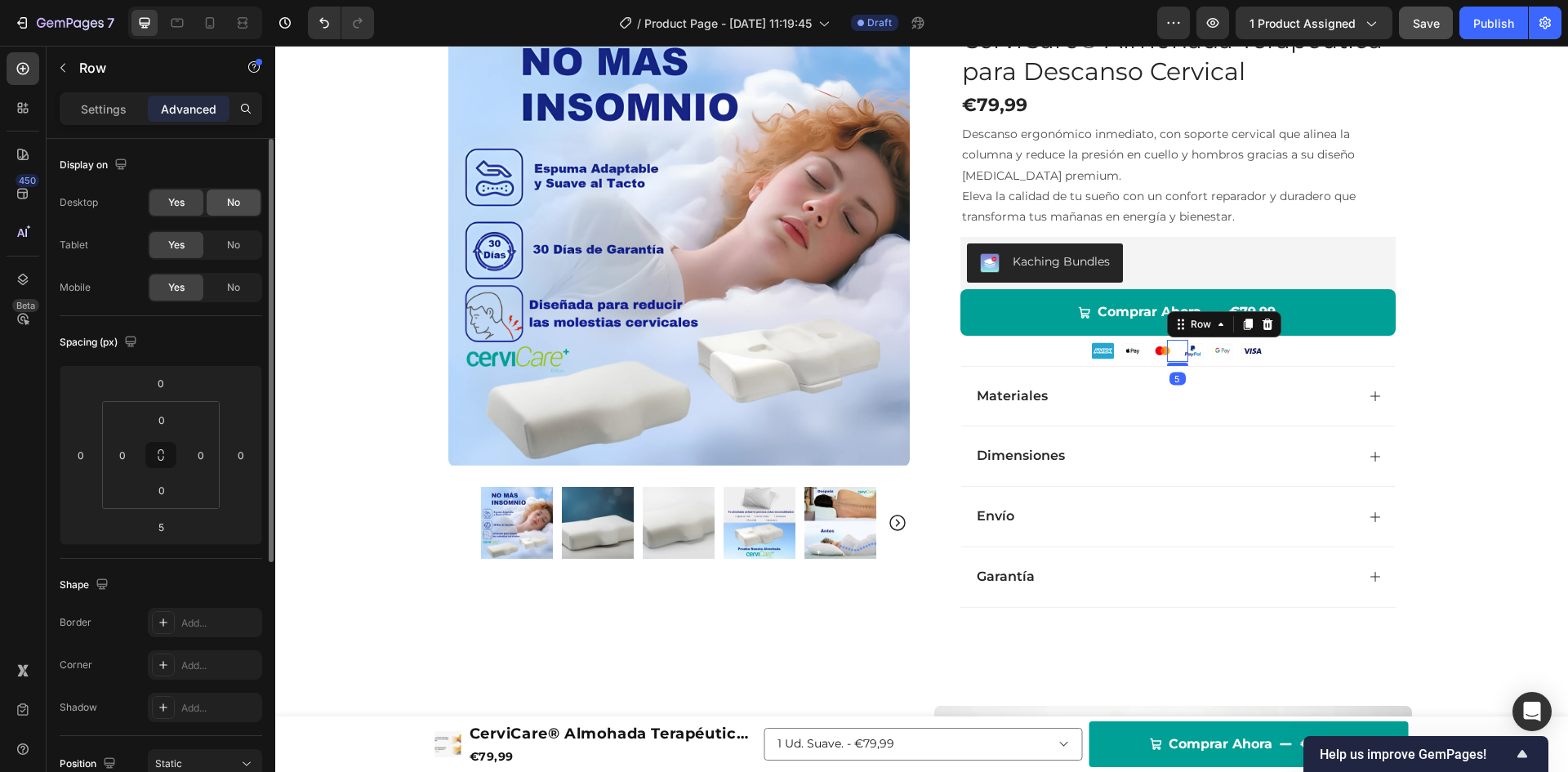
click at [236, 197] on span "No" at bounding box center [234, 202] width 13 height 15
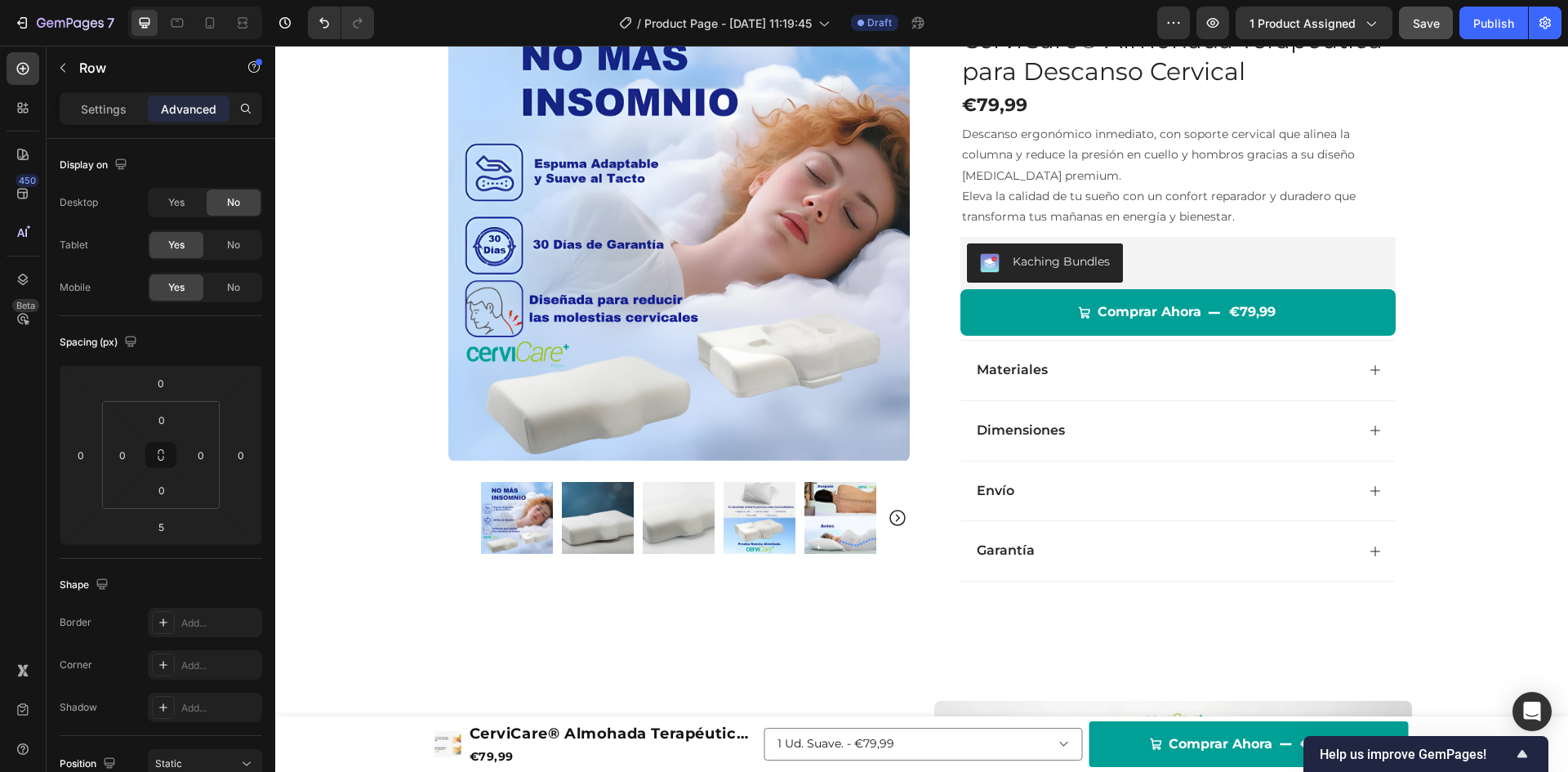
click at [1433, 28] on span "Save" at bounding box center [1426, 23] width 27 height 14
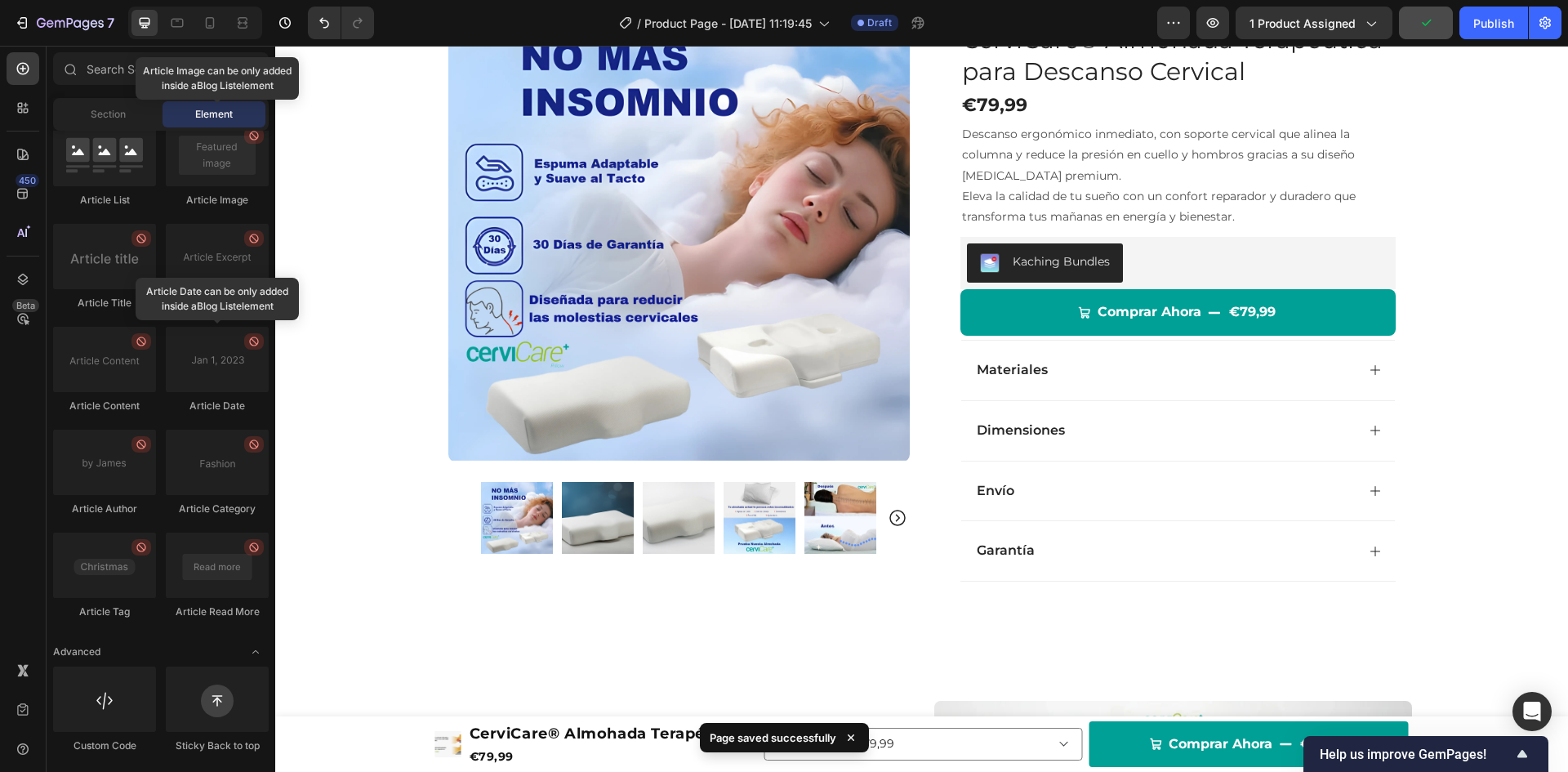
scroll to position [0, 0]
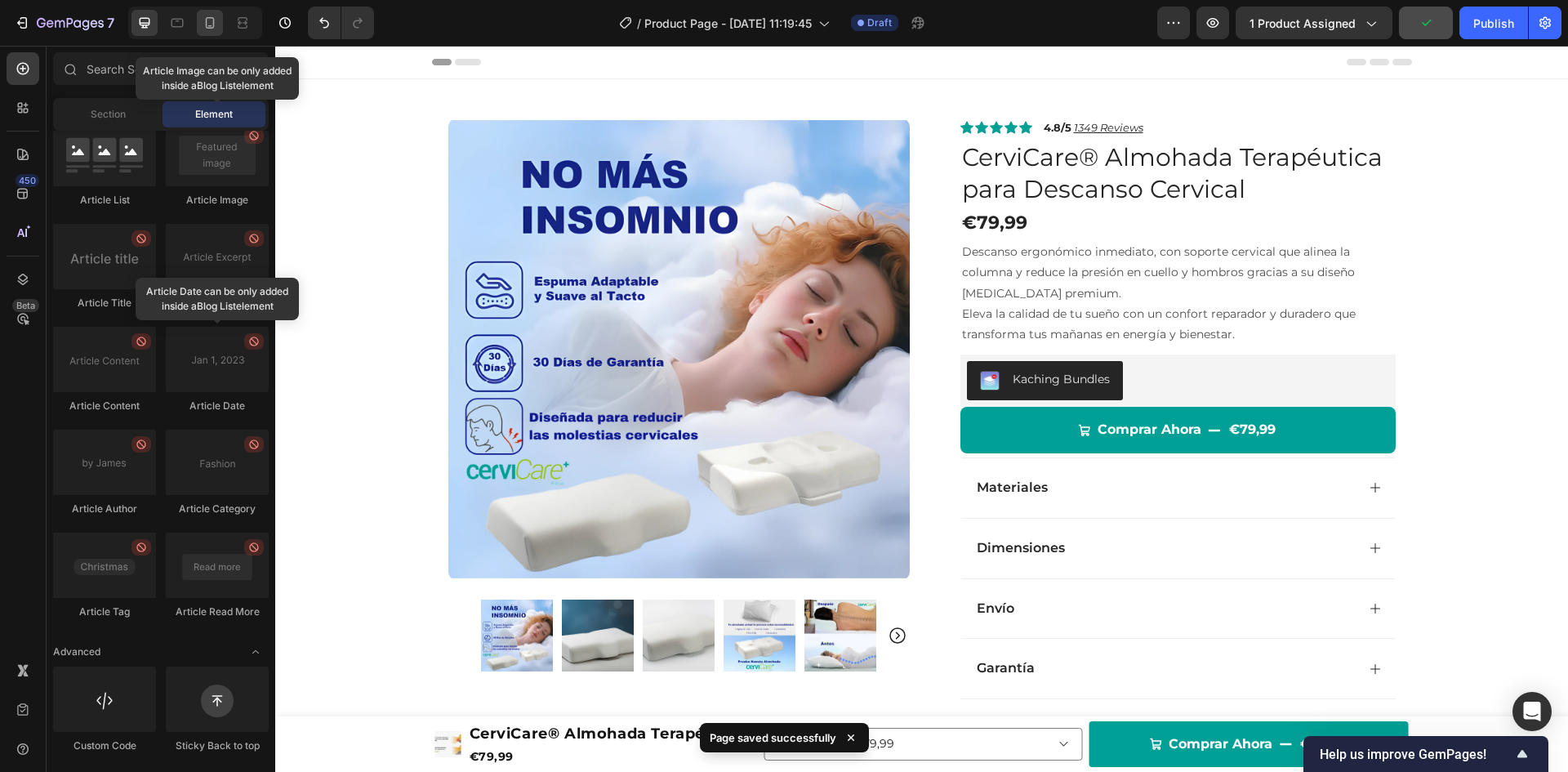
click at [210, 23] on icon at bounding box center [210, 23] width 17 height 17
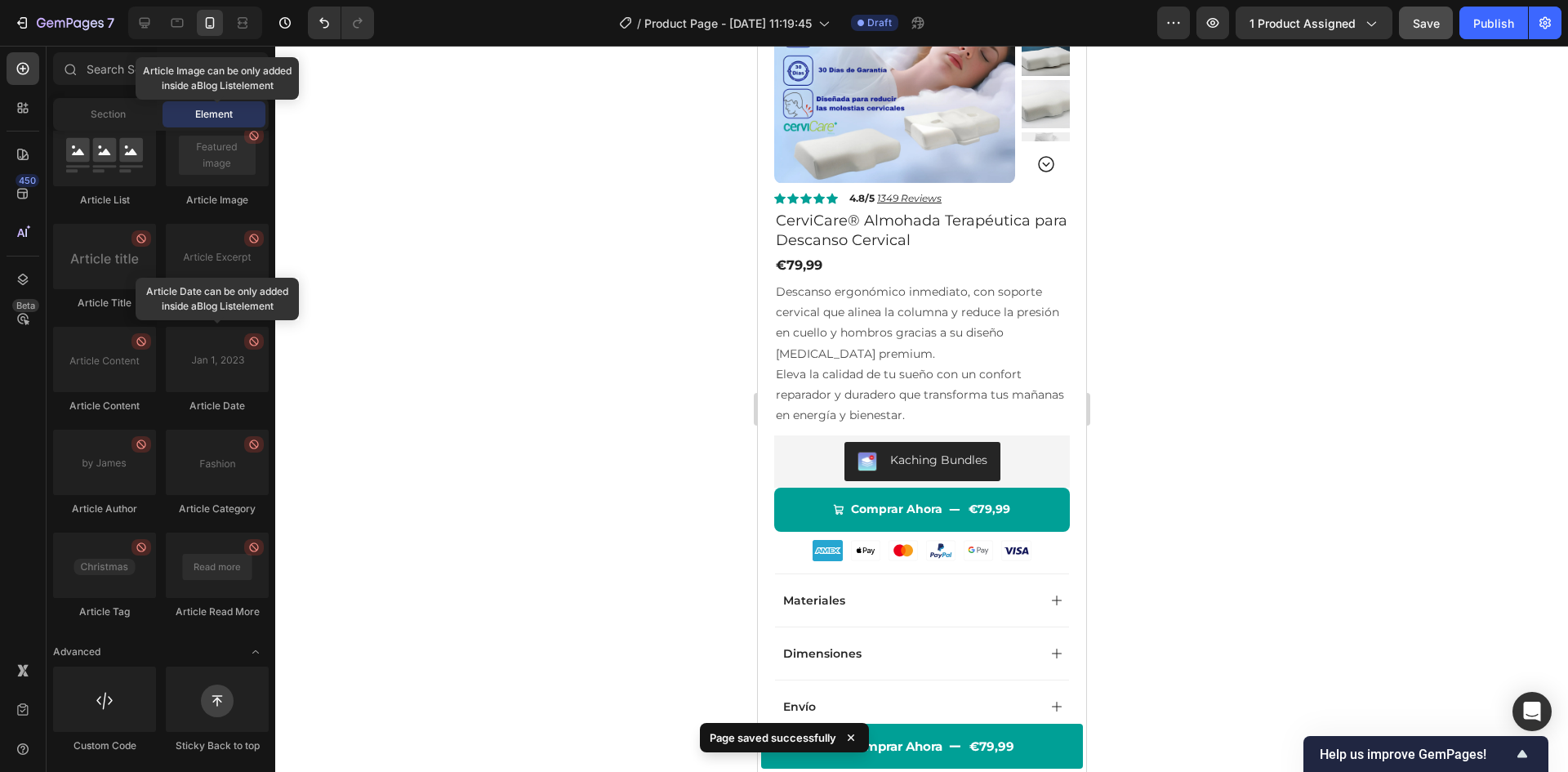
scroll to position [163, 0]
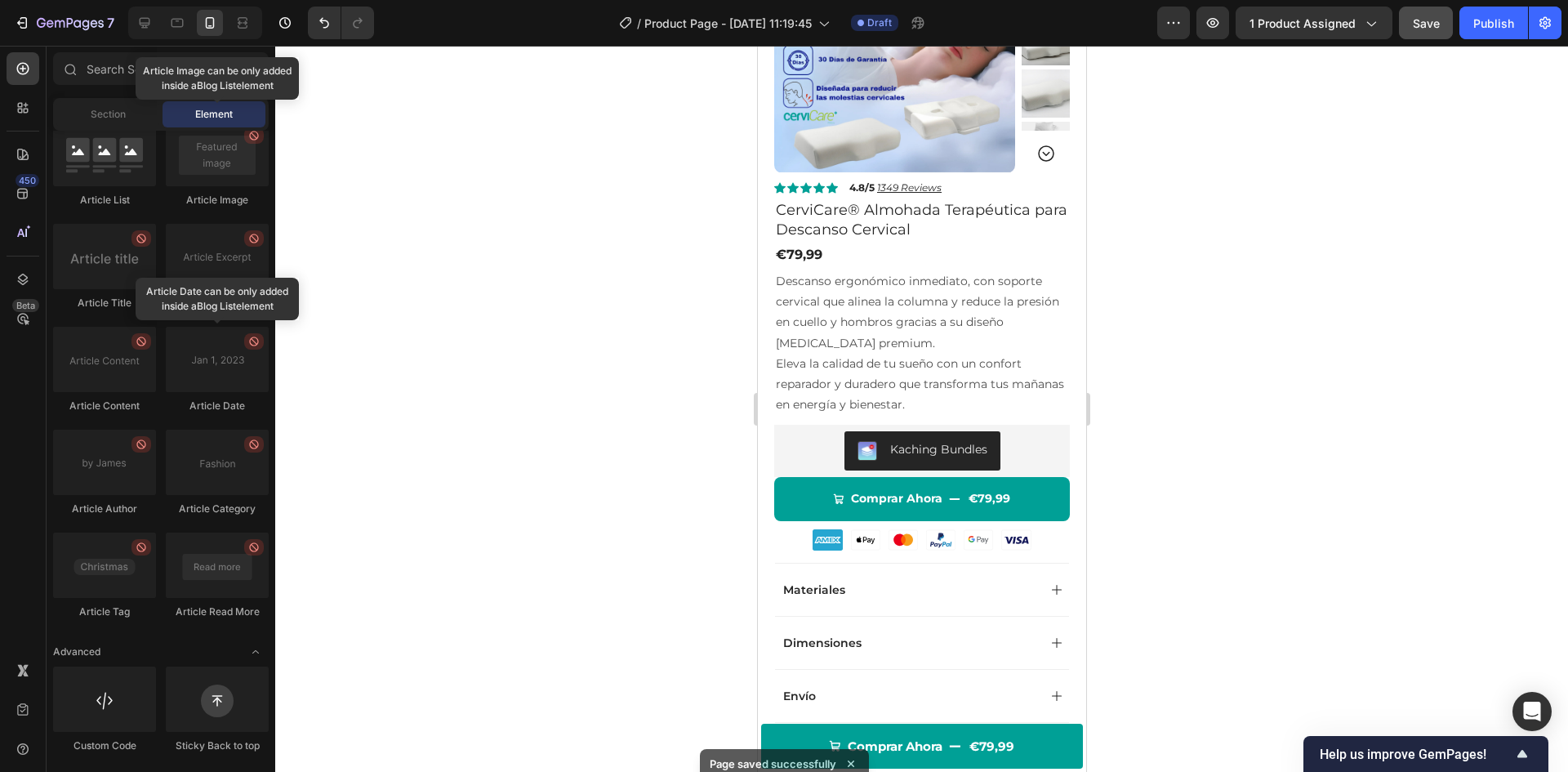
drag, startPoint x: 1076, startPoint y: 111, endPoint x: 1844, endPoint y: 181, distance: 771.2
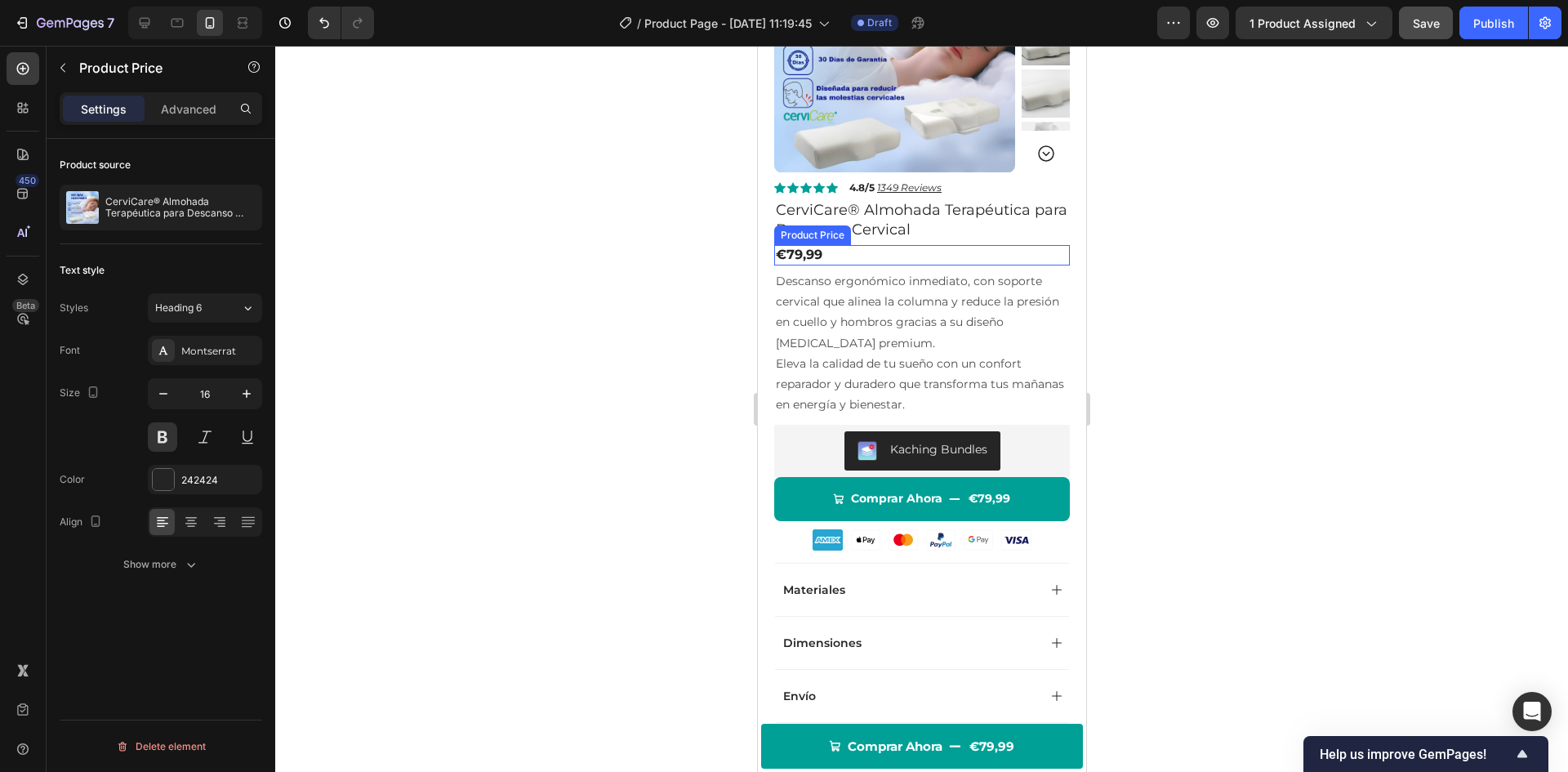
click at [806, 252] on div "€79,99" at bounding box center [921, 255] width 296 height 21
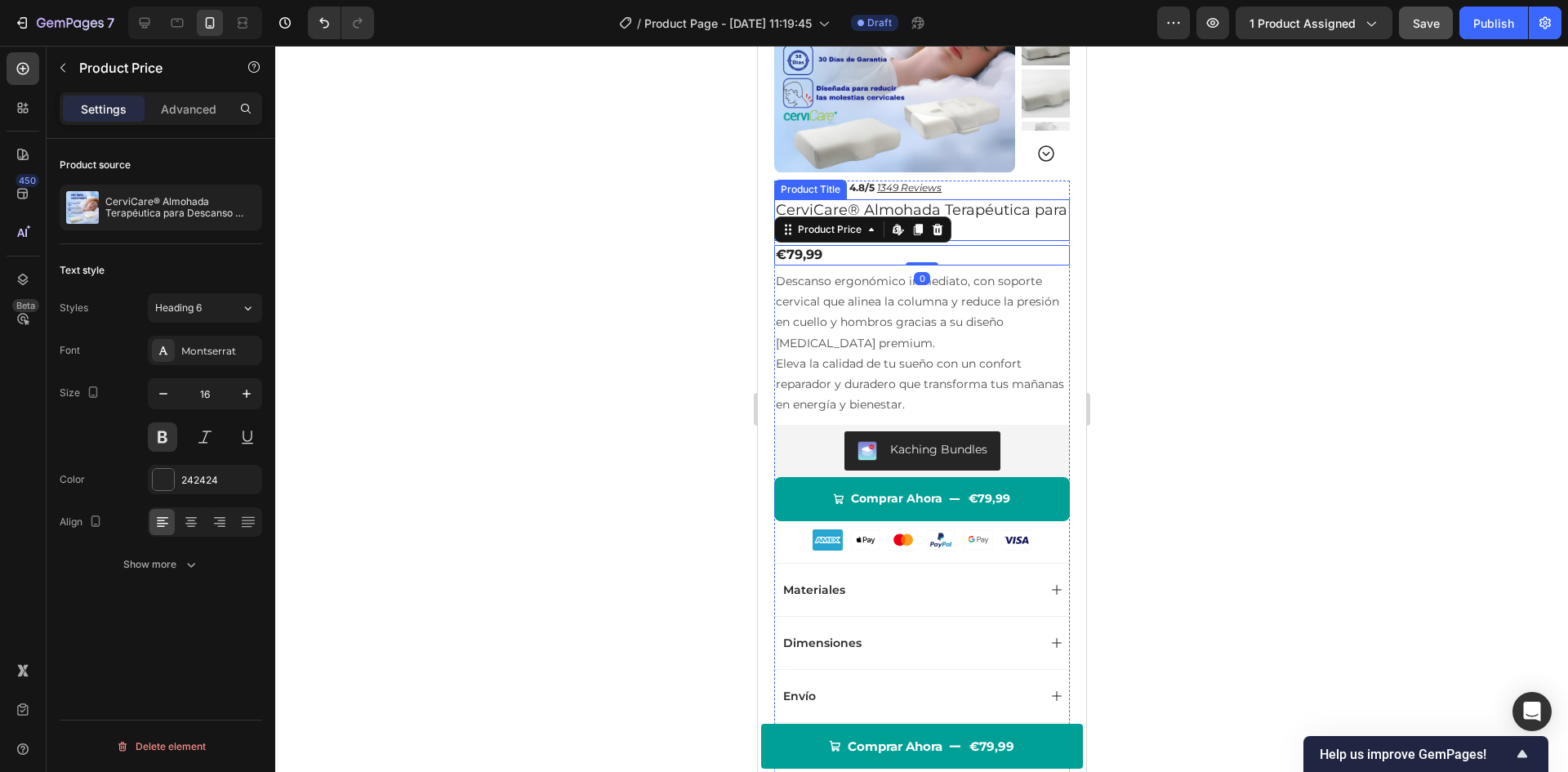
click at [985, 224] on h1 "CerviCare® Almohada Terapéutica para Descanso Cervical" at bounding box center [921, 220] width 296 height 42
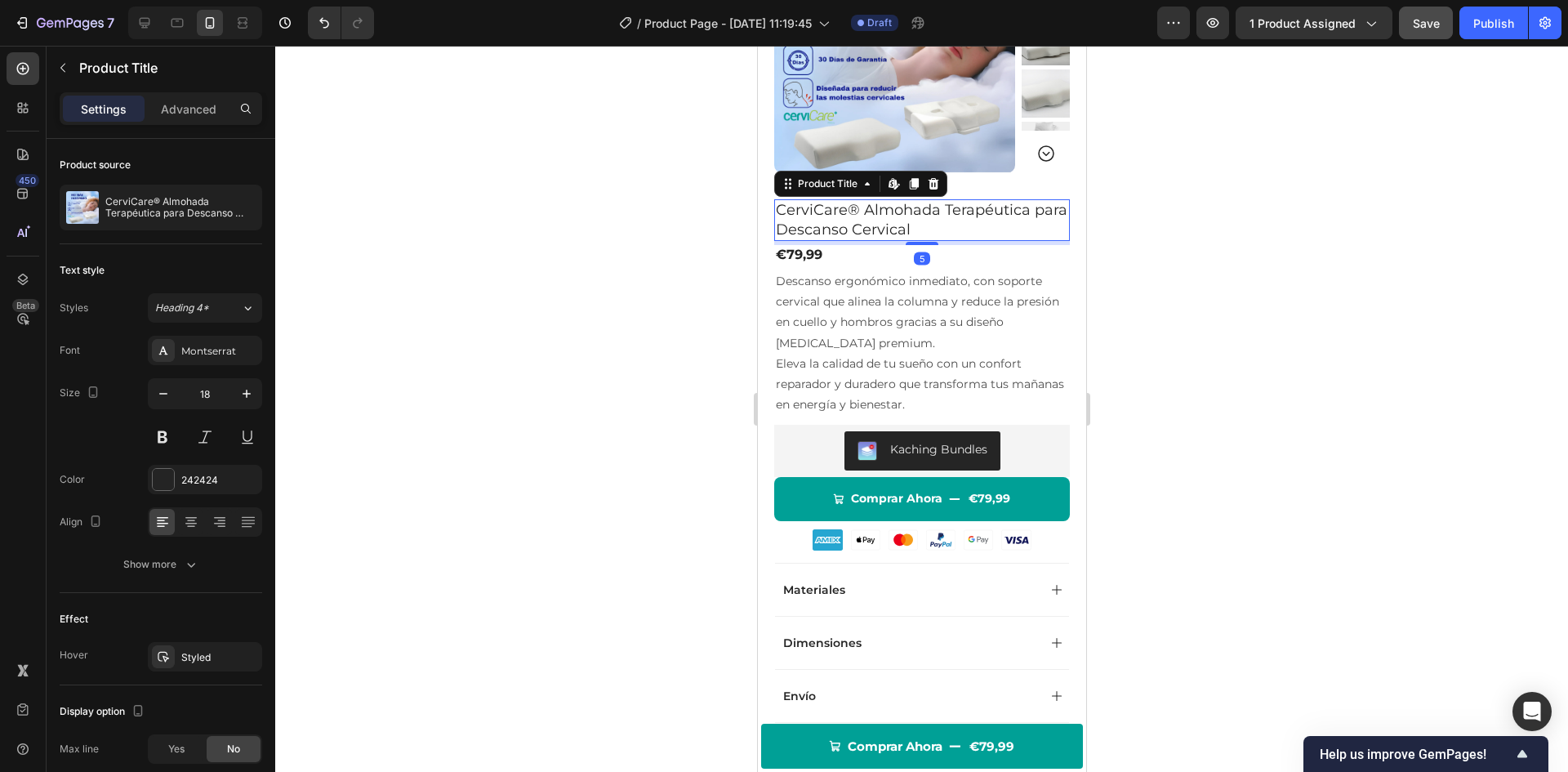
click at [649, 230] on div at bounding box center [922, 409] width 1293 height 726
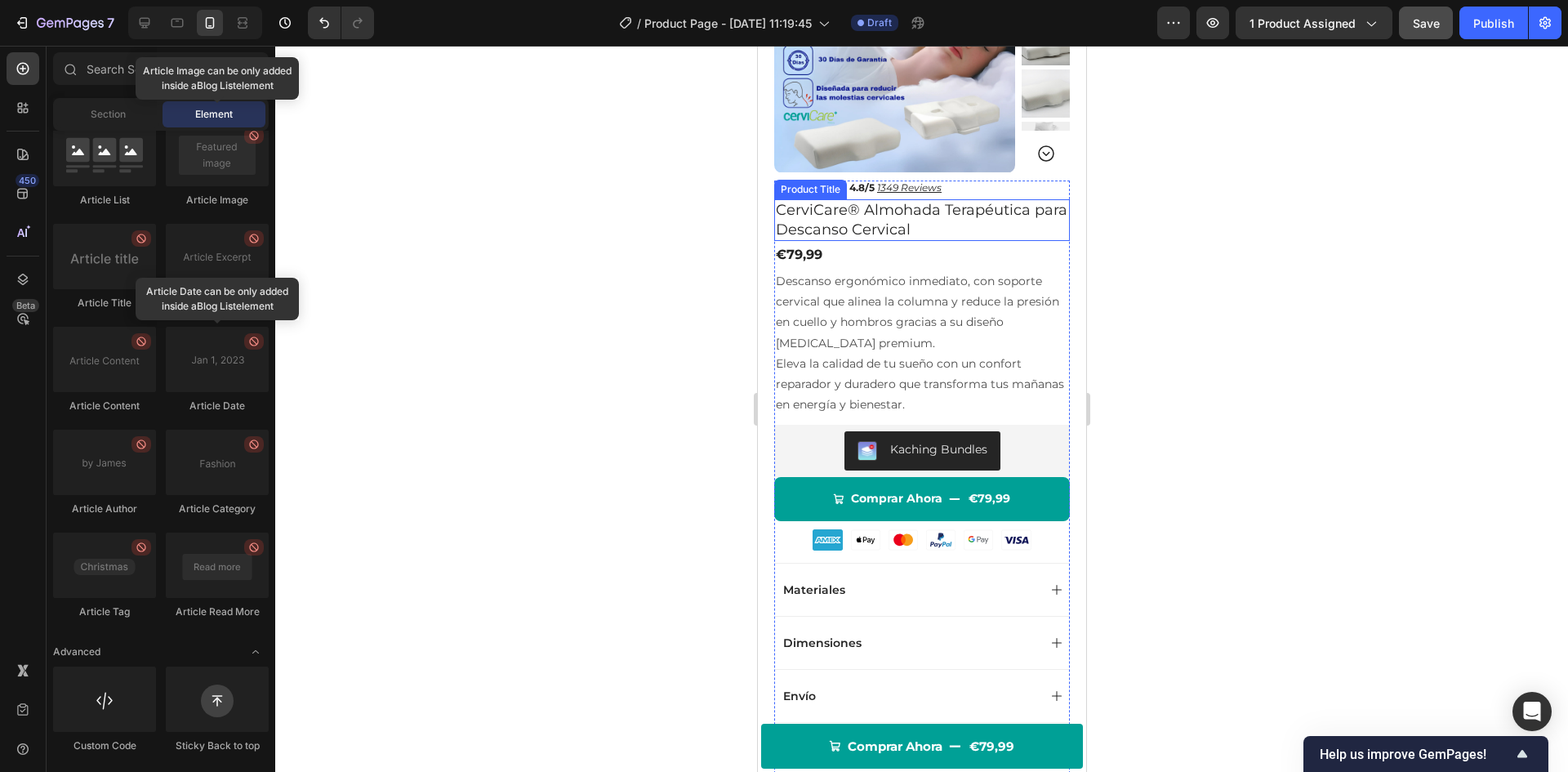
click at [958, 219] on h1 "CerviCare® Almohada Terapéutica para Descanso Cervical" at bounding box center [921, 220] width 296 height 42
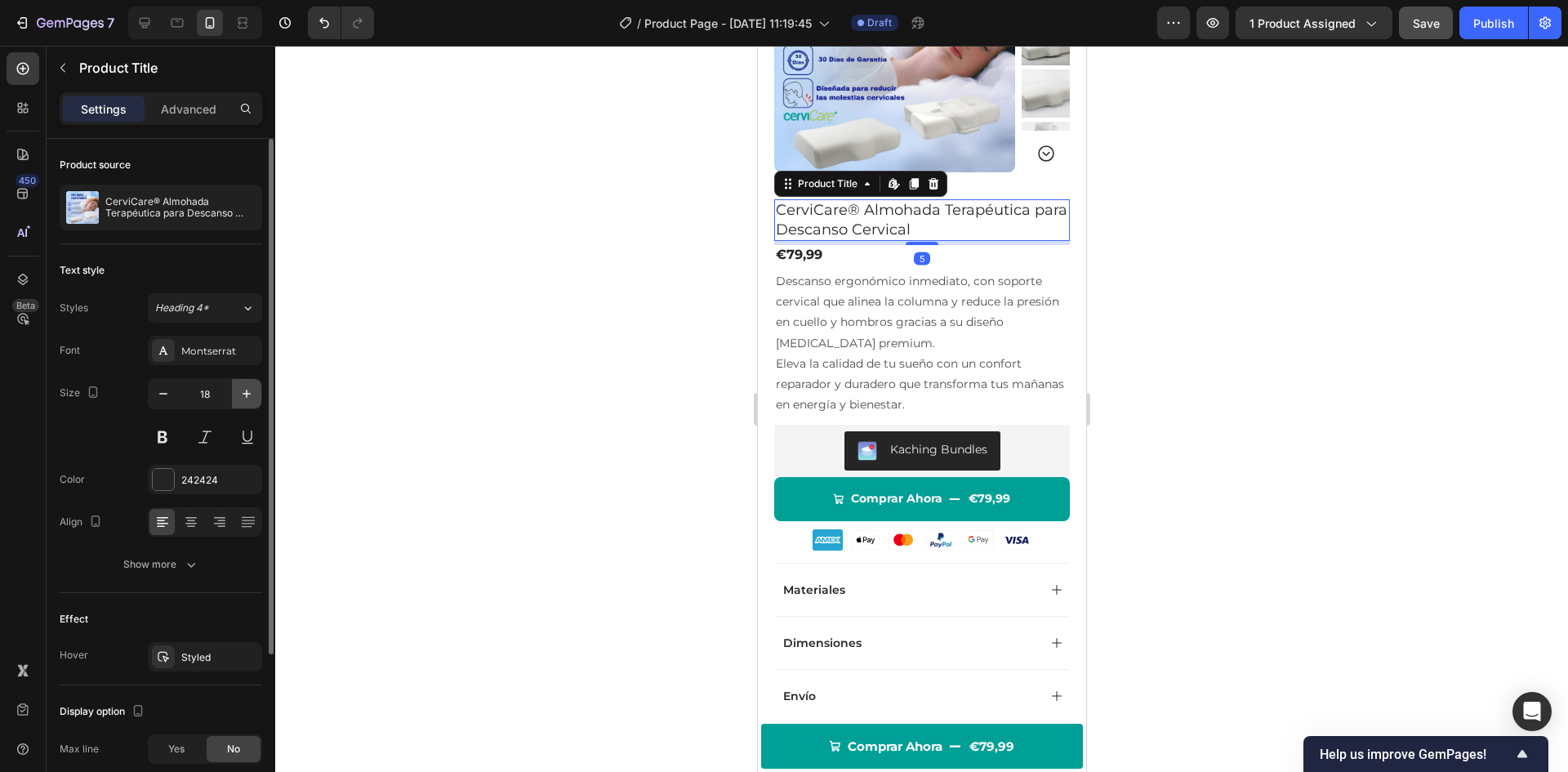
click at [240, 396] on icon "button" at bounding box center [246, 394] width 17 height 17
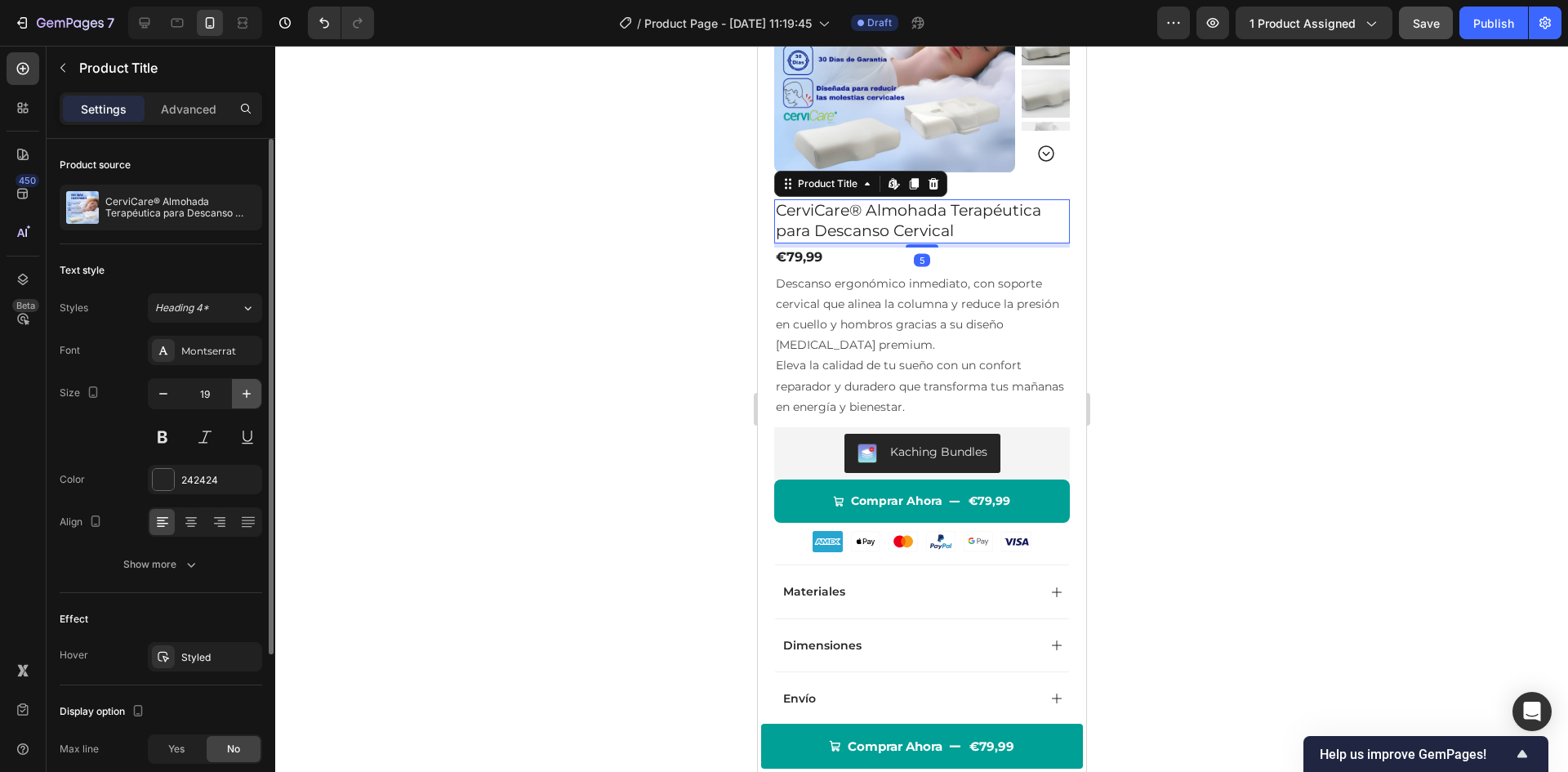
click at [240, 396] on icon "button" at bounding box center [246, 394] width 17 height 17
type input "20"
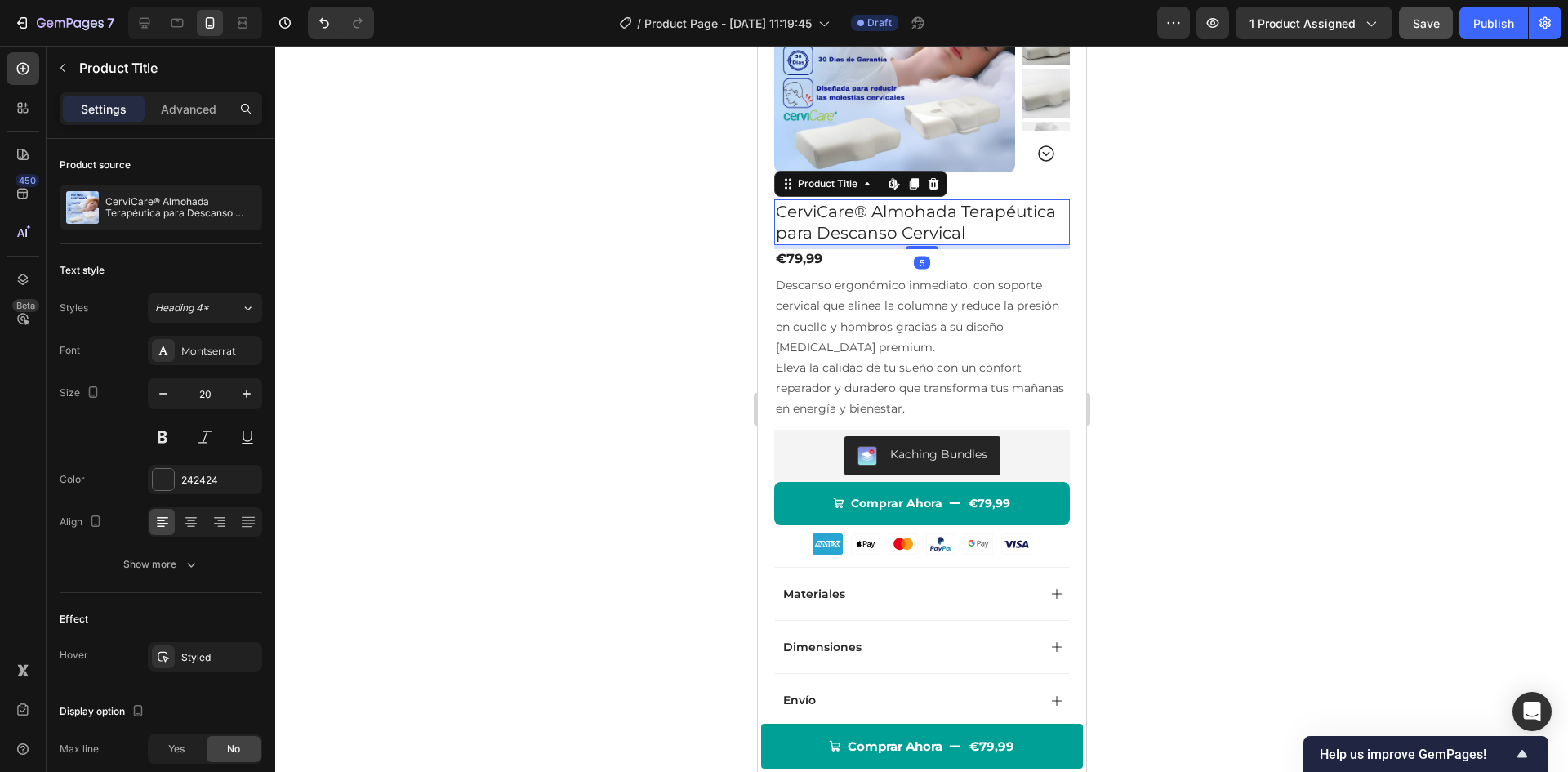
click at [476, 319] on div at bounding box center [922, 409] width 1293 height 726
click at [885, 229] on h1 "CerviCare® Almohada Terapéutica para Descanso Cervical" at bounding box center [921, 222] width 296 height 46
click at [158, 391] on icon "button" at bounding box center [163, 394] width 17 height 17
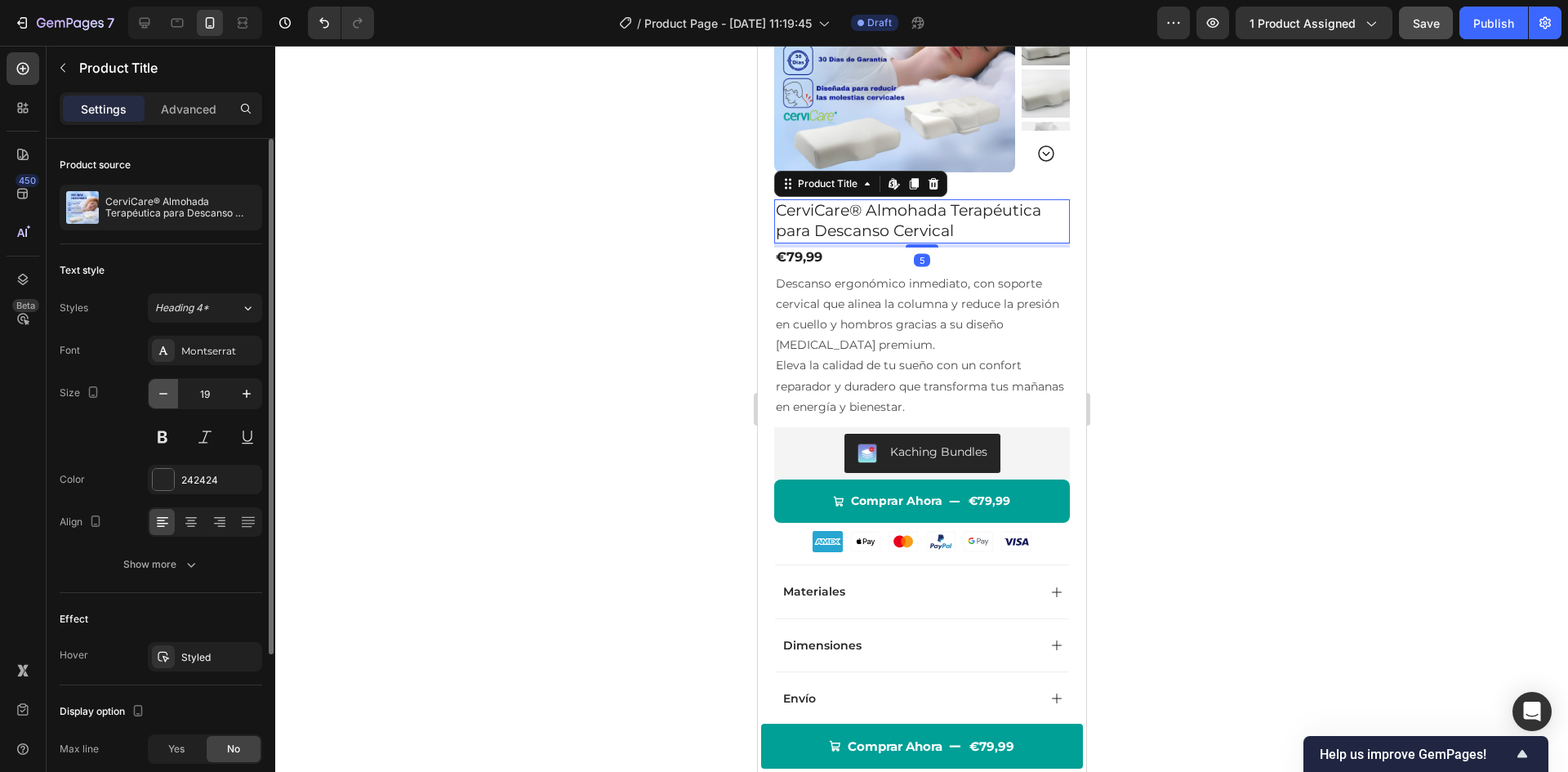
click at [158, 391] on icon "button" at bounding box center [163, 394] width 17 height 17
type input "18"
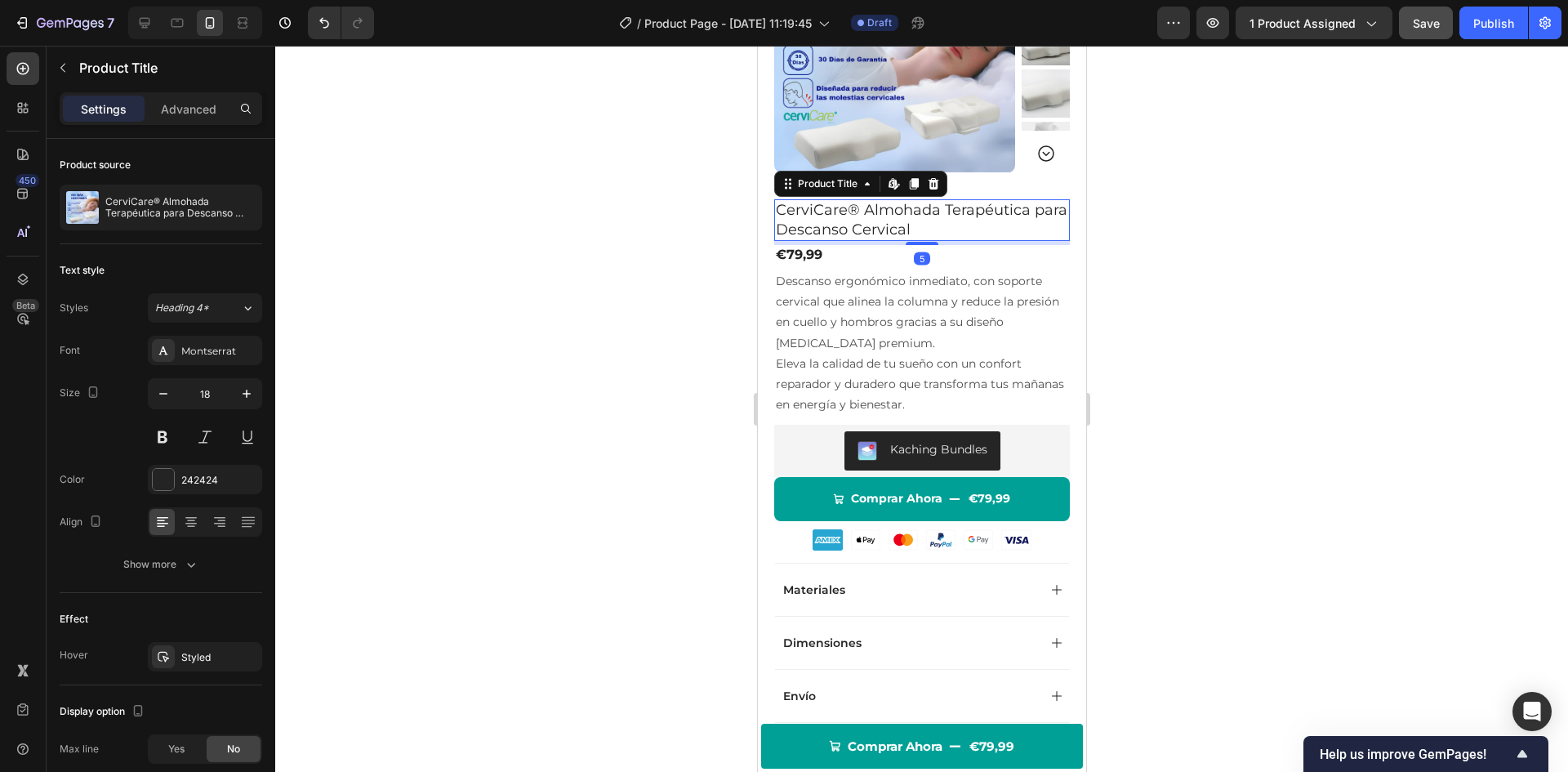
click at [422, 321] on div at bounding box center [922, 409] width 1293 height 726
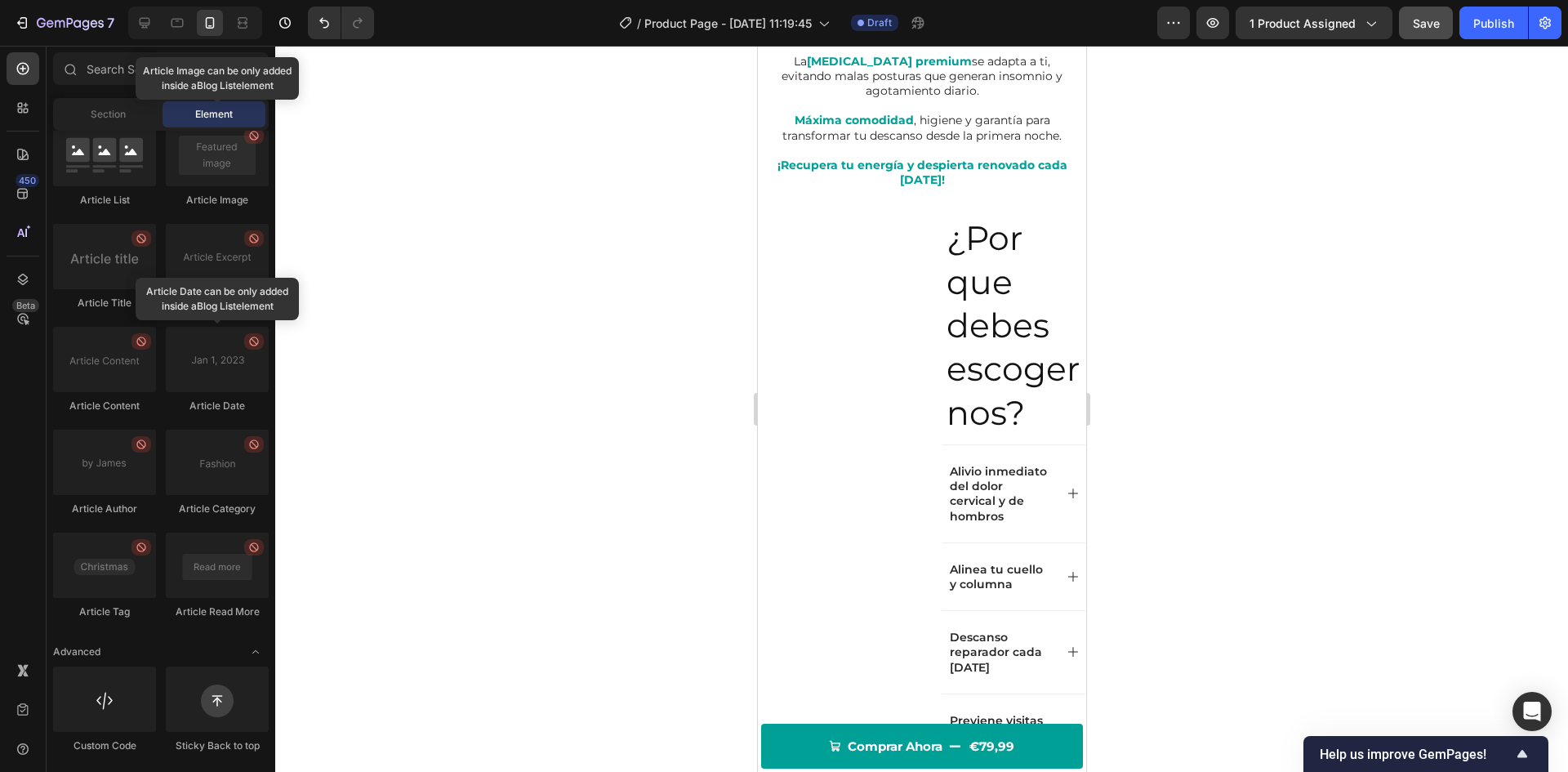
scroll to position [1293, 0]
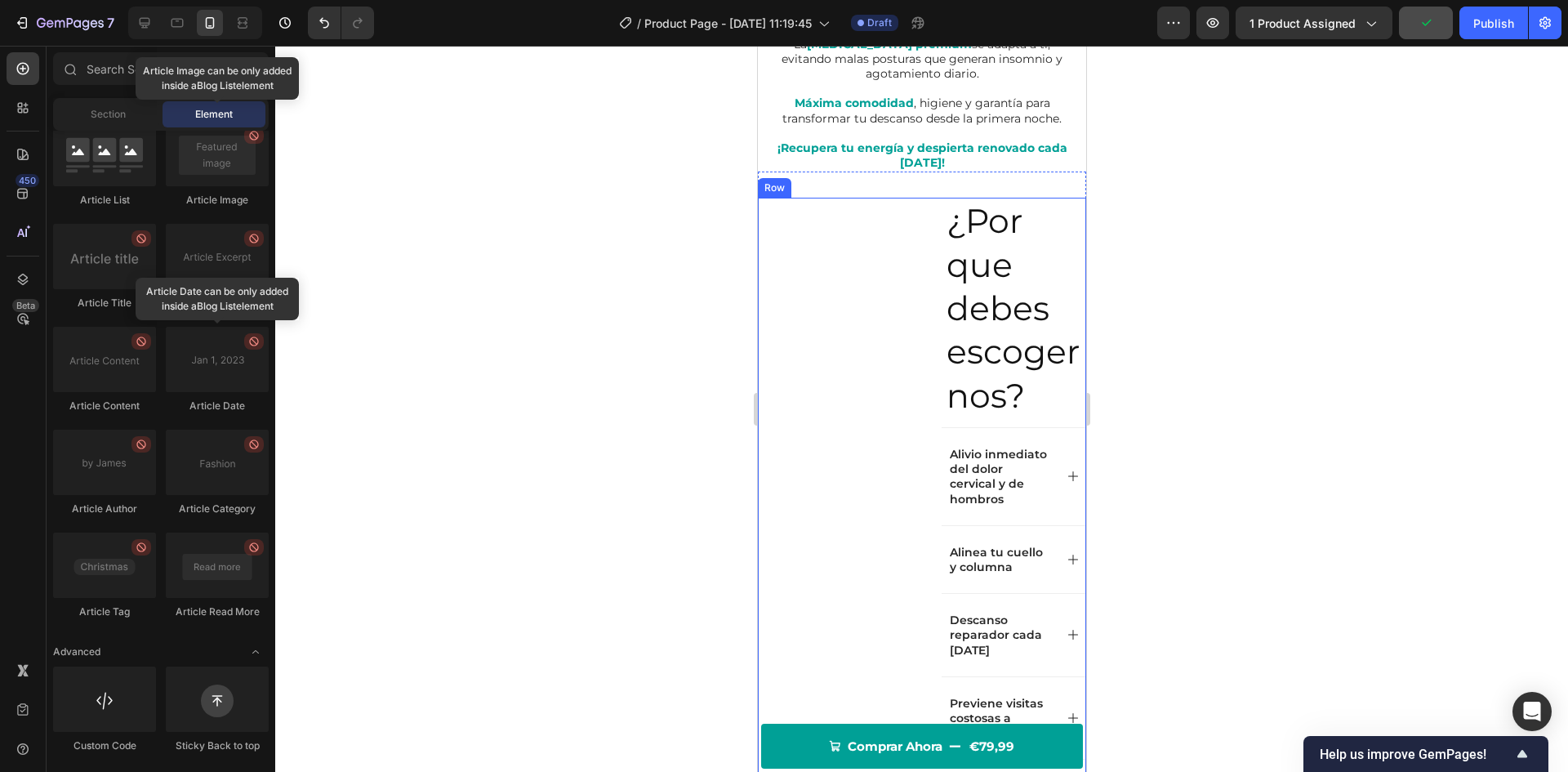
click at [910, 269] on div "¿Por que debes escogernos? Heading Alivio inmediato del dolor cervical y de hom…" at bounding box center [921, 528] width 328 height 662
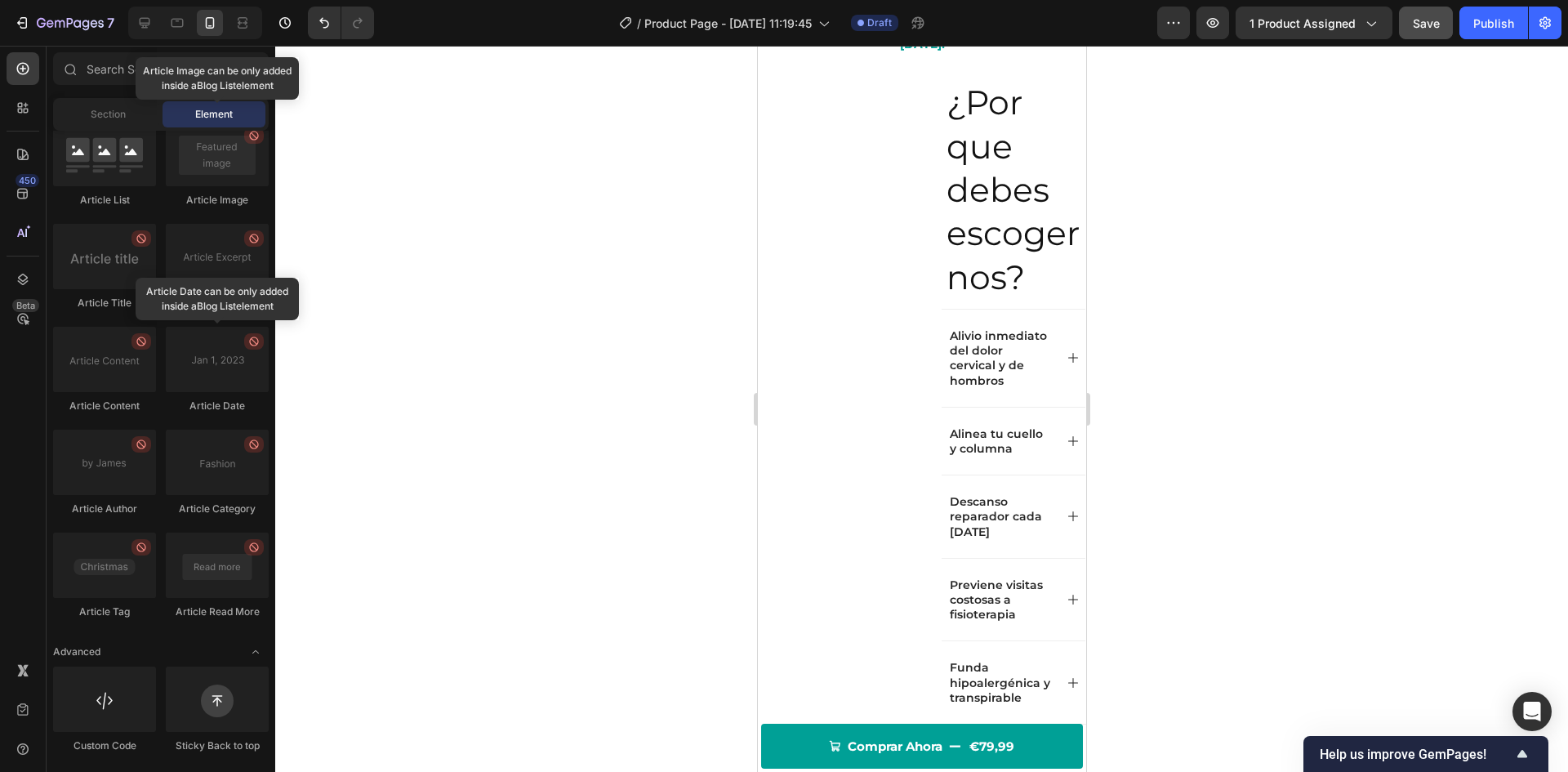
scroll to position [1264, 0]
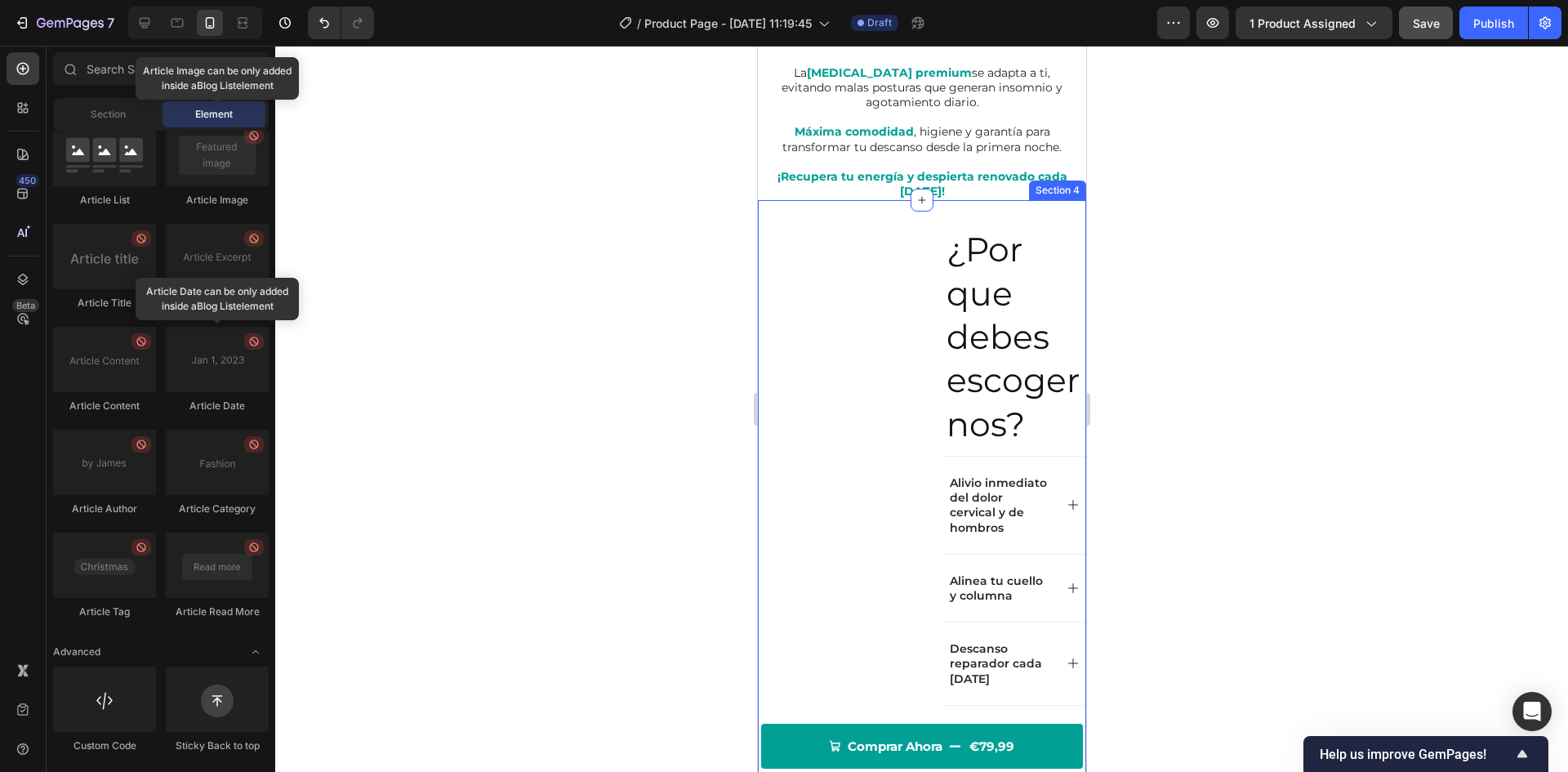
click at [879, 228] on div "¿Por que debes escogernos? Heading Alivio inmediato del dolor cervical y de hom…" at bounding box center [921, 557] width 328 height 715
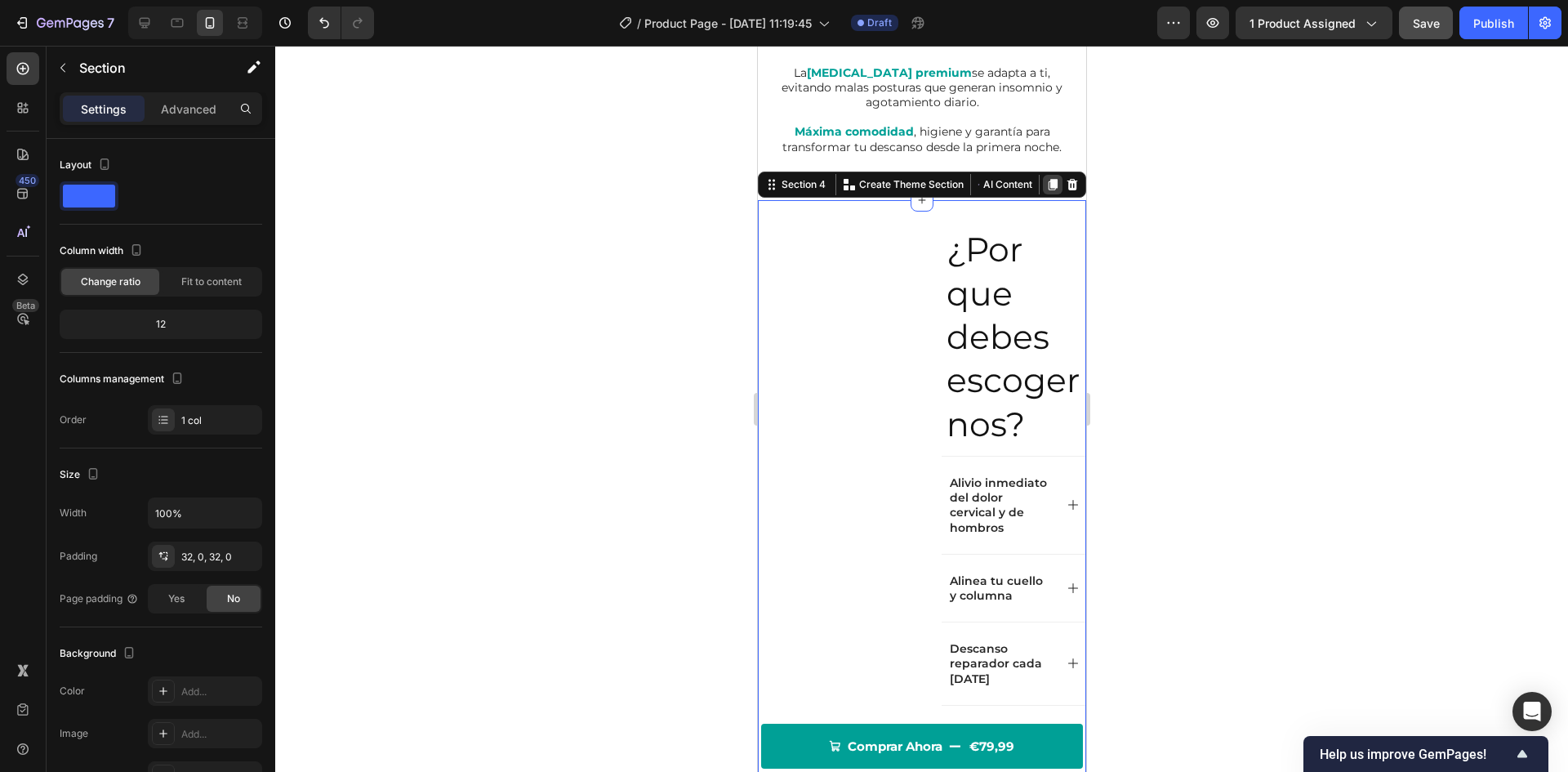
click at [1045, 191] on icon at bounding box center [1052, 185] width 13 height 13
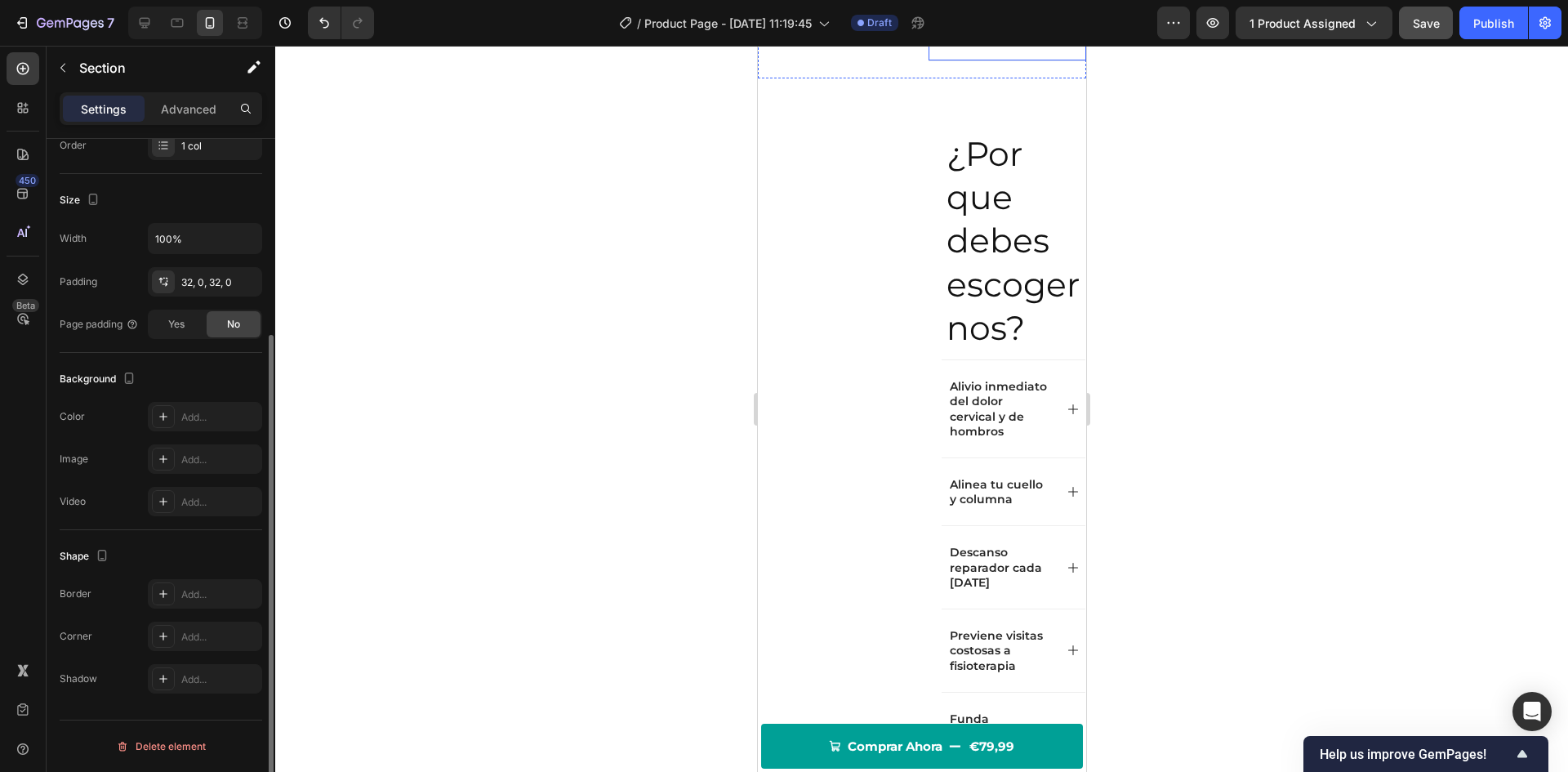
scroll to position [2084, 0]
click at [815, 180] on div "Image" at bounding box center [835, 460] width 157 height 662
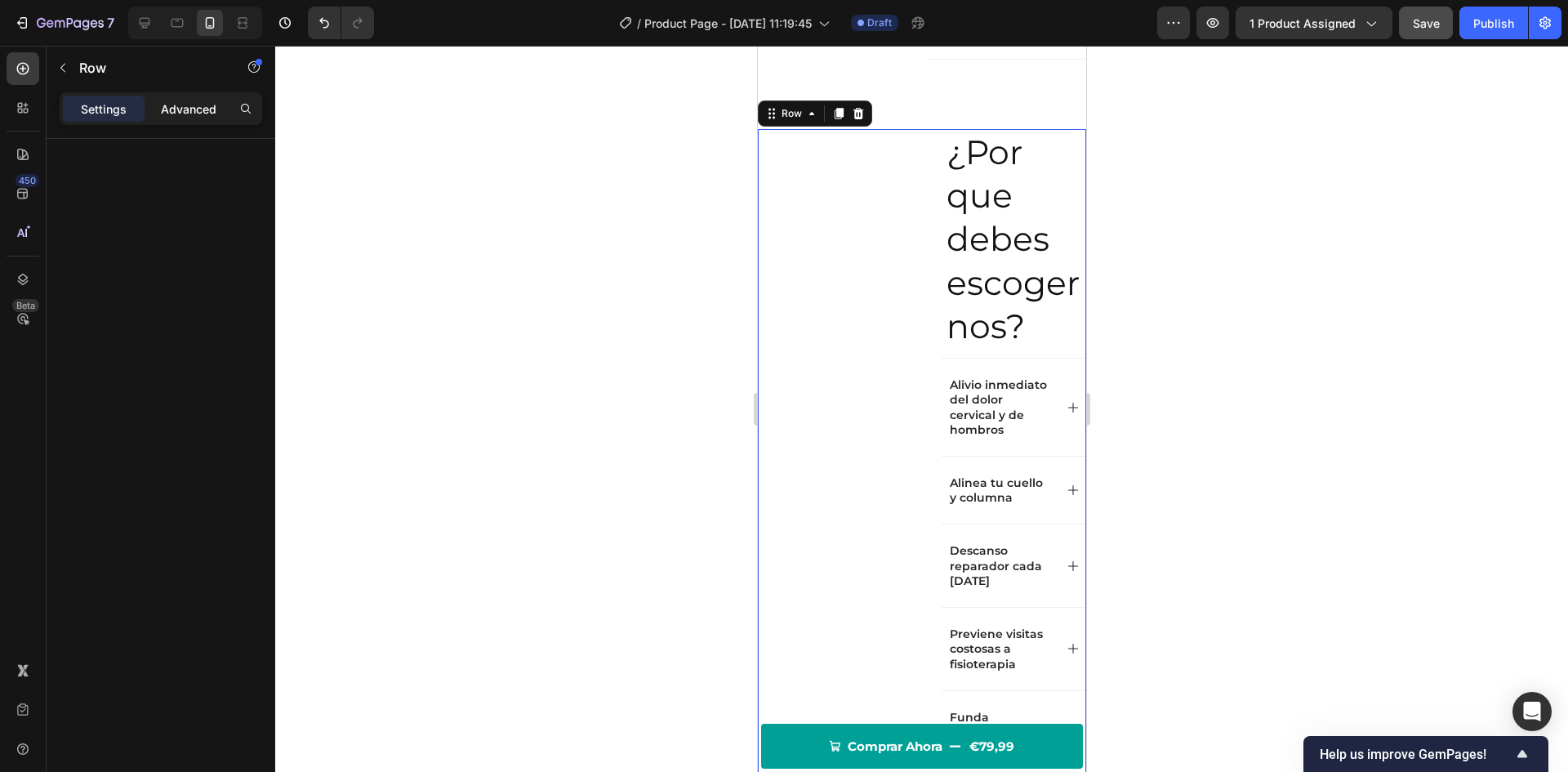
click at [180, 107] on p "Advanced" at bounding box center [188, 109] width 56 height 17
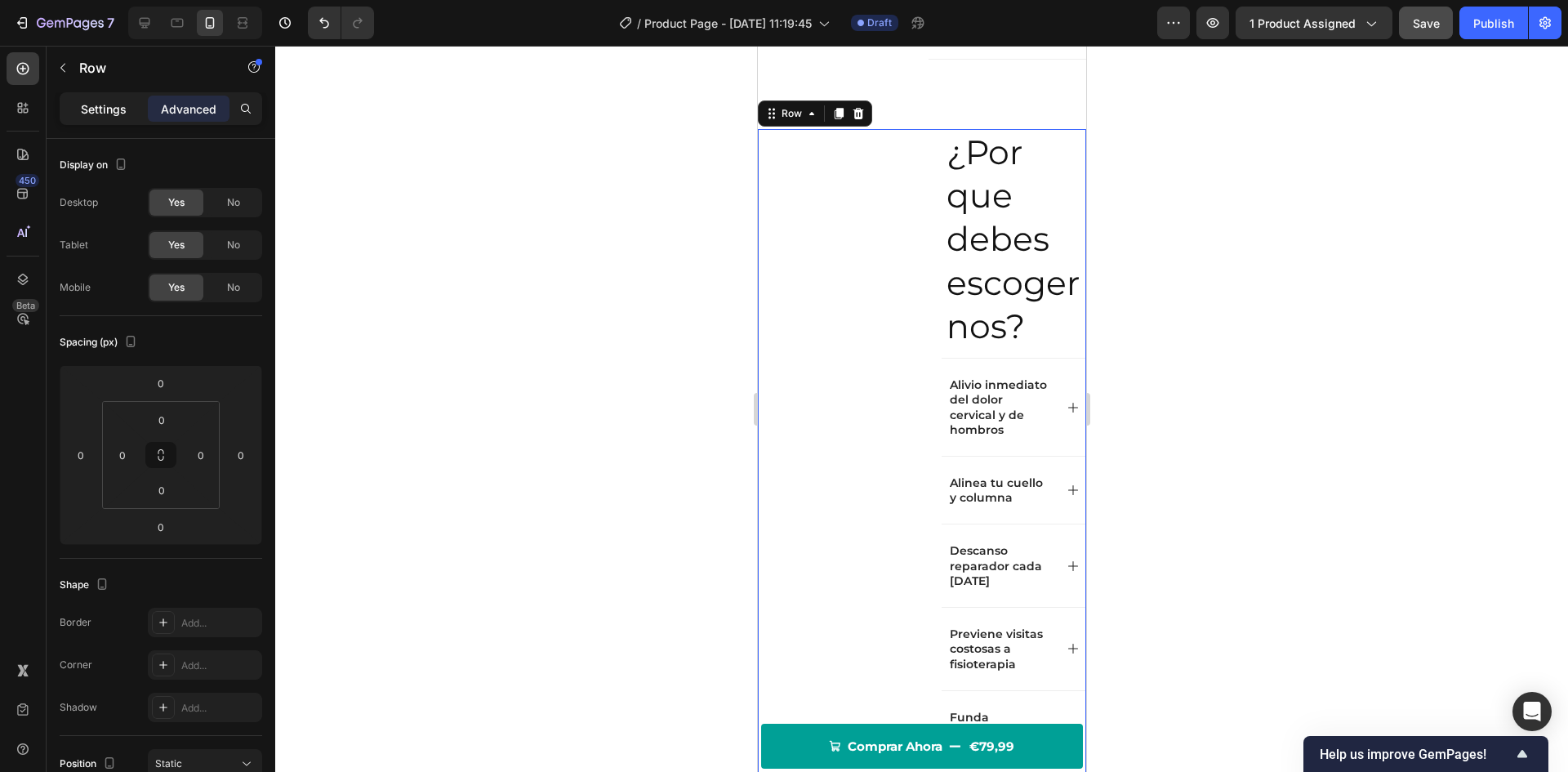
click at [113, 107] on p "Settings" at bounding box center [103, 109] width 46 height 17
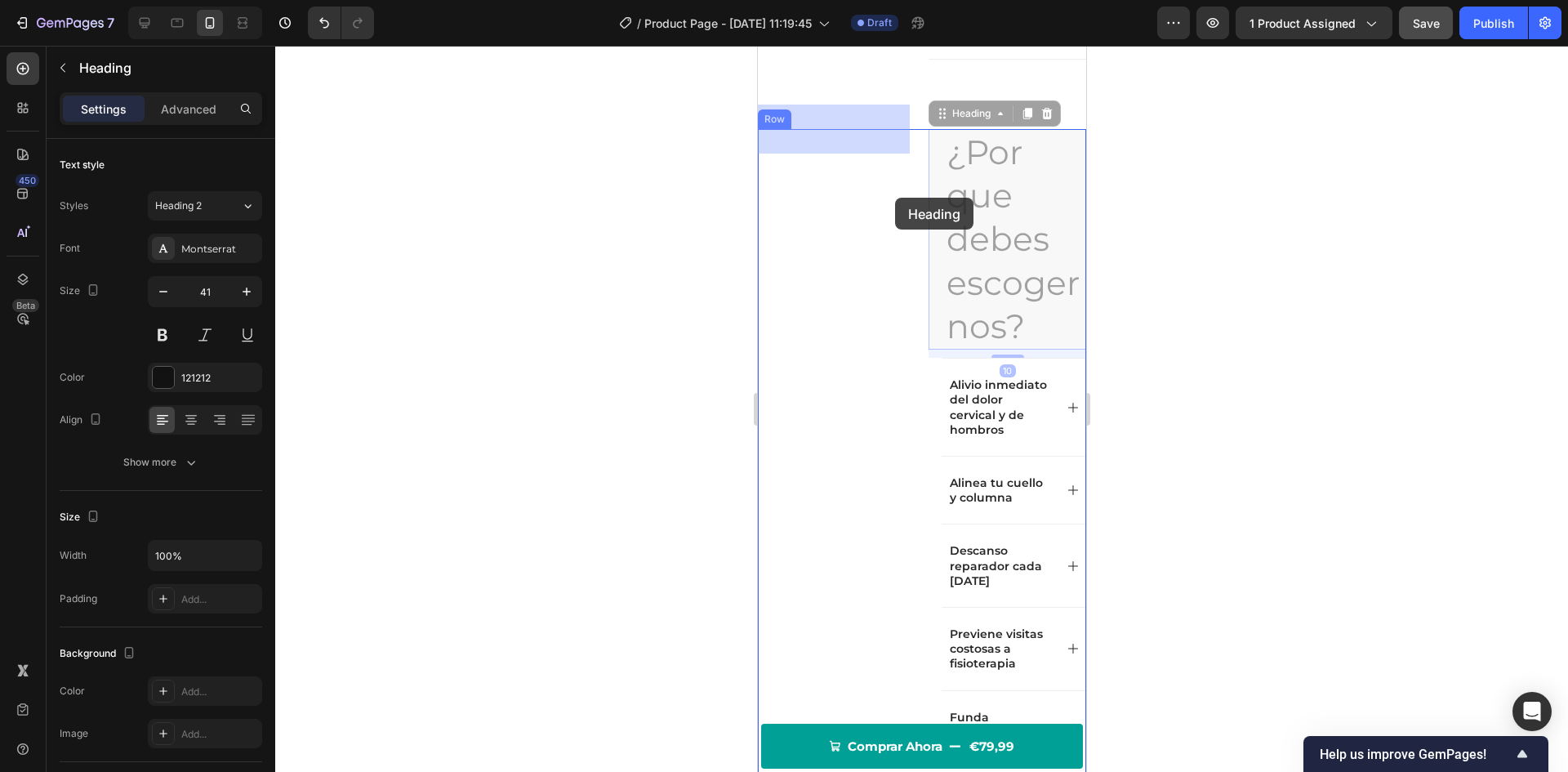
drag, startPoint x: 973, startPoint y: 242, endPoint x: 894, endPoint y: 197, distance: 90.9
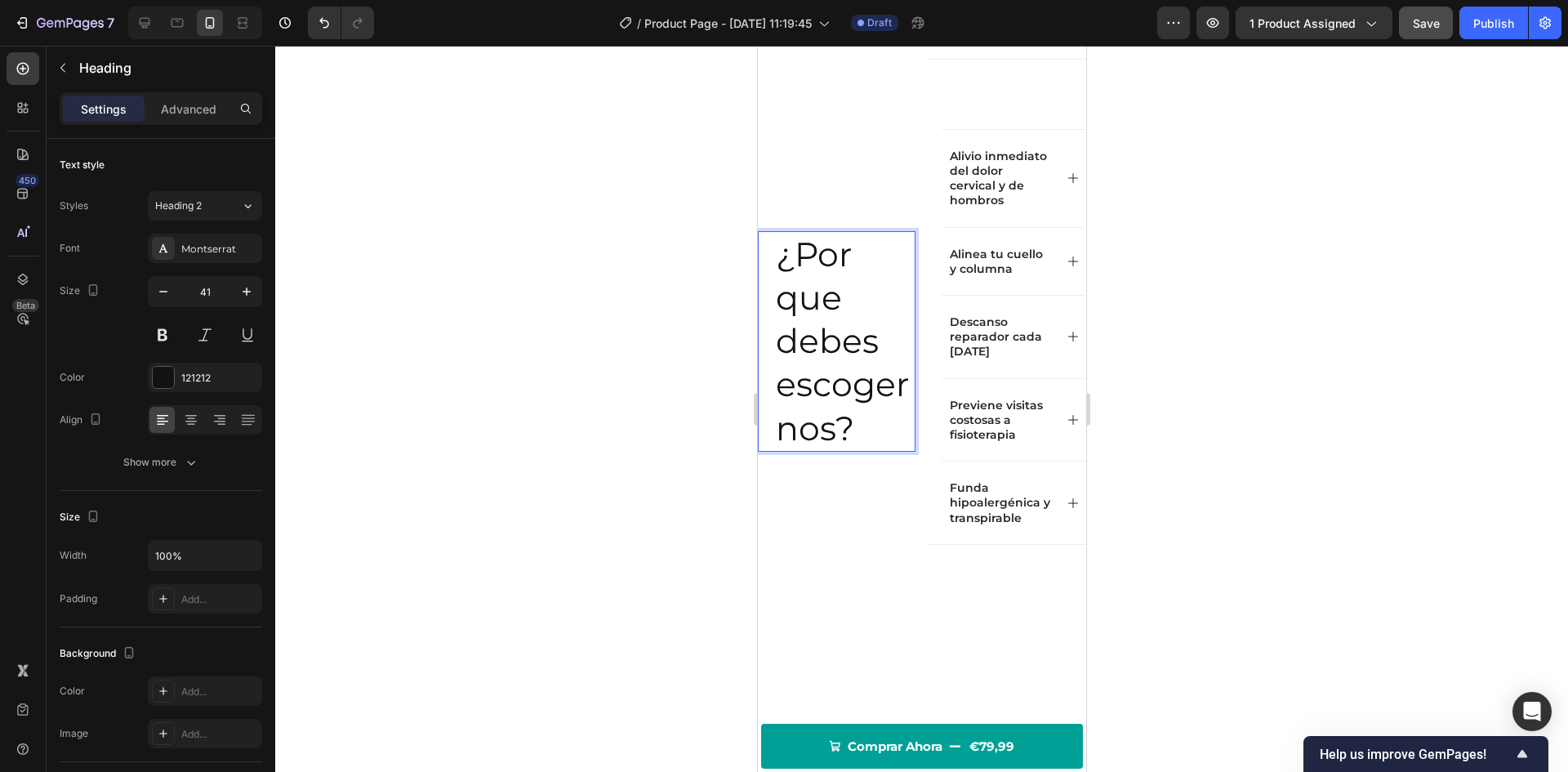
scroll to position [1982, 0]
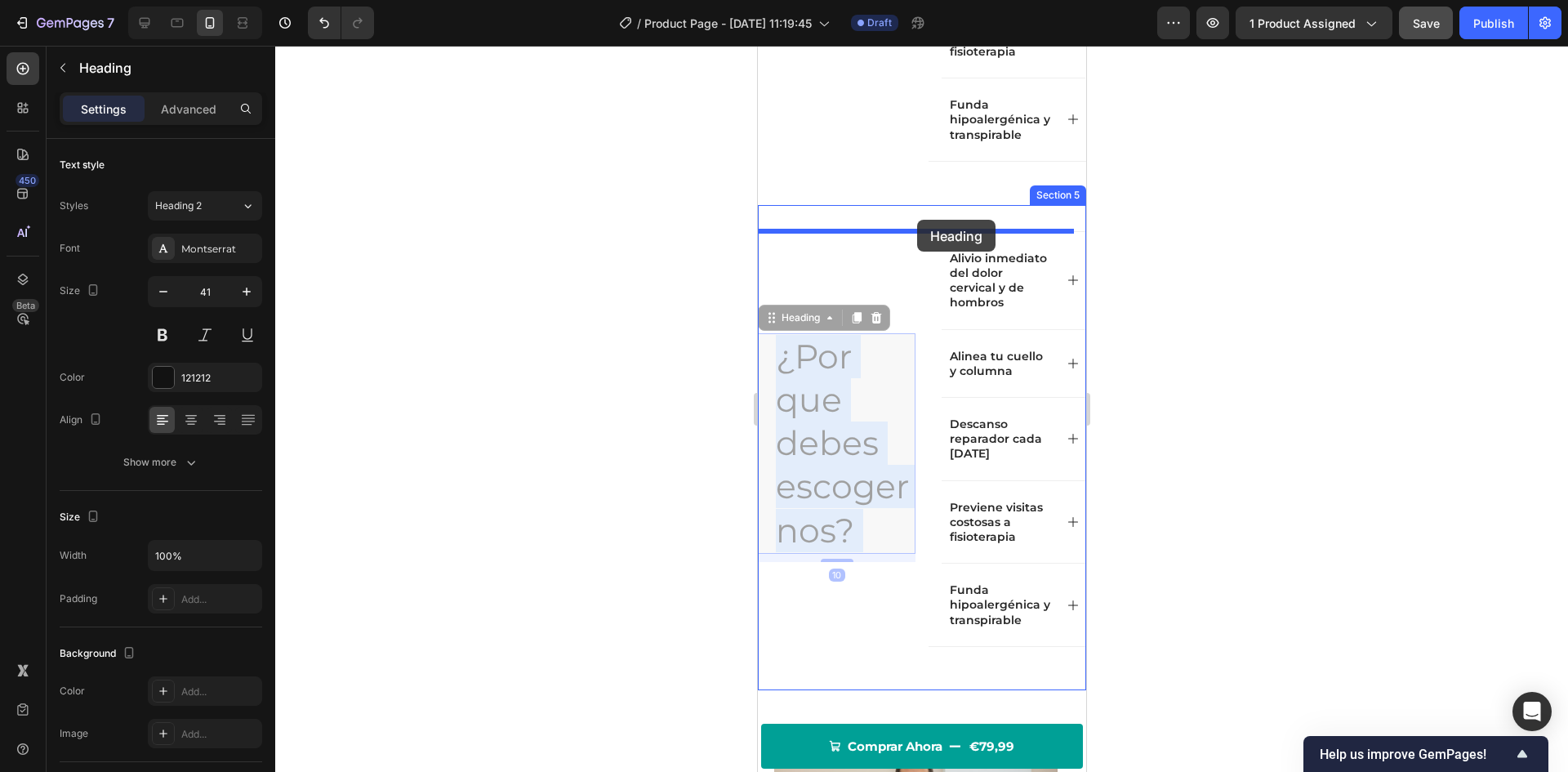
drag, startPoint x: 844, startPoint y: 287, endPoint x: 917, endPoint y: 220, distance: 99.1
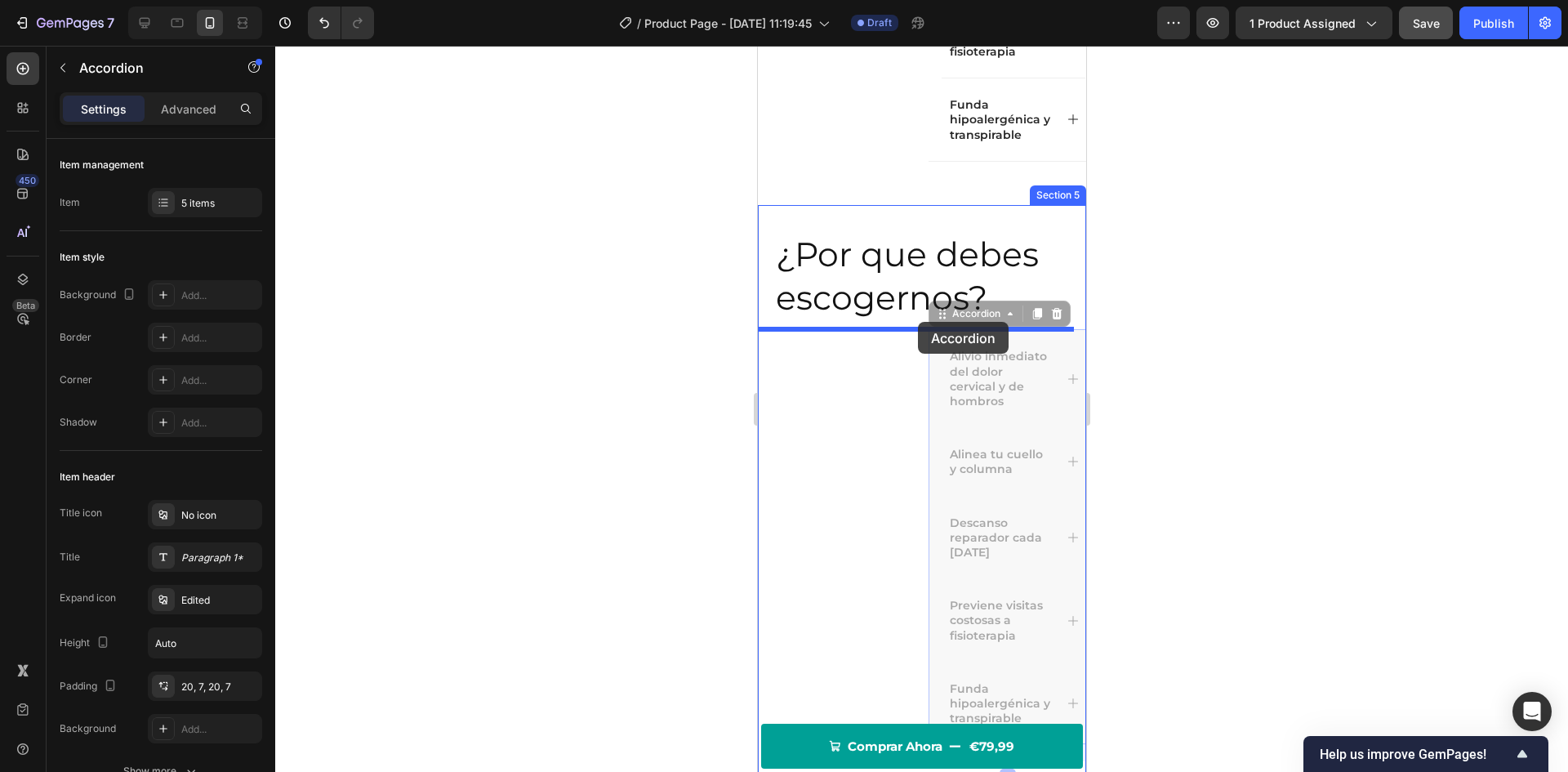
drag, startPoint x: 934, startPoint y: 421, endPoint x: 918, endPoint y: 321, distance: 101.3
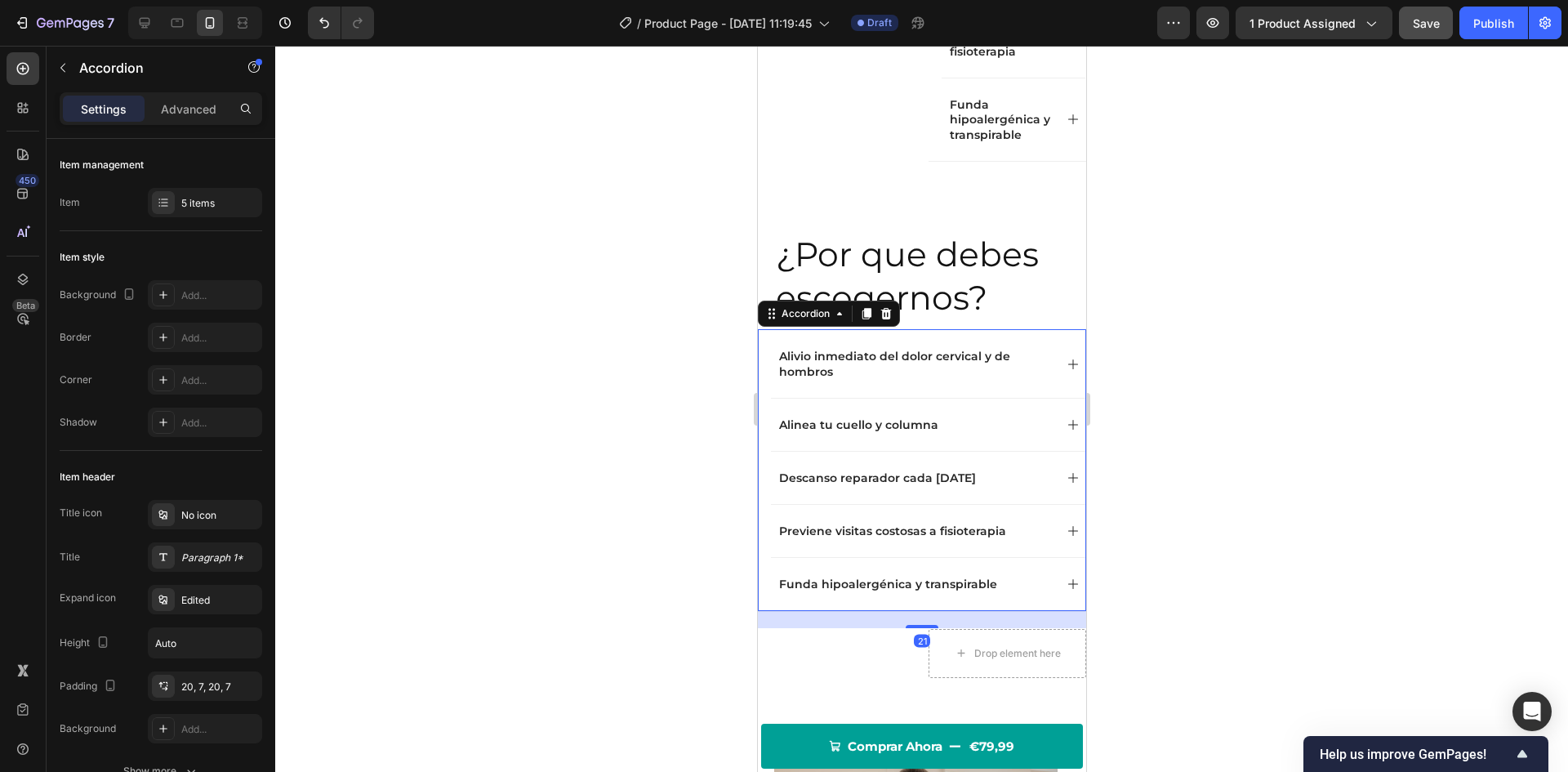
click at [651, 381] on div at bounding box center [922, 409] width 1293 height 726
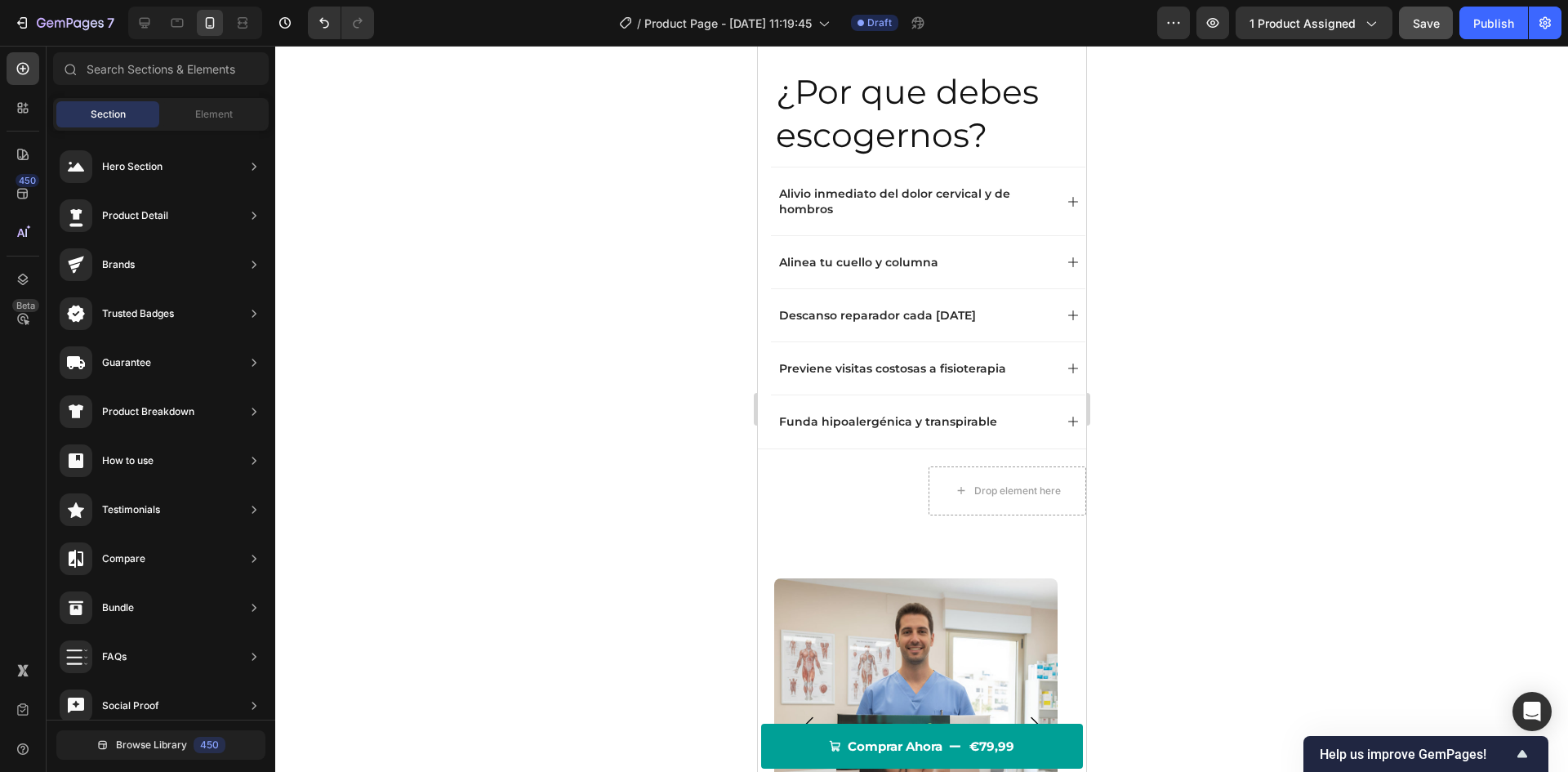
scroll to position [2156, 0]
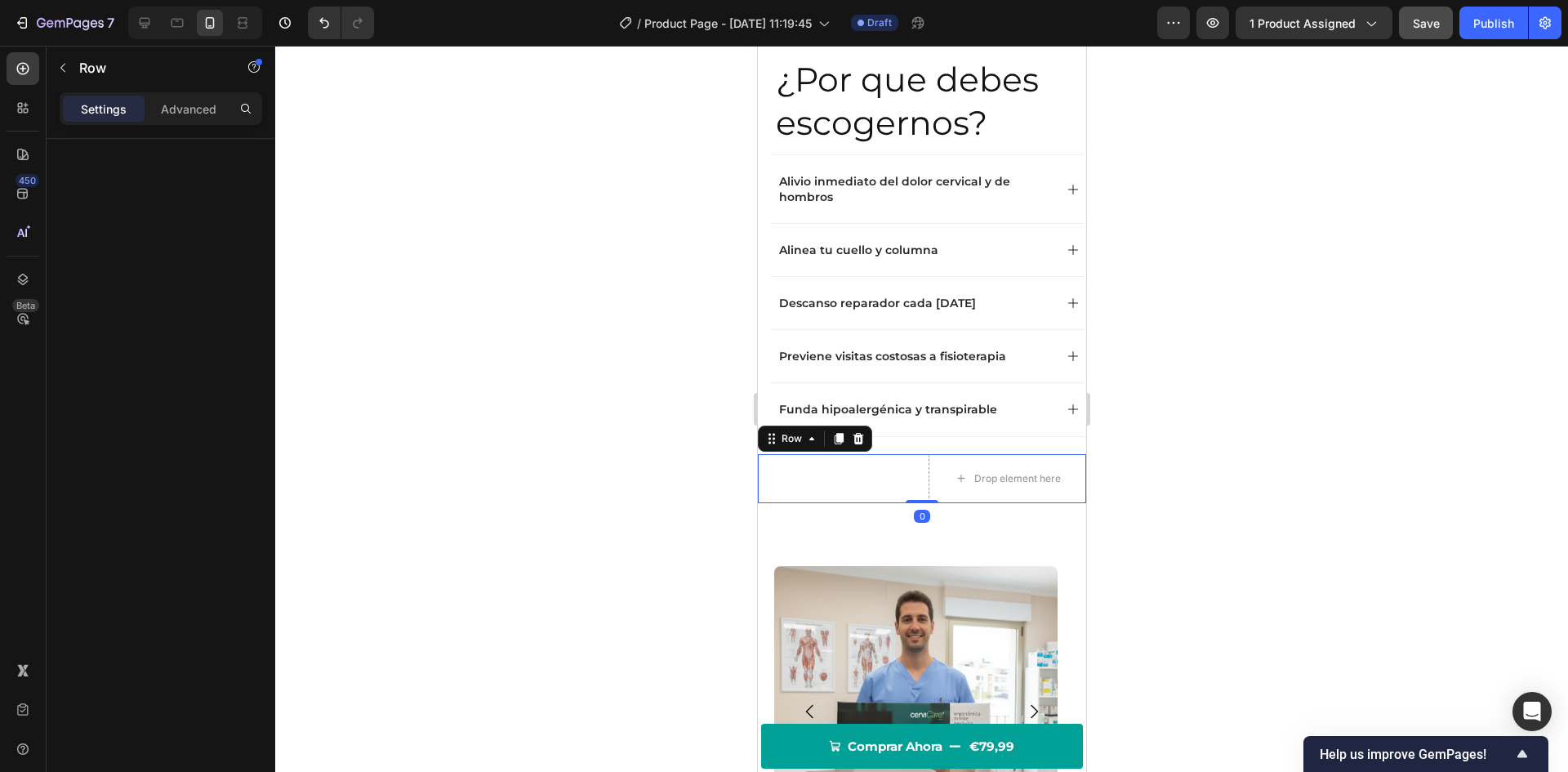
click at [898, 464] on div "Image" at bounding box center [835, 478] width 157 height 49
click at [859, 432] on icon at bounding box center [858, 439] width 13 height 13
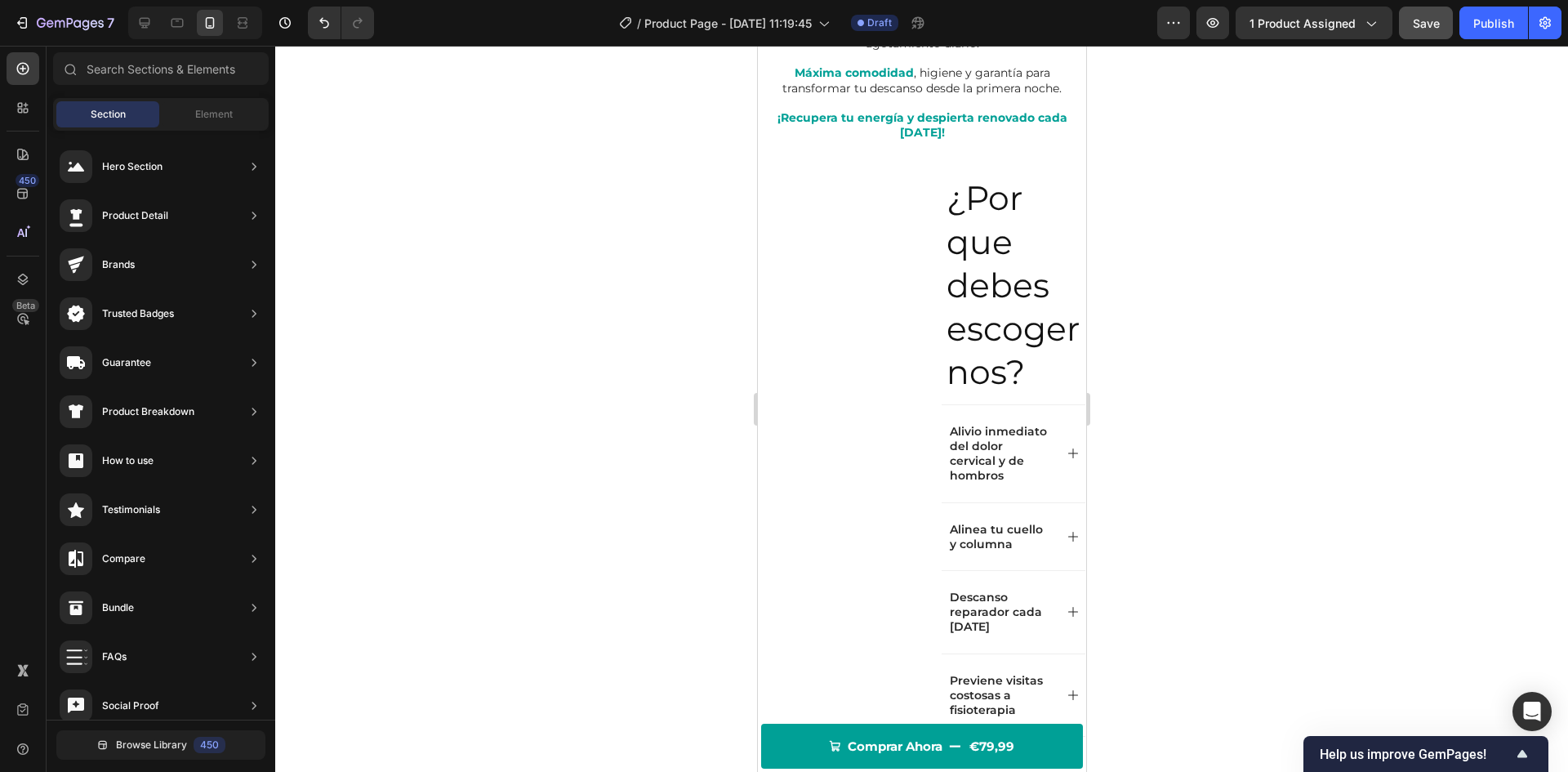
scroll to position [1298, 0]
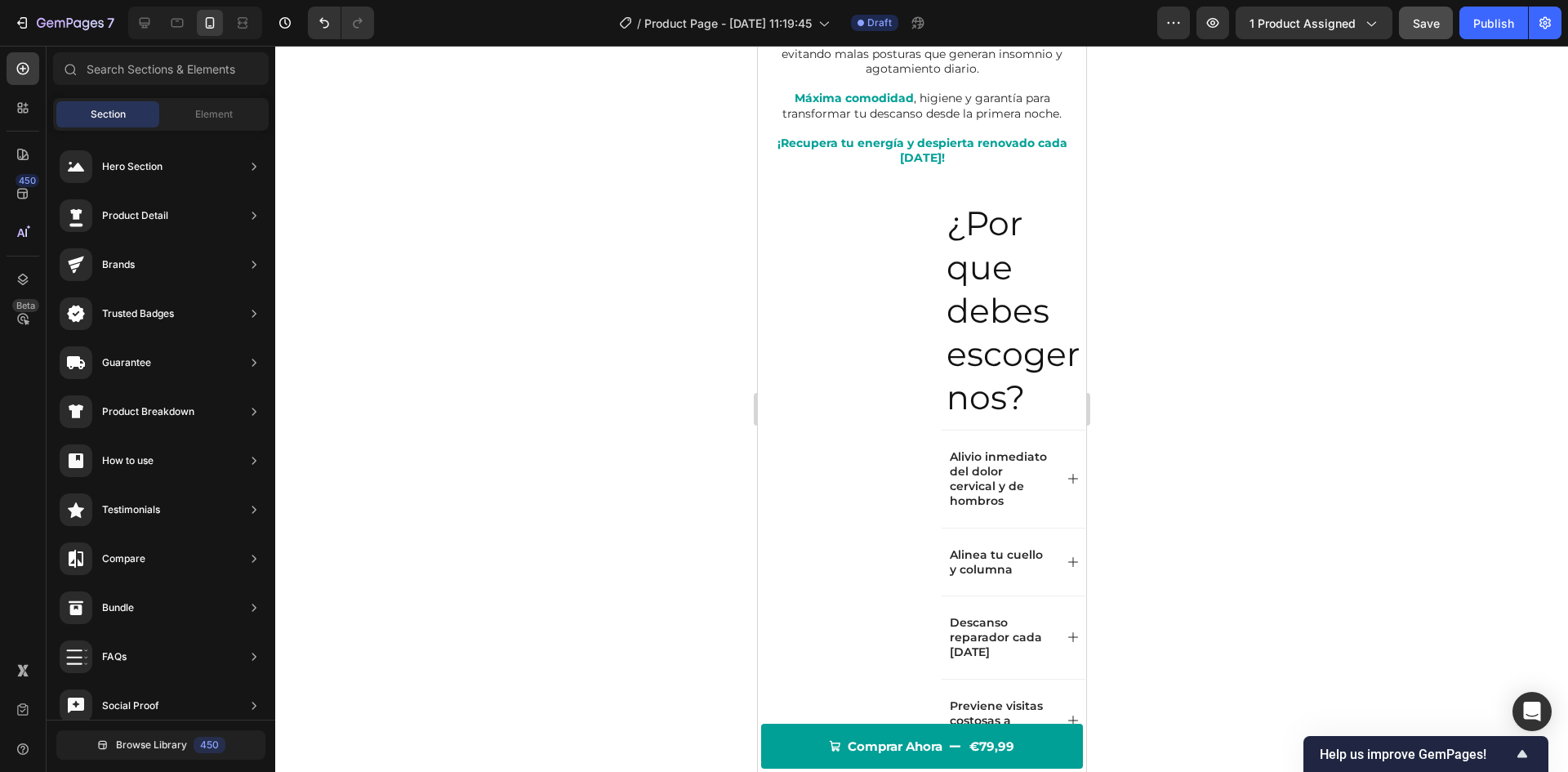
drag, startPoint x: 1080, startPoint y: 388, endPoint x: 1844, endPoint y: 318, distance: 767.2
click at [157, 19] on div at bounding box center [144, 22] width 26 height 26
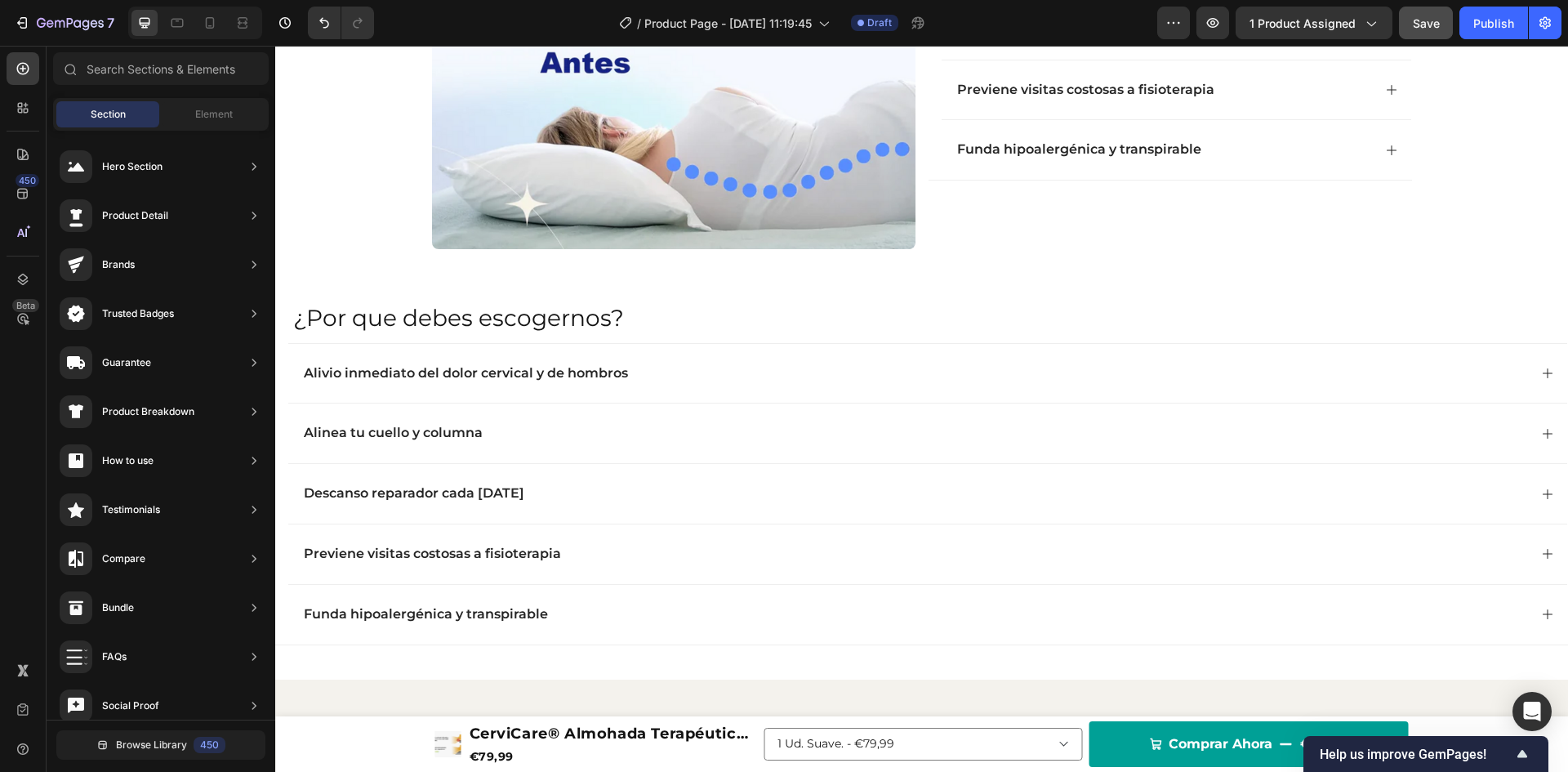
scroll to position [1768, 0]
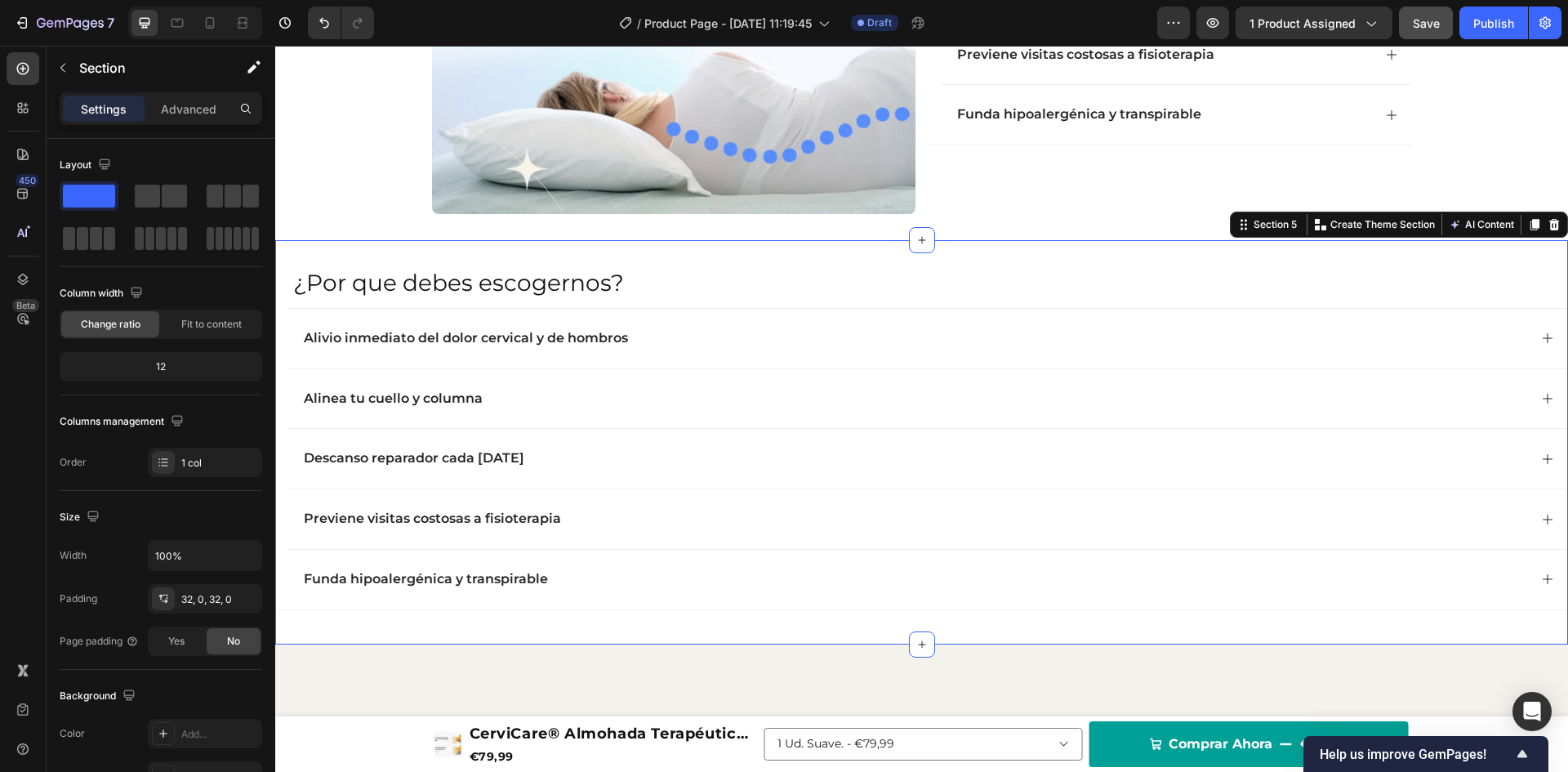
click at [690, 256] on div "¿Por que debes escogernos? Heading Alivio inmediato del dolor cervical y de hom…" at bounding box center [922, 441] width 1293 height 404
click at [175, 107] on p "Advanced" at bounding box center [188, 109] width 56 height 17
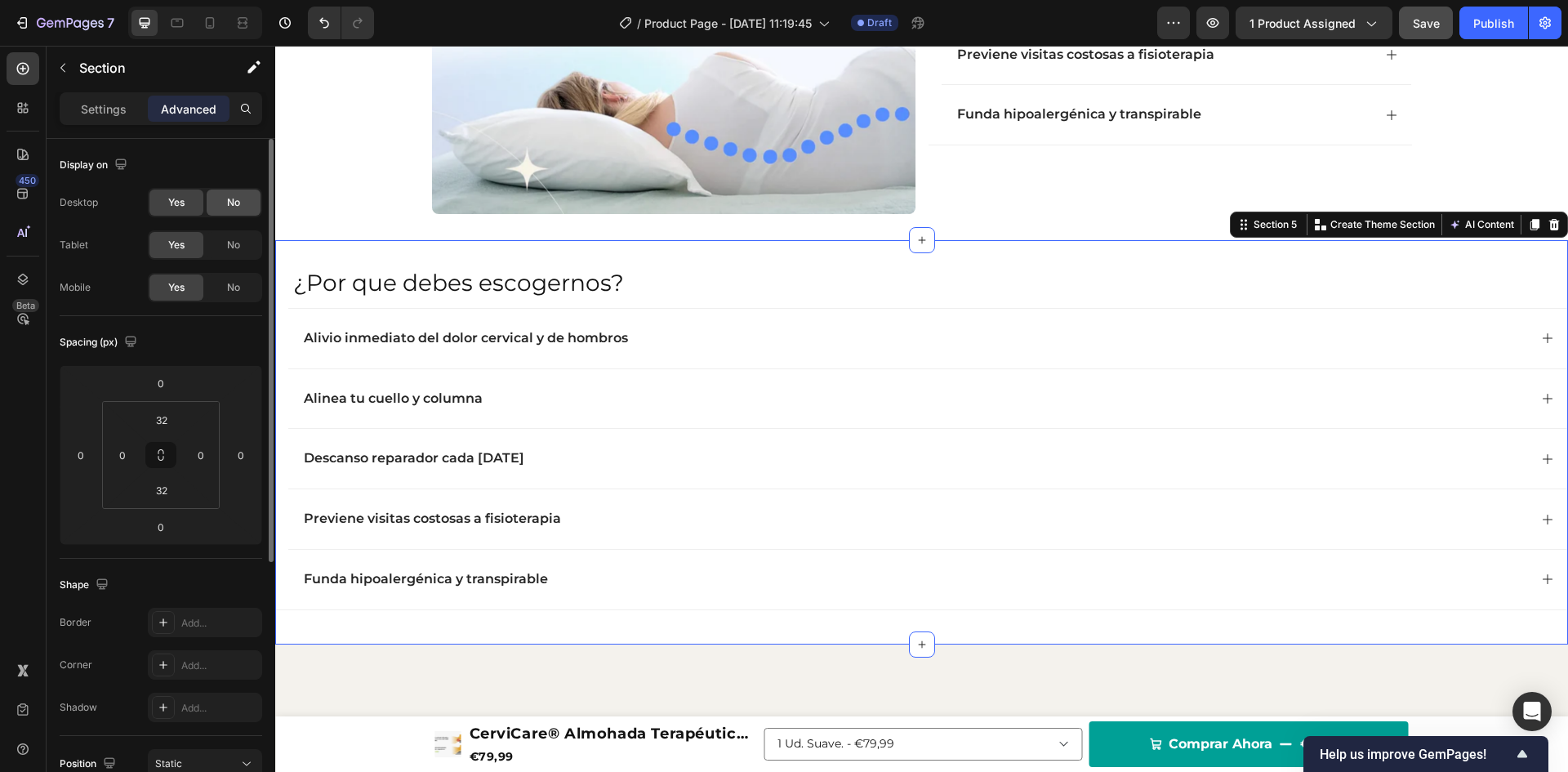
click at [231, 196] on span "No" at bounding box center [234, 202] width 13 height 15
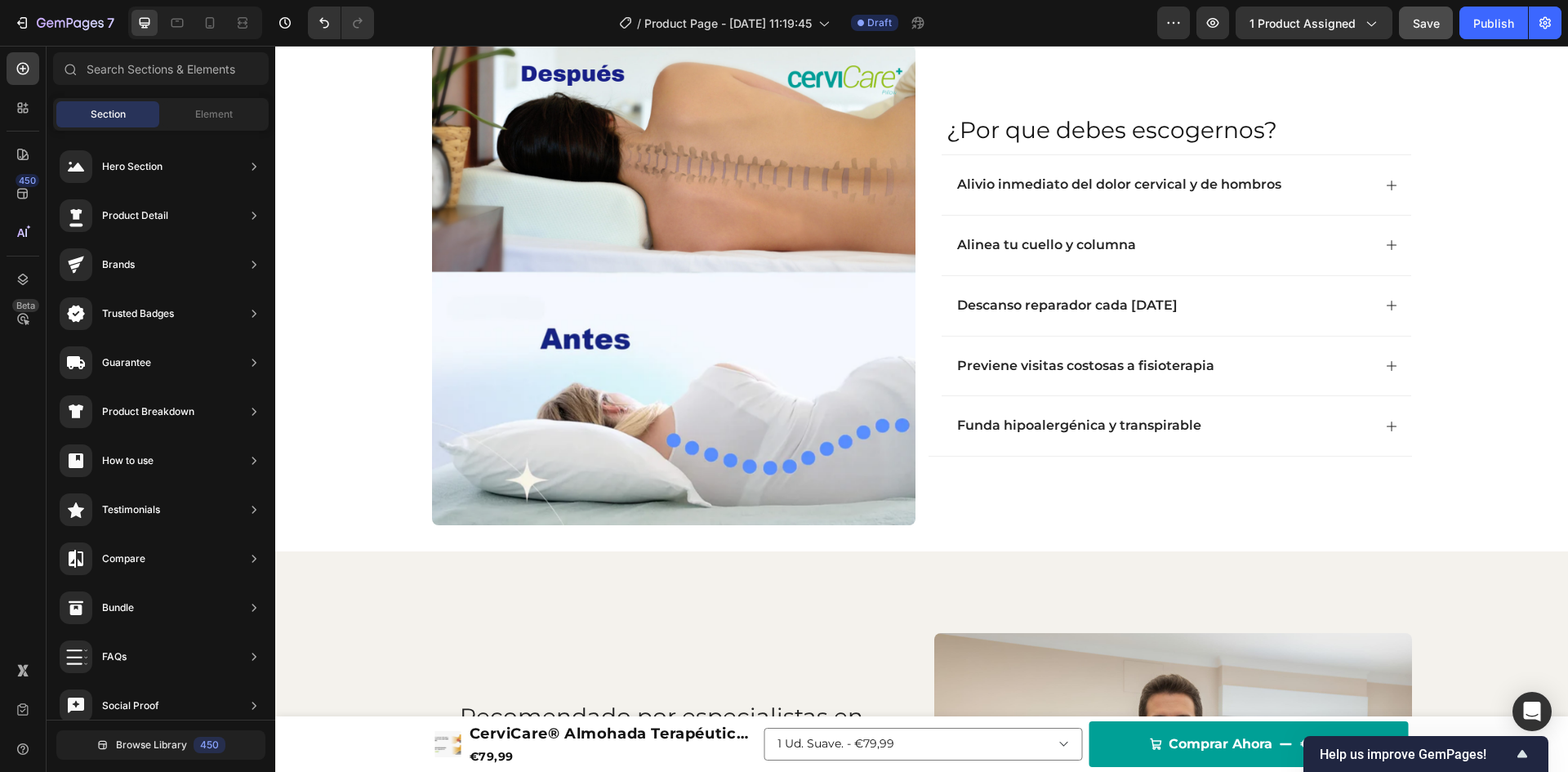
scroll to position [1387, 0]
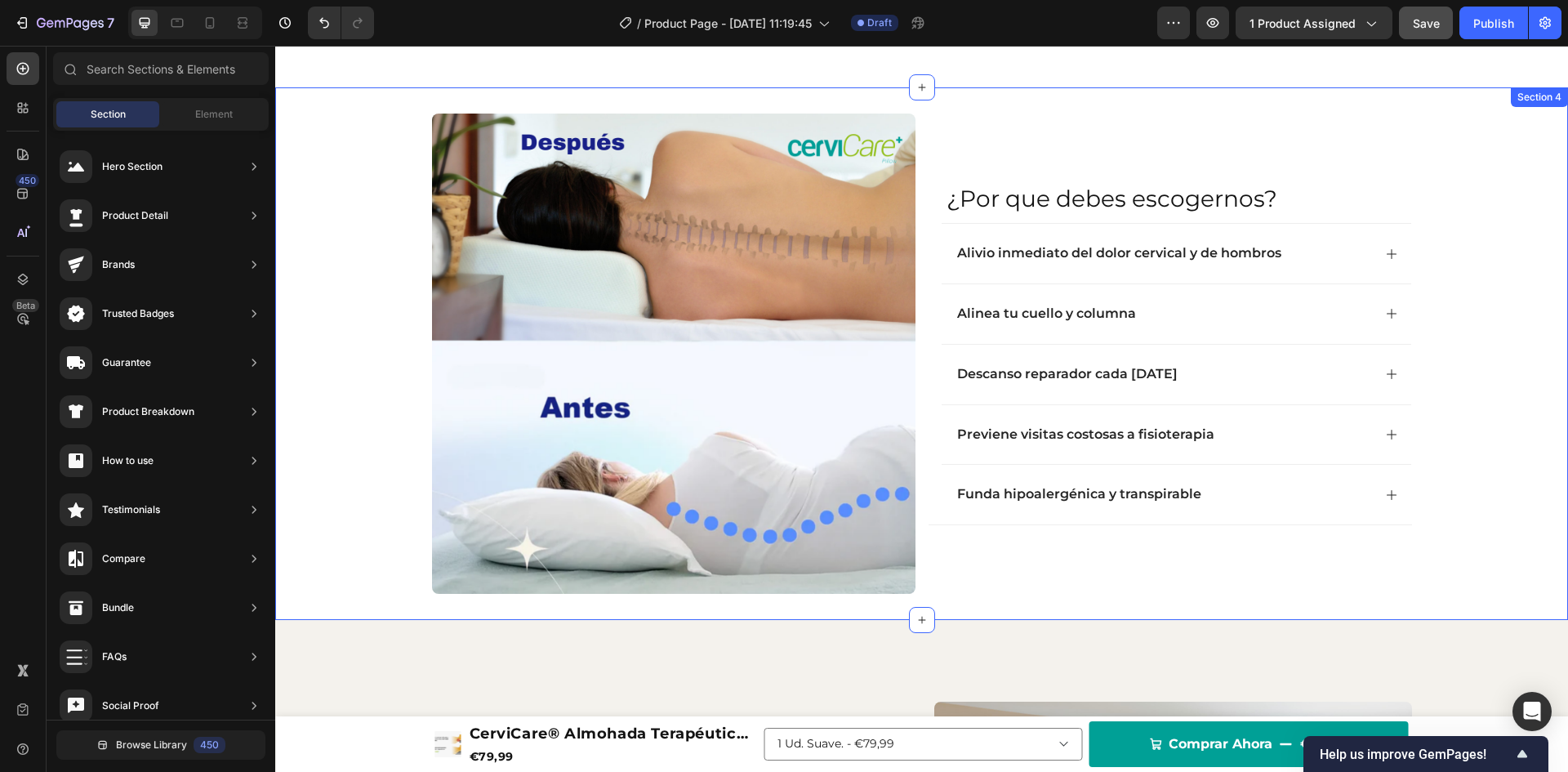
click at [1513, 209] on div "¿Por que debes escogernos? Heading Alivio inmediato del dolor cervical y de hom…" at bounding box center [922, 354] width 1293 height 481
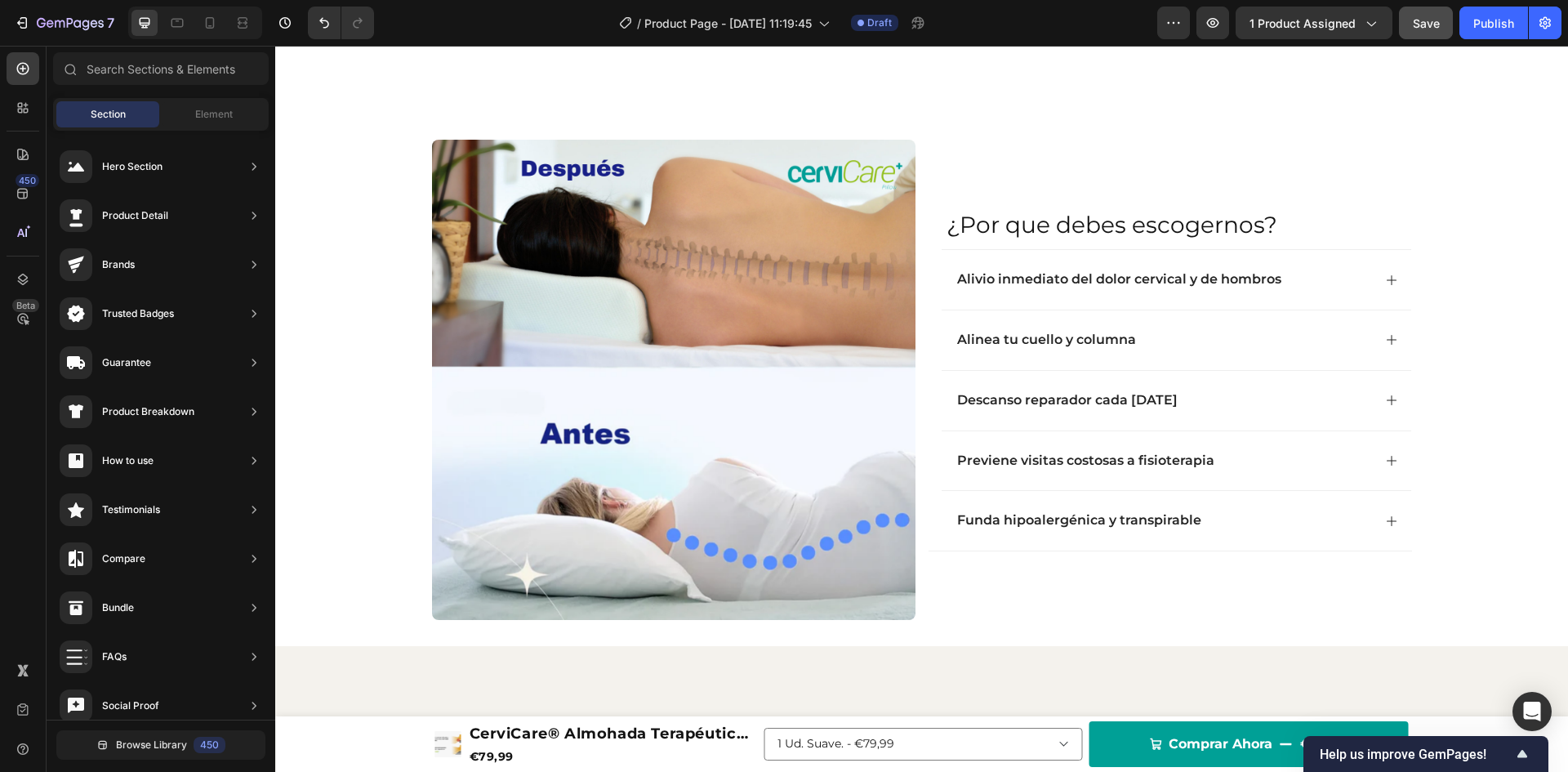
scroll to position [1346, 0]
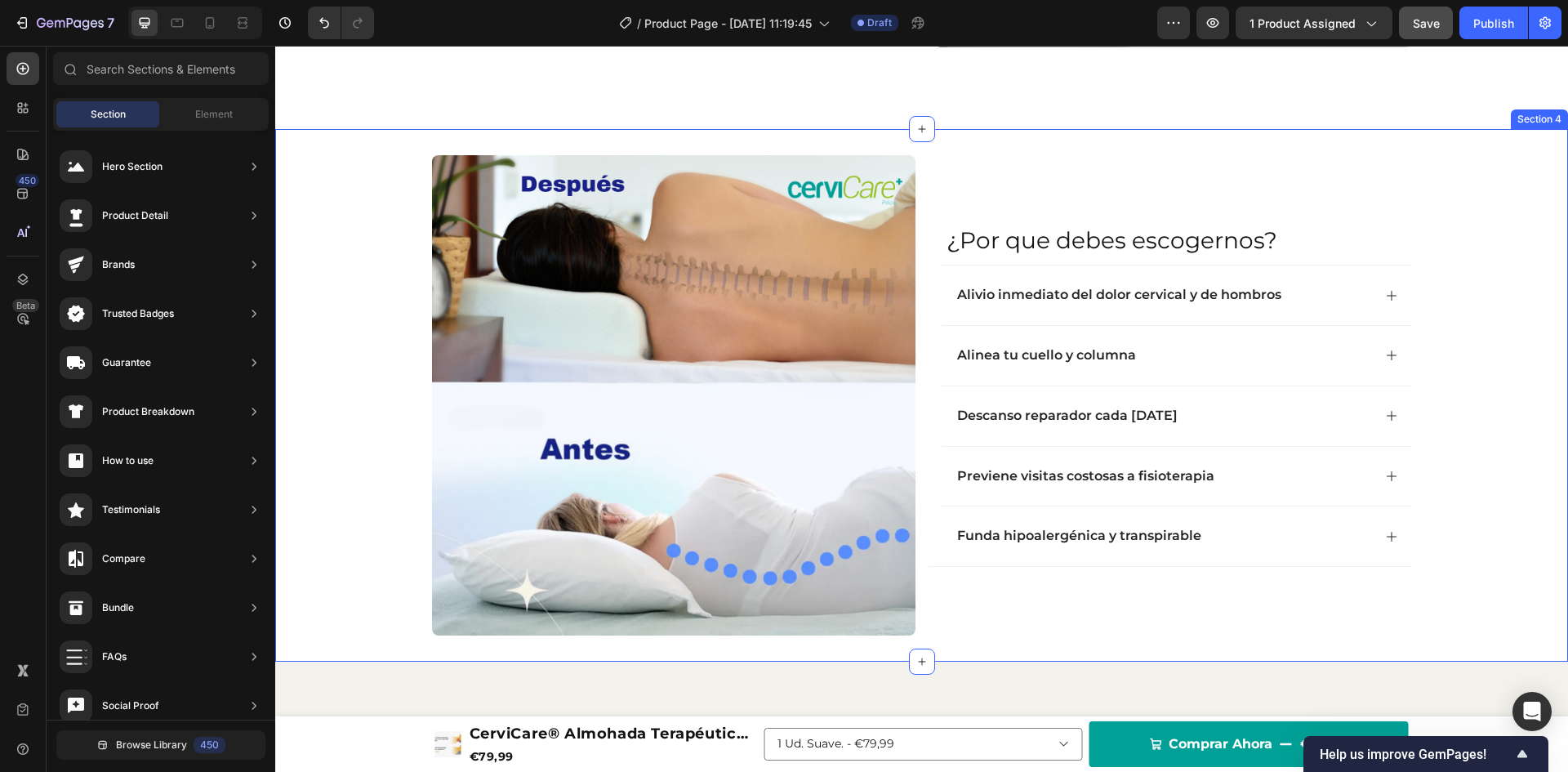
click at [1516, 230] on div "¿Por que debes escogernos? Heading Alivio inmediato del dolor cervical y de hom…" at bounding box center [922, 396] width 1293 height 481
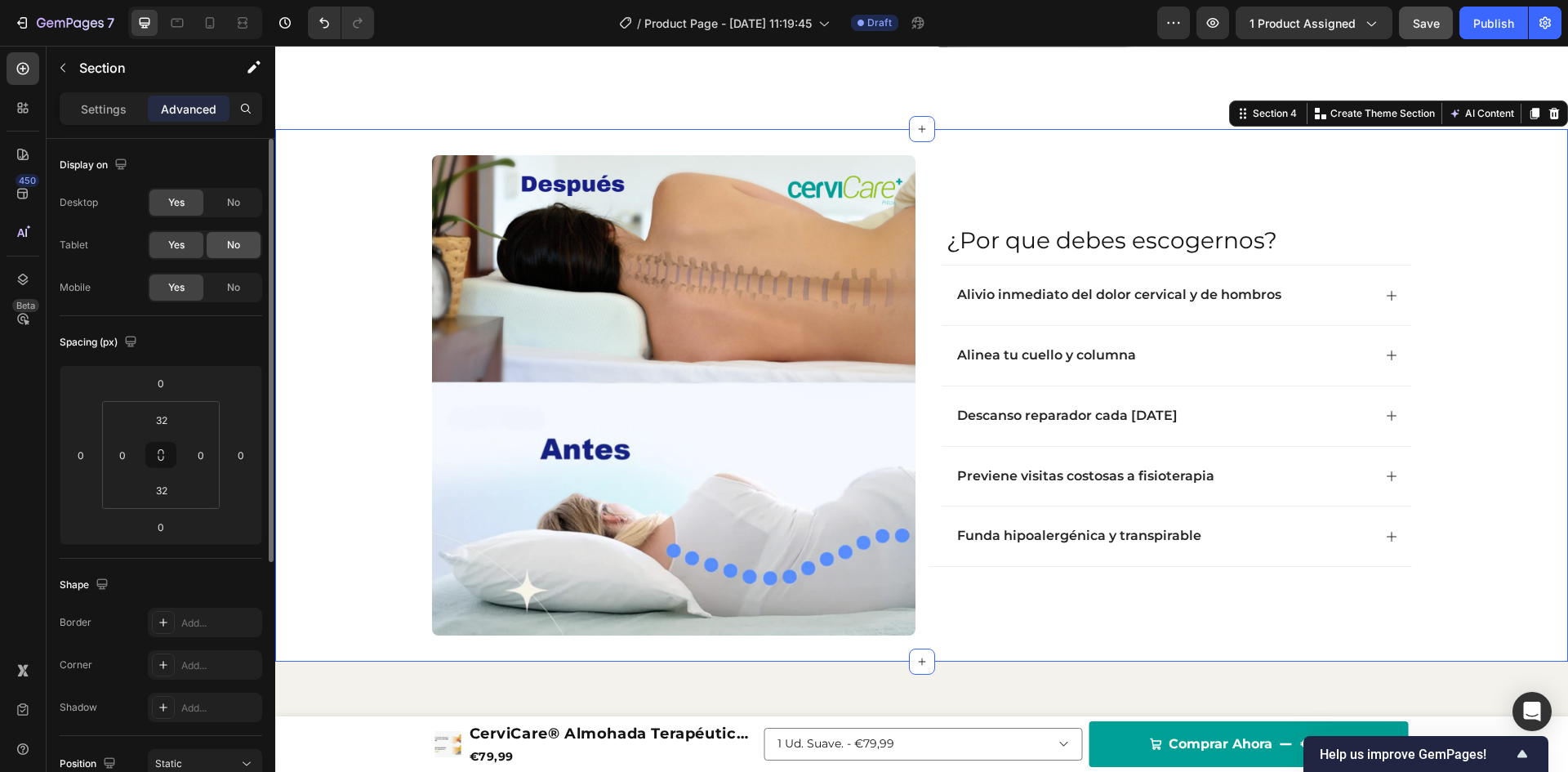
click at [246, 244] on div "No" at bounding box center [233, 245] width 54 height 26
click at [233, 284] on span "No" at bounding box center [234, 287] width 13 height 15
click at [202, 24] on icon at bounding box center [210, 23] width 17 height 17
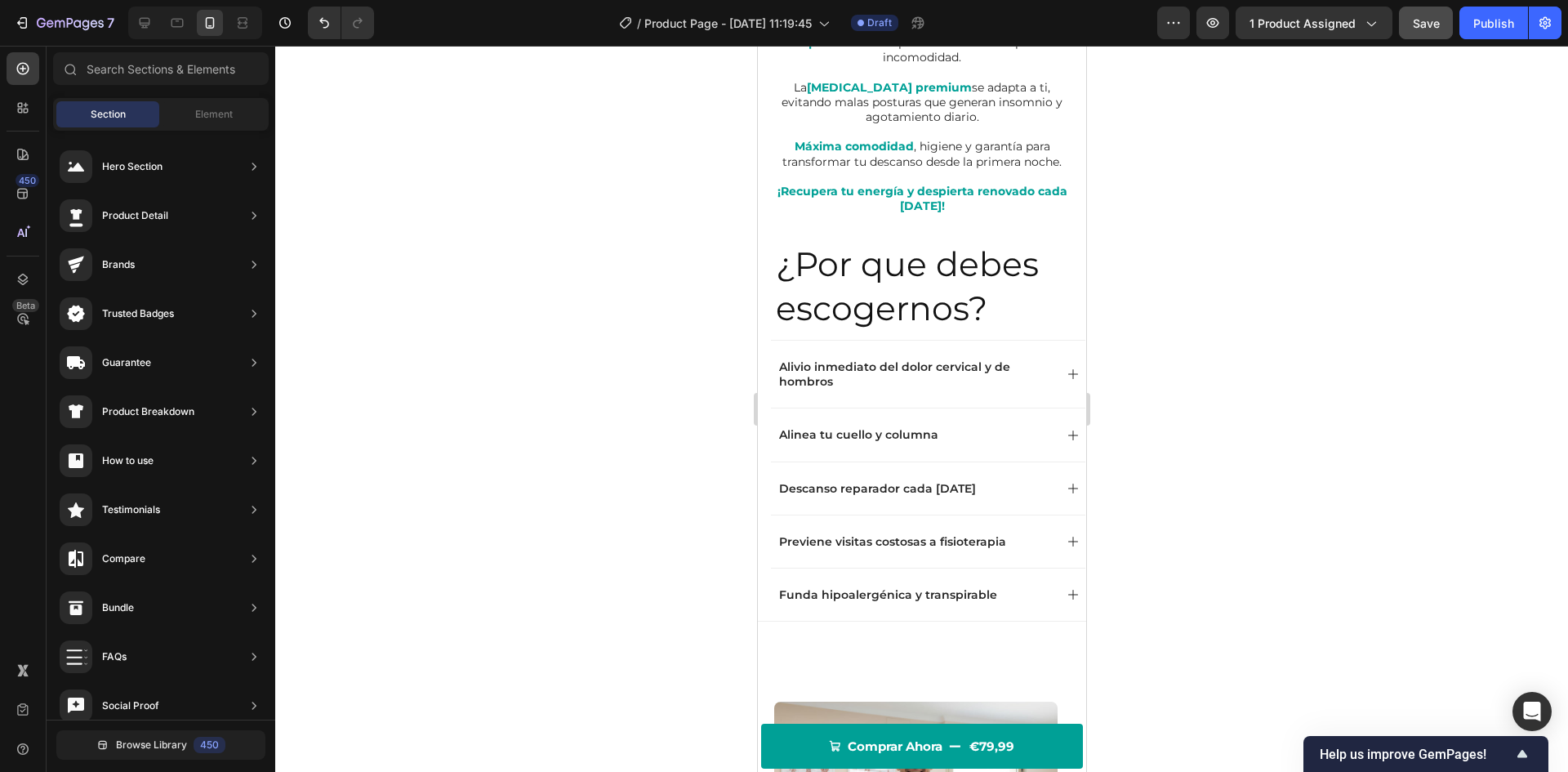
scroll to position [1292, 0]
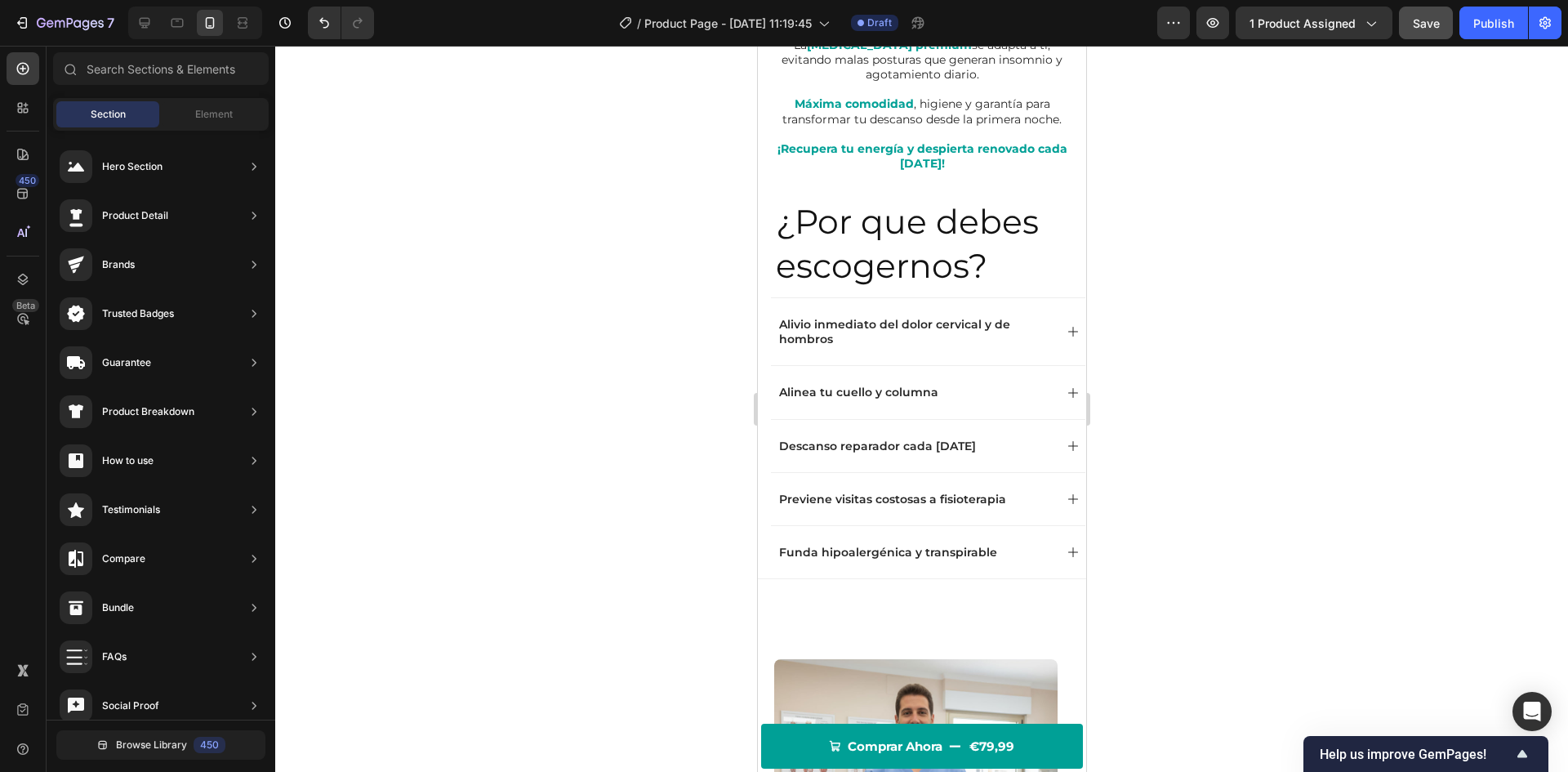
drag, startPoint x: 1077, startPoint y: 303, endPoint x: 1844, endPoint y: 354, distance: 768.7
click at [11, 69] on div at bounding box center [22, 68] width 32 height 32
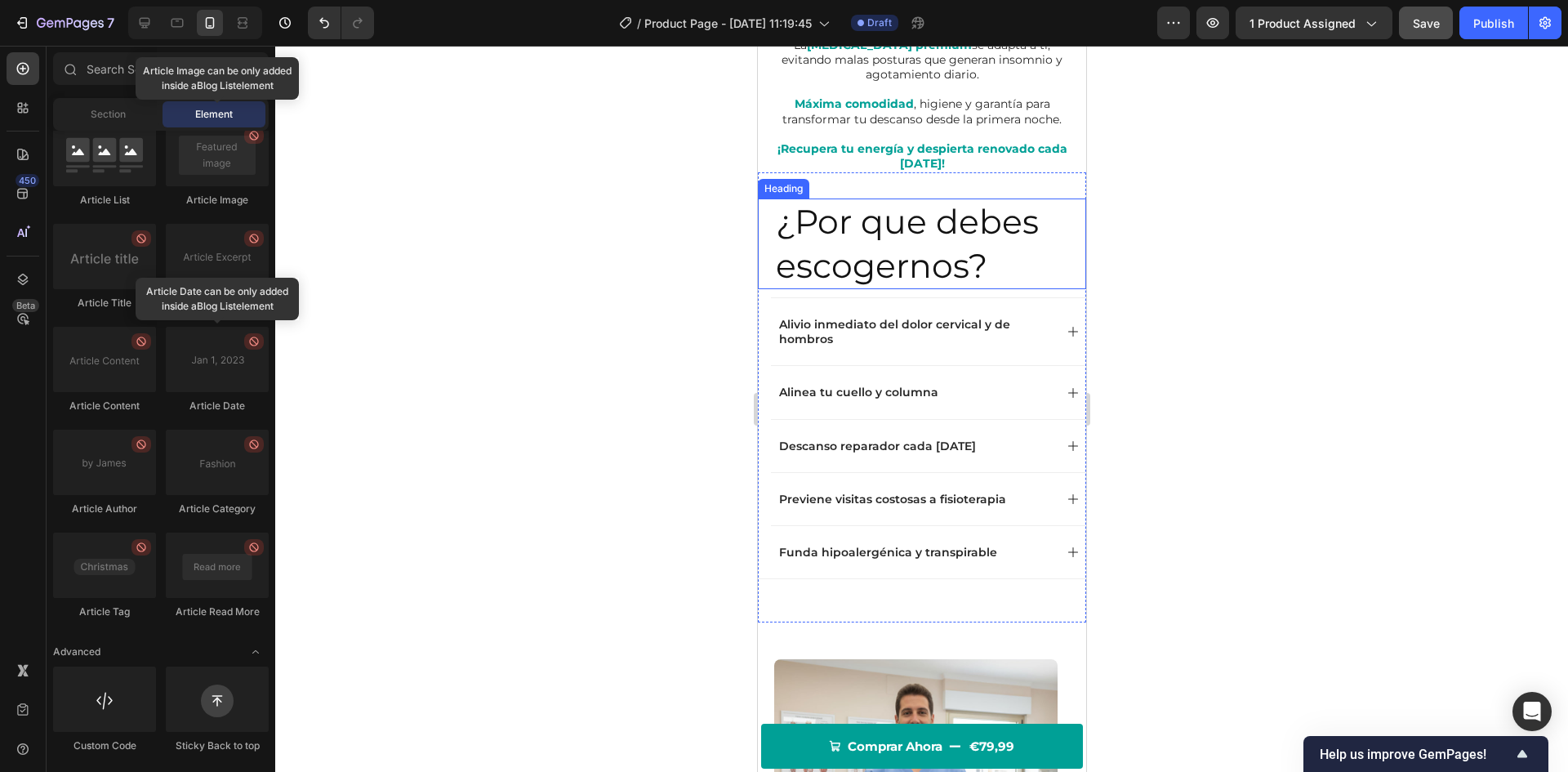
click at [912, 263] on h2 "¿Por que debes escogernos?" at bounding box center [929, 243] width 312 height 91
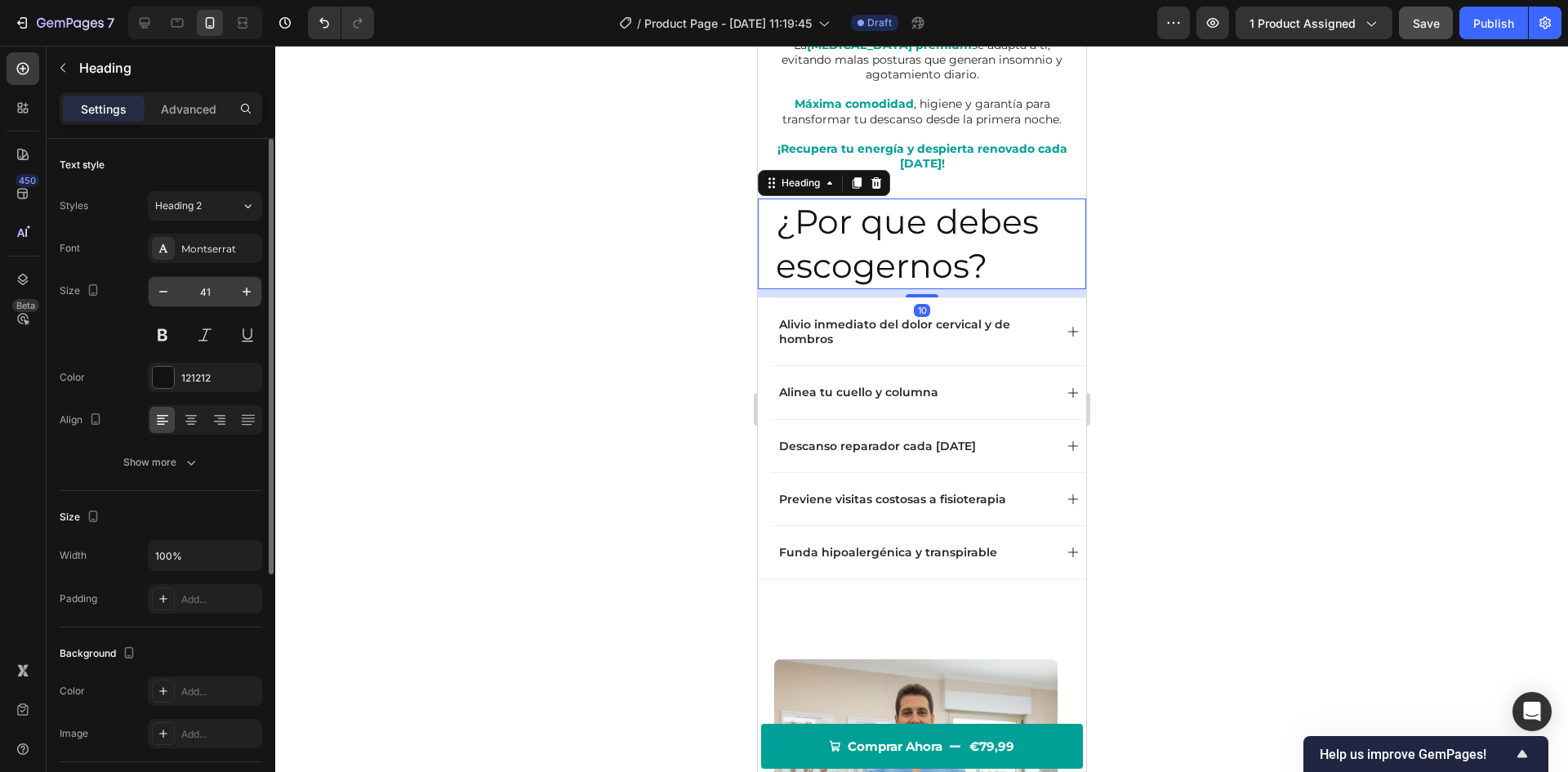
click at [197, 296] on input "41" at bounding box center [205, 291] width 54 height 29
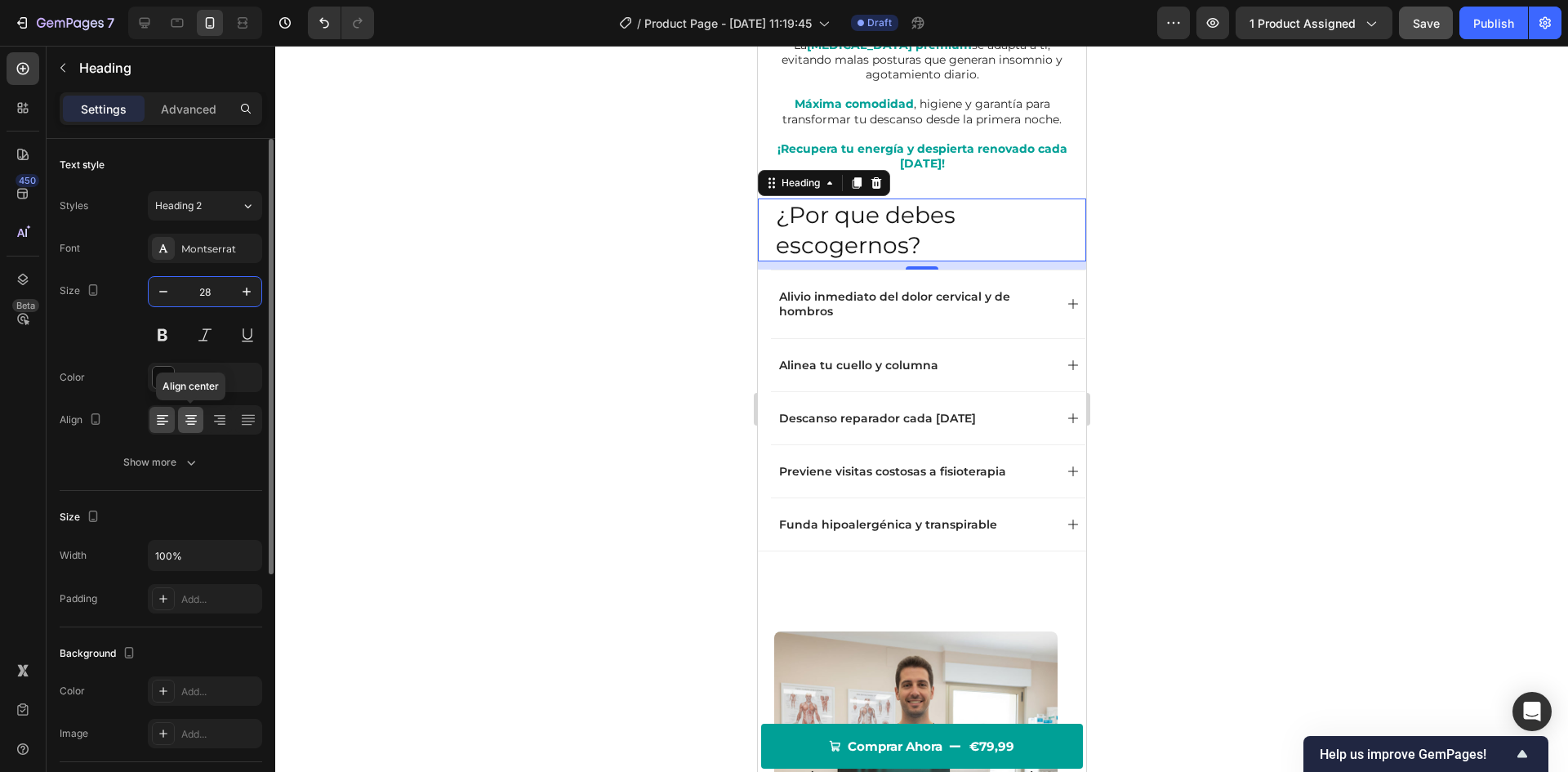
type input "28"
click at [194, 412] on icon at bounding box center [192, 420] width 17 height 17
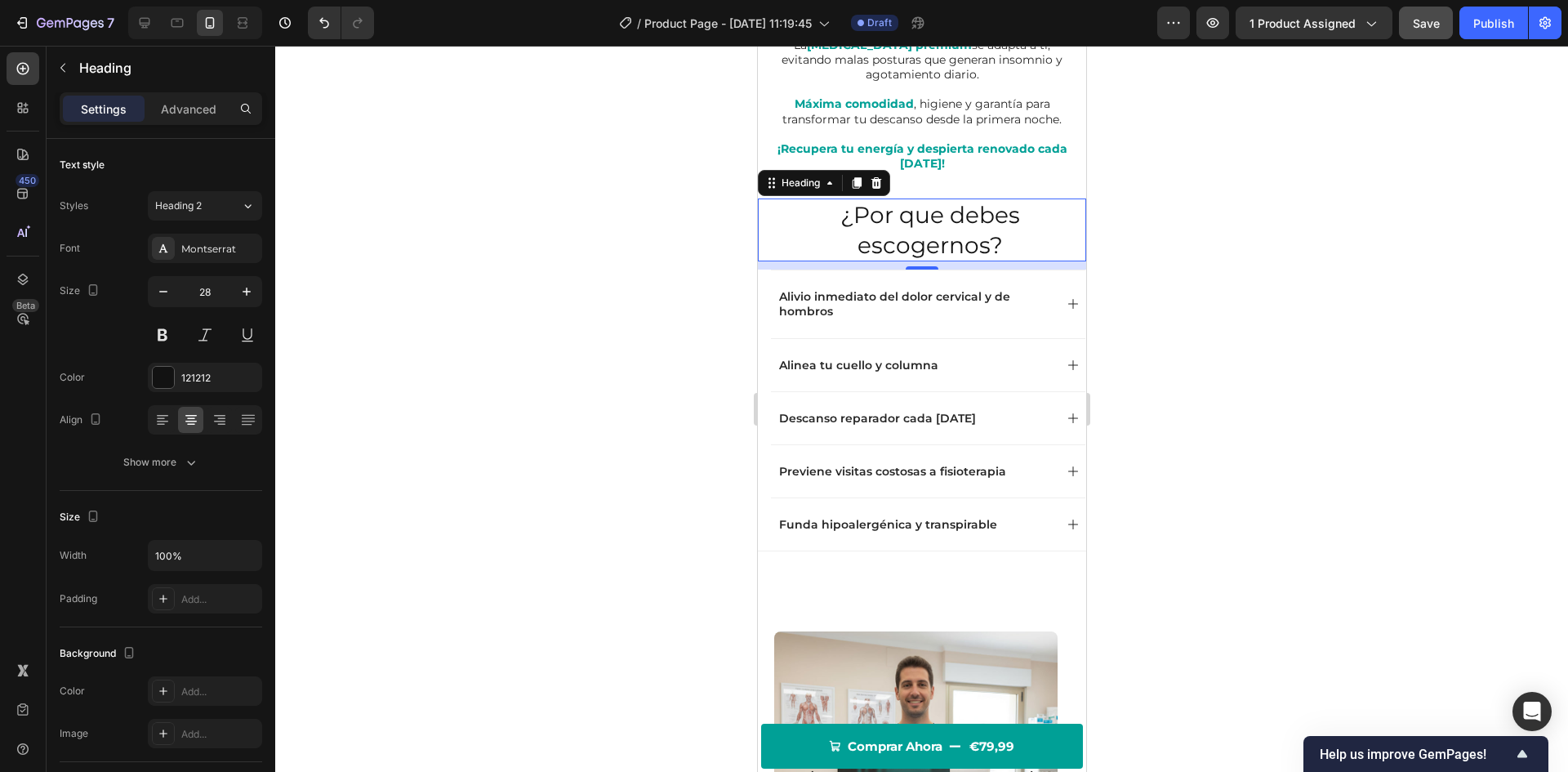
click at [421, 390] on div at bounding box center [922, 409] width 1293 height 726
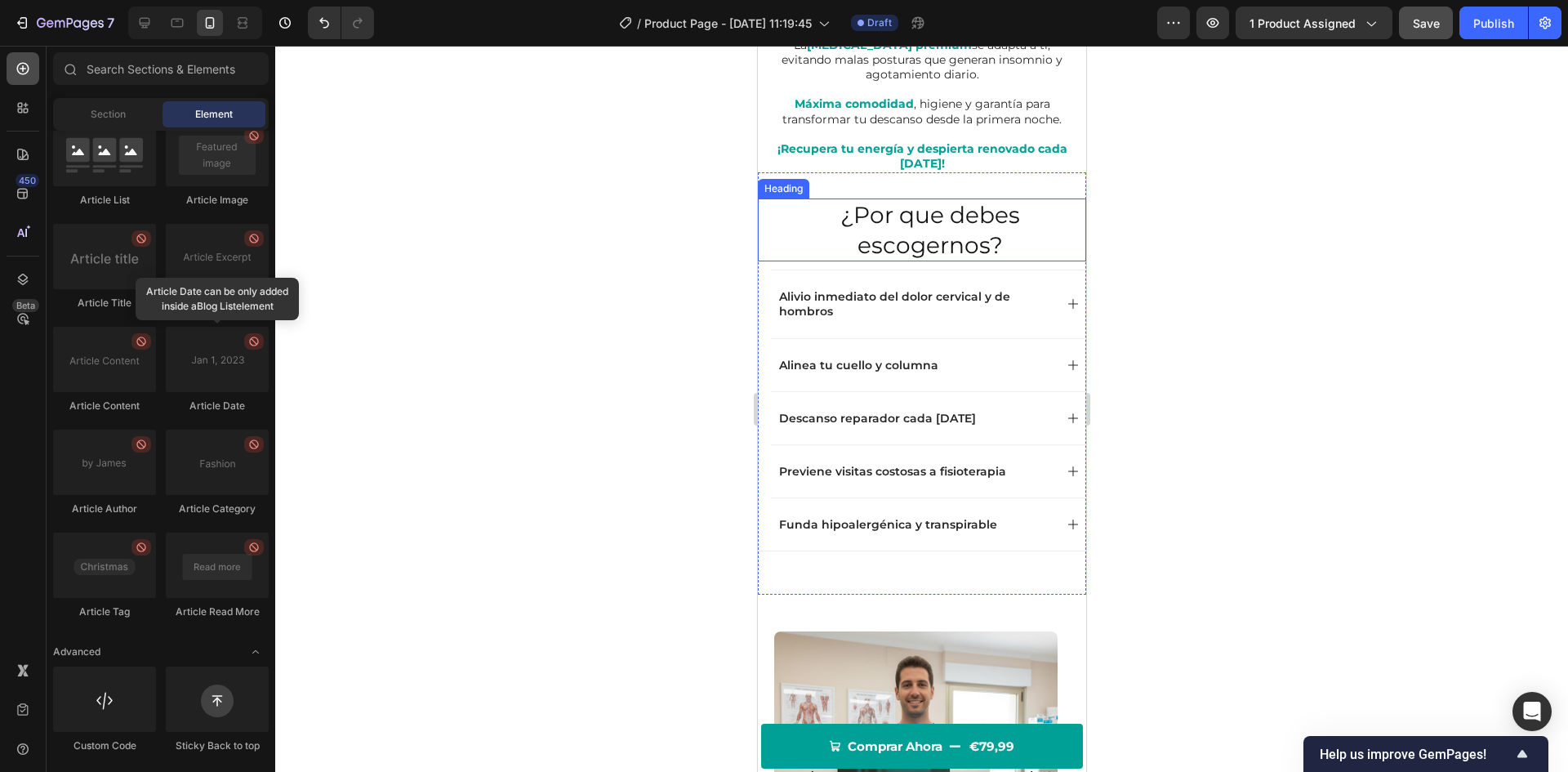
click at [32, 68] on div at bounding box center [22, 68] width 32 height 32
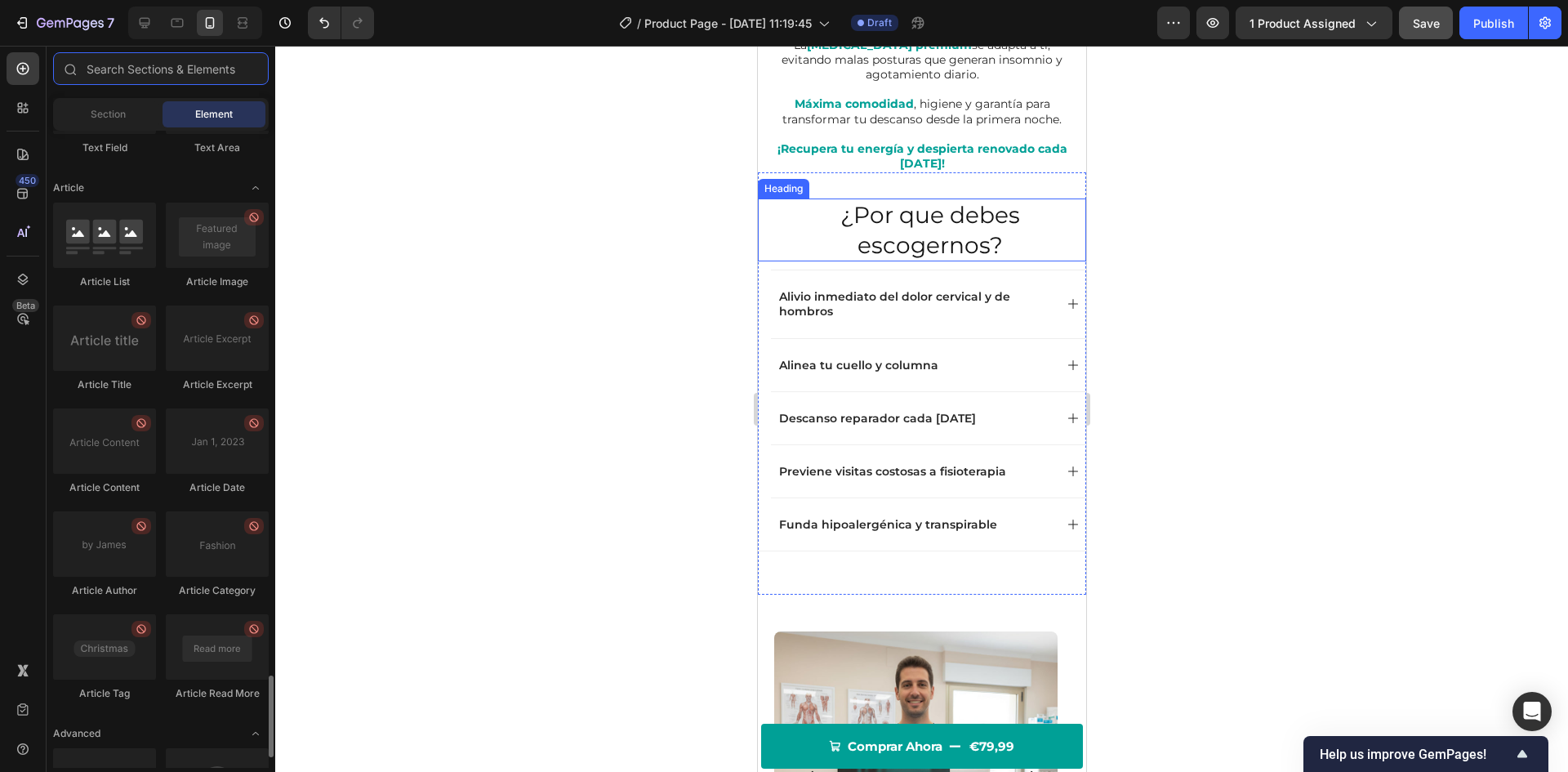
scroll to position [4148, 0]
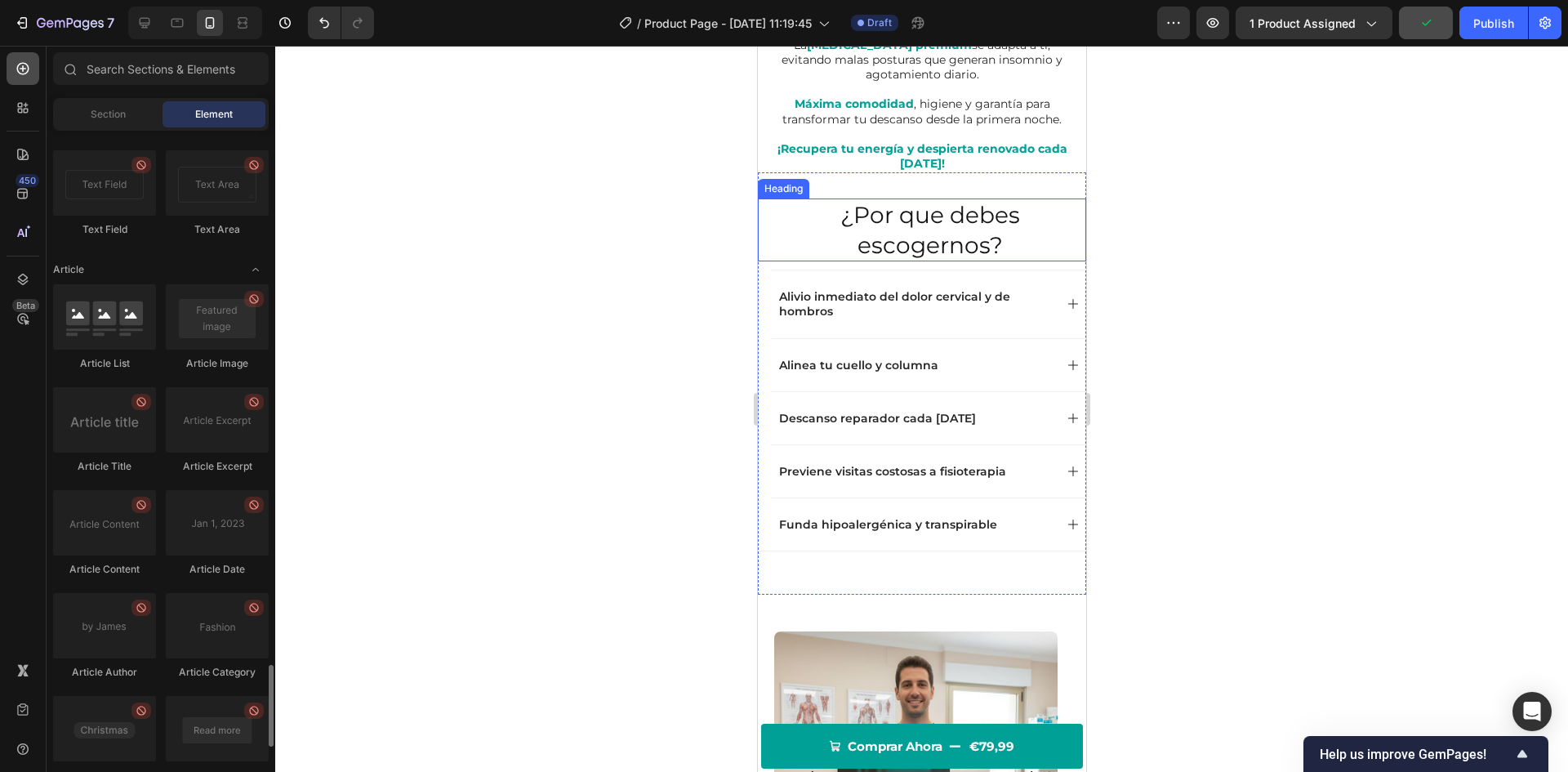
click at [28, 67] on icon at bounding box center [23, 69] width 12 height 12
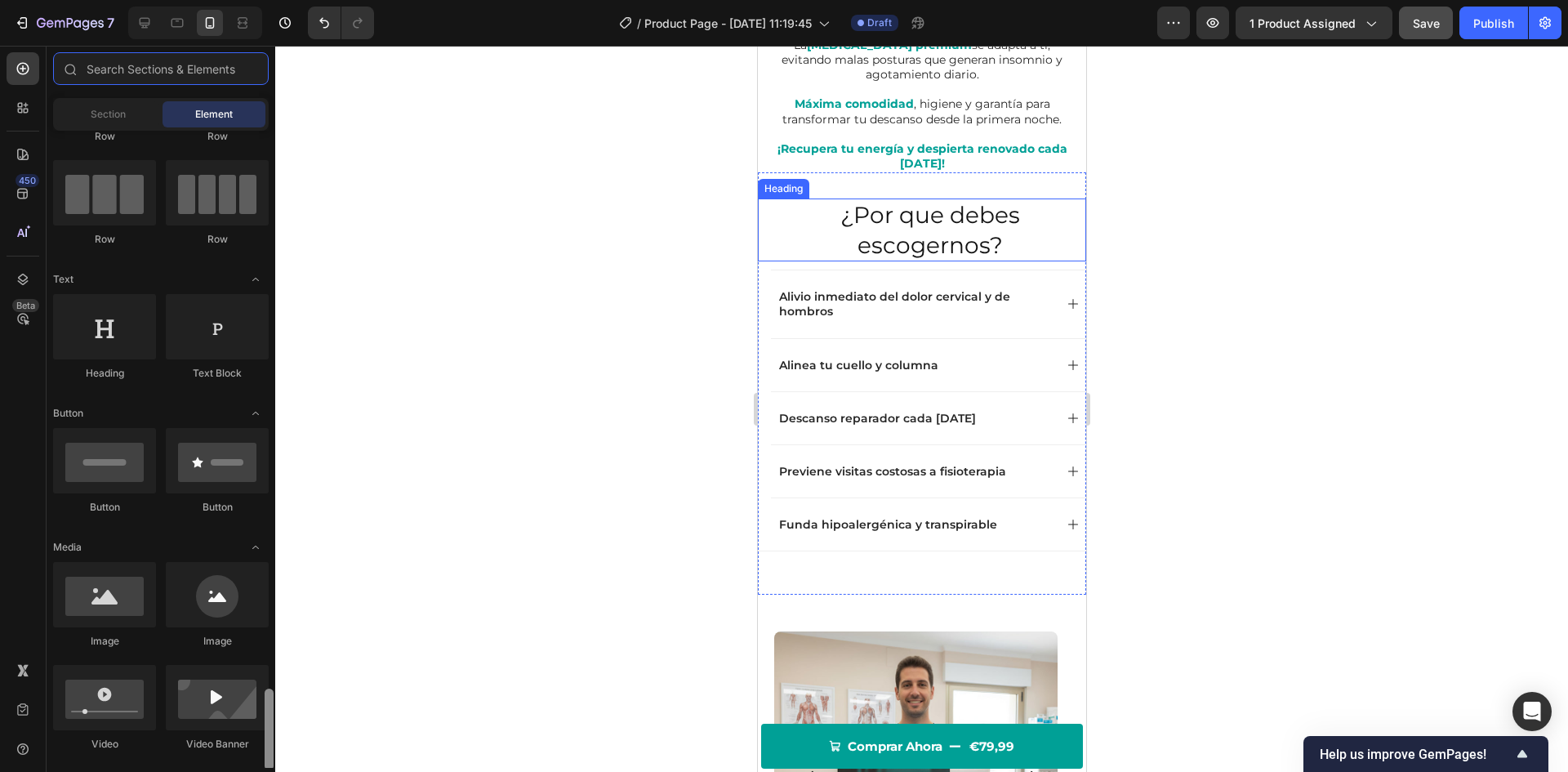
scroll to position [0, 0]
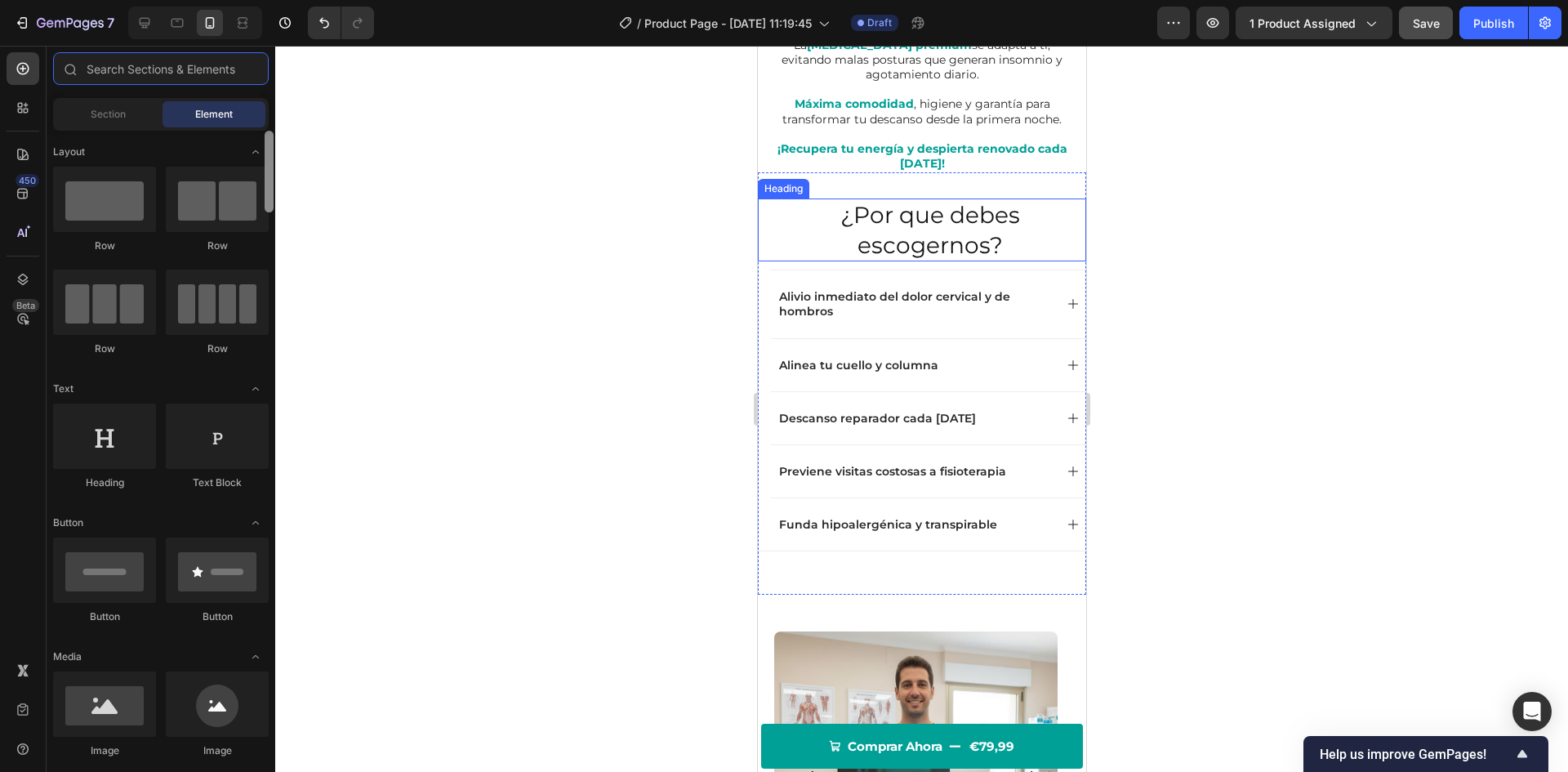
drag, startPoint x: 267, startPoint y: 703, endPoint x: 284, endPoint y: 141, distance: 562.3
click at [284, 0] on div "7 Version history / Product Page - [DATE] 11:19:45 Draft Preview 1 product assi…" at bounding box center [784, 0] width 1568 height 0
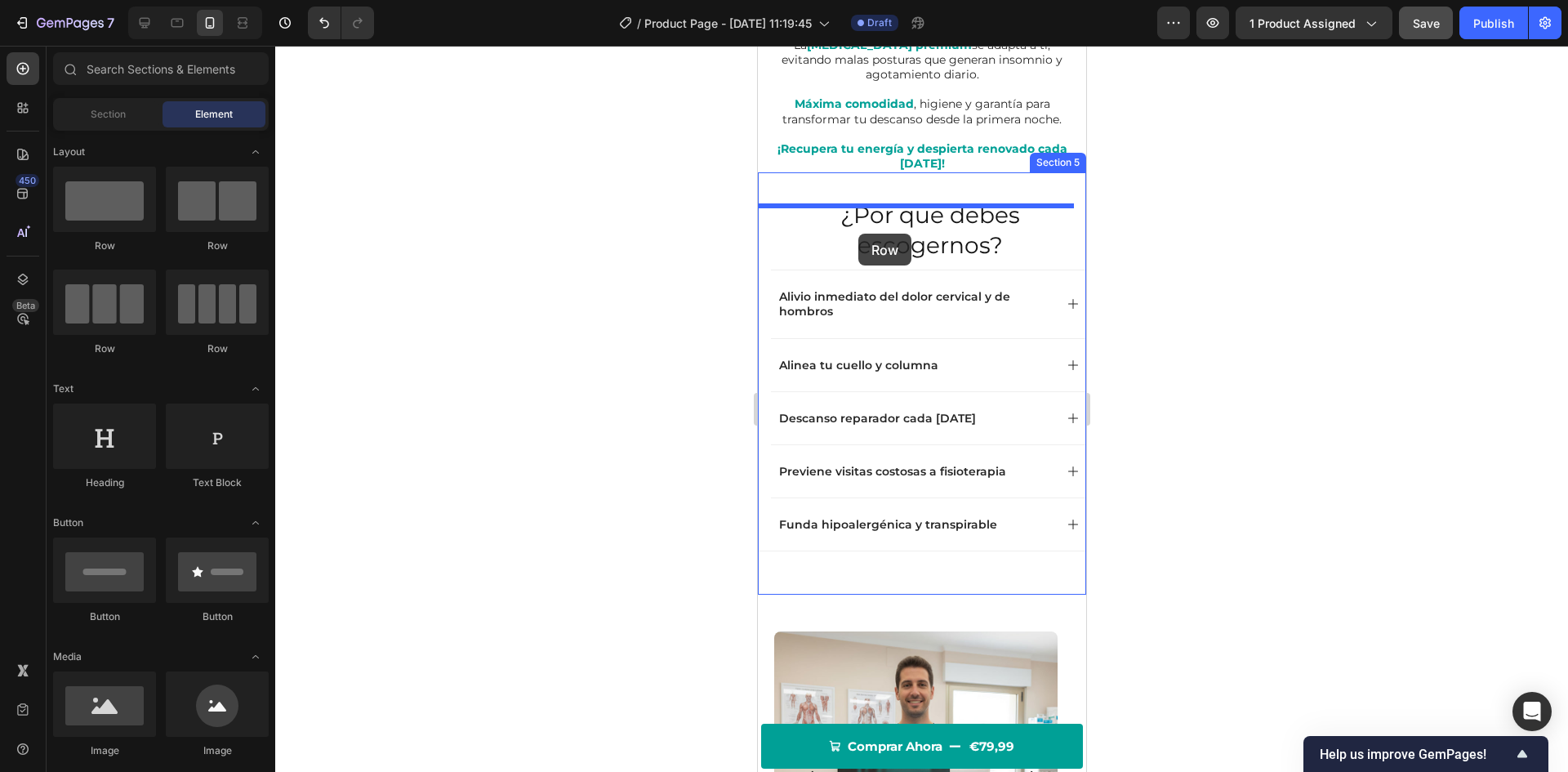
drag, startPoint x: 858, startPoint y: 262, endPoint x: 858, endPoint y: 234, distance: 28.0
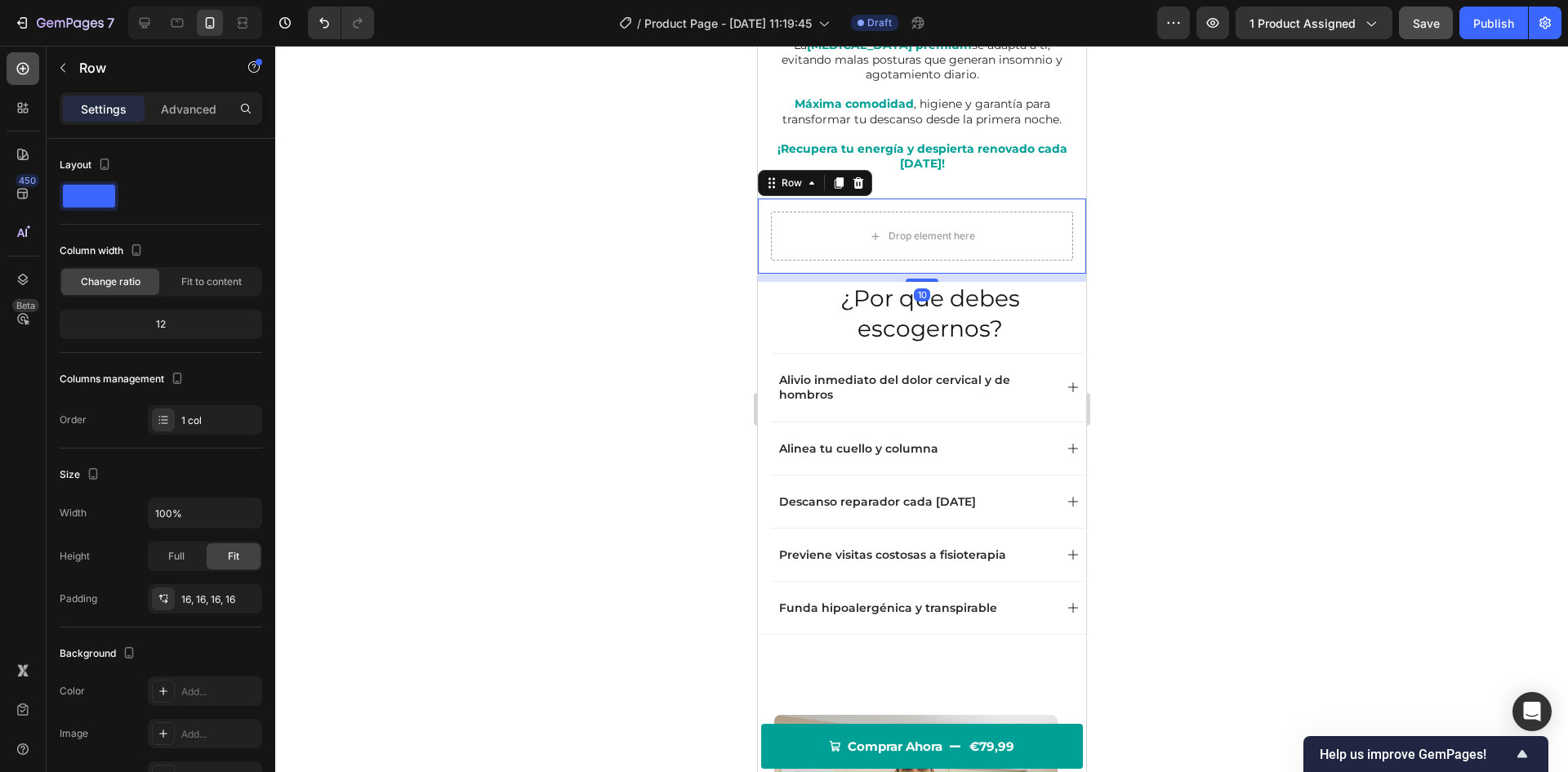
click at [30, 72] on icon at bounding box center [23, 69] width 17 height 17
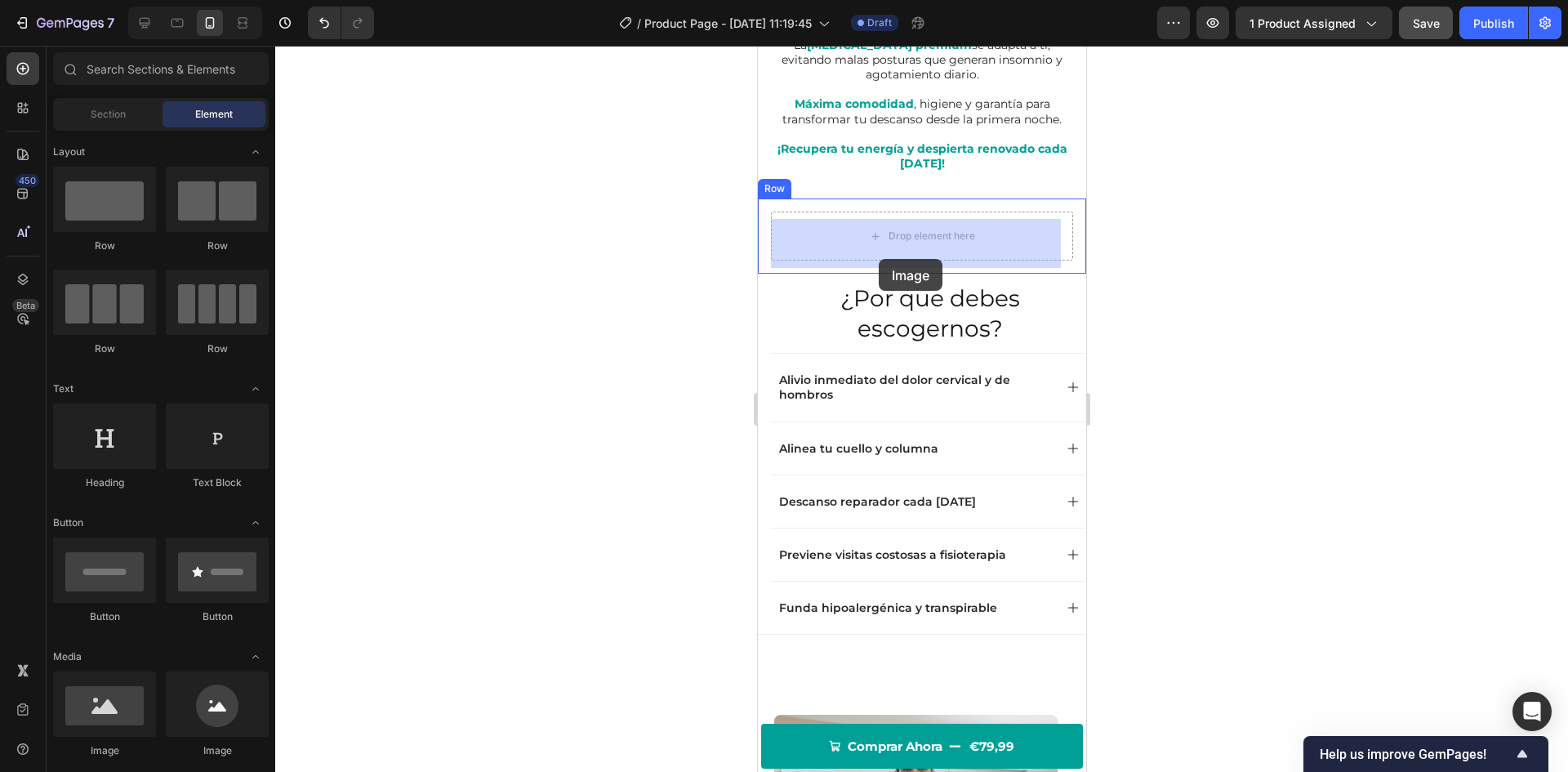
drag, startPoint x: 836, startPoint y: 753, endPoint x: 878, endPoint y: 259, distance: 495.8
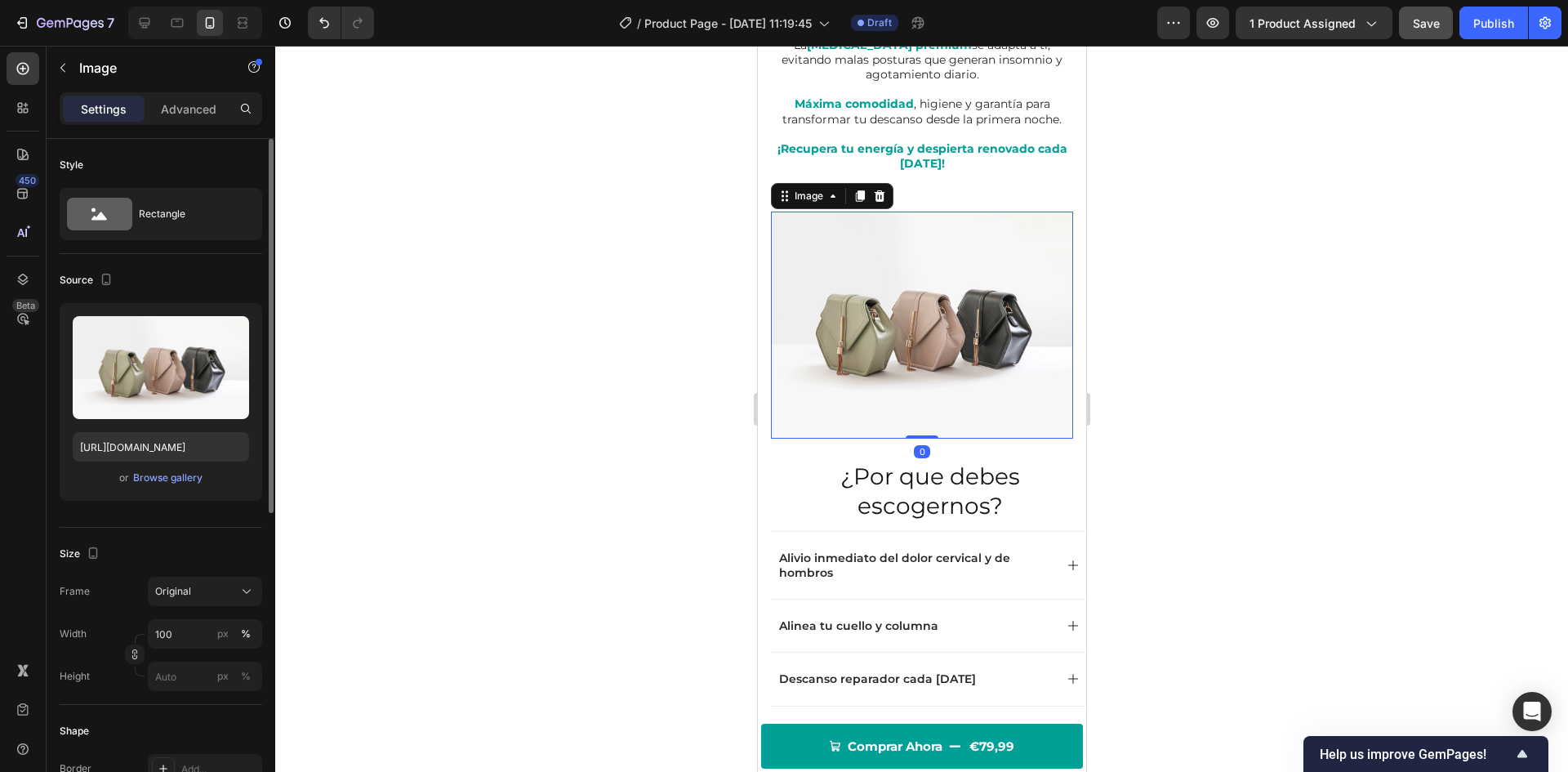
click at [152, 489] on div "Upload Image [URL][DOMAIN_NAME] or Browse gallery" at bounding box center [161, 401] width 202 height 197
click at [156, 484] on div "Browse gallery" at bounding box center [167, 478] width 69 height 15
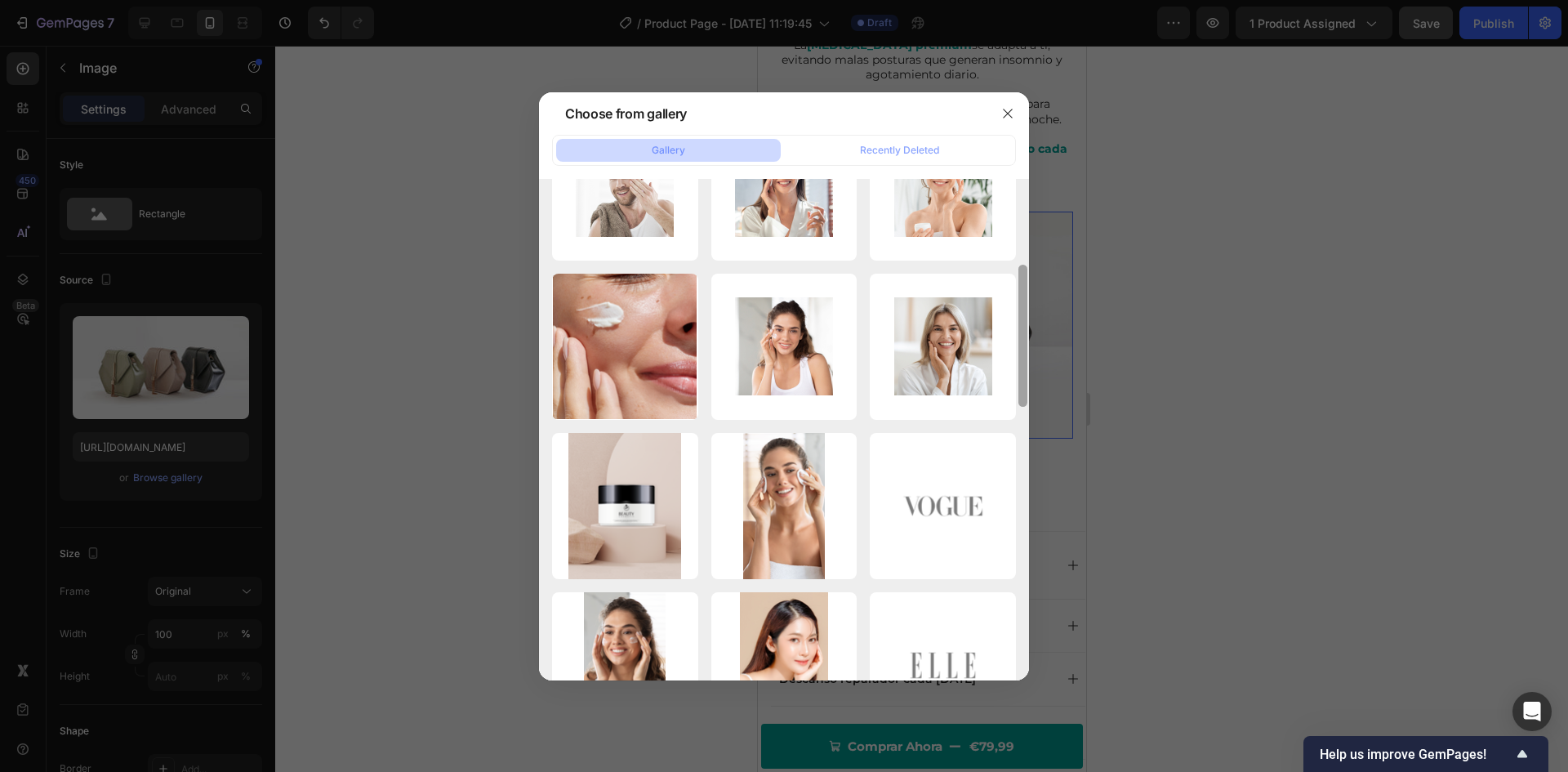
drag, startPoint x: 1023, startPoint y: 290, endPoint x: 1018, endPoint y: 565, distance: 275.0
click at [1017, 582] on div at bounding box center [1023, 374] width 12 height 501
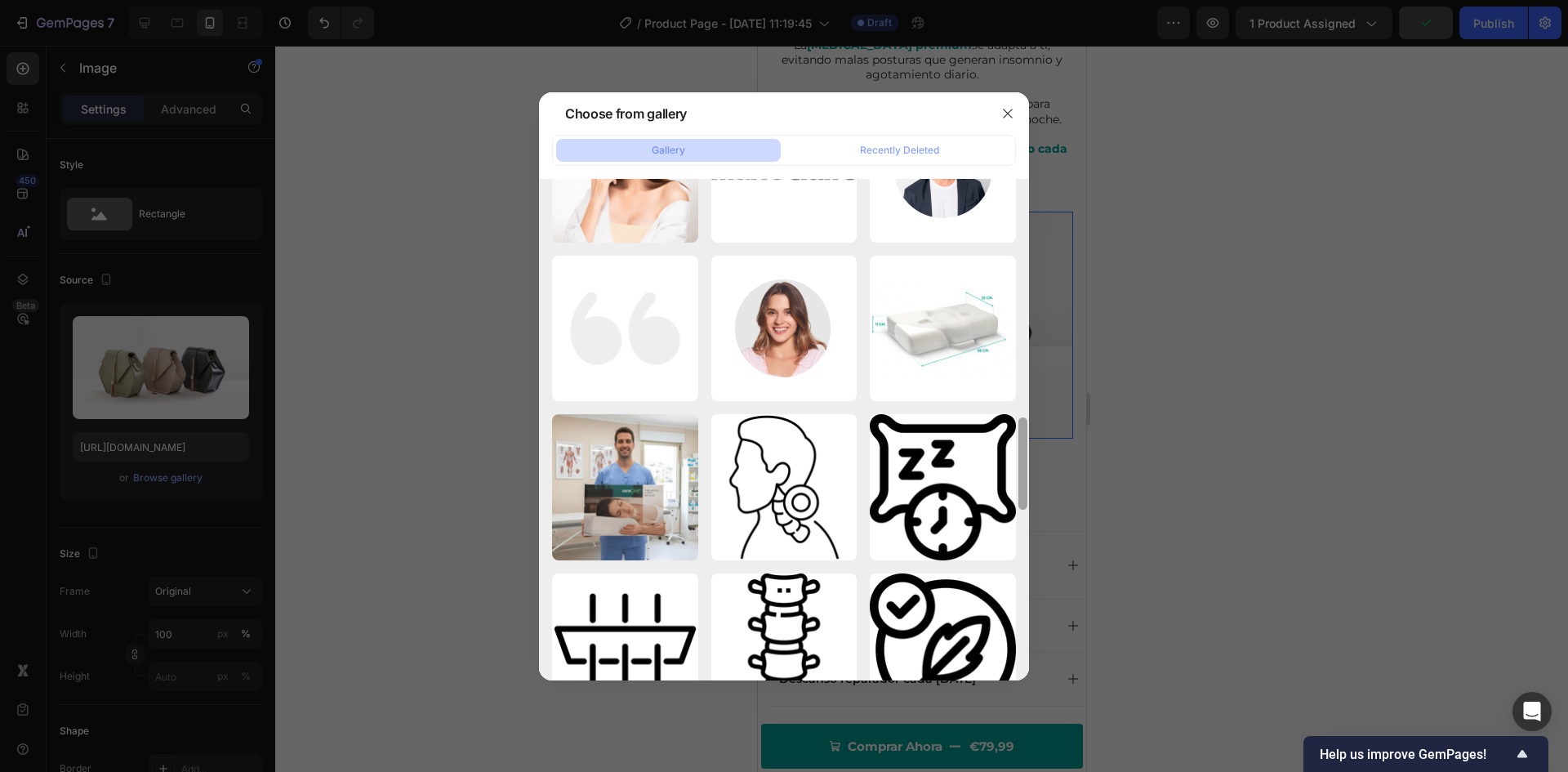
scroll to position [1411, 0]
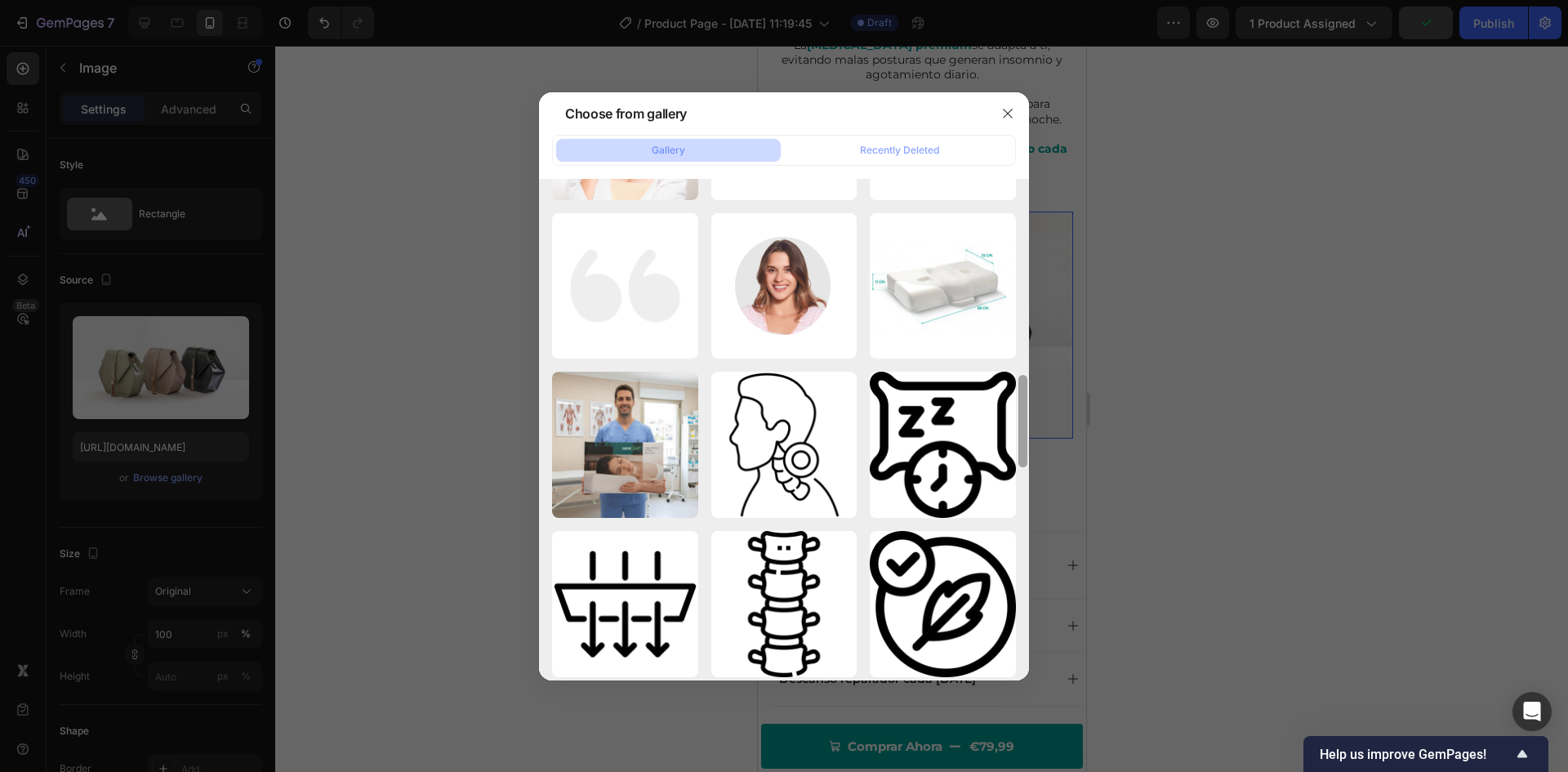
drag, startPoint x: 1024, startPoint y: 404, endPoint x: 1052, endPoint y: 625, distance: 222.8
click at [1052, 645] on div "Choose from gallery Gallery Recently Deleted gempages_55935114703...1d.webp 40.…" at bounding box center [784, 386] width 1568 height 772
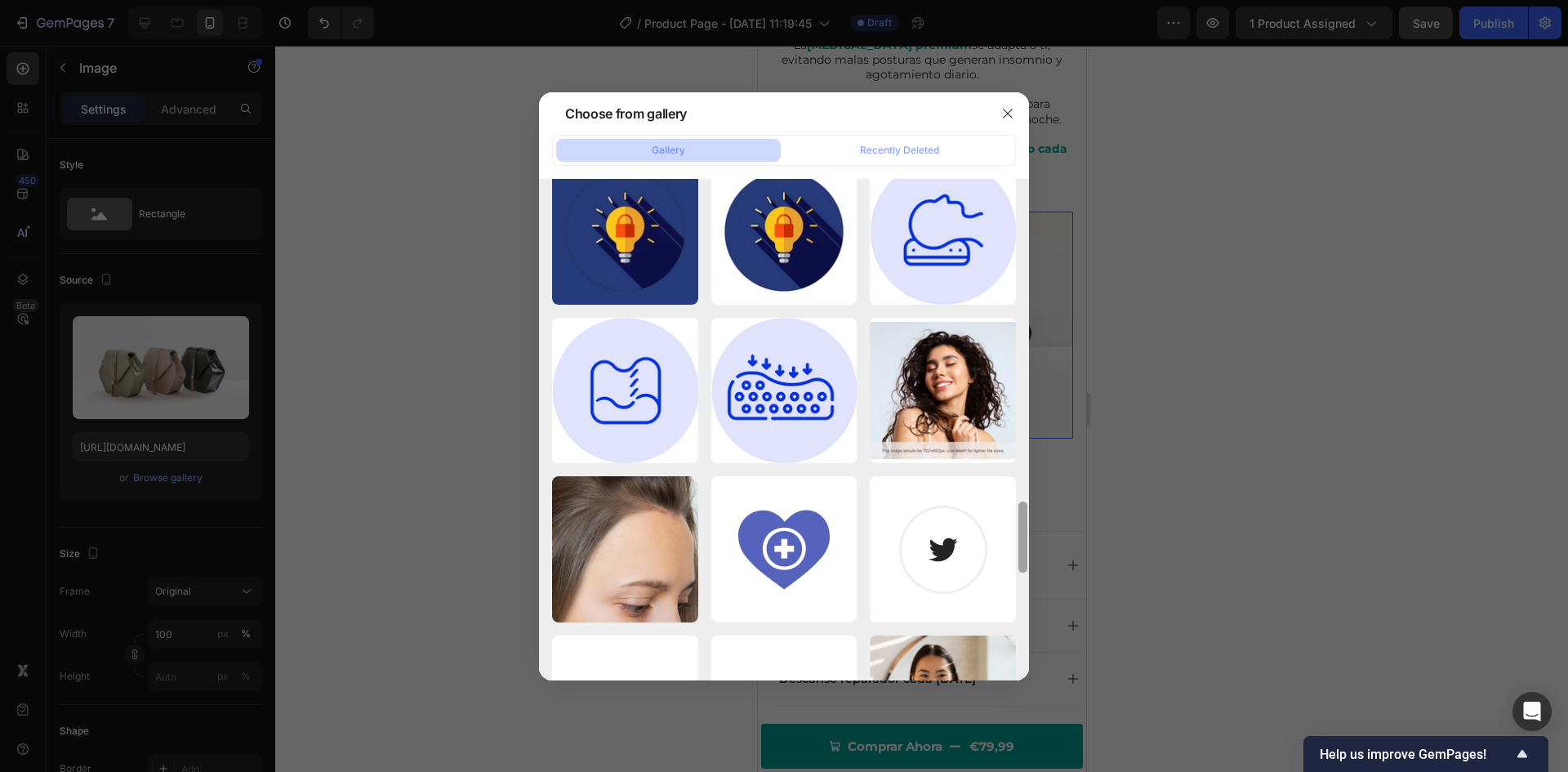
drag, startPoint x: 1023, startPoint y: 470, endPoint x: 1025, endPoint y: 626, distance: 156.0
click at [1025, 626] on div at bounding box center [1023, 430] width 12 height 501
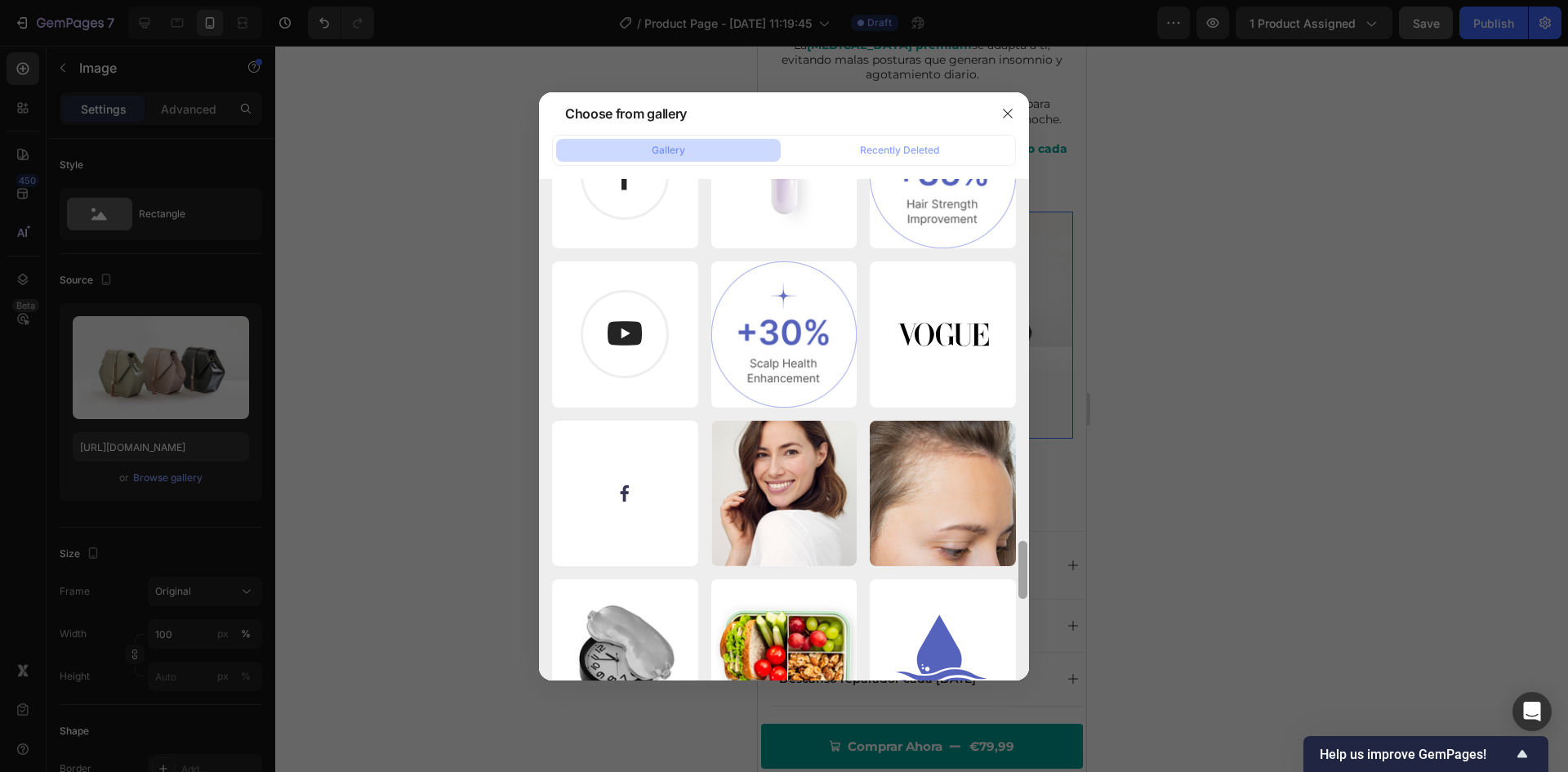
drag, startPoint x: 1026, startPoint y: 540, endPoint x: 1018, endPoint y: 661, distance: 121.3
click at [1018, 661] on div at bounding box center [1023, 430] width 12 height 501
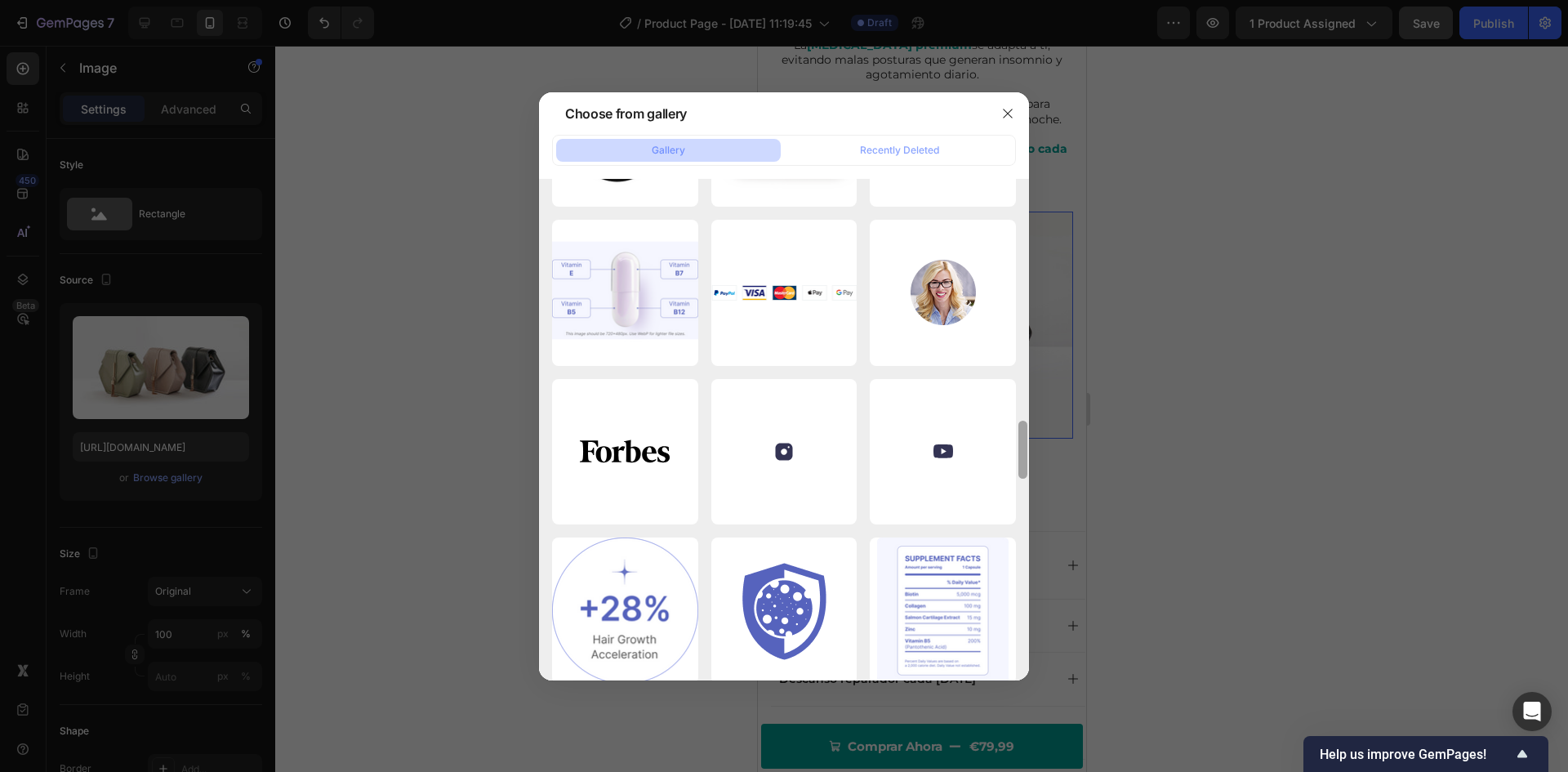
scroll to position [3777, 0]
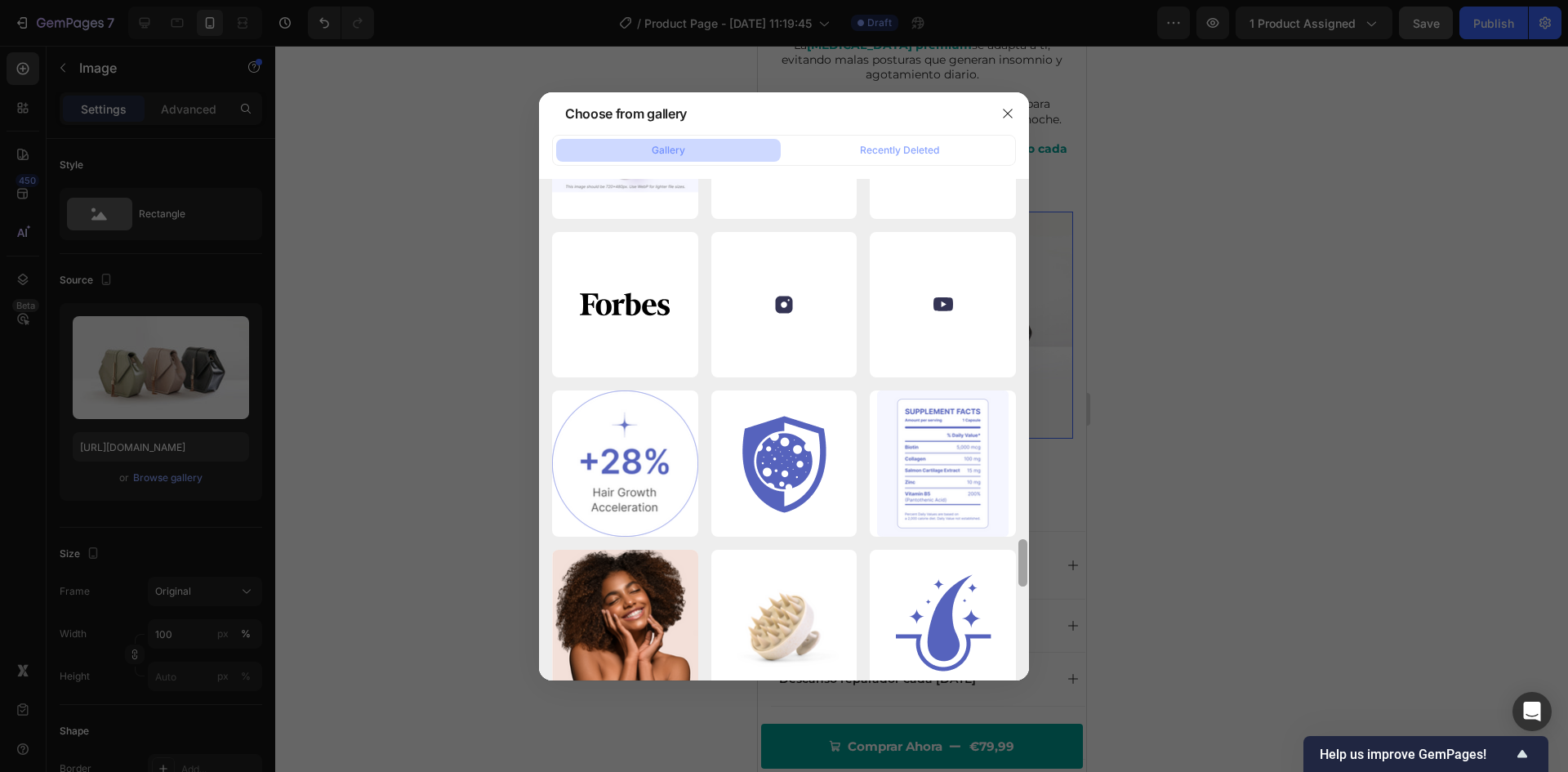
drag, startPoint x: 1023, startPoint y: 577, endPoint x: 1029, endPoint y: 654, distance: 77.2
click at [1029, 654] on div "Choose from gallery Gallery Recently Deleted gempages_55935114703...1d.webp 40.…" at bounding box center [784, 386] width 1568 height 772
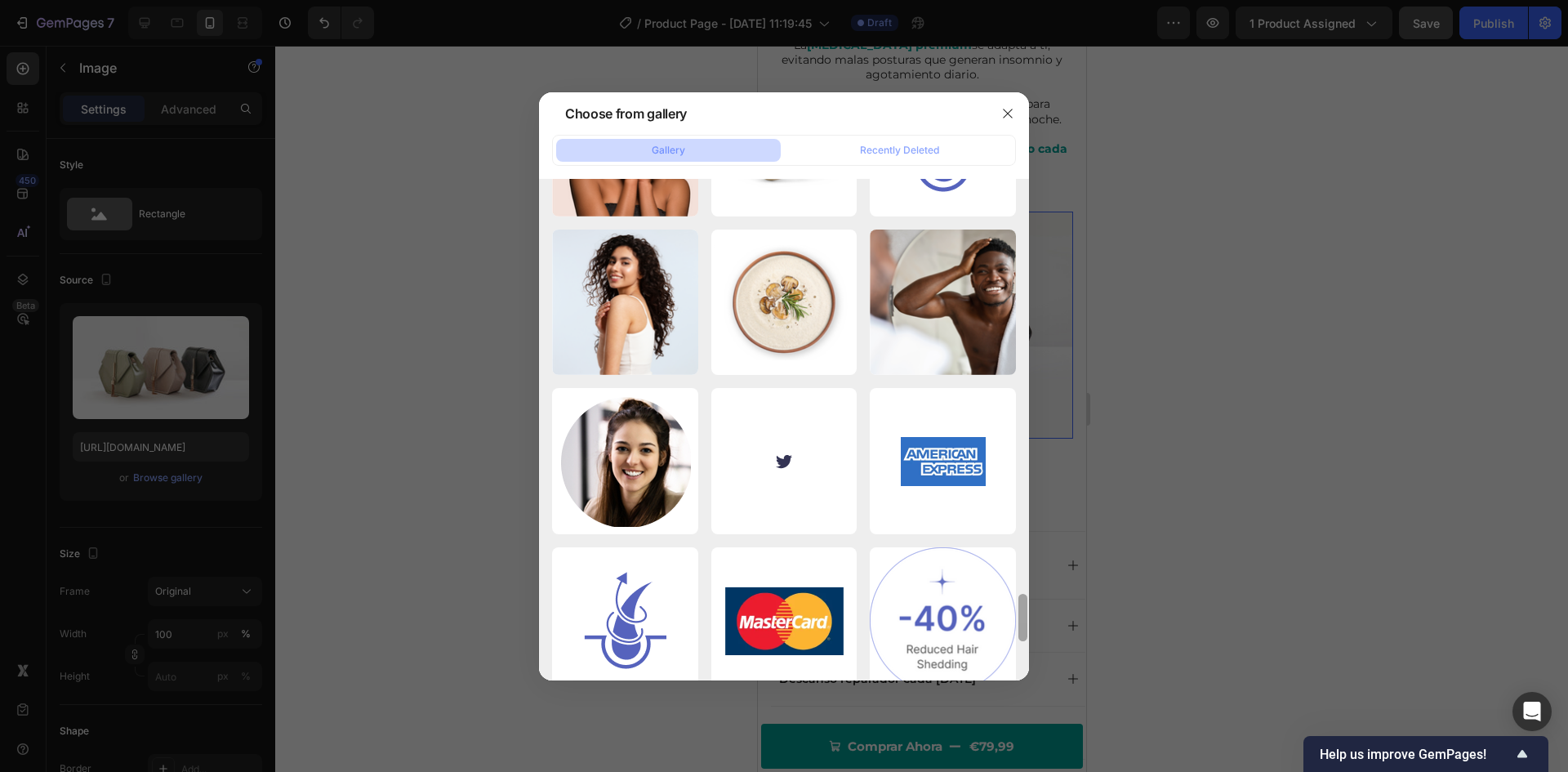
scroll to position [4290, 0]
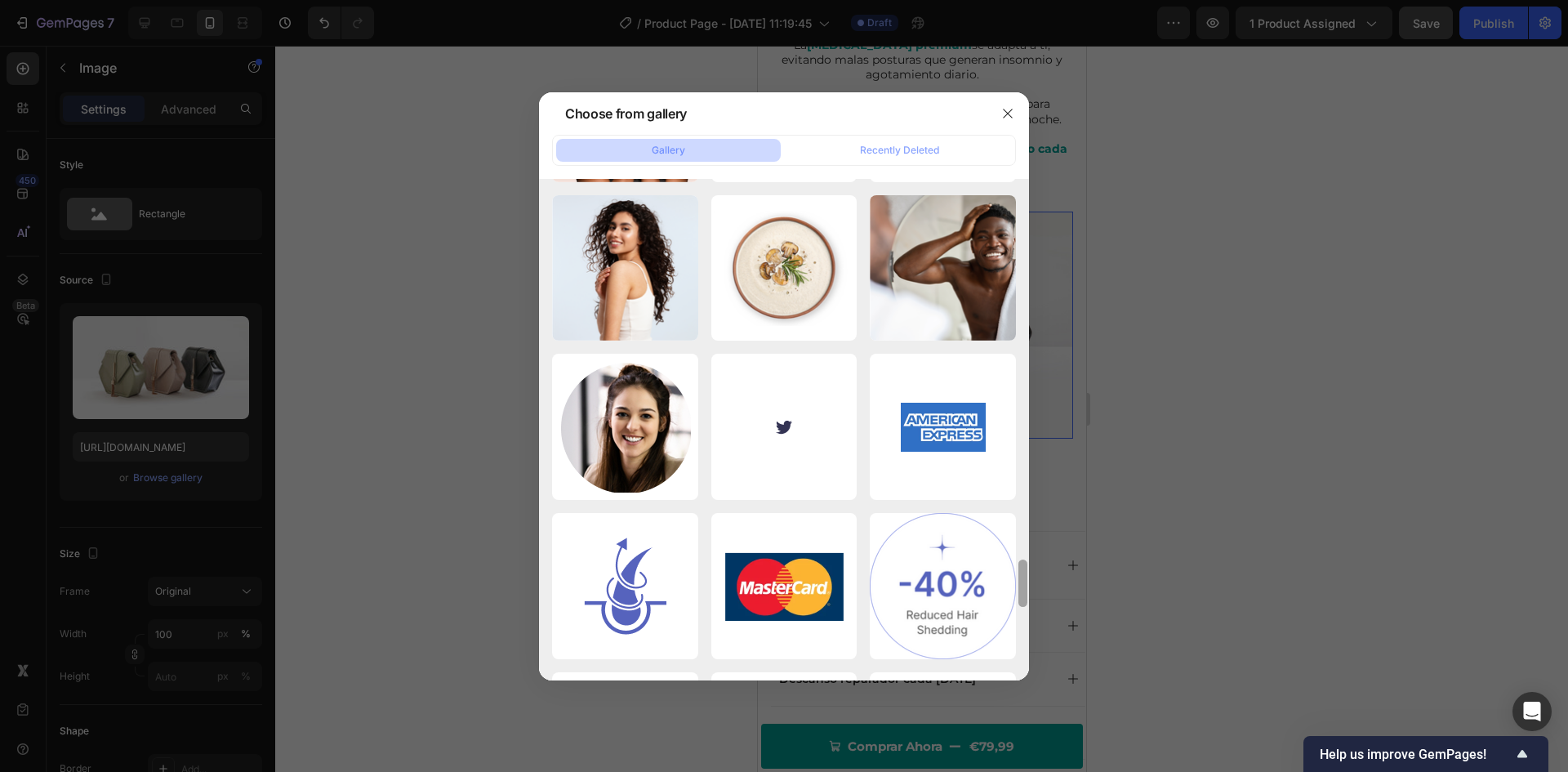
drag, startPoint x: 1022, startPoint y: 570, endPoint x: 1025, endPoint y: 619, distance: 49.1
click at [1025, 607] on div at bounding box center [1023, 583] width 9 height 47
click at [1024, 640] on div at bounding box center [1023, 430] width 12 height 501
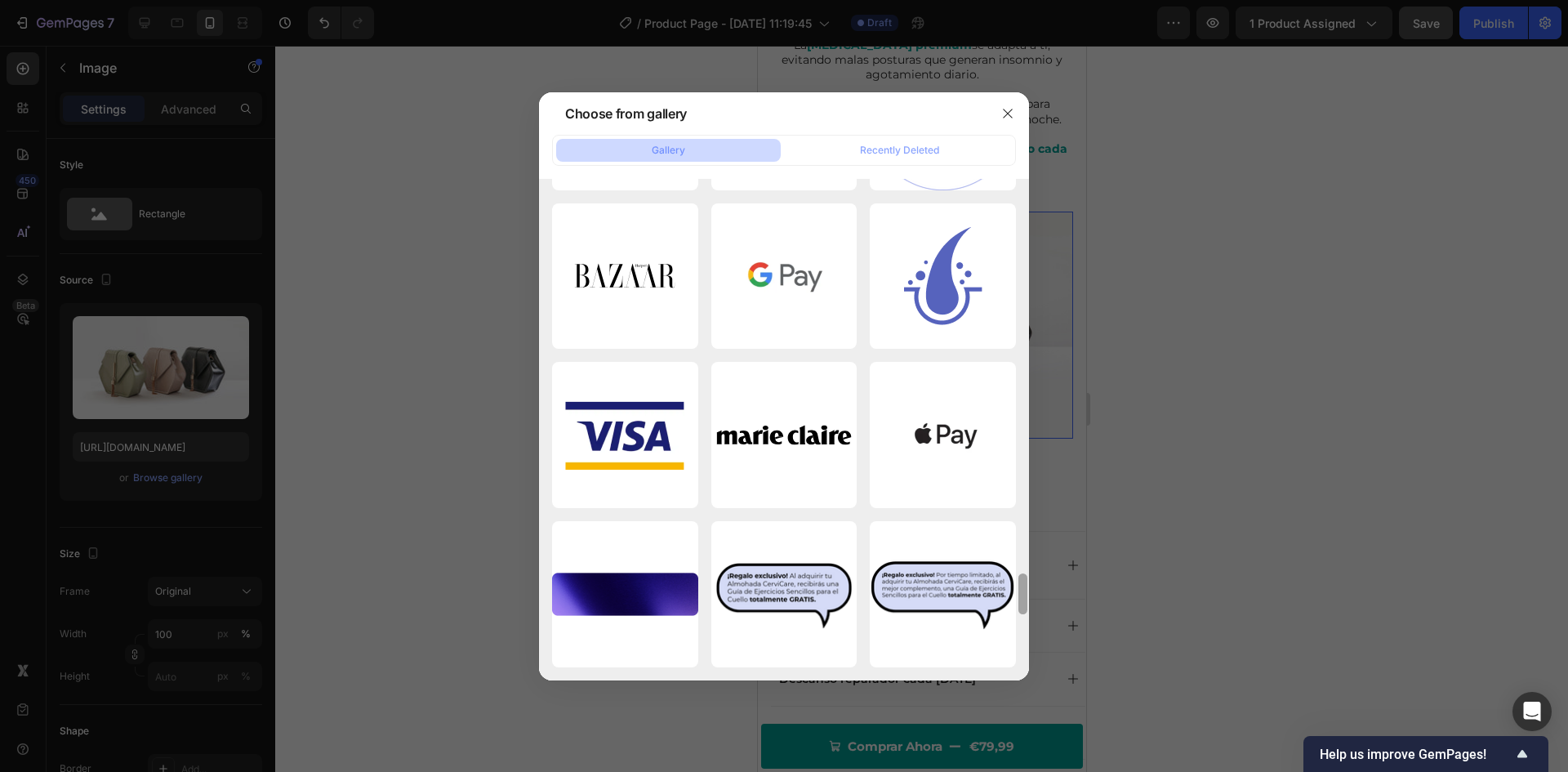
scroll to position [5261, 0]
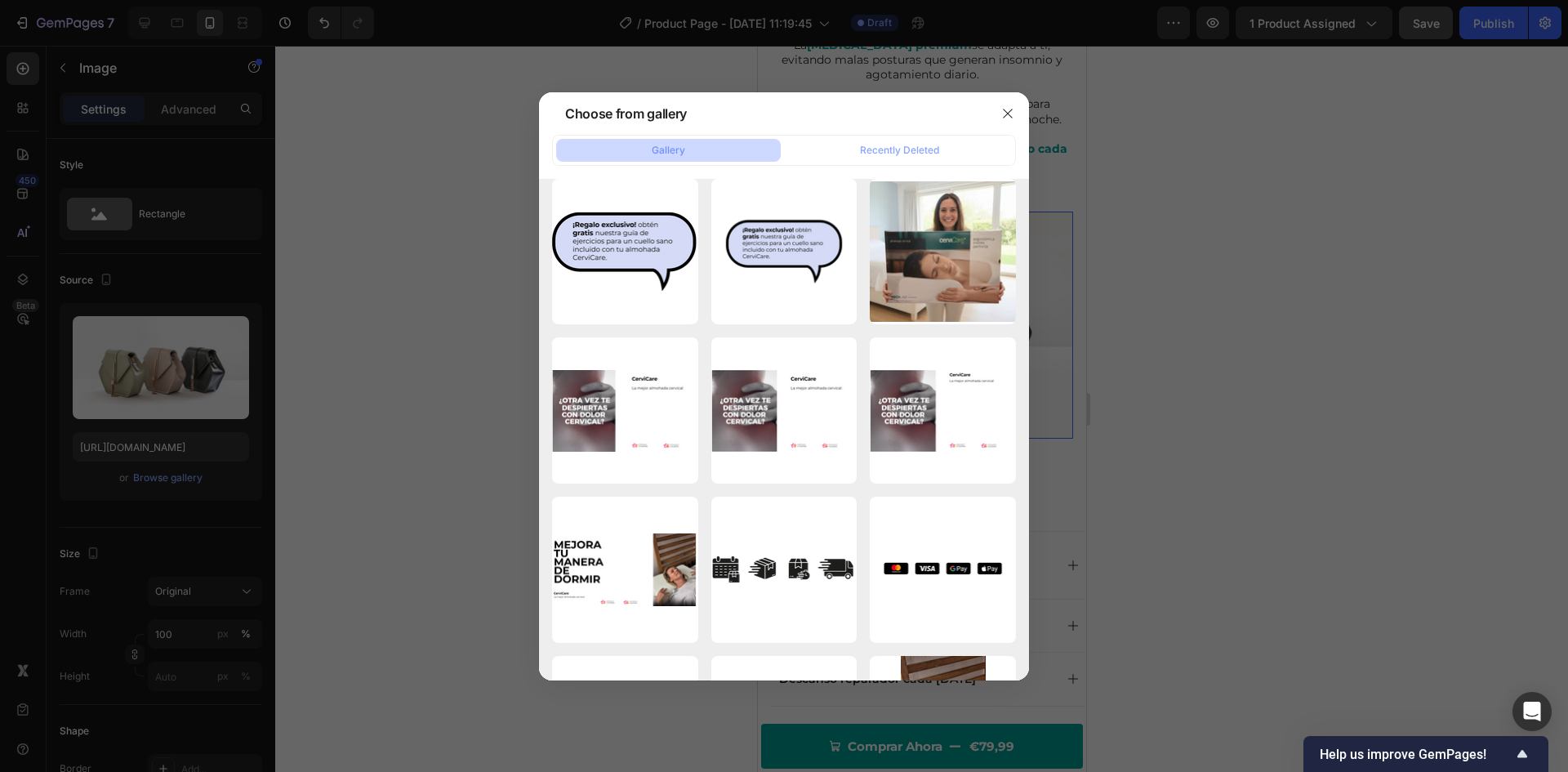
click at [1023, 657] on div at bounding box center [1023, 430] width 12 height 501
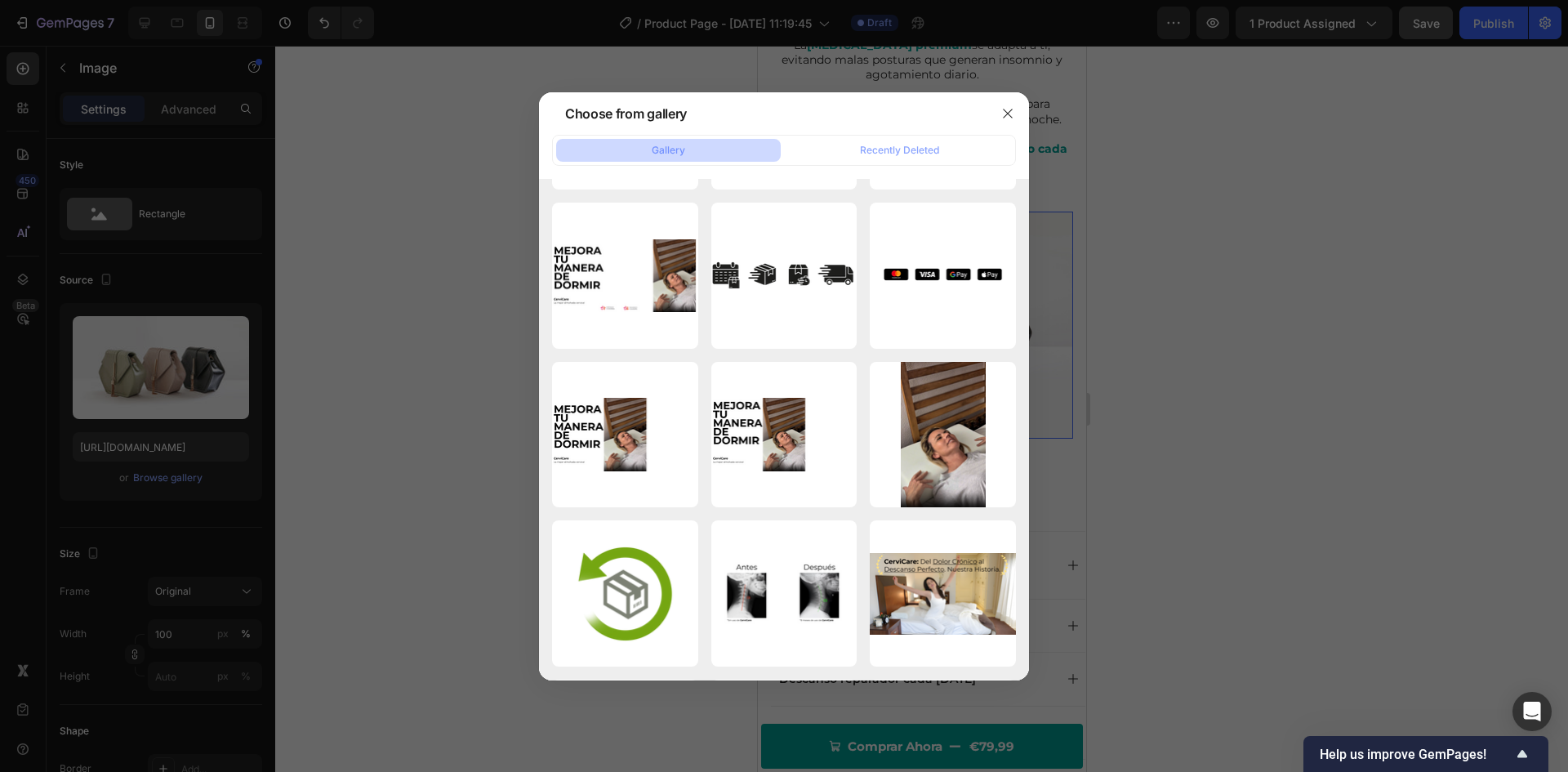
scroll to position [6056, 0]
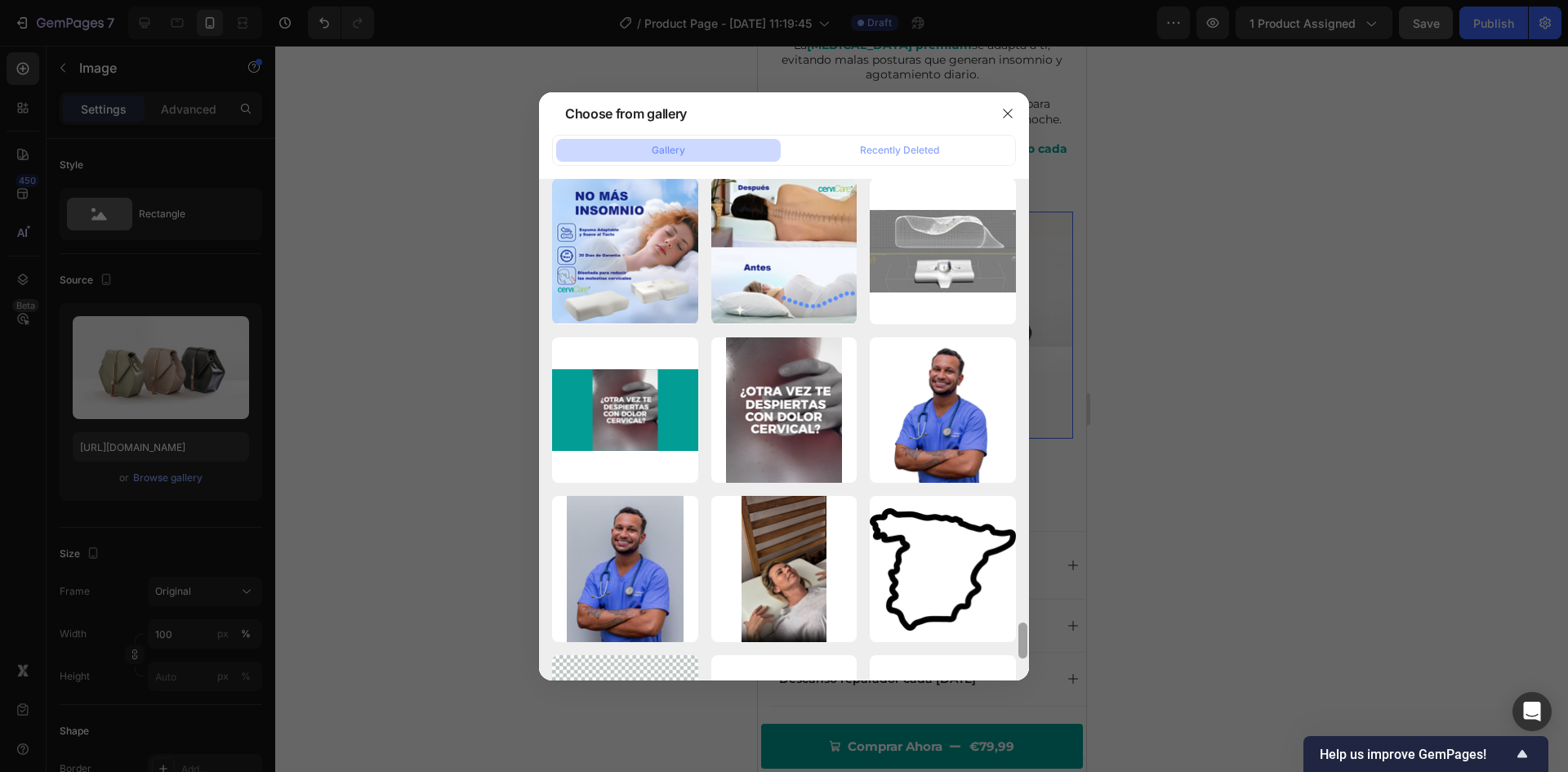
click at [1023, 634] on div at bounding box center [1023, 430] width 12 height 501
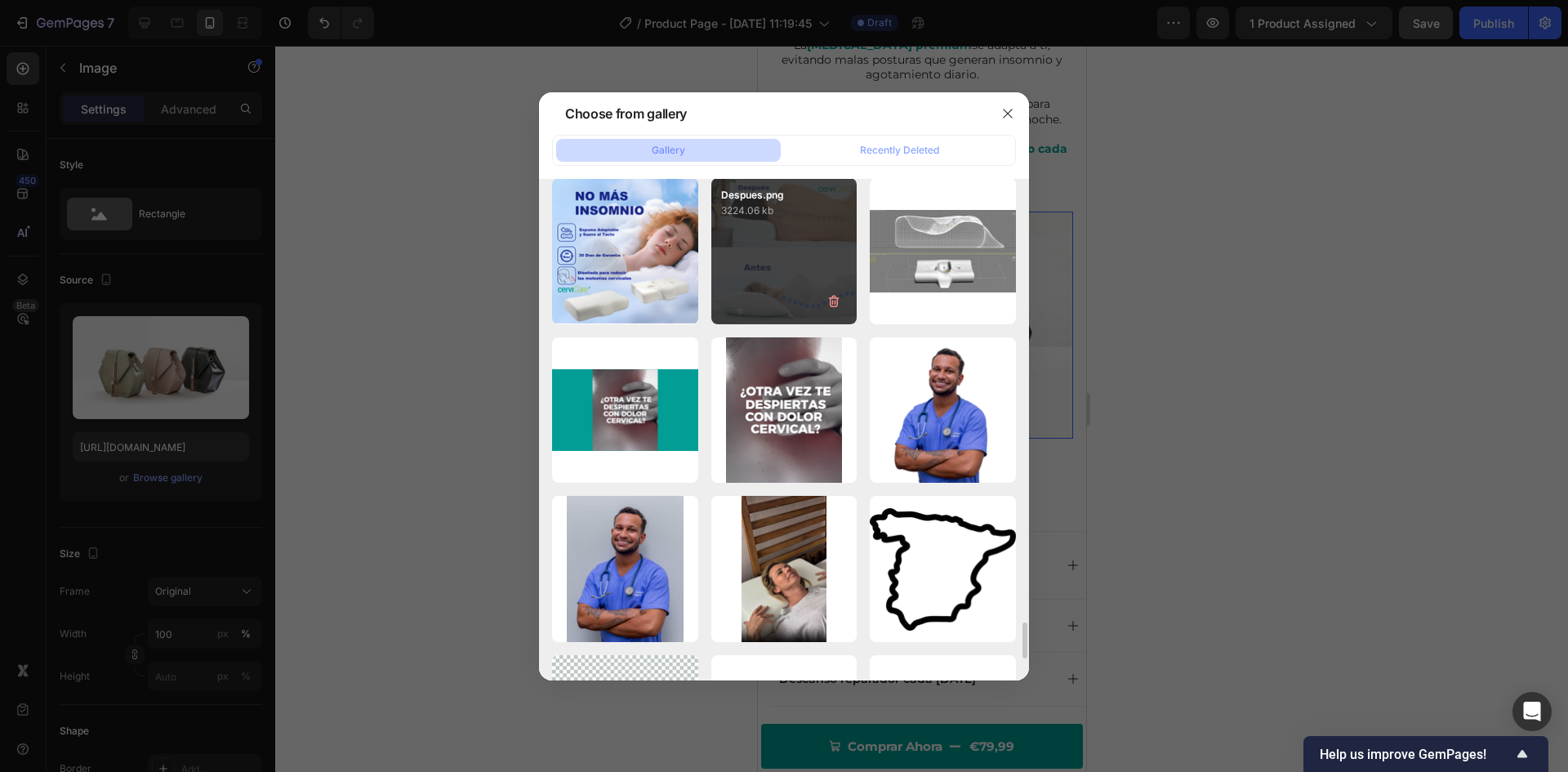
click at [783, 263] on div "Despues.png 3224.06 kb" at bounding box center [784, 252] width 147 height 147
type input "[URL][DOMAIN_NAME]"
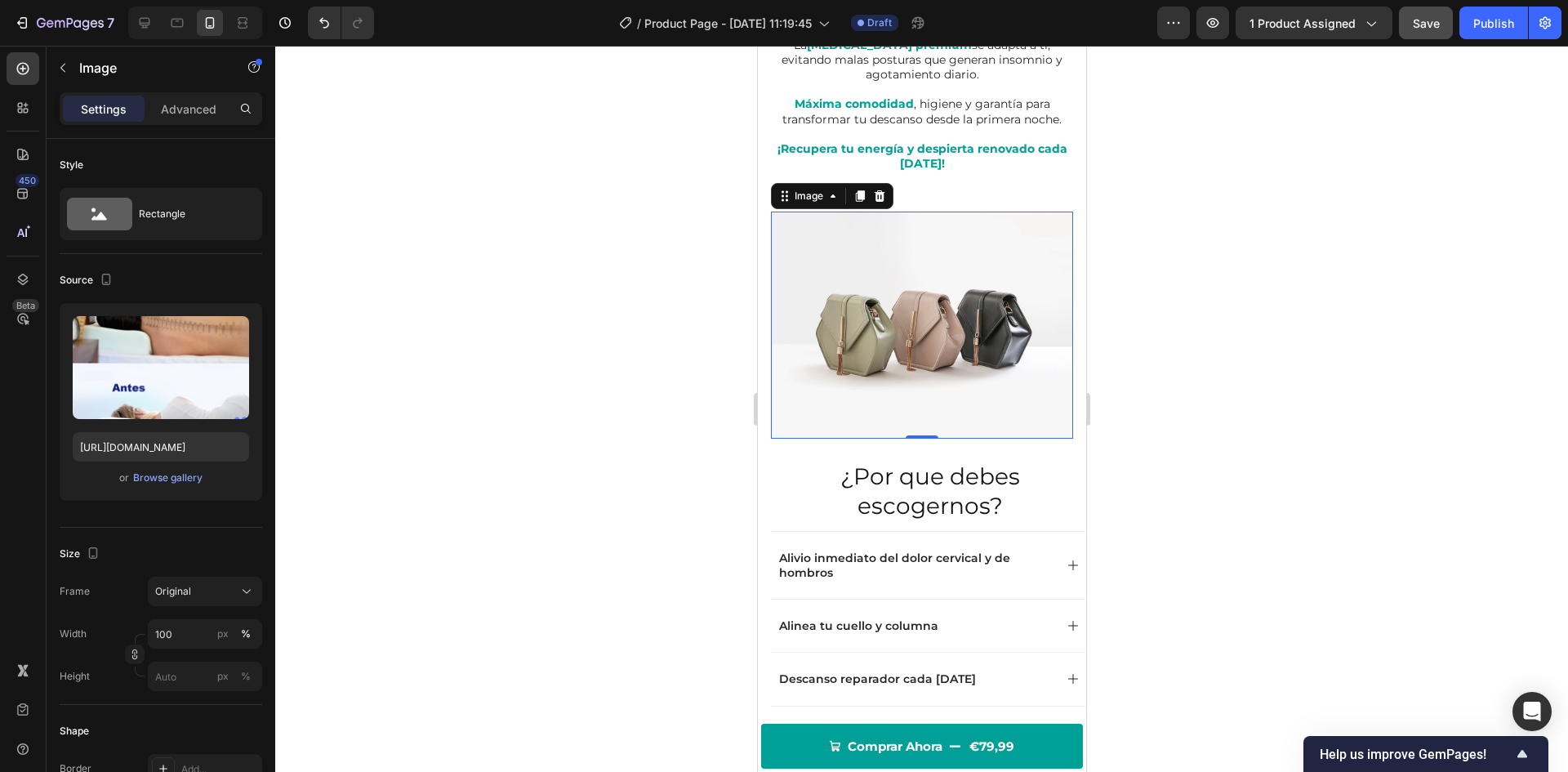
click at [589, 394] on div at bounding box center [922, 409] width 1293 height 726
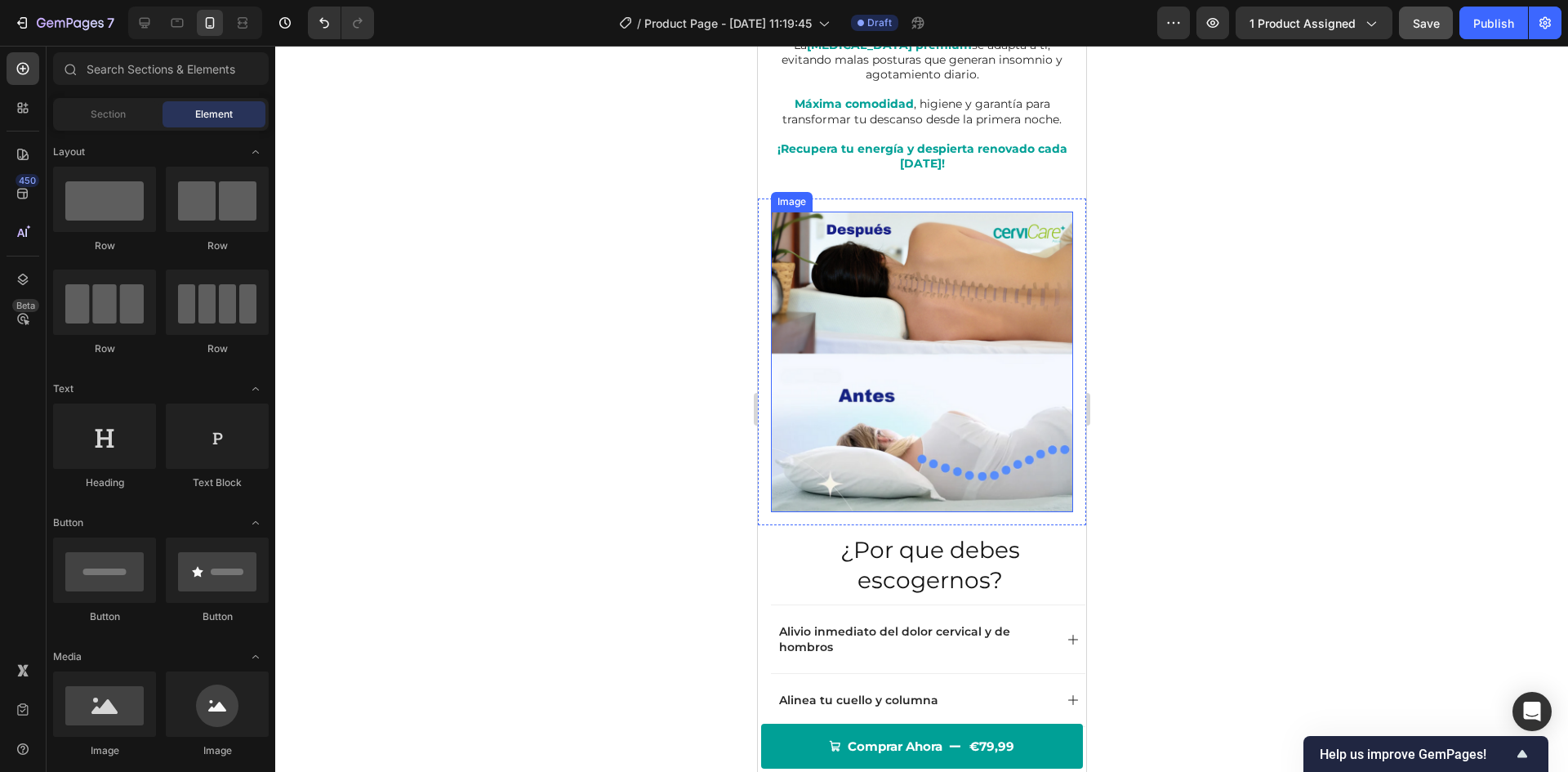
click at [957, 383] on img at bounding box center [921, 361] width 302 height 301
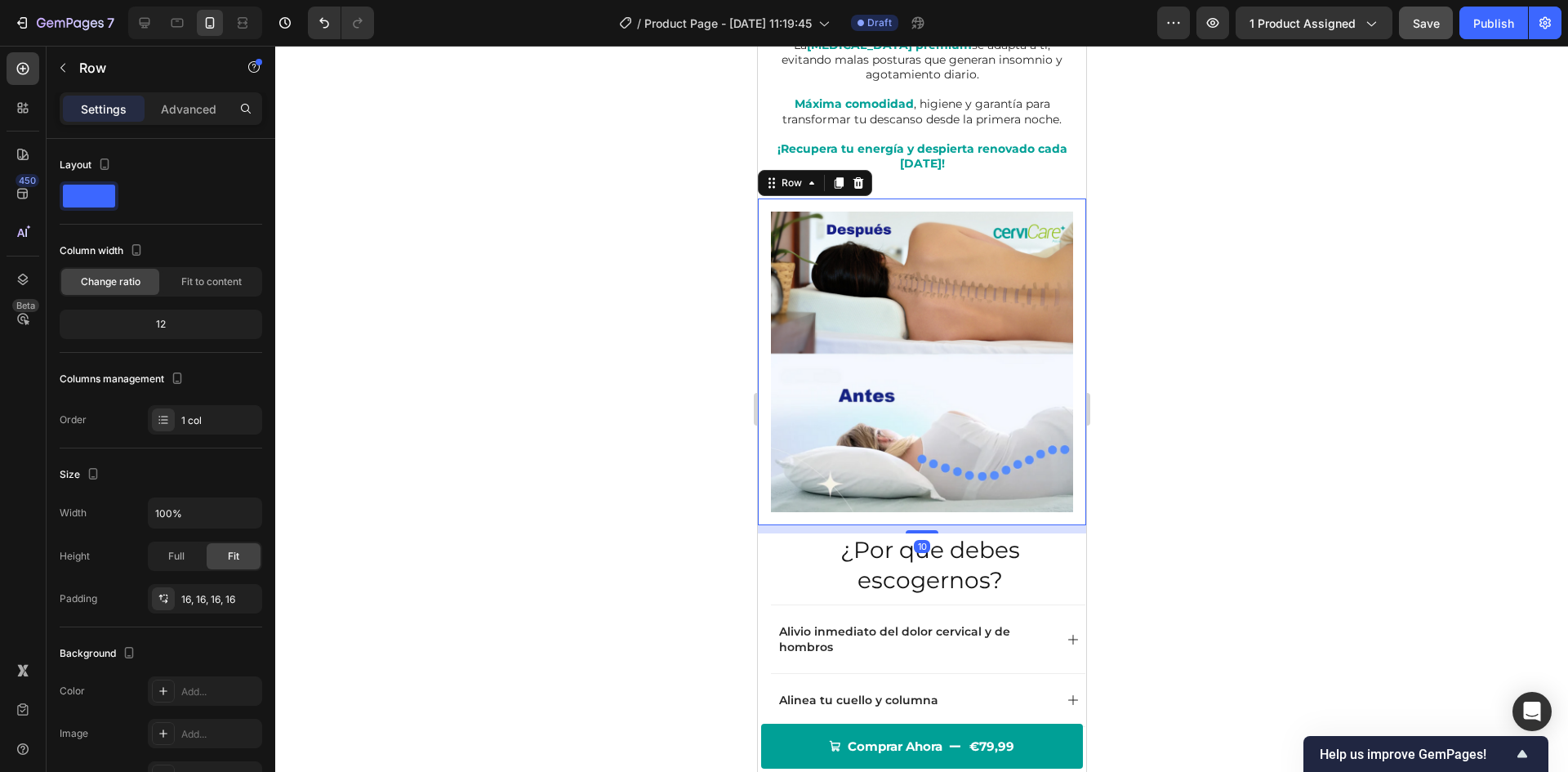
click at [794, 517] on div "Image Row 10" at bounding box center [921, 361] width 328 height 326
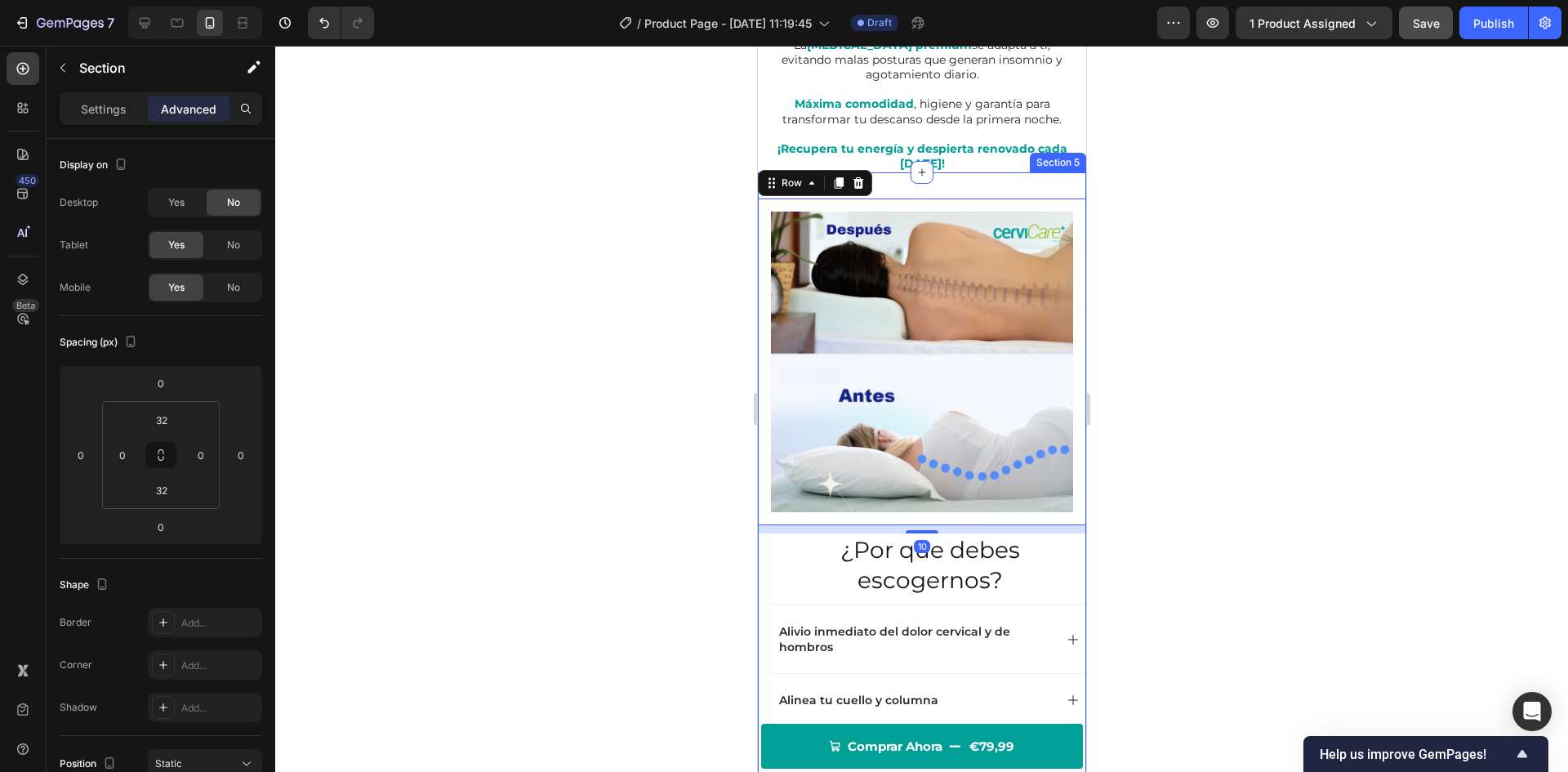
click at [933, 195] on div "Image Row 10 ¿Por que debes escogernos? Heading Alivio inmediato del dolor cerv…" at bounding box center [921, 550] width 328 height 757
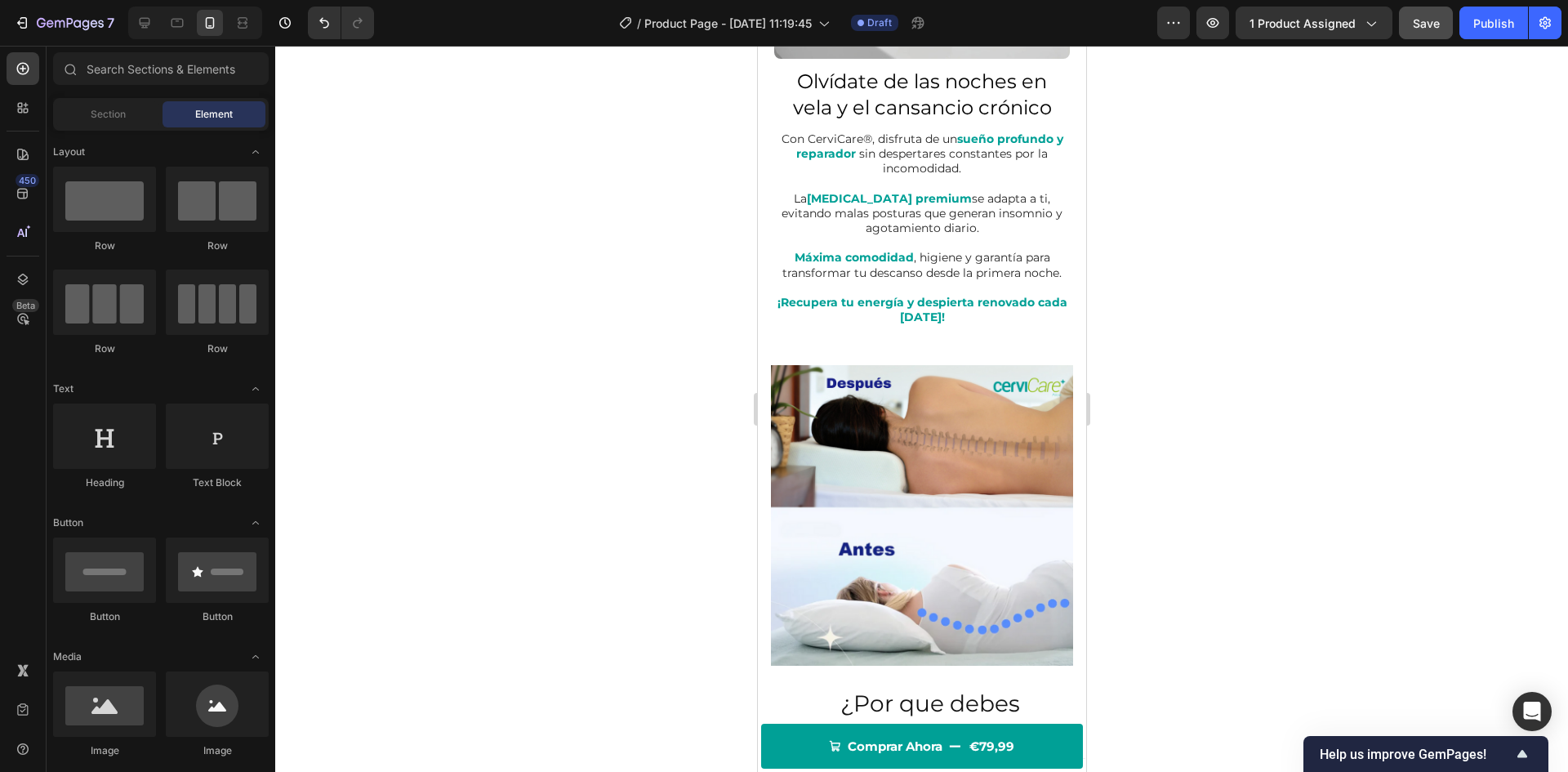
scroll to position [1104, 0]
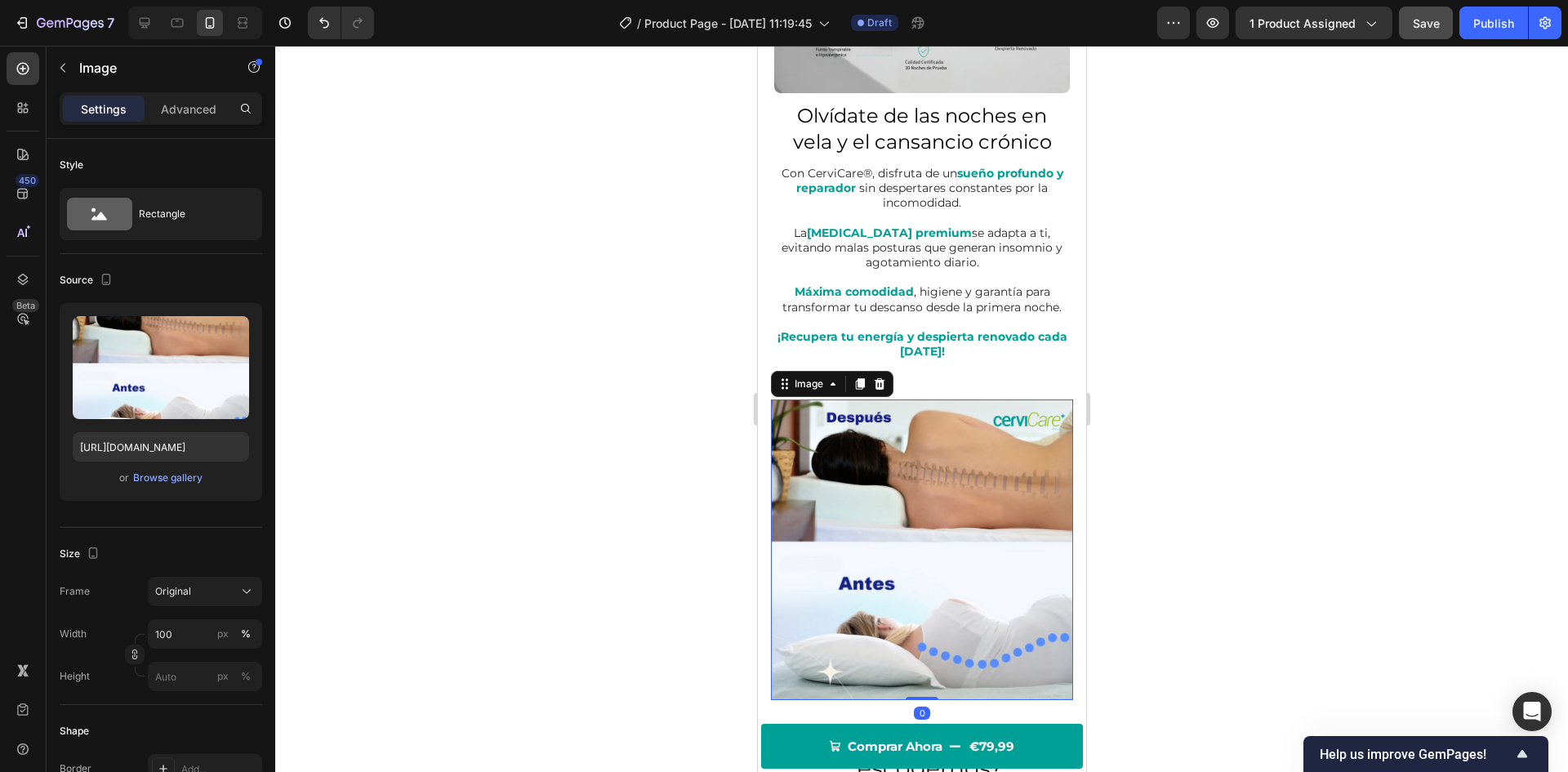
drag, startPoint x: 853, startPoint y: 521, endPoint x: 1183, endPoint y: 464, distance: 334.9
click at [853, 521] on img at bounding box center [921, 550] width 302 height 301
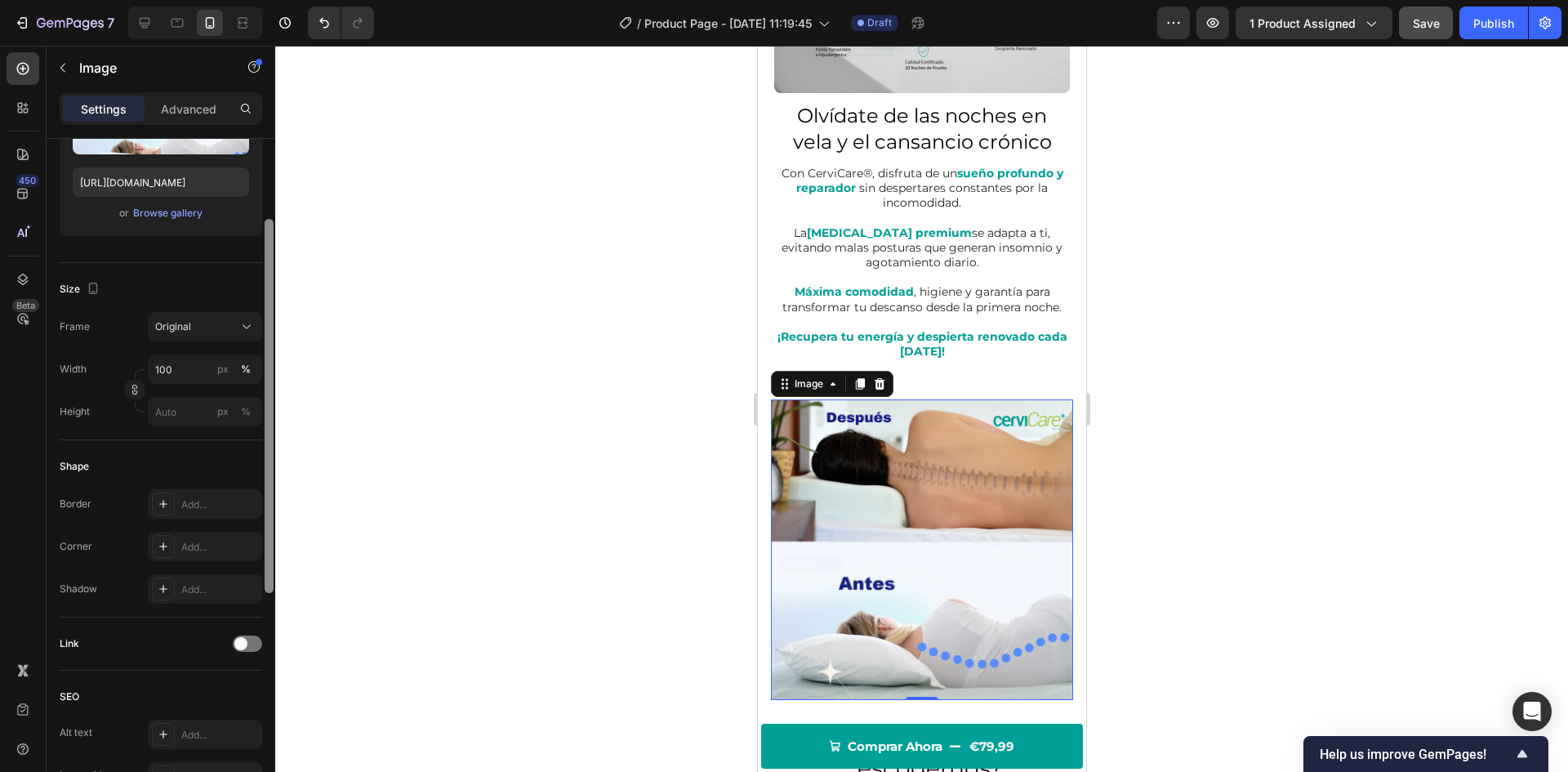
scroll to position [295, 0]
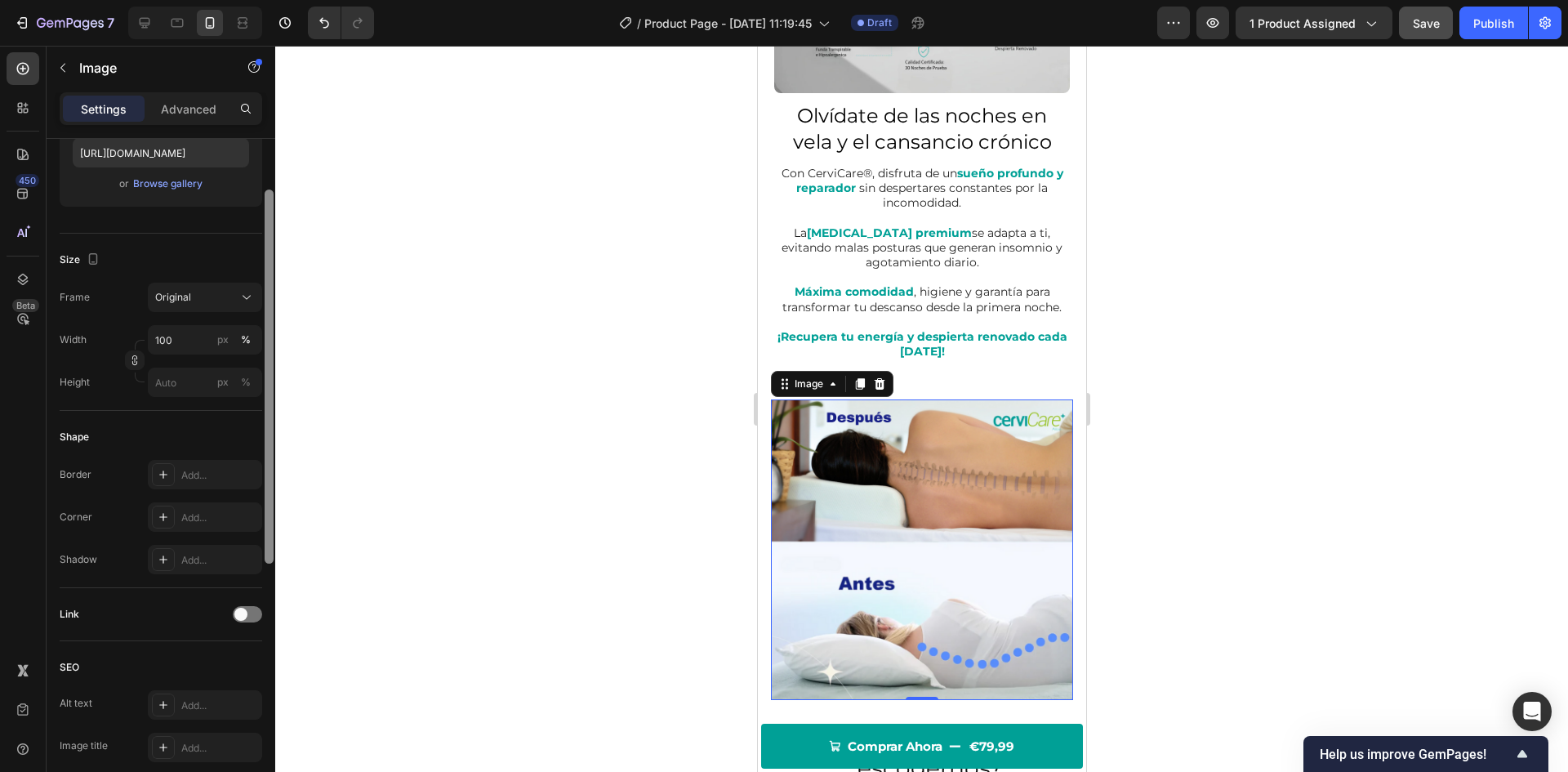
drag, startPoint x: 270, startPoint y: 470, endPoint x: 271, endPoint y: 632, distance: 162.0
click at [271, 564] on div at bounding box center [269, 376] width 9 height 374
click at [212, 526] on div "Add..." at bounding box center [205, 515] width 114 height 29
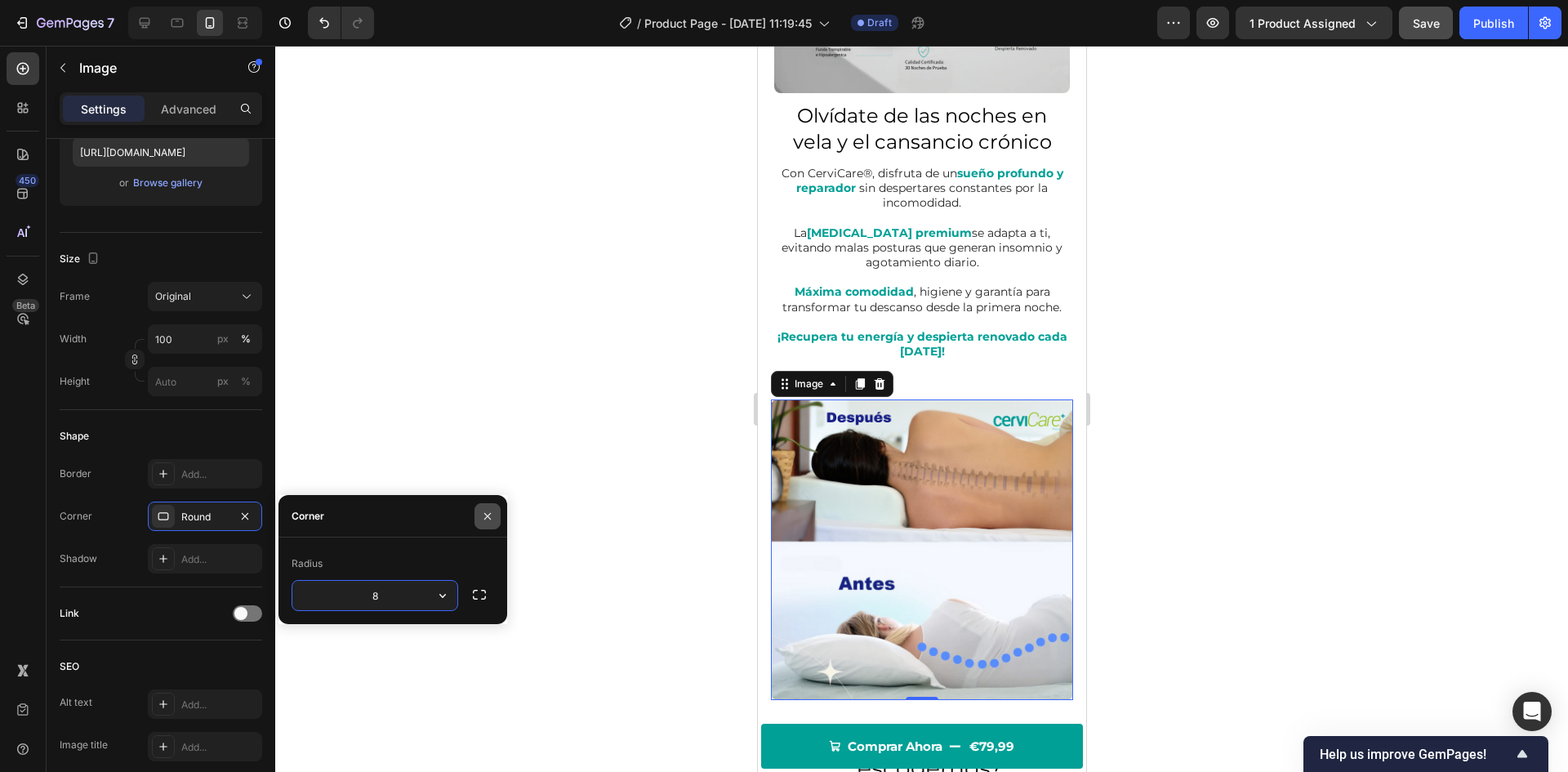
click at [484, 518] on icon "button" at bounding box center [488, 516] width 13 height 13
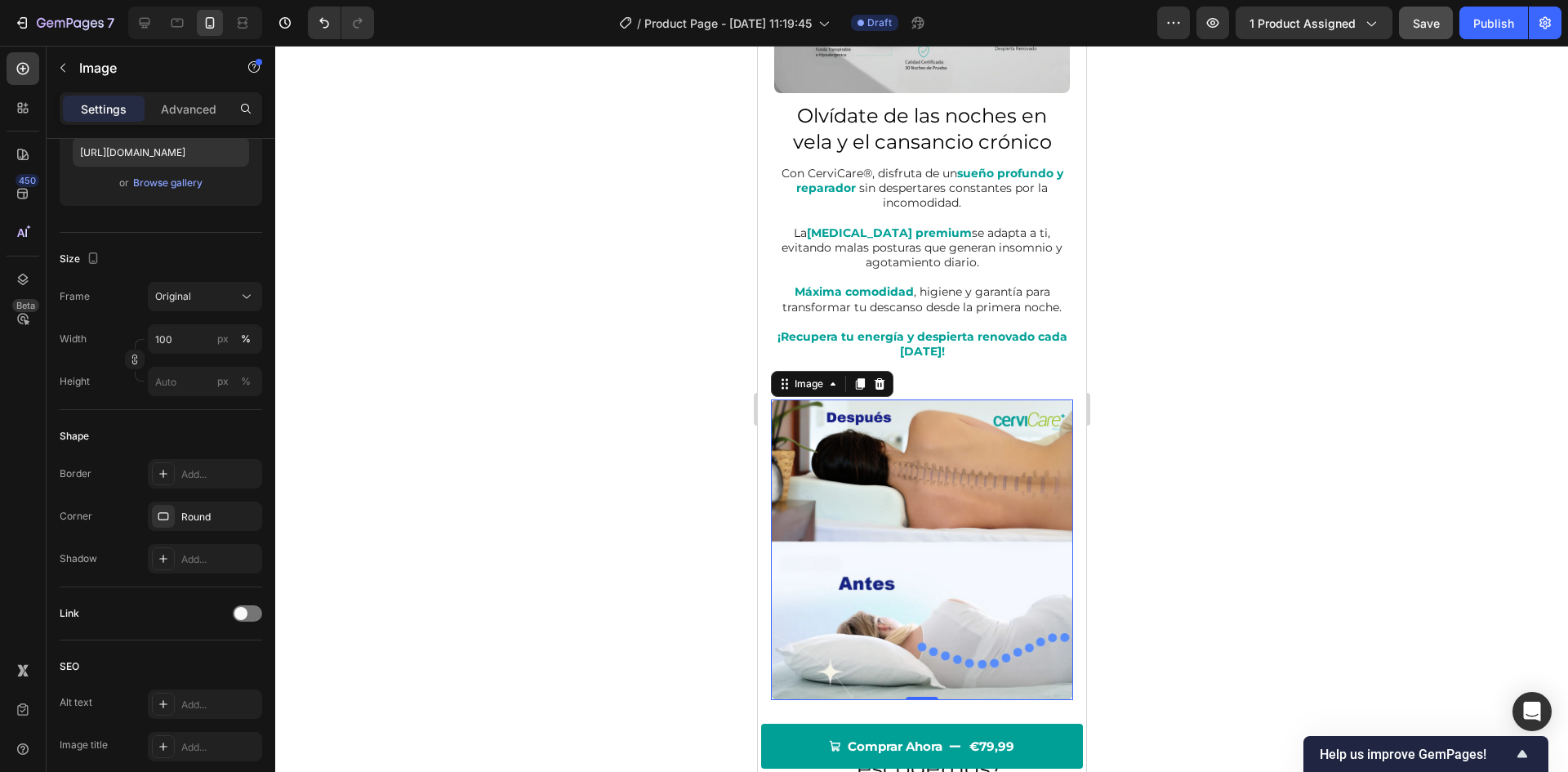
drag, startPoint x: 510, startPoint y: 469, endPoint x: 533, endPoint y: 462, distance: 24.0
click at [511, 469] on div at bounding box center [922, 409] width 1293 height 726
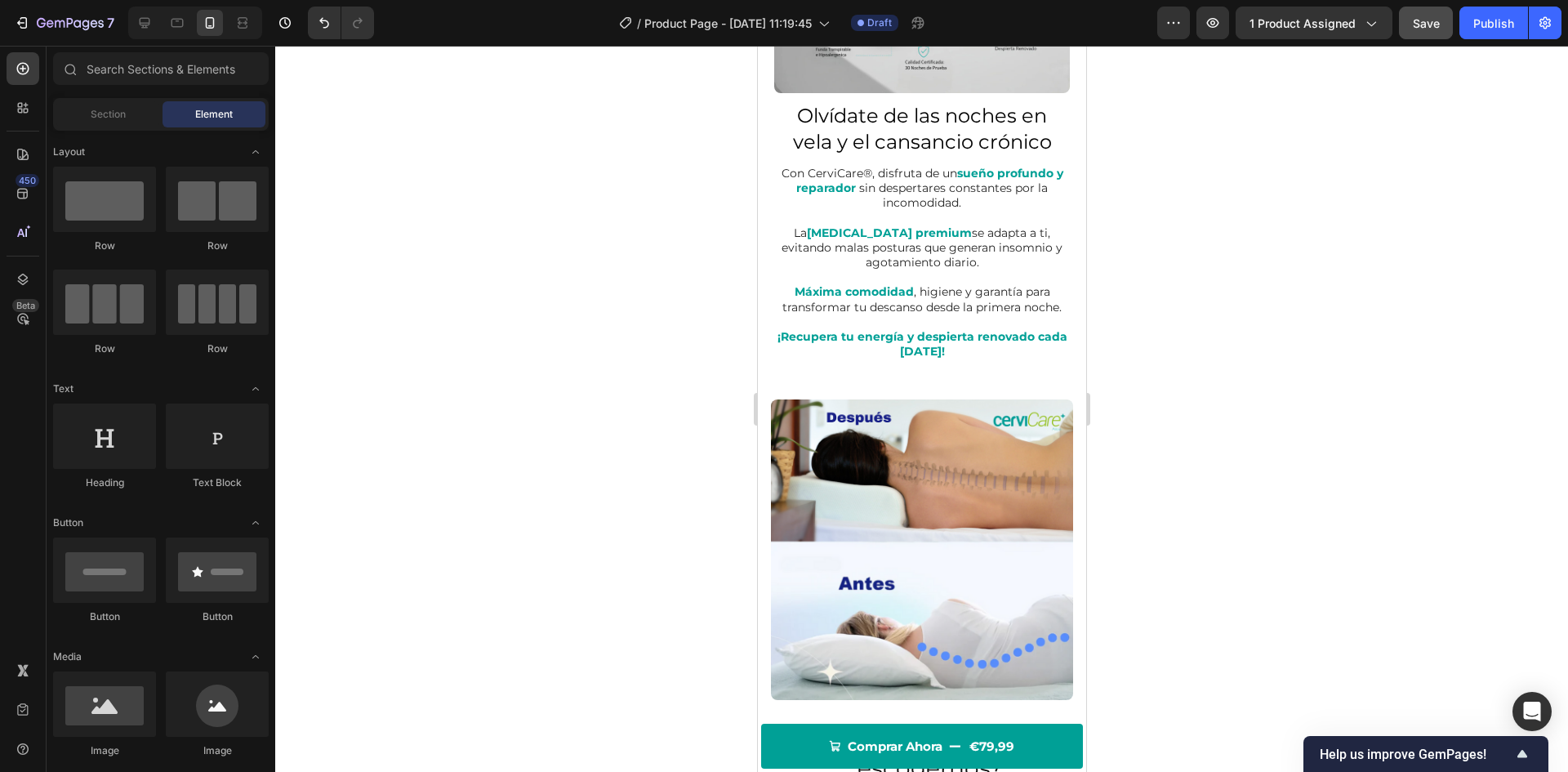
scroll to position [775, 0]
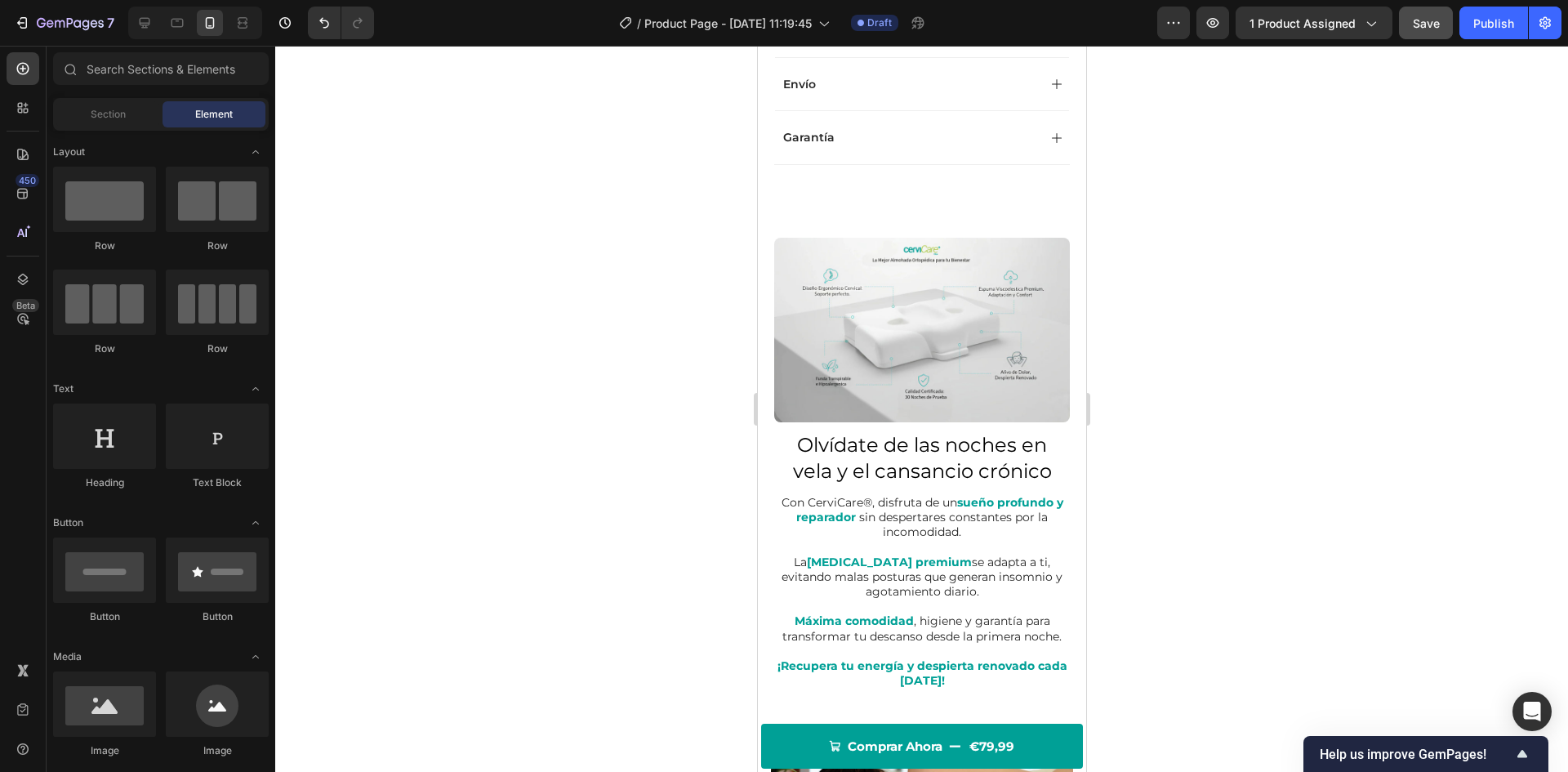
drag, startPoint x: 1081, startPoint y: 239, endPoint x: 1846, endPoint y: 237, distance: 765.0
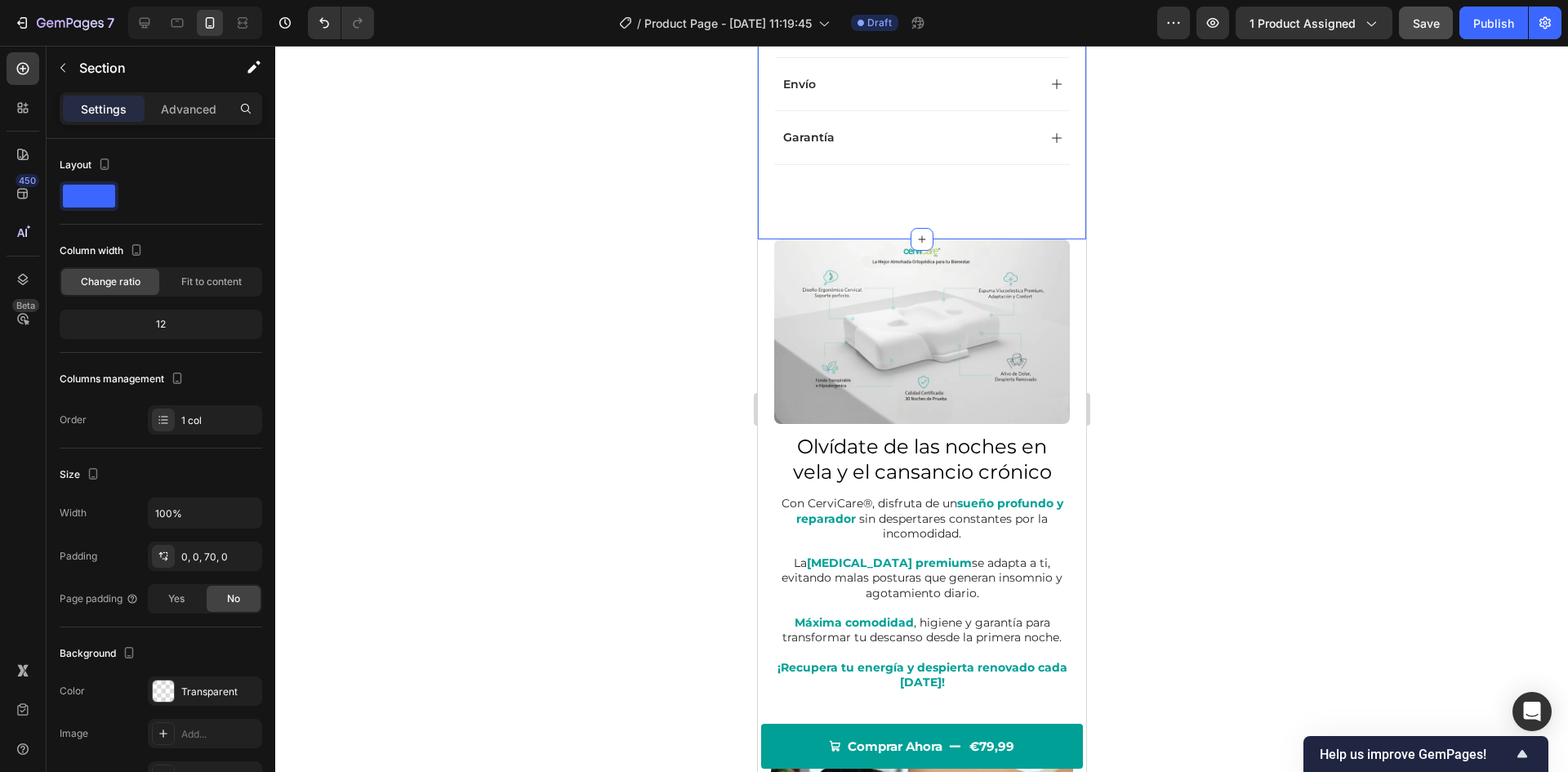
click at [202, 113] on p "Advanced" at bounding box center [188, 109] width 56 height 17
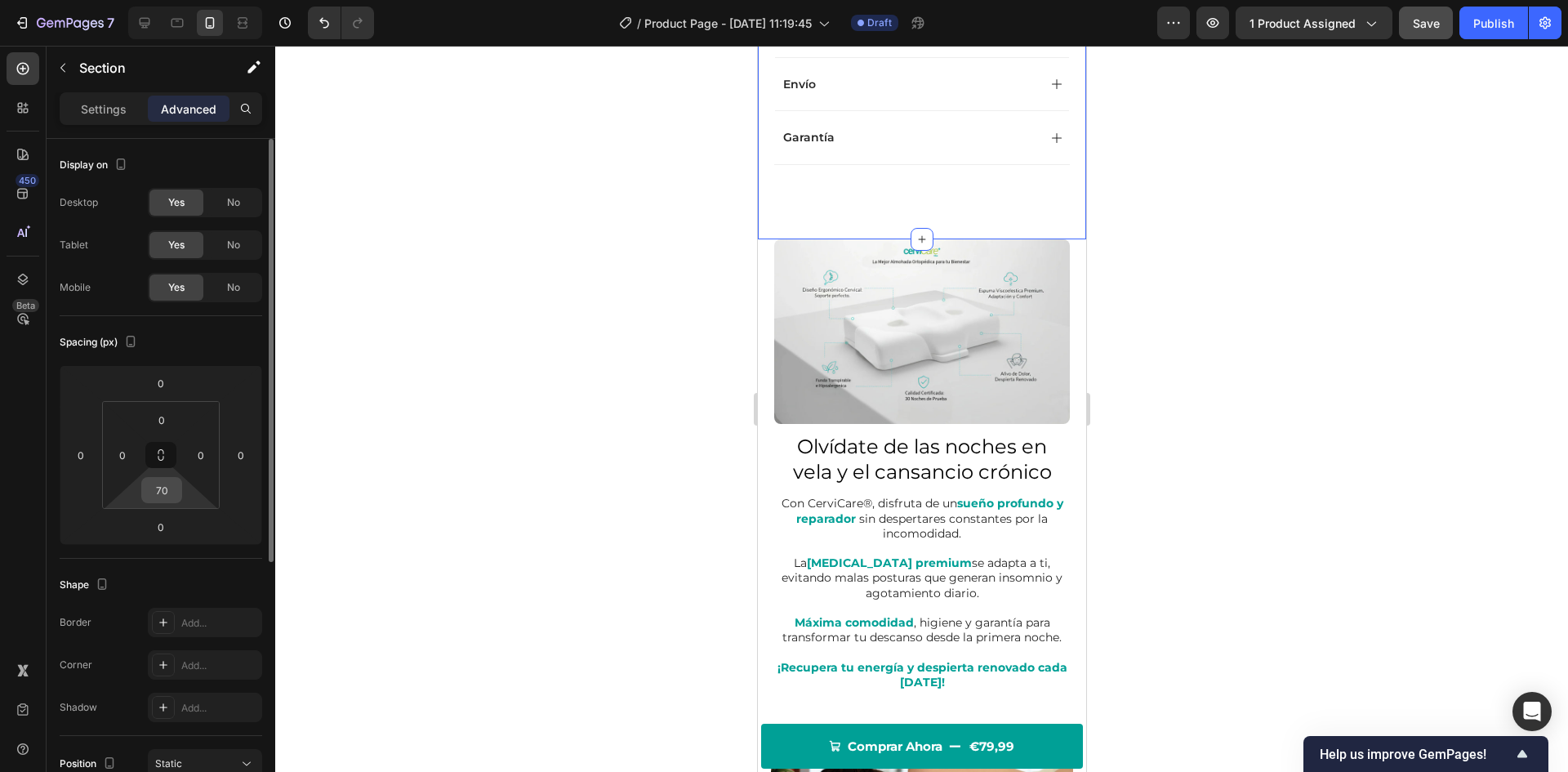
click at [167, 495] on input "70" at bounding box center [162, 490] width 32 height 24
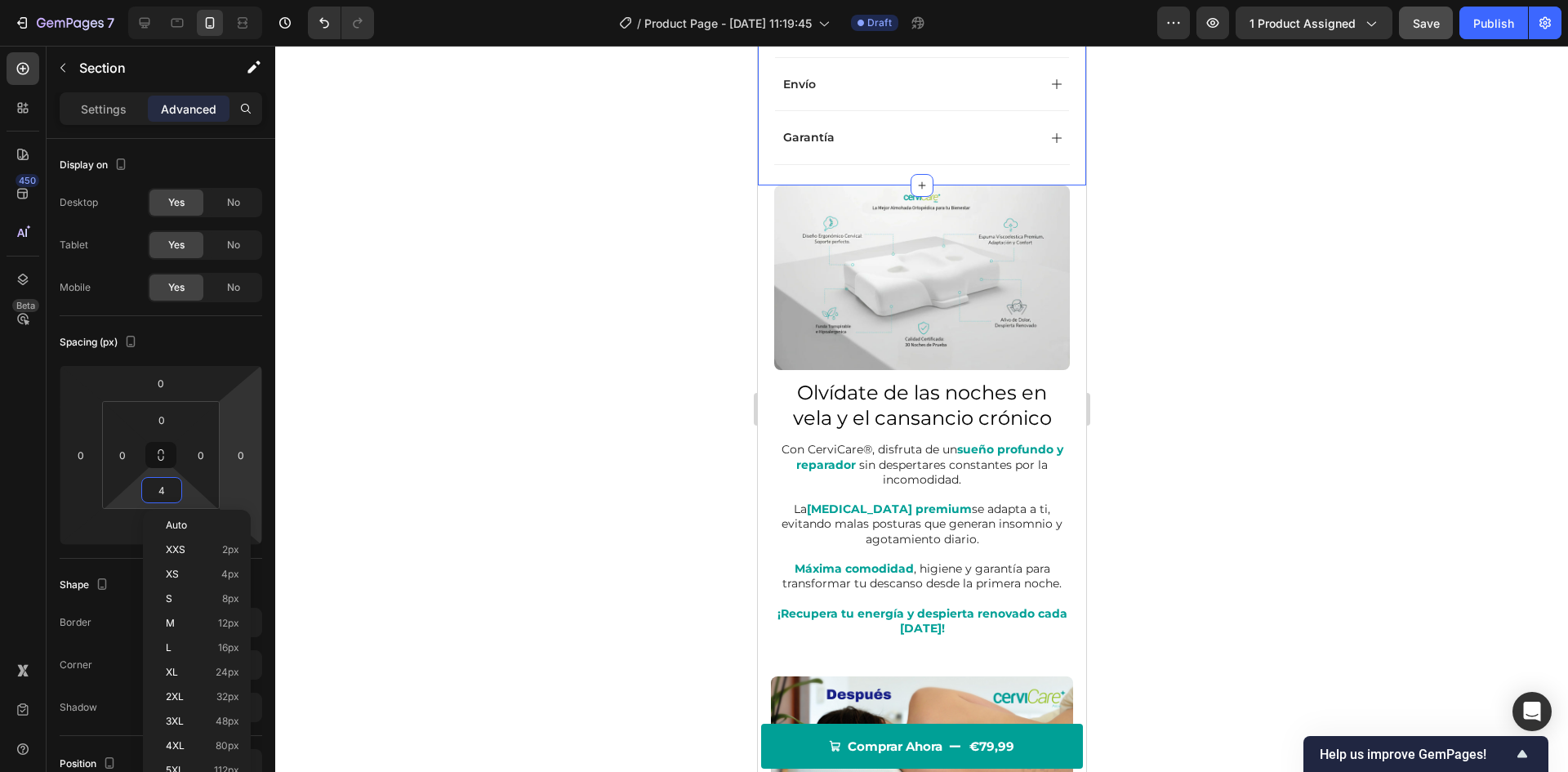
type input "45"
click at [533, 354] on div at bounding box center [922, 409] width 1293 height 726
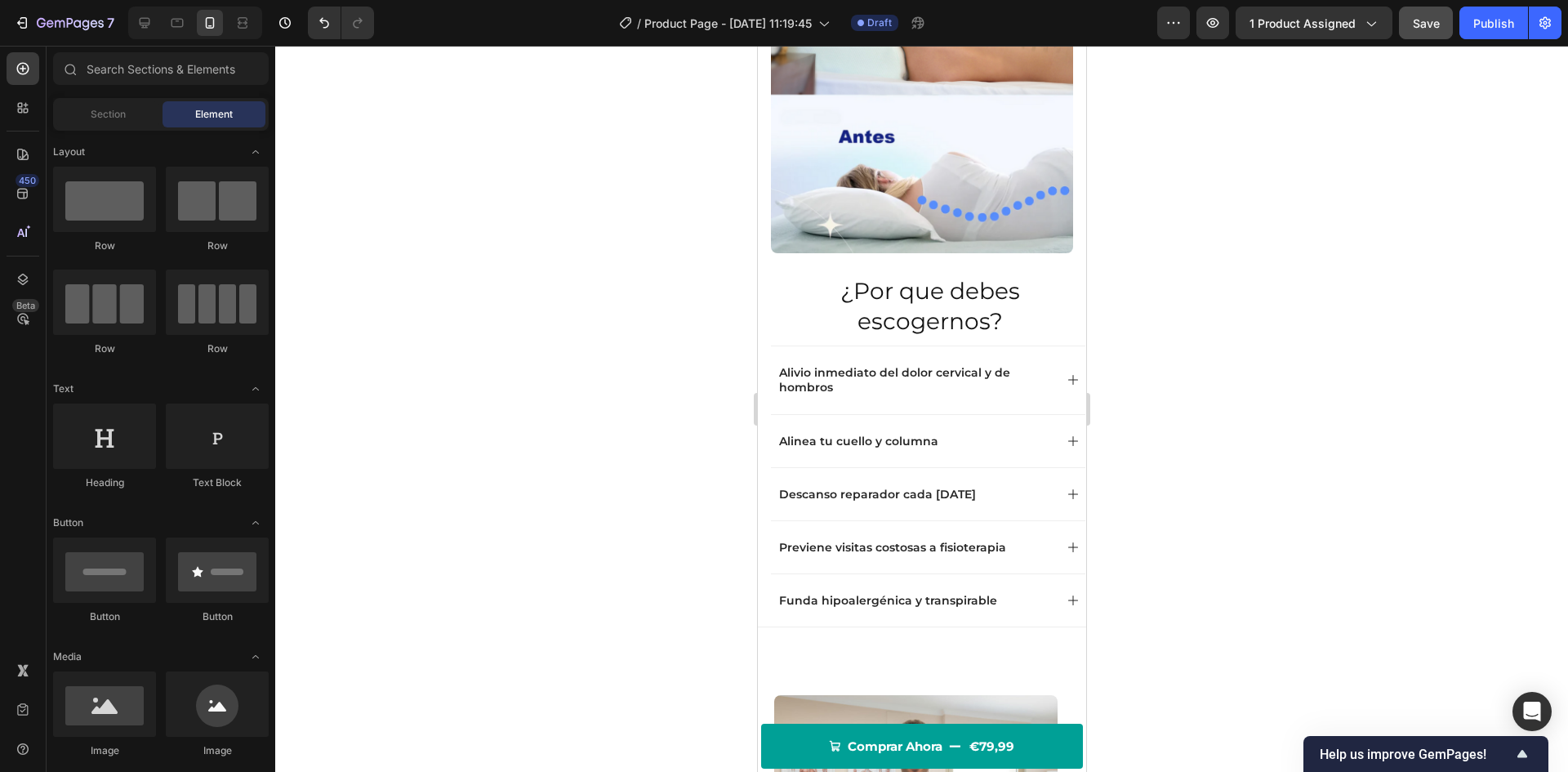
scroll to position [1532, 0]
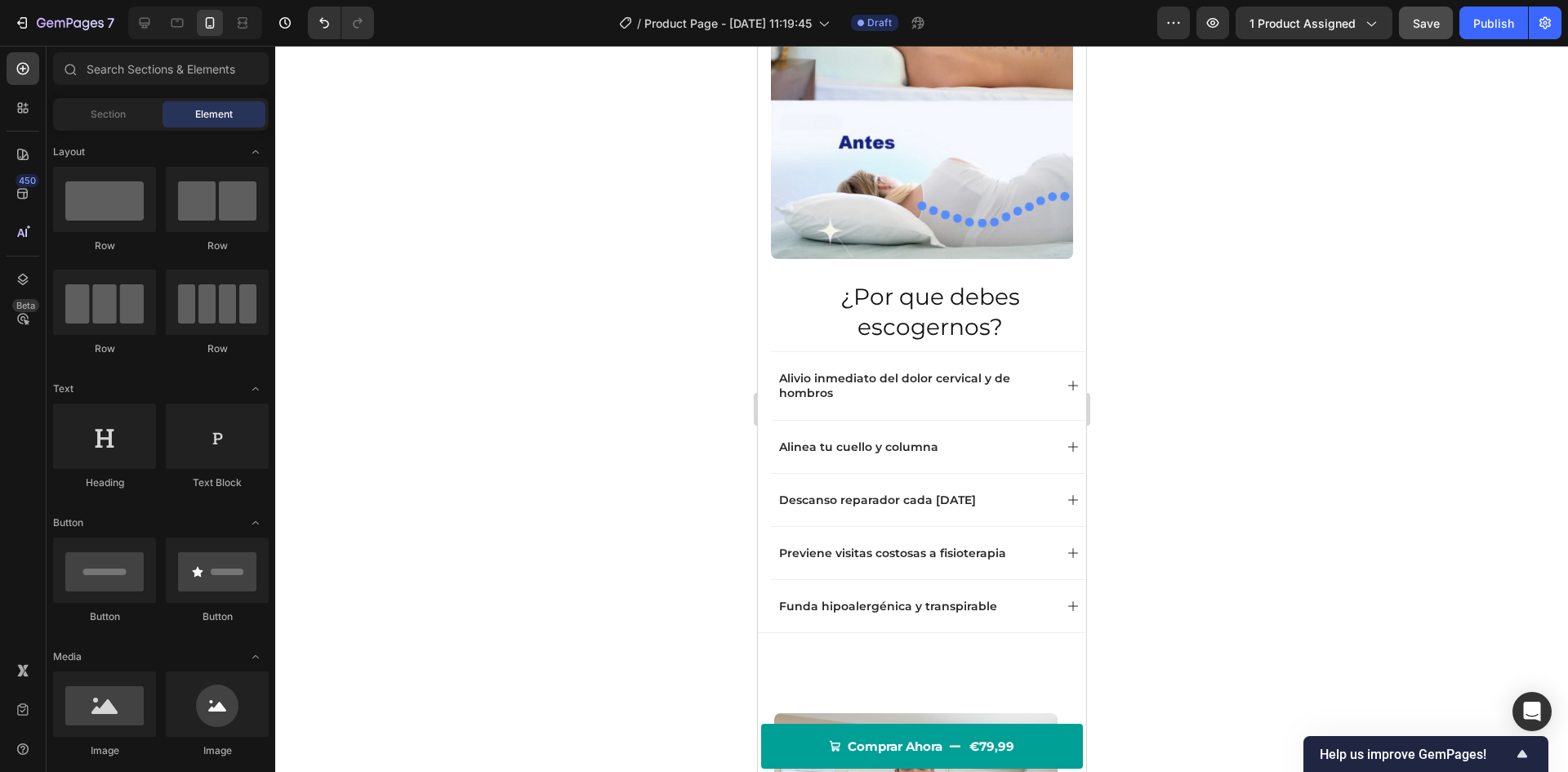
drag, startPoint x: 1083, startPoint y: 235, endPoint x: 1307, endPoint y: 185, distance: 229.5
click at [147, 15] on icon at bounding box center [145, 23] width 17 height 17
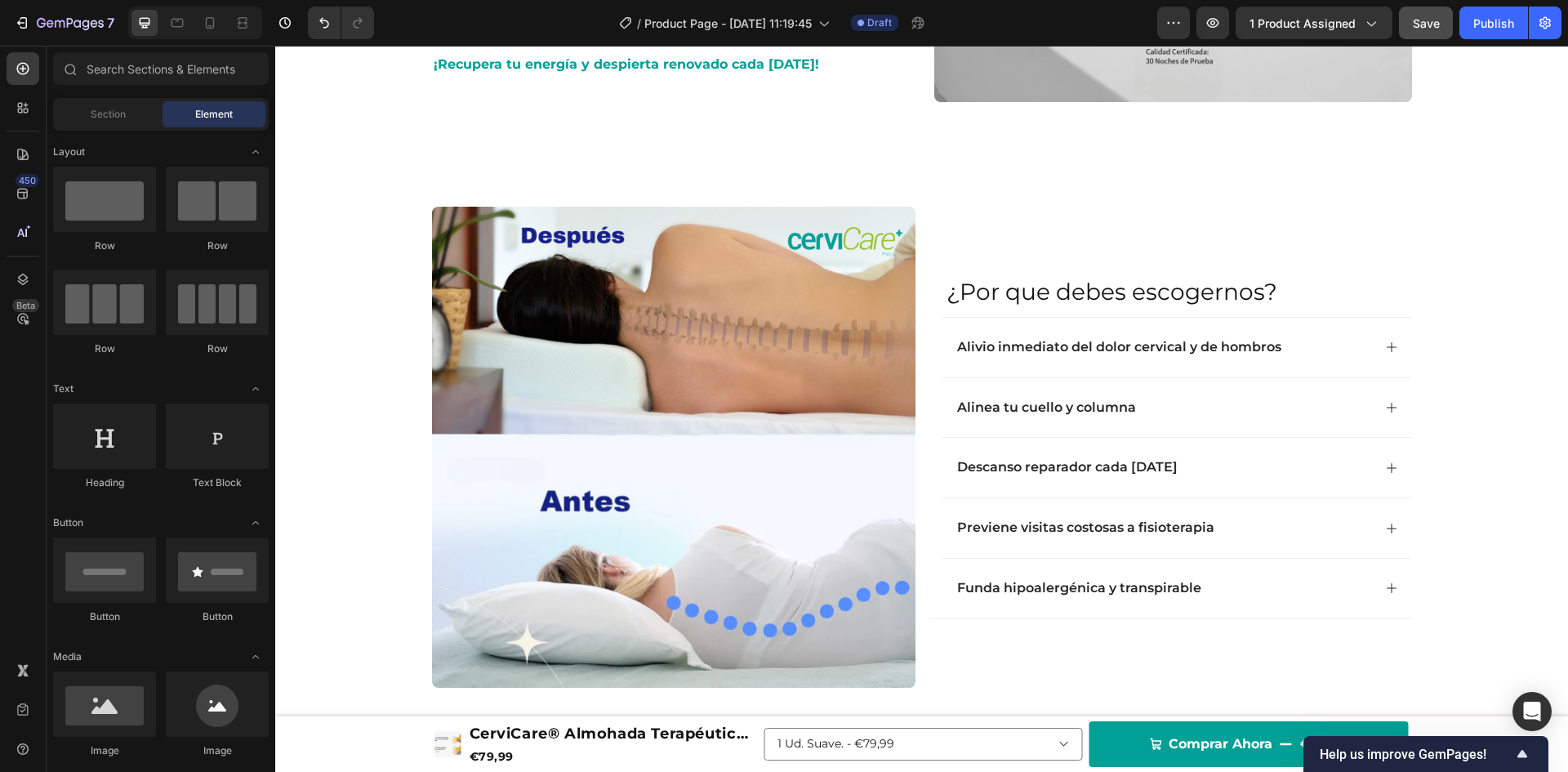
scroll to position [1265, 0]
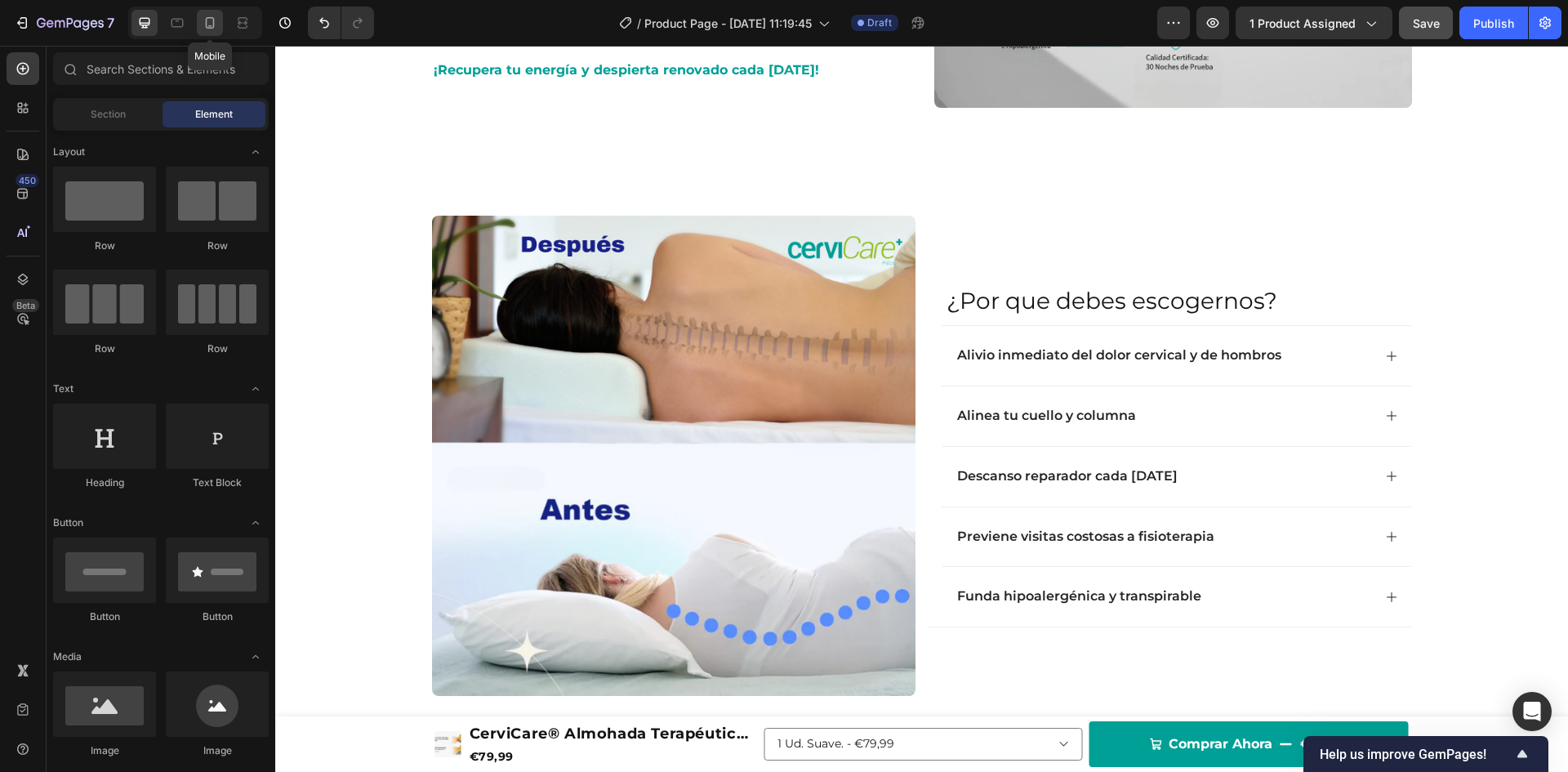
click at [204, 27] on icon at bounding box center [210, 23] width 17 height 17
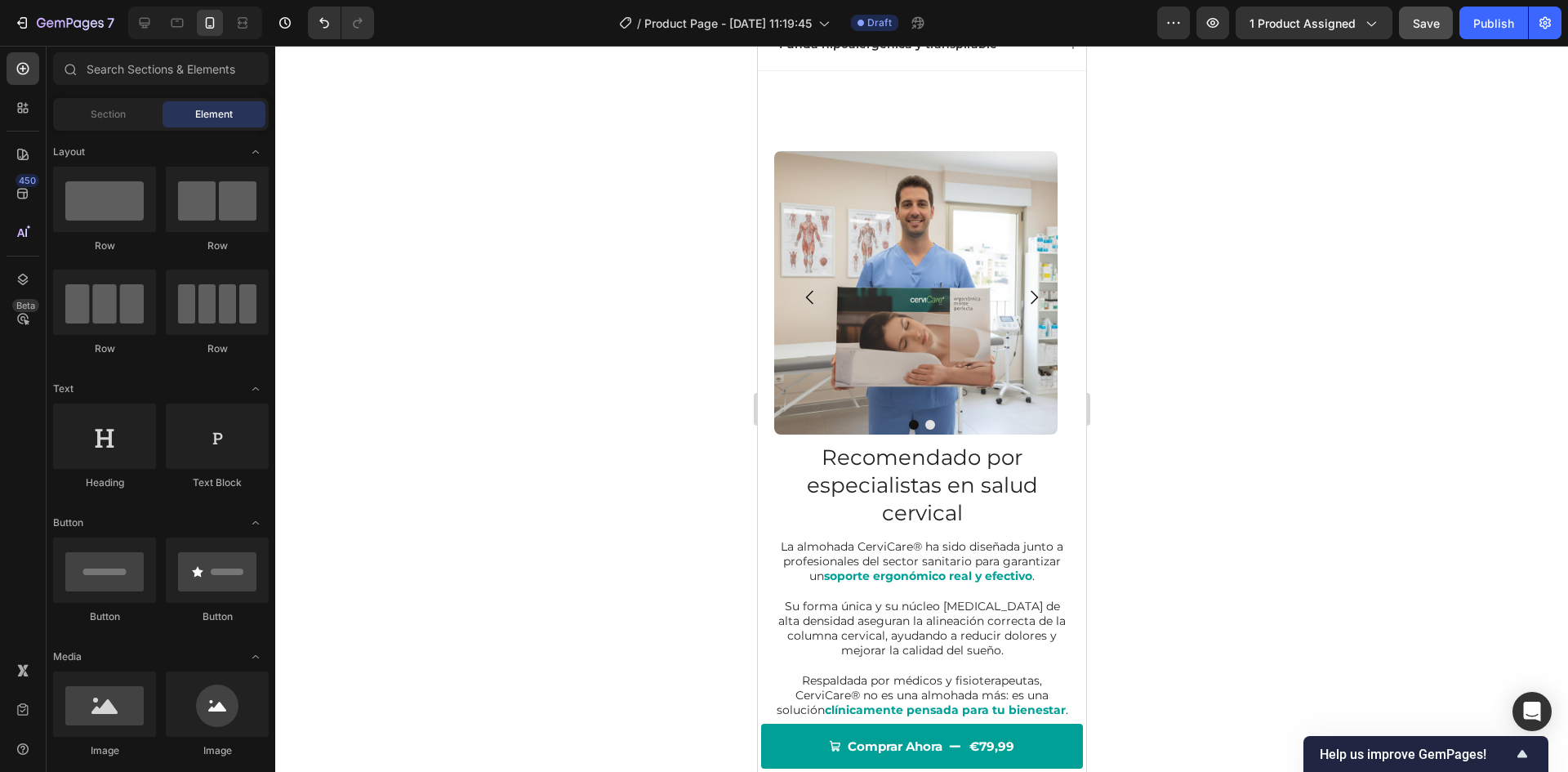
scroll to position [2106, 0]
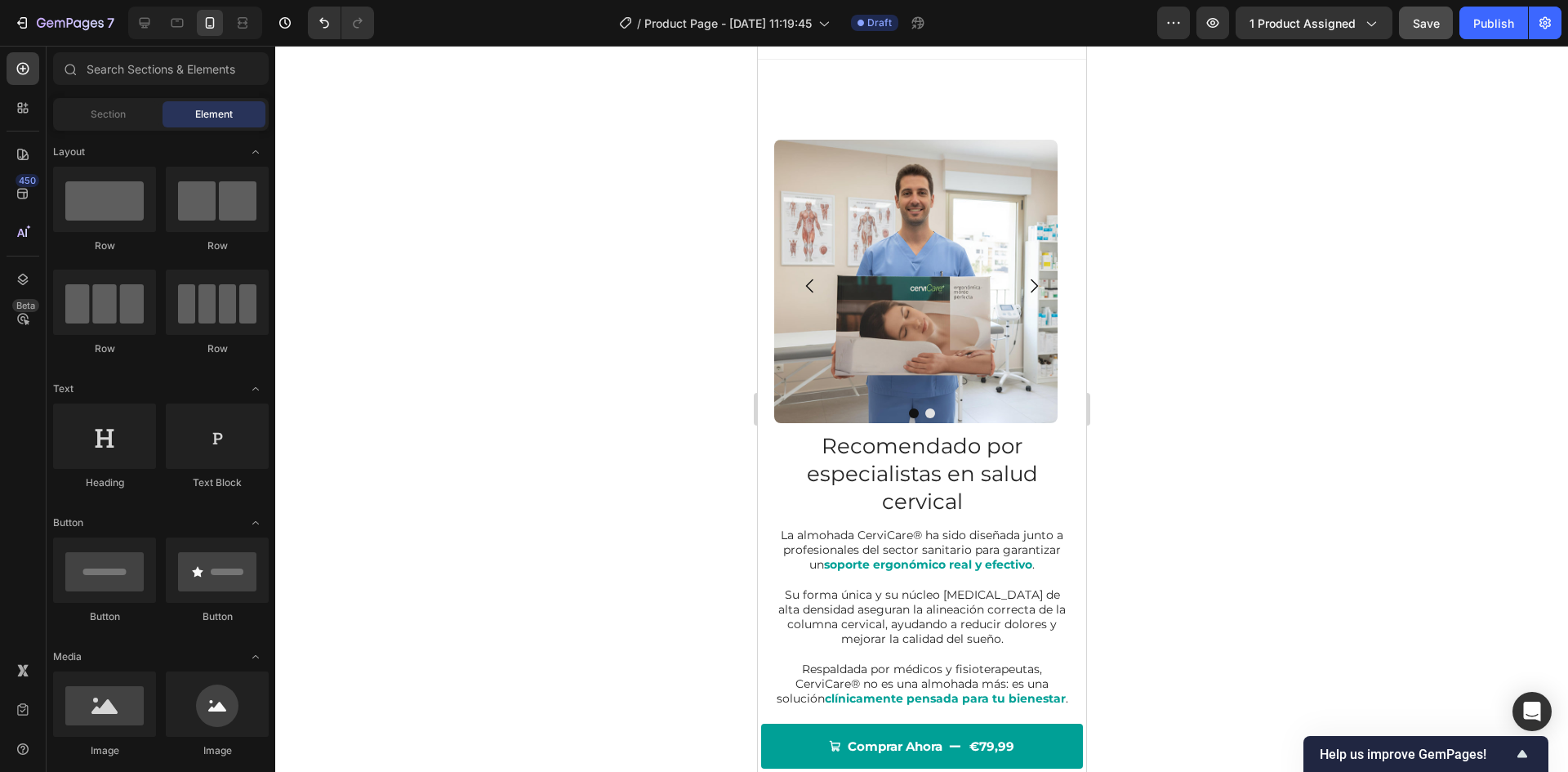
drag, startPoint x: 1079, startPoint y: 271, endPoint x: 1854, endPoint y: 442, distance: 793.6
click at [177, 27] on icon at bounding box center [177, 23] width 12 height 9
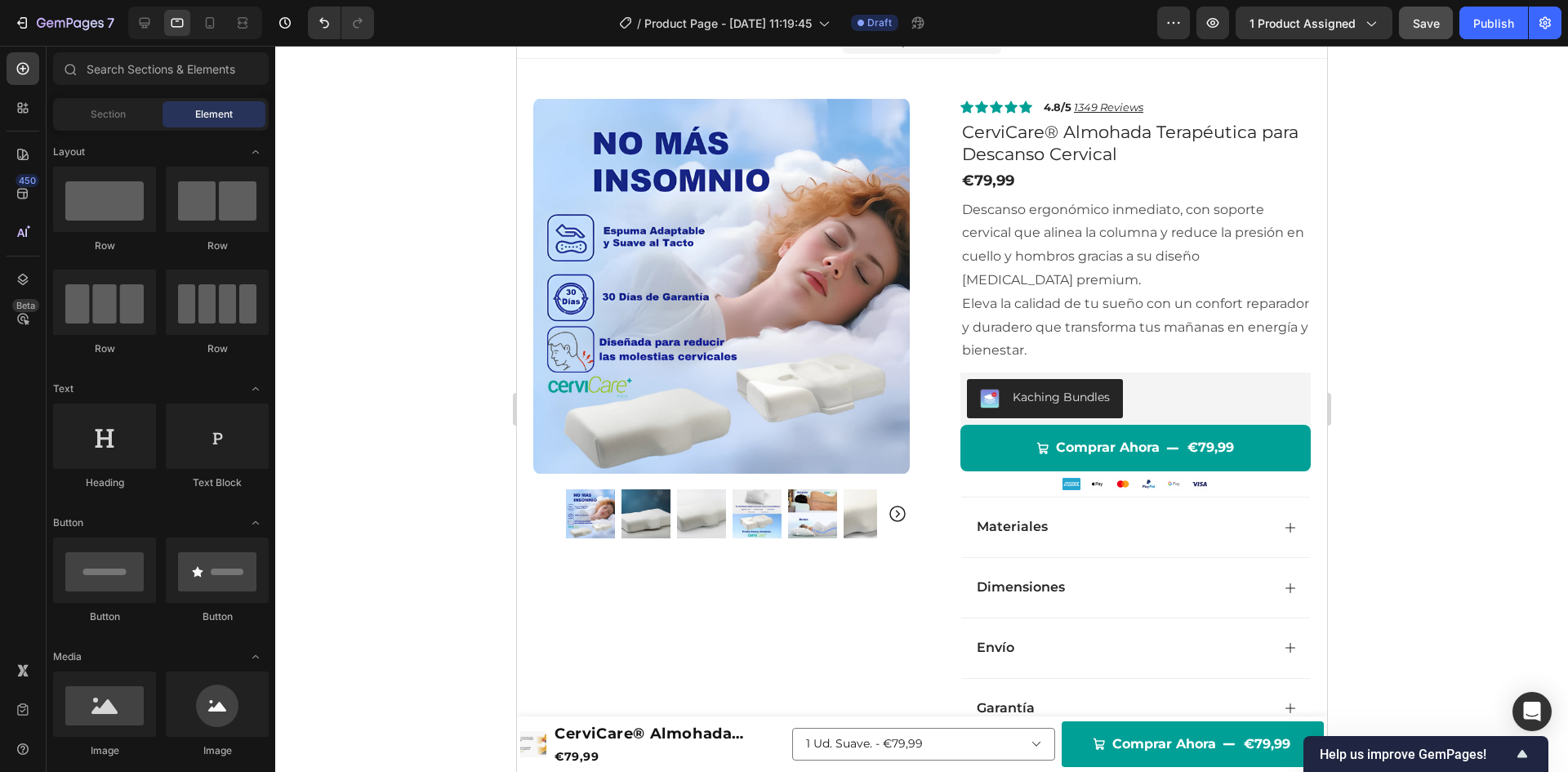
scroll to position [31, 0]
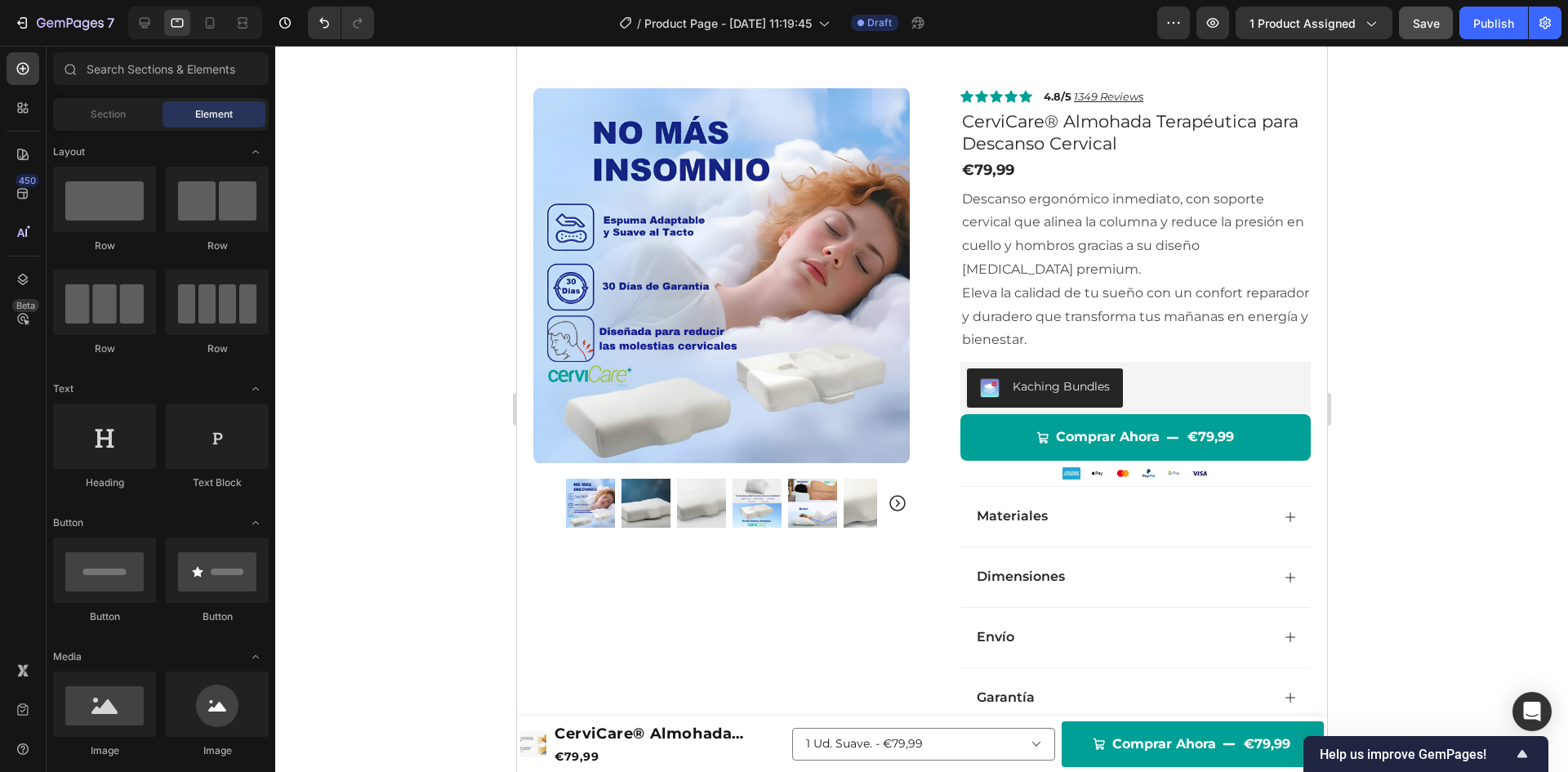
drag, startPoint x: 1320, startPoint y: 371, endPoint x: 1849, endPoint y: 135, distance: 579.3
click at [1139, 227] on p "Descanso ergonómico inmediato, con soporte cervical que alinea la columna y red…" at bounding box center [1134, 235] width 347 height 94
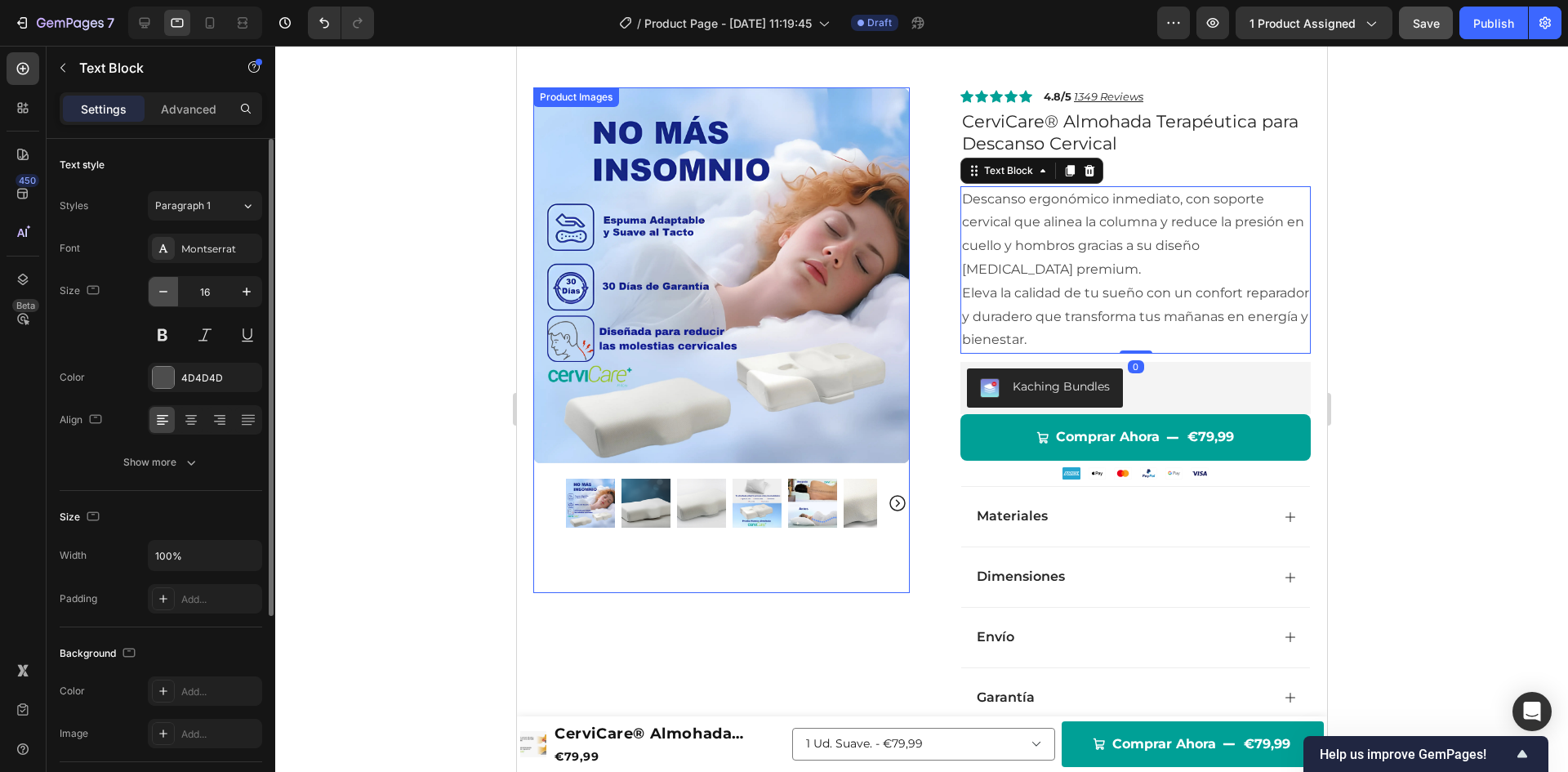
click at [165, 292] on icon "button" at bounding box center [163, 291] width 17 height 17
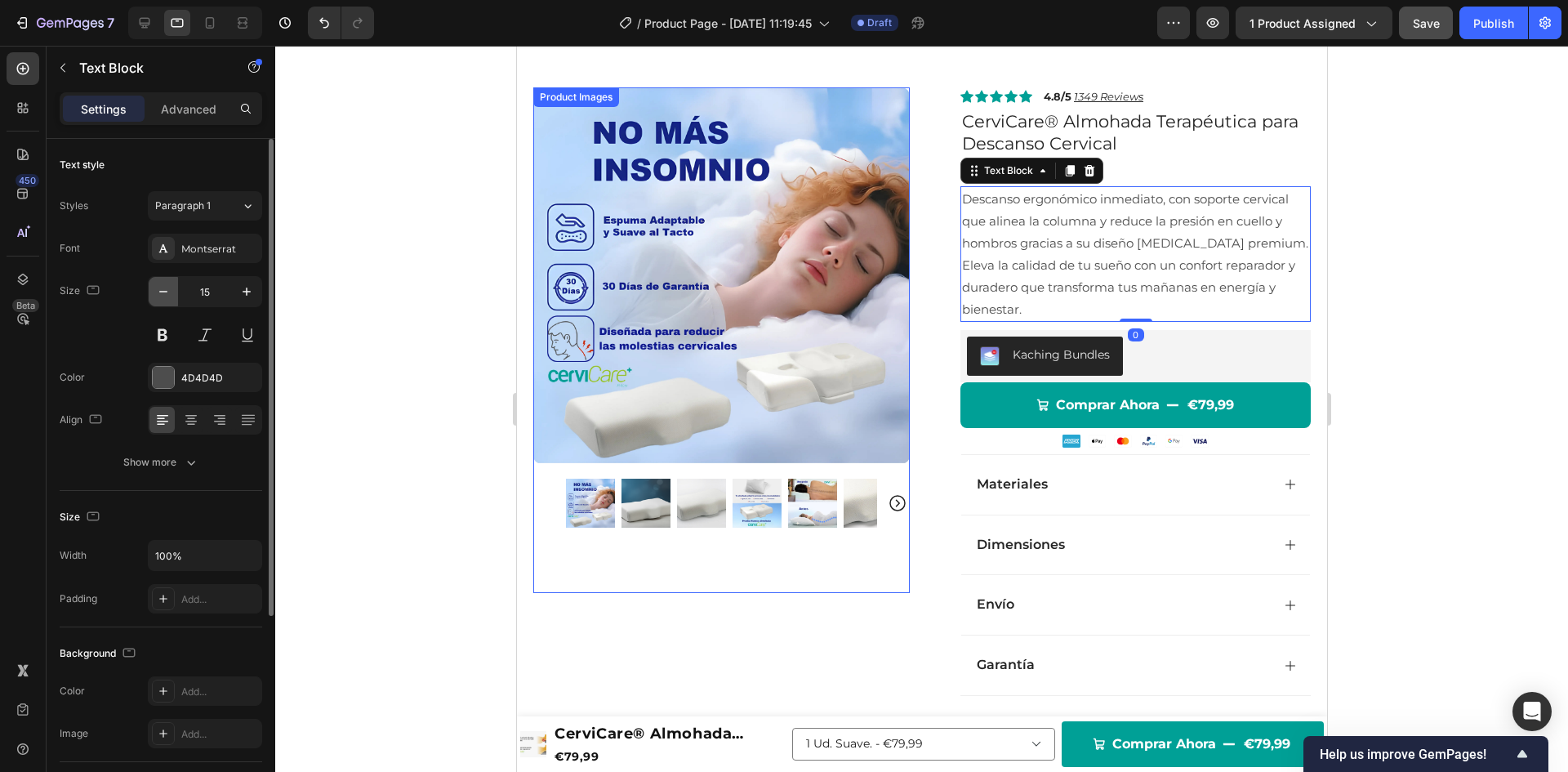
click at [165, 292] on icon "button" at bounding box center [163, 291] width 17 height 17
type input "14"
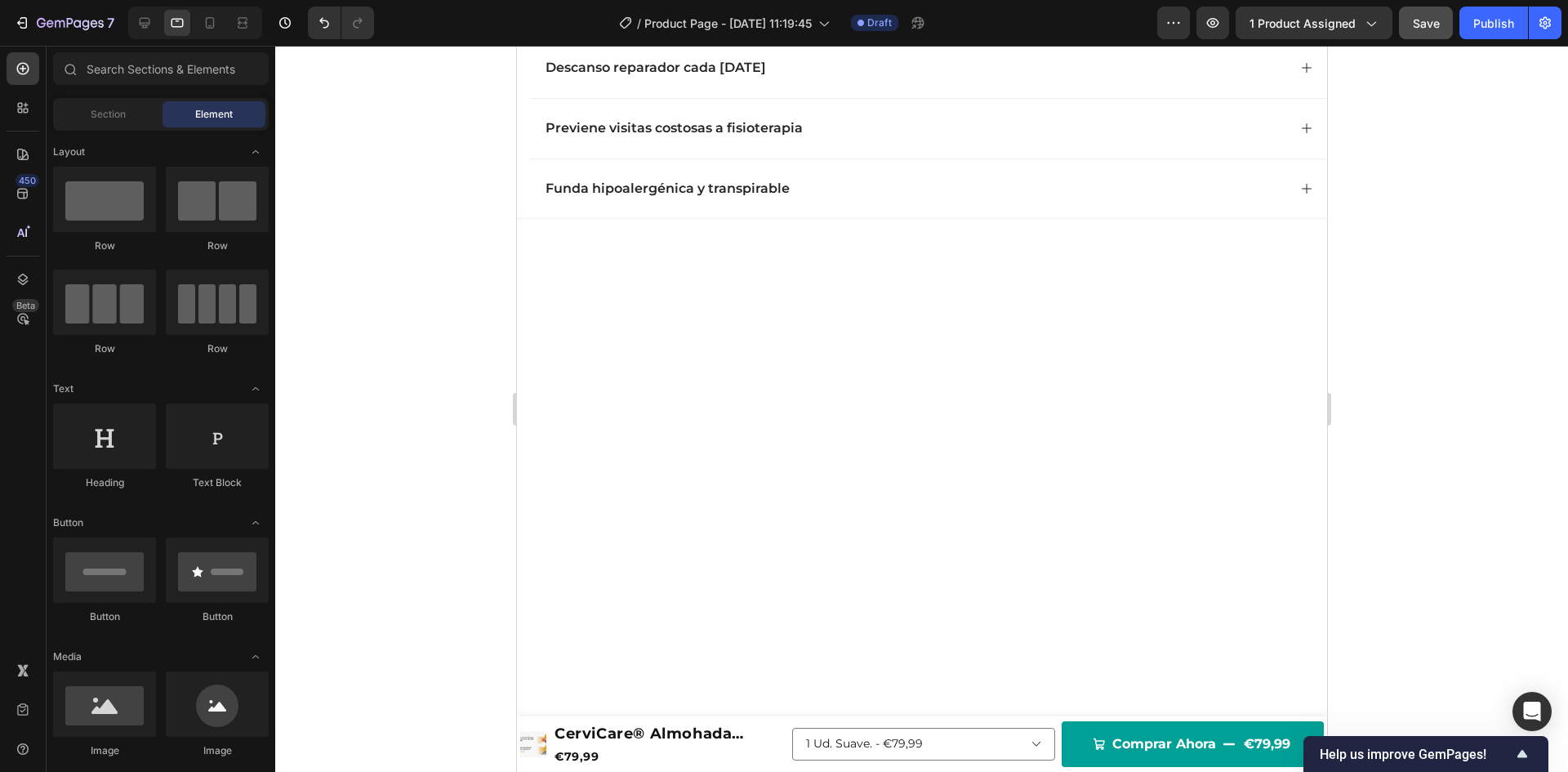
scroll to position [1596, 0]
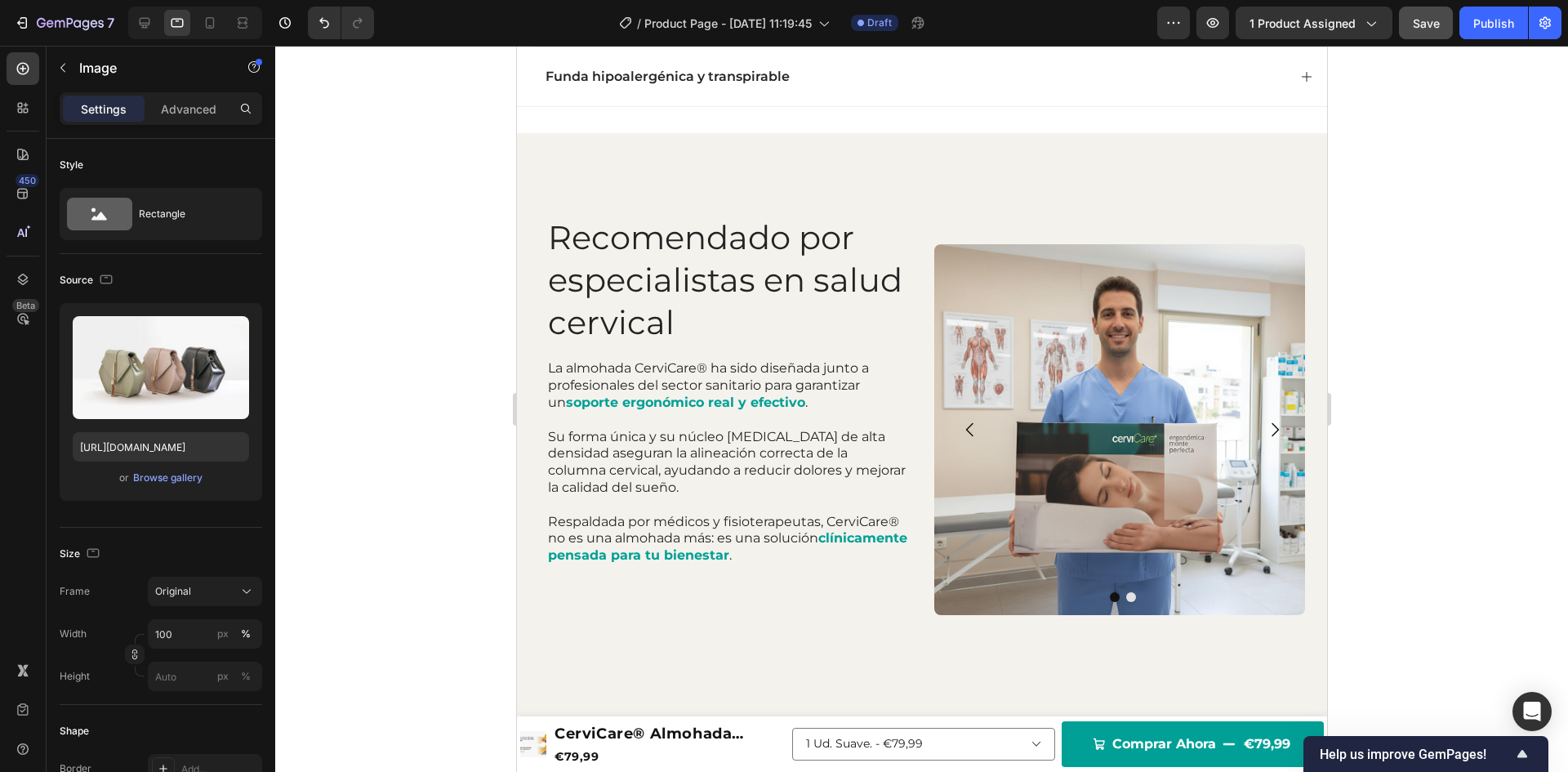
click at [149, 481] on div "Browse gallery" at bounding box center [167, 478] width 69 height 15
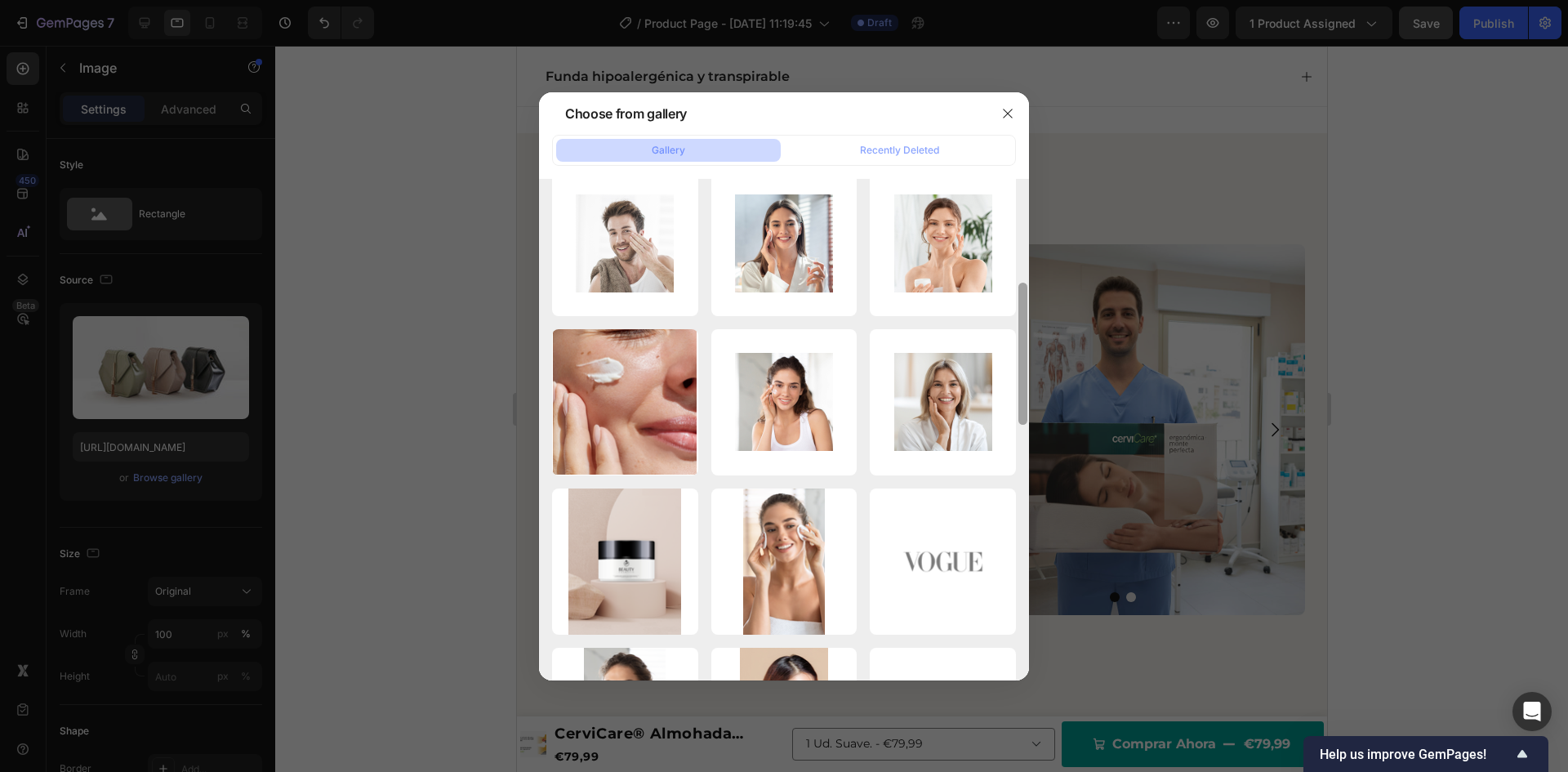
drag, startPoint x: 1023, startPoint y: 314, endPoint x: 1020, endPoint y: 580, distance: 266.0
click at [1020, 576] on div at bounding box center [1023, 400] width 12 height 501
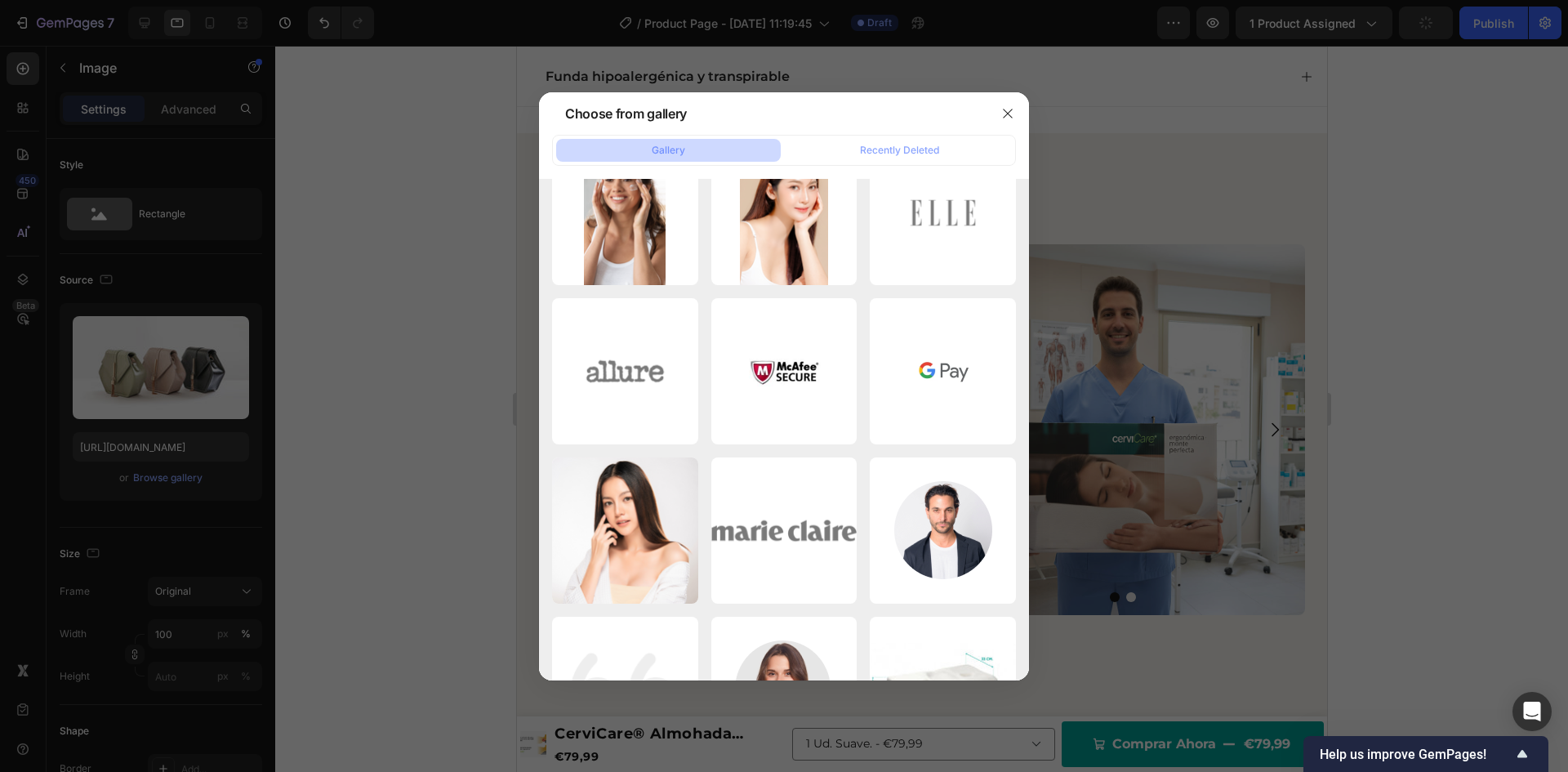
click at [1025, 625] on div at bounding box center [1023, 430] width 12 height 501
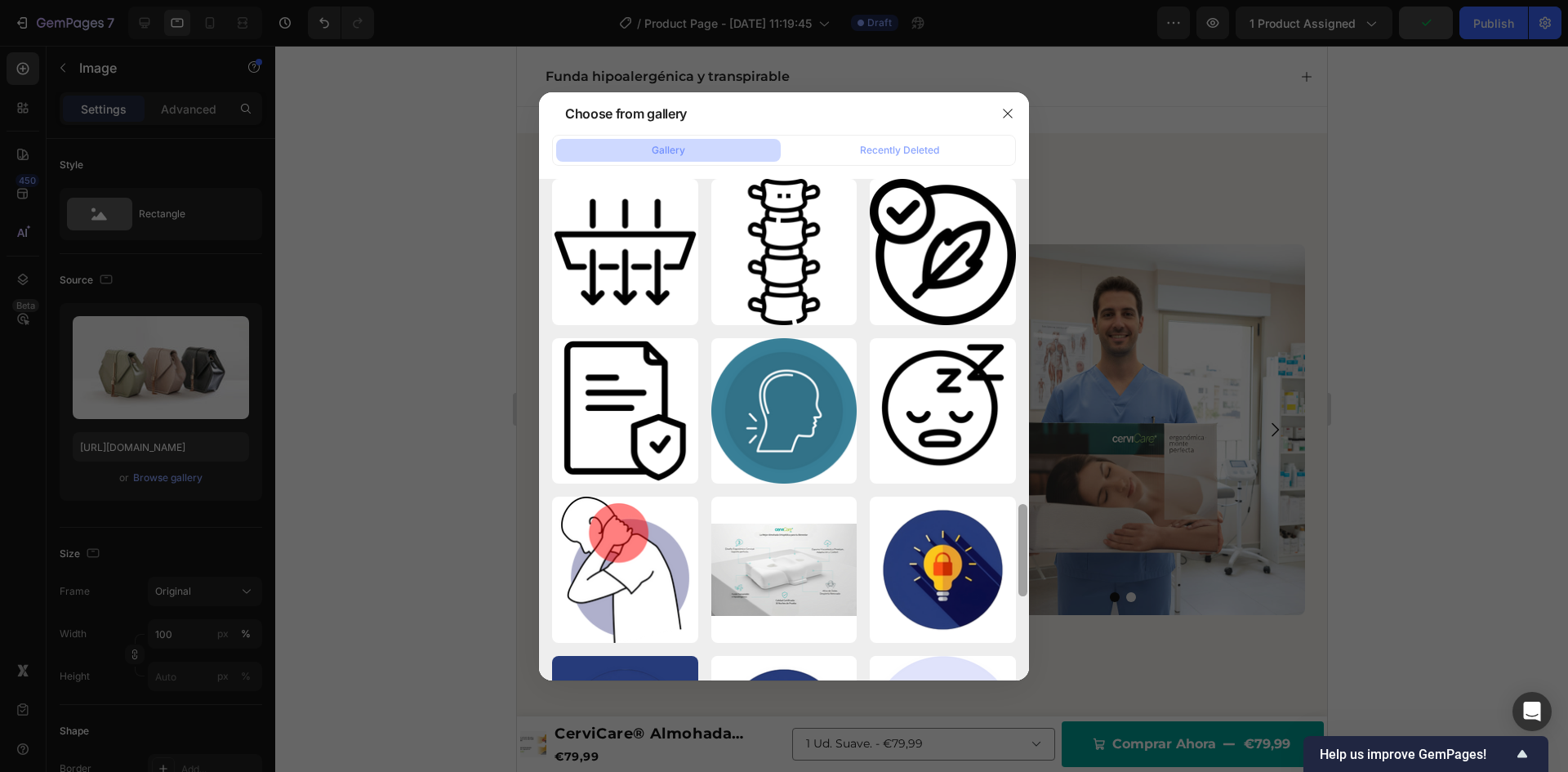
click at [1023, 638] on div at bounding box center [1023, 430] width 12 height 501
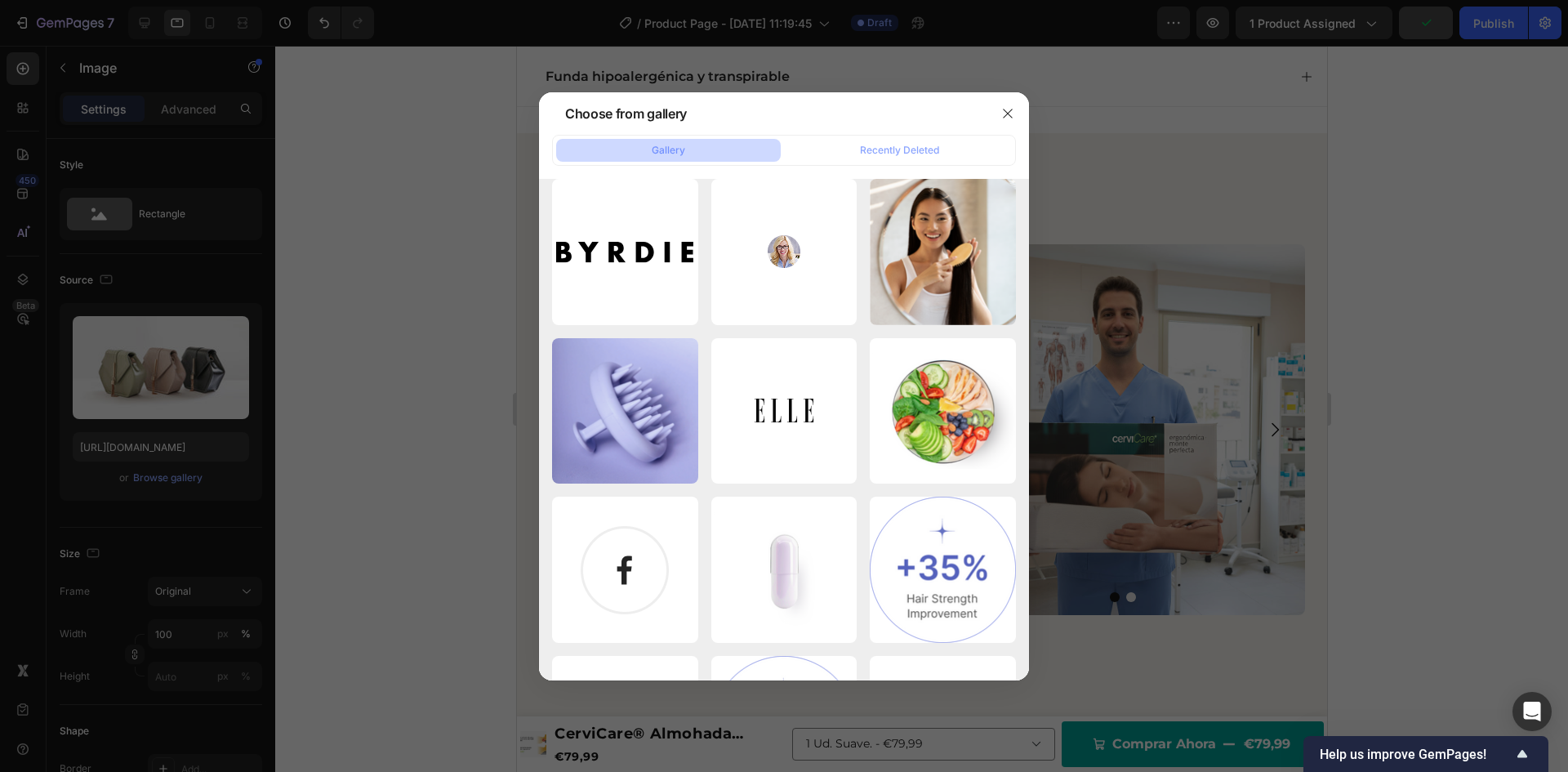
click at [1023, 638] on div at bounding box center [1023, 430] width 12 height 501
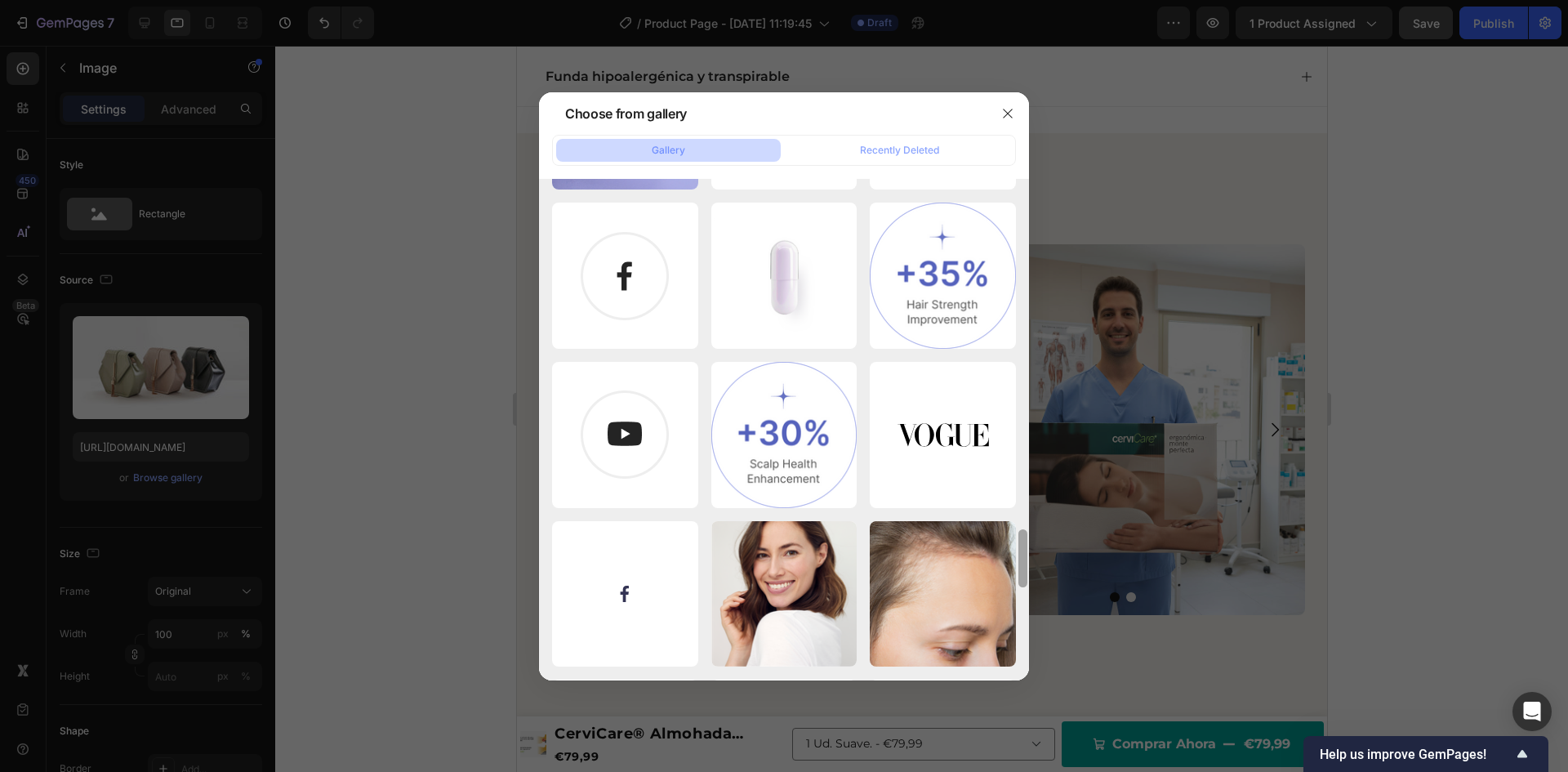
scroll to position [3512, 0]
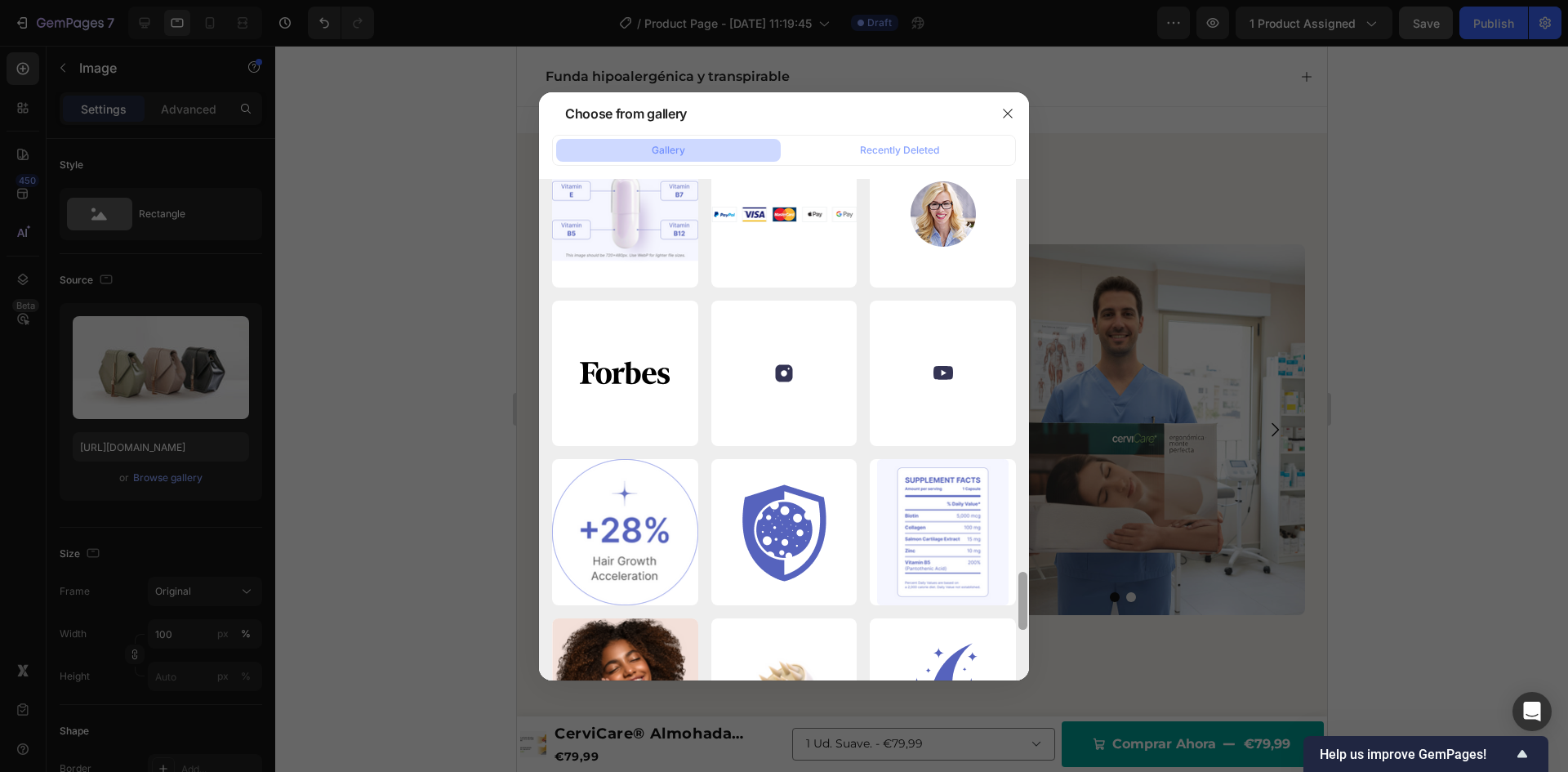
scroll to position [3757, 0]
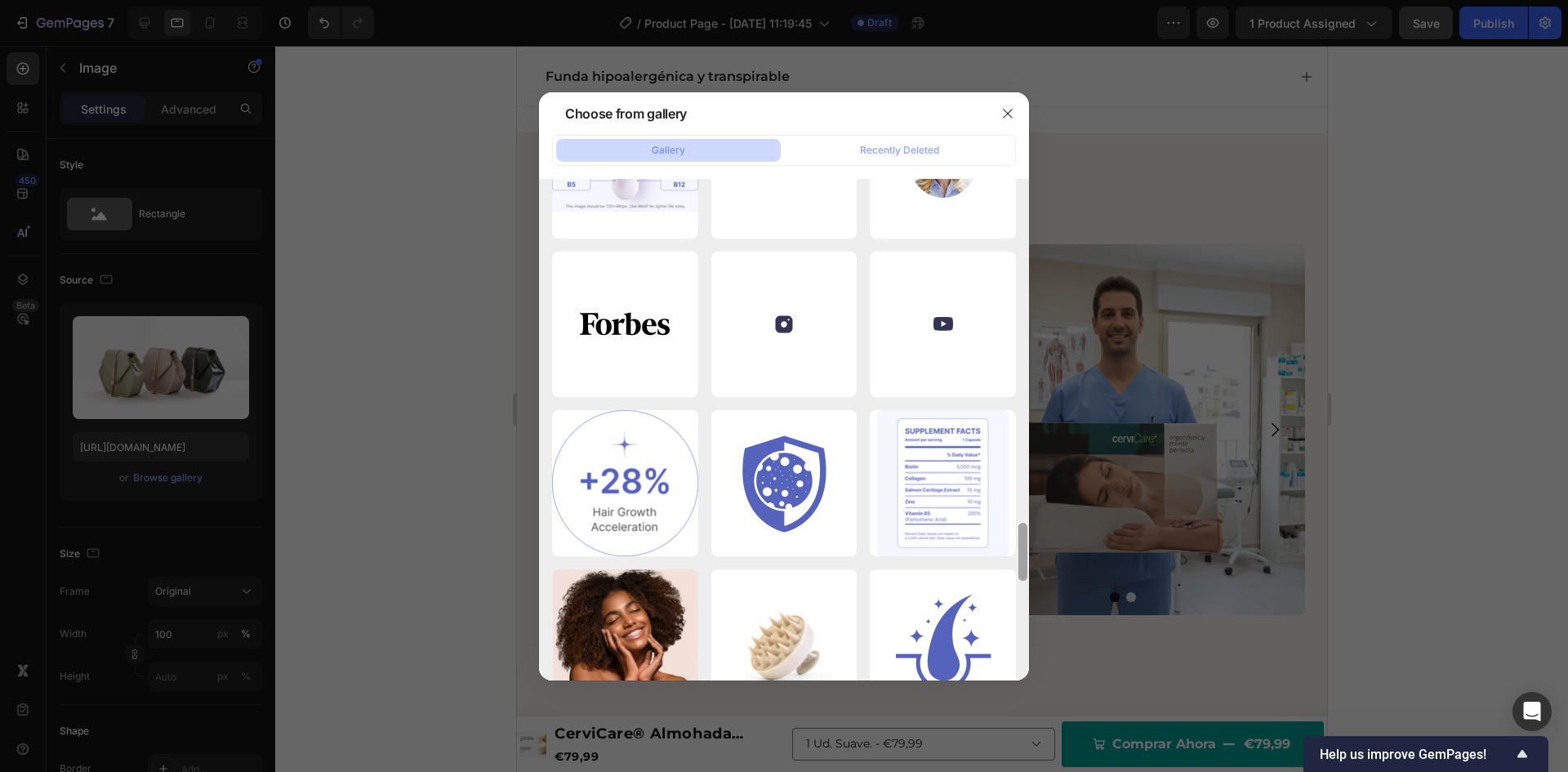
drag, startPoint x: 1023, startPoint y: 626, endPoint x: 1024, endPoint y: 655, distance: 29.0
click at [1024, 596] on div at bounding box center [1023, 346] width 12 height 501
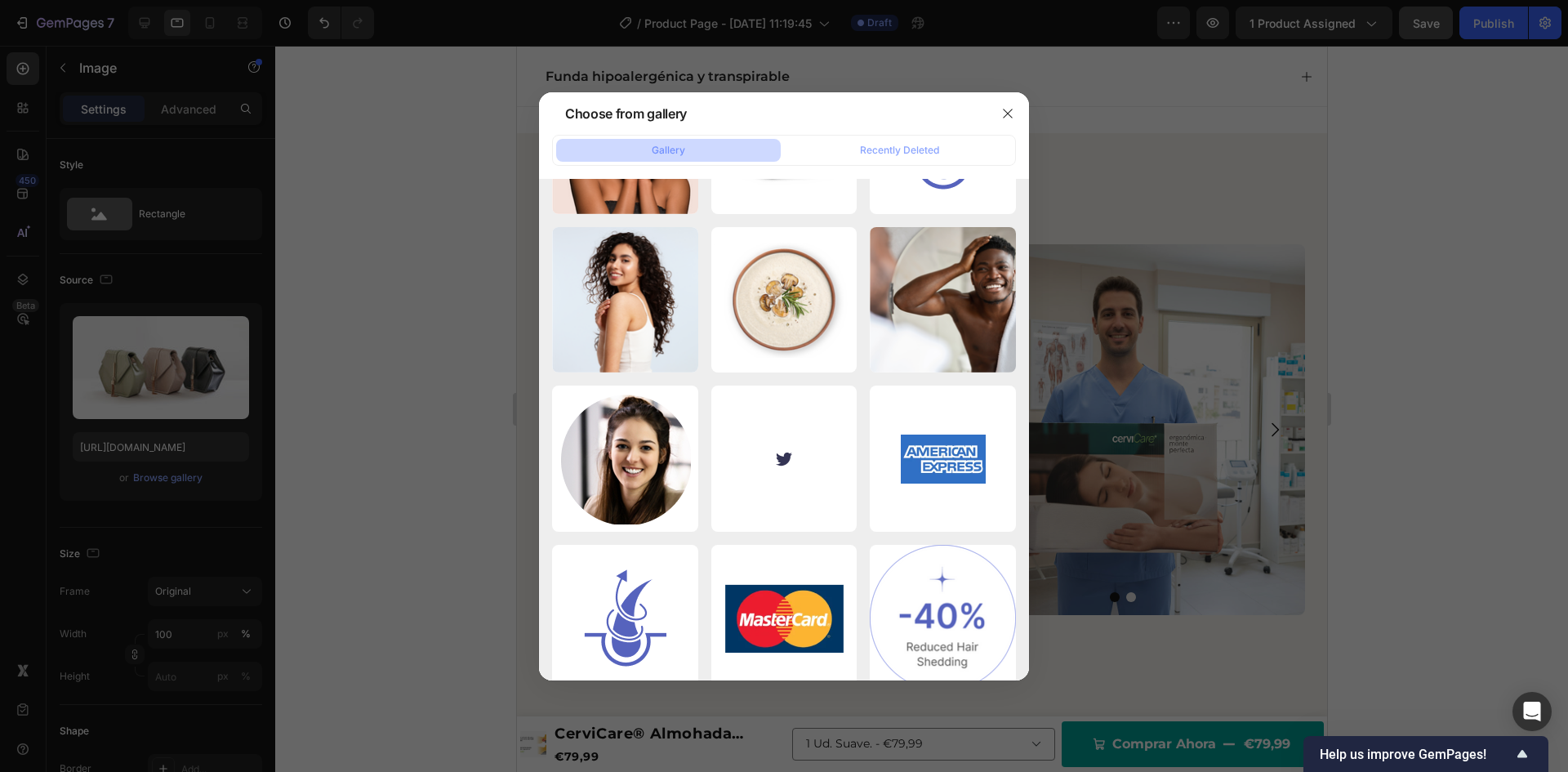
click at [1024, 636] on div at bounding box center [1023, 430] width 12 height 501
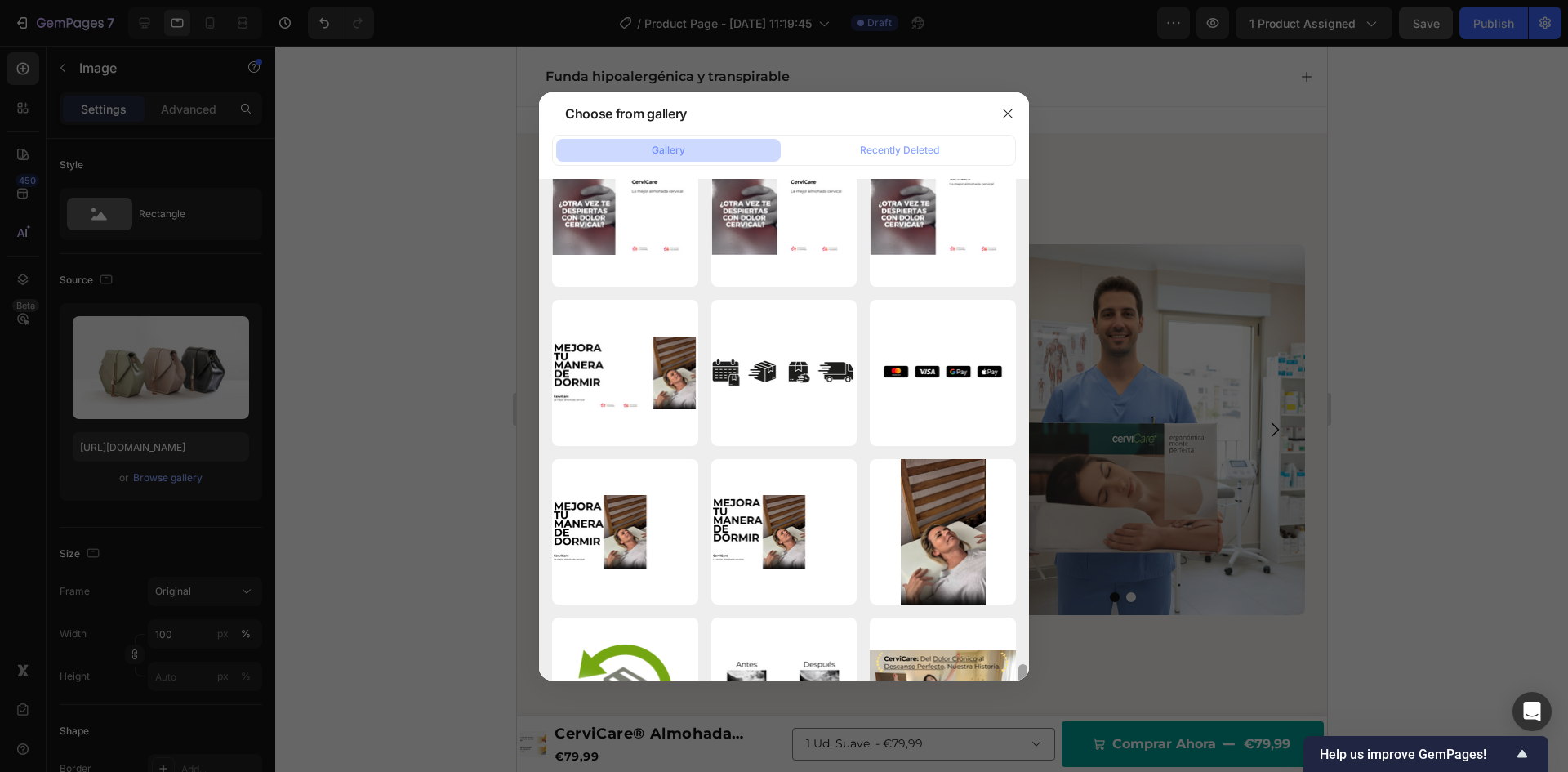
scroll to position [5546, 0]
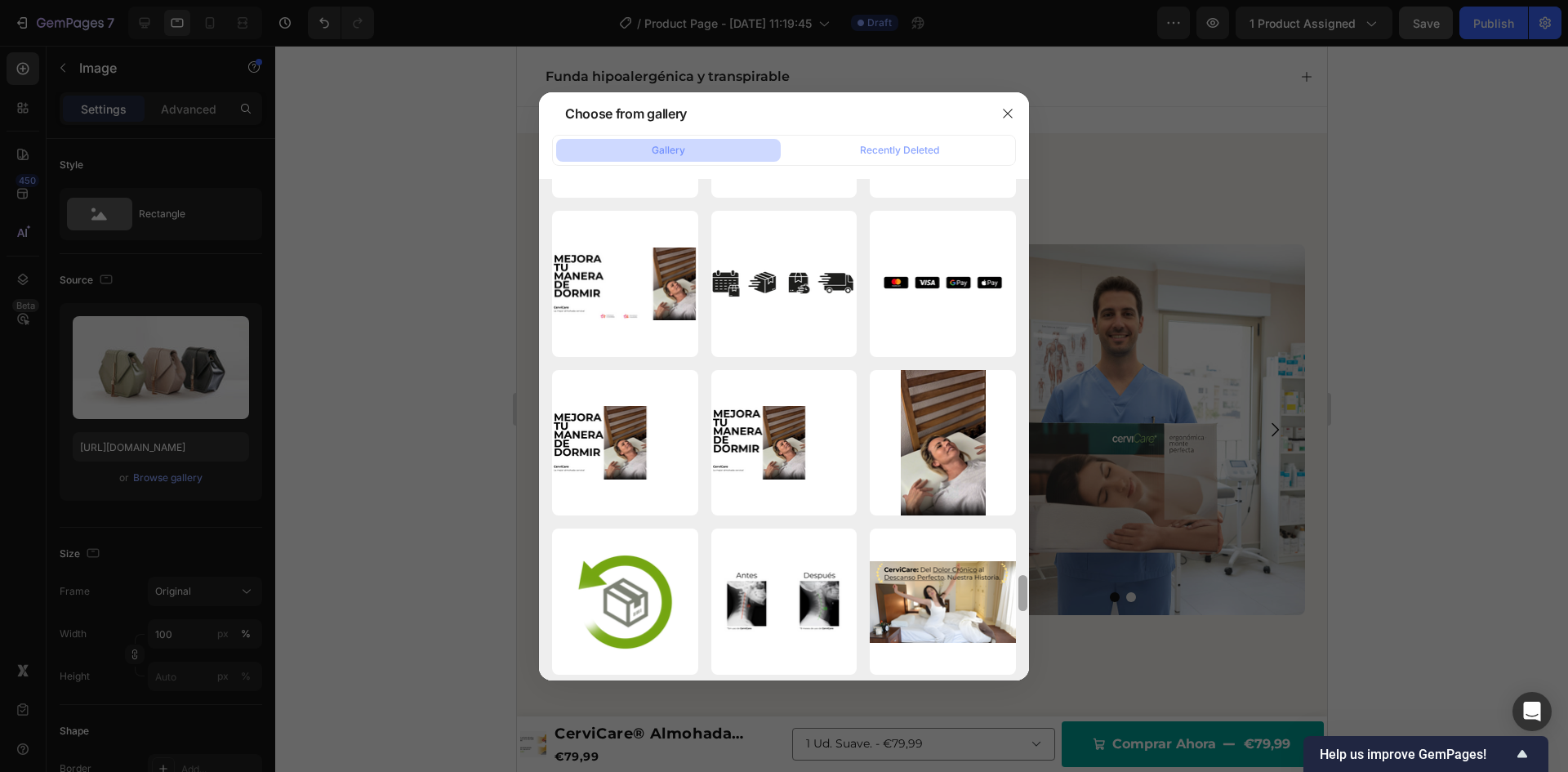
drag, startPoint x: 1023, startPoint y: 620, endPoint x: 1023, endPoint y: 645, distance: 25.0
click at [1023, 645] on div at bounding box center [1023, 420] width 12 height 501
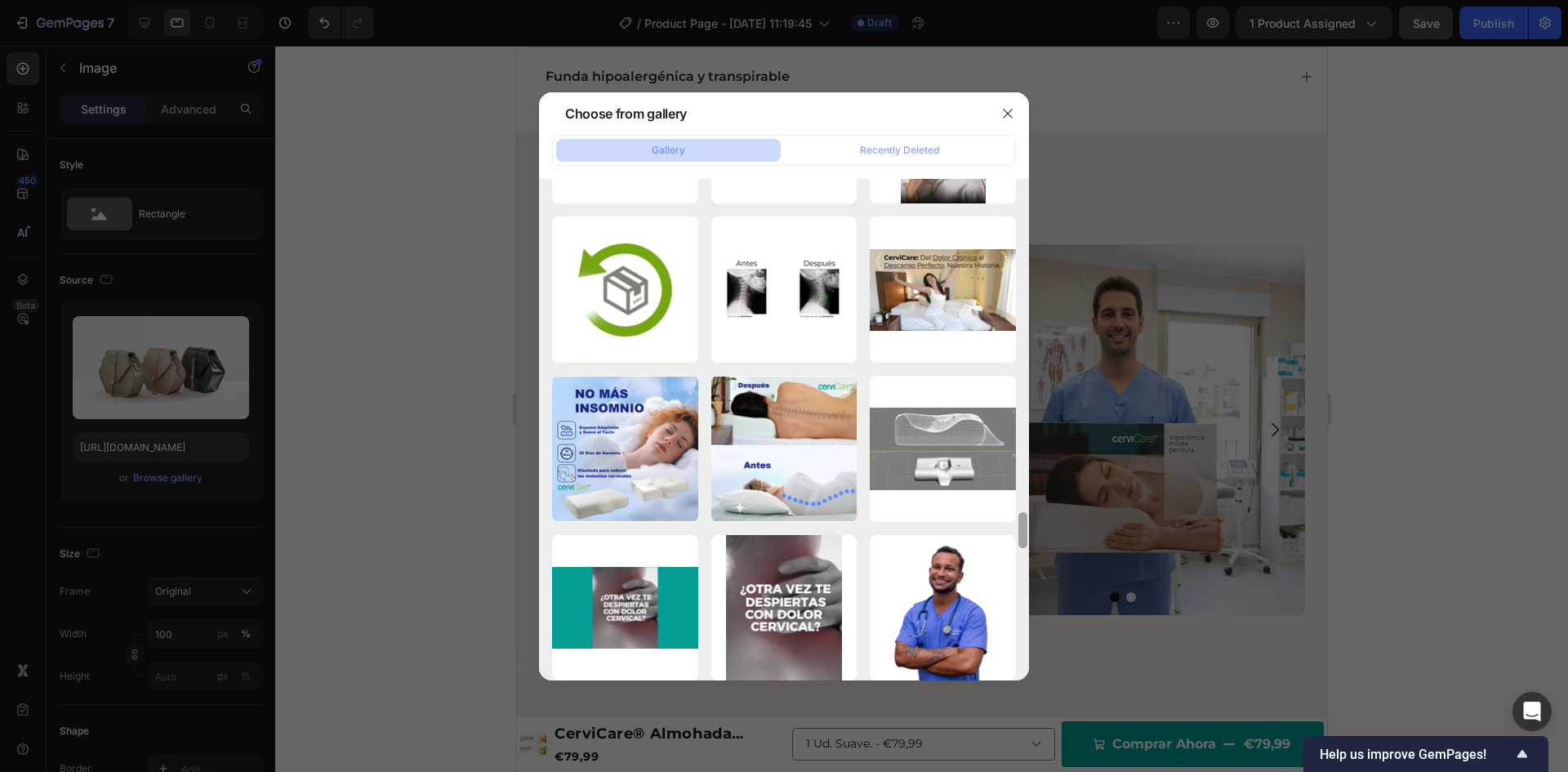
scroll to position [5903, 0]
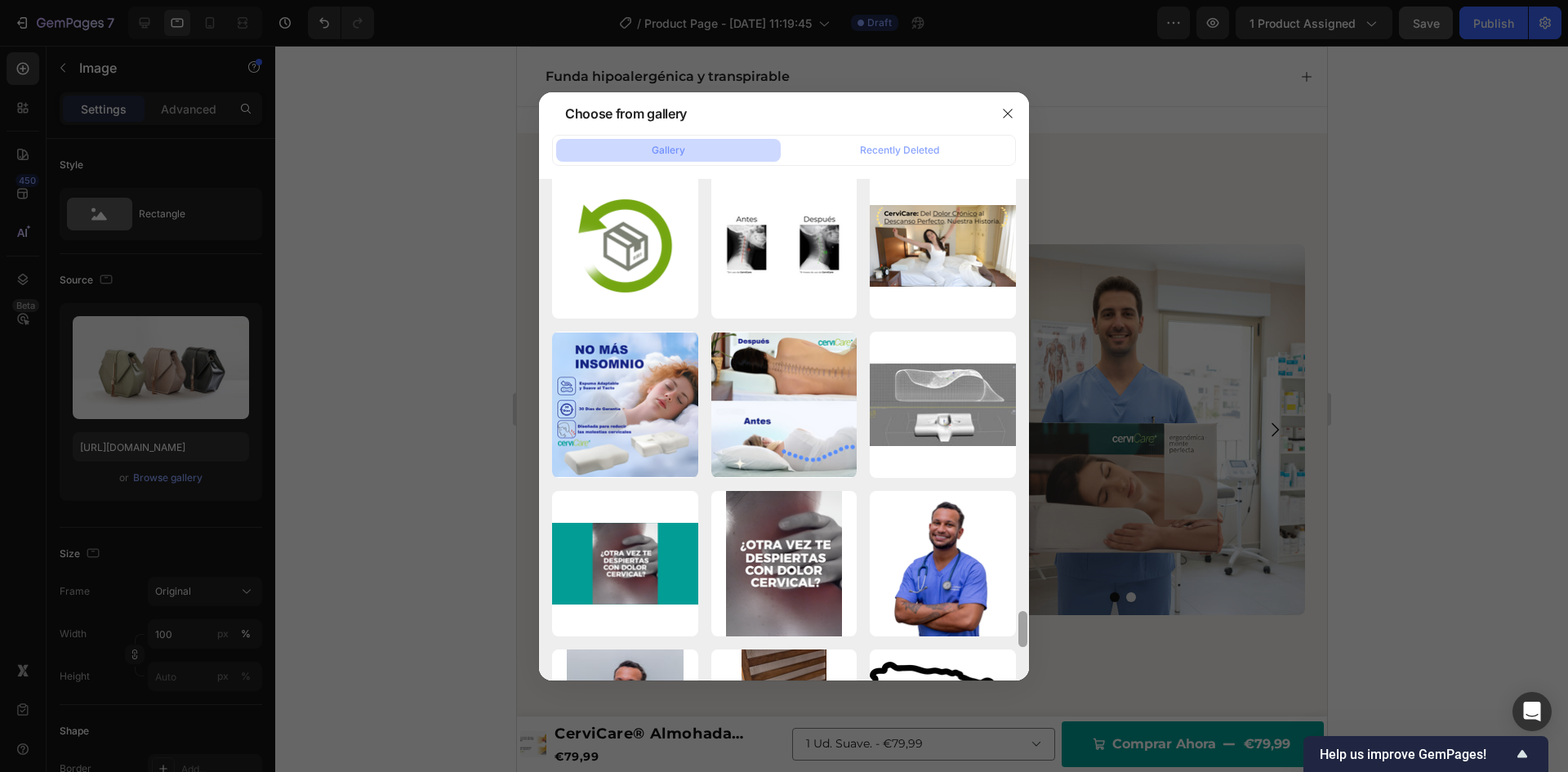
drag, startPoint x: 1023, startPoint y: 610, endPoint x: 1024, endPoint y: 634, distance: 24.0
click at [1024, 634] on div at bounding box center [1023, 629] width 9 height 36
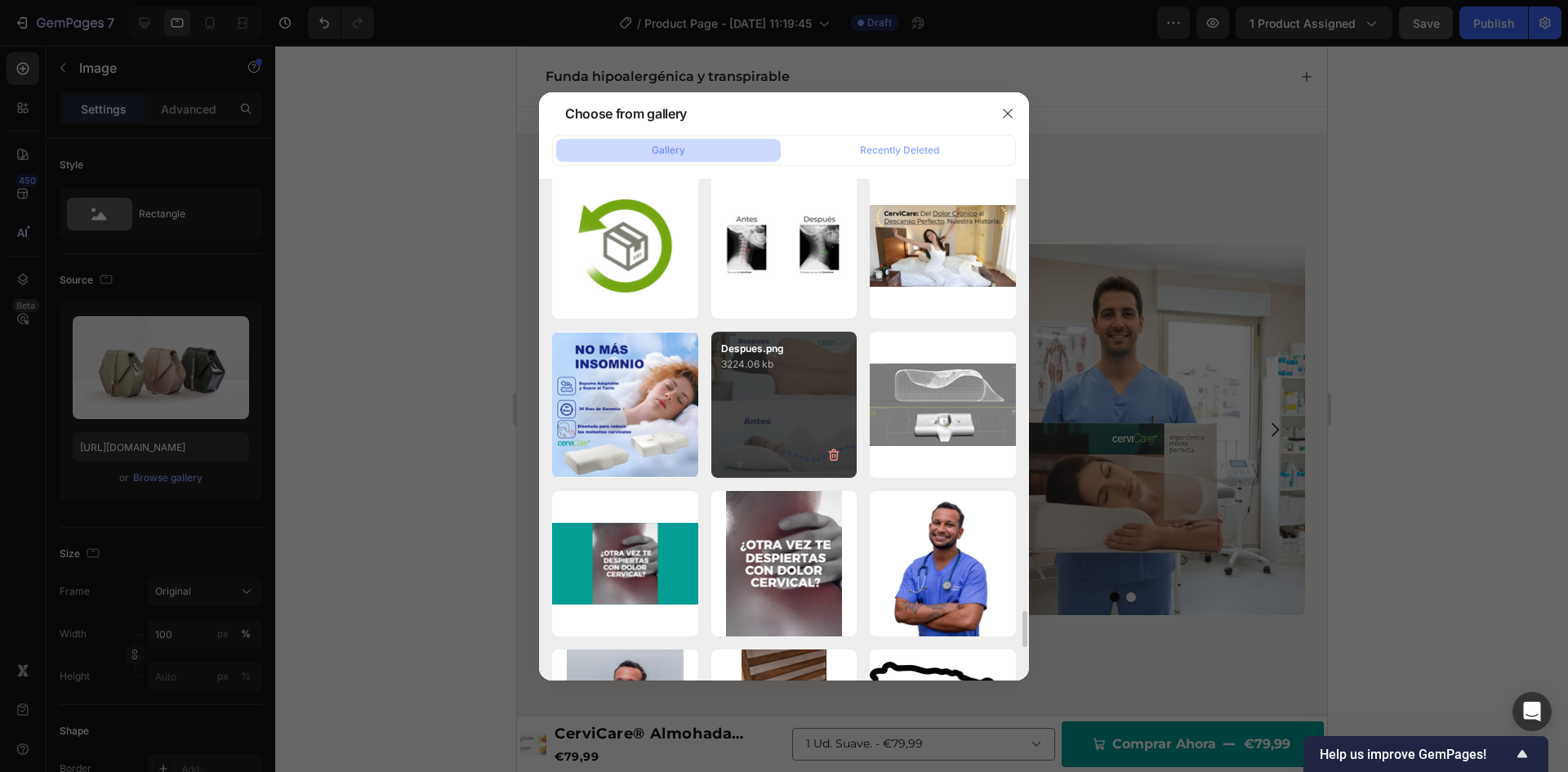
click at [746, 408] on div "Despues.png 3224.06 kb" at bounding box center [784, 405] width 147 height 147
type input "[URL][DOMAIN_NAME]"
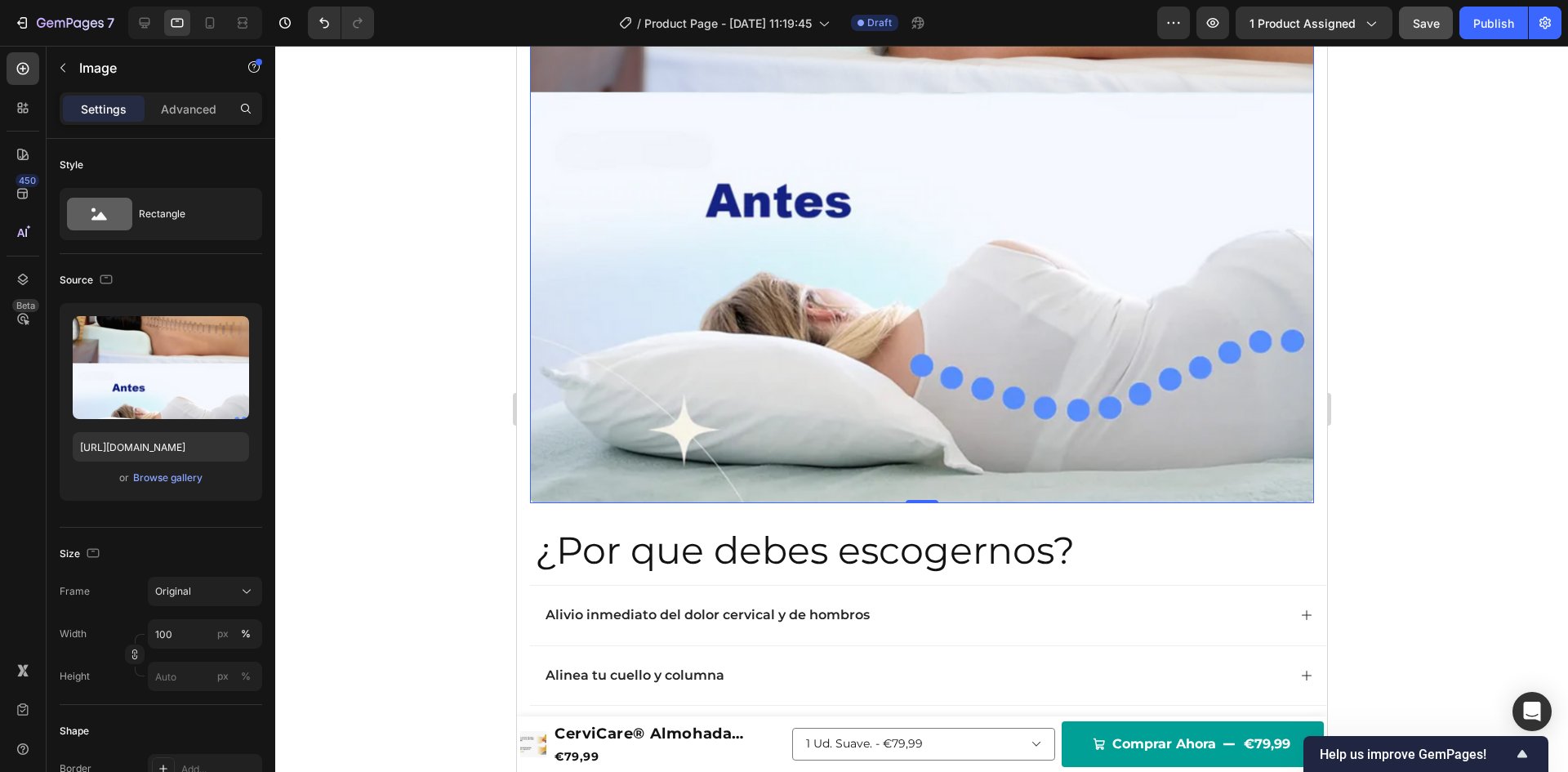
click at [345, 328] on div at bounding box center [922, 409] width 1293 height 726
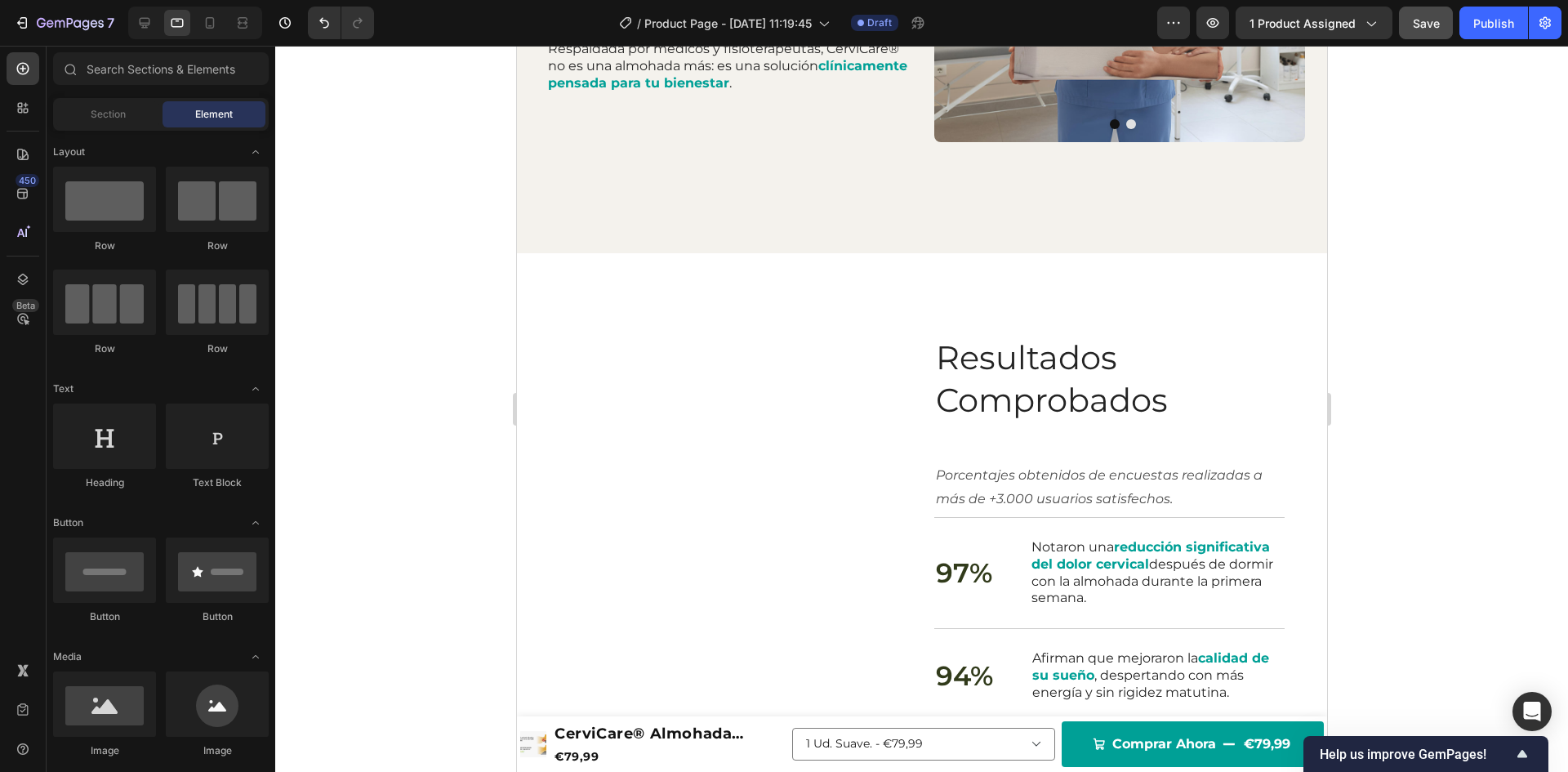
scroll to position [2757, 0]
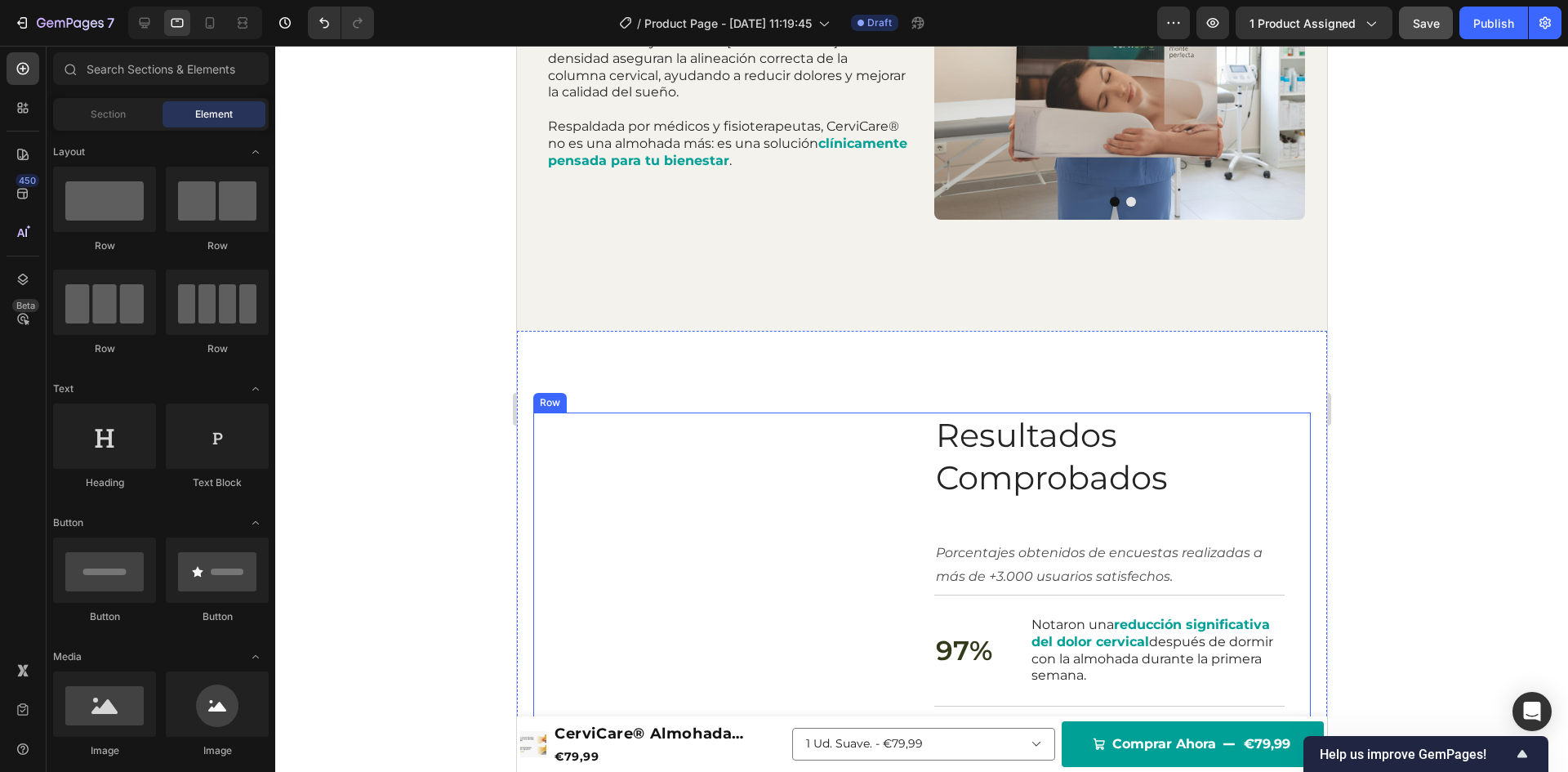
click at [736, 466] on div "Video Row" at bounding box center [721, 661] width 376 height 498
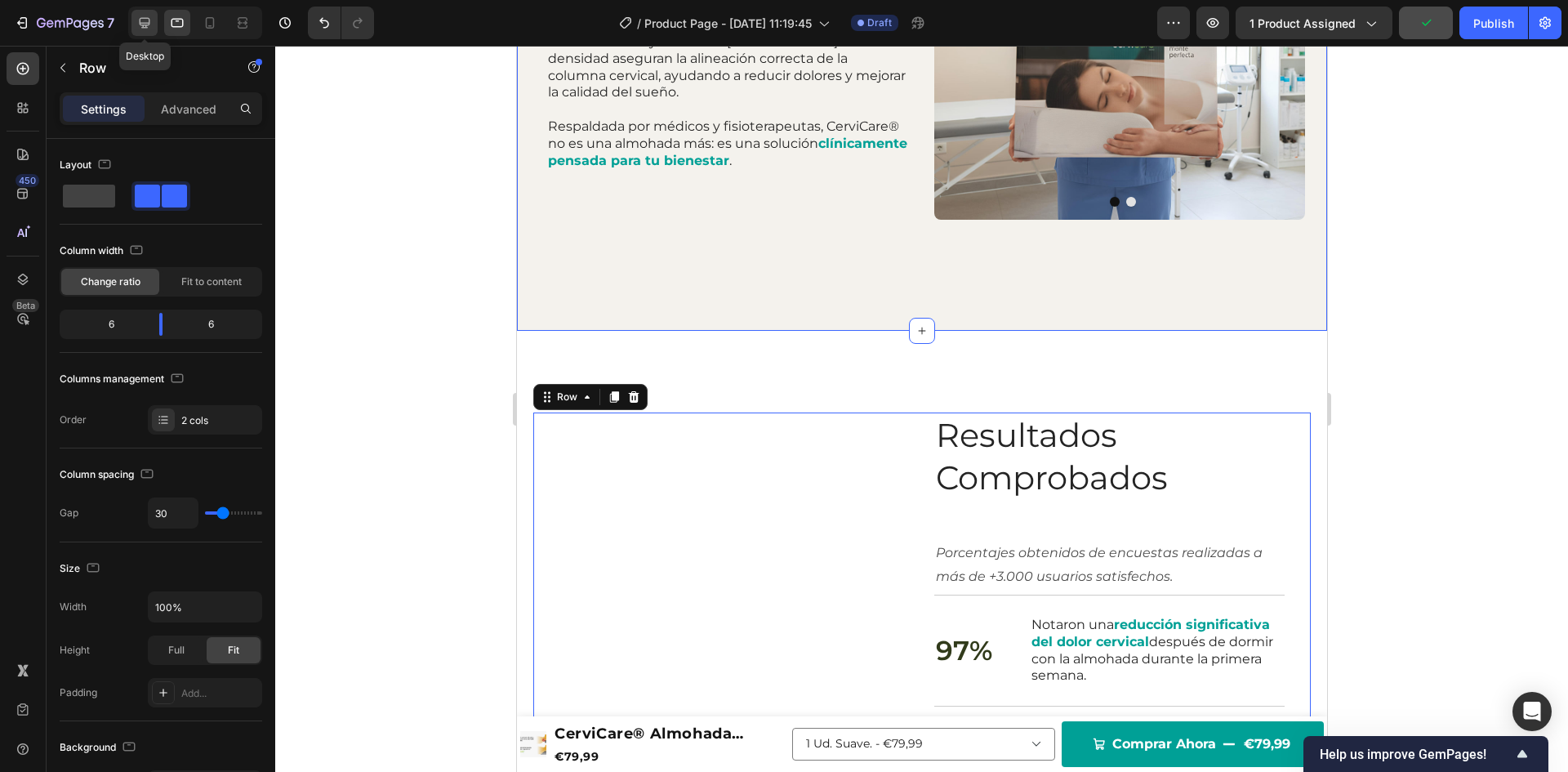
click at [150, 17] on icon at bounding box center [145, 23] width 17 height 17
type input "1200"
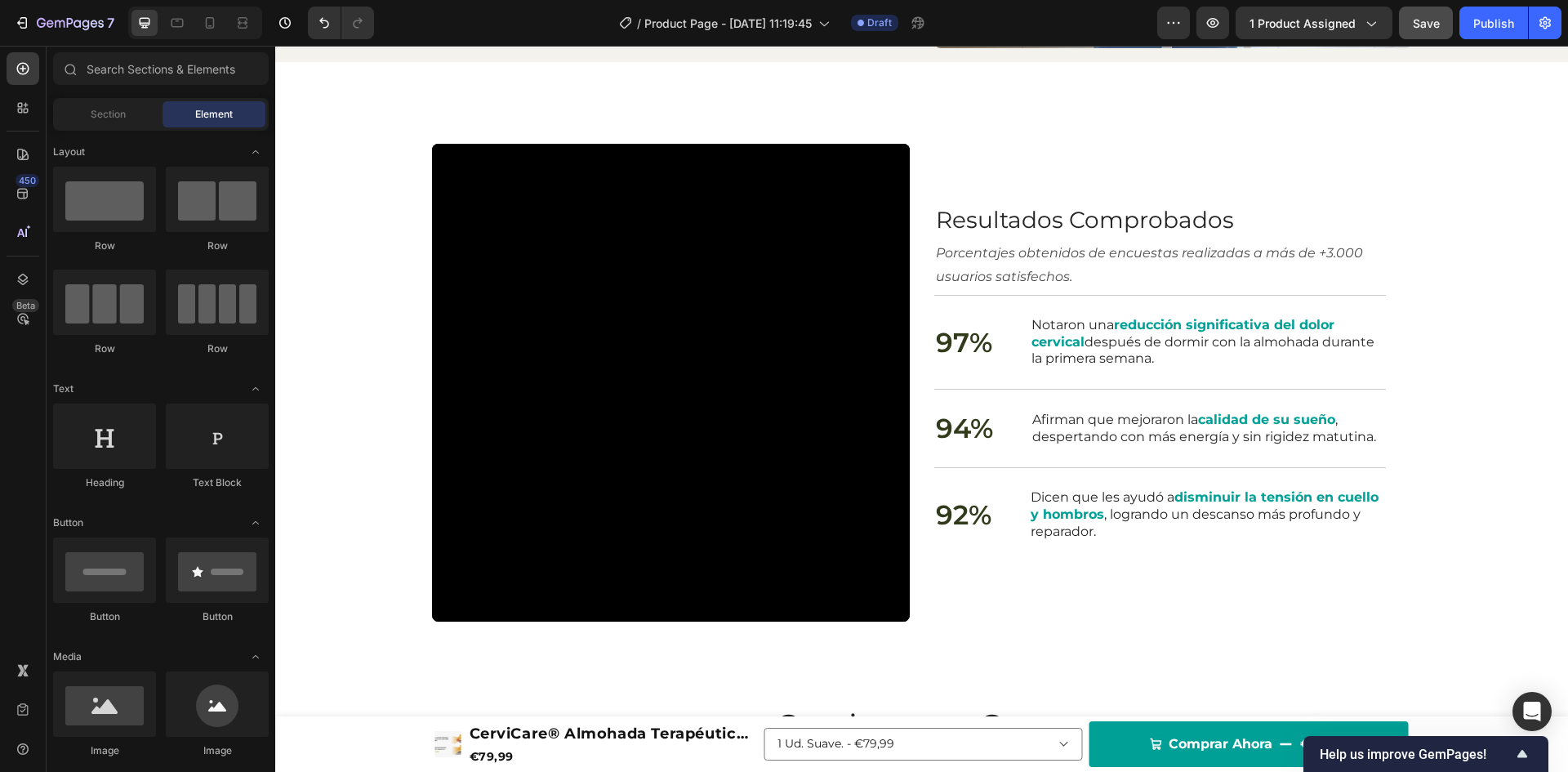
scroll to position [2279, 0]
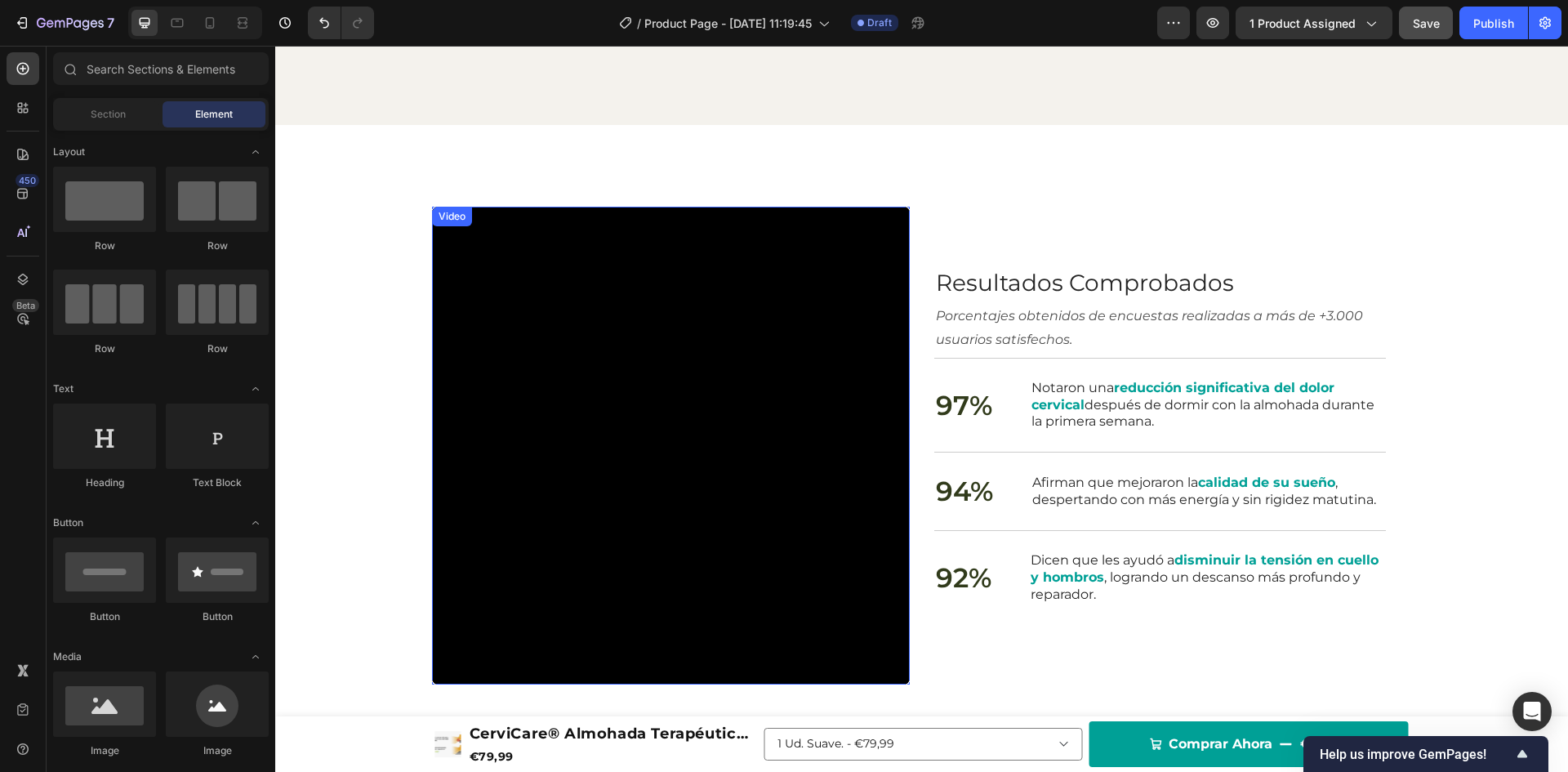
click at [447, 217] on div "Video" at bounding box center [452, 217] width 33 height 15
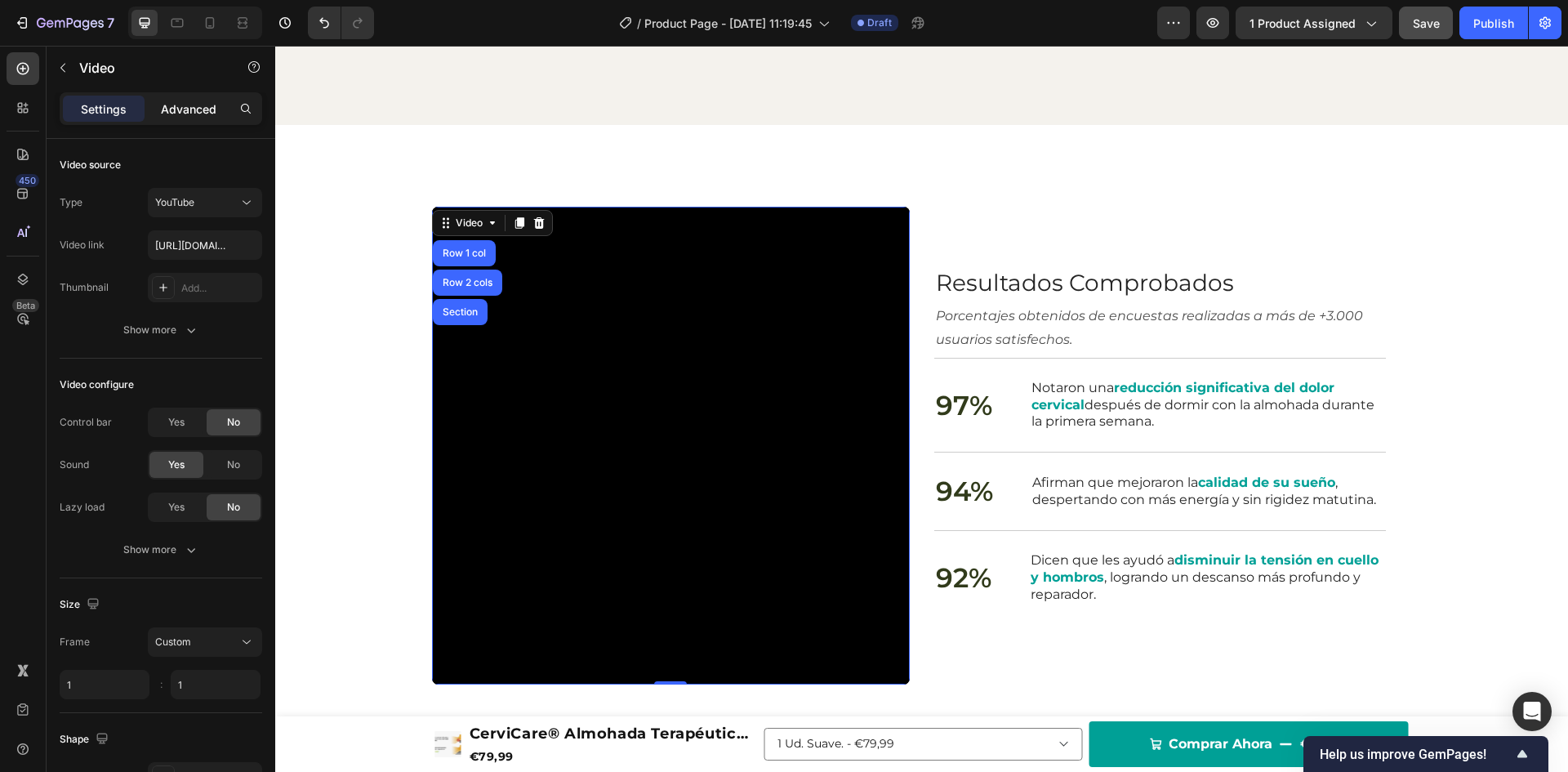
click at [184, 112] on p "Advanced" at bounding box center [188, 109] width 56 height 17
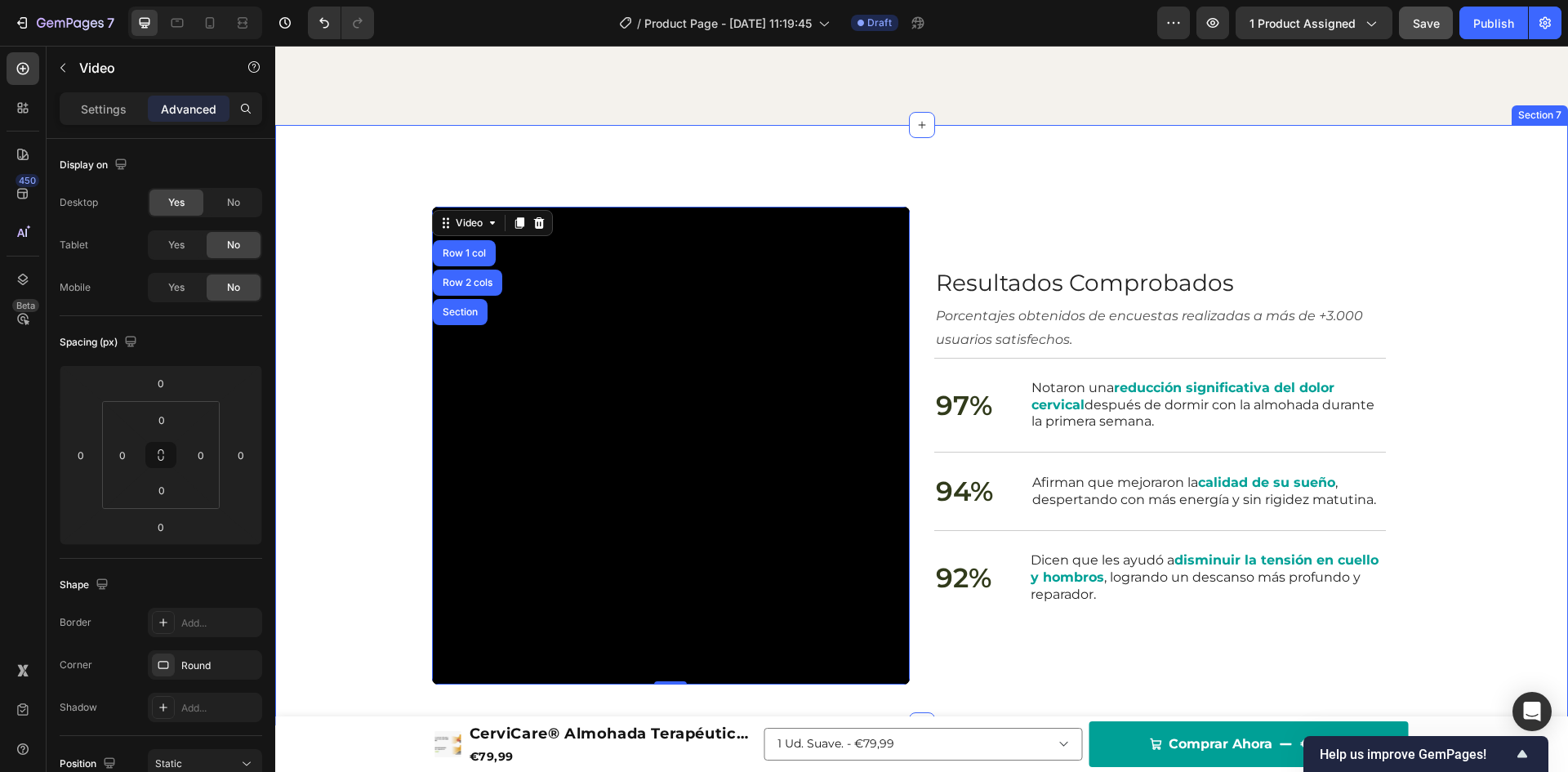
click at [325, 209] on div "Resultados Comprobados Heading Porcentajes obtenidos de encuestas realizadas a …" at bounding box center [921, 446] width 1260 height 478
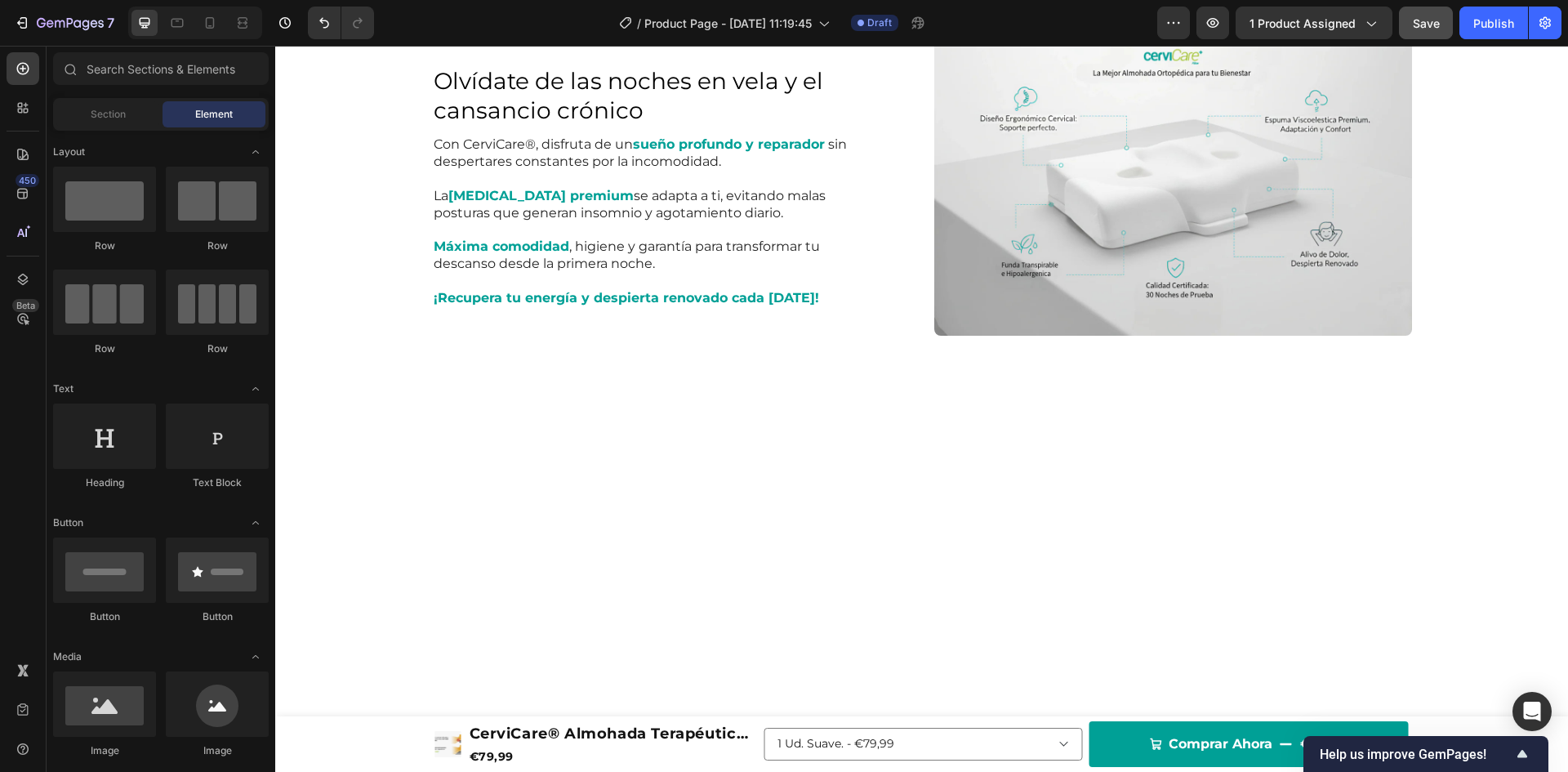
scroll to position [0, 0]
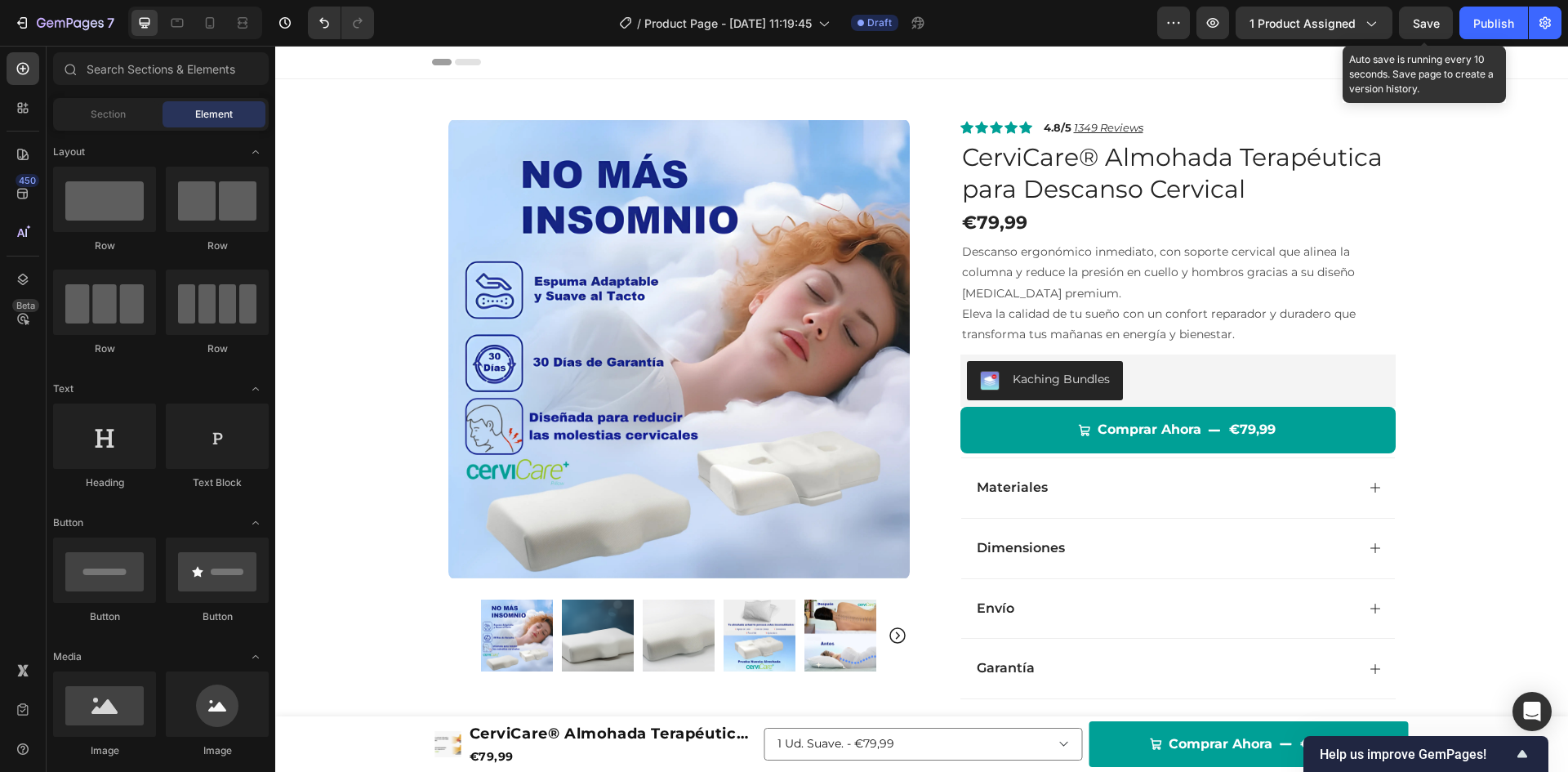
drag, startPoint x: 1418, startPoint y: 32, endPoint x: 1413, endPoint y: 46, distance: 14.9
click at [1418, 34] on button "Save" at bounding box center [1426, 22] width 54 height 32
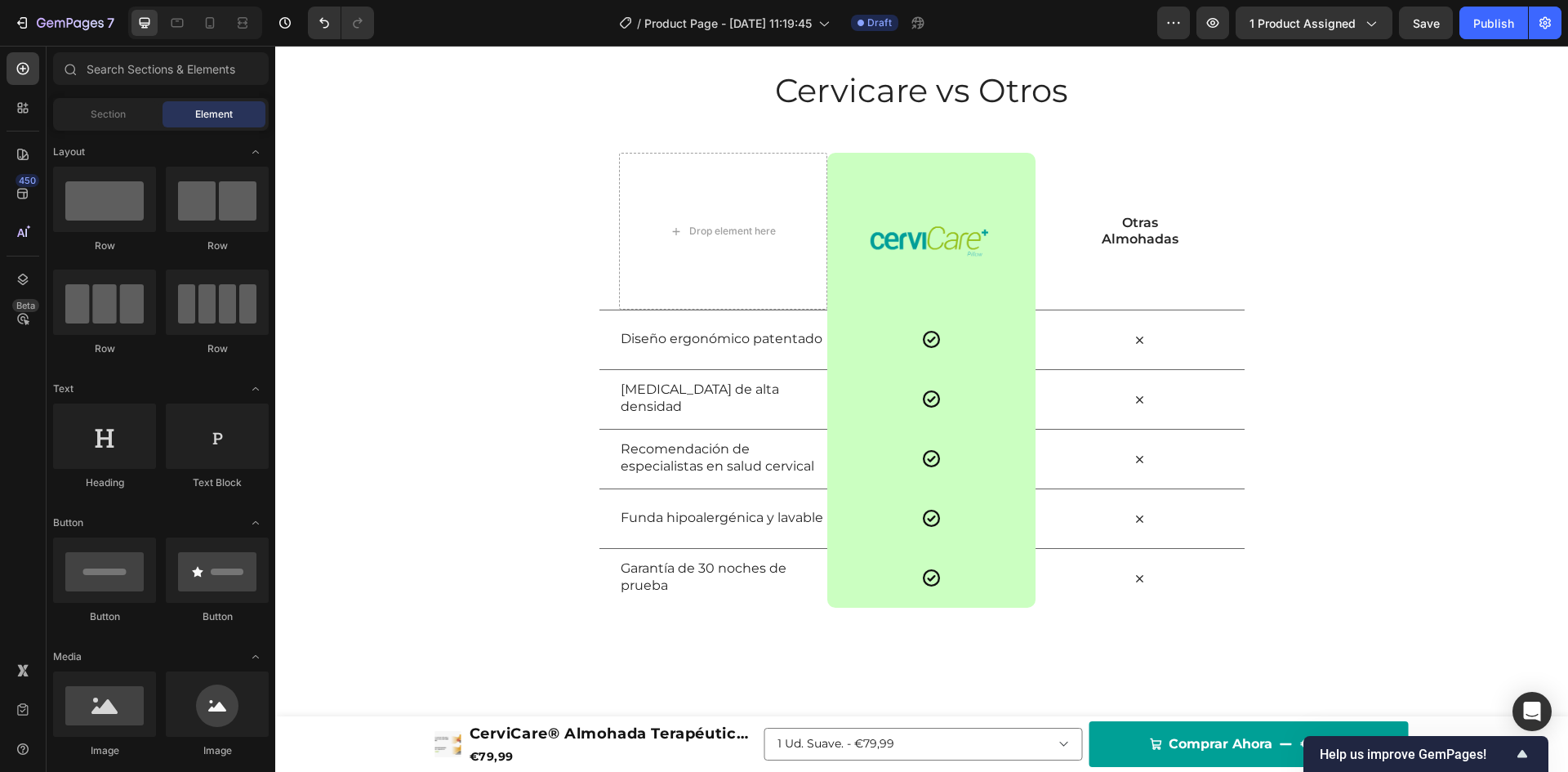
scroll to position [2973, 0]
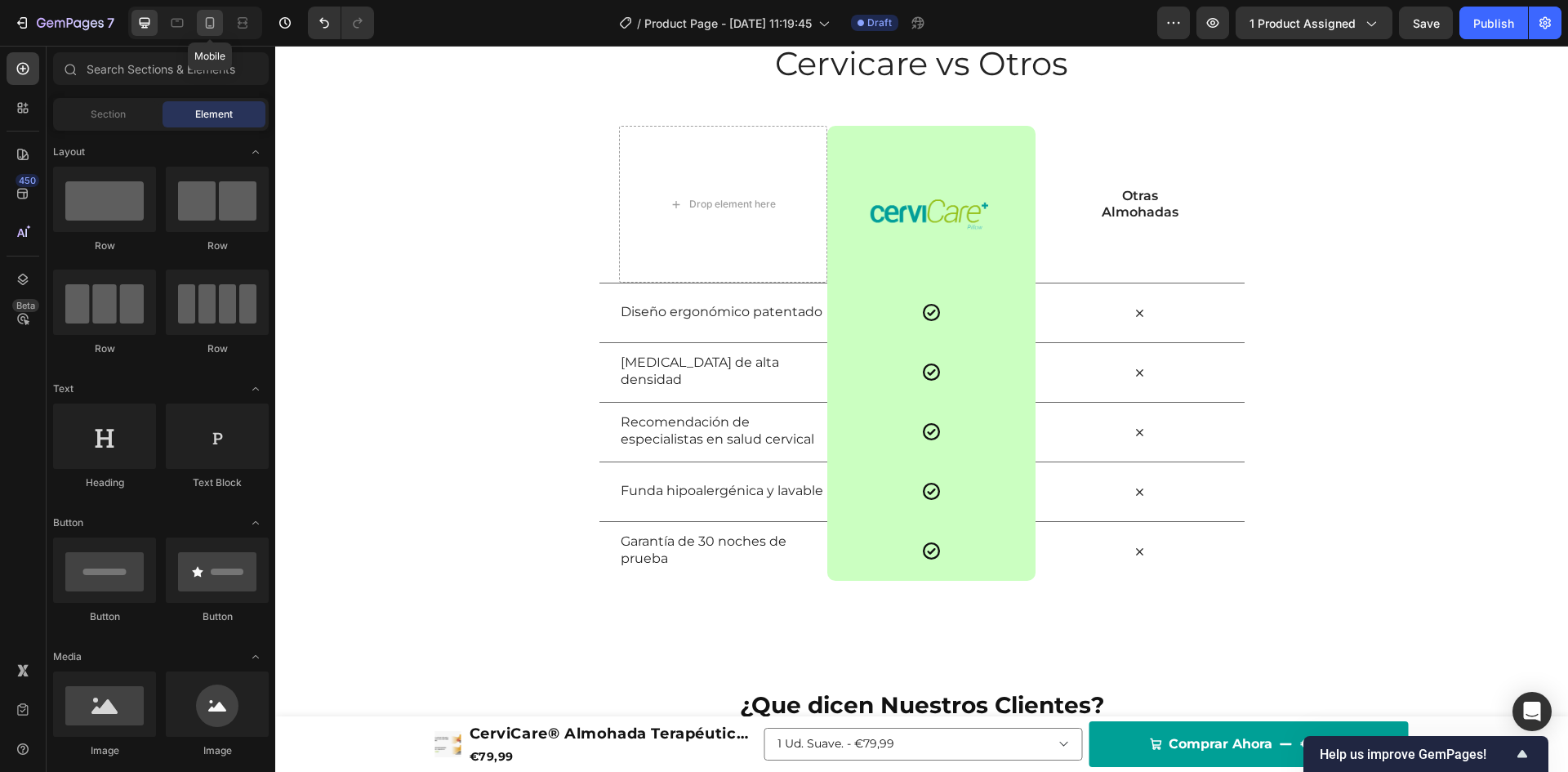
click at [210, 27] on icon at bounding box center [210, 23] width 9 height 12
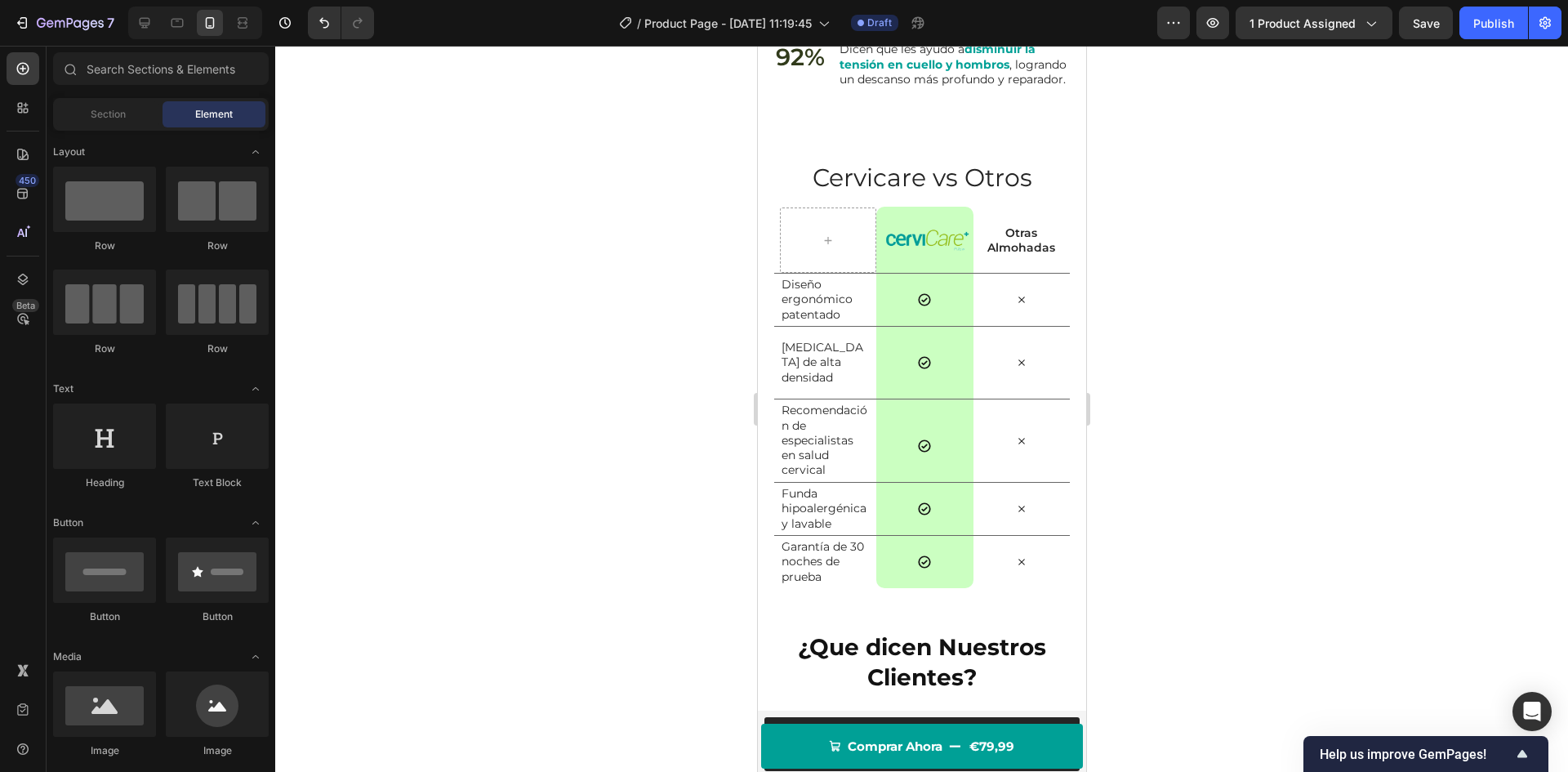
scroll to position [2452, 0]
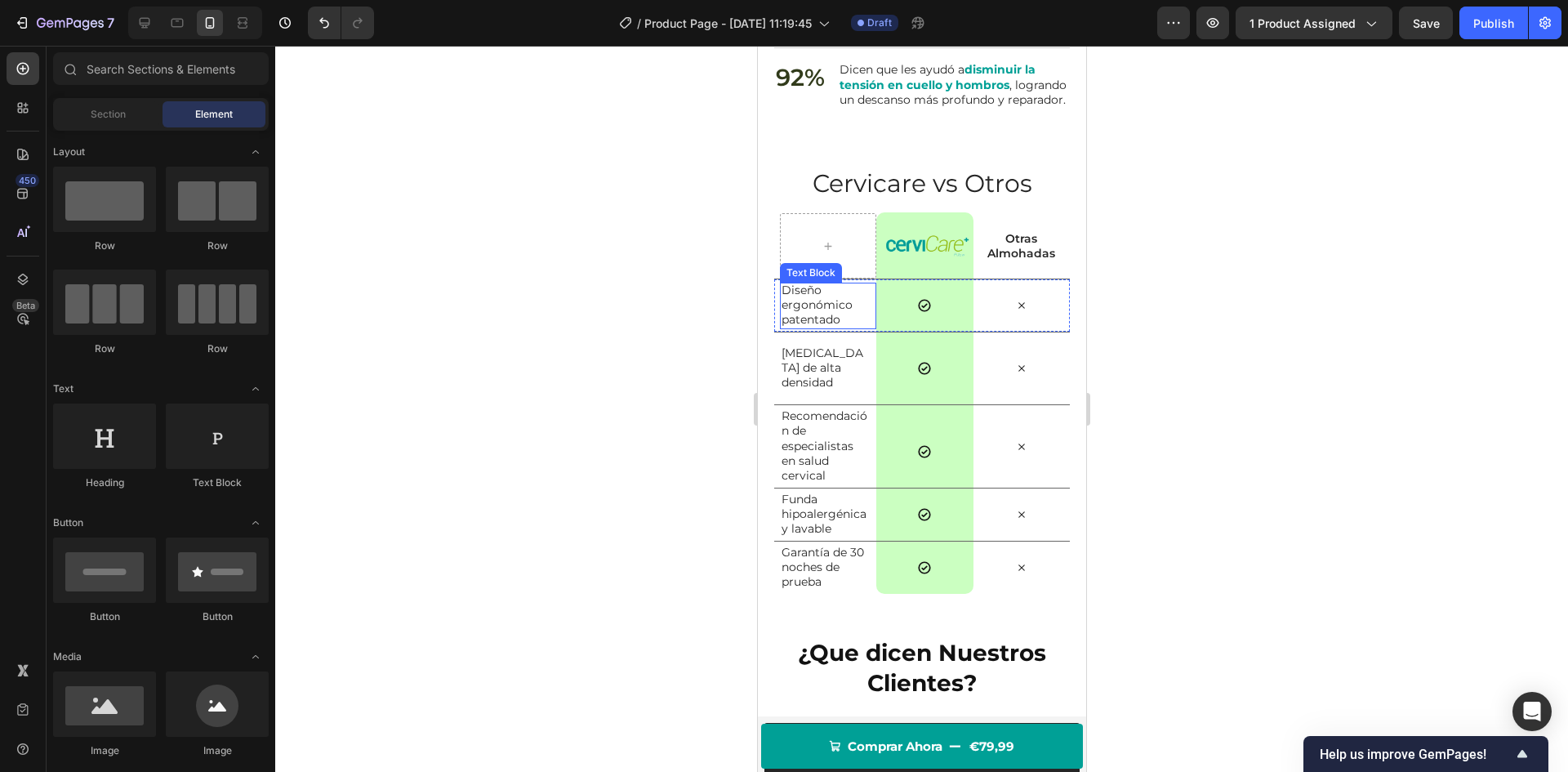
click at [819, 324] on p "Diseño ergonómico patentado" at bounding box center [824, 305] width 87 height 45
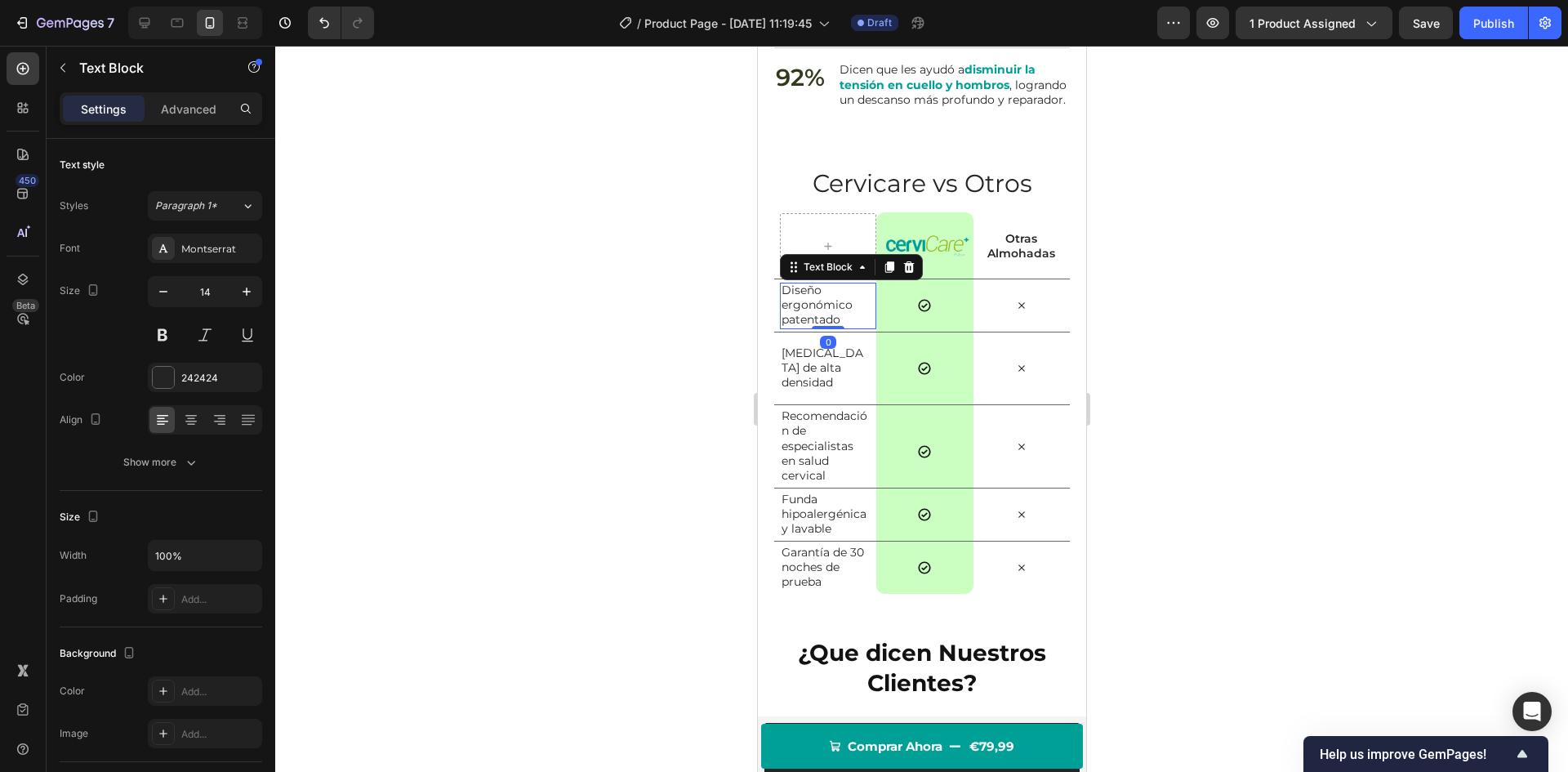
click at [819, 324] on p "Diseño ergonómico patentado" at bounding box center [824, 305] width 87 height 45
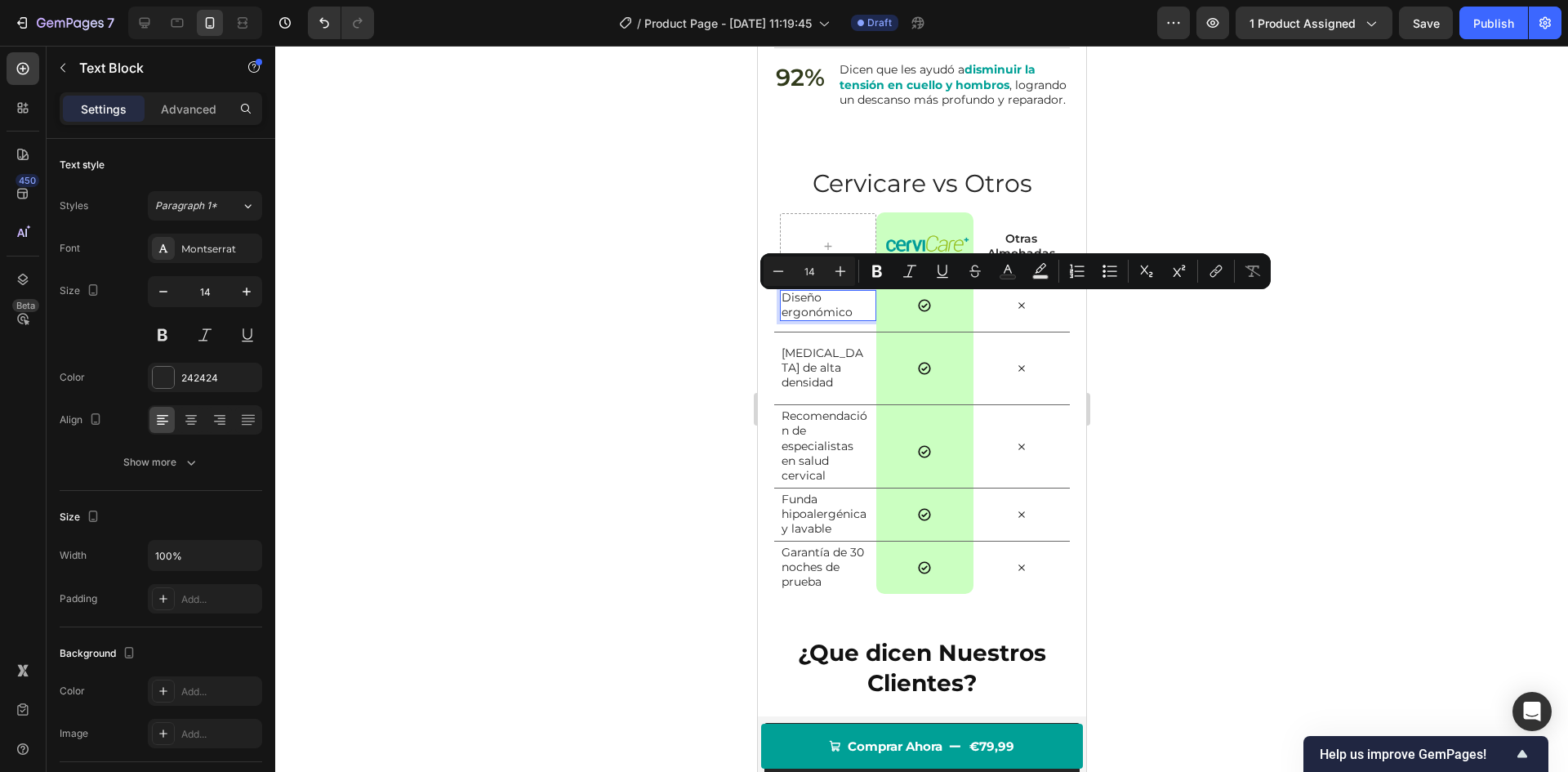
scroll to position [2458, 0]
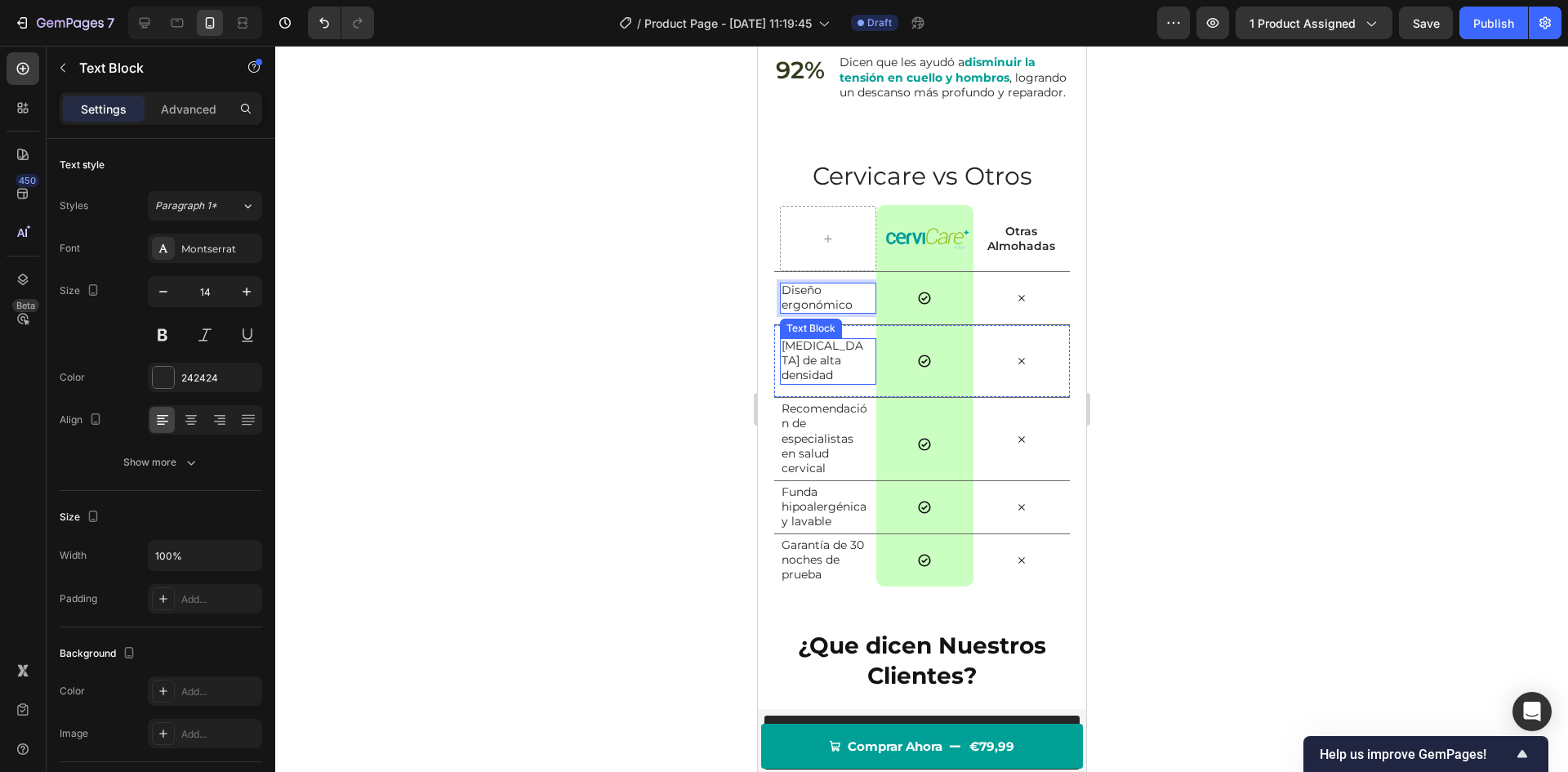
click at [798, 372] on p "[MEDICAL_DATA] de alta densidad" at bounding box center [824, 361] width 87 height 45
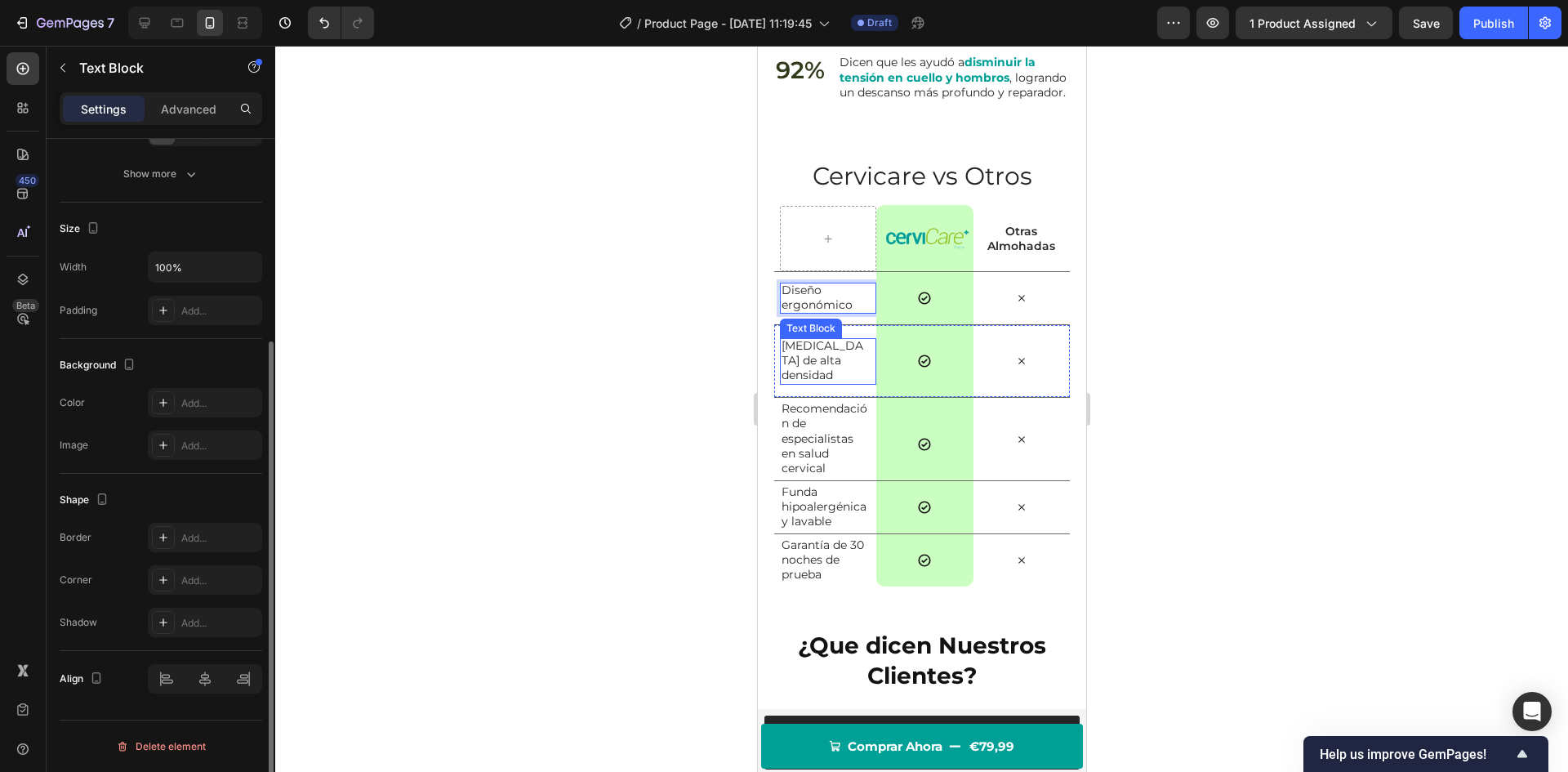
click at [798, 372] on p "[MEDICAL_DATA] de alta densidad" at bounding box center [824, 361] width 87 height 45
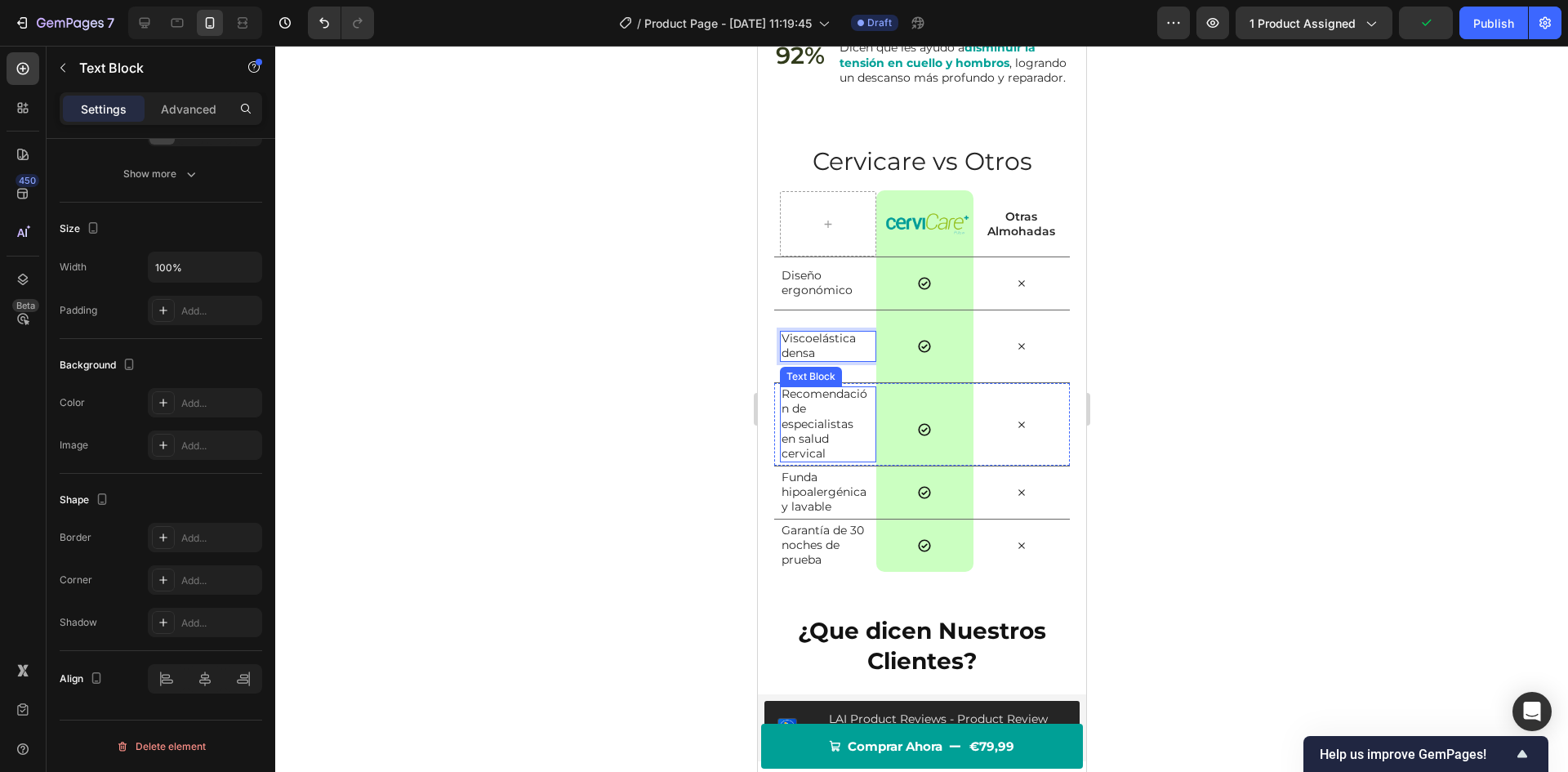
click at [802, 440] on p "Recomendación de especialistas en salud cervical" at bounding box center [824, 423] width 87 height 74
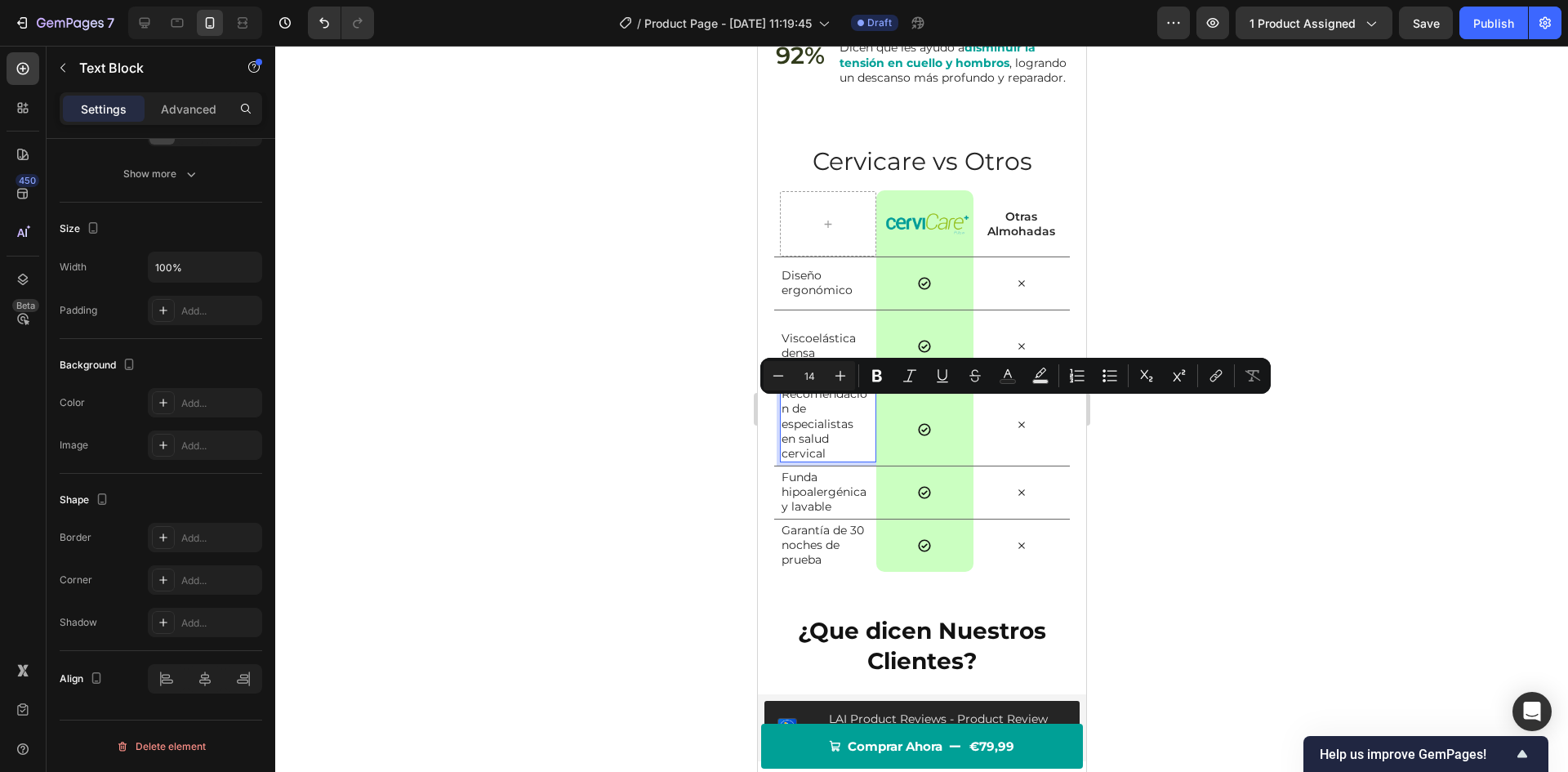
scroll to position [2496, 0]
